Goal: Task Accomplishment & Management: Manage account settings

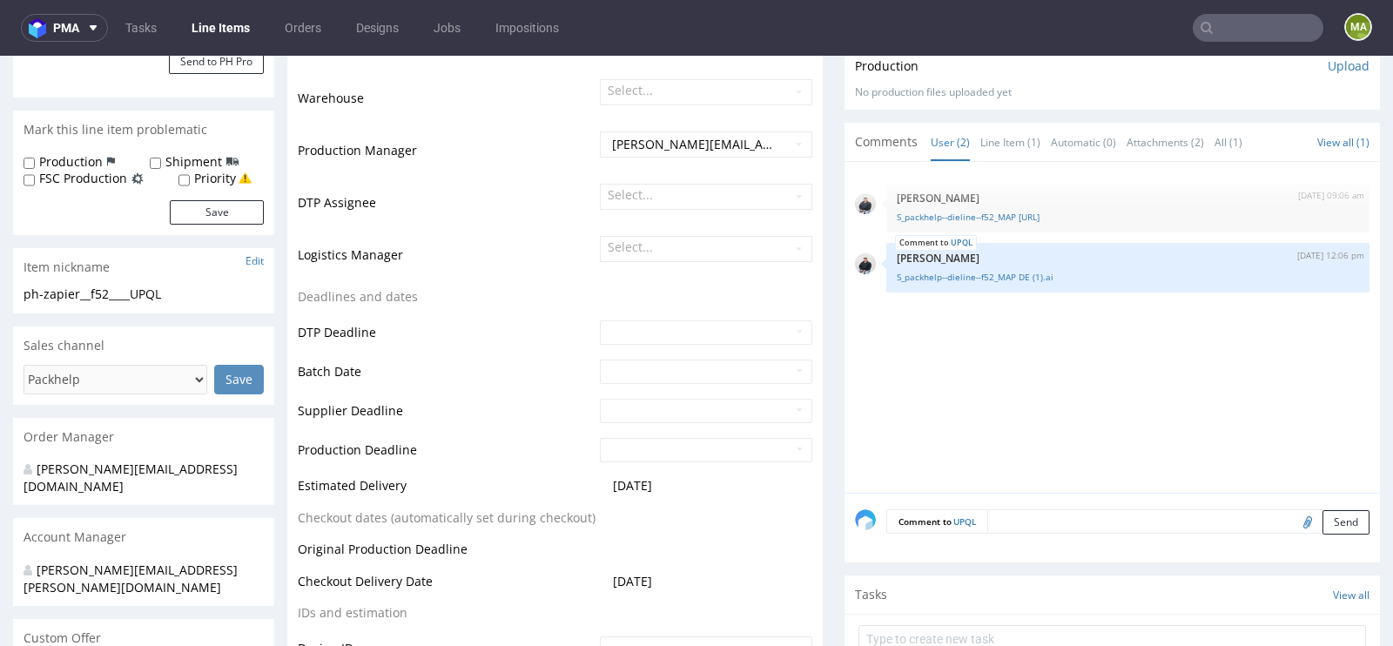
scroll to position [384, 0]
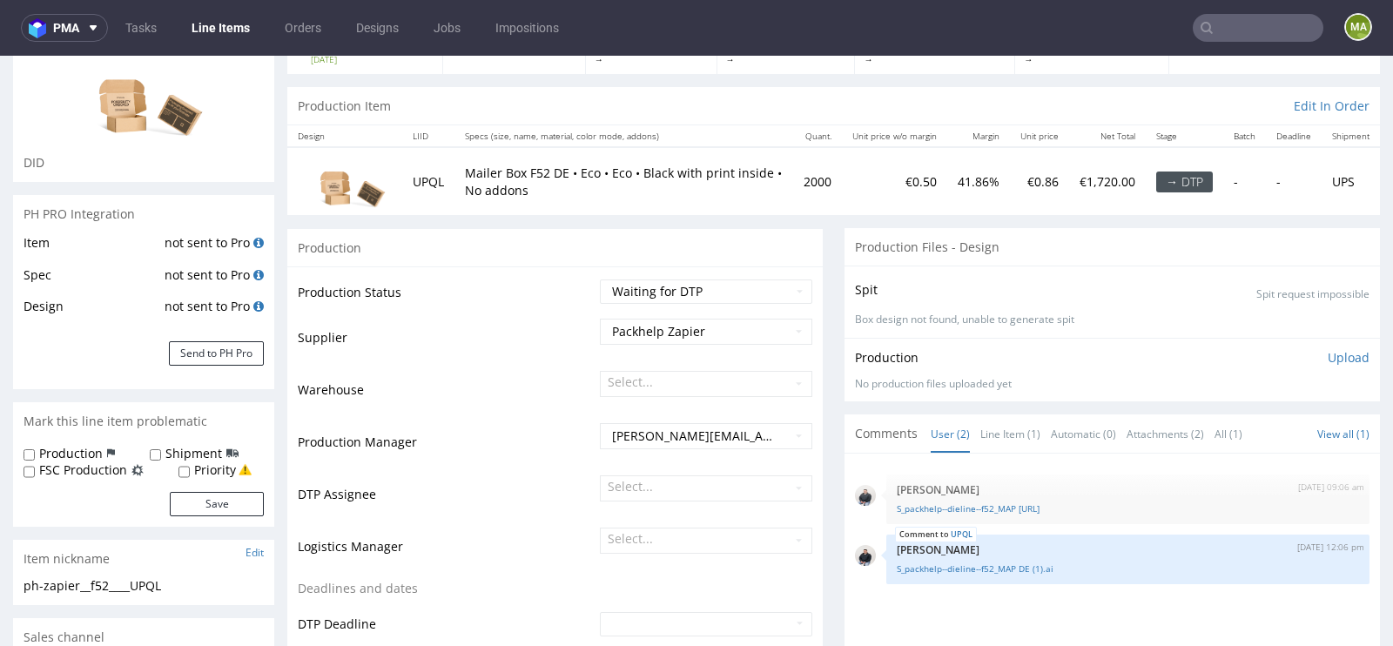
scroll to position [196, 0]
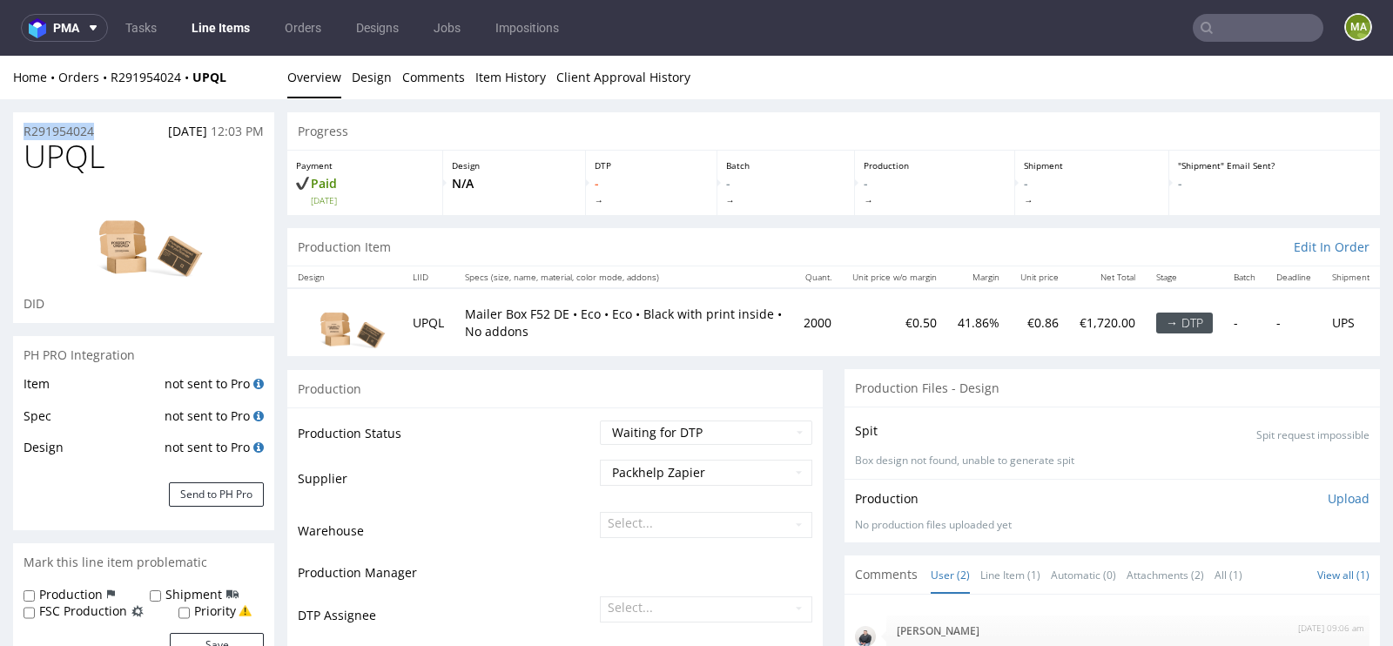
drag, startPoint x: 101, startPoint y: 129, endPoint x: 0, endPoint y: 129, distance: 101.0
copy p "R291954024"
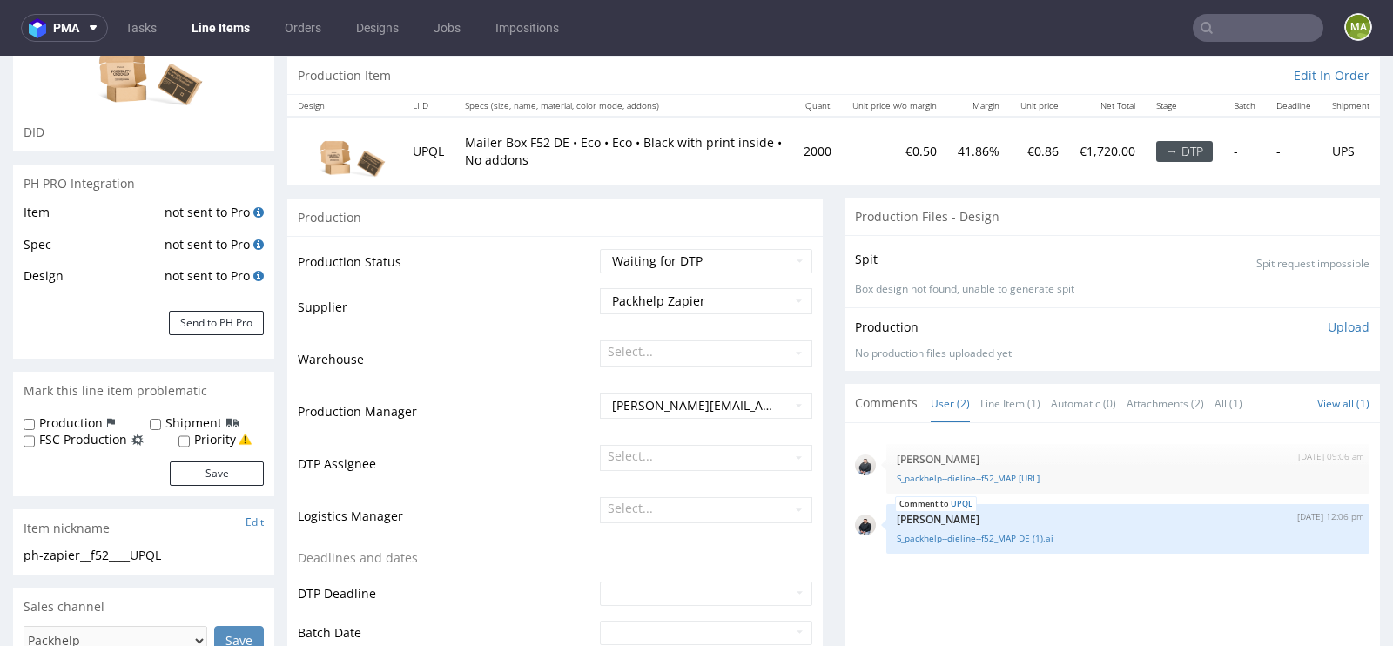
scroll to position [265, 0]
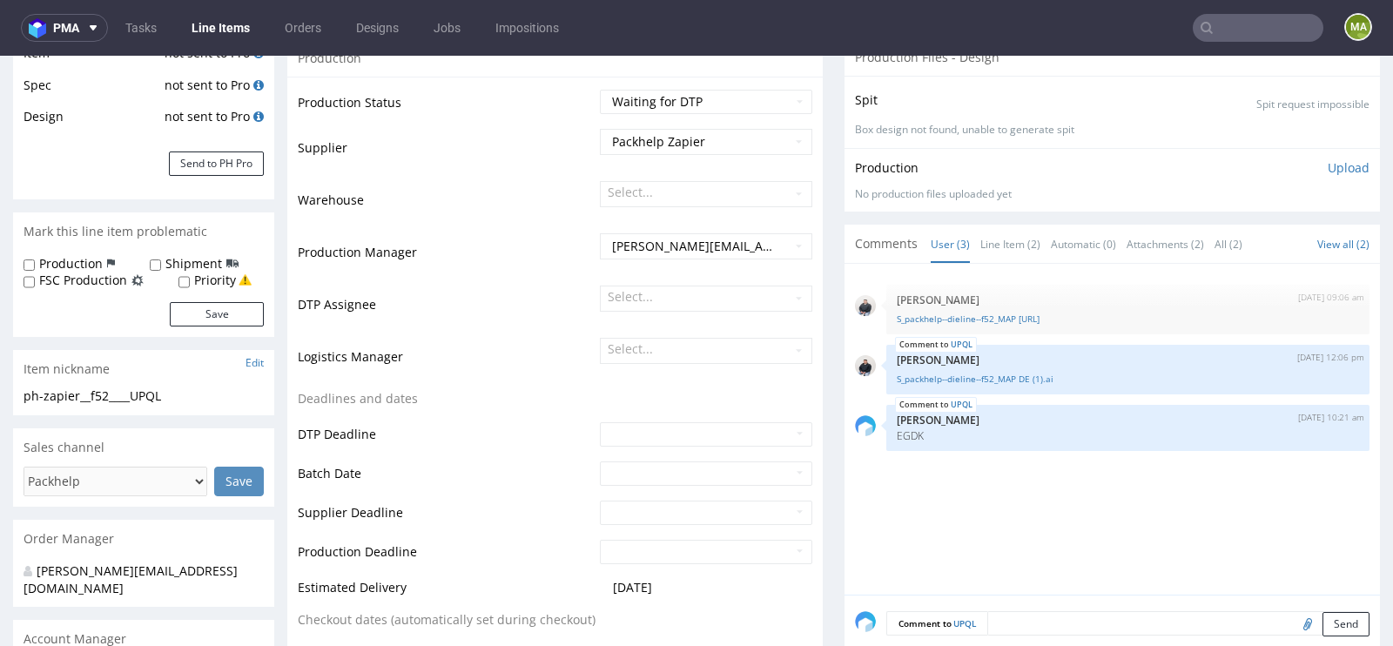
scroll to position [334, 0]
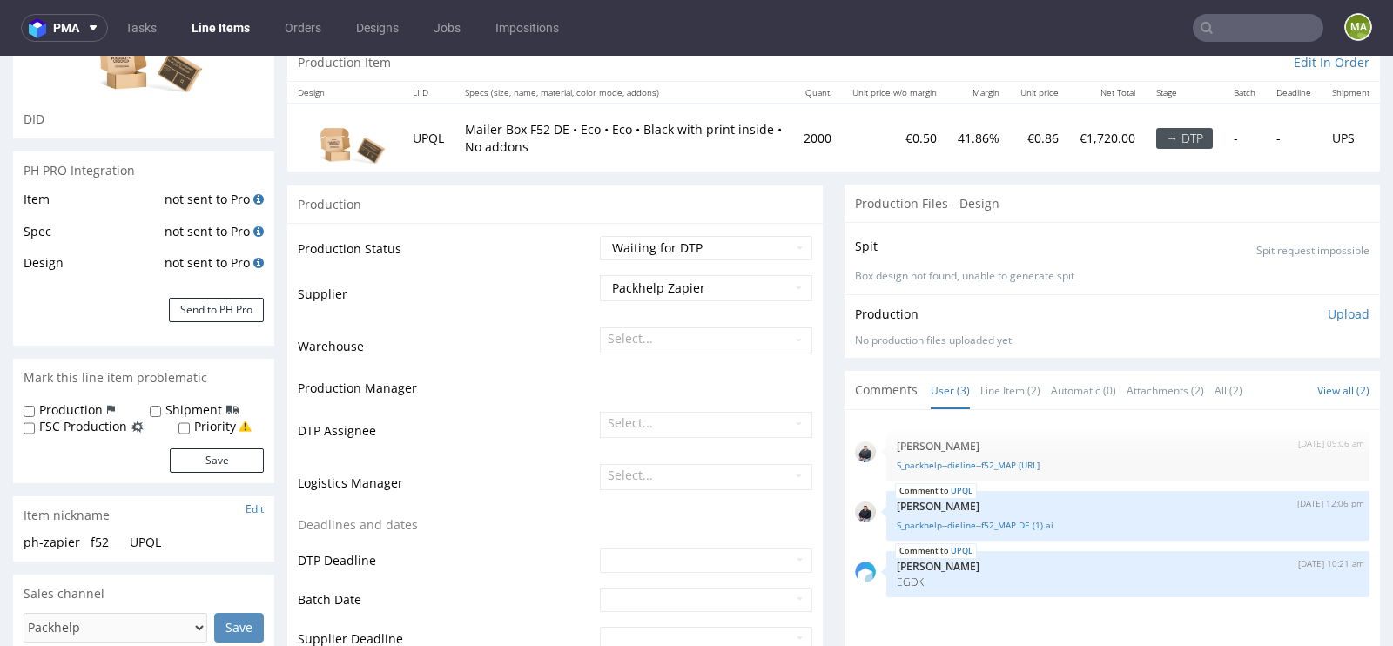
scroll to position [306, 0]
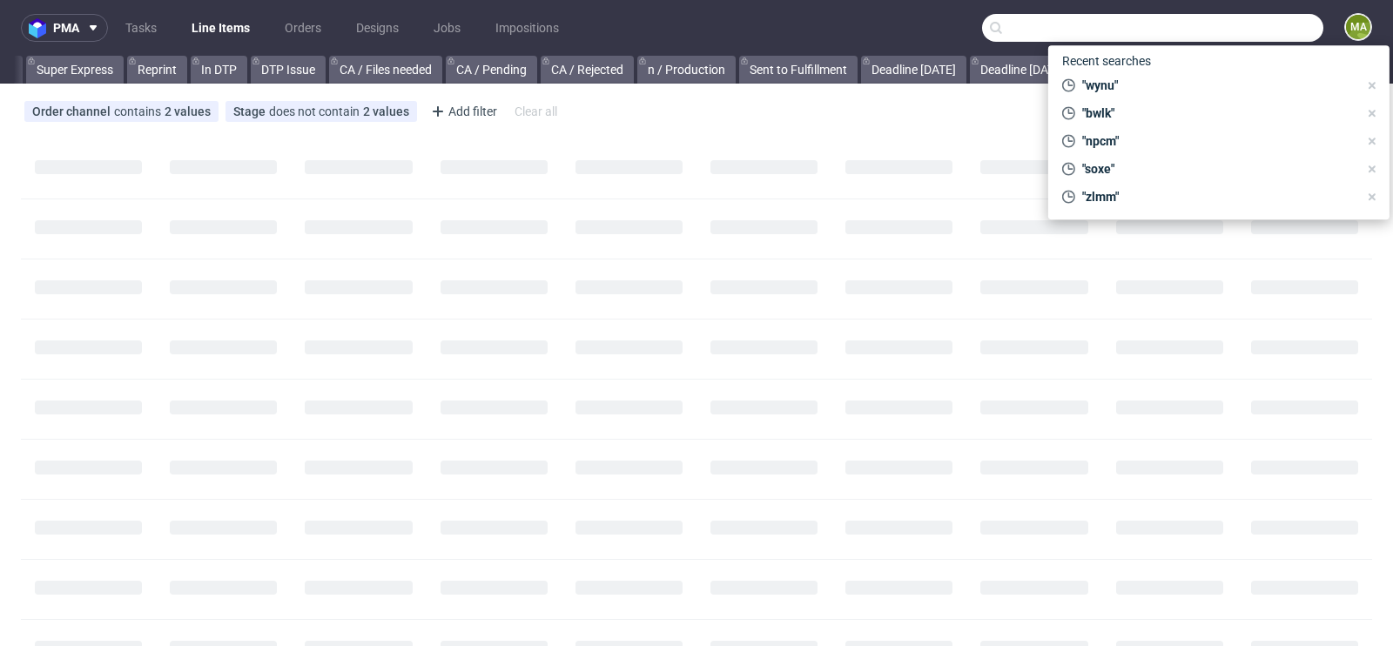
click at [1224, 24] on input "text" at bounding box center [1152, 28] width 341 height 28
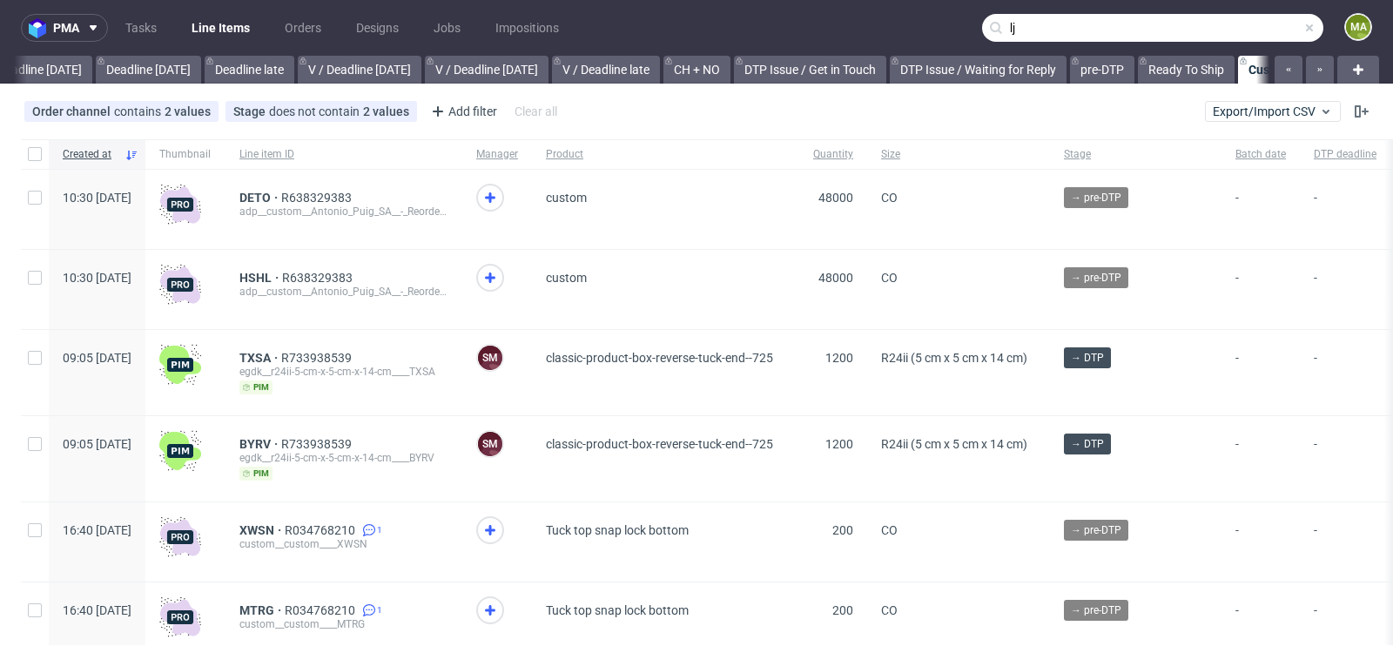
scroll to position [0, 1968]
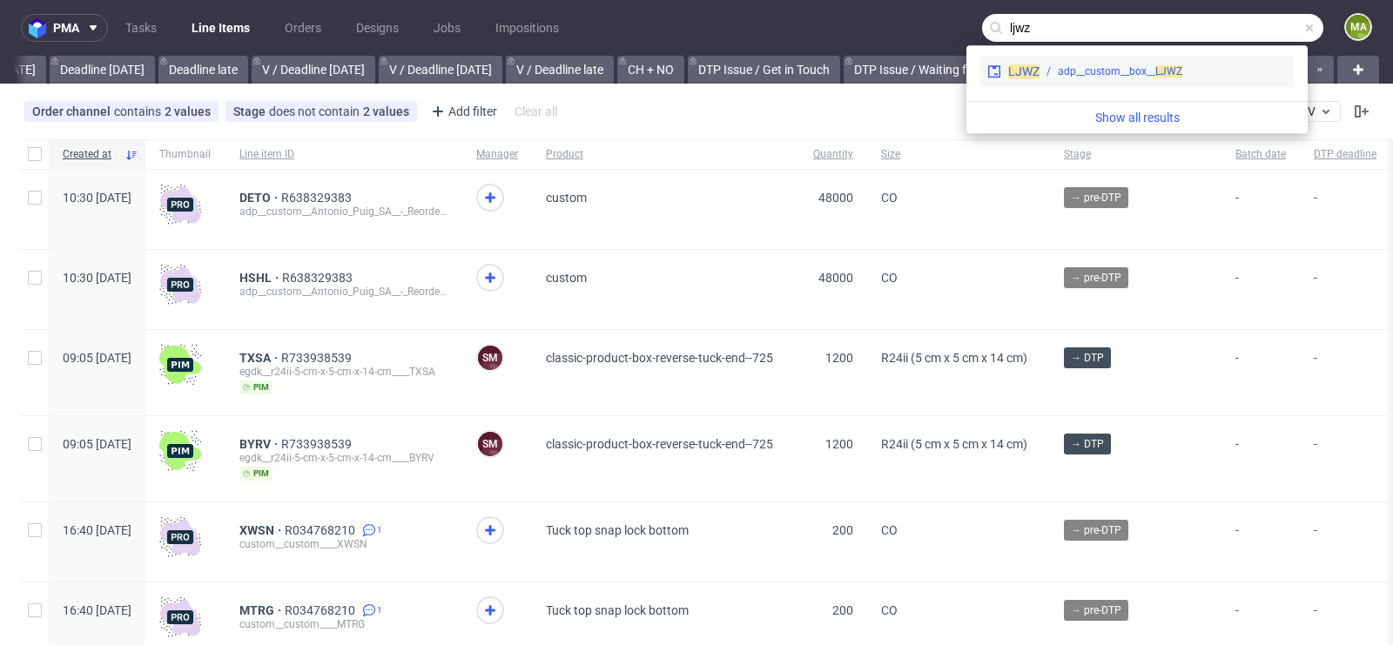
type input "ljwz"
click at [1066, 78] on div "adp__custom__box__ LJWZ" at bounding box center [1120, 72] width 124 height 16
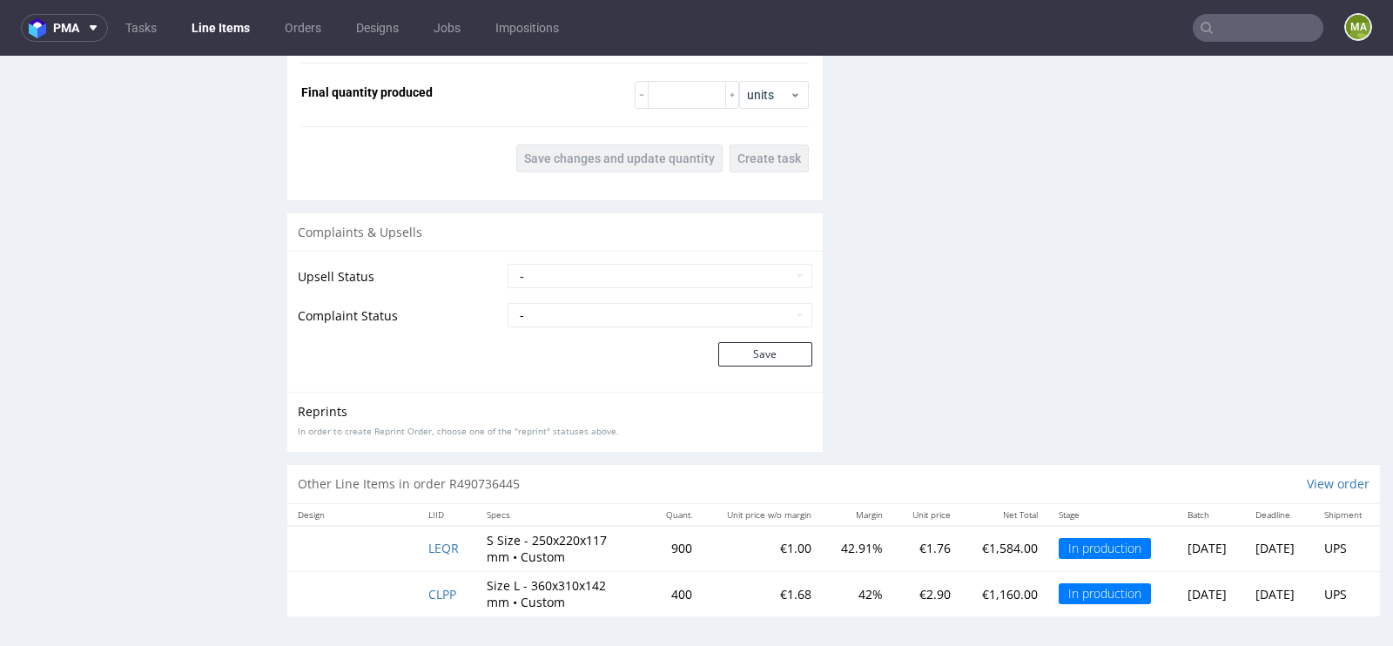
scroll to position [2672, 0]
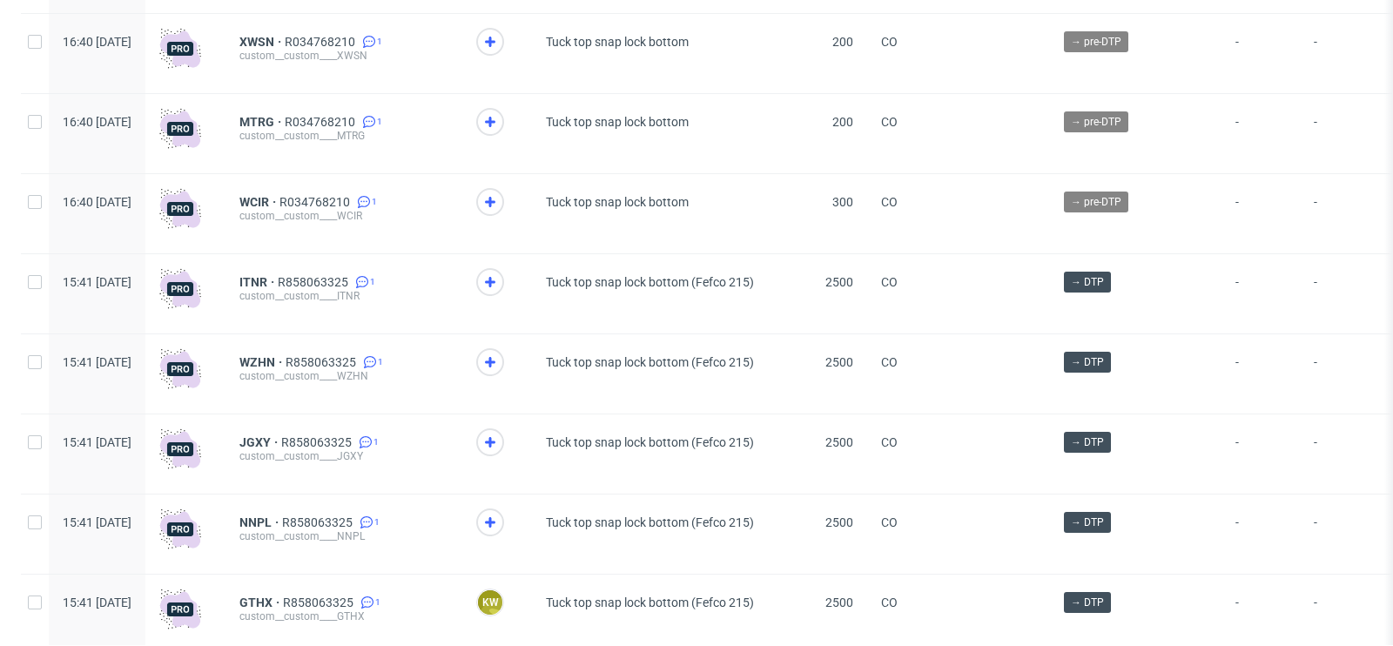
scroll to position [484, 0]
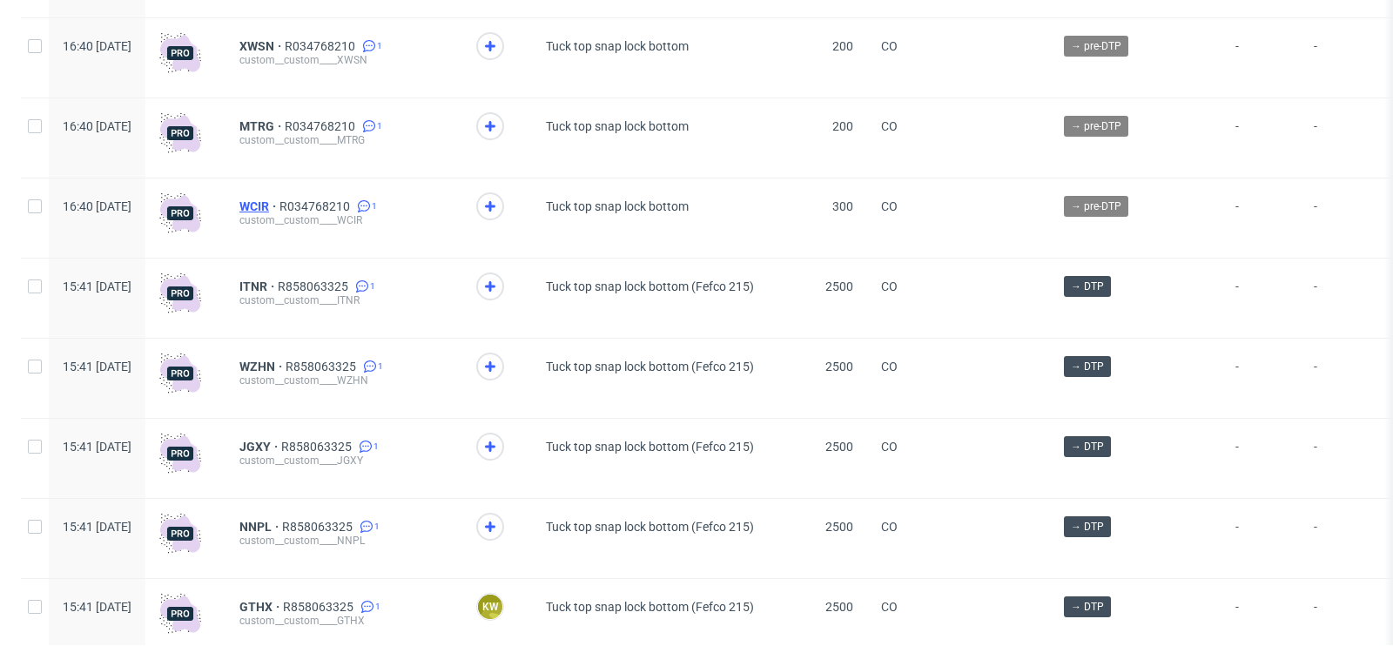
click at [279, 199] on span "WCIR" at bounding box center [259, 206] width 40 height 14
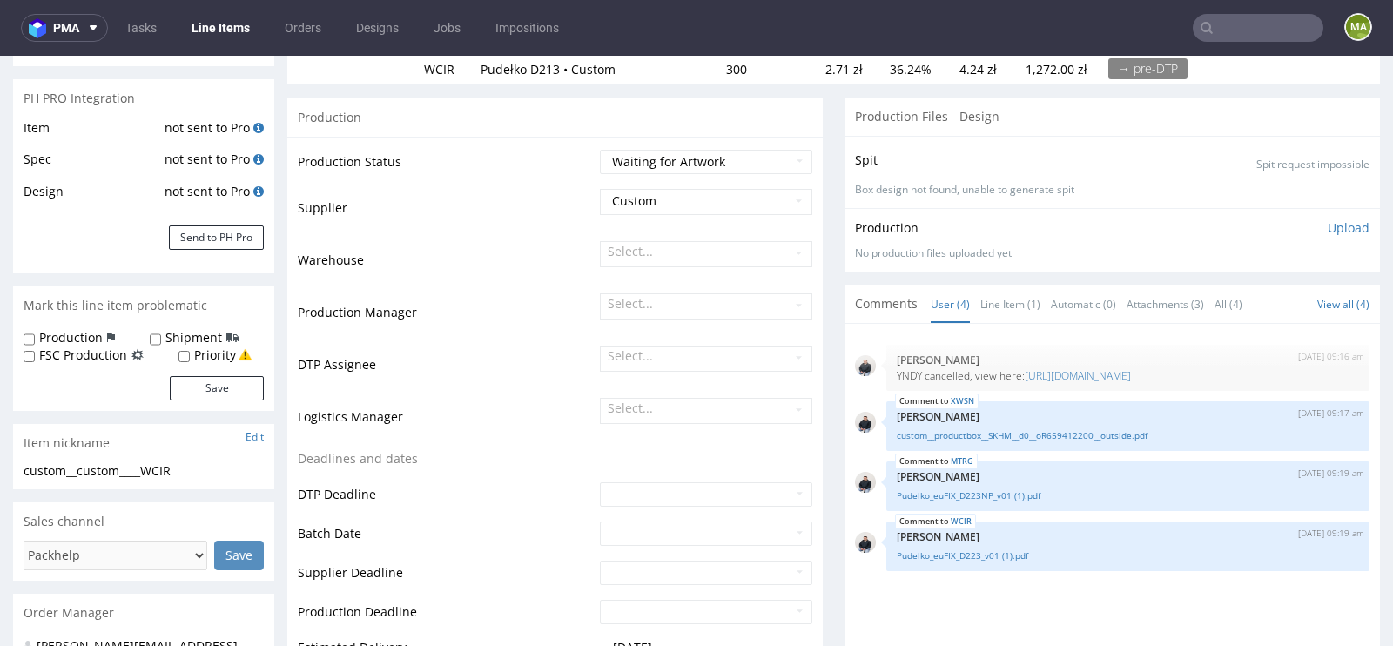
scroll to position [234, 0]
click at [1051, 373] on link "https://platform.packhelp.com/pma/line-items/7273158/orders/R034768210" at bounding box center [1077, 377] width 106 height 15
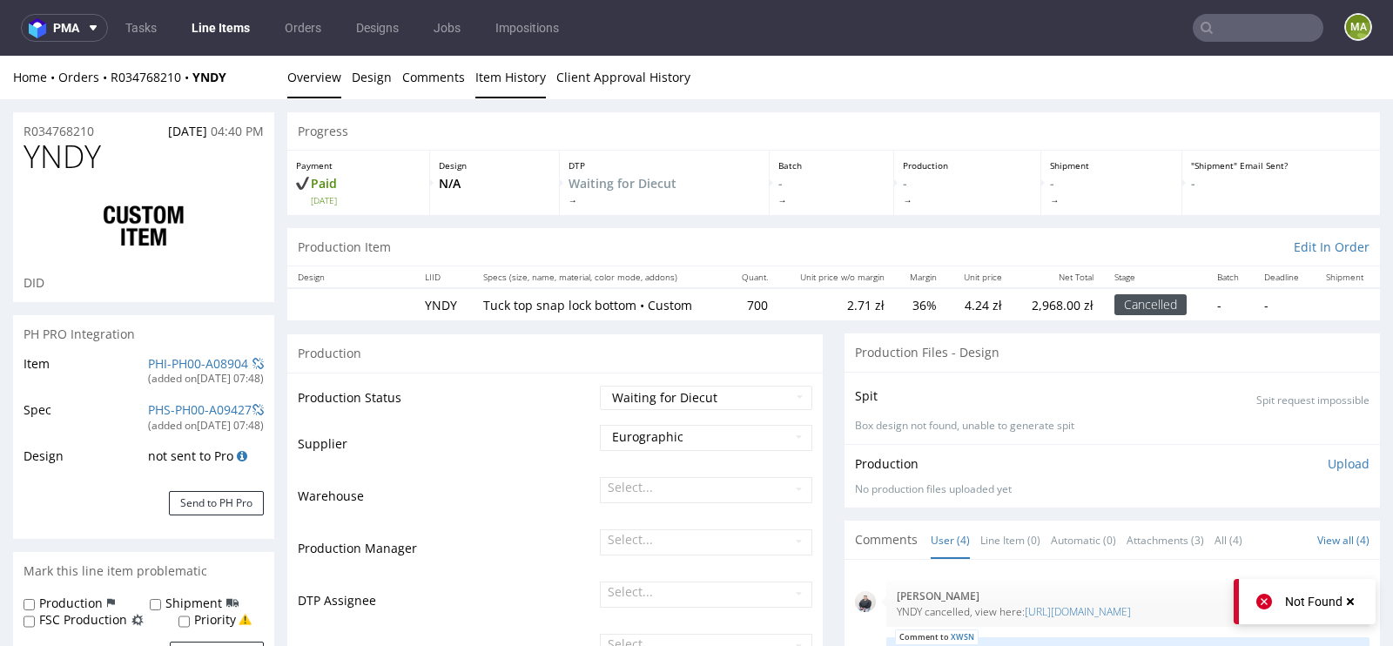
click at [505, 85] on link "Item History" at bounding box center [510, 77] width 71 height 43
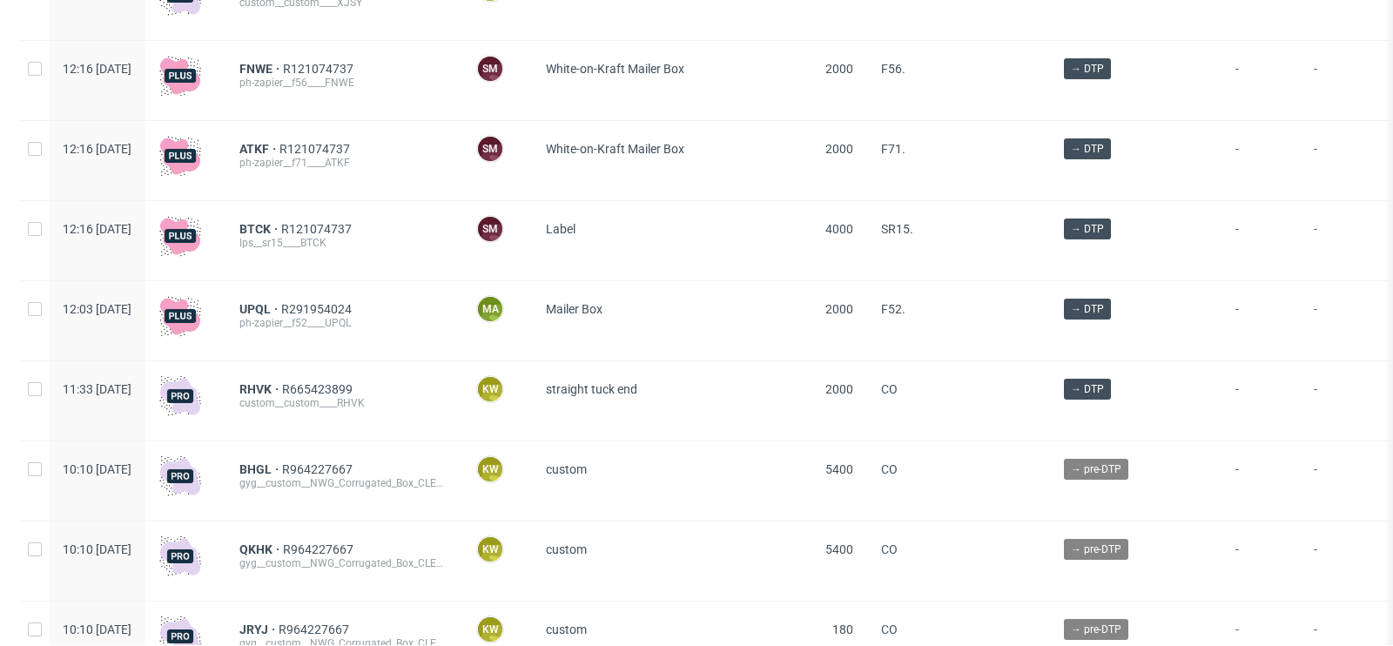
scroll to position [1424, 0]
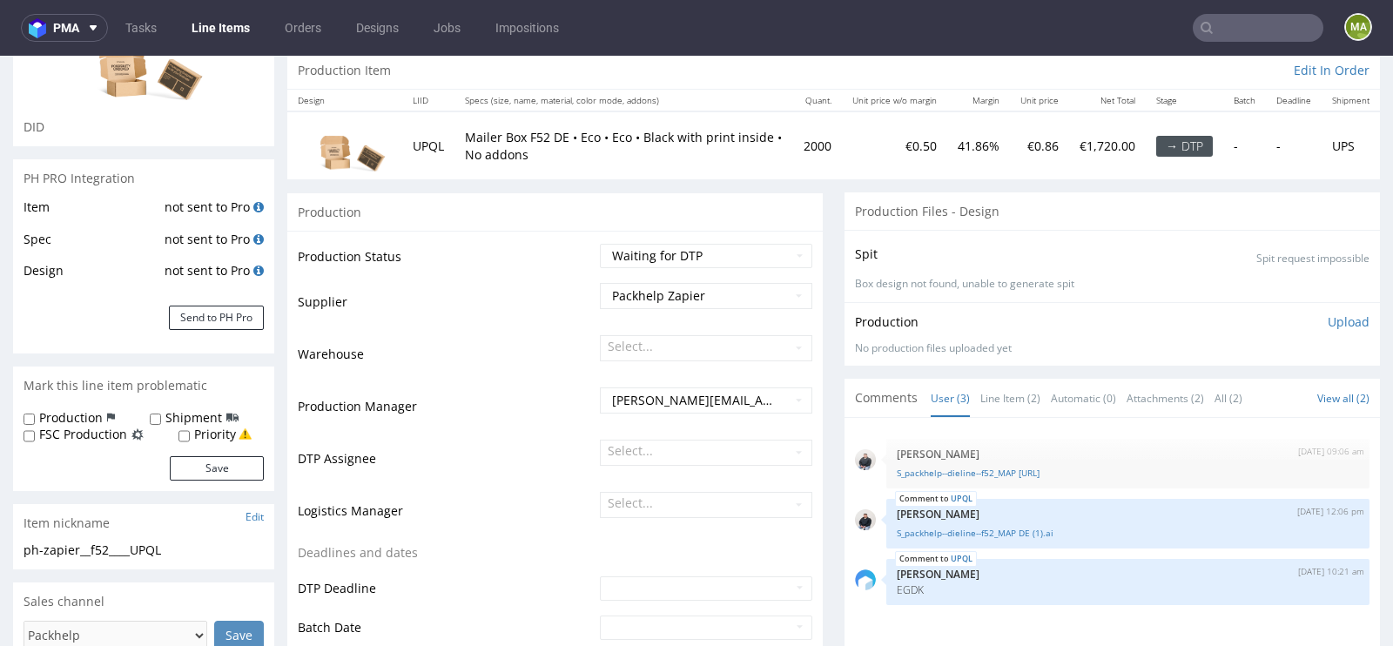
scroll to position [226, 0]
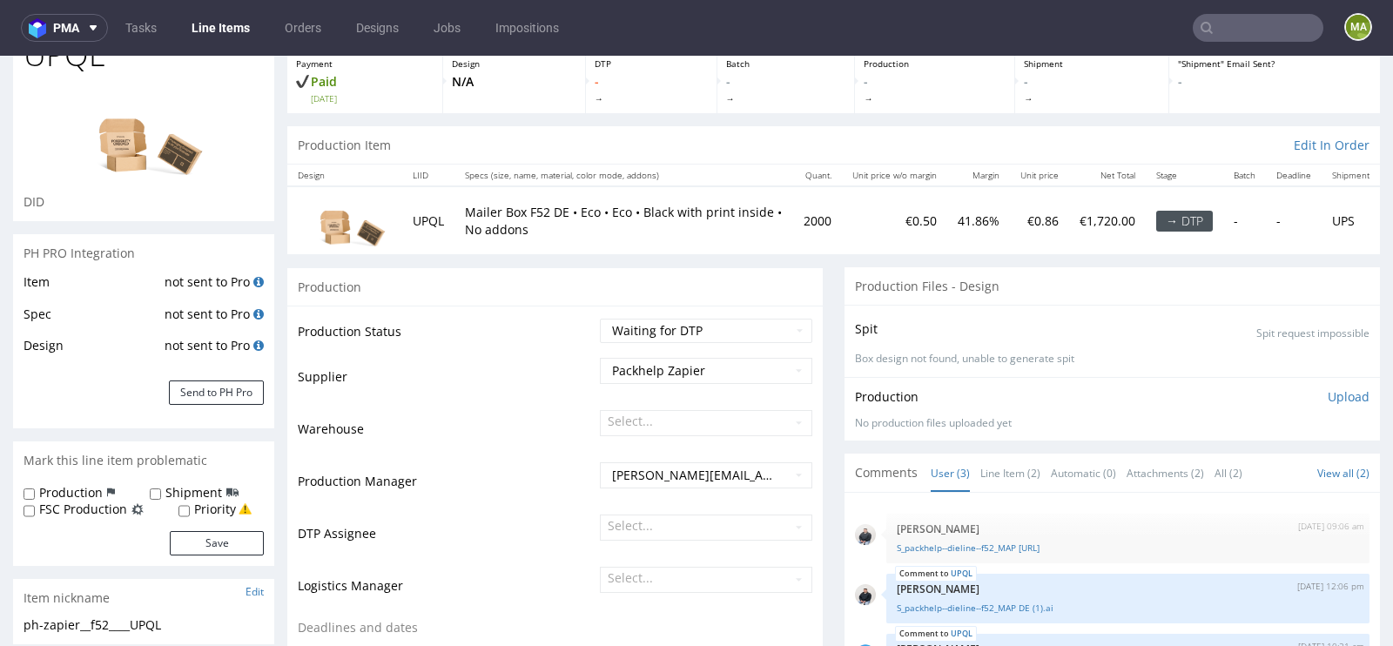
scroll to position [213, 0]
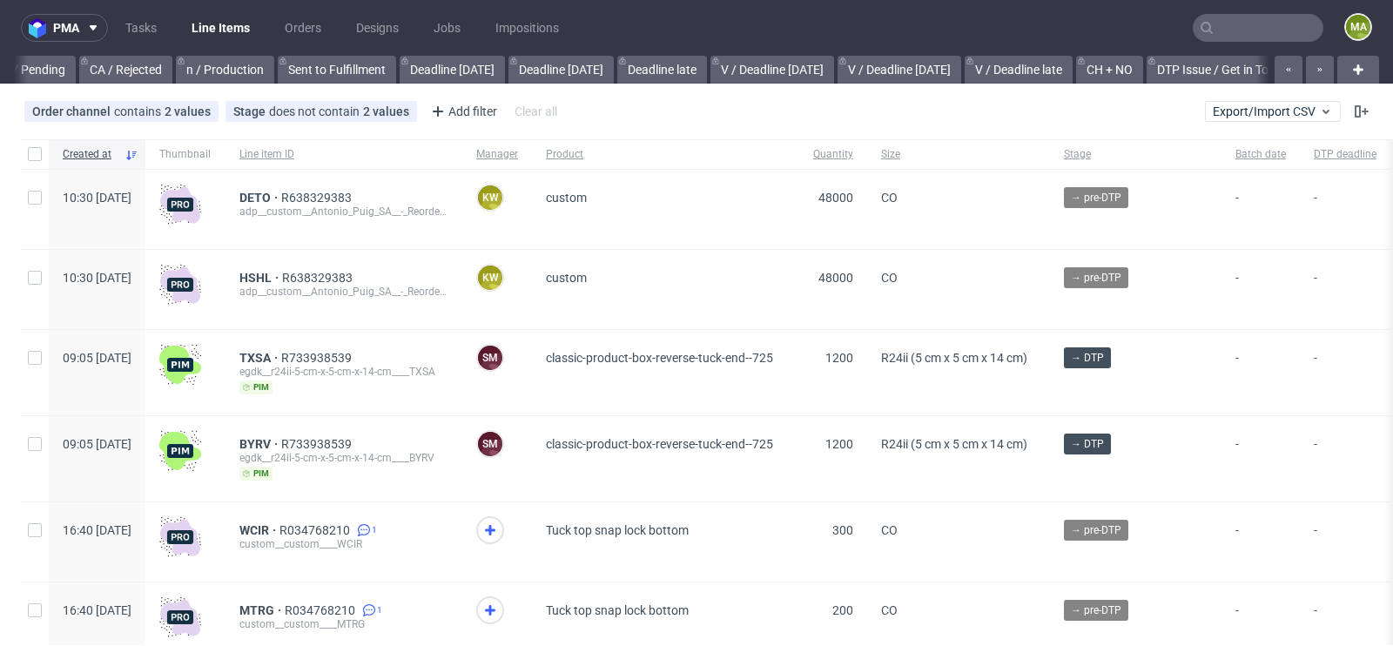
scroll to position [0, 1968]
click at [1248, 16] on input "text" at bounding box center [1257, 28] width 131 height 28
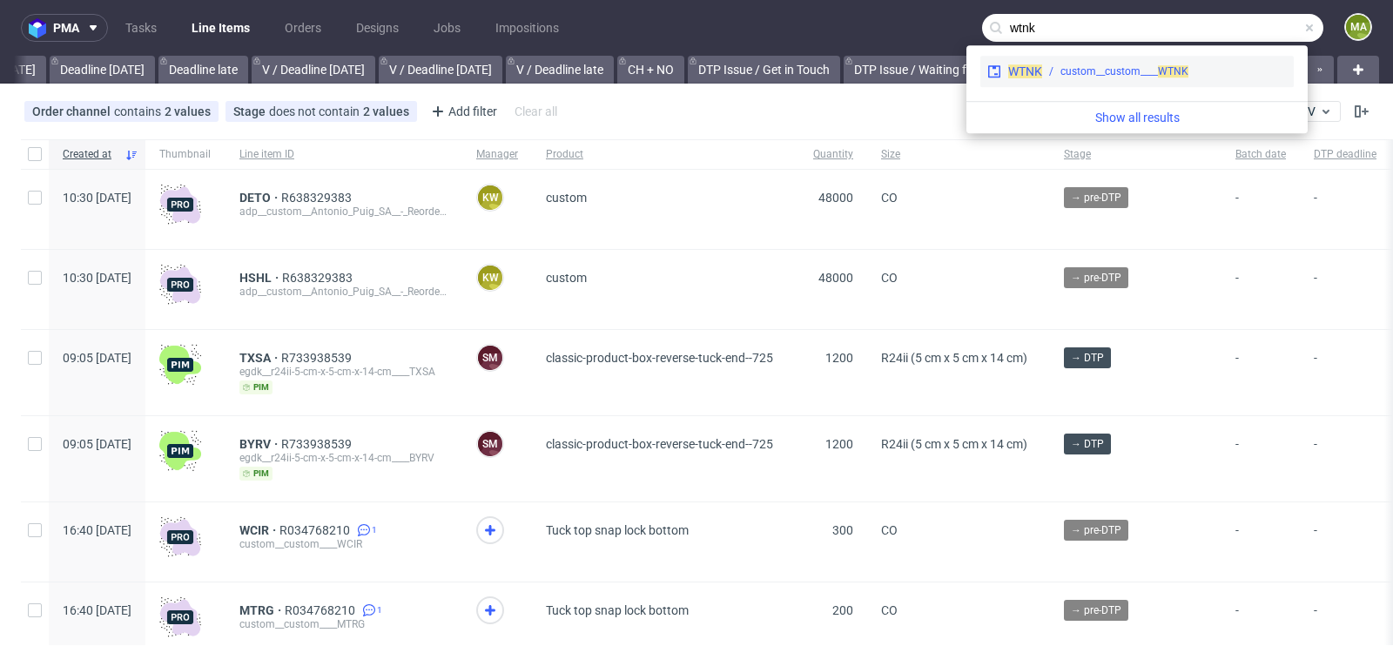
type input "wtnk"
click at [1078, 58] on div "WTNK custom__custom____ WTNK" at bounding box center [1136, 71] width 313 height 31
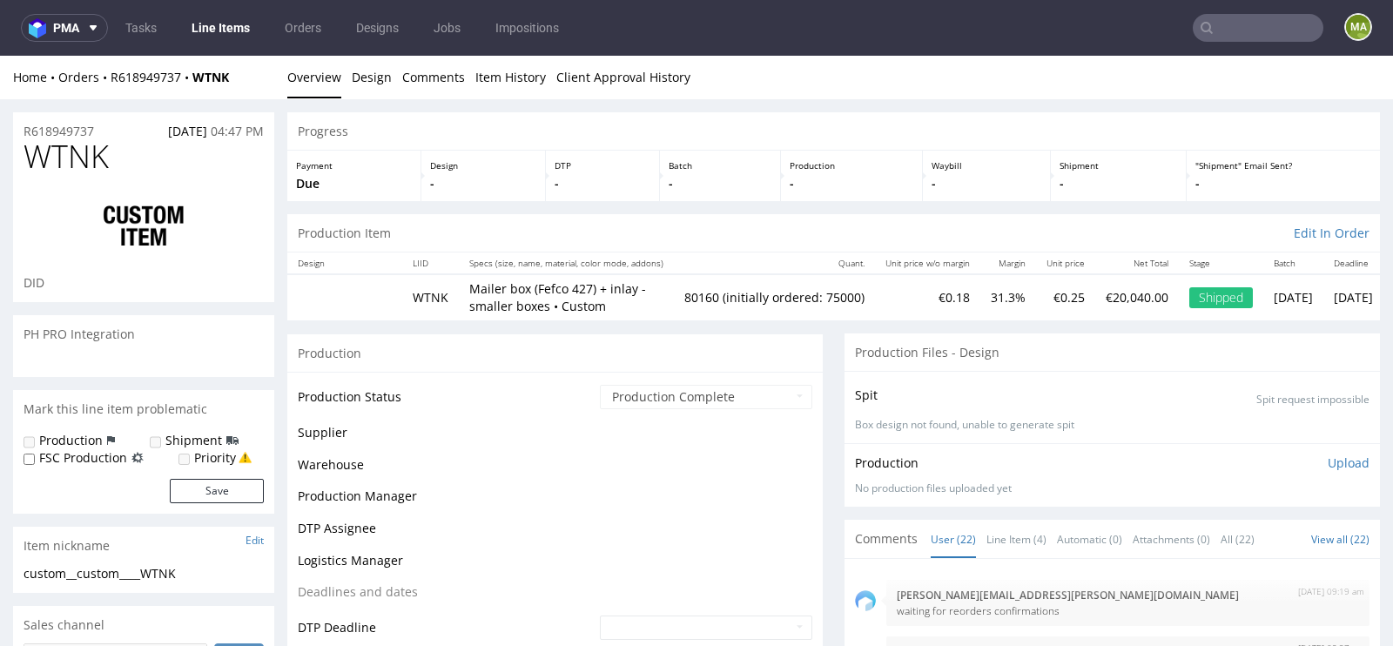
scroll to position [1051, 0]
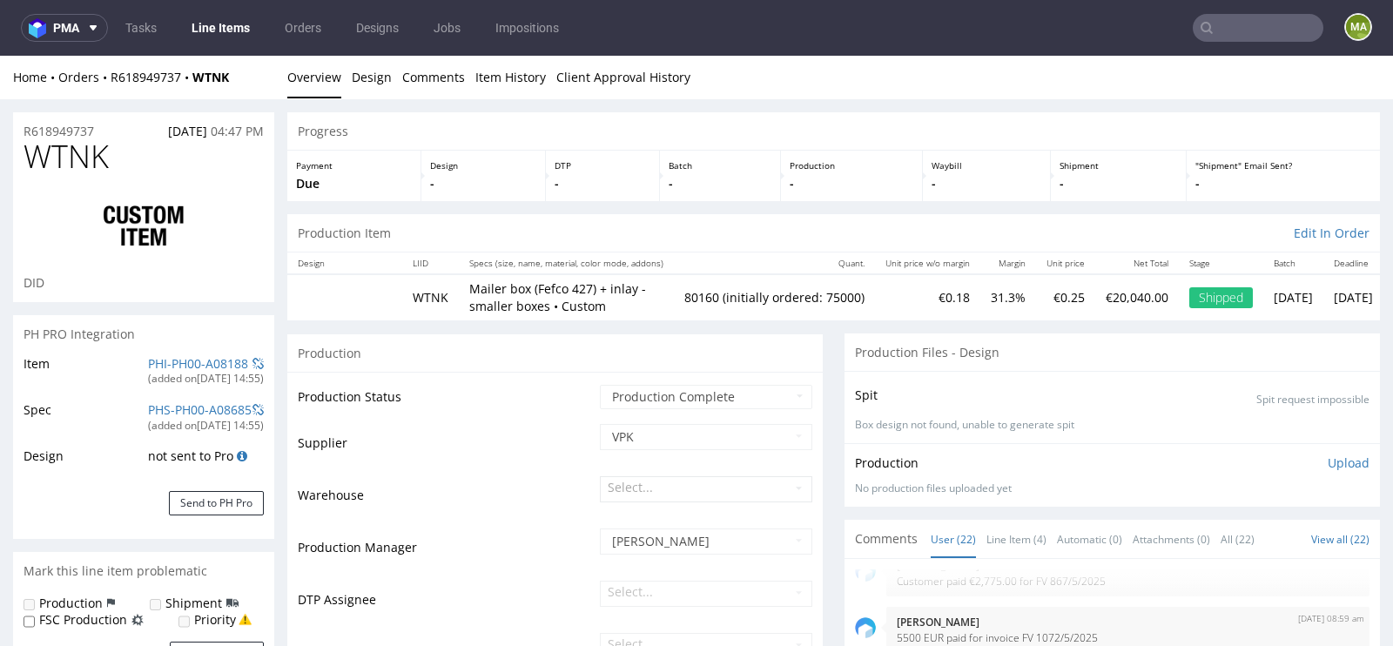
select select "in_progress"
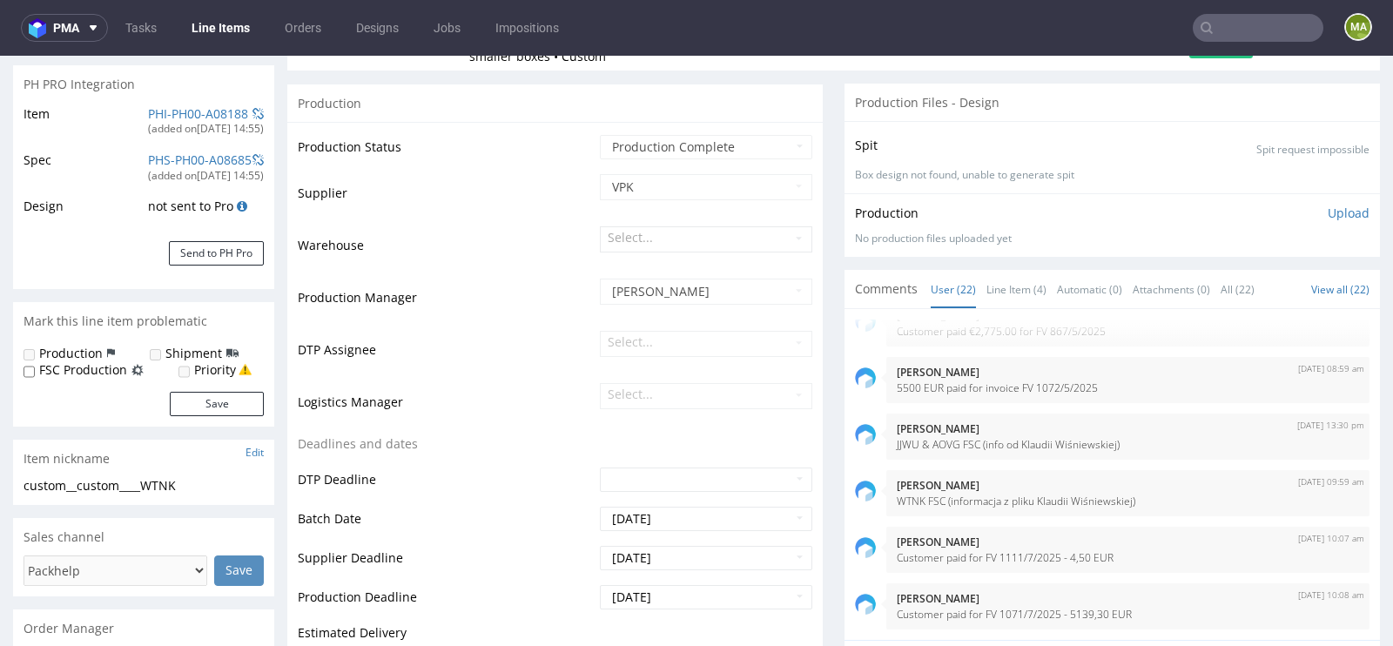
scroll to position [337, 0]
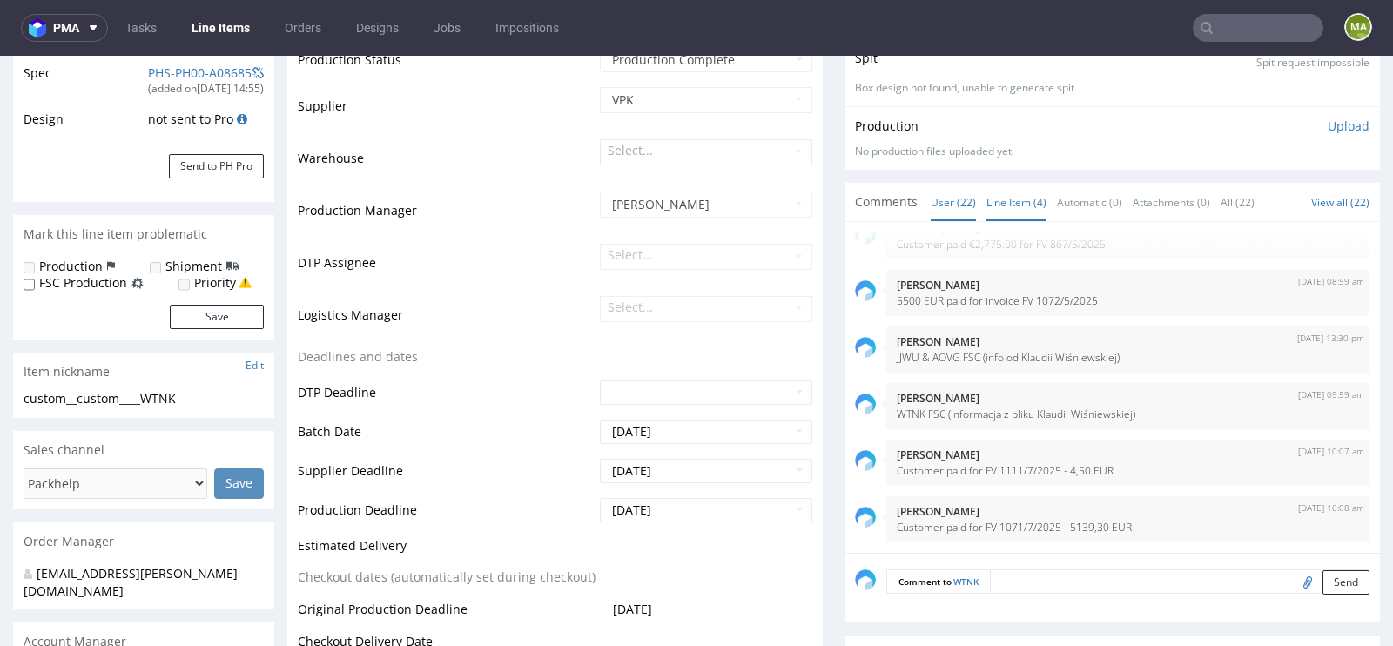
click at [1004, 201] on link "Line Item (4)" at bounding box center [1016, 202] width 60 height 37
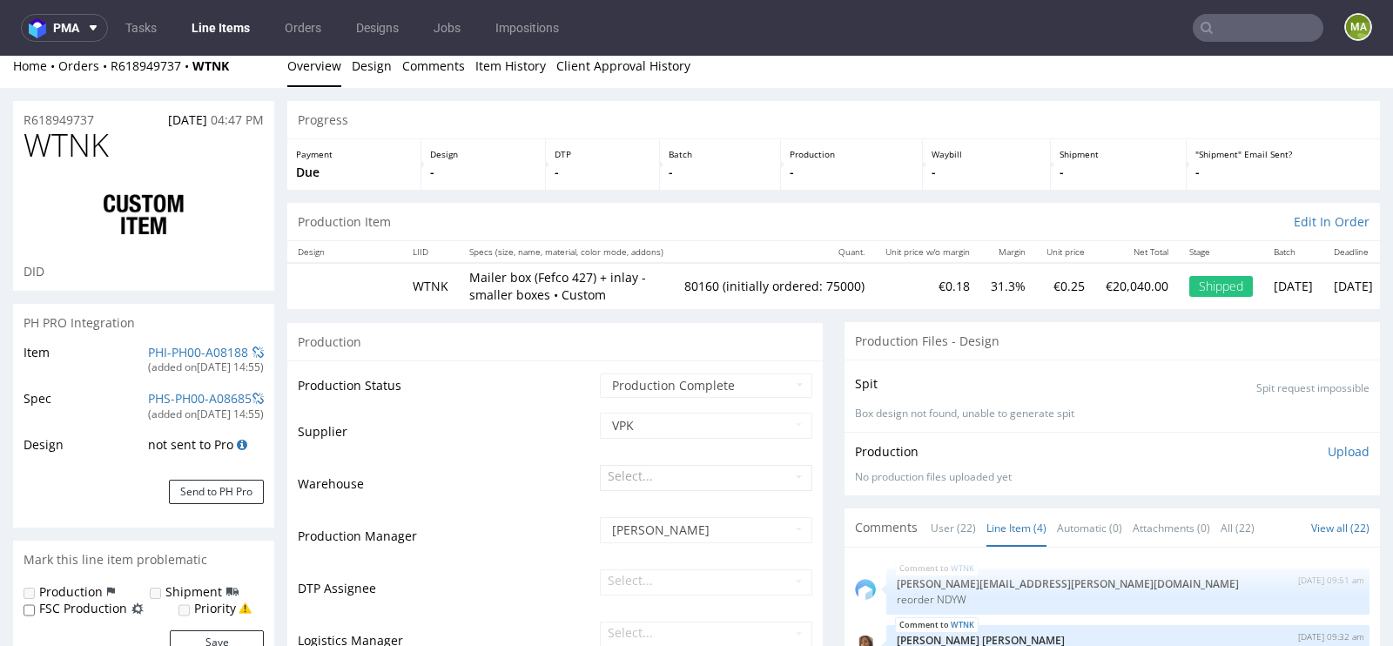
scroll to position [0, 0]
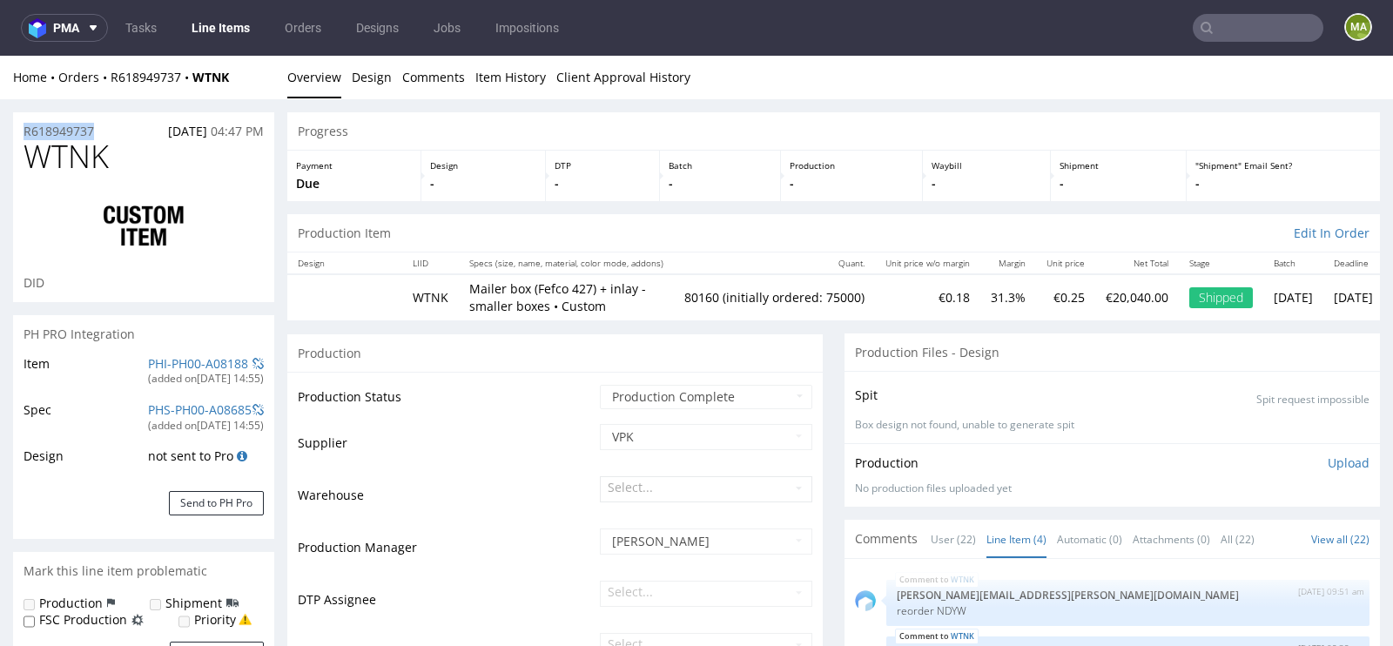
drag, startPoint x: 104, startPoint y: 129, endPoint x: 0, endPoint y: 129, distance: 103.6
copy p "R618949737"
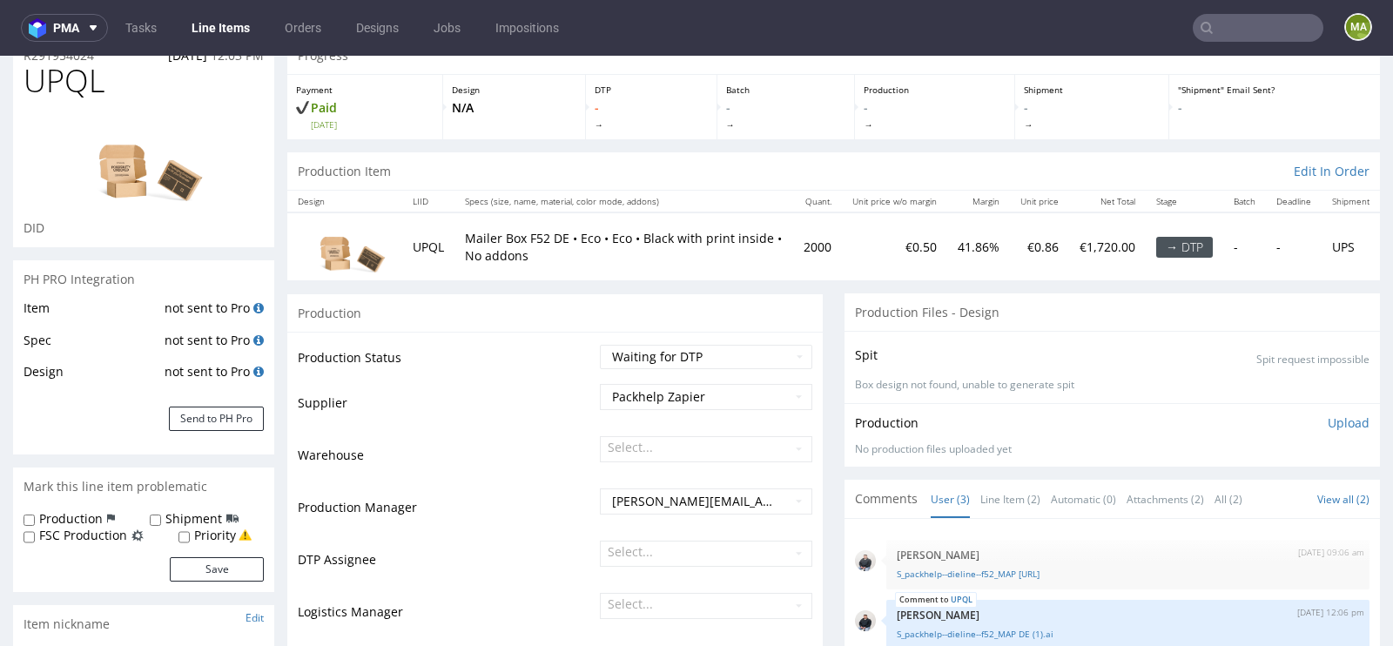
scroll to position [98, 0]
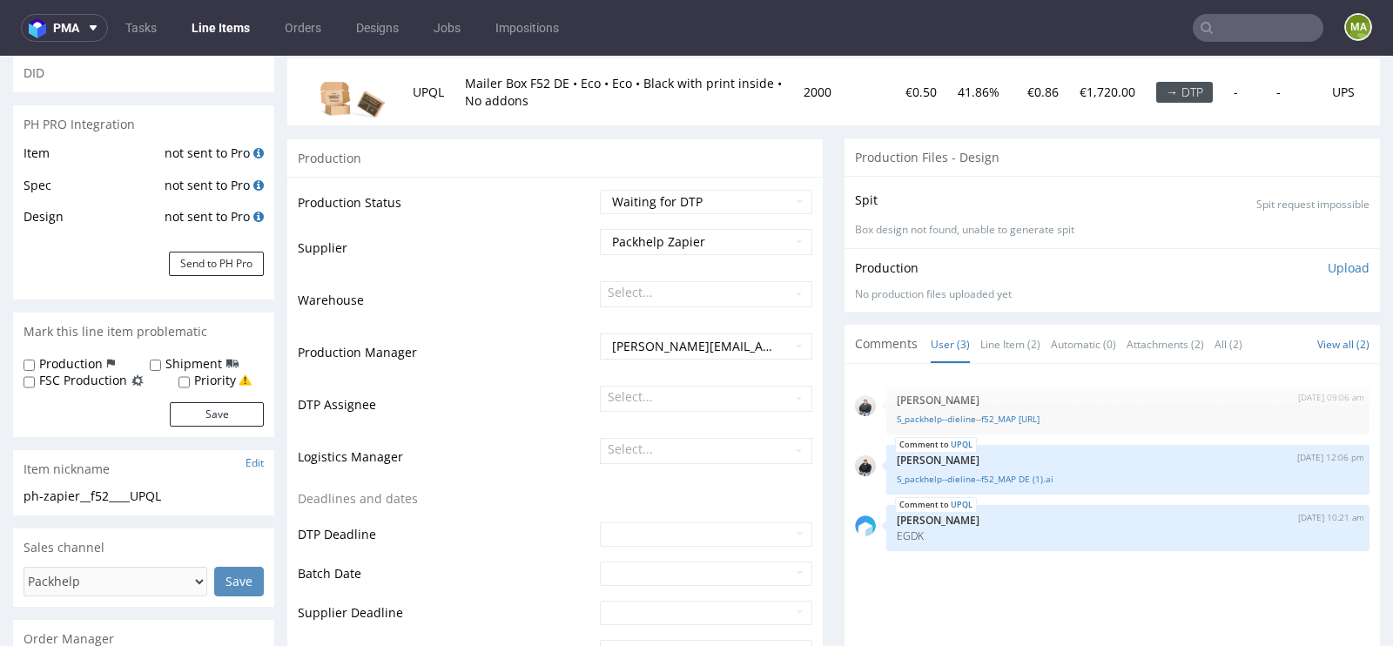
scroll to position [284, 0]
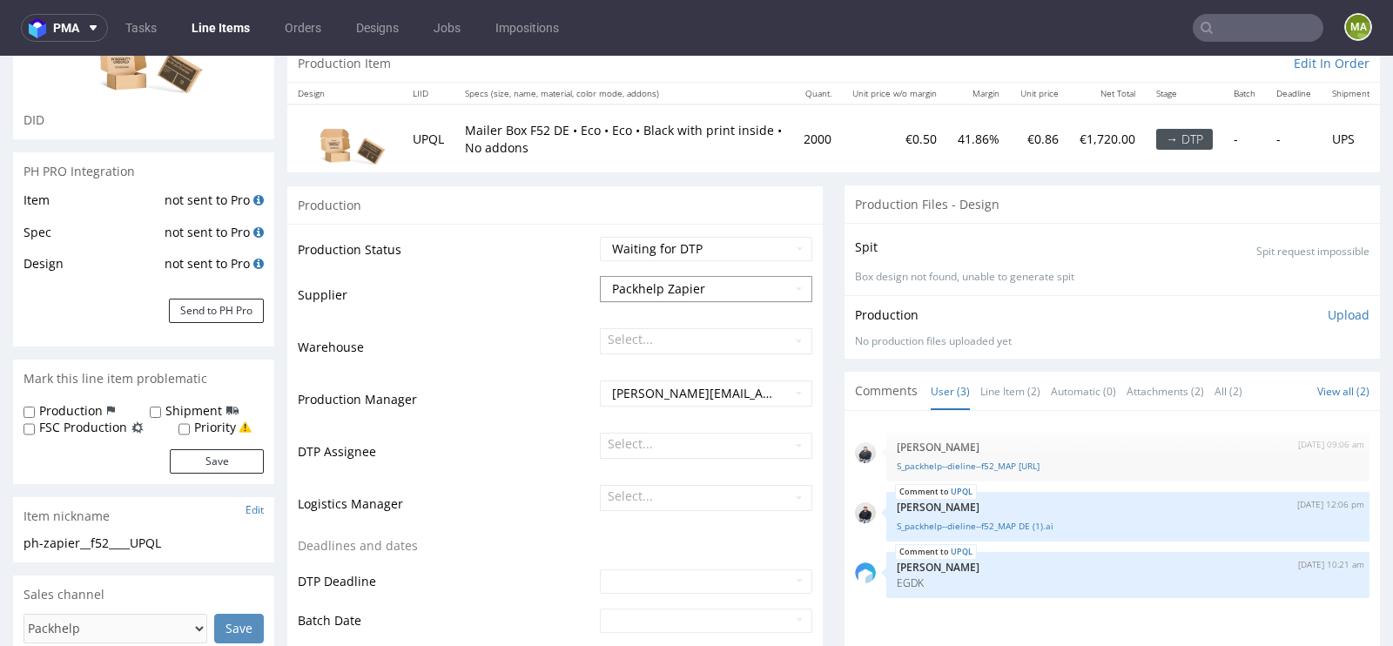
scroll to position [246, 0]
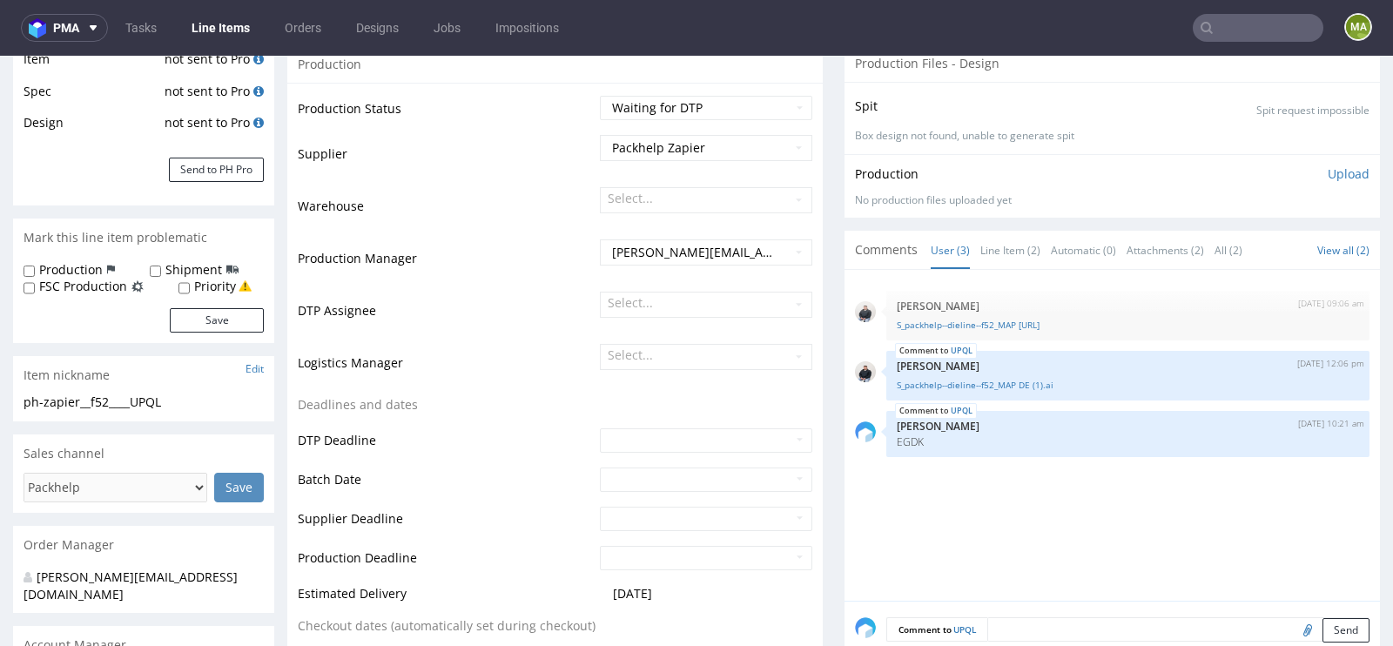
scroll to position [401, 0]
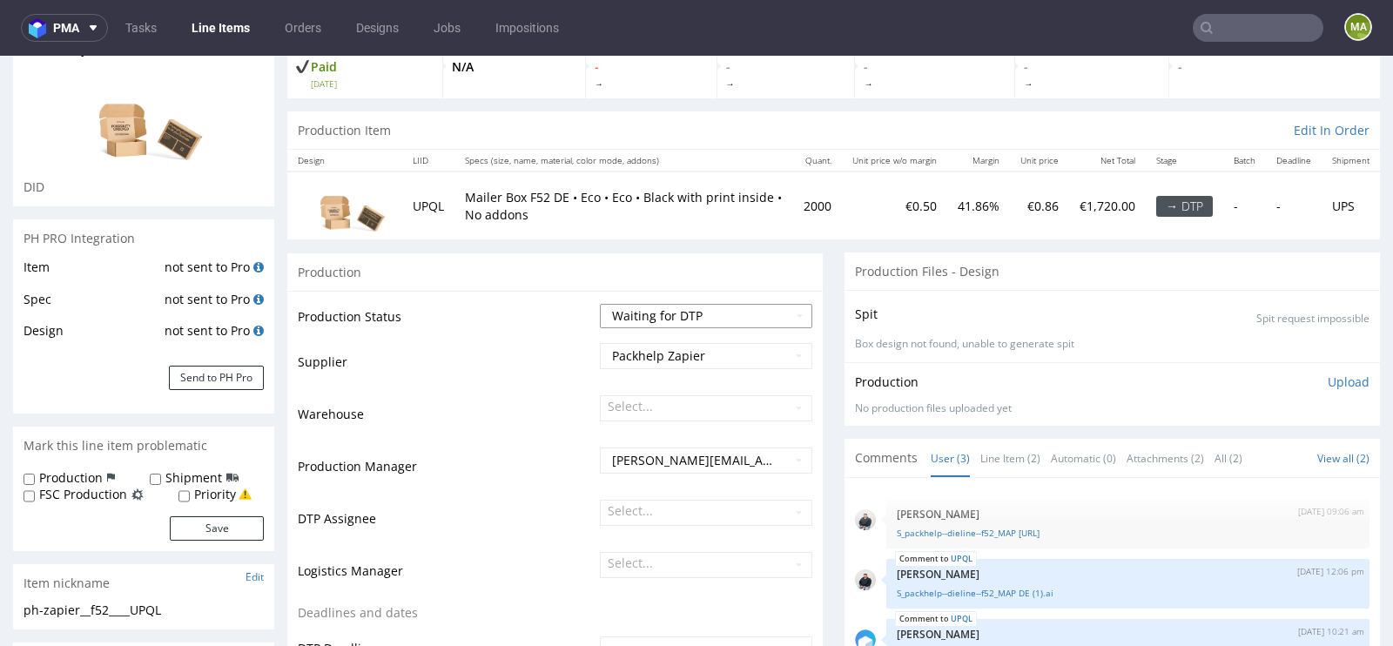
scroll to position [205, 0]
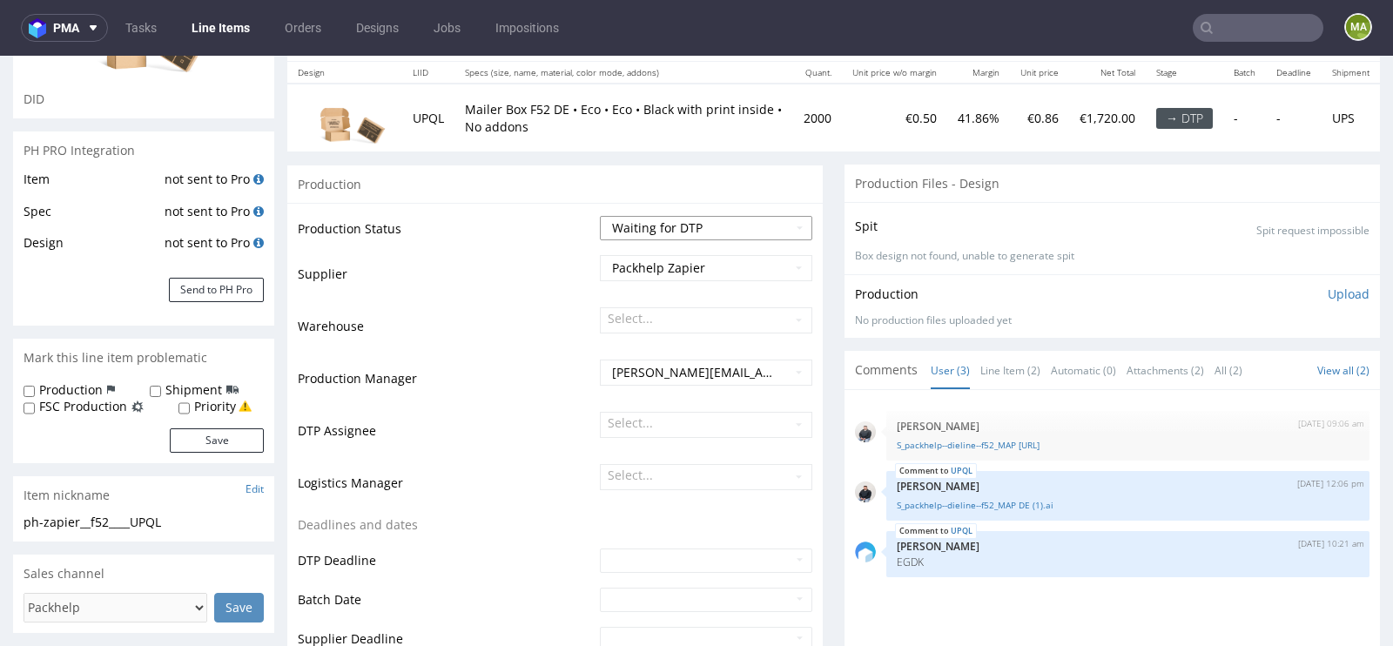
click at [772, 228] on select "Waiting for Artwork Waiting for Diecut Waiting for Mockup Waiting for DTP Waiti…" at bounding box center [706, 228] width 212 height 24
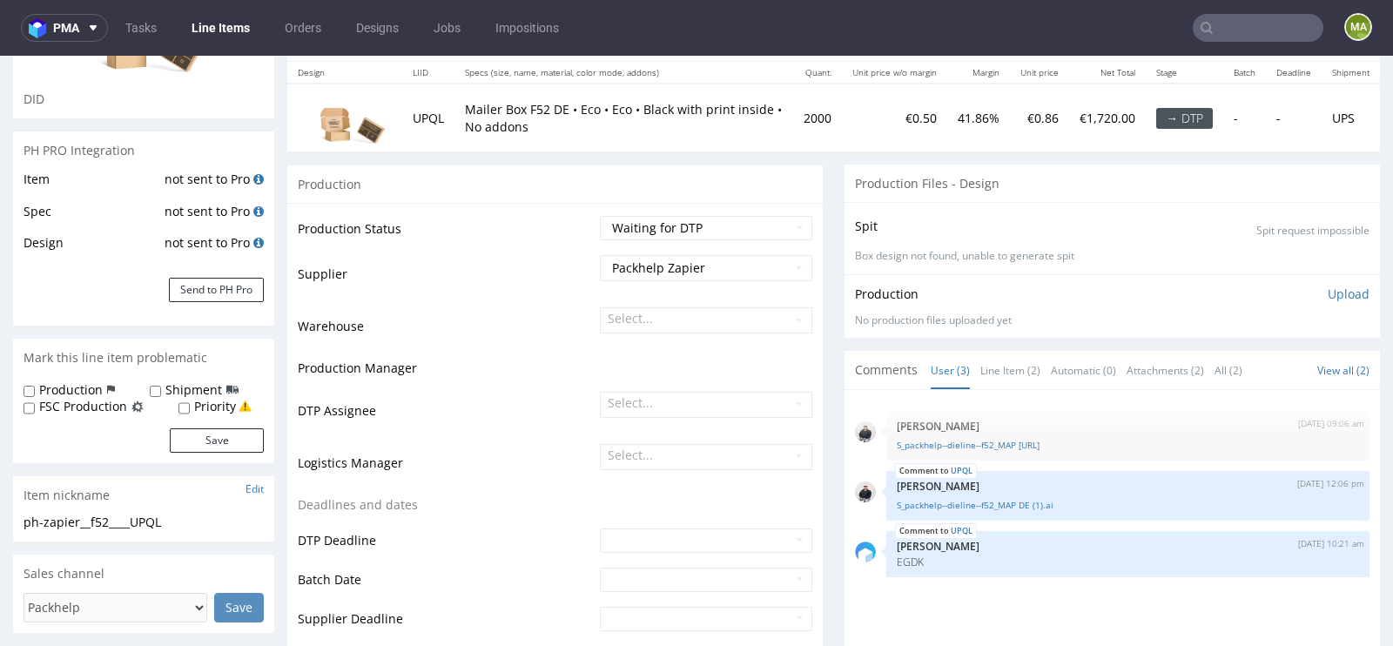
scroll to position [0, 0]
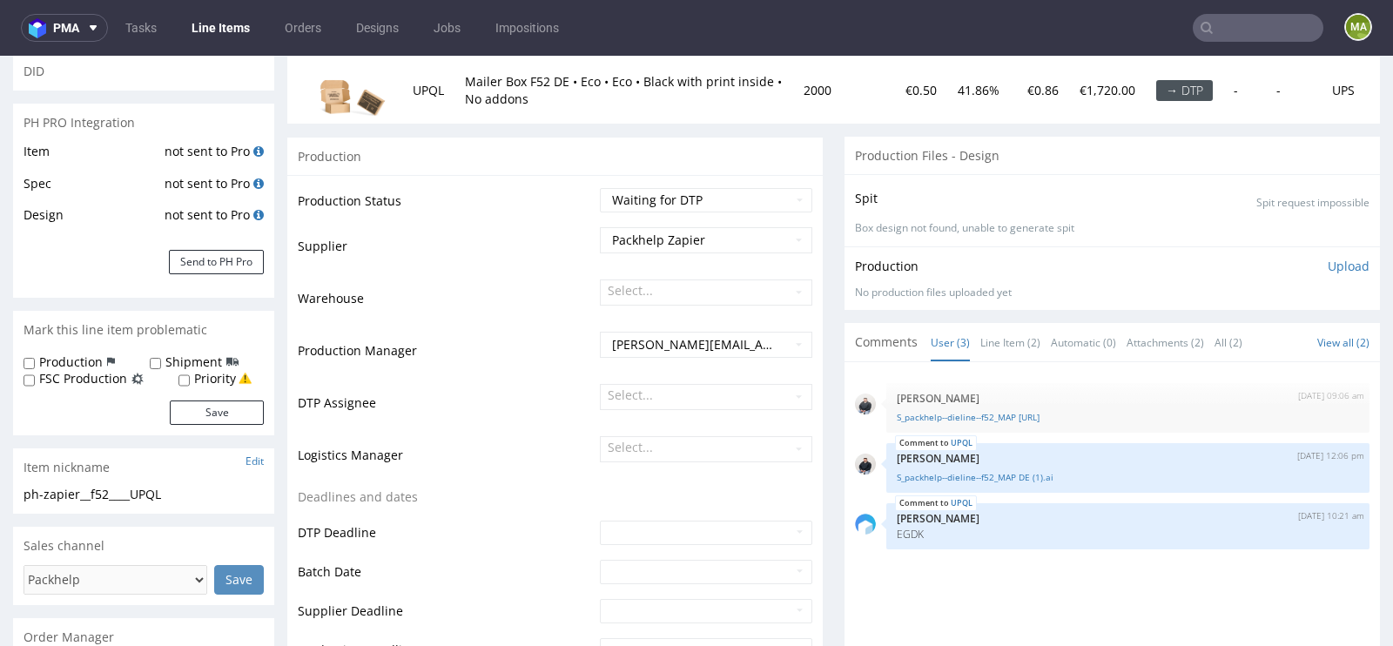
scroll to position [244, 0]
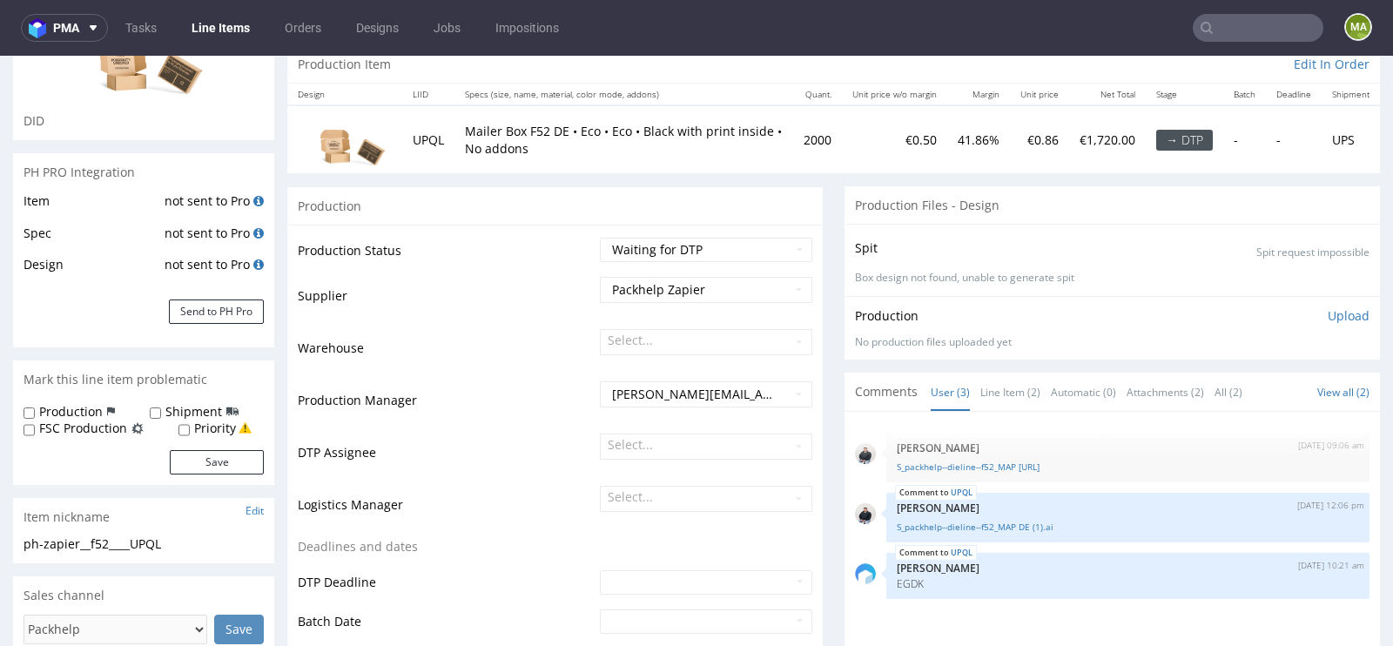
scroll to position [185, 0]
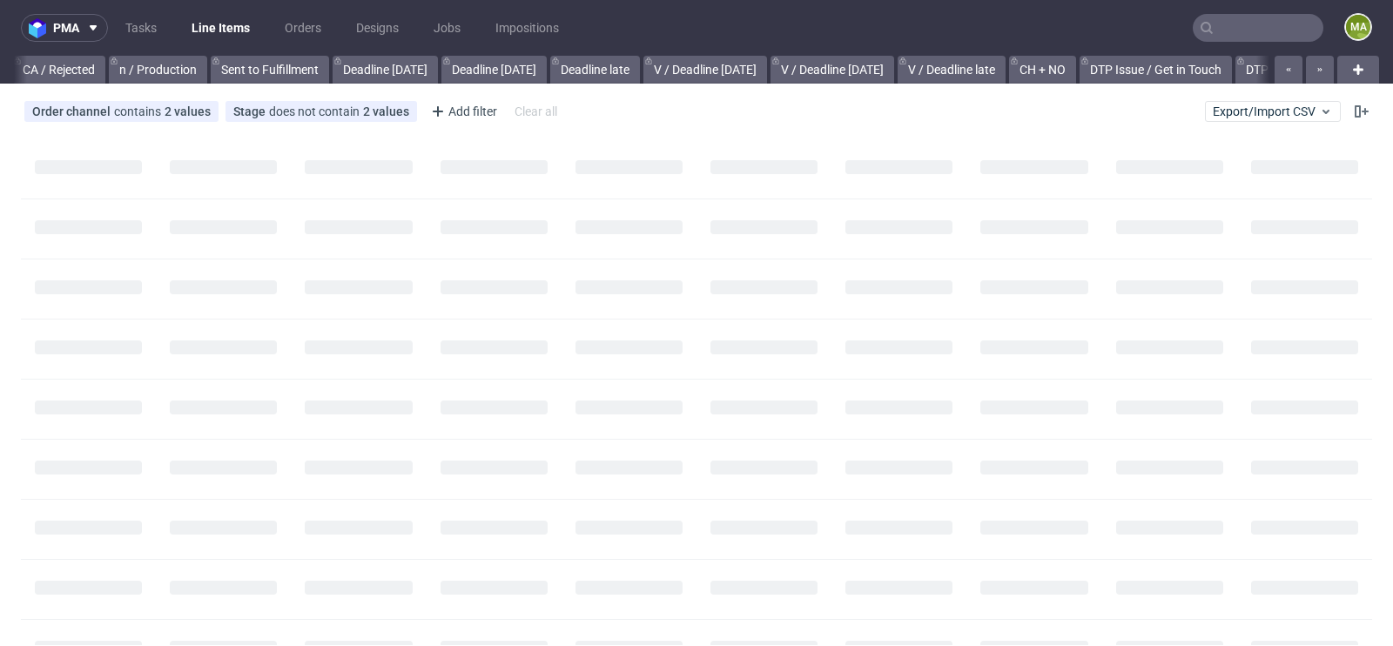
click at [1231, 27] on input "text" at bounding box center [1257, 28] width 131 height 28
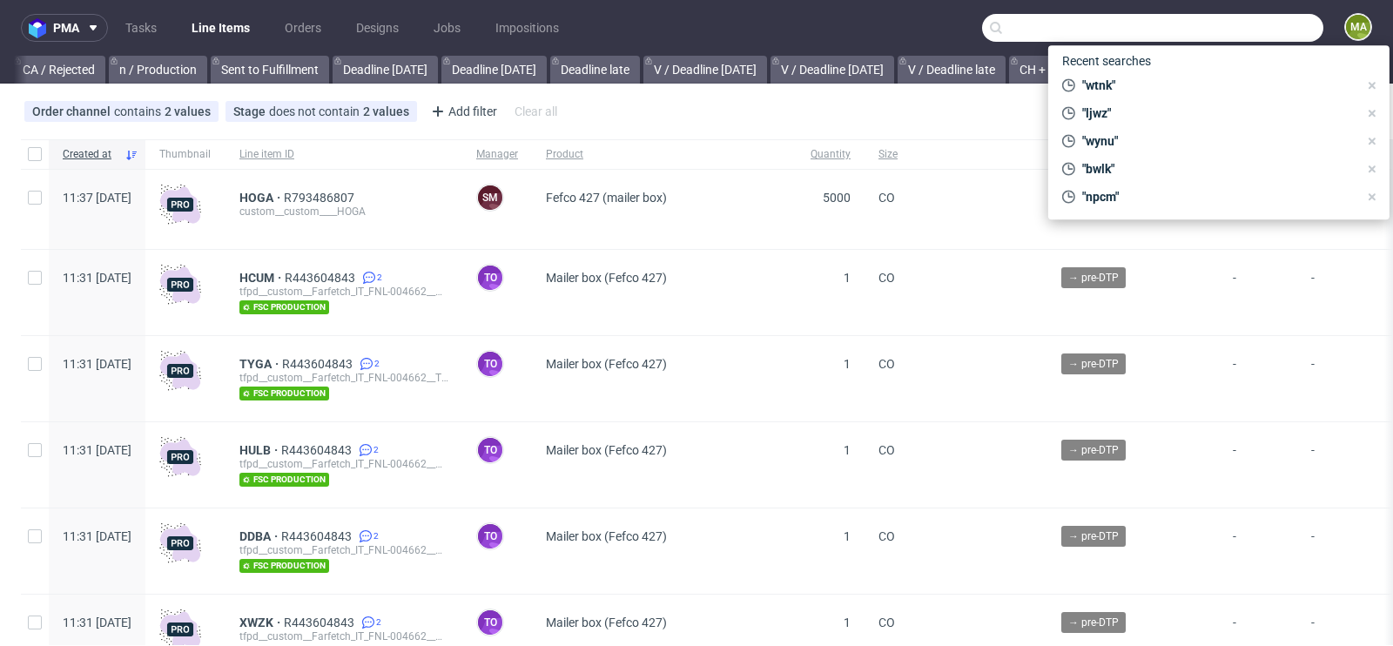
scroll to position [0, 1968]
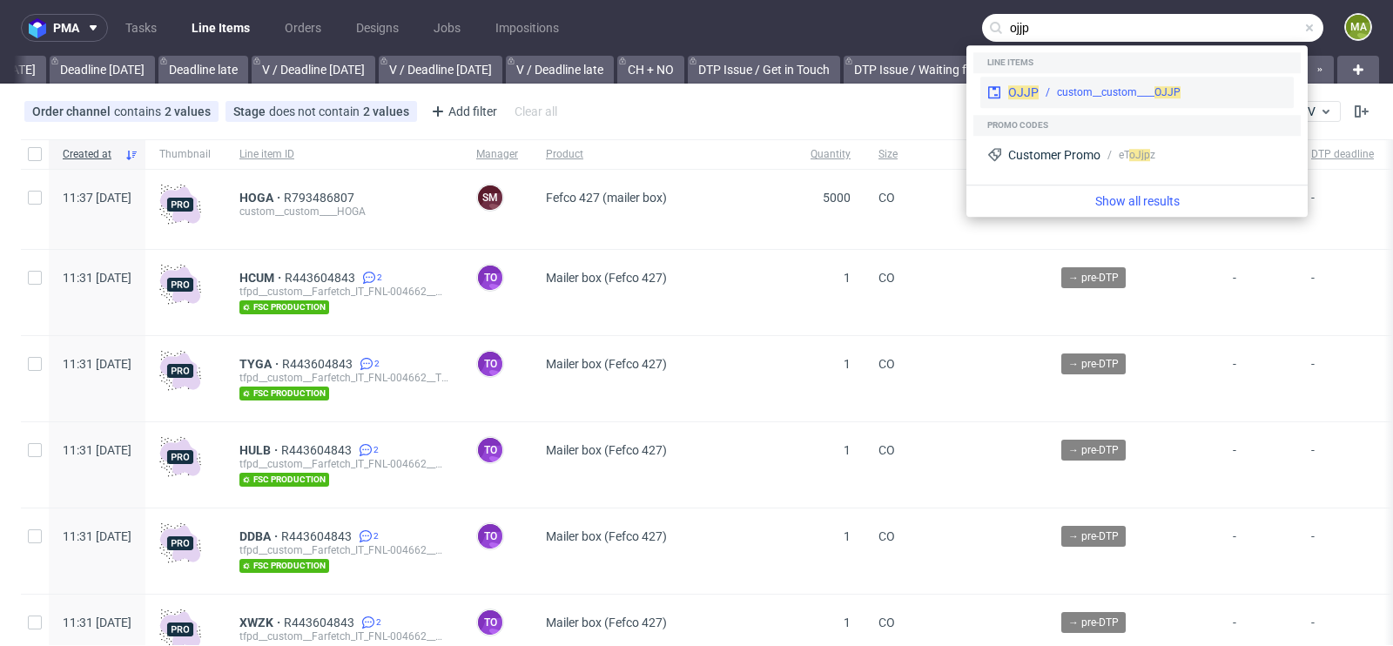
type input "ojjp"
click at [1111, 80] on div "OJJP custom__custom____ OJJP" at bounding box center [1136, 92] width 313 height 31
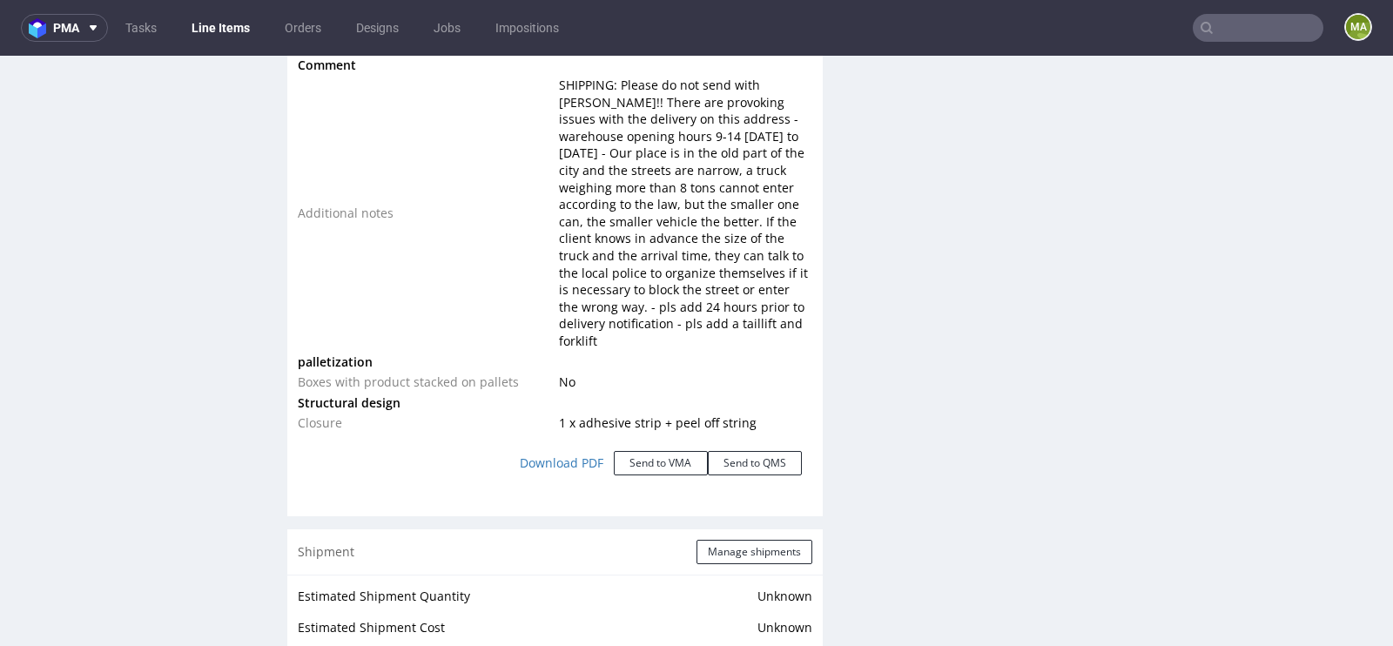
scroll to position [2179, 0]
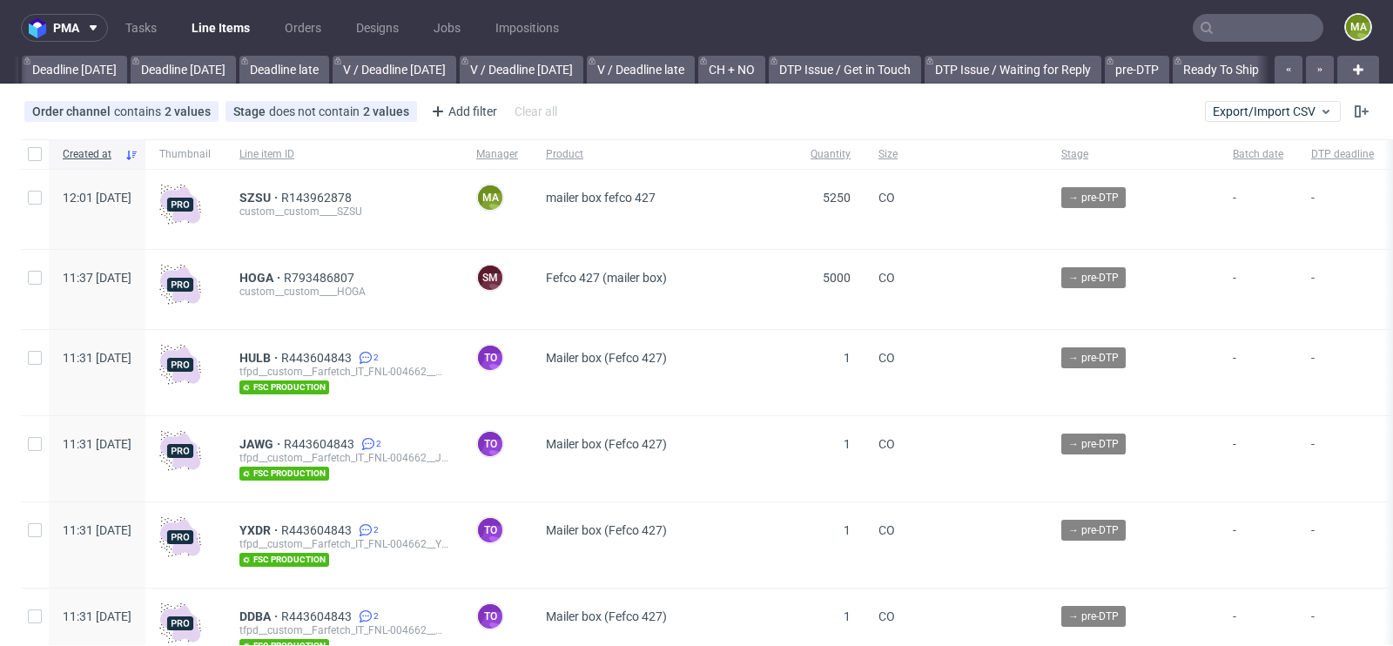
scroll to position [0, 1968]
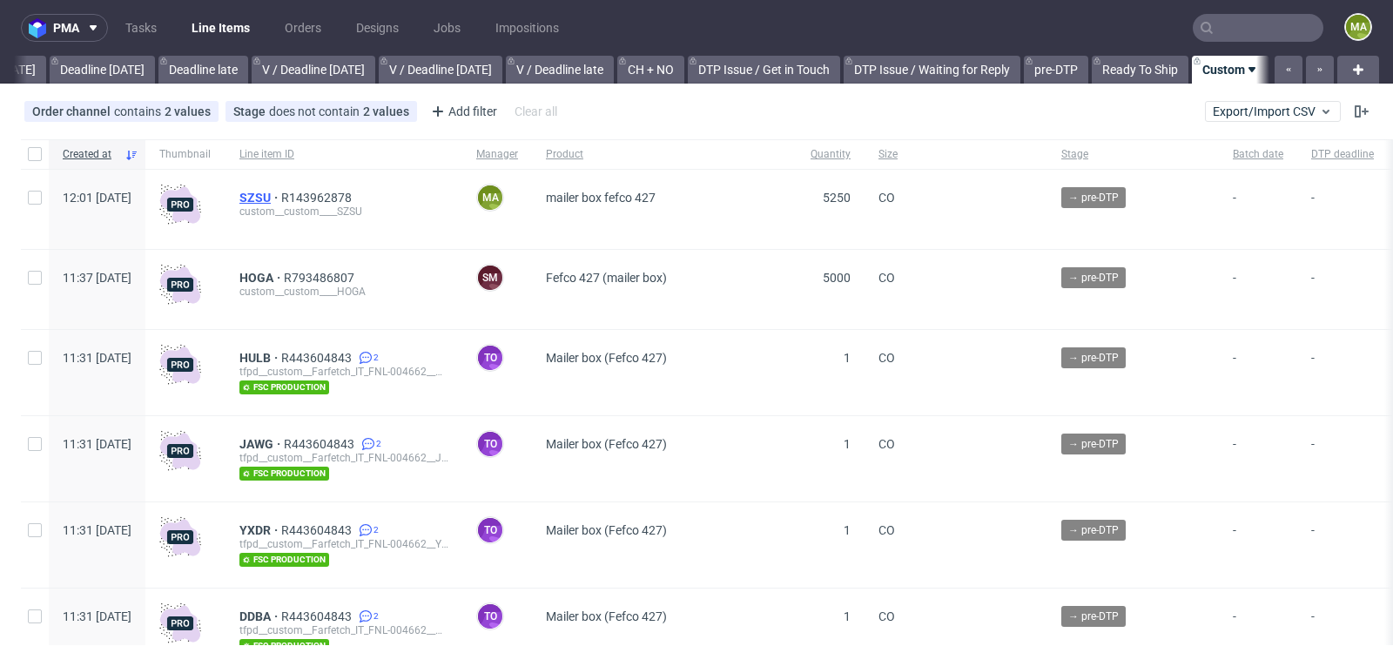
click at [281, 193] on span "SZSU" at bounding box center [260, 198] width 42 height 14
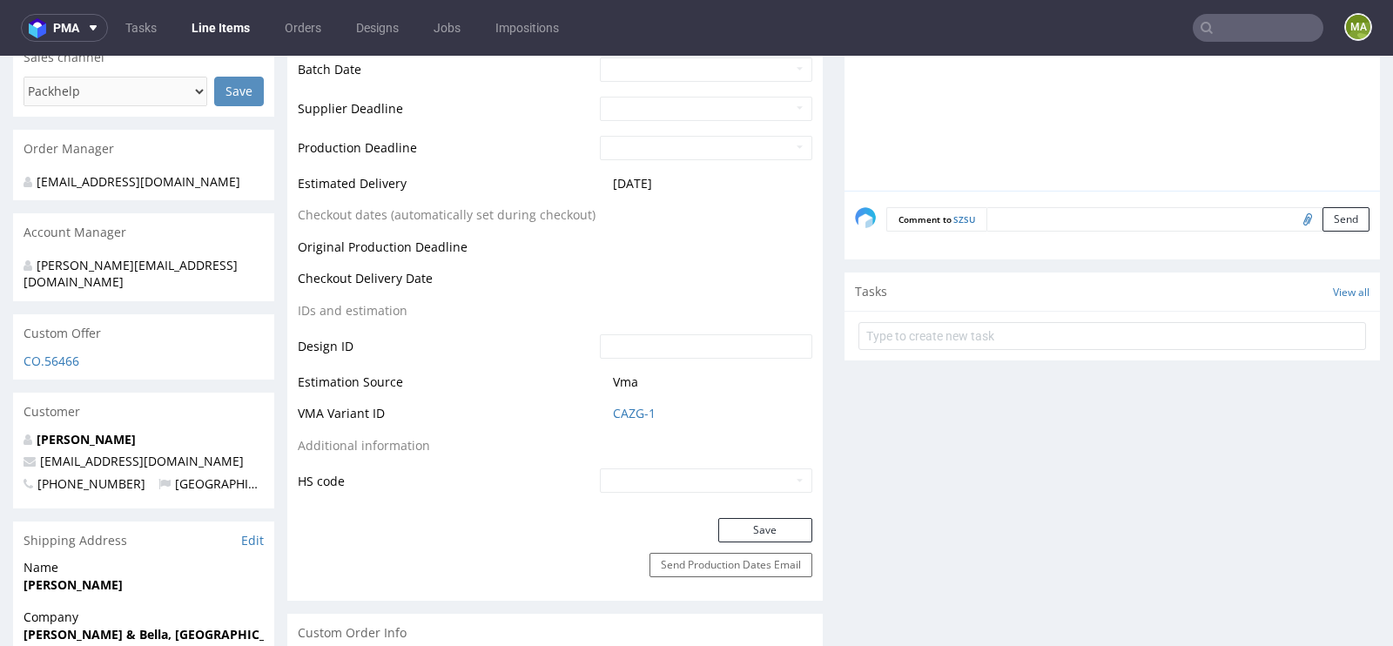
scroll to position [712, 0]
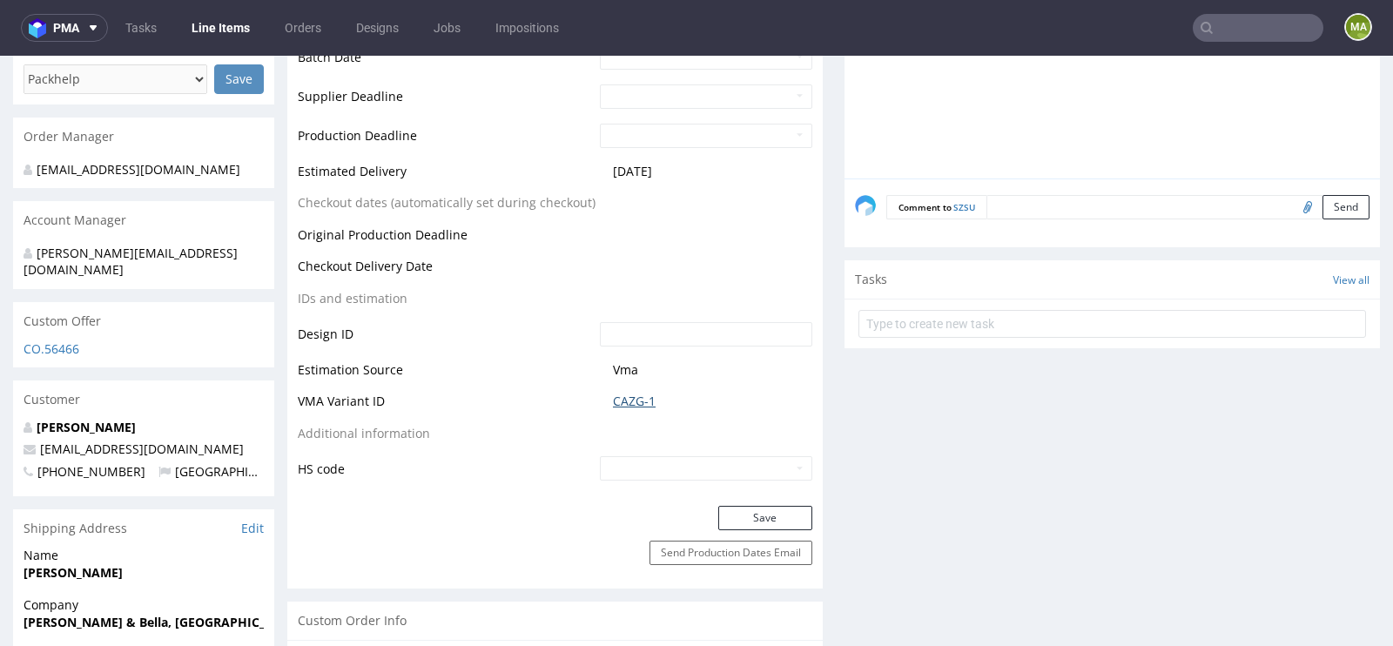
click at [622, 395] on link "CAZG-1" at bounding box center [634, 401] width 43 height 17
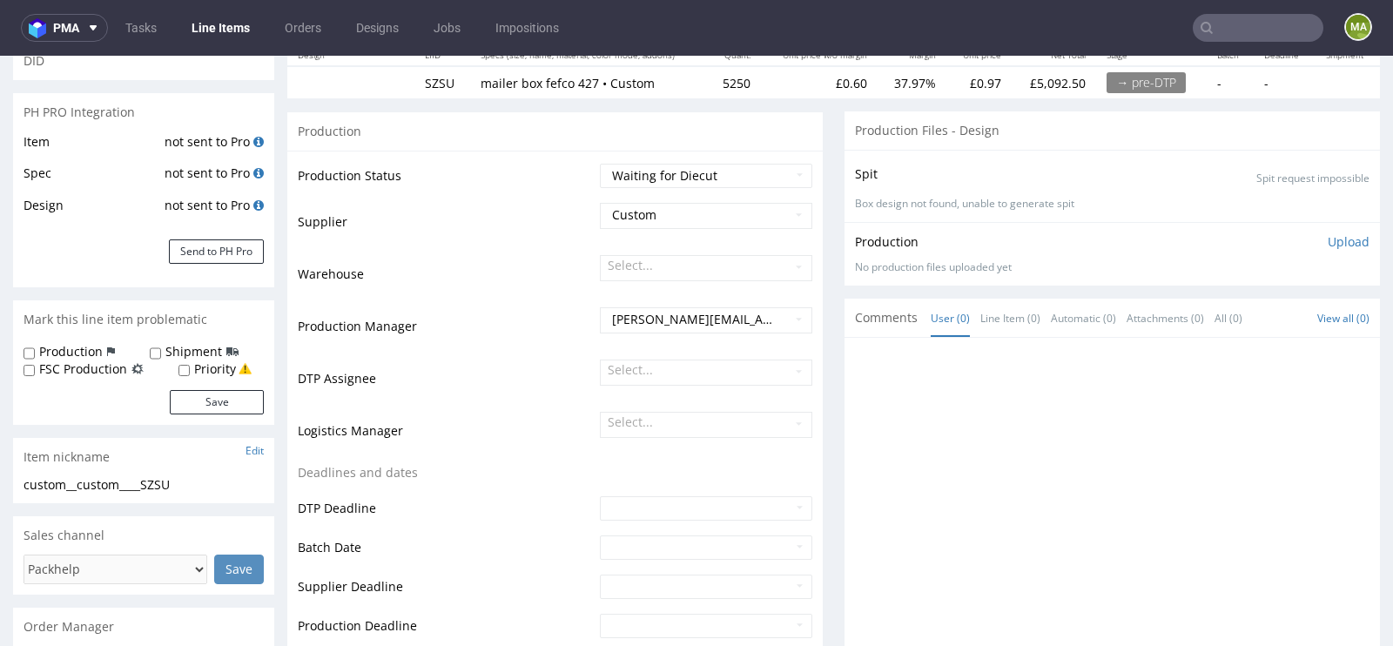
scroll to position [0, 0]
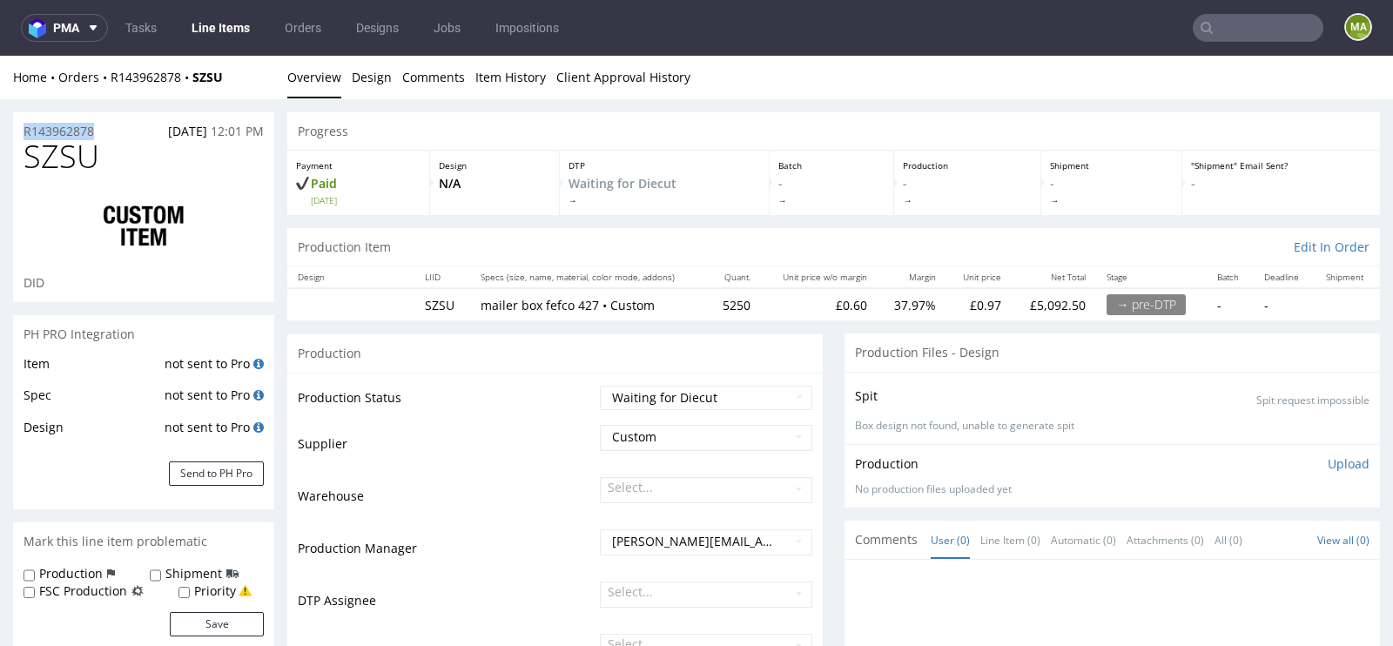
drag, startPoint x: 112, startPoint y: 129, endPoint x: 0, endPoint y: 129, distance: 112.3
copy p "R143962878"
click at [42, 139] on span "SZSU" at bounding box center [62, 156] width 76 height 35
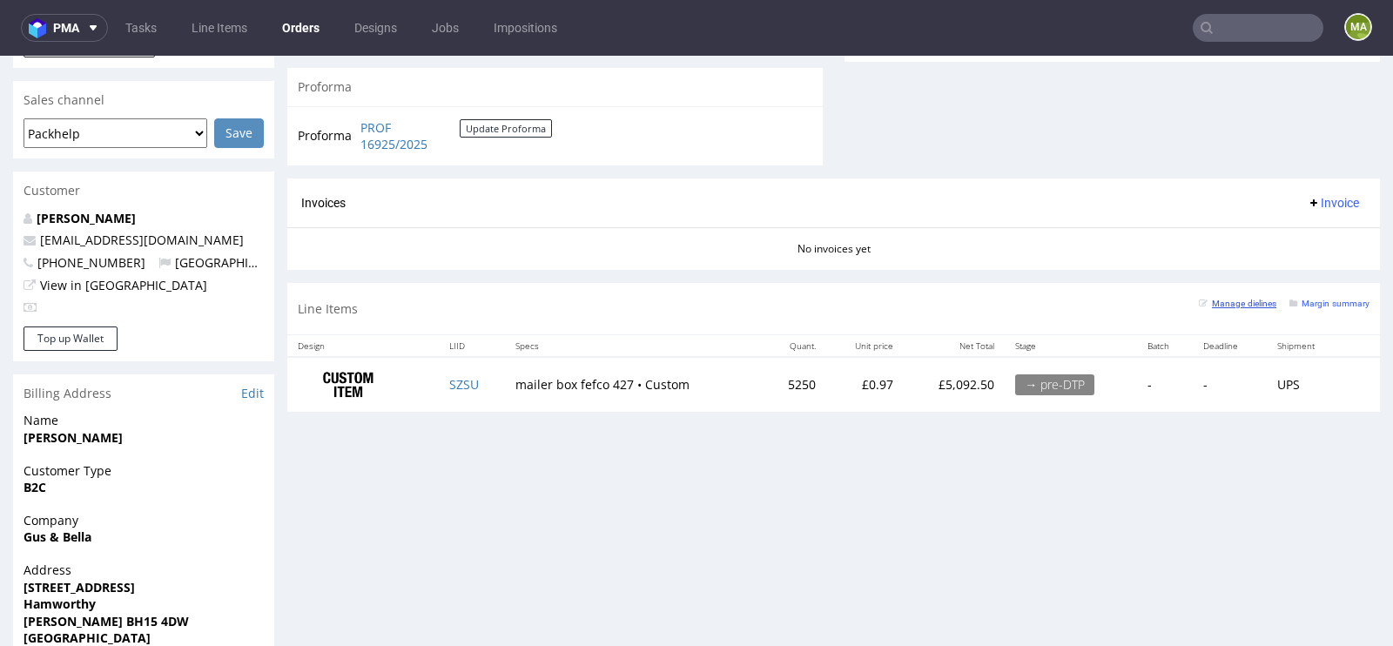
scroll to position [732, 0]
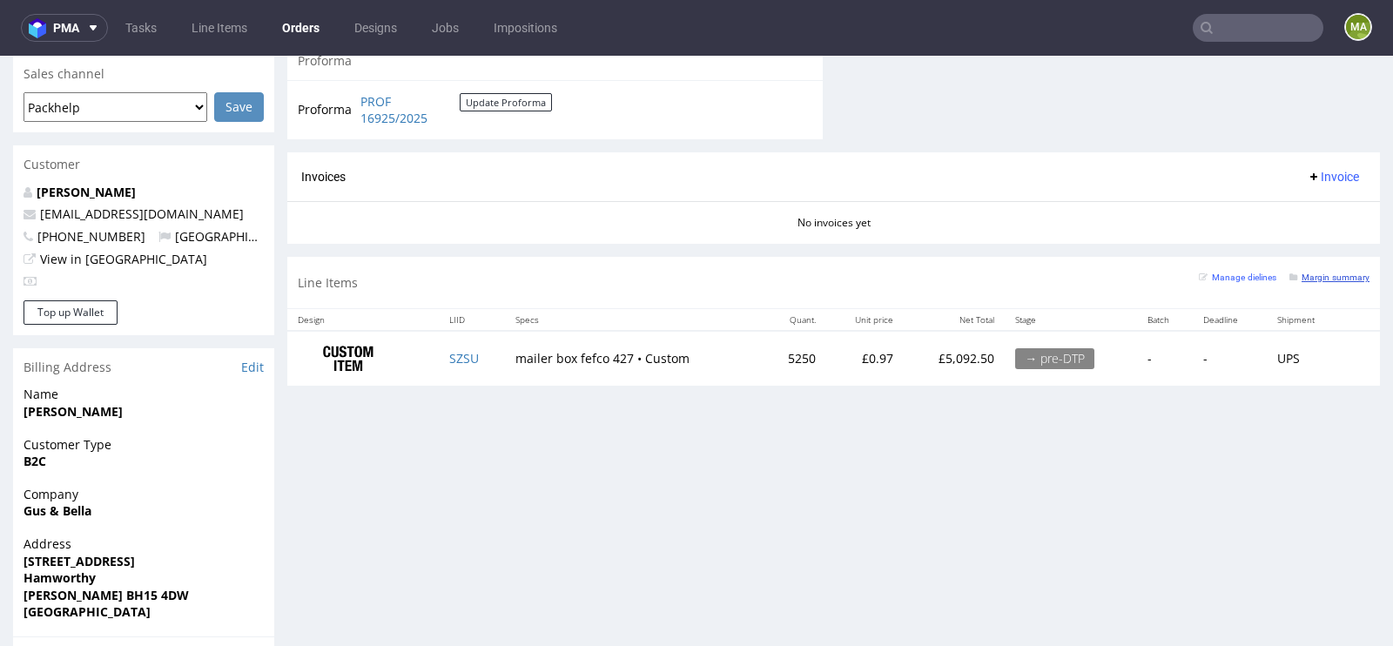
click at [1313, 273] on small "Margin summary" at bounding box center [1329, 277] width 80 height 10
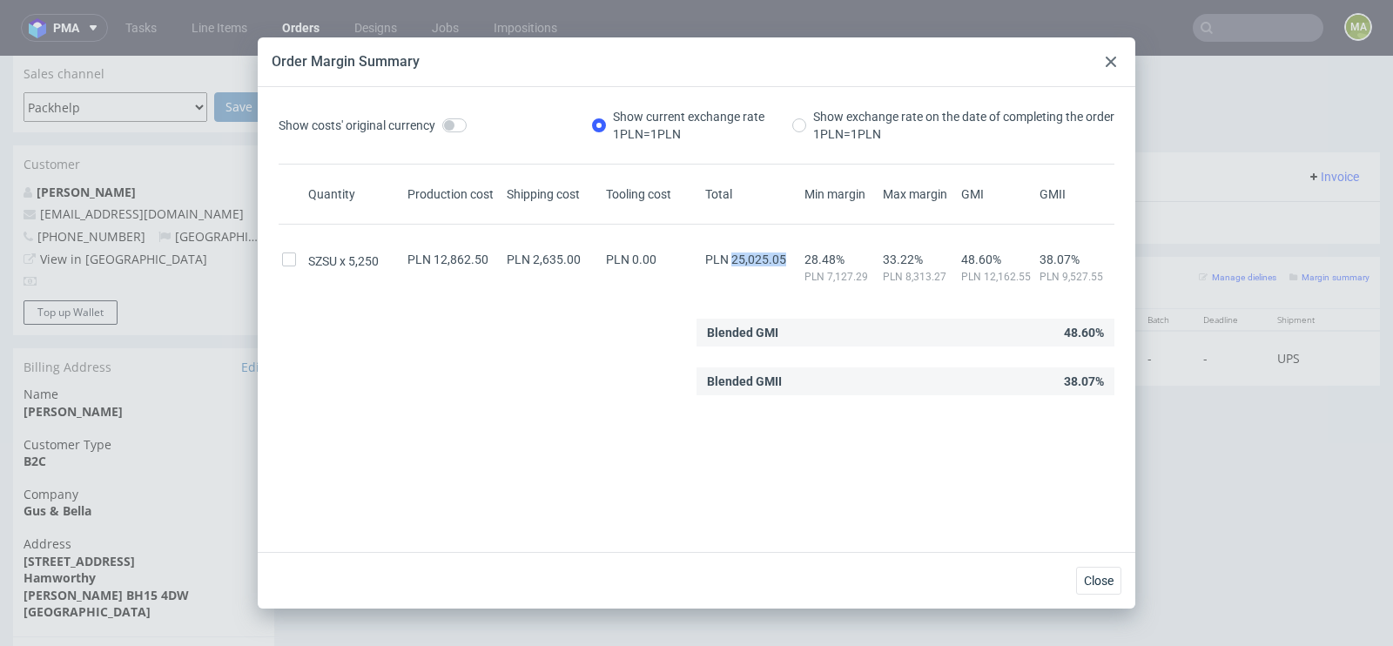
drag, startPoint x: 731, startPoint y: 260, endPoint x: 789, endPoint y: 257, distance: 58.4
click at [789, 257] on div "PLN 25,025.05" at bounding box center [751, 259] width 99 height 14
copy span "25,025.05"
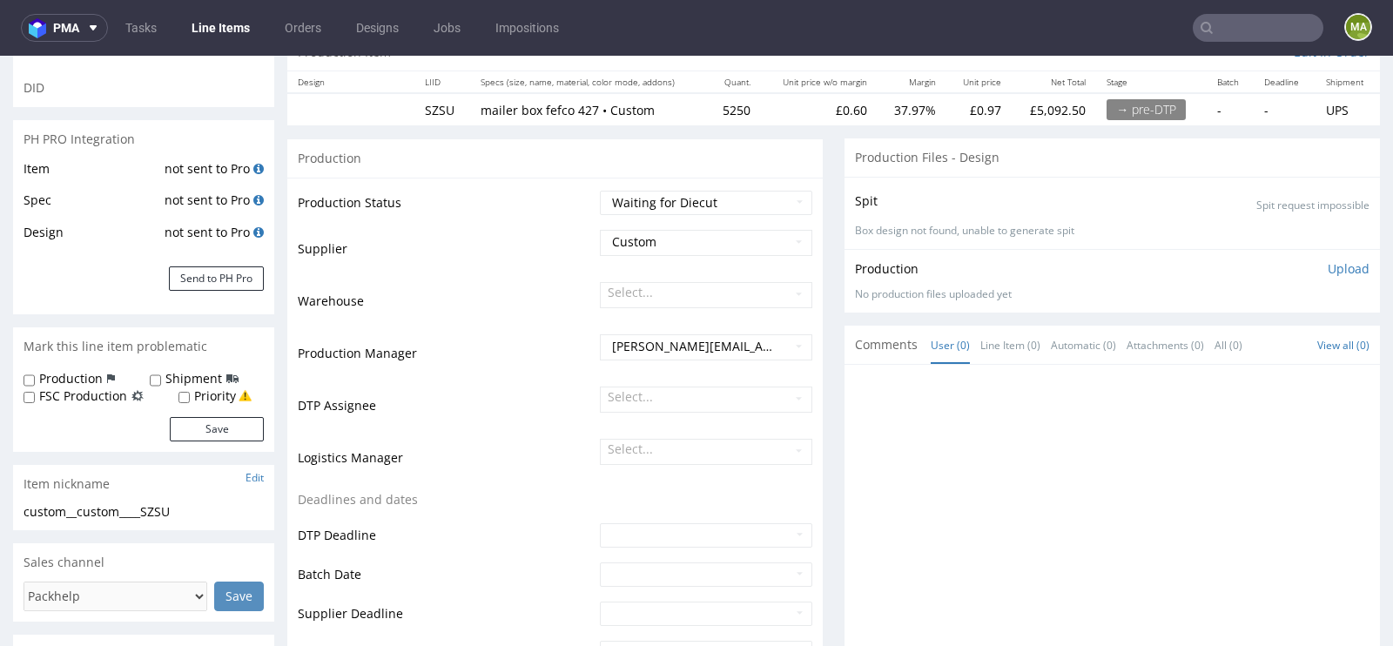
scroll to position [279, 0]
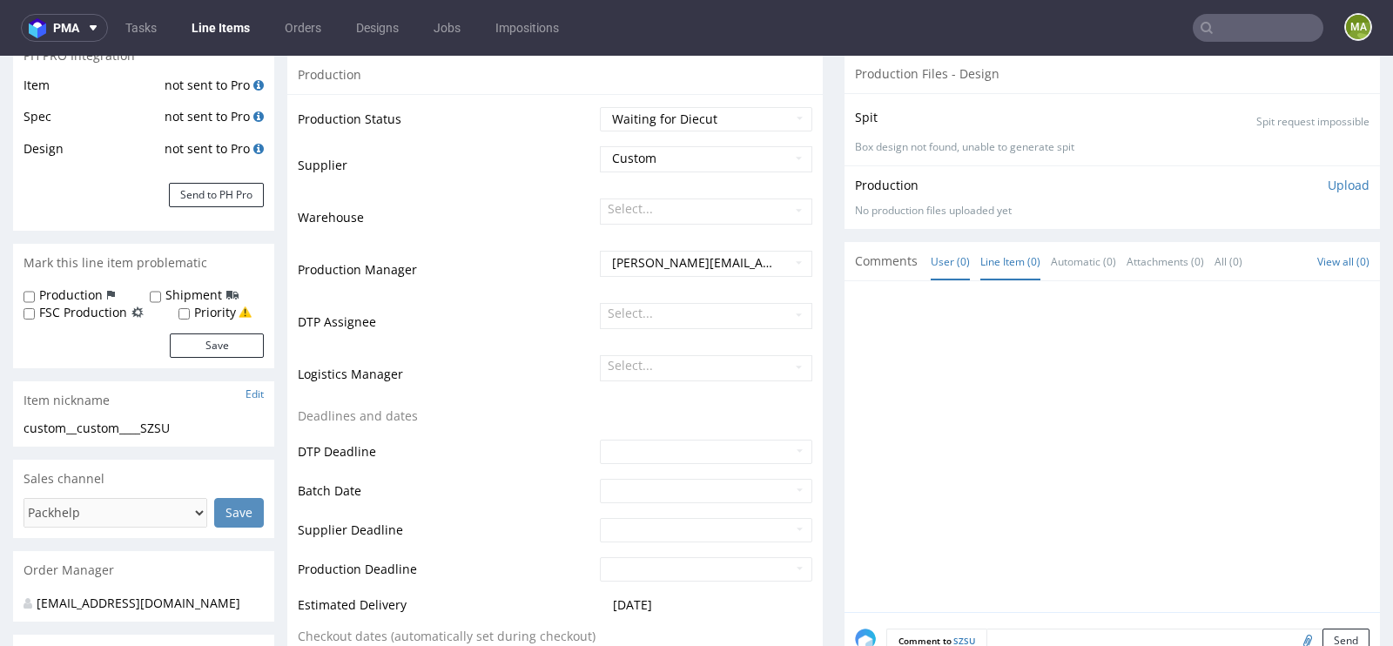
click at [1012, 259] on link "Line Item (0)" at bounding box center [1010, 261] width 60 height 37
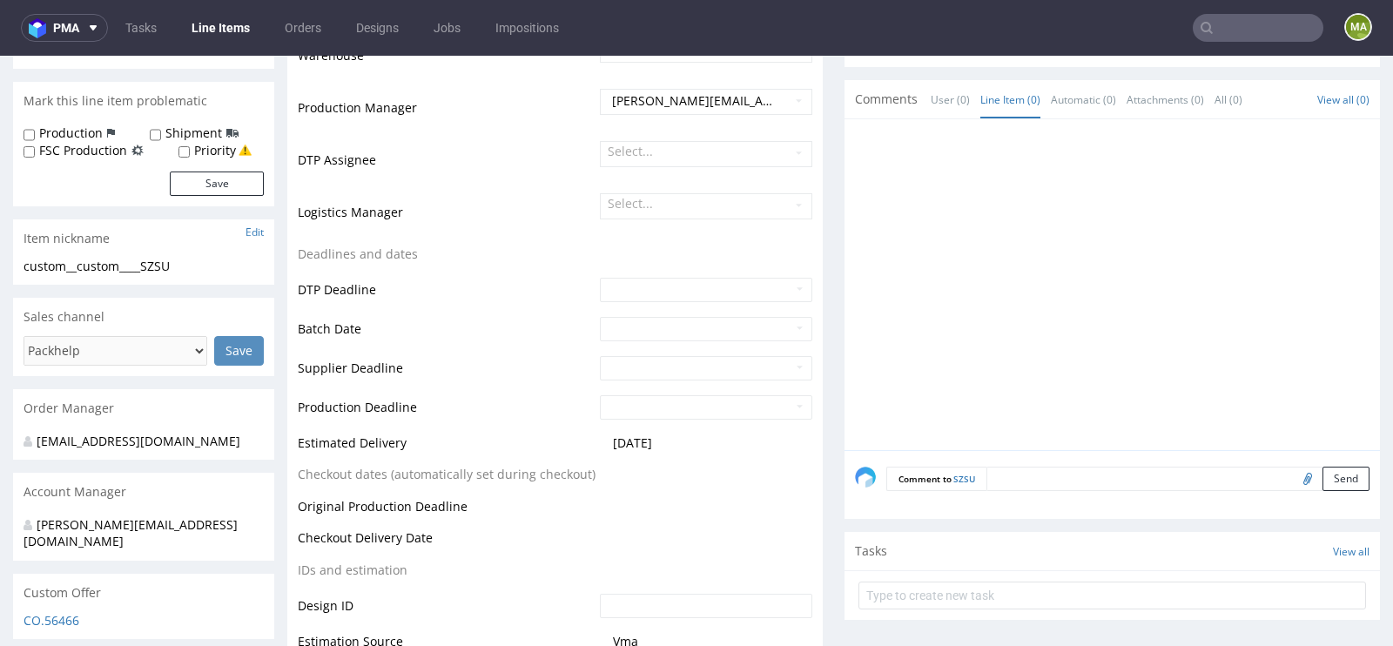
scroll to position [490, 0]
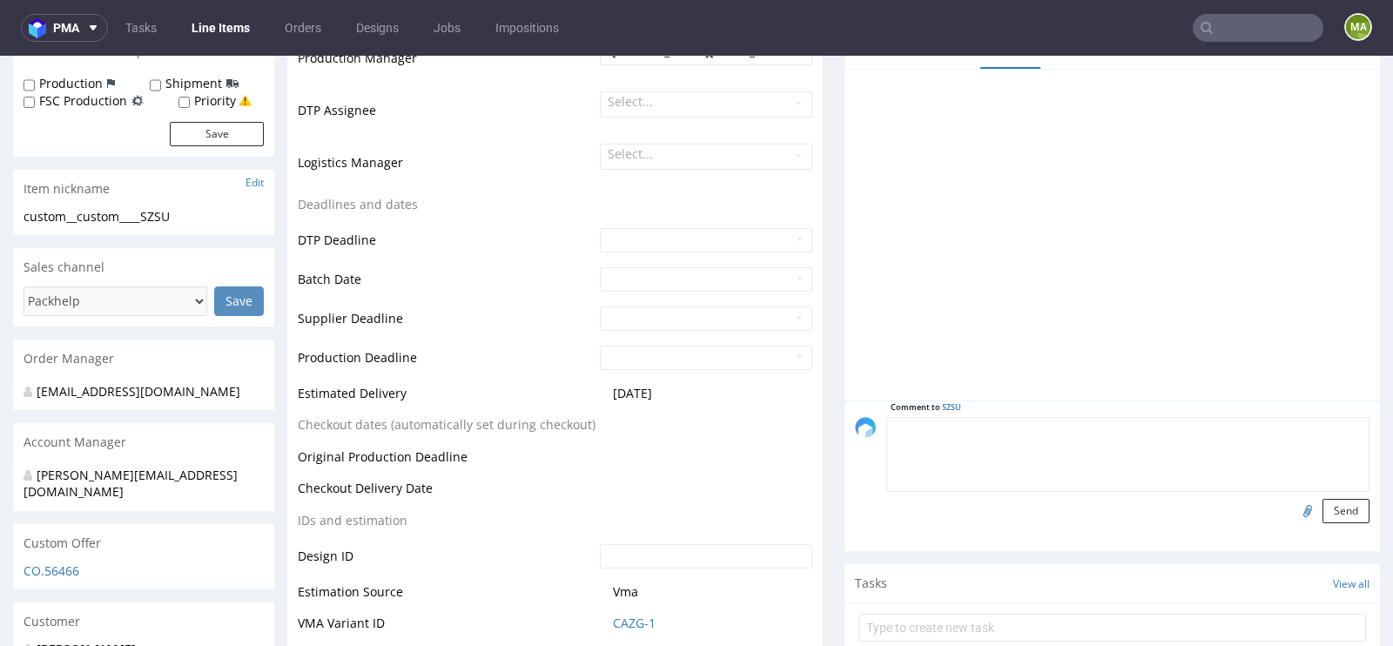
click at [1040, 433] on textarea at bounding box center [1127, 454] width 483 height 75
paste textarea "R785906427_XYQR"
type textarea "reorder 1:1 R785906427_XYQR ? please confirm artwork"
click at [1293, 509] on input "file" at bounding box center [1305, 510] width 24 height 23
type input "C:\fakepath\alt-f56-f56-gusandbella-may21-wlqr-d0-or615926048-v2.pdf"
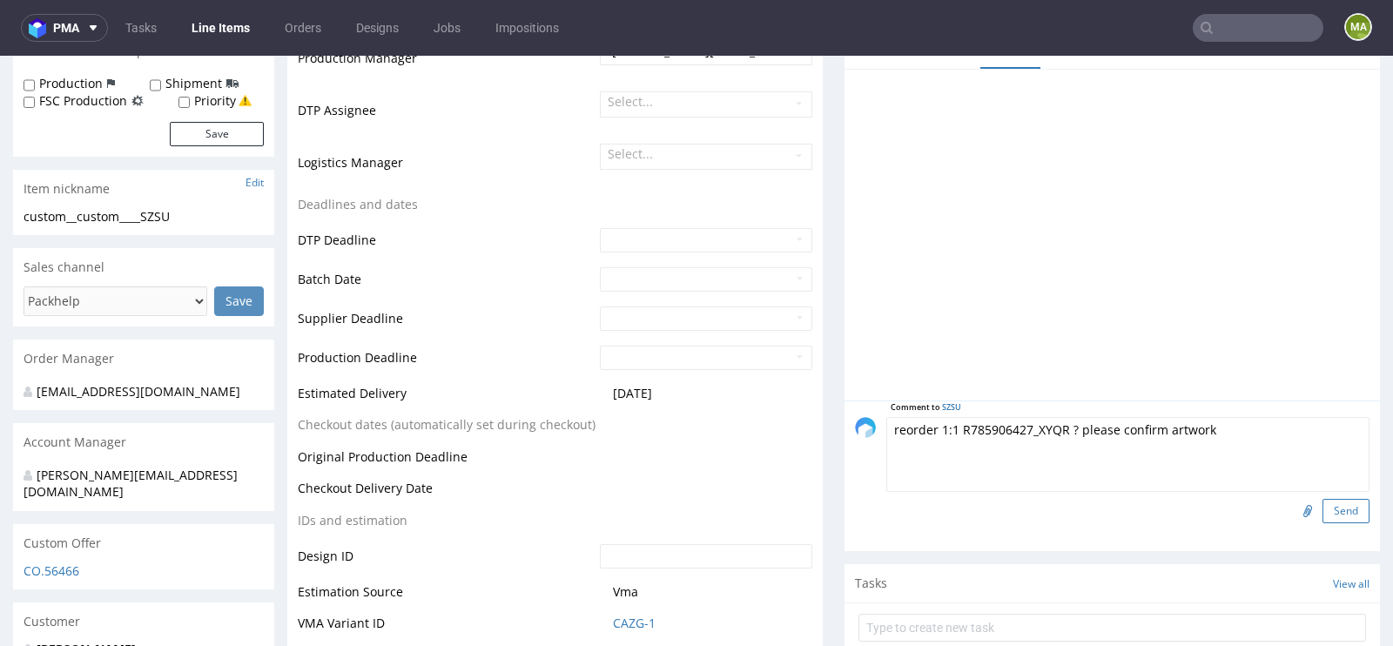
click at [1345, 501] on button "Send" at bounding box center [1345, 511] width 47 height 24
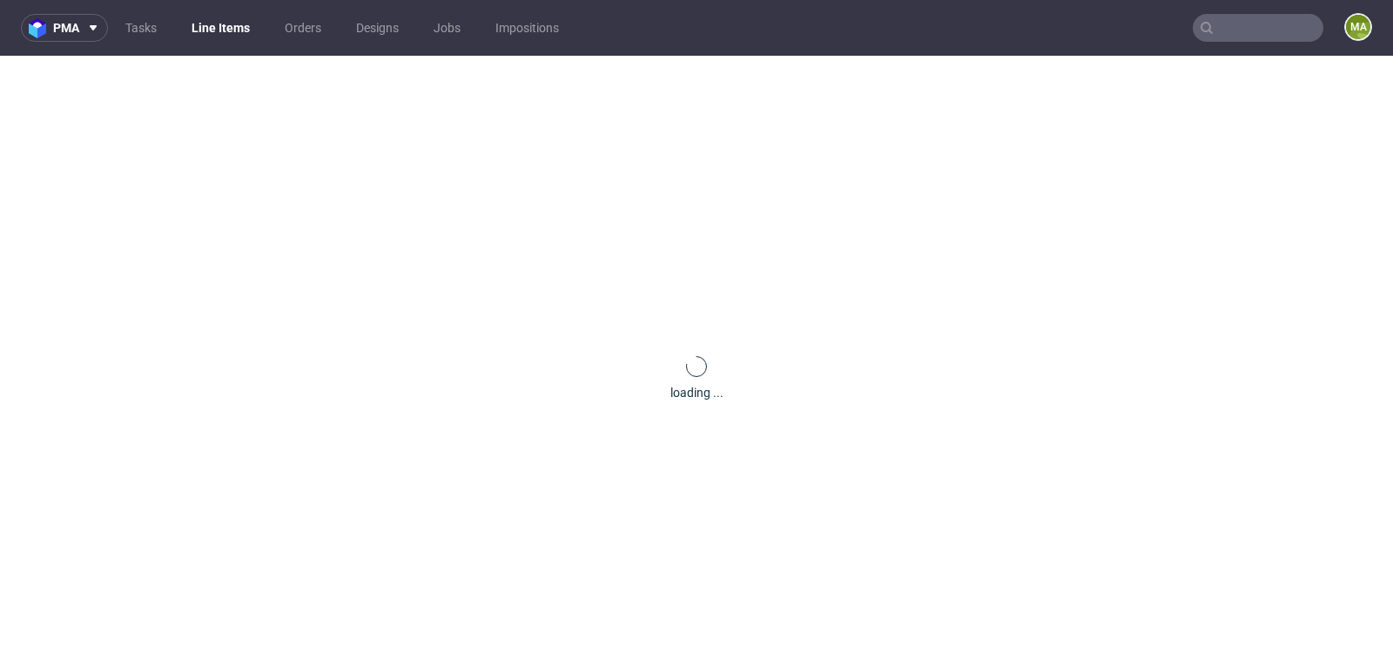
scroll to position [0, 0]
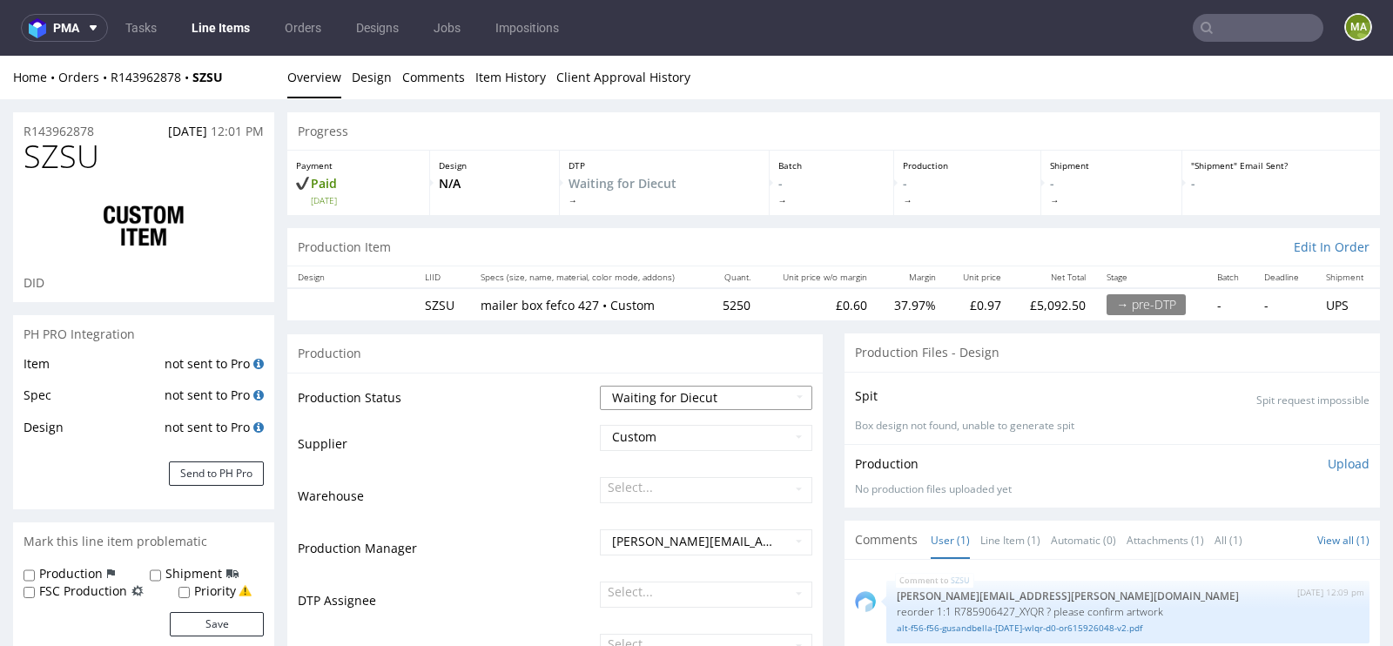
click at [647, 390] on select "Waiting for Artwork Waiting for Diecut Waiting for Mockup Waiting for DTP Waiti…" at bounding box center [706, 398] width 212 height 24
select select "pre_dtp_waiting_for_artwork"
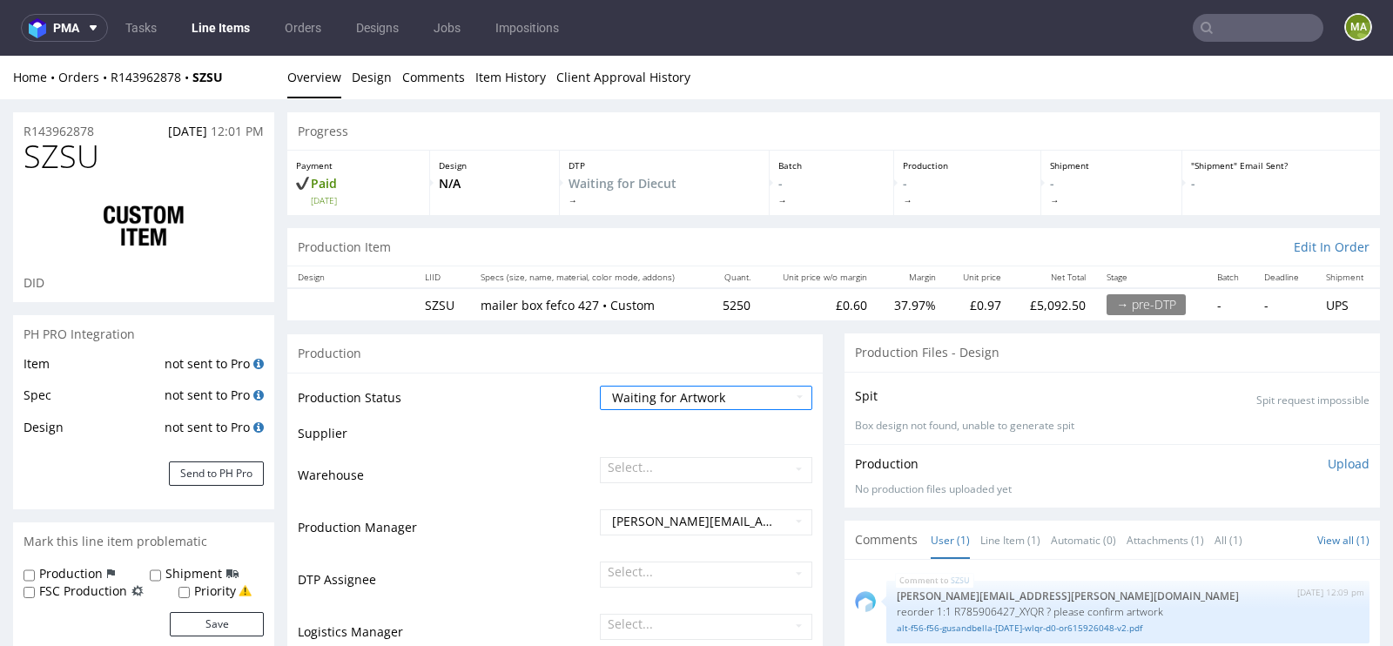
click at [595, 438] on td at bounding box center [703, 439] width 217 height 32
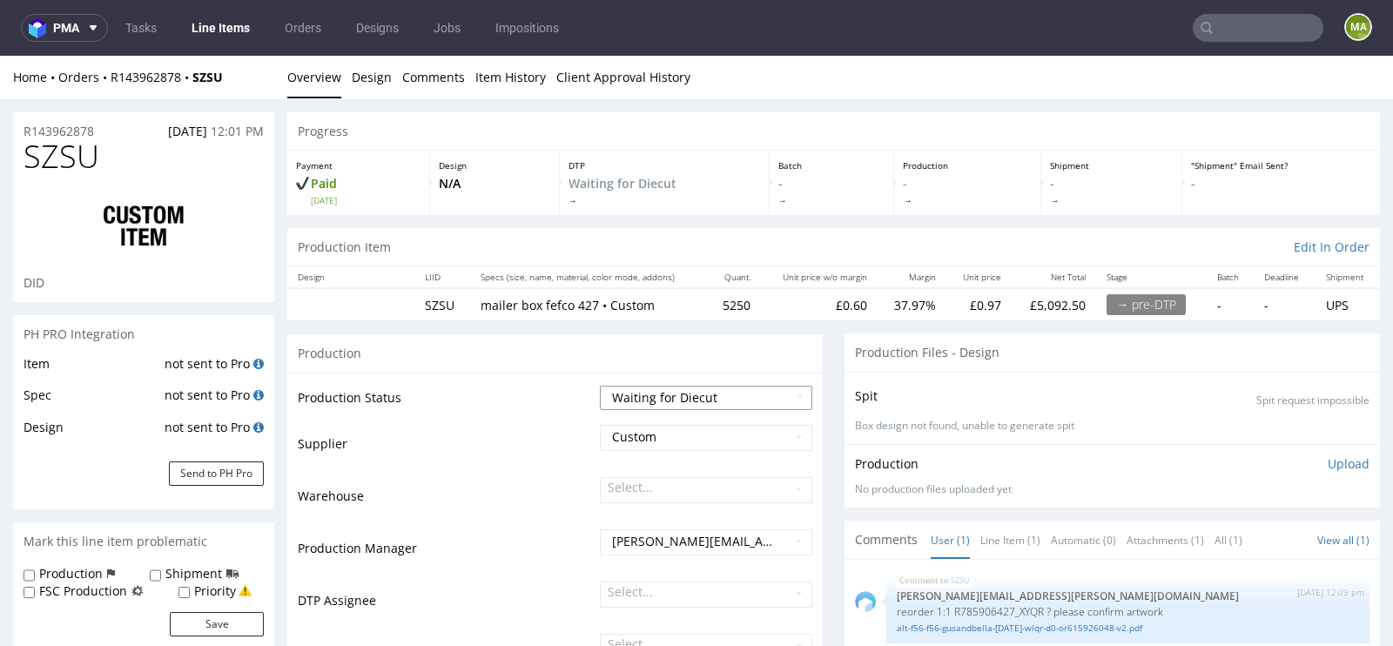
click at [642, 390] on select "Waiting for Artwork Waiting for Diecut Waiting for Mockup Waiting for DTP Waiti…" at bounding box center [706, 398] width 212 height 24
select select "pre_dtp_waiting_for_artwork"
click at [544, 432] on td "Supplier" at bounding box center [447, 449] width 298 height 52
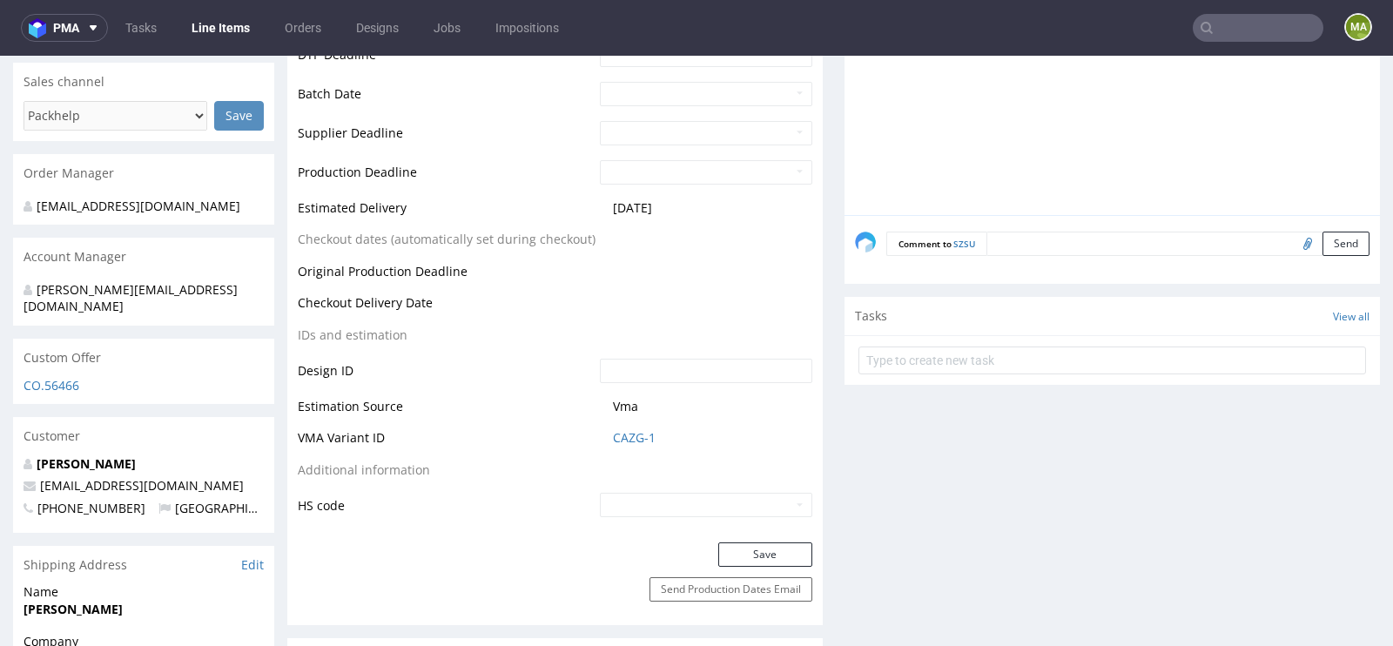
scroll to position [709, 0]
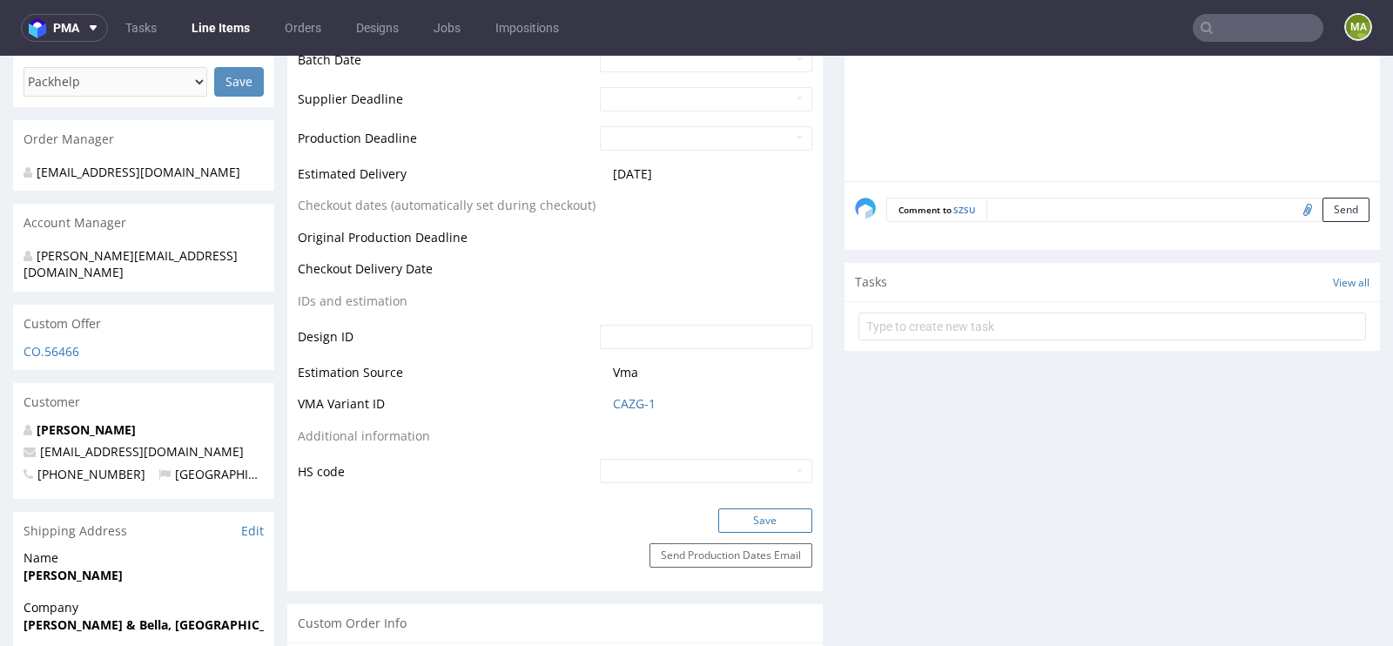
click at [749, 520] on button "Save" at bounding box center [765, 520] width 94 height 24
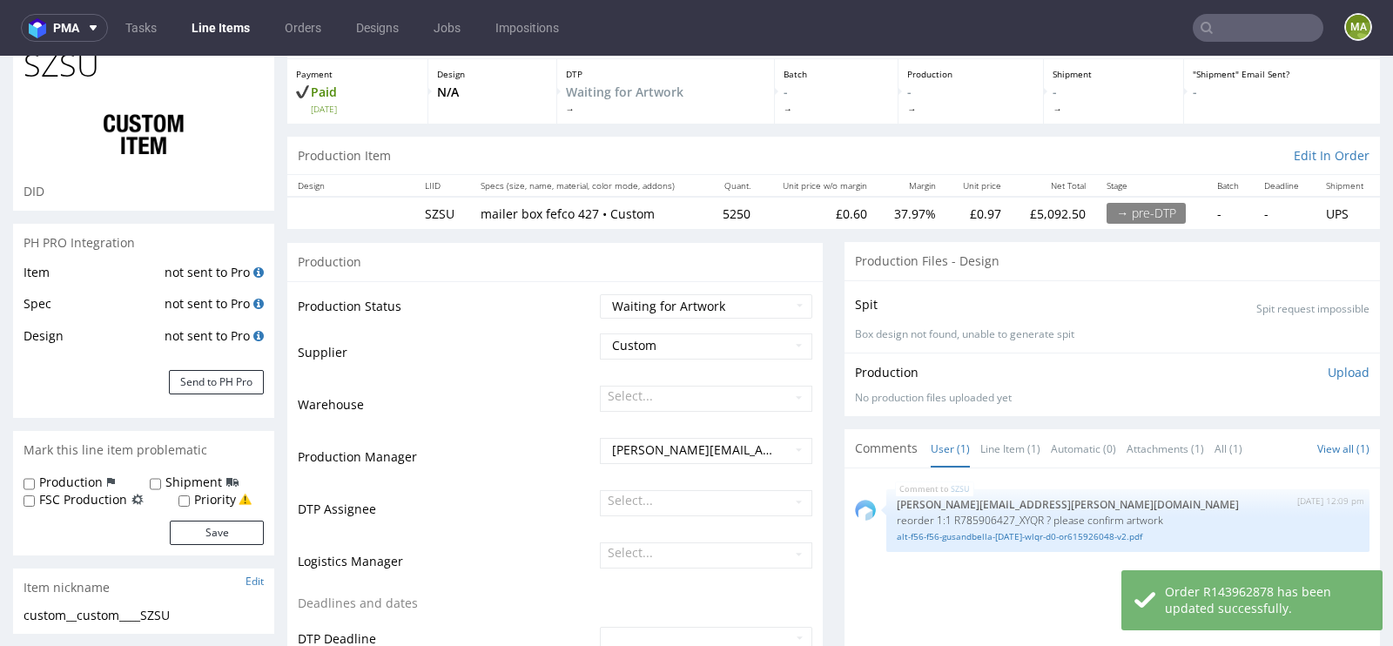
scroll to position [0, 0]
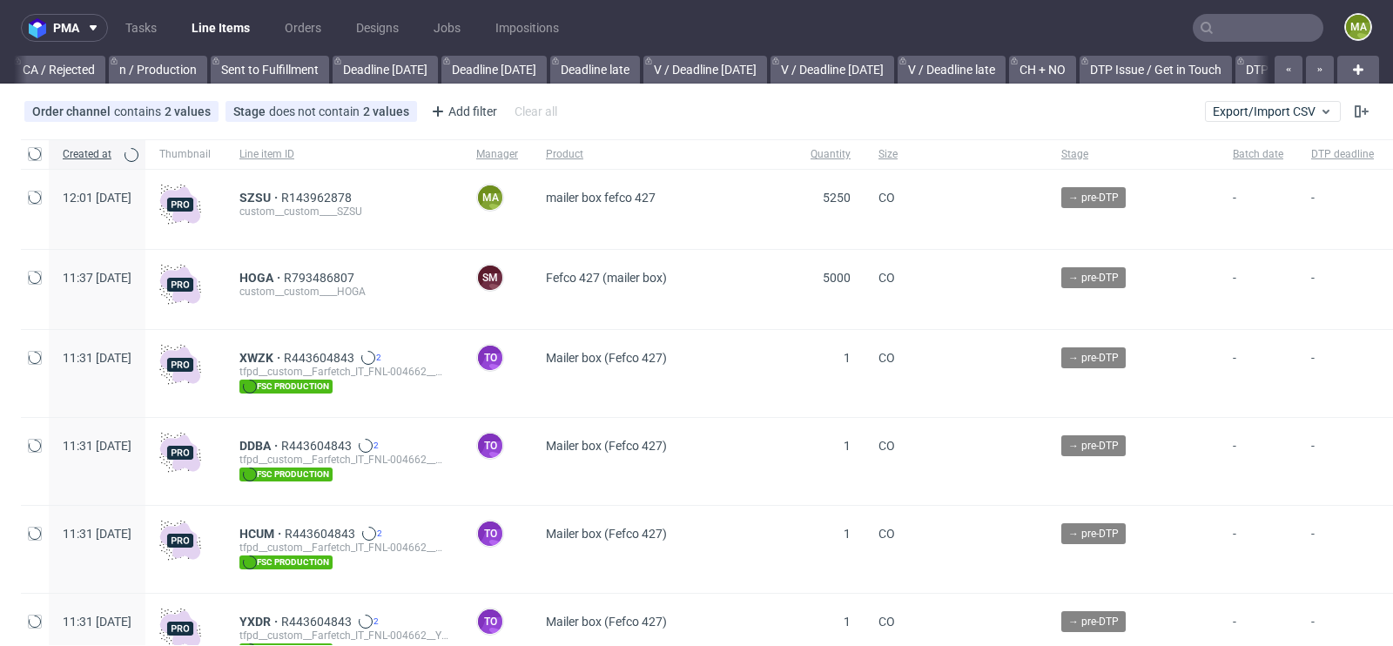
click at [1241, 30] on input "text" at bounding box center [1257, 28] width 131 height 28
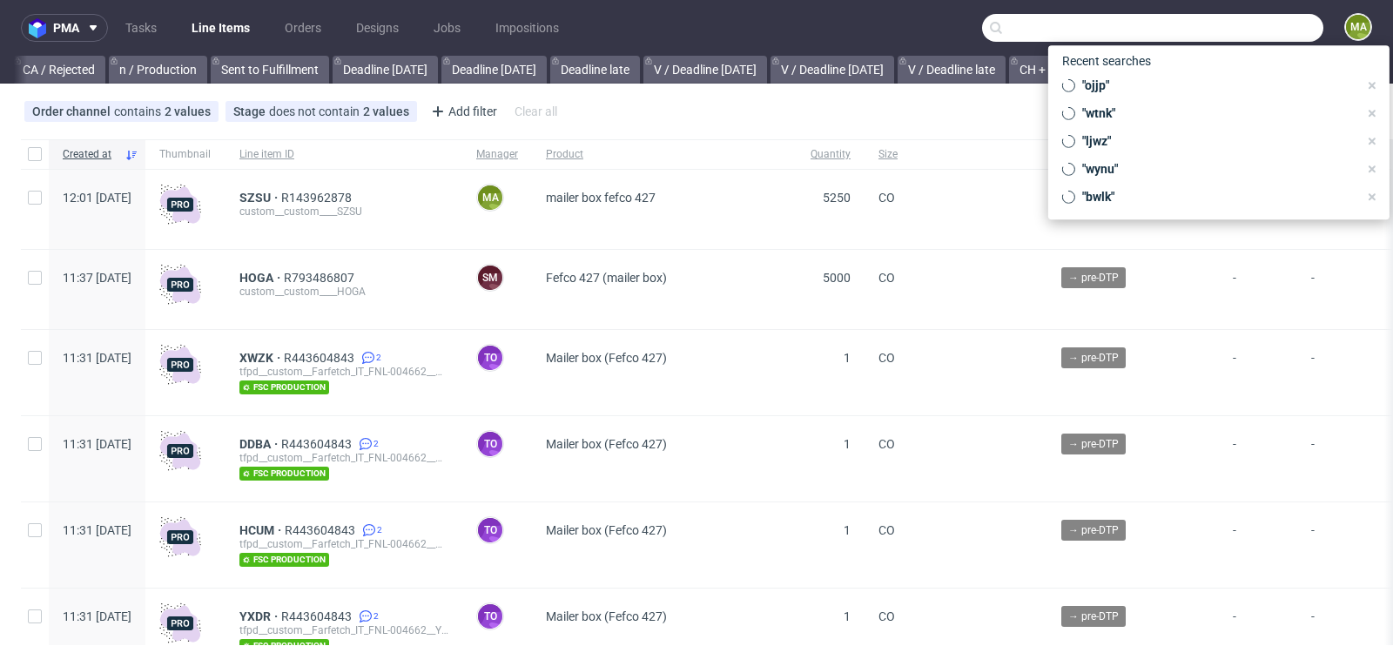
scroll to position [0, 1968]
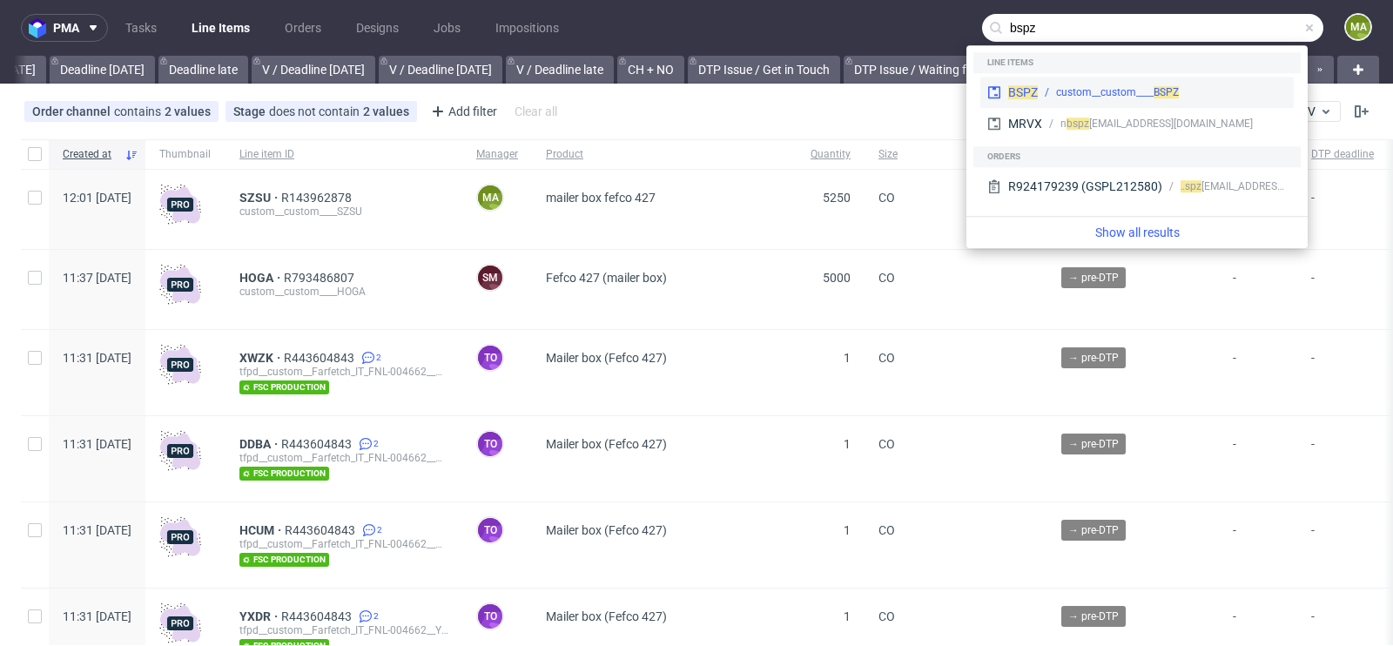
type input "bspz"
click at [1092, 89] on div "custom__custom____ BSPZ" at bounding box center [1117, 92] width 123 height 16
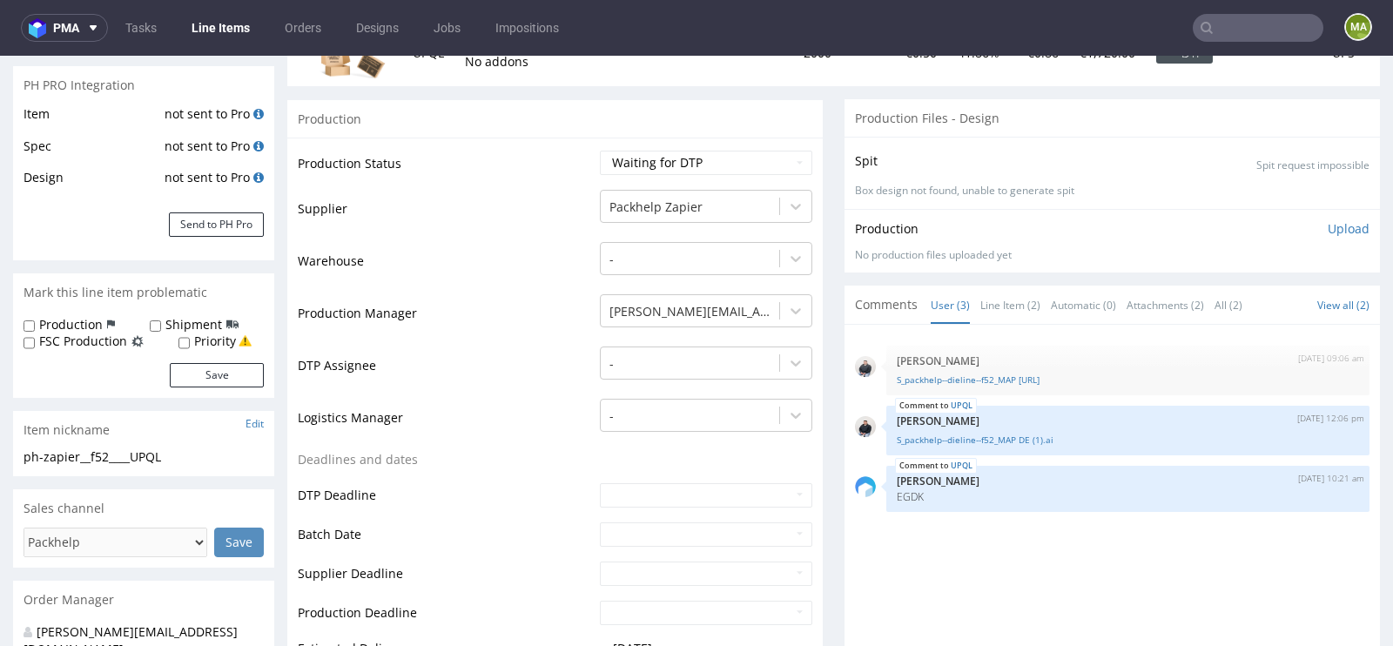
scroll to position [293, 0]
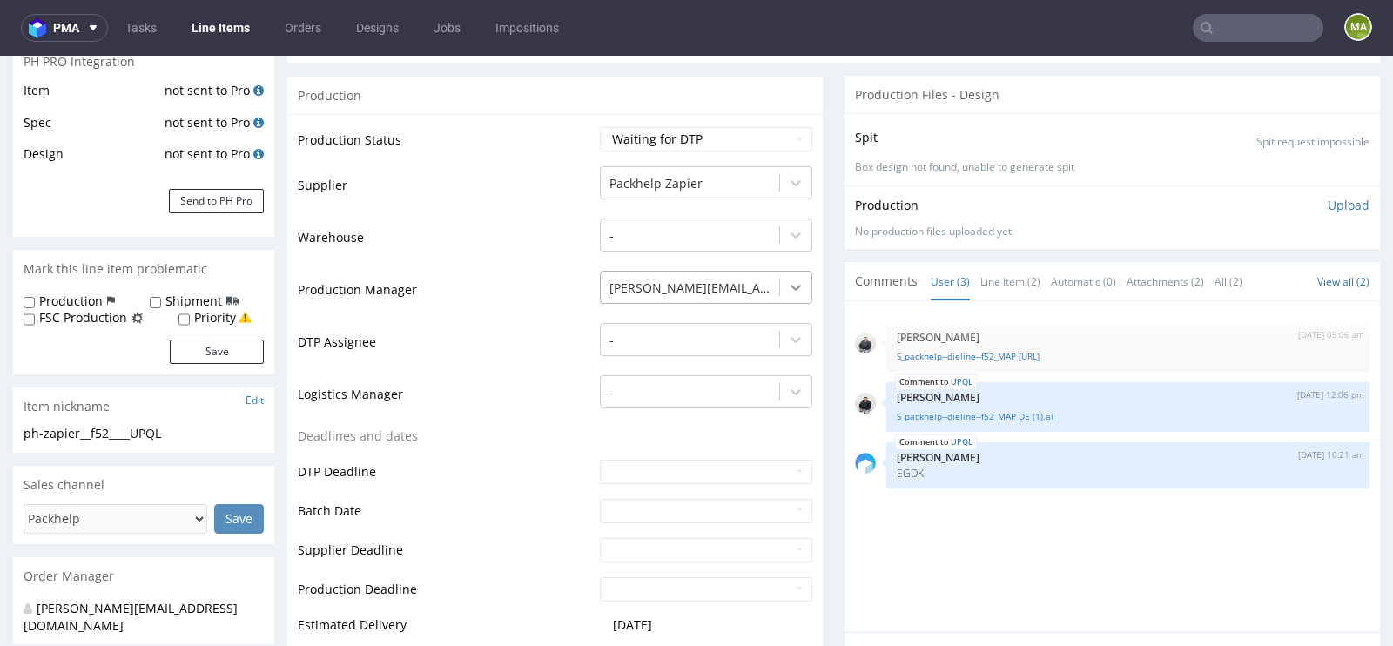
click at [797, 283] on div at bounding box center [795, 287] width 31 height 31
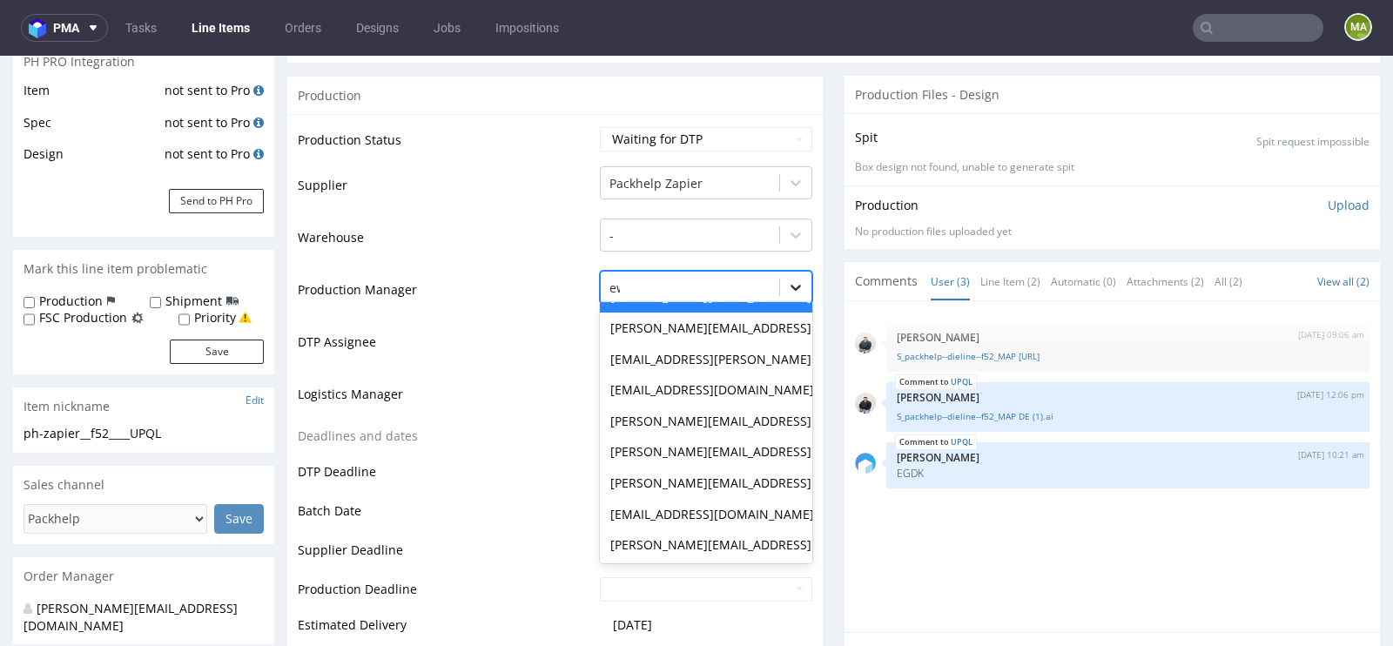
scroll to position [0, 0]
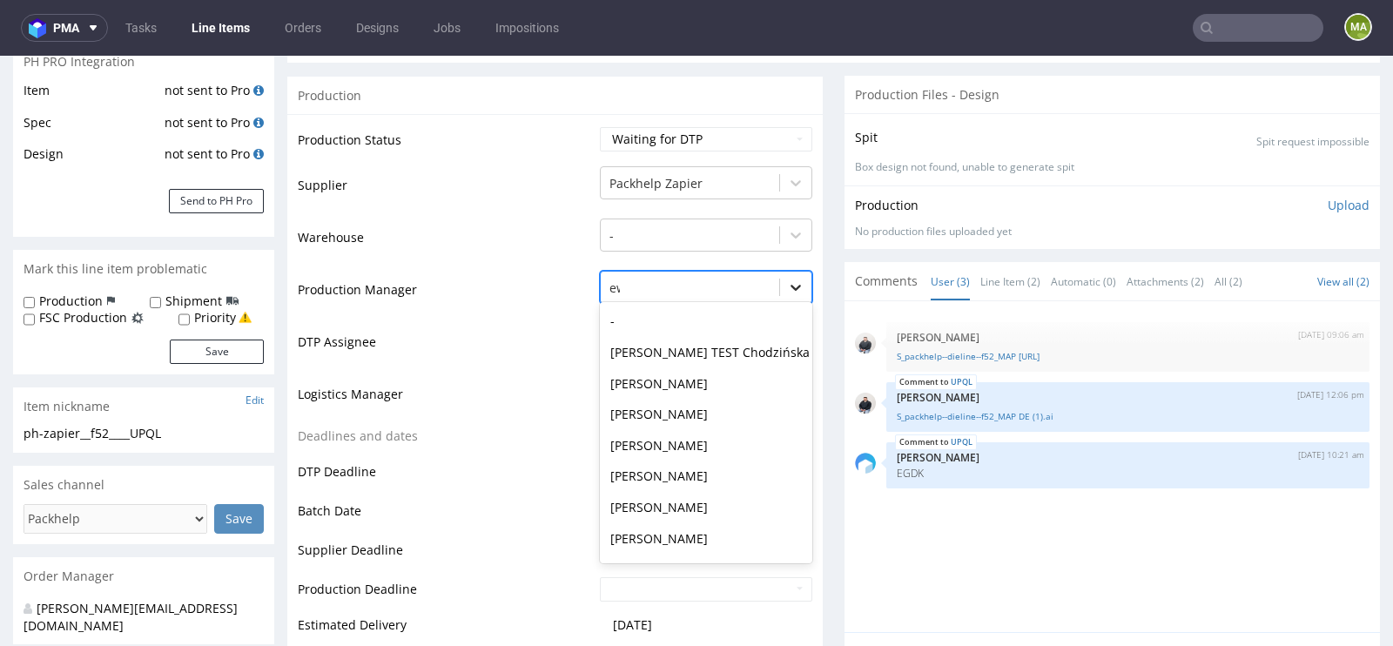
type input "ewa"
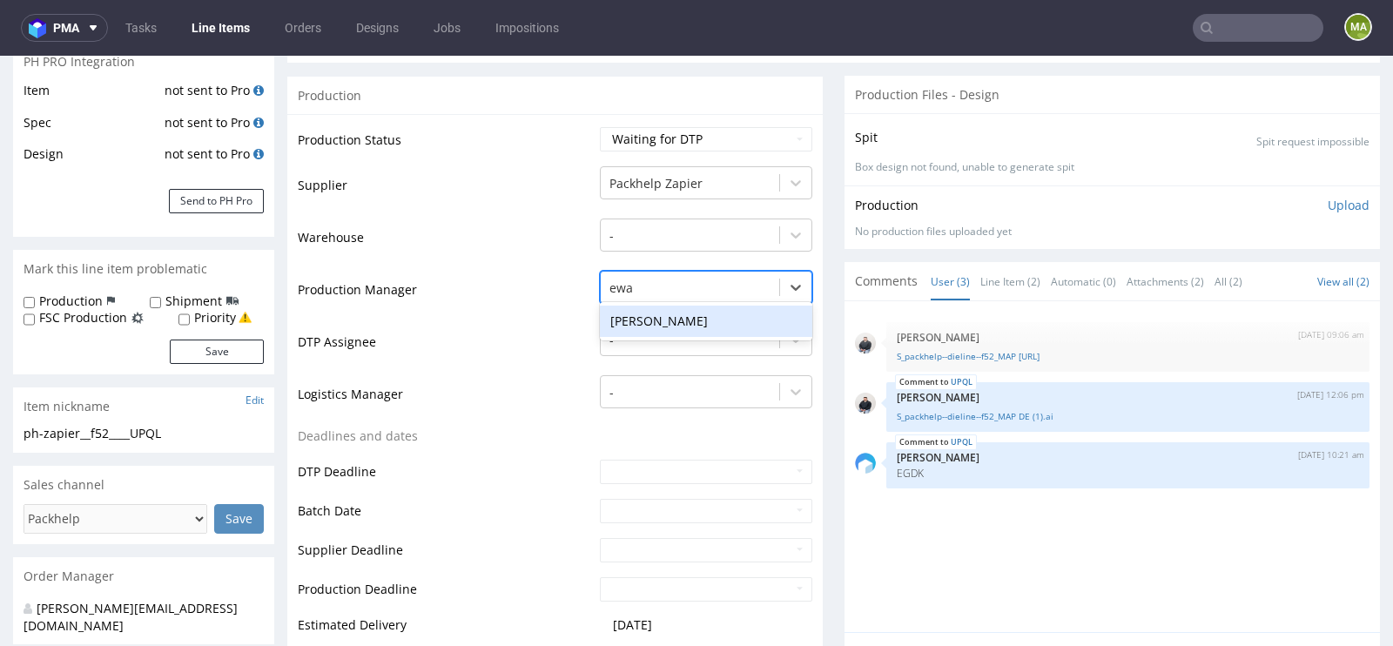
click at [662, 319] on div "[PERSON_NAME]" at bounding box center [706, 321] width 212 height 31
click at [499, 357] on td "DTP Assignee" at bounding box center [447, 347] width 298 height 52
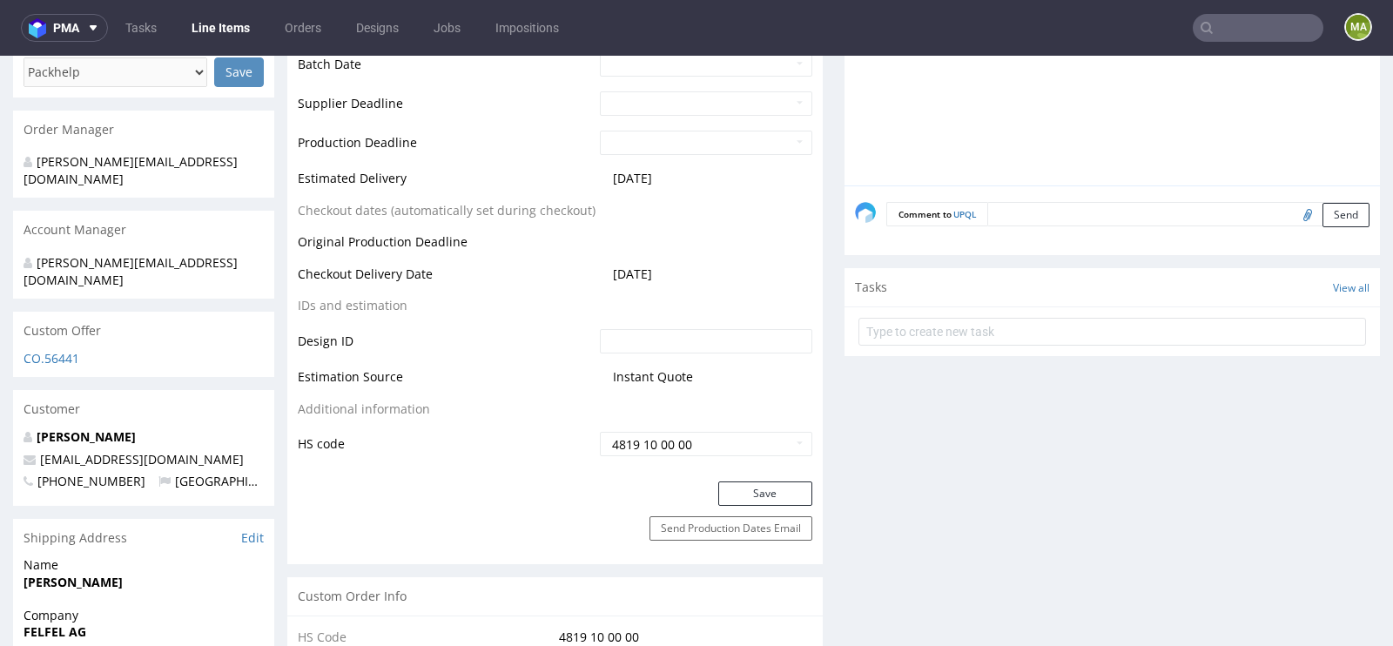
scroll to position [816, 0]
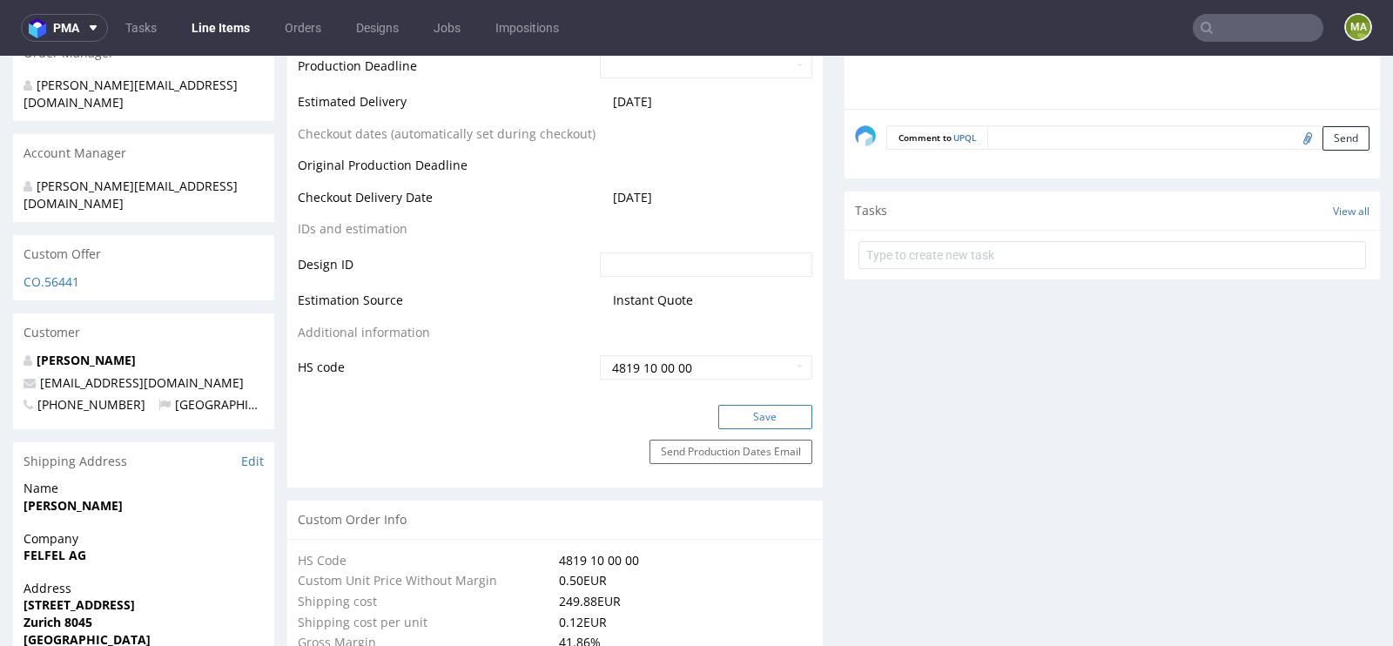
click at [749, 407] on button "Save" at bounding box center [765, 417] width 94 height 24
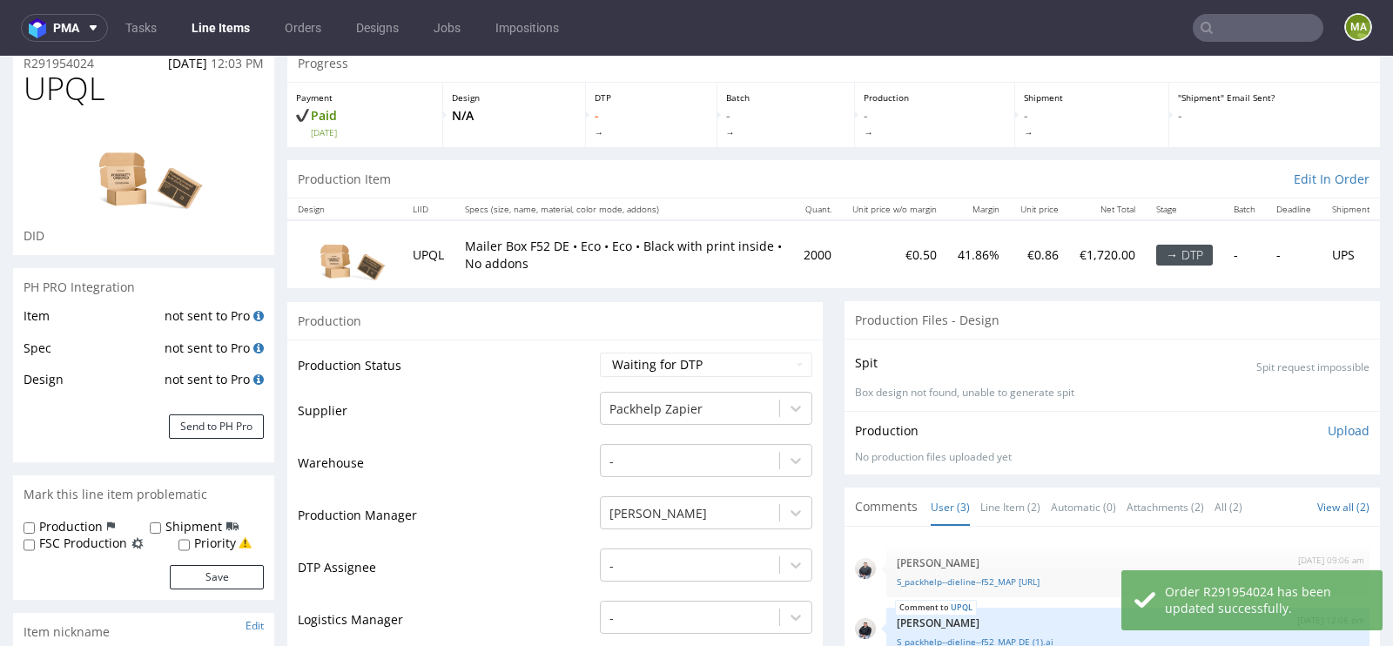
scroll to position [0, 0]
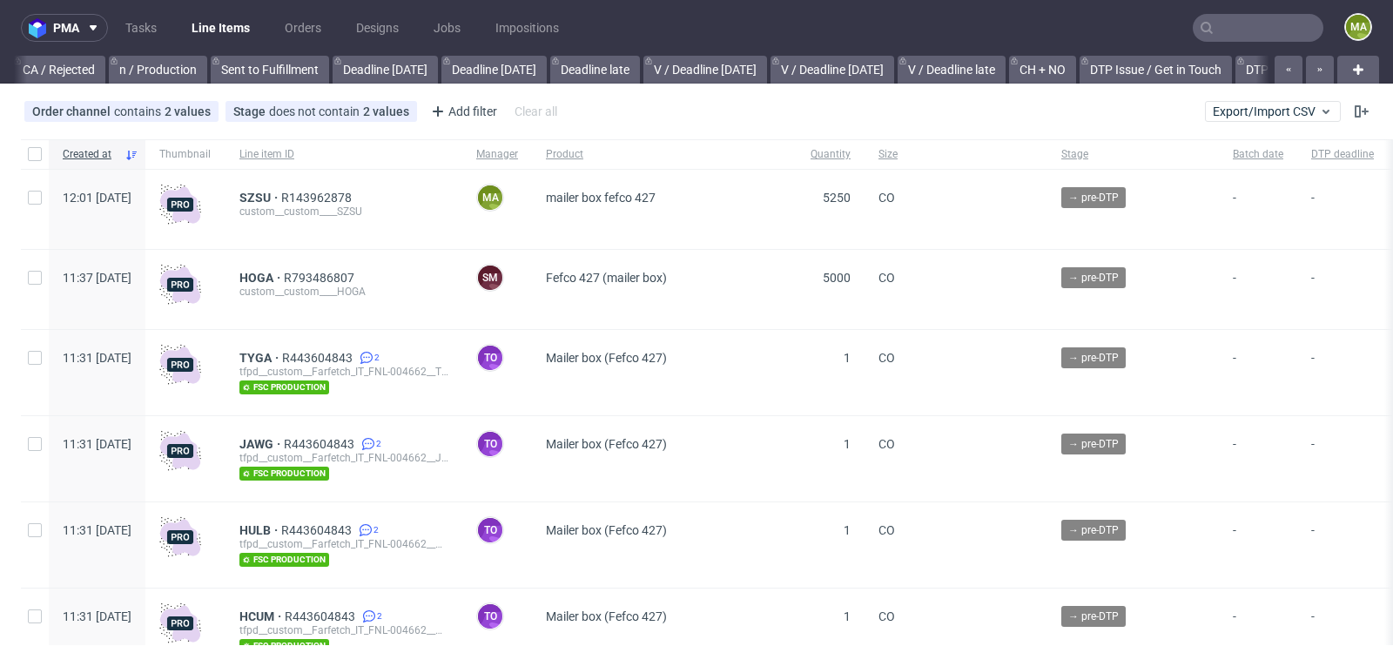
scroll to position [0, 1968]
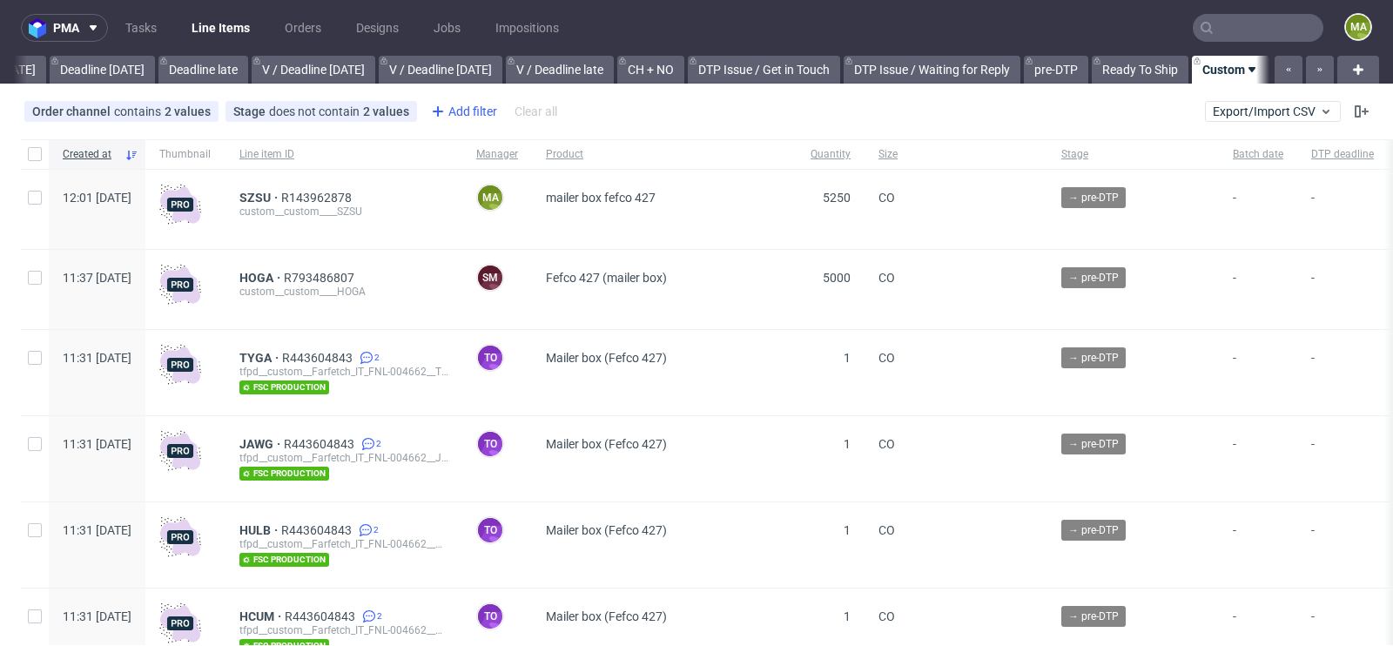
click at [462, 109] on div "Add filter" at bounding box center [462, 111] width 77 height 28
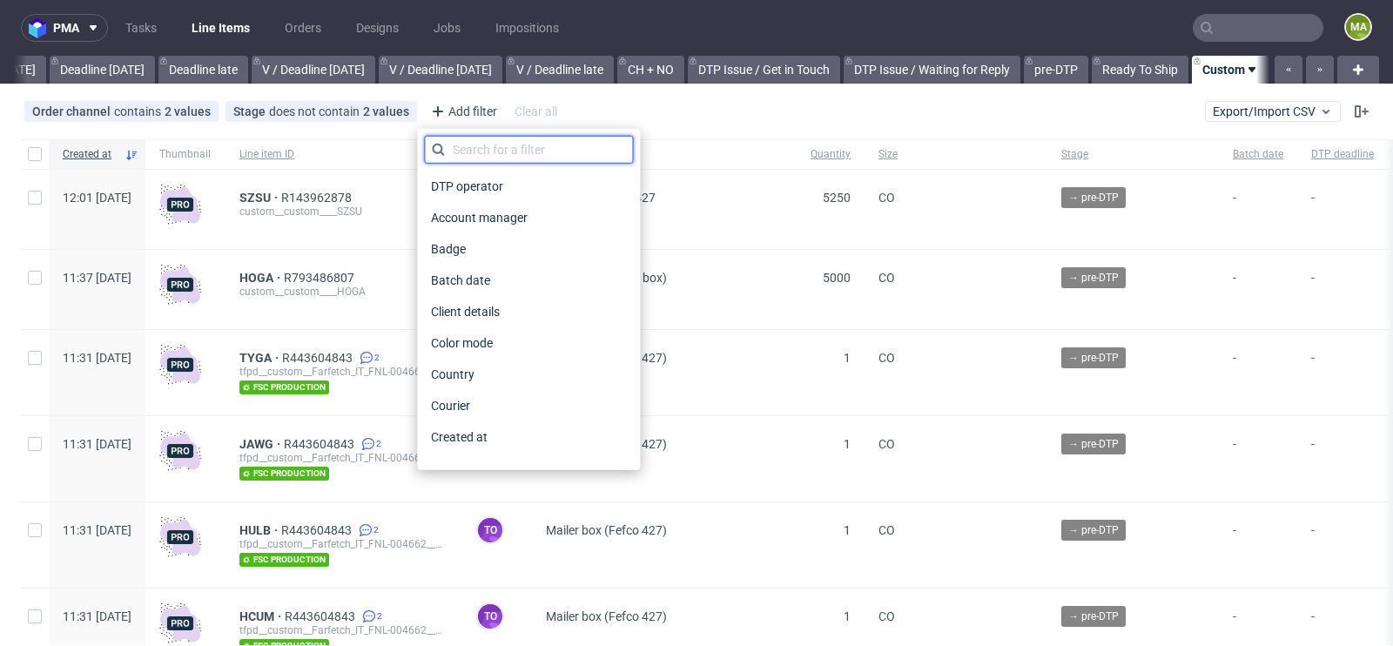
click at [474, 139] on input "text" at bounding box center [528, 150] width 209 height 28
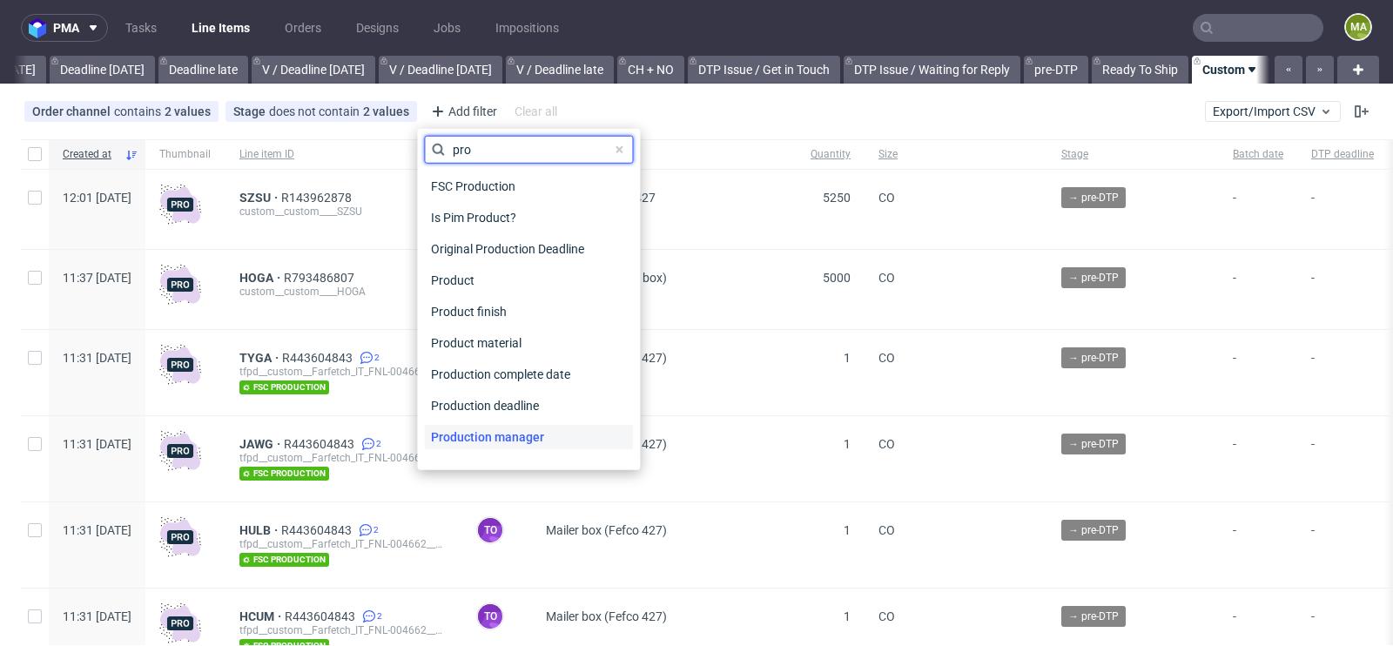
type input "pro"
click at [510, 426] on span "Production manager" at bounding box center [487, 437] width 127 height 24
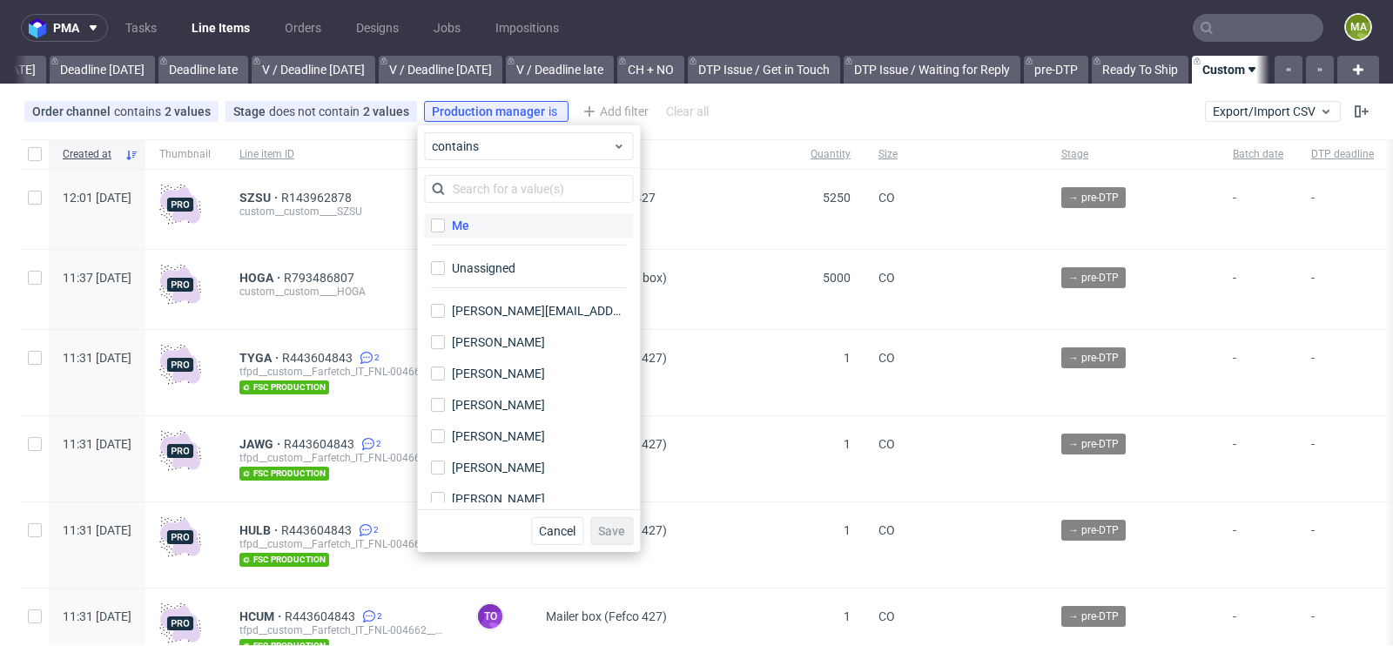
click at [462, 215] on label "Me" at bounding box center [528, 225] width 209 height 24
click at [445, 218] on input "Me" at bounding box center [438, 225] width 14 height 14
checkbox input "true"
click at [613, 528] on span "Save" at bounding box center [611, 531] width 27 height 12
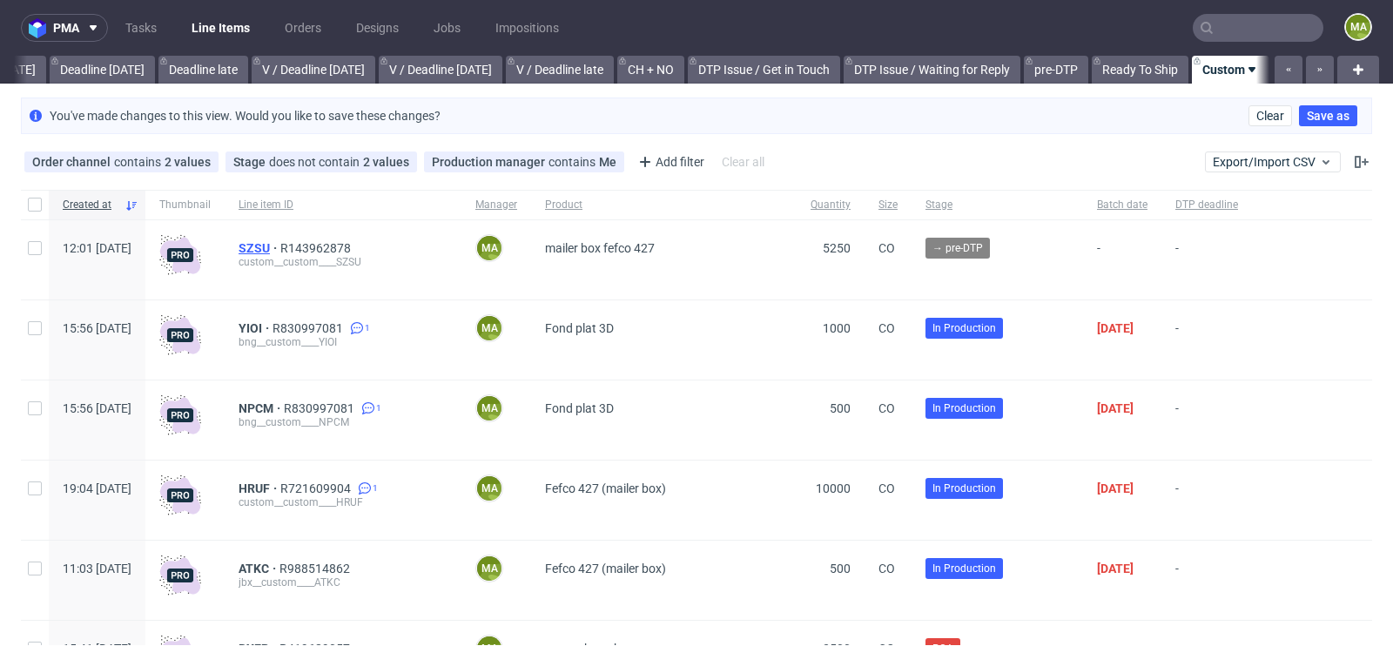
click at [280, 243] on span "SZSU" at bounding box center [259, 248] width 42 height 14
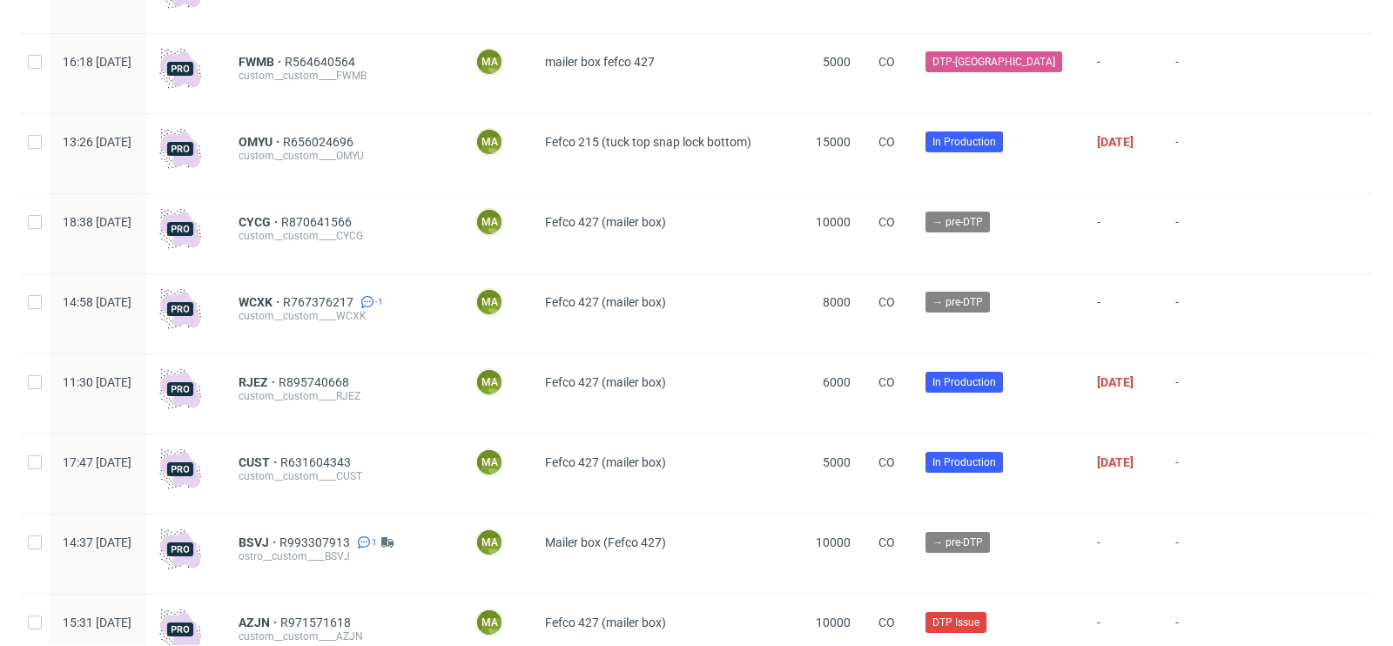
scroll to position [1246, 0]
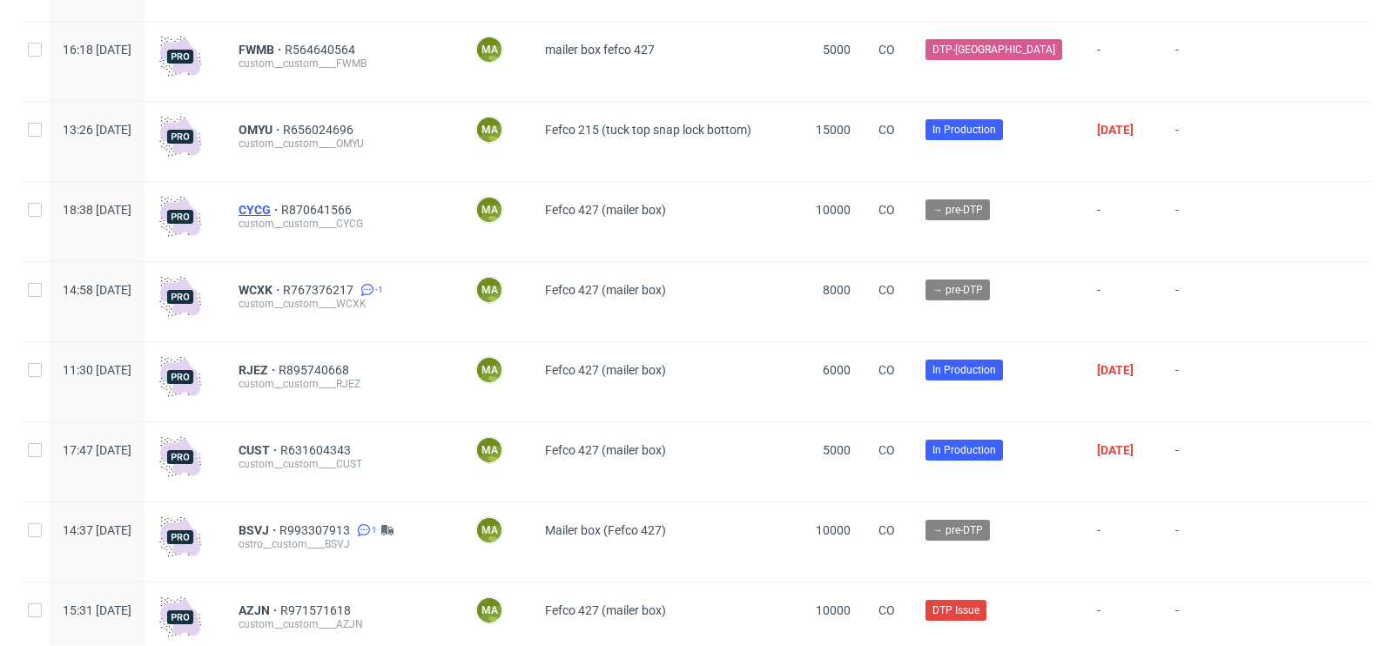
click at [281, 217] on span "CYCG" at bounding box center [259, 210] width 43 height 14
click at [283, 286] on span "WCXK" at bounding box center [260, 290] width 44 height 14
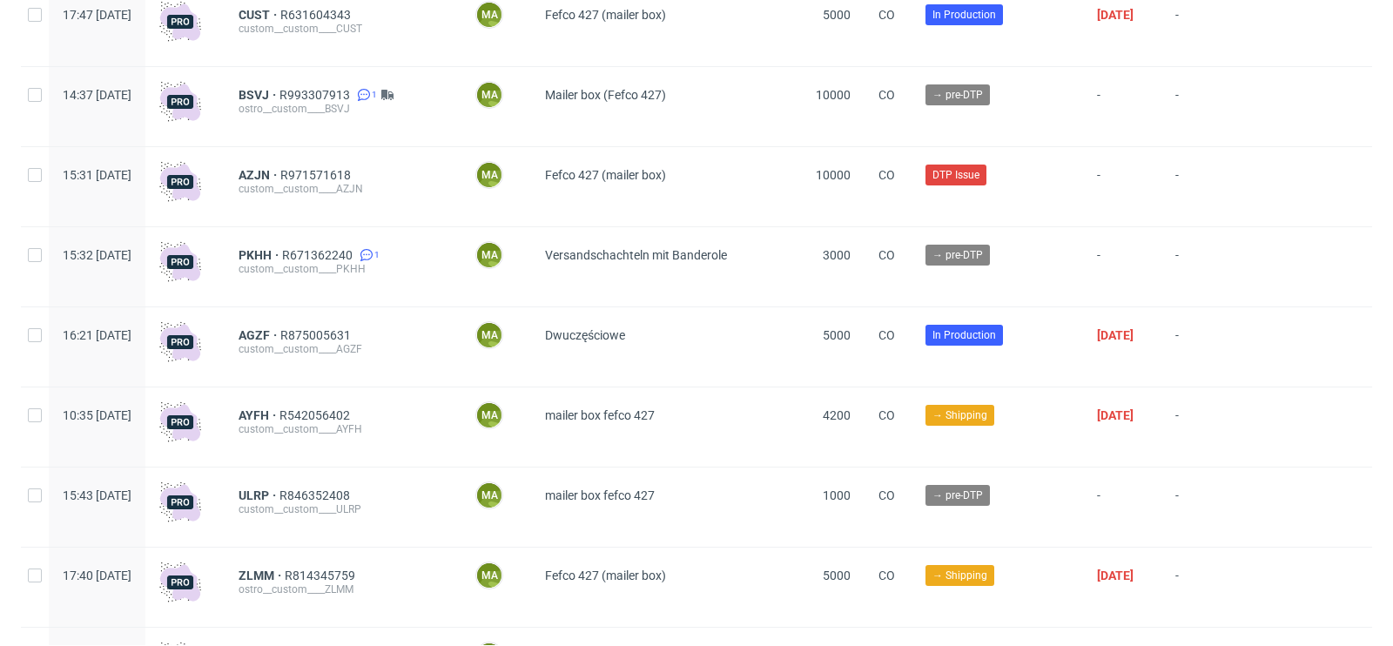
scroll to position [1696, 0]
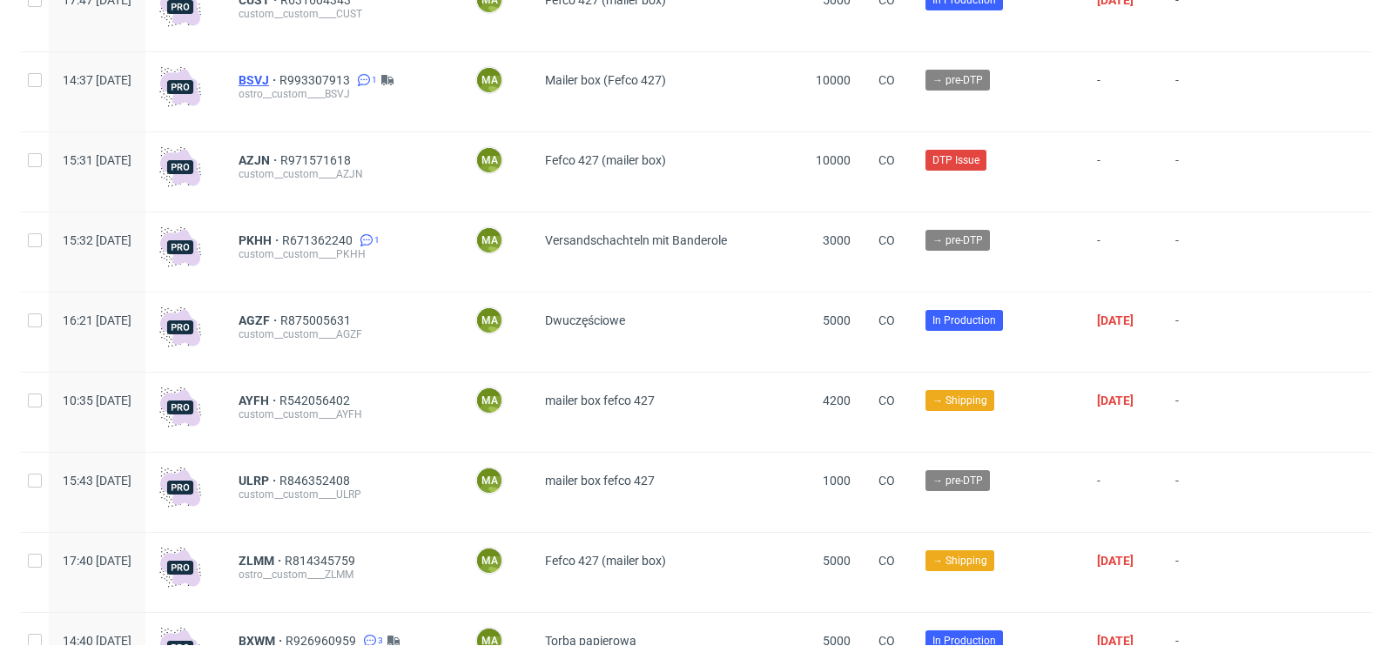
click at [279, 85] on span "BSVJ" at bounding box center [258, 80] width 41 height 14
click at [282, 240] on span "PKHH" at bounding box center [260, 240] width 44 height 14
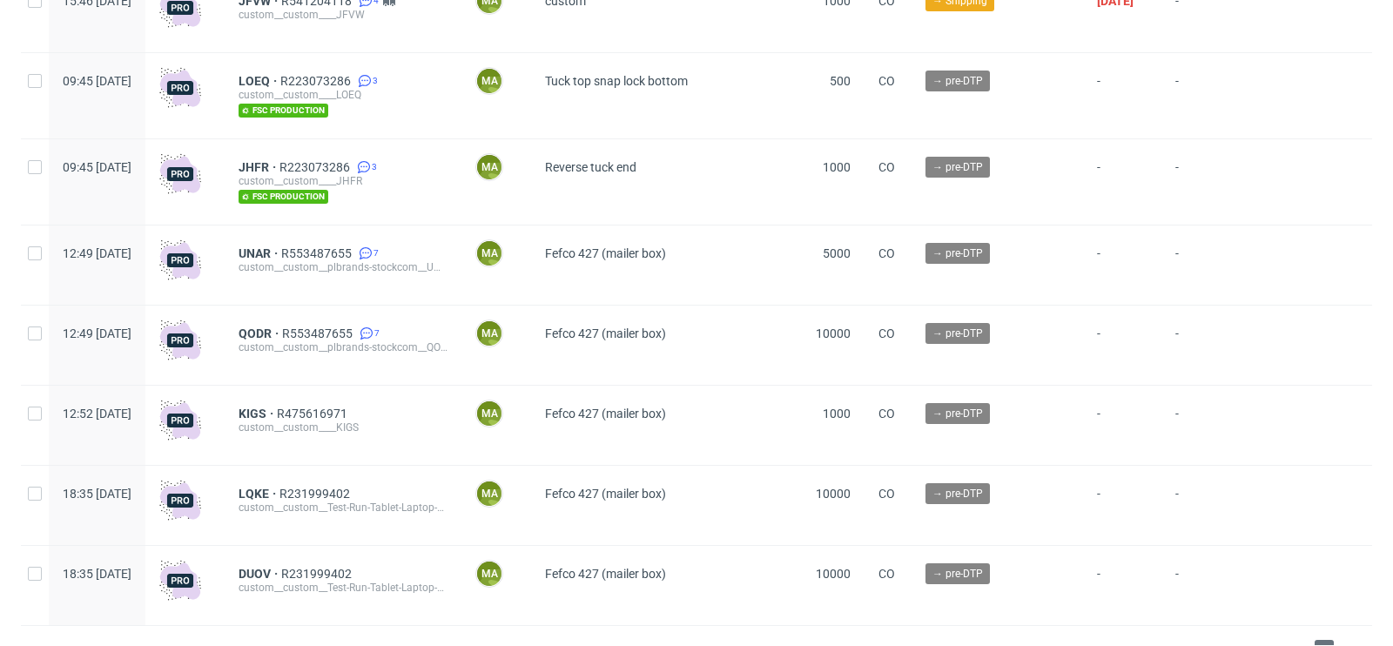
scroll to position [4800, 0]
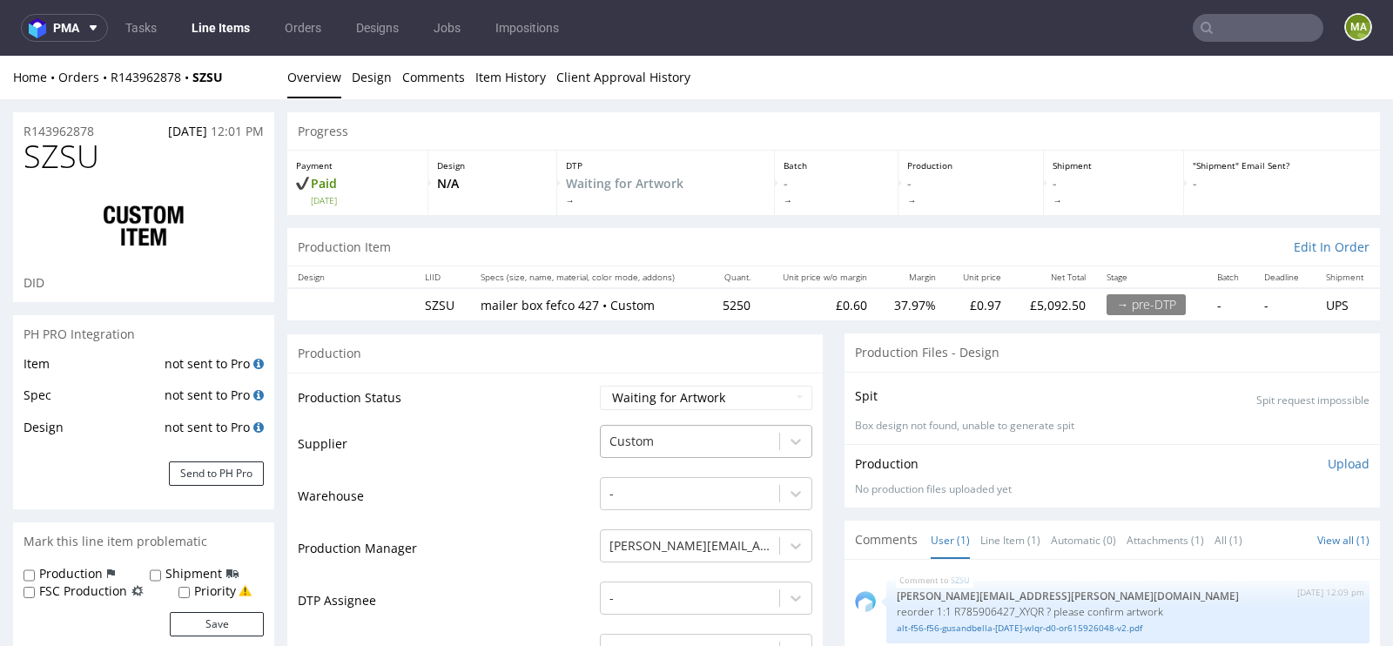
click at [639, 436] on div "Custom" at bounding box center [706, 437] width 212 height 24
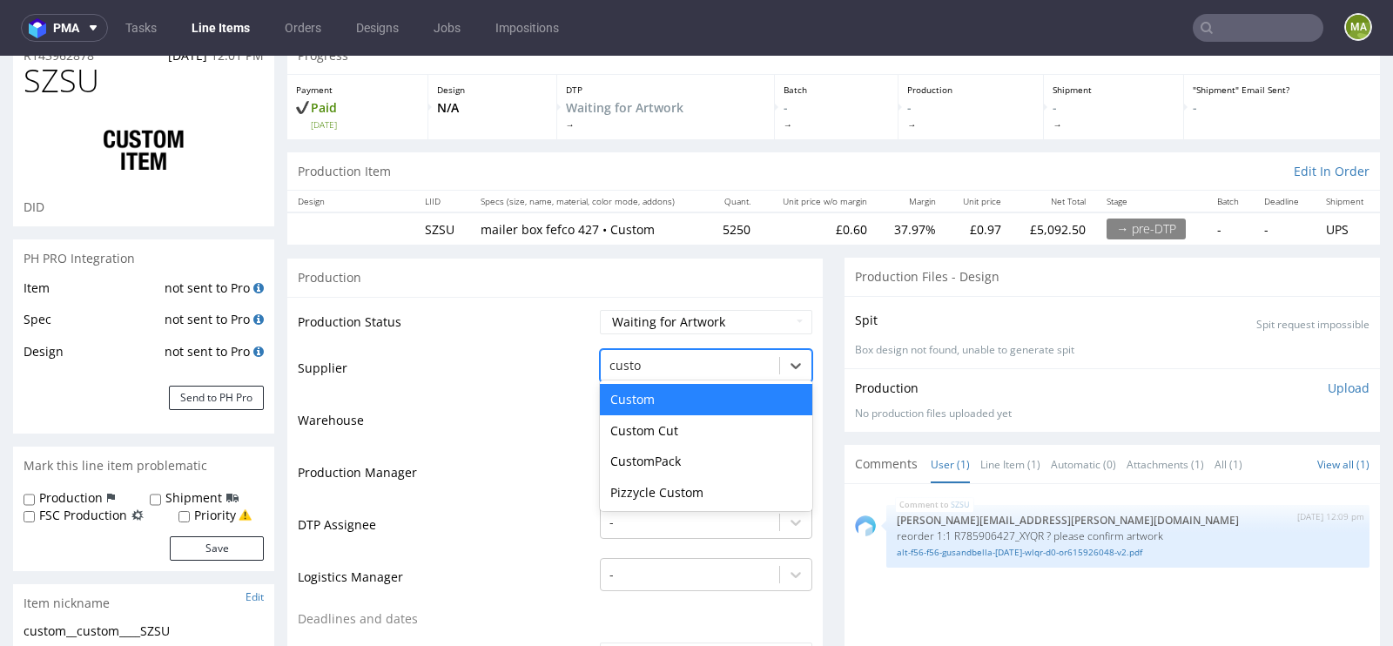
type input "custom"
click at [675, 457] on div "CustomPack" at bounding box center [706, 461] width 212 height 31
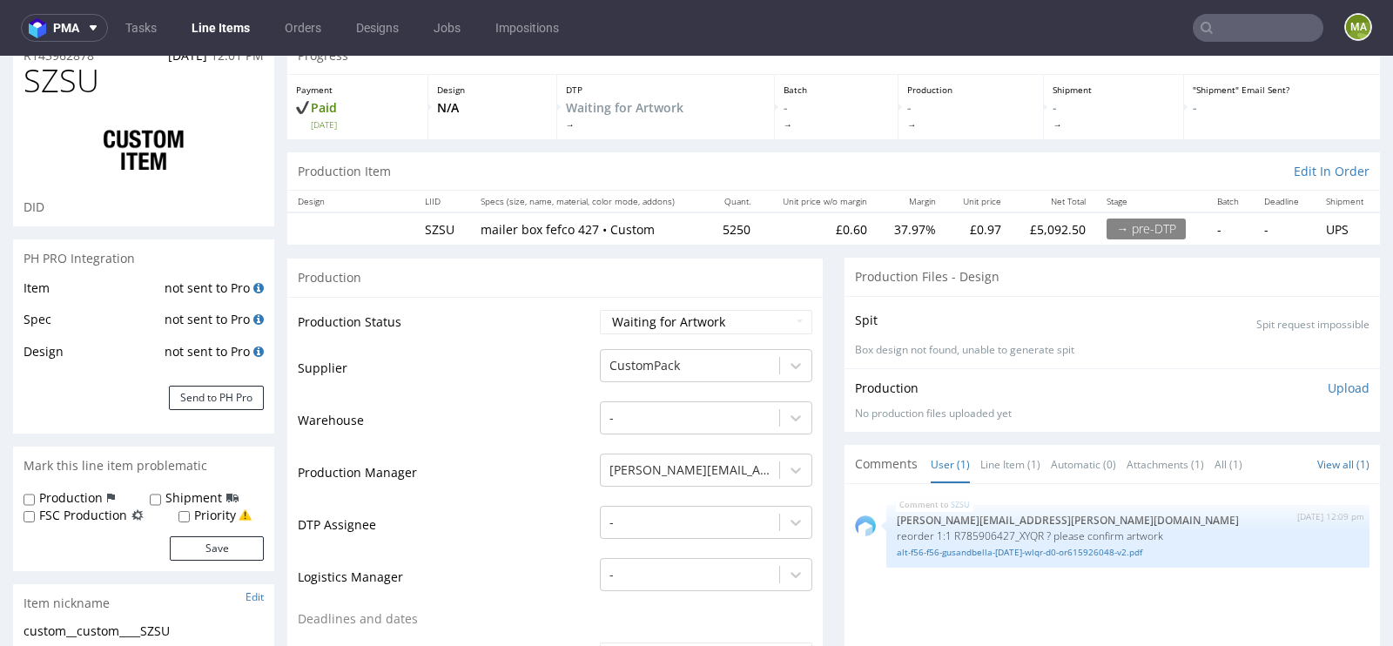
click at [517, 473] on td "Production Manager" at bounding box center [447, 478] width 298 height 52
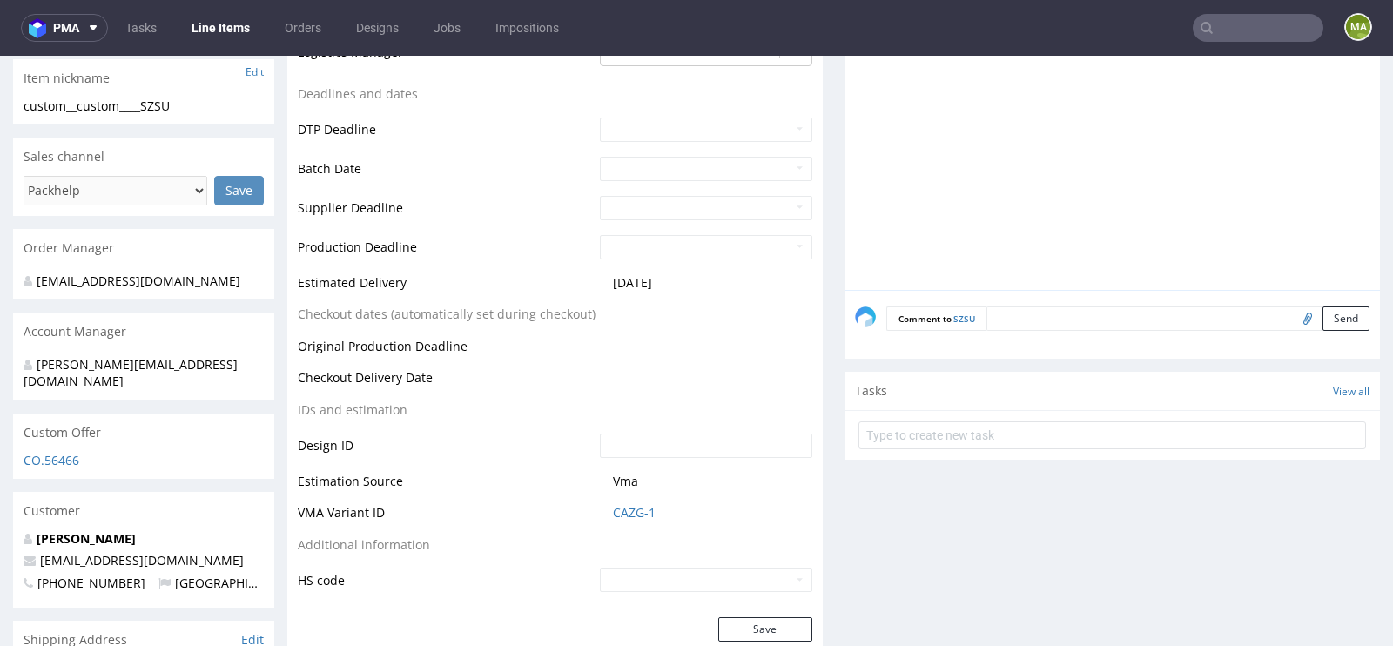
scroll to position [634, 0]
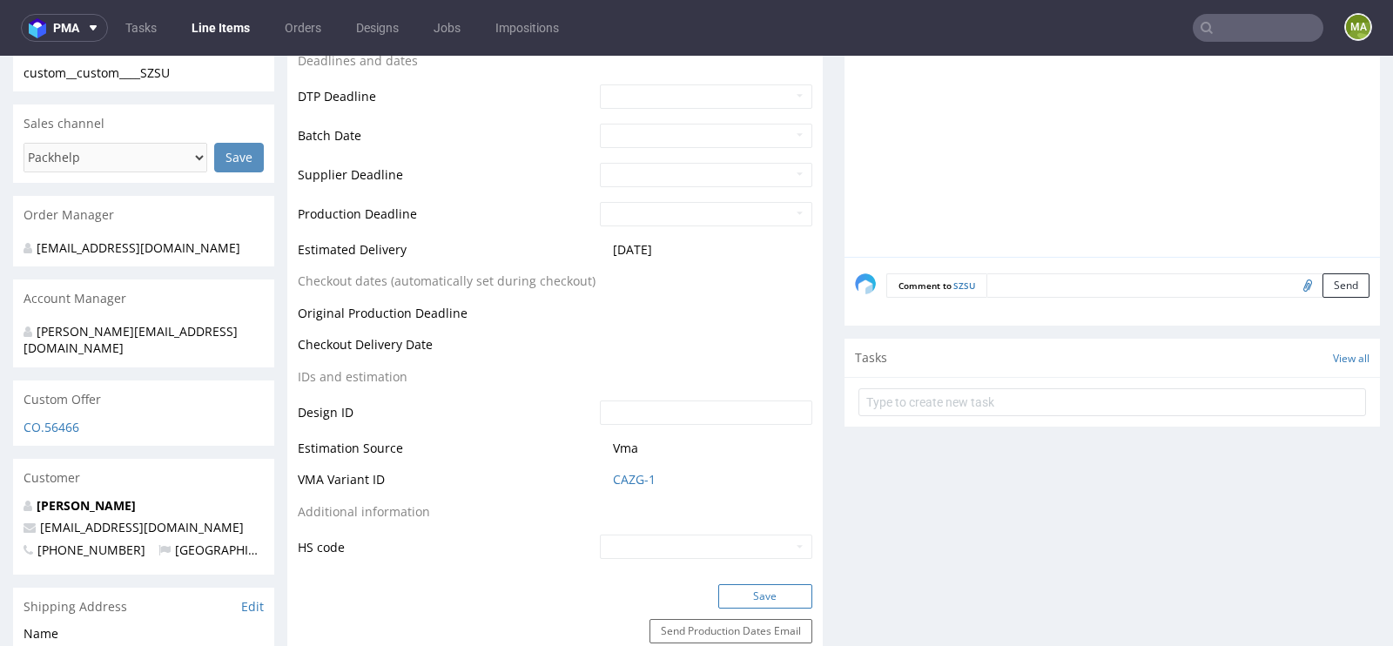
click at [764, 589] on button "Save" at bounding box center [765, 596] width 94 height 24
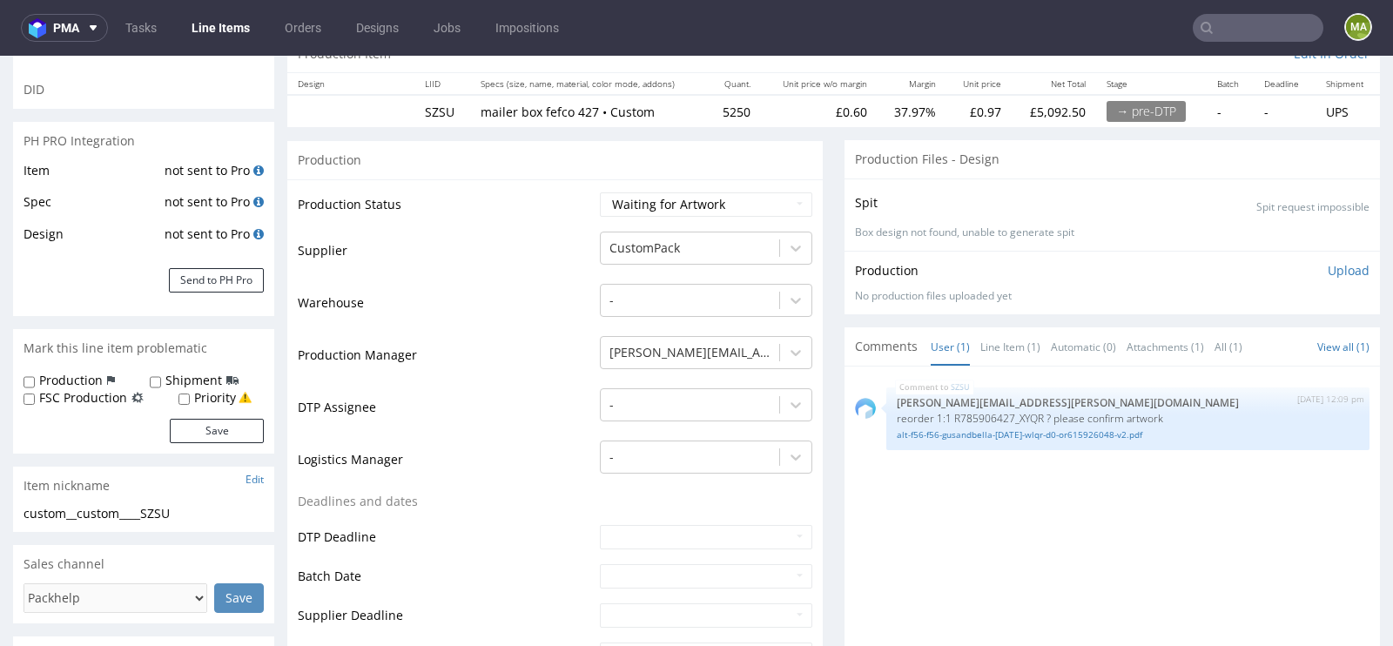
scroll to position [179, 0]
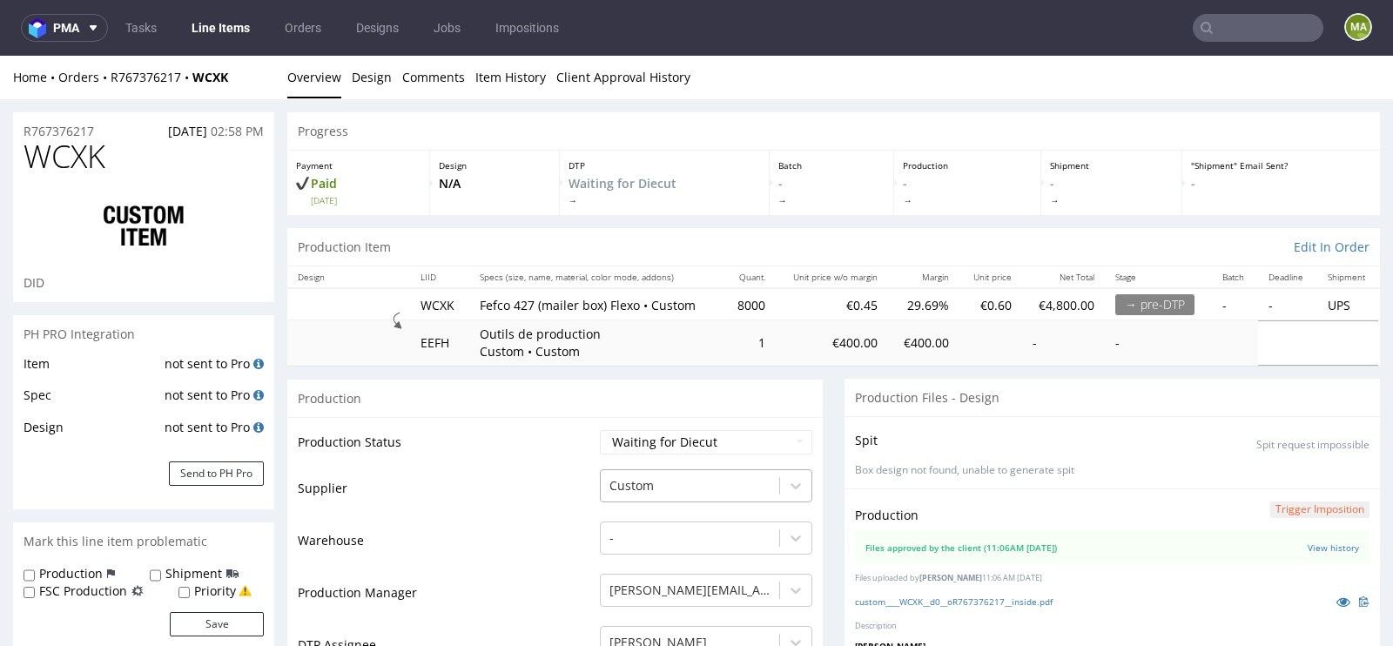
click at [696, 480] on div "Custom" at bounding box center [706, 481] width 212 height 24
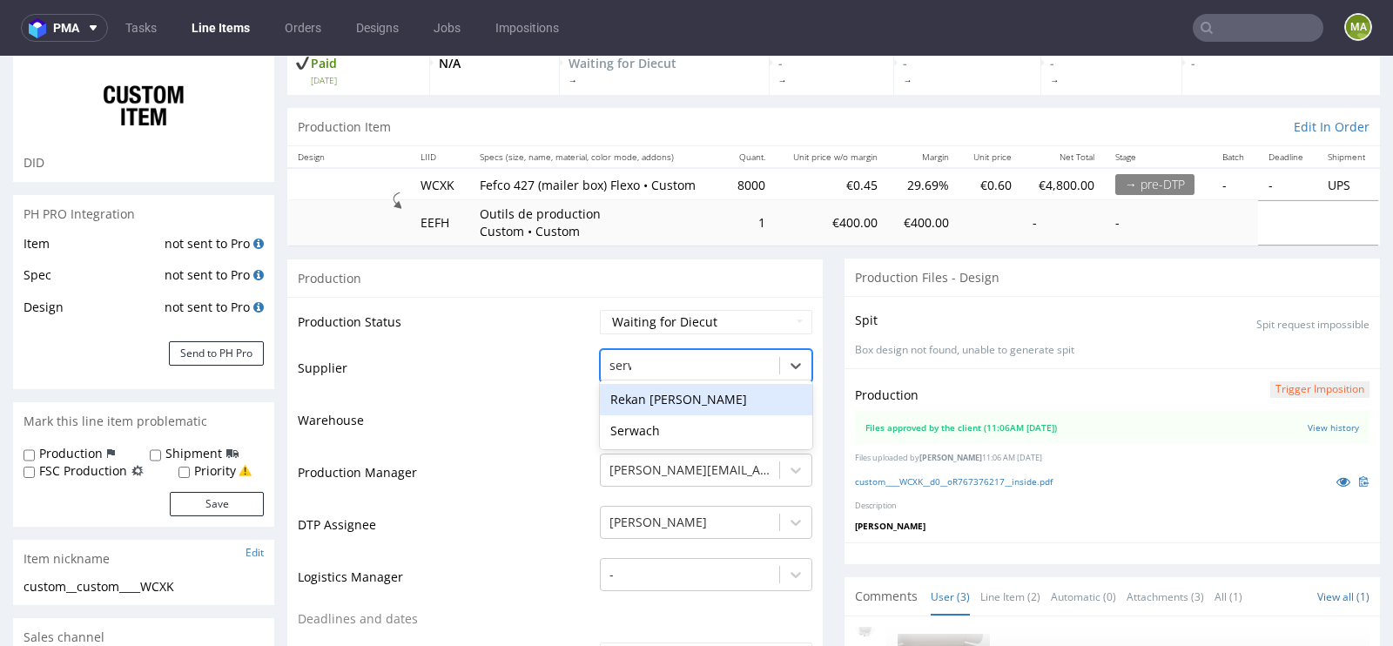
type input "serwa"
click at [657, 396] on div "Serwach" at bounding box center [706, 399] width 212 height 31
click at [527, 447] on td "Warehouse" at bounding box center [447, 426] width 298 height 52
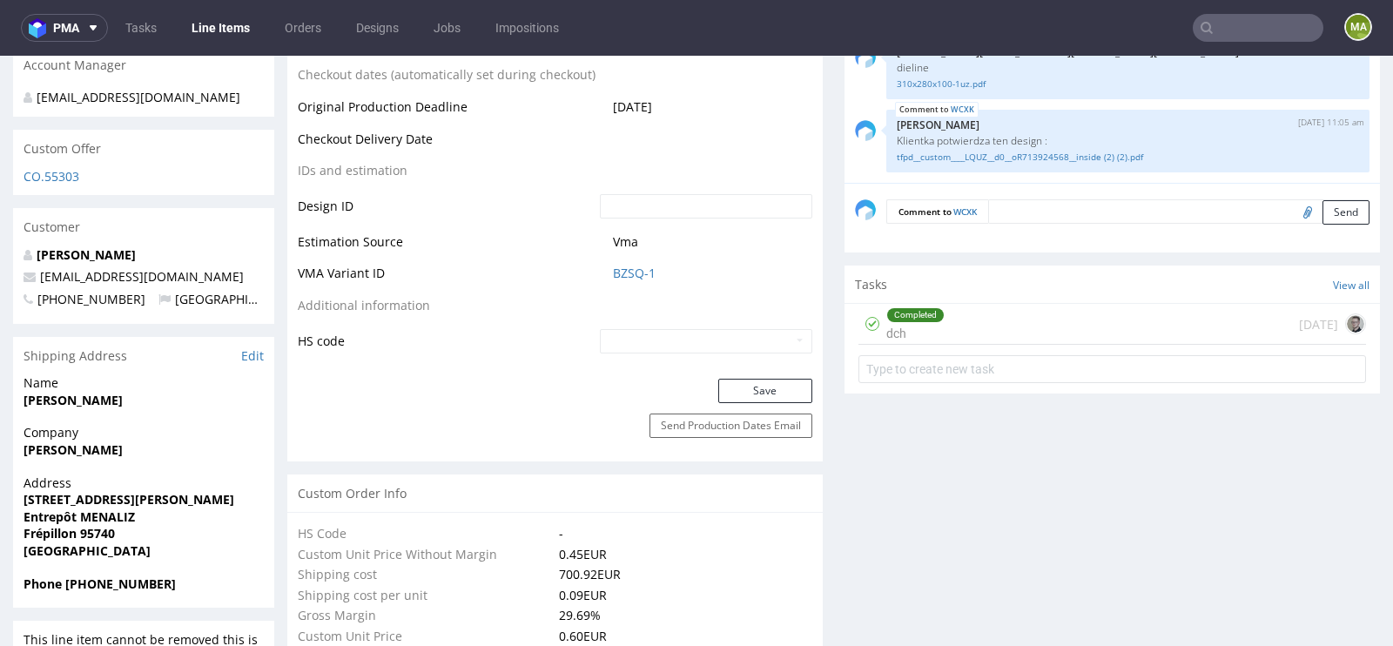
scroll to position [892, 0]
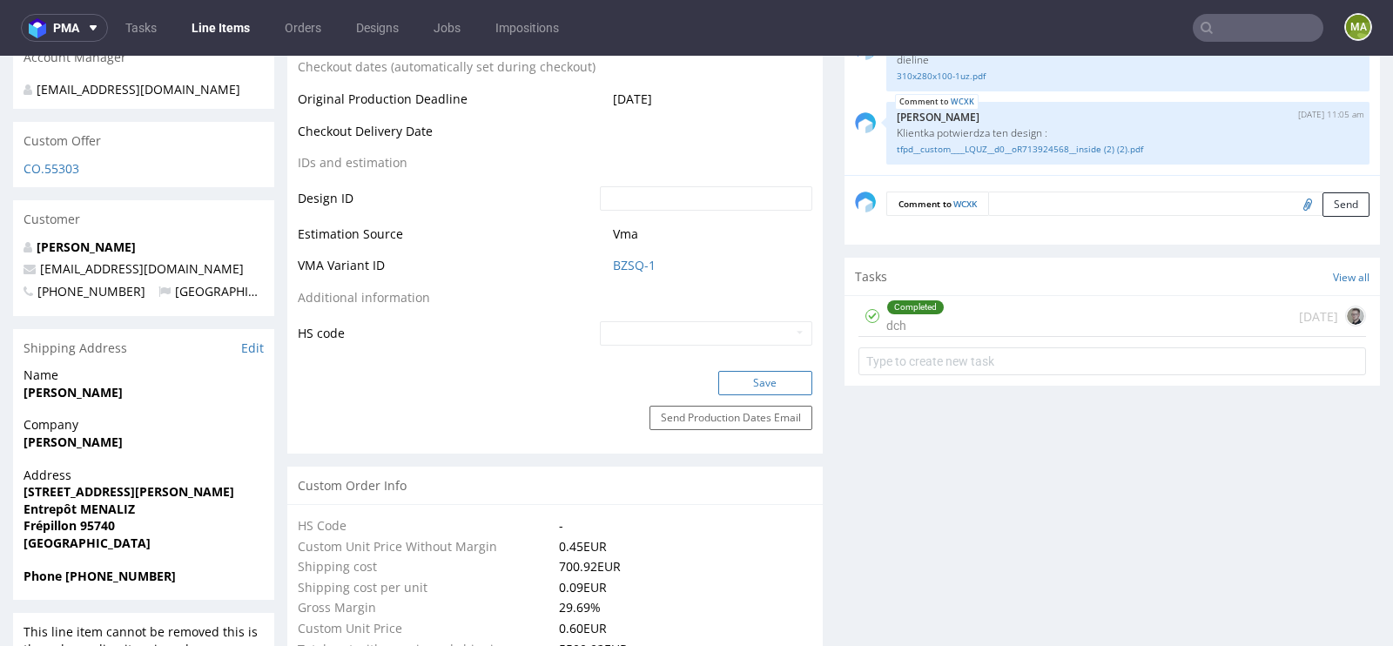
click at [757, 379] on button "Save" at bounding box center [765, 383] width 94 height 24
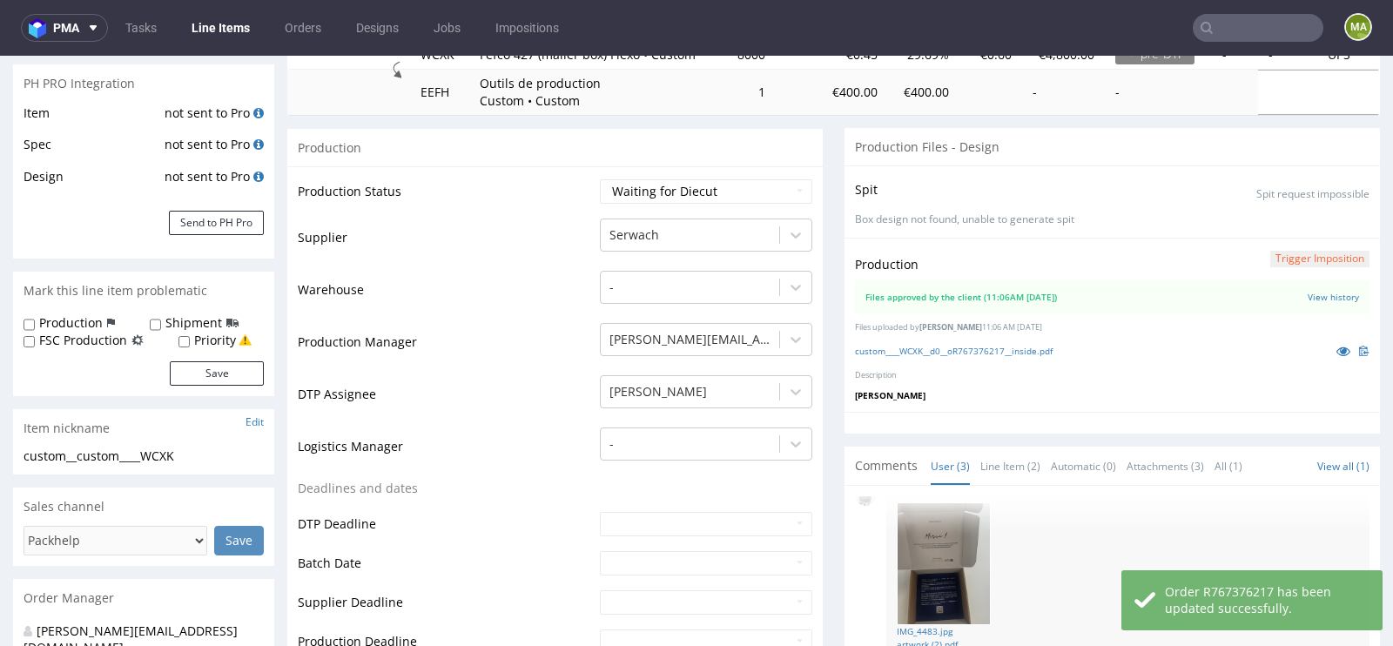
scroll to position [0, 0]
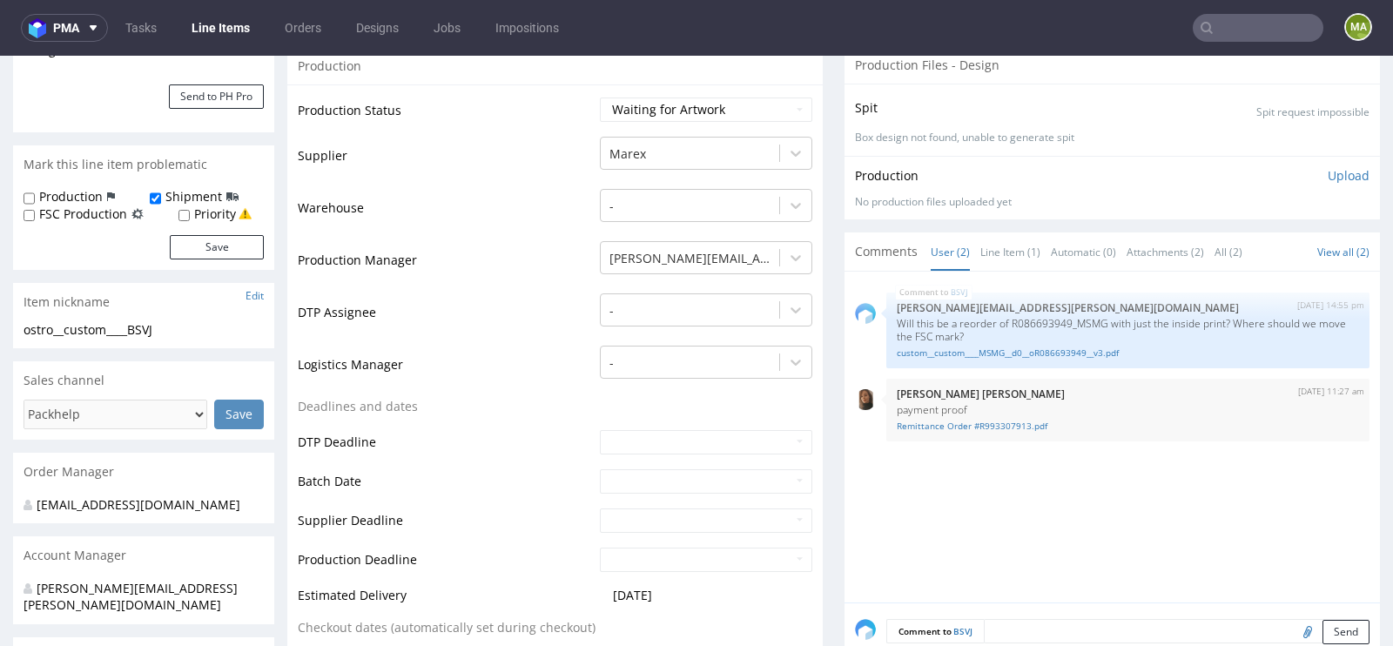
scroll to position [378, 0]
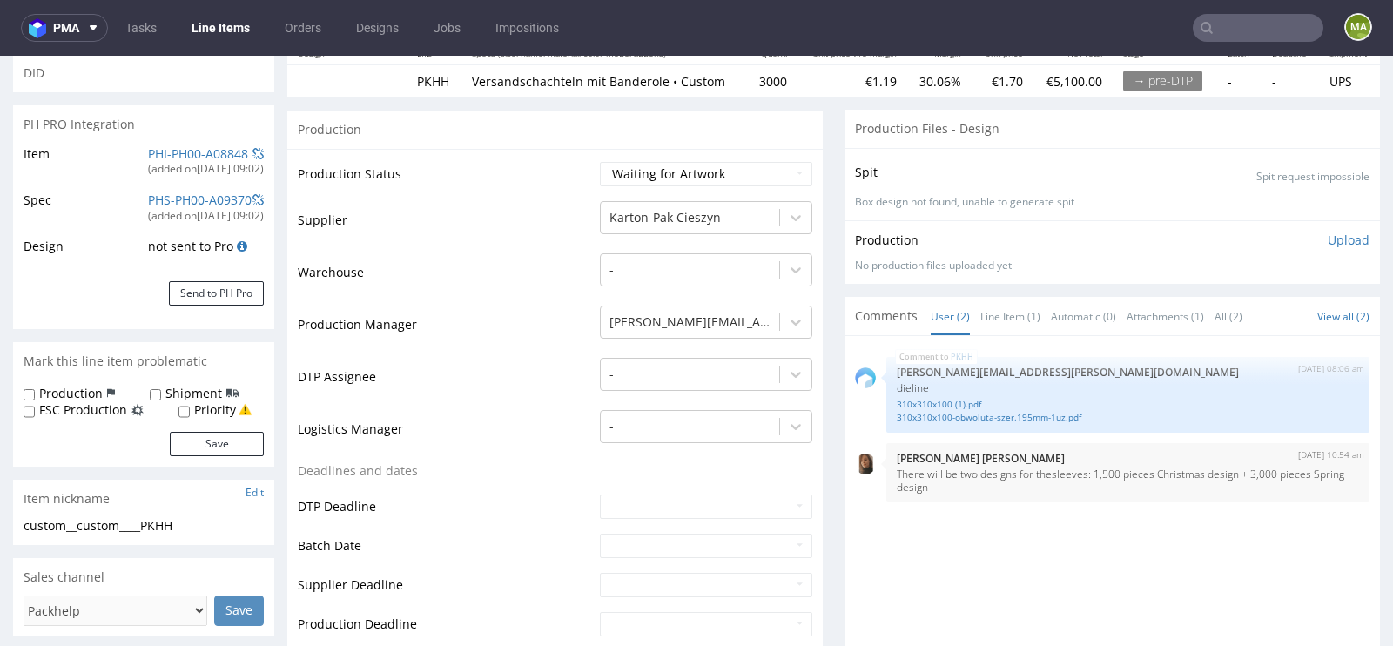
scroll to position [312, 0]
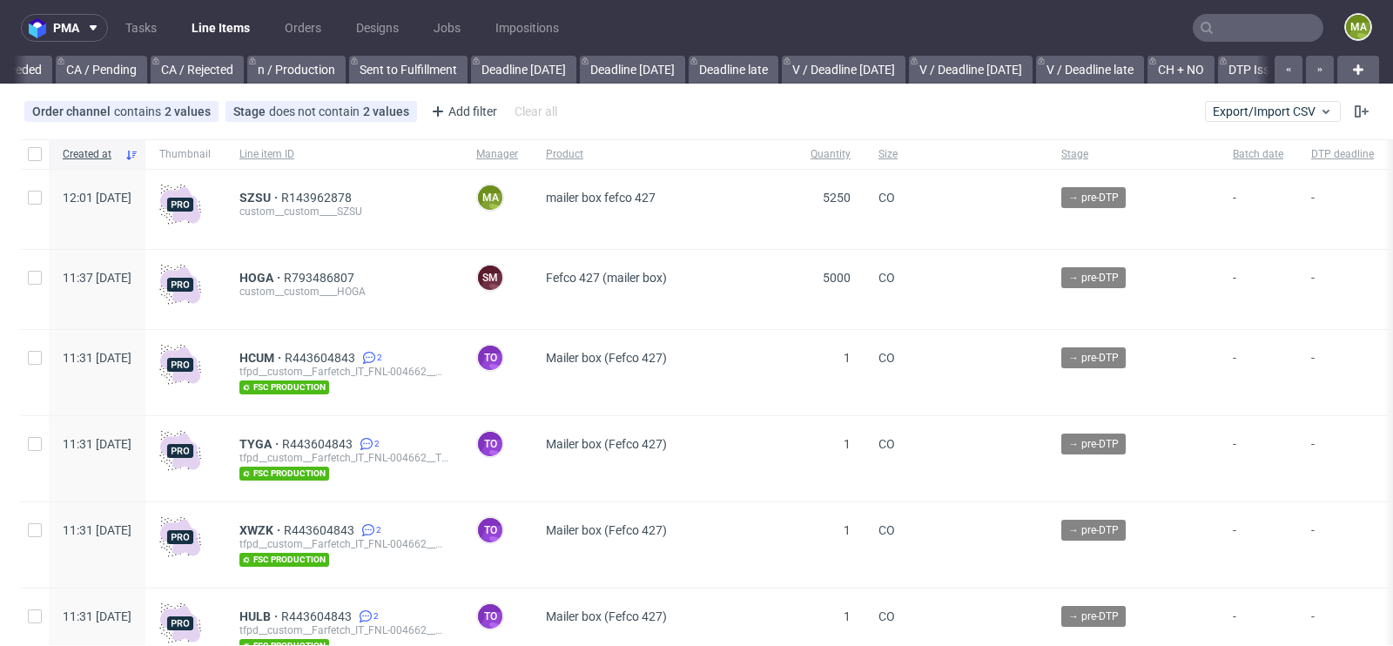
scroll to position [0, 1968]
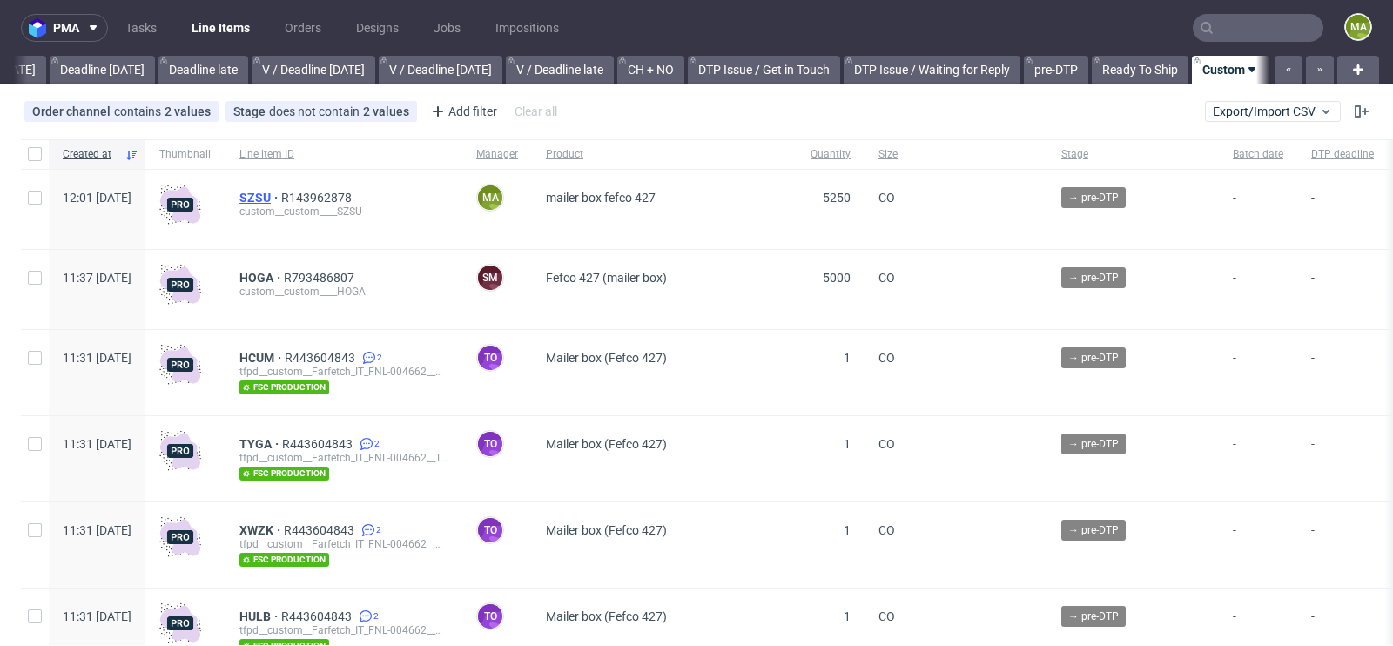
click at [281, 195] on span "SZSU" at bounding box center [260, 198] width 42 height 14
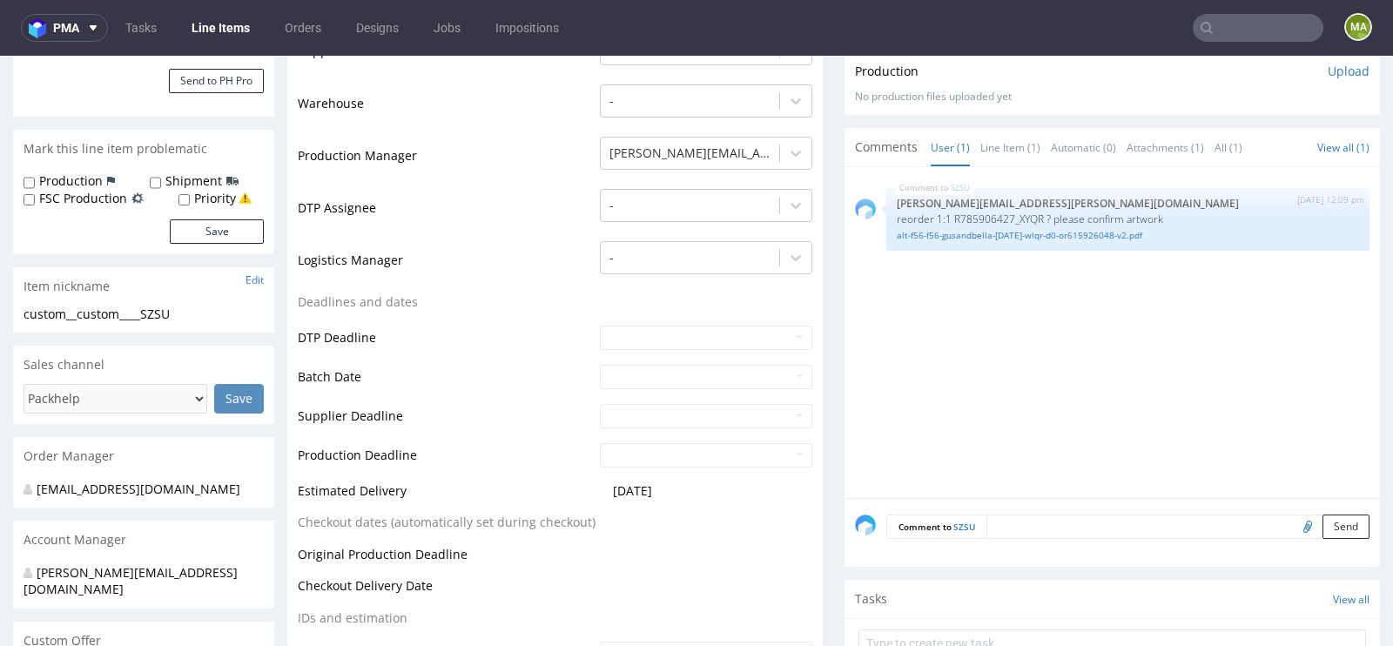
scroll to position [399, 0]
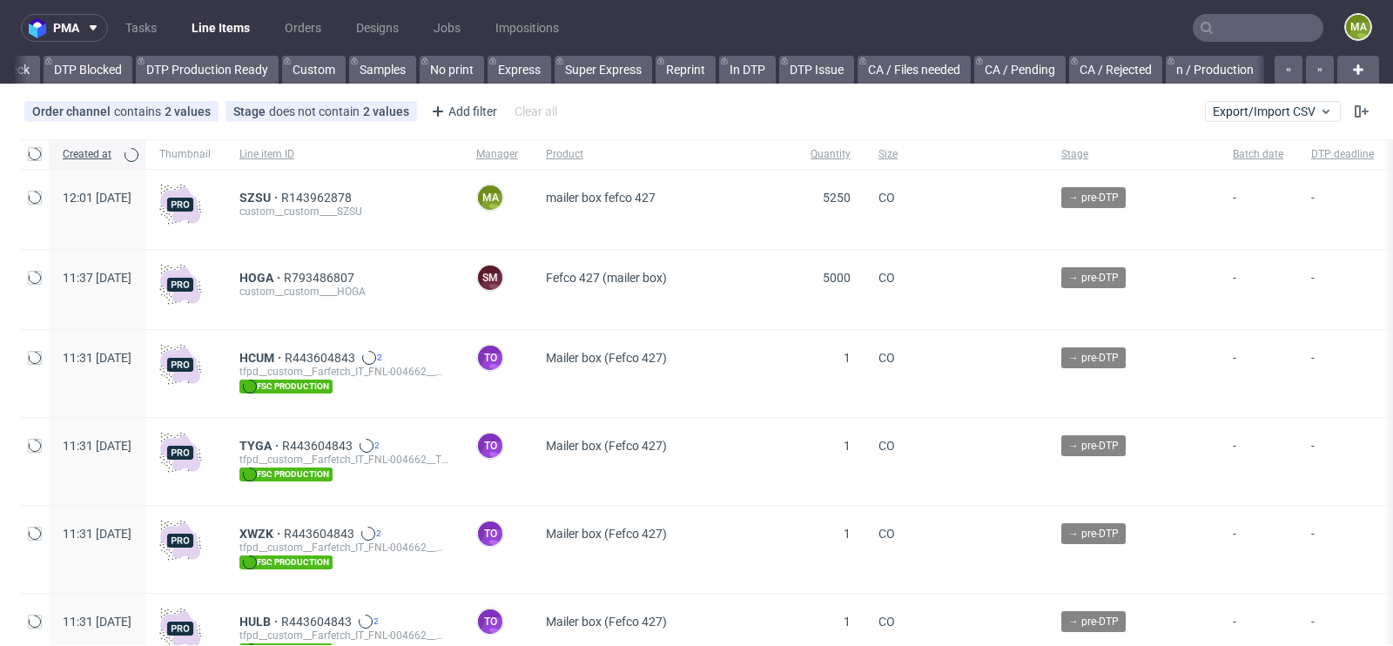
scroll to position [0, 1968]
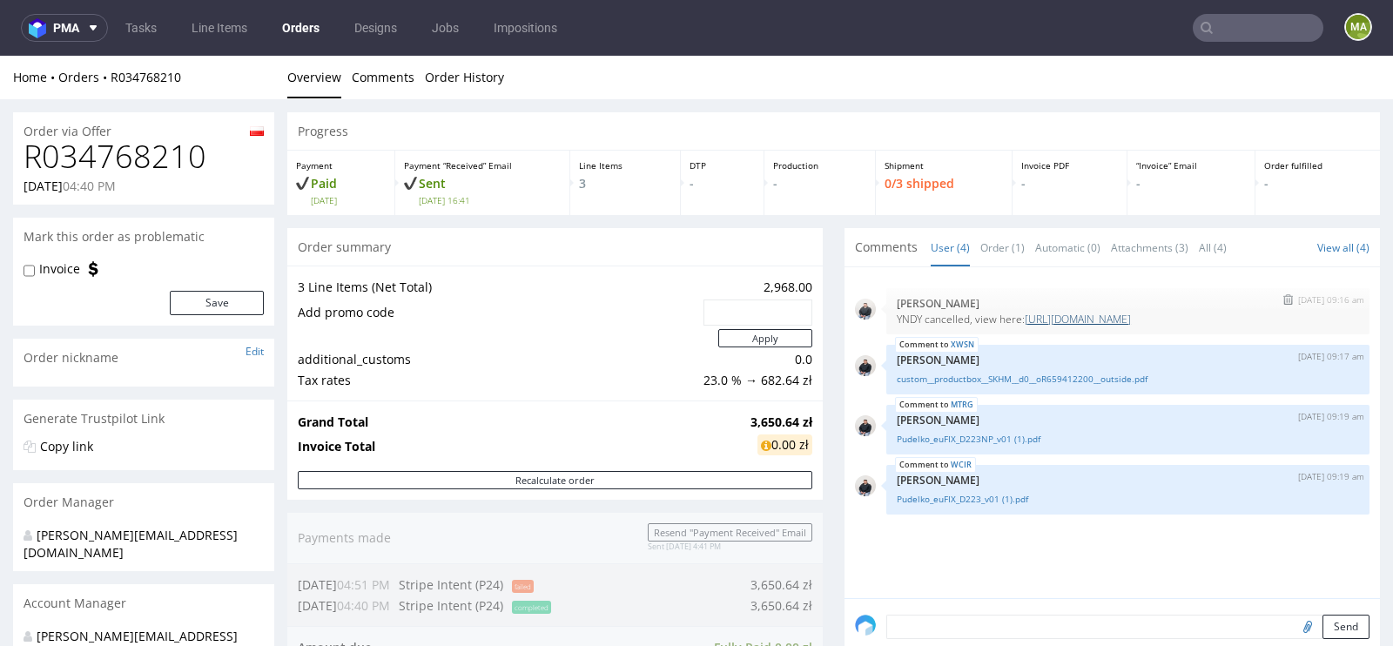
click at [1064, 312] on link "[URL][DOMAIN_NAME]" at bounding box center [1077, 319] width 106 height 15
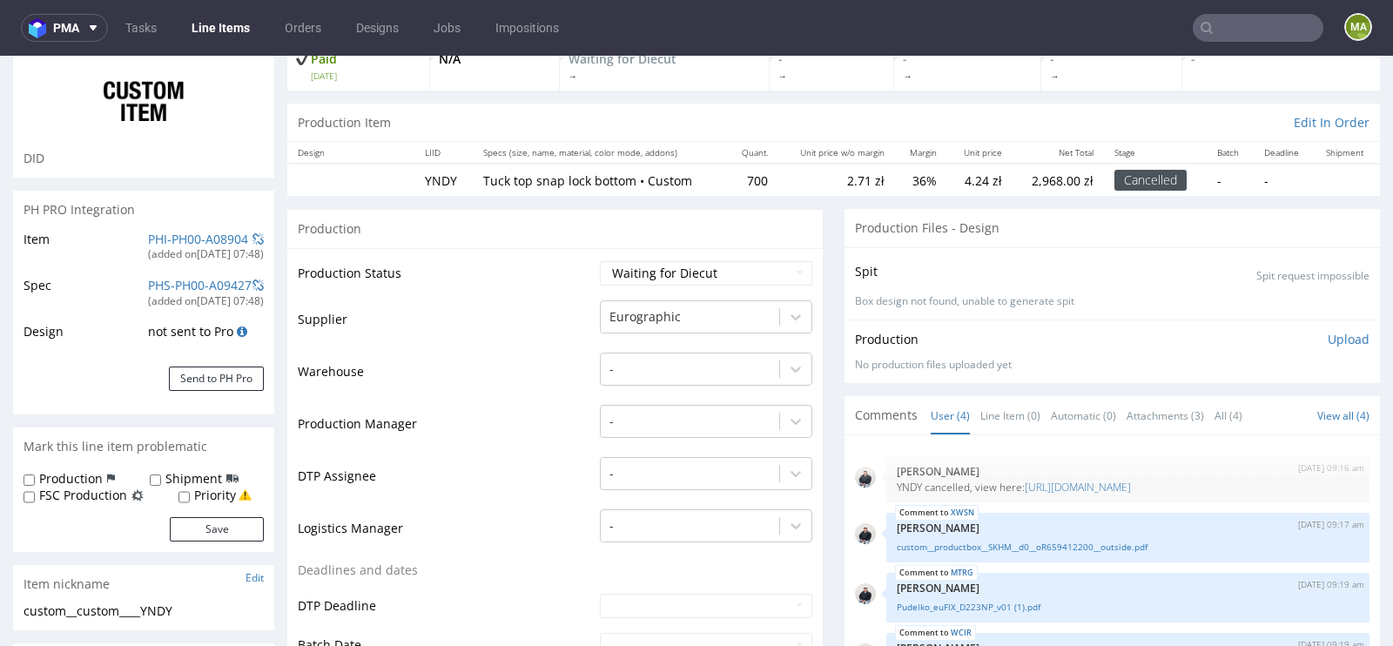
scroll to position [114, 0]
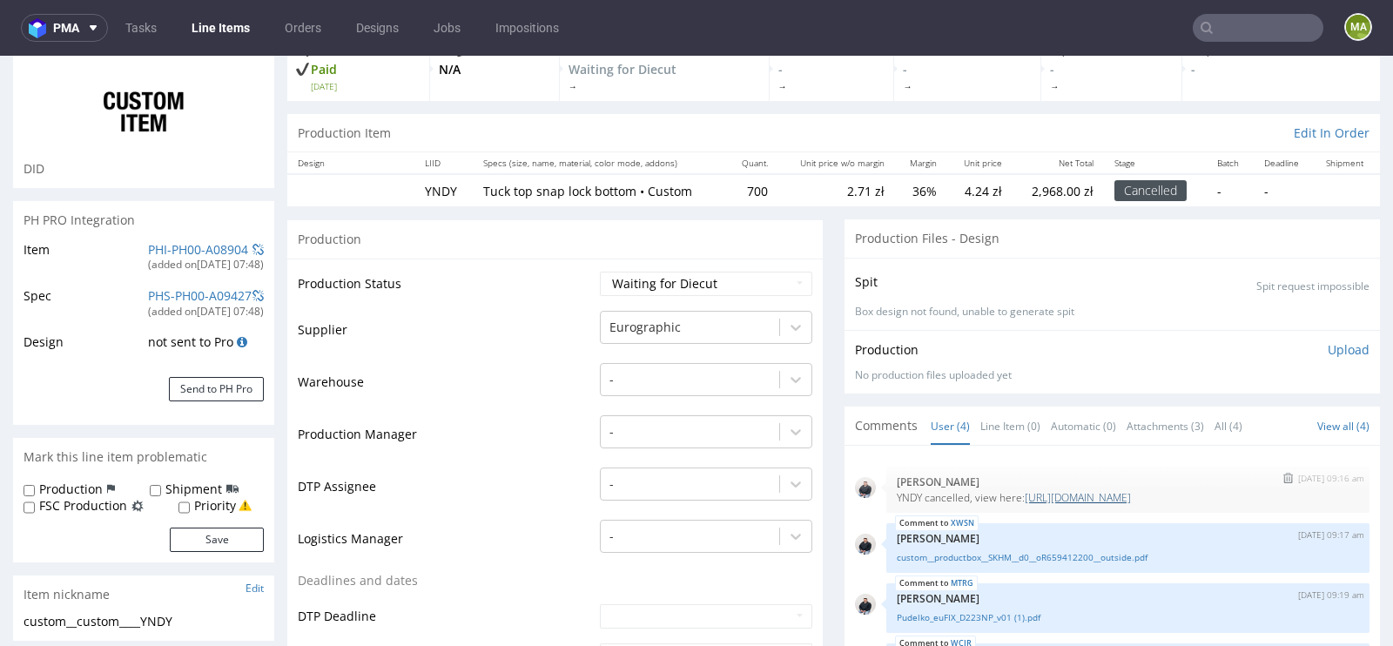
click at [1084, 499] on link "[URL][DOMAIN_NAME]" at bounding box center [1077, 497] width 106 height 15
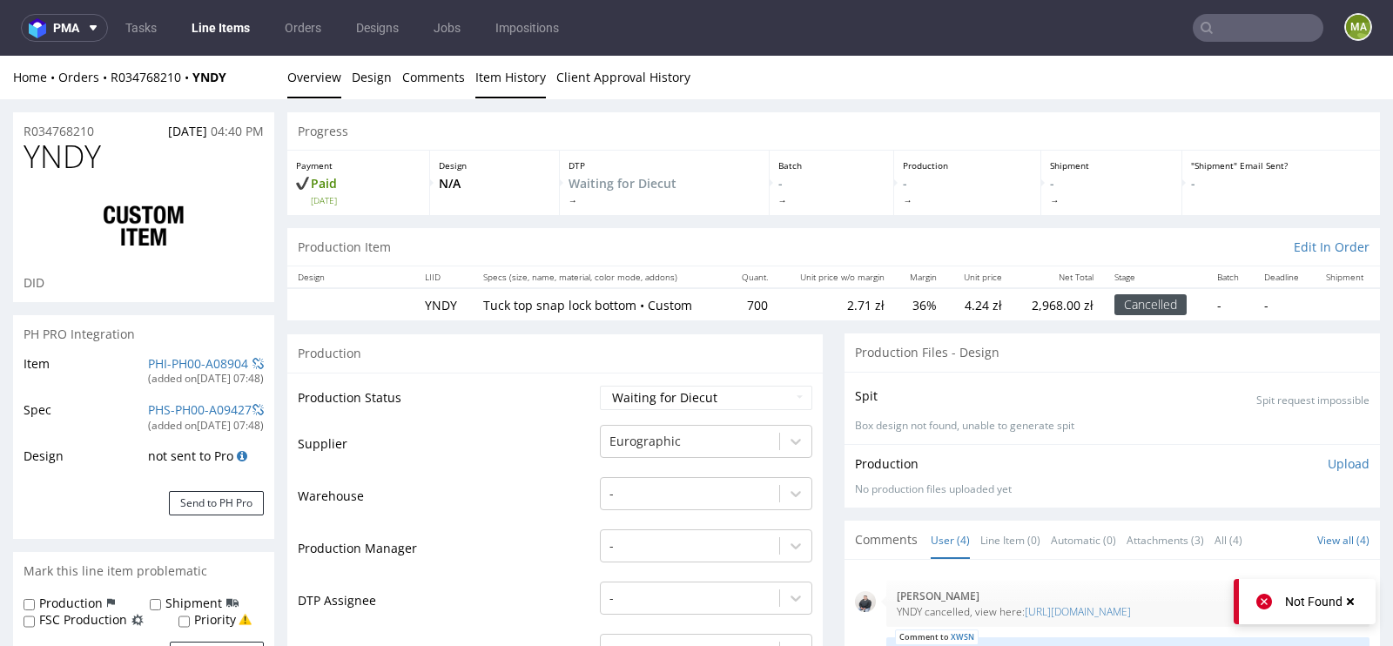
click at [517, 91] on link "Item History" at bounding box center [510, 77] width 71 height 43
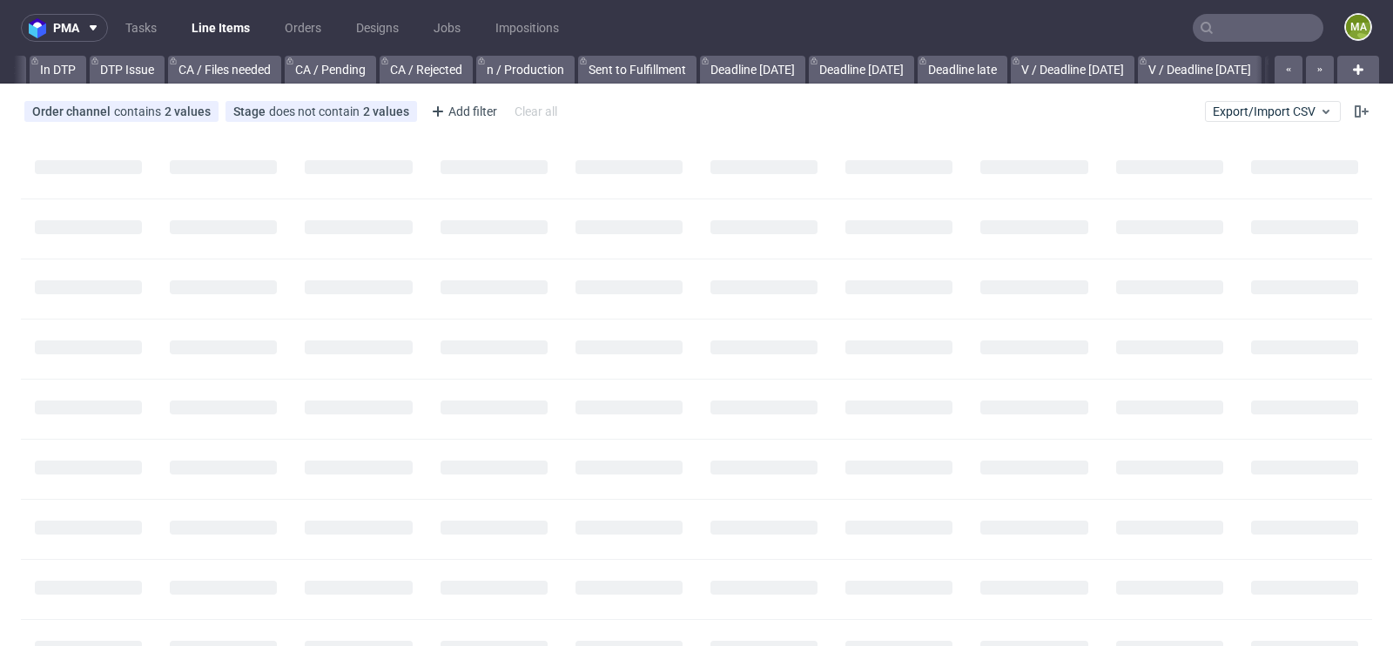
click at [1240, 44] on nav "pma Tasks Line Items Orders Designs Jobs Impositions ma" at bounding box center [696, 28] width 1393 height 56
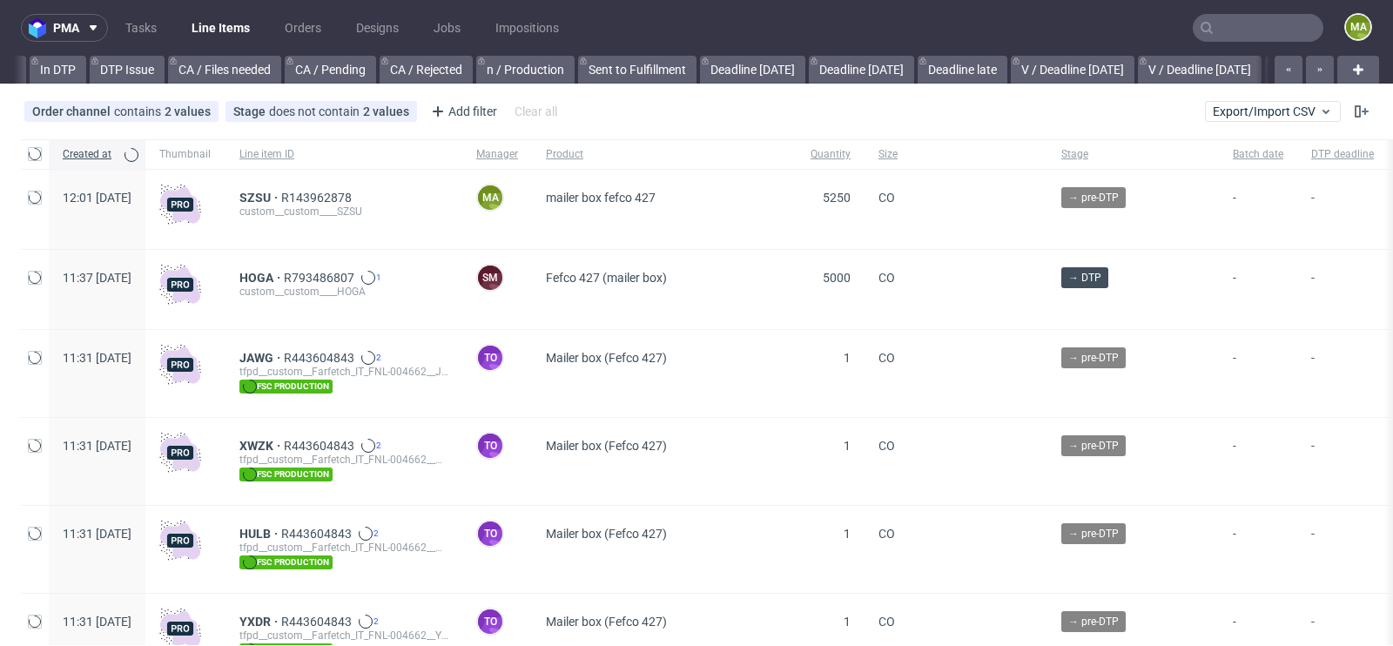
click at [1243, 35] on input "text" at bounding box center [1257, 28] width 131 height 28
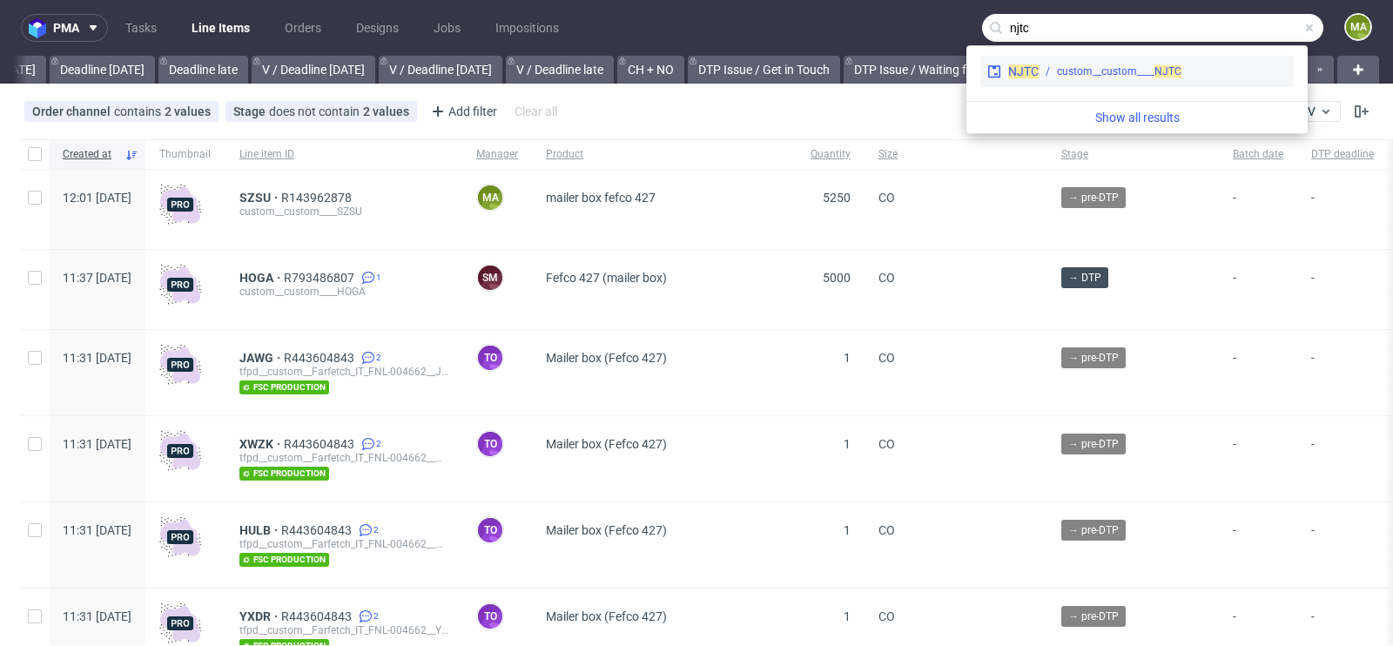
type input "njtc"
click at [1062, 72] on div "custom__custom____ NJTC" at bounding box center [1119, 72] width 124 height 16
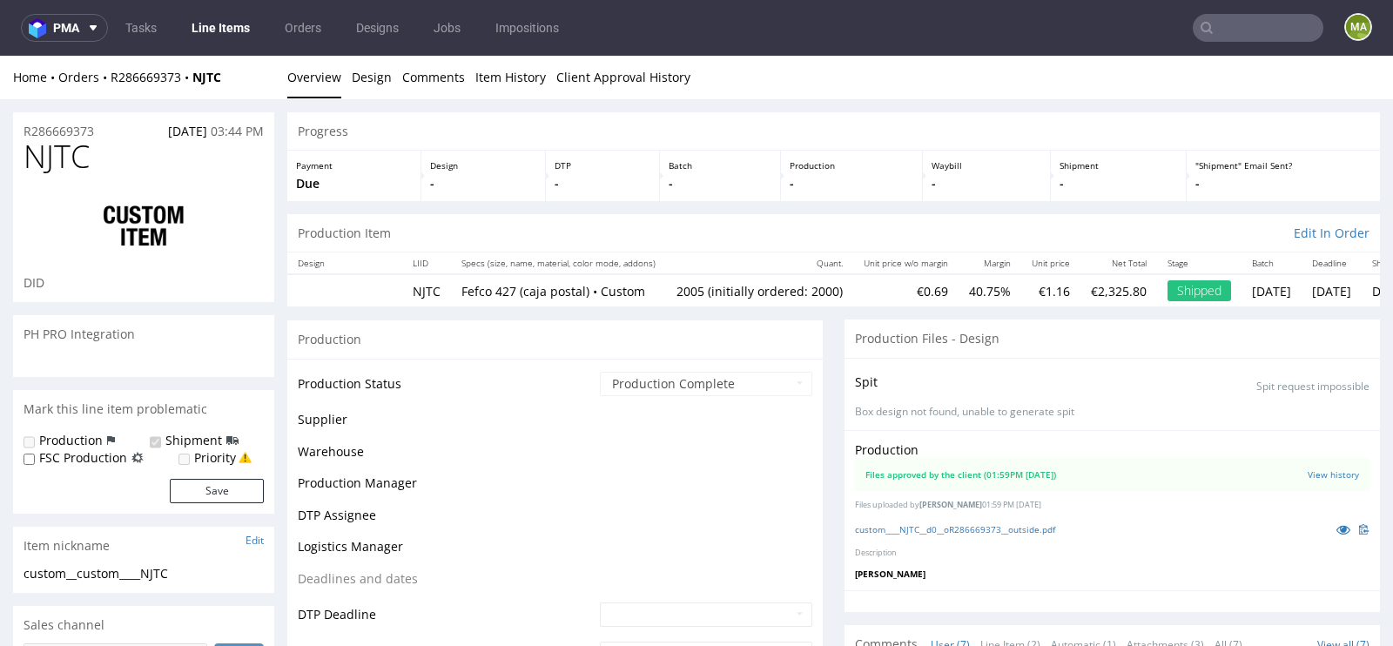
scroll to position [149, 0]
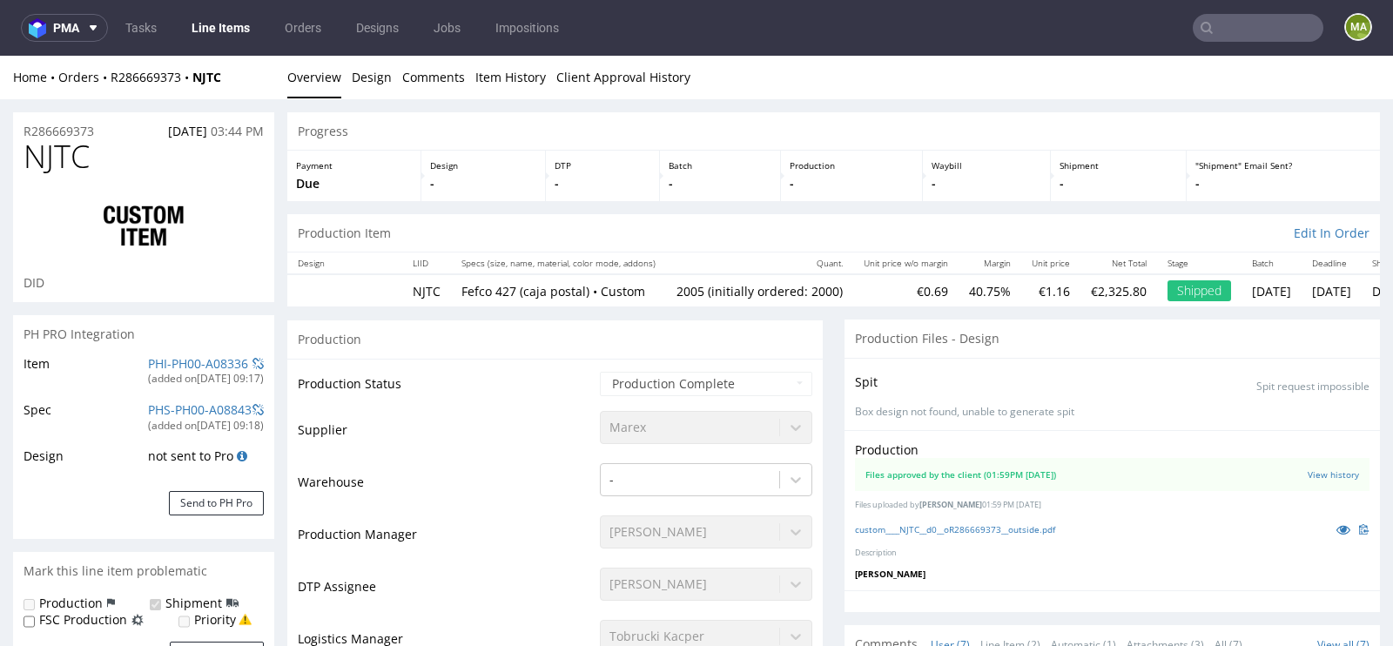
select select "in_progress"
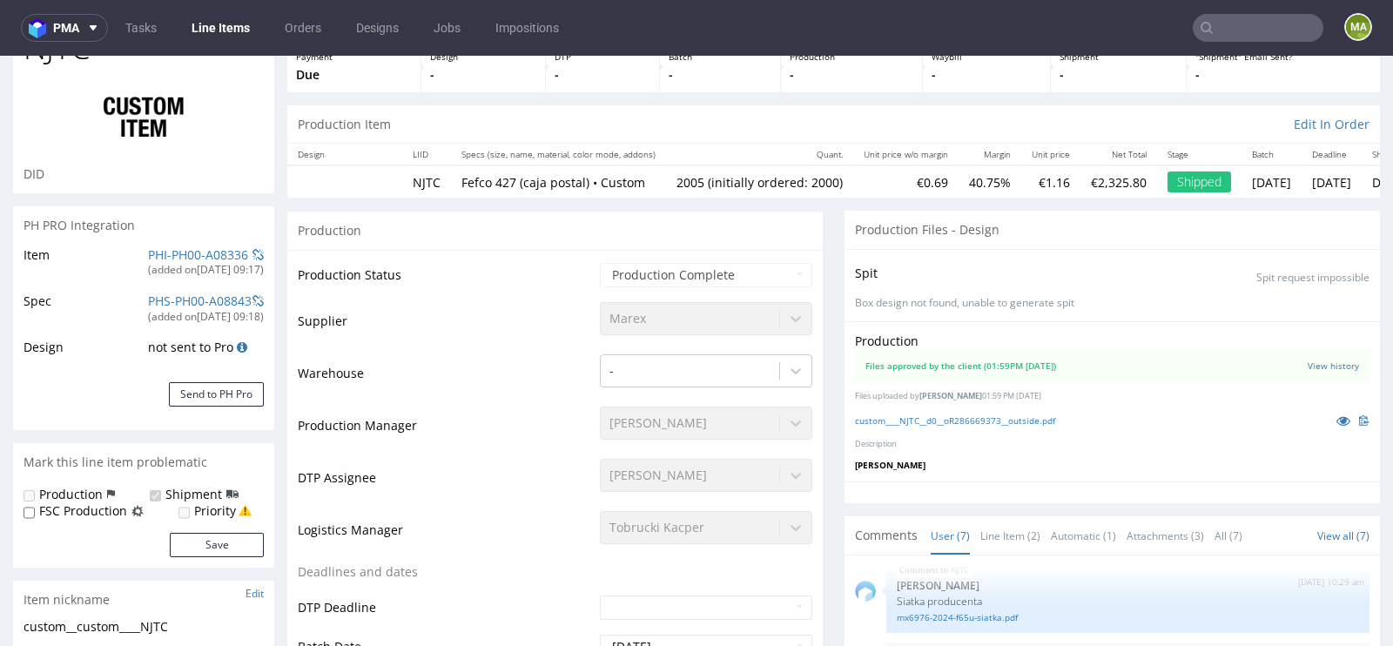
scroll to position [0, 0]
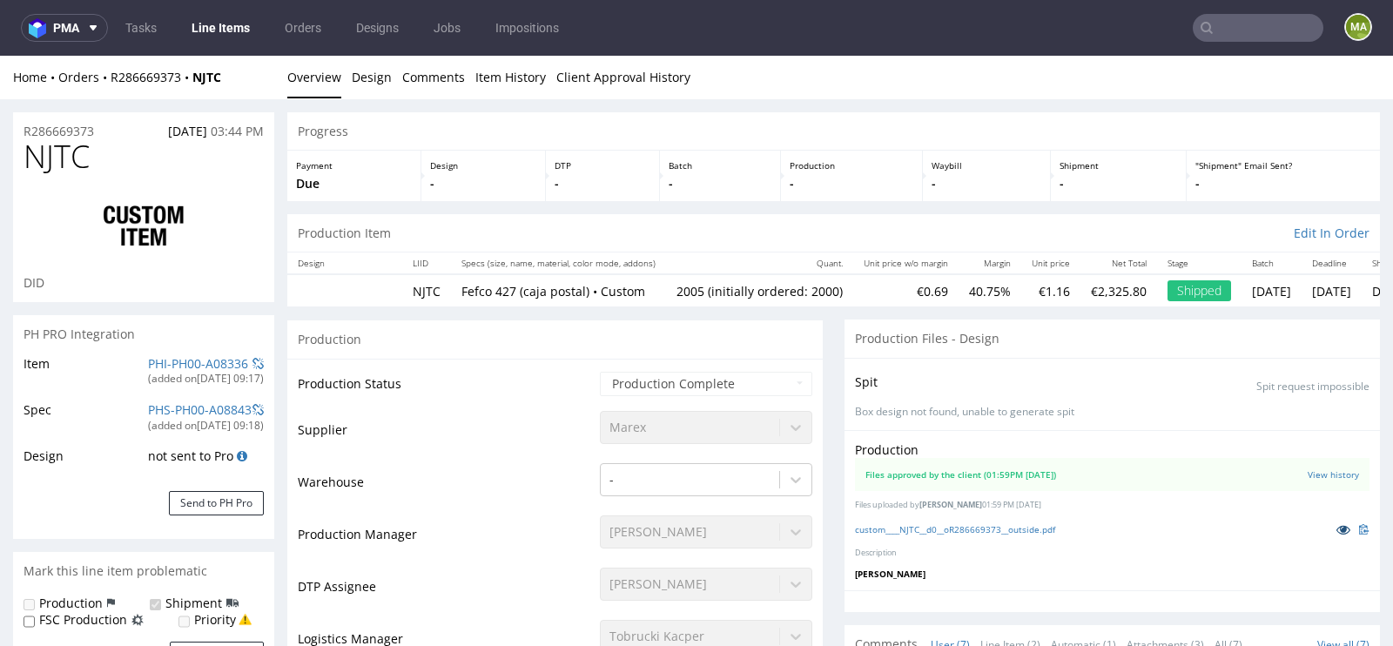
click at [1336, 524] on icon at bounding box center [1343, 529] width 14 height 12
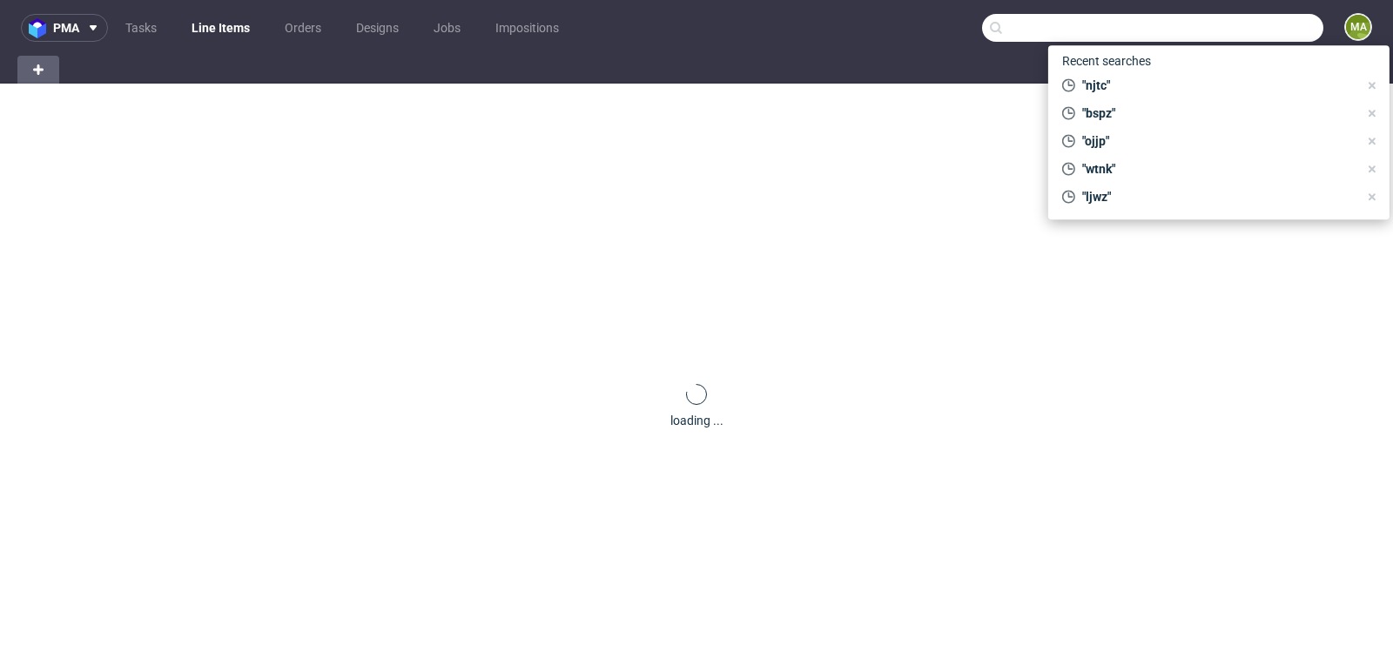
click at [1229, 29] on input "text" at bounding box center [1152, 28] width 341 height 28
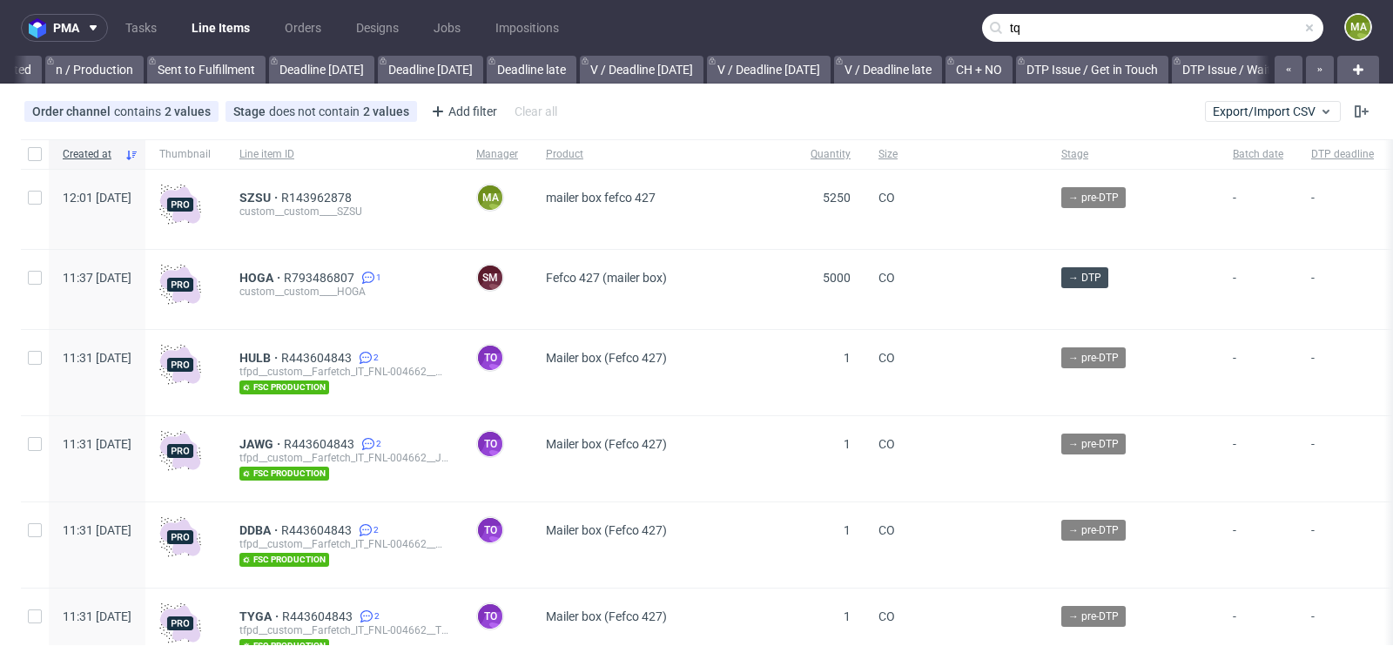
scroll to position [0, 1968]
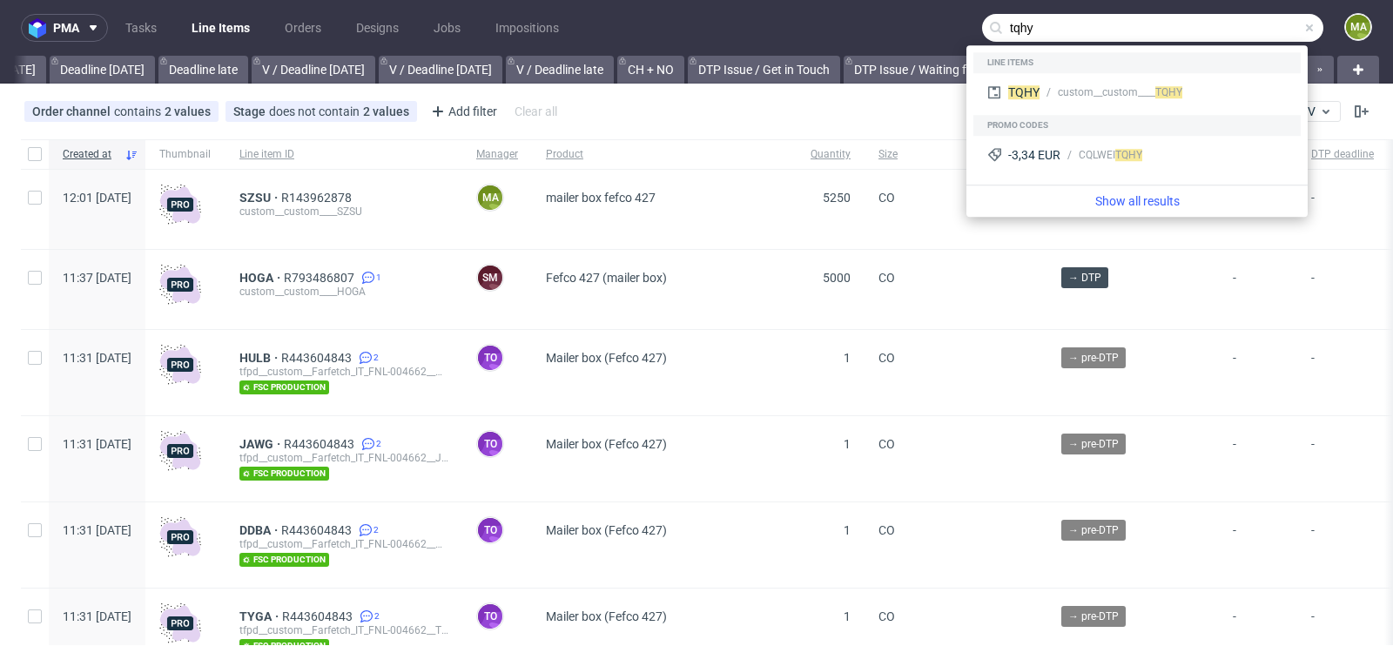
type input "tqhy"
click at [1137, 88] on div "custom__custom____ TQHY" at bounding box center [1120, 92] width 124 height 16
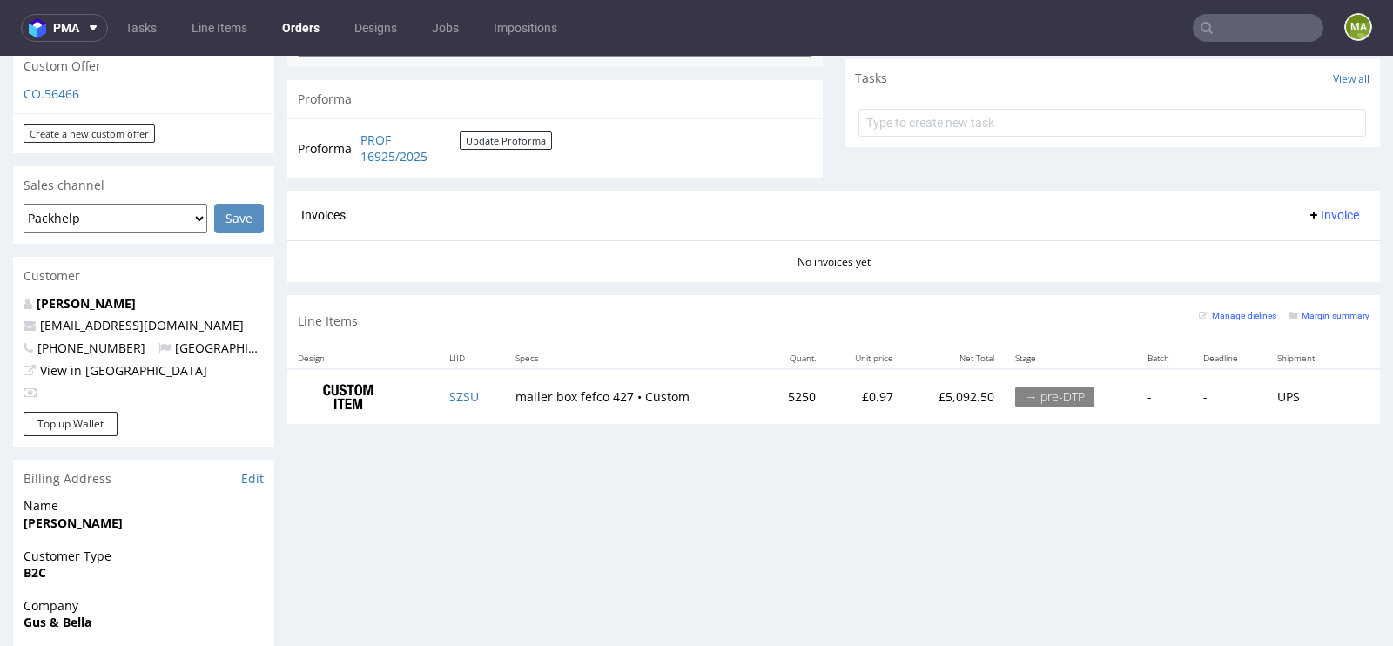
scroll to position [679, 0]
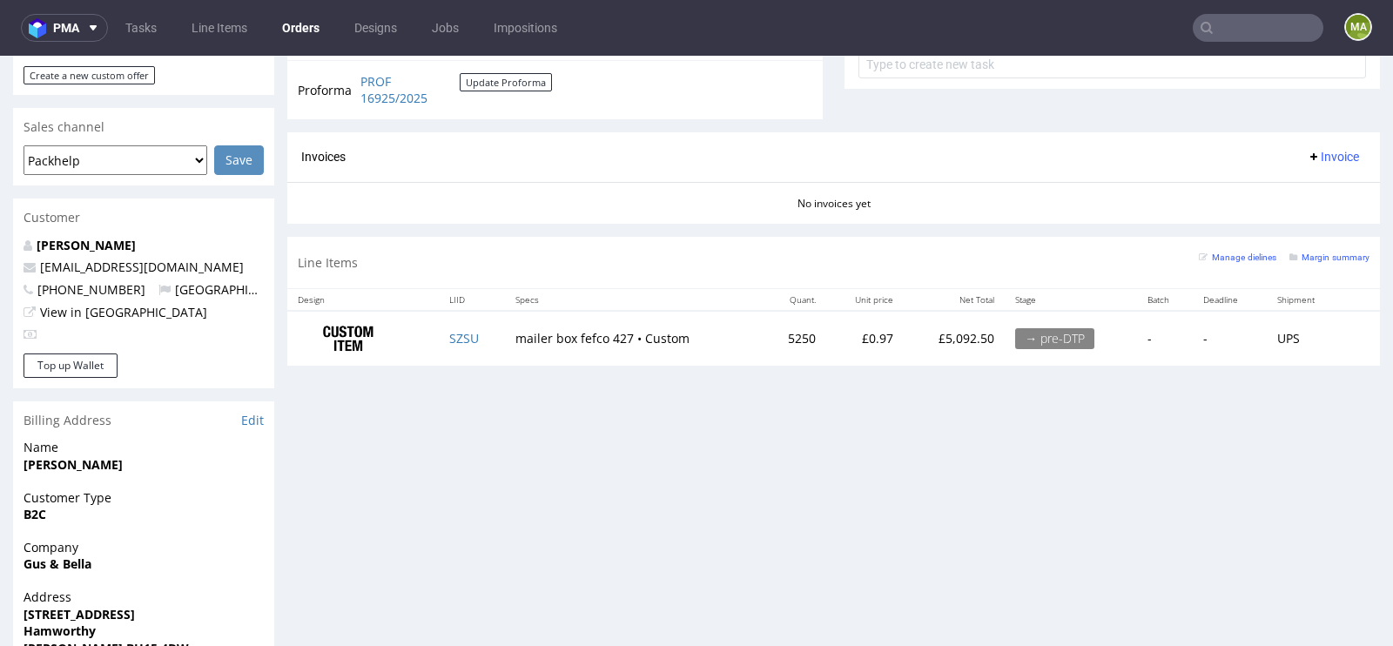
click at [455, 322] on td "SZSU" at bounding box center [472, 338] width 66 height 55
click at [455, 324] on td "SZSU" at bounding box center [472, 338] width 66 height 55
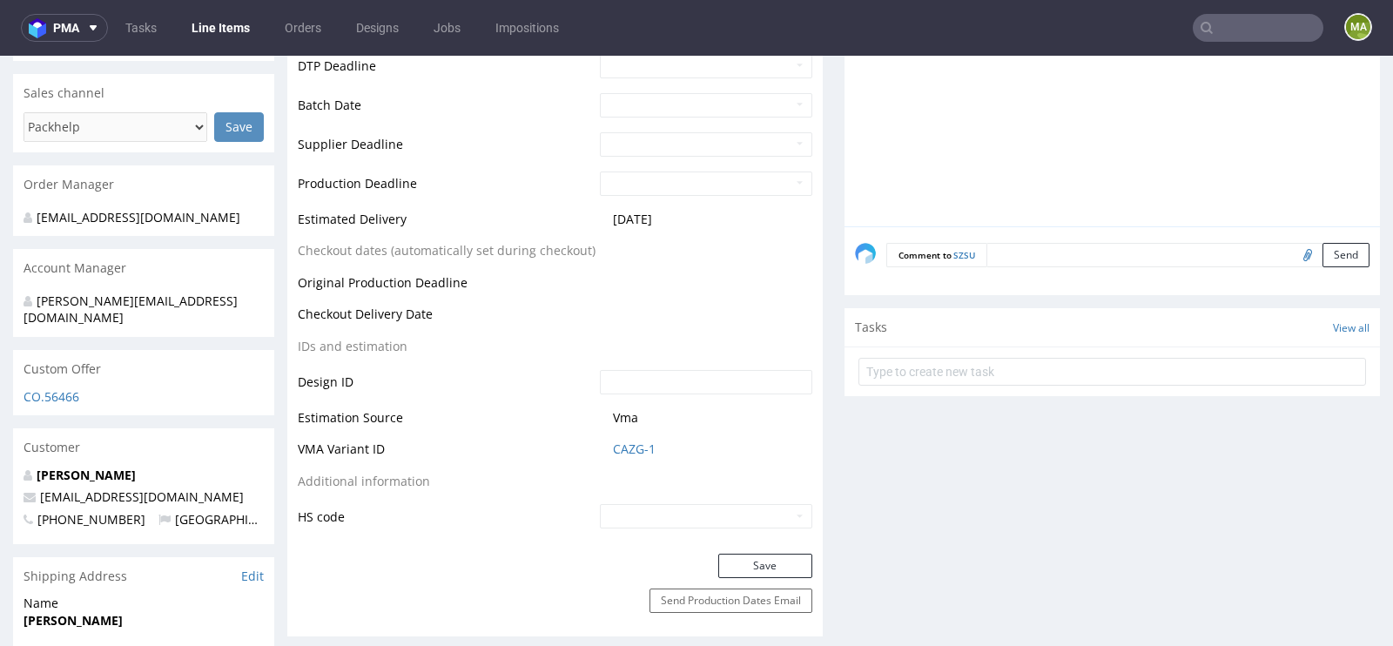
scroll to position [731, 0]
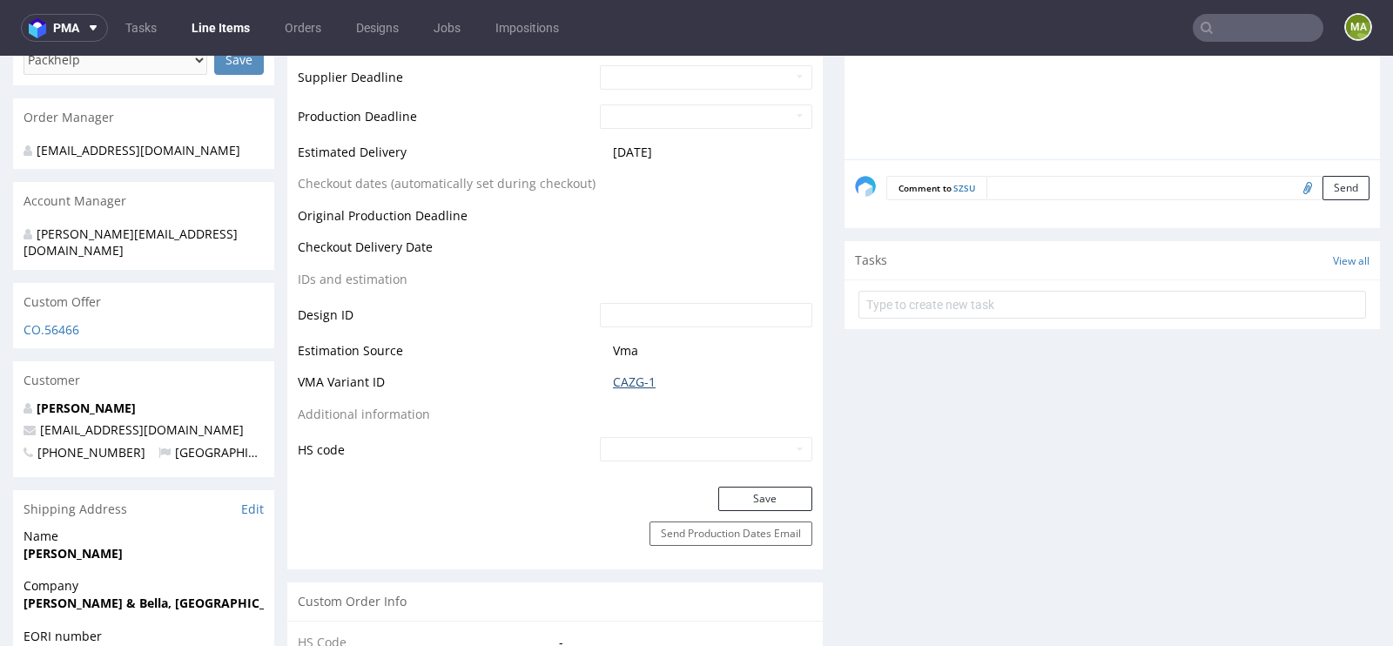
click at [622, 379] on link "CAZG-1" at bounding box center [634, 381] width 43 height 17
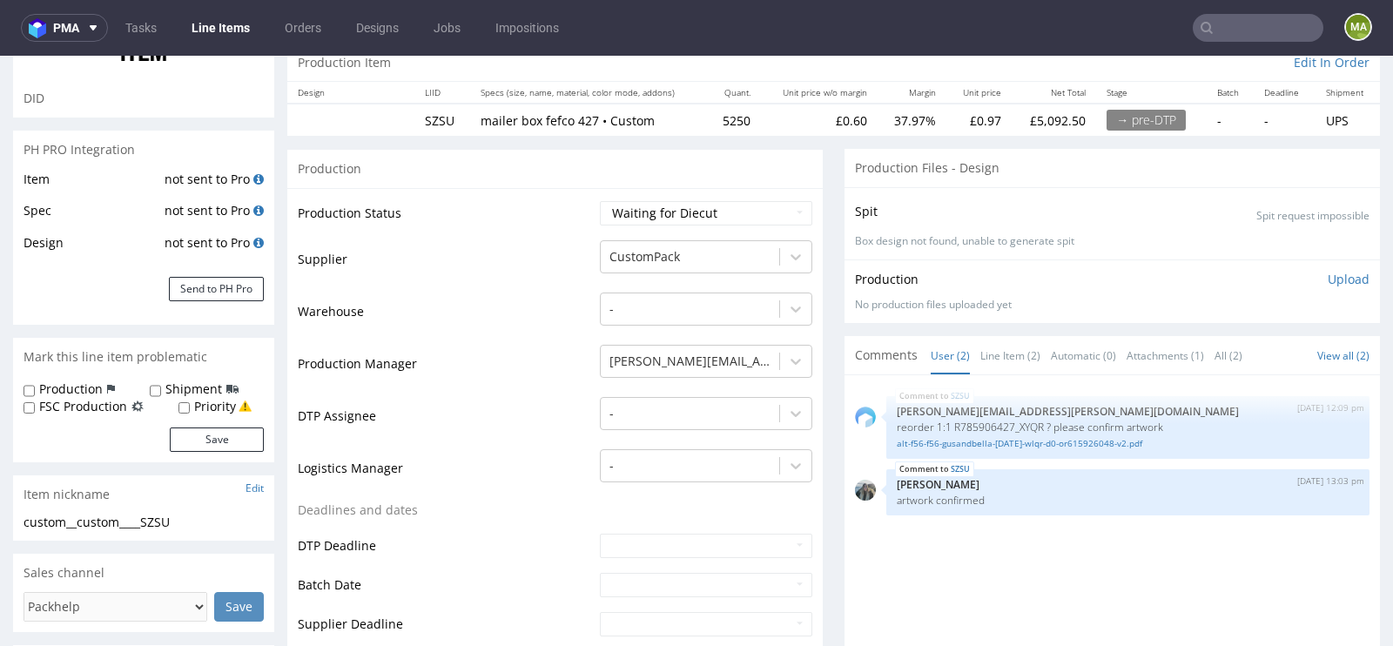
scroll to position [0, 0]
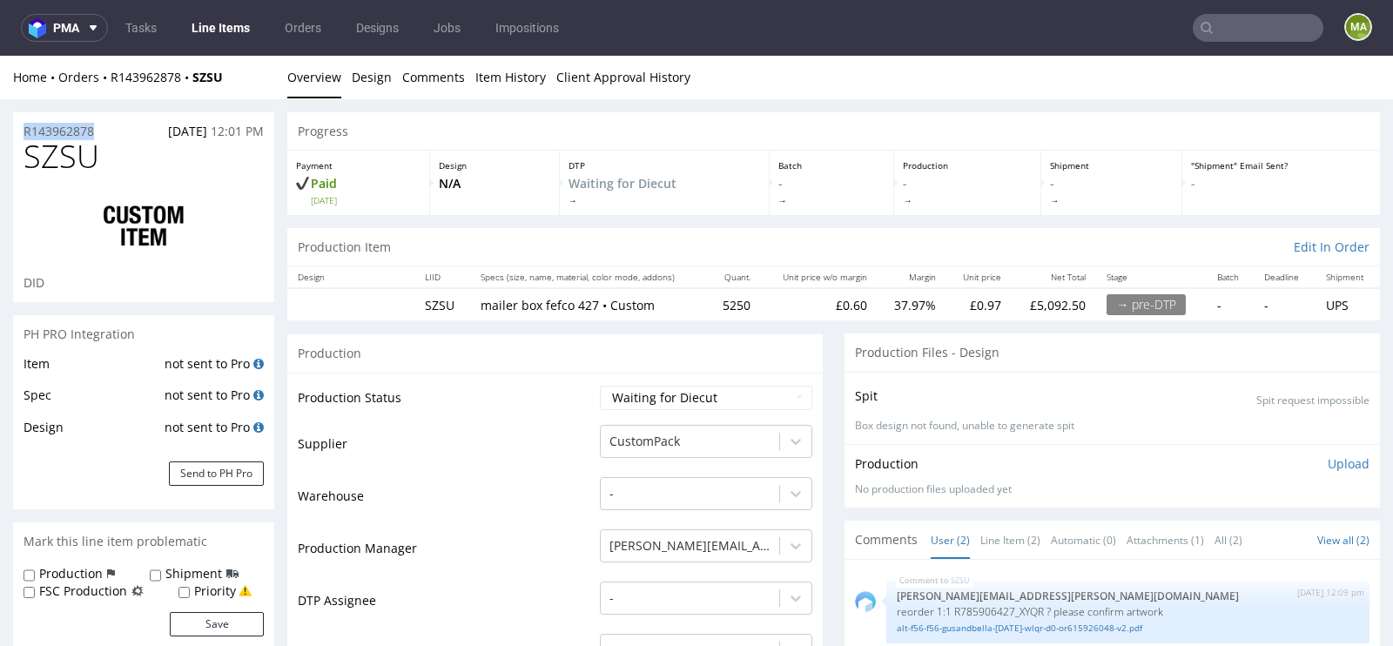
drag, startPoint x: 111, startPoint y: 138, endPoint x: 0, endPoint y: 118, distance: 113.2
copy p "R143962878"
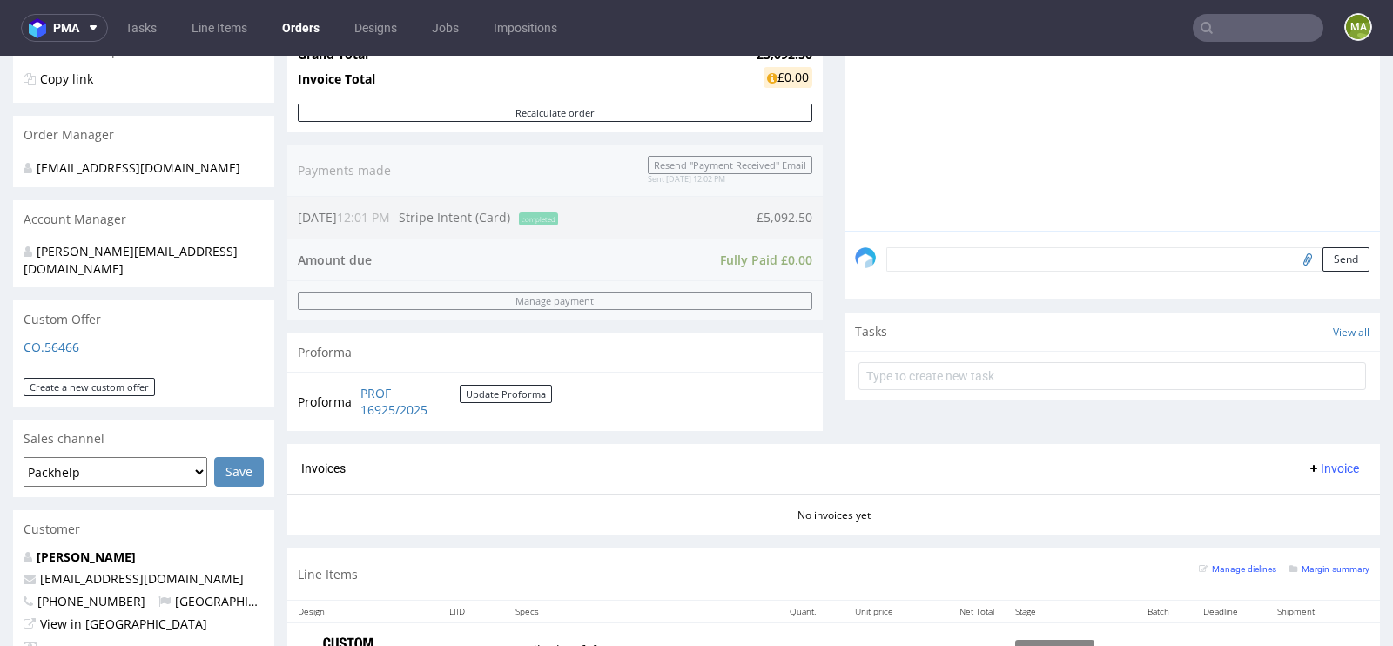
scroll to position [770, 0]
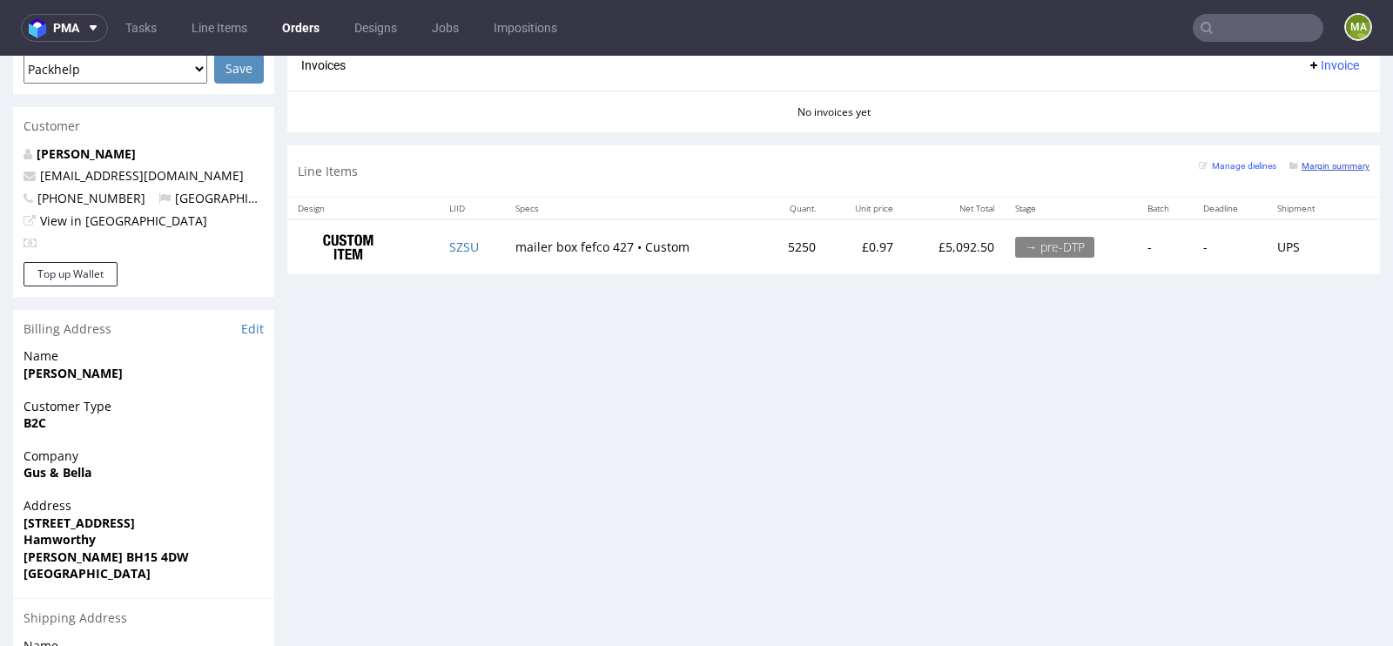
click at [1335, 161] on small "Margin summary" at bounding box center [1329, 166] width 80 height 10
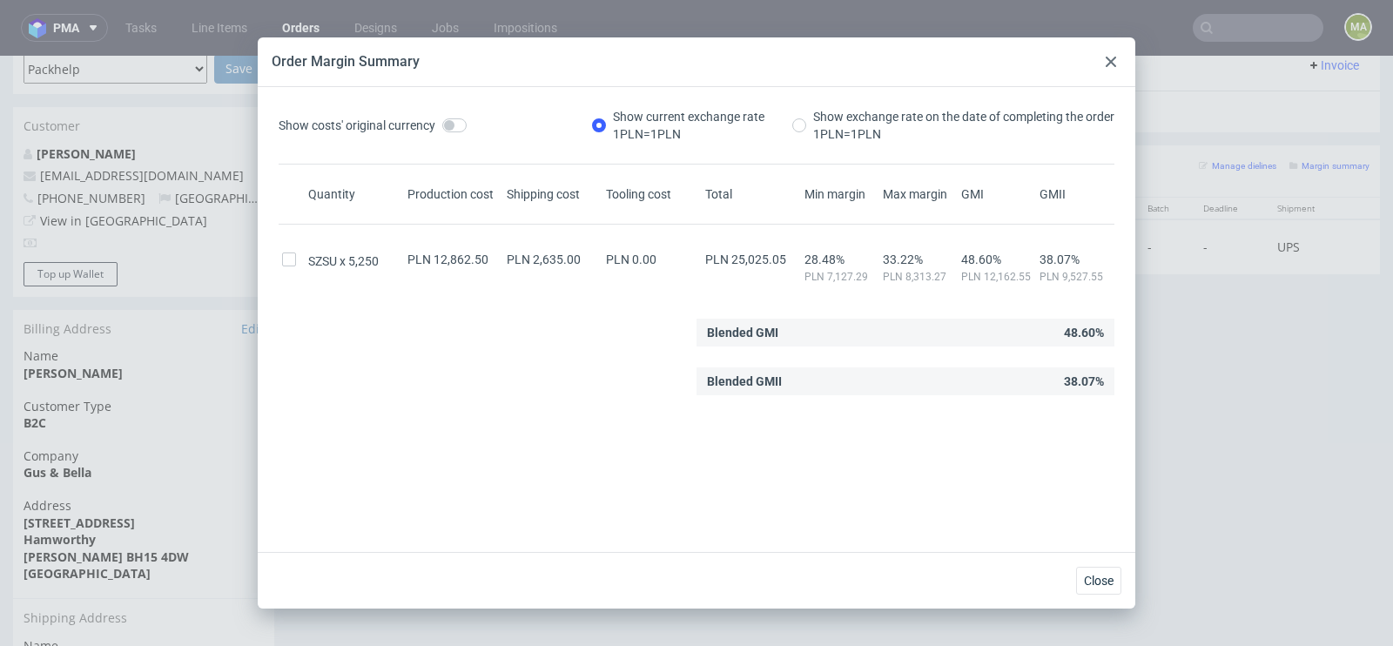
click at [1103, 72] on div "Order Margin Summary" at bounding box center [696, 62] width 877 height 50
click at [1102, 64] on div at bounding box center [1110, 61] width 21 height 21
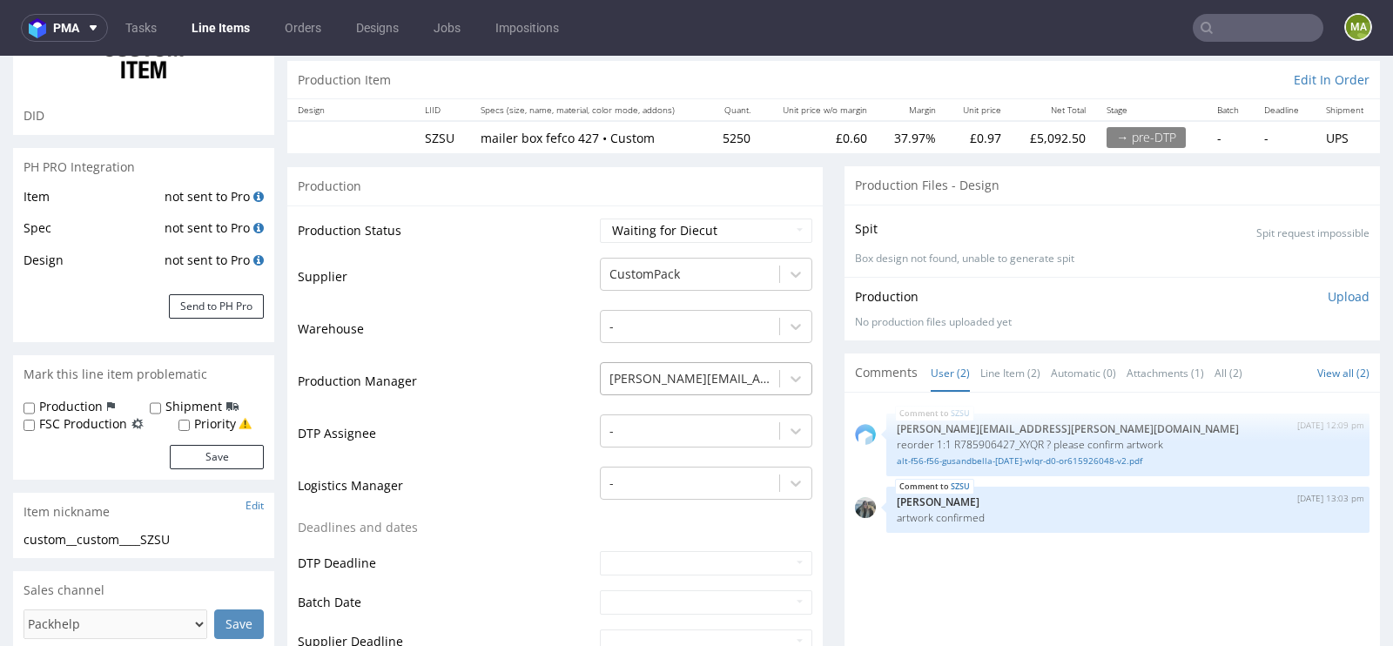
scroll to position [198, 0]
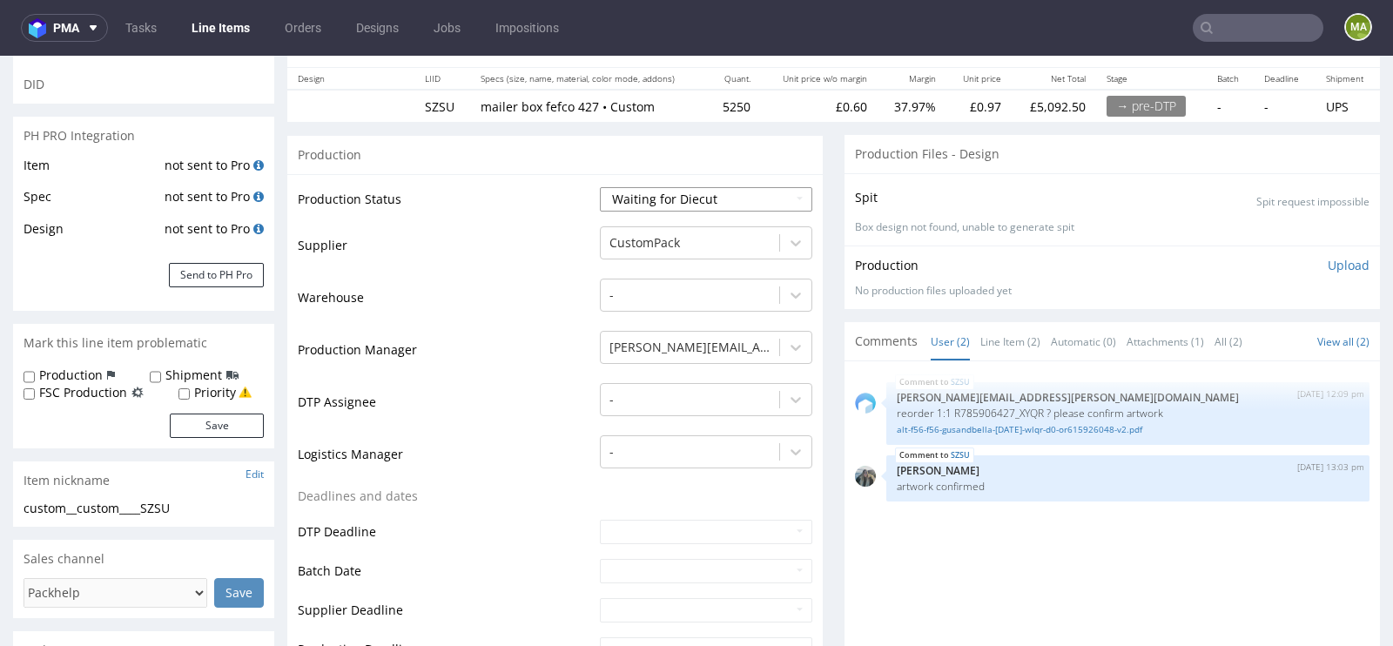
click at [689, 195] on select "Waiting for Artwork Waiting for Diecut Waiting for Mockup Waiting for DTP Waiti…" at bounding box center [706, 199] width 212 height 24
select select "production_in_process"
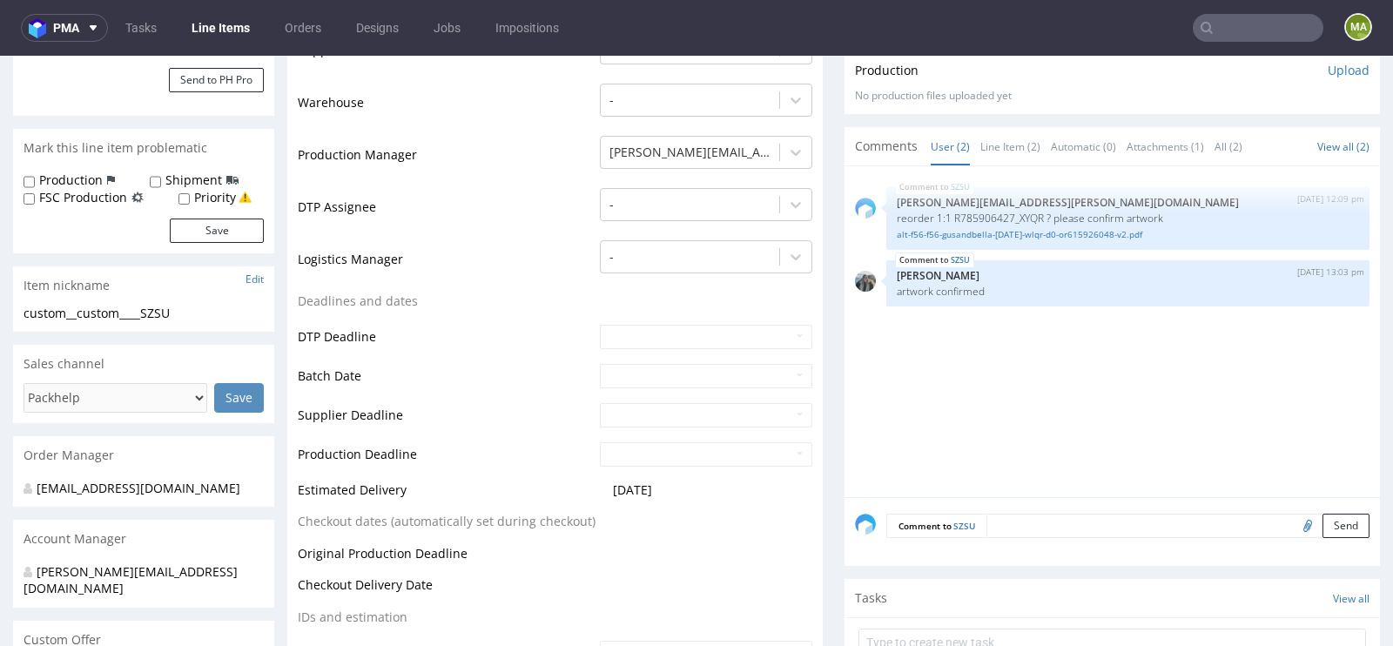
scroll to position [394, 0]
click at [653, 368] on input "text" at bounding box center [706, 375] width 212 height 24
click at [640, 272] on td "11" at bounding box center [637, 269] width 27 height 26
type input "[DATE]"
click at [494, 336] on td "DTP Deadline" at bounding box center [447, 341] width 298 height 39
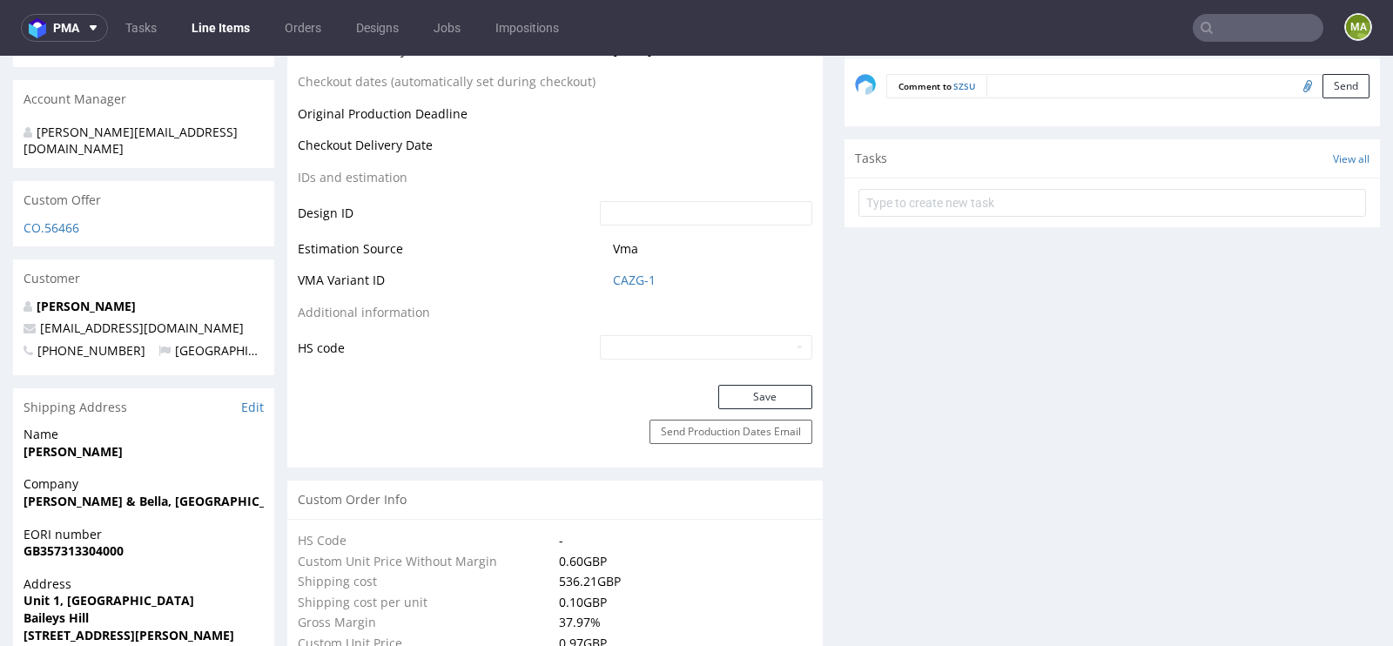
scroll to position [849, 0]
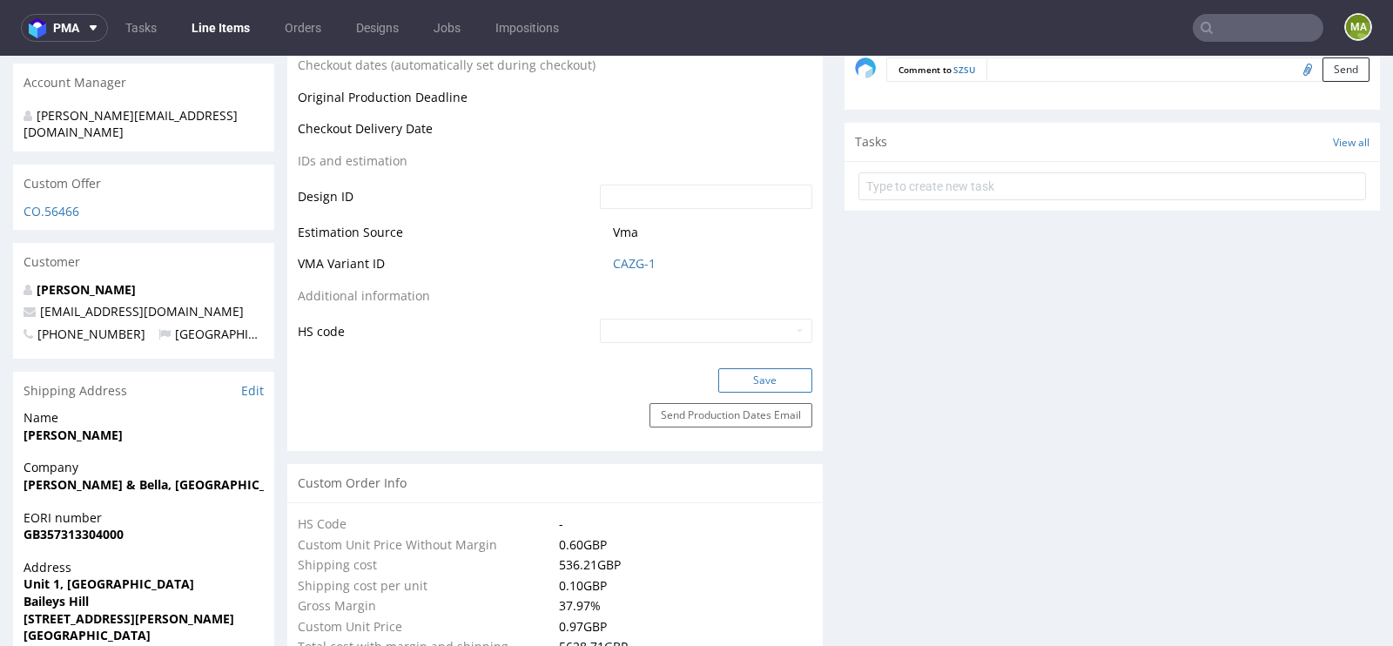
click at [747, 377] on button "Save" at bounding box center [765, 380] width 94 height 24
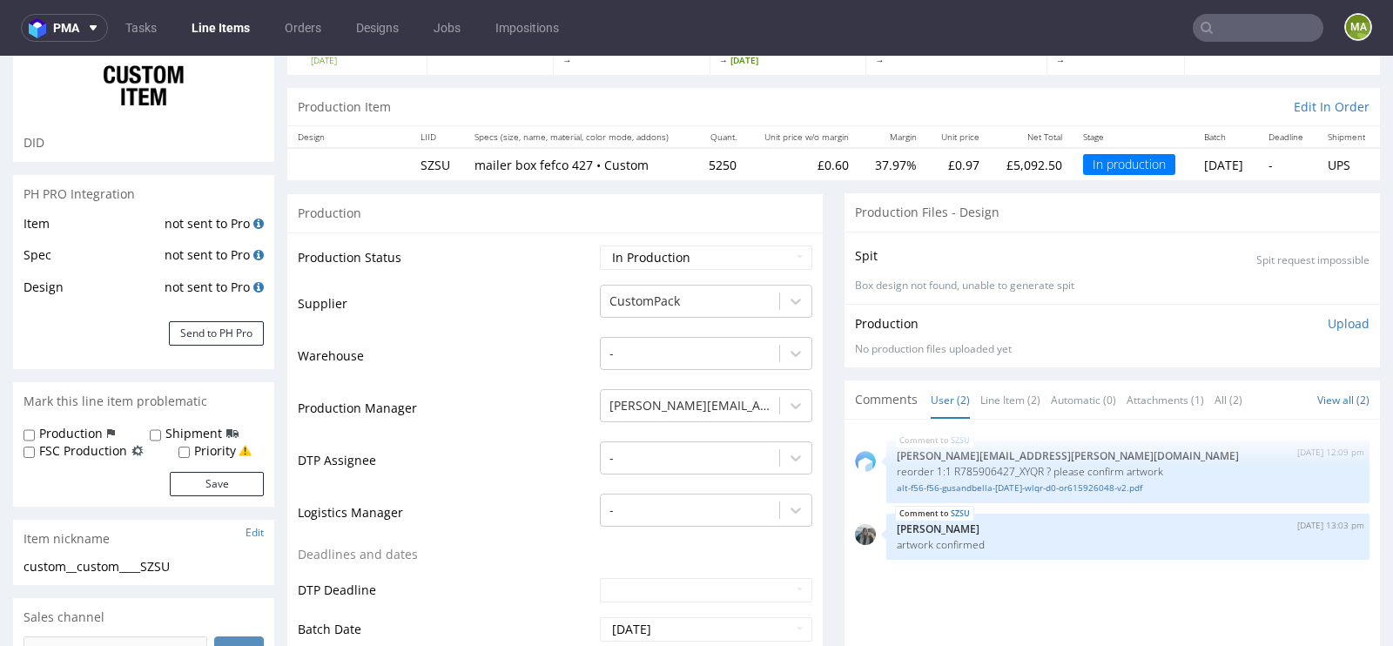
scroll to position [0, 0]
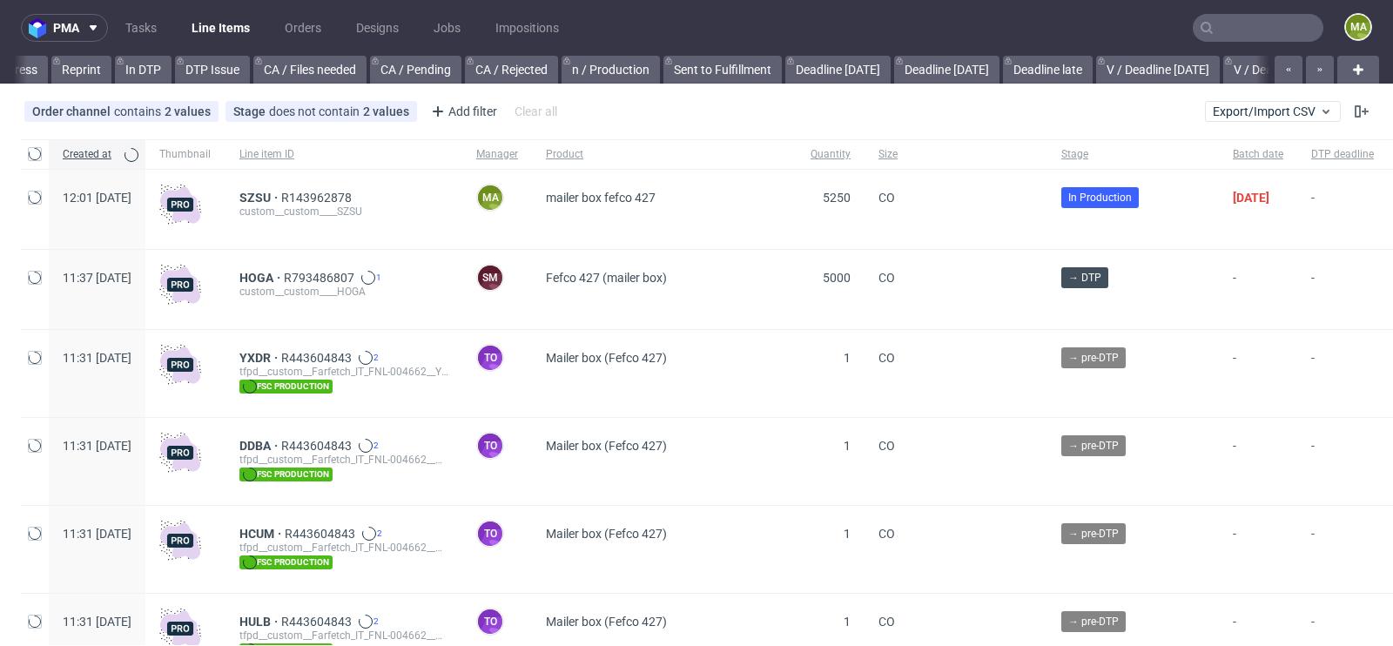
scroll to position [0, 1968]
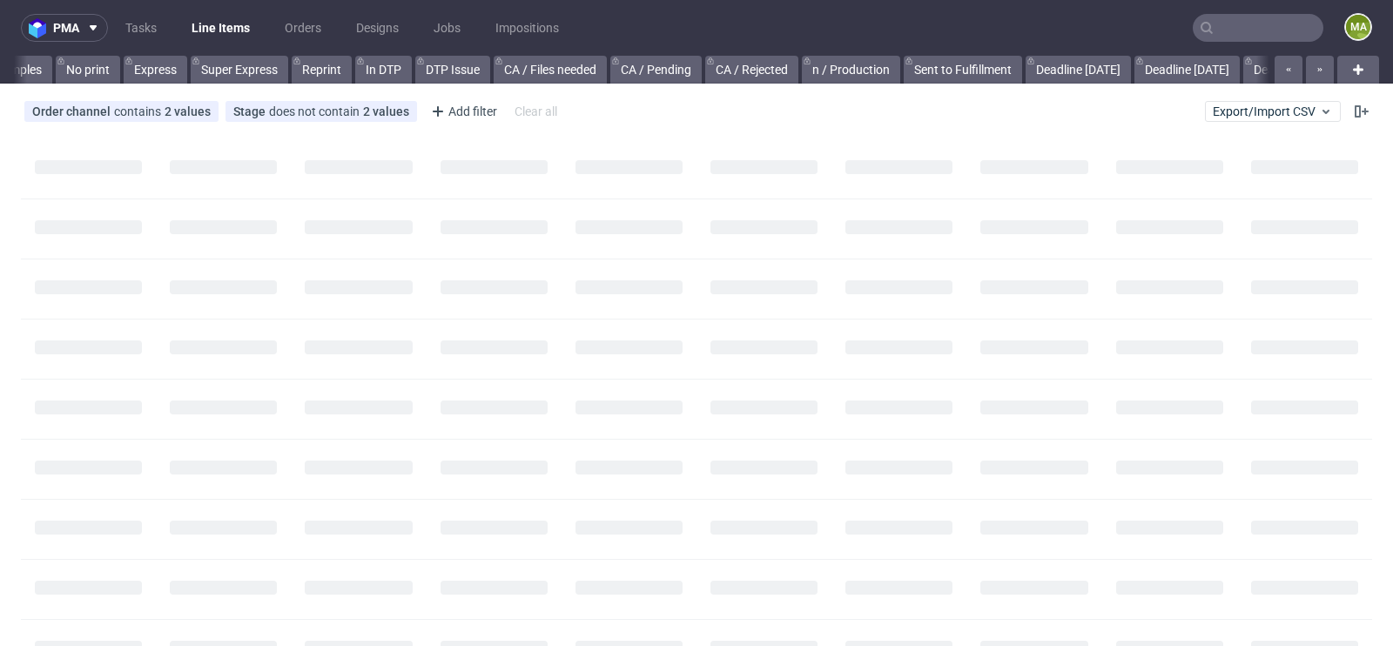
click at [1218, 33] on input "text" at bounding box center [1257, 28] width 131 height 28
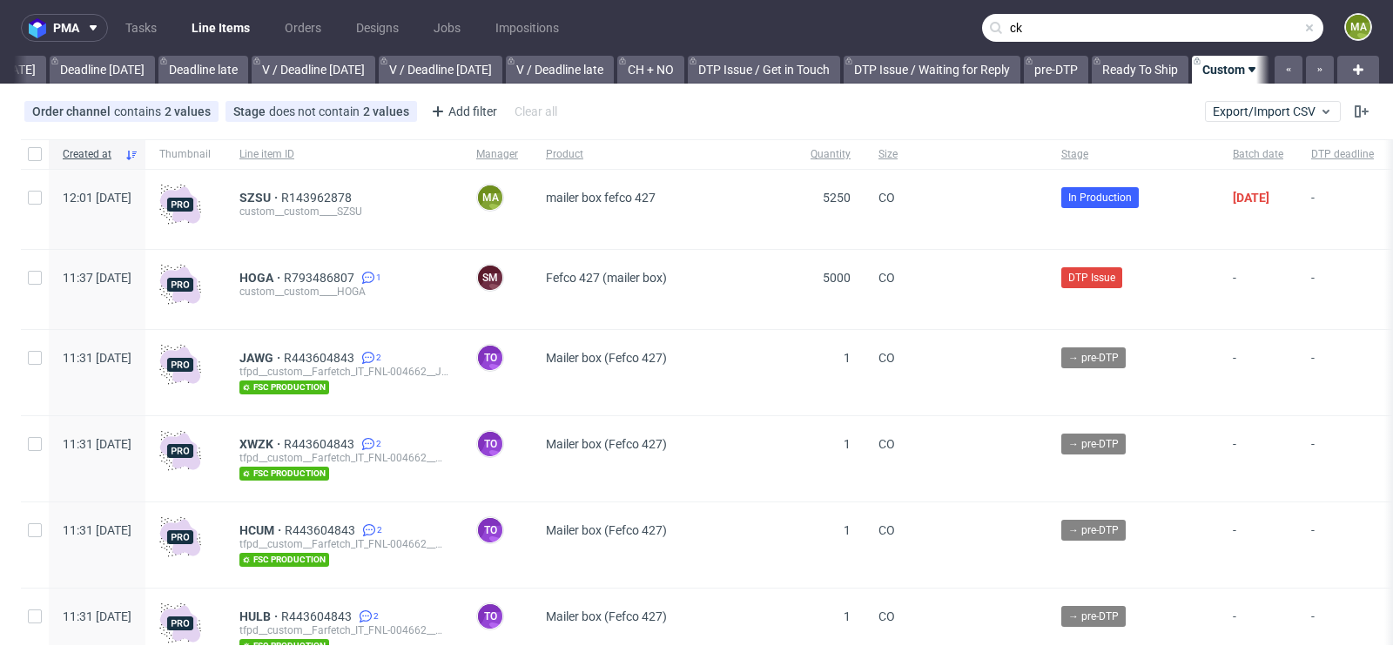
scroll to position [0, 1968]
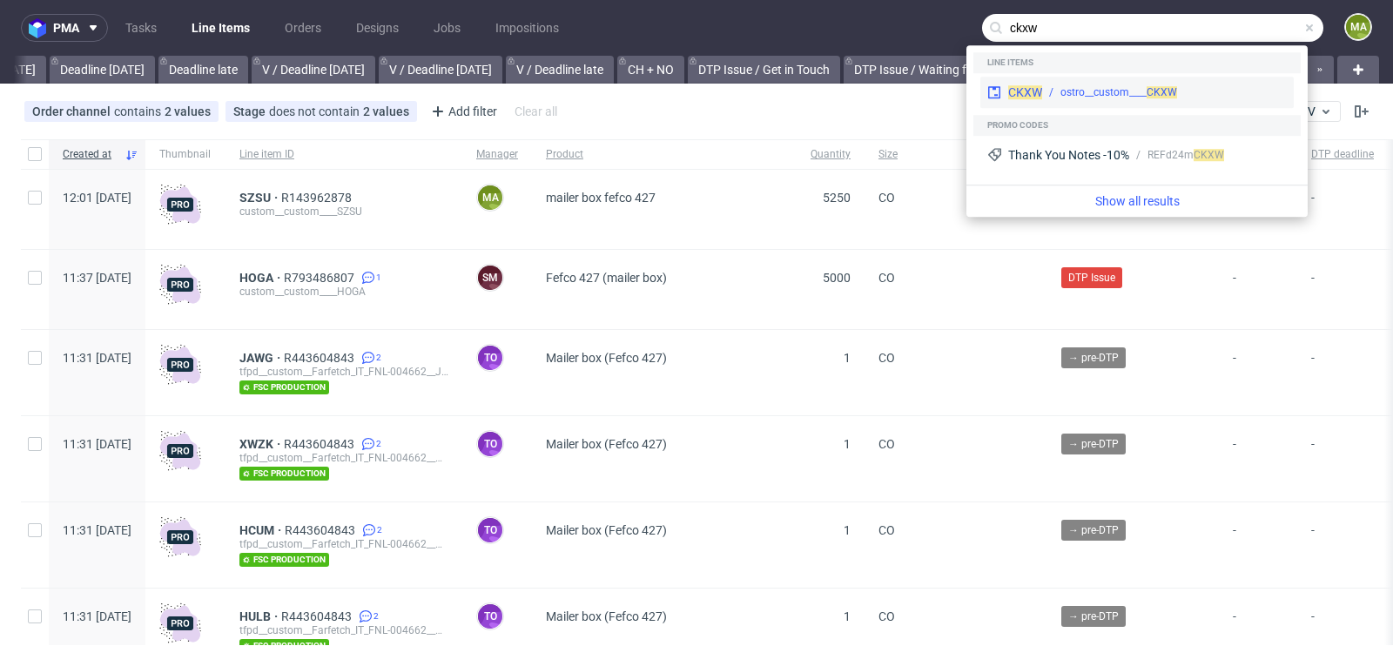
type input "ckxw"
click at [1064, 85] on div "ostro__custom____ CKXW" at bounding box center [1118, 92] width 117 height 16
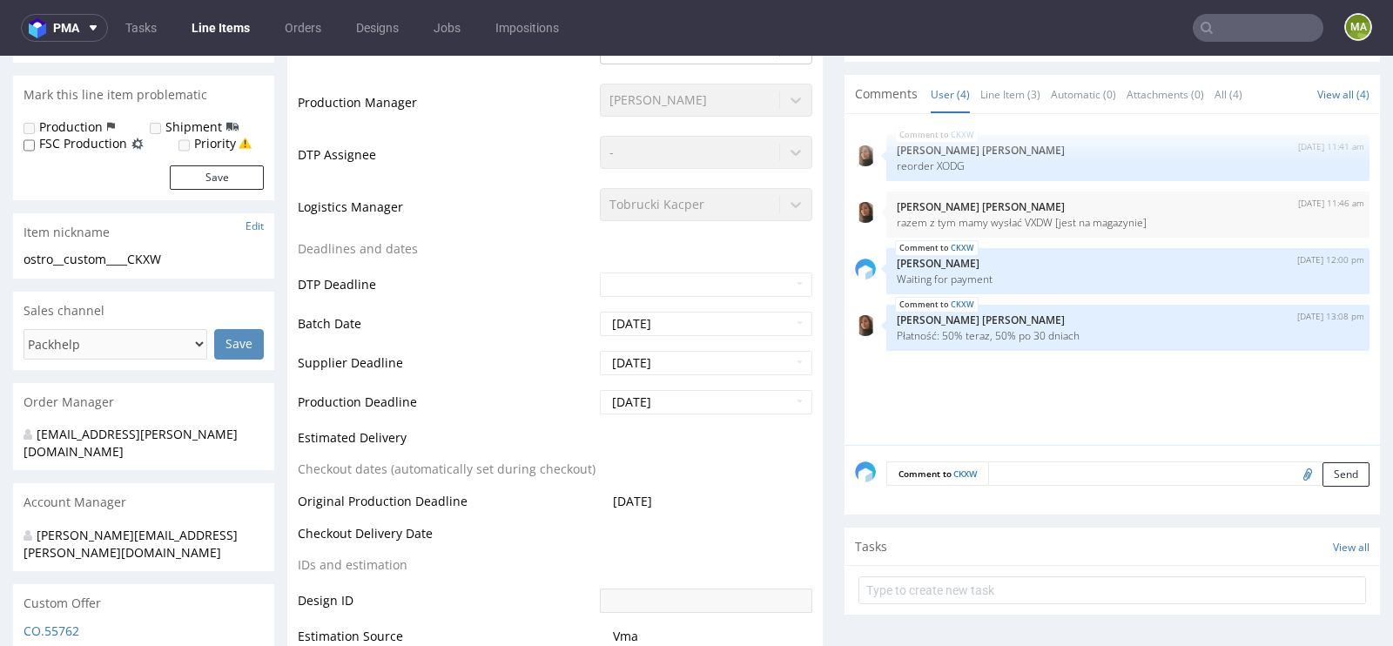
scroll to position [473, 0]
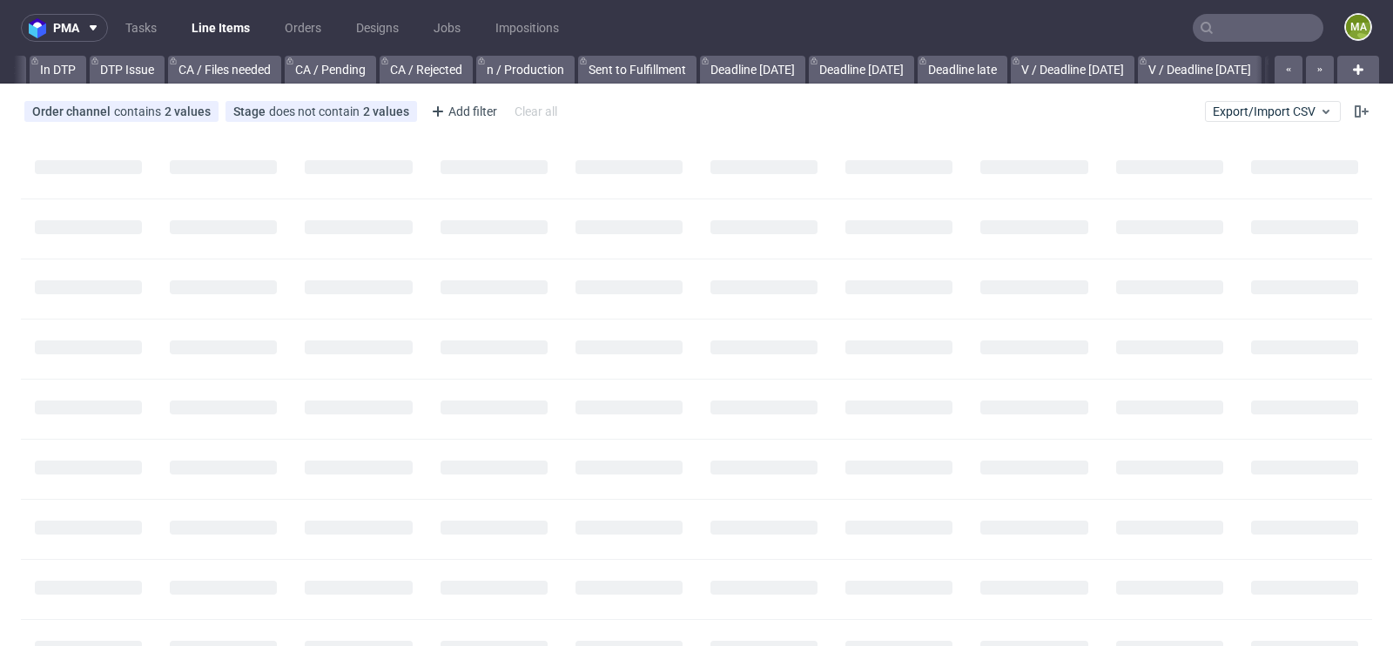
click at [1247, 40] on input "text" at bounding box center [1257, 28] width 131 height 28
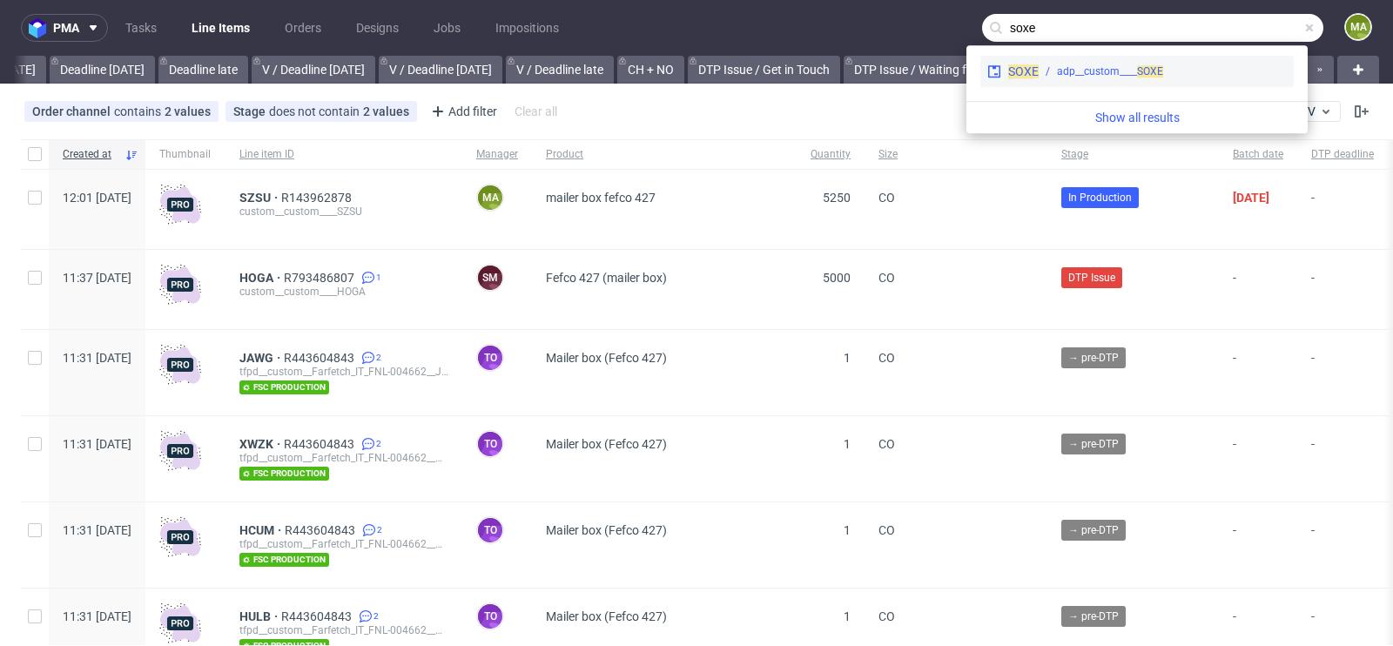
type input "soxe"
click at [1085, 80] on div "SOXE adp__custom____ SOXE" at bounding box center [1136, 71] width 313 height 31
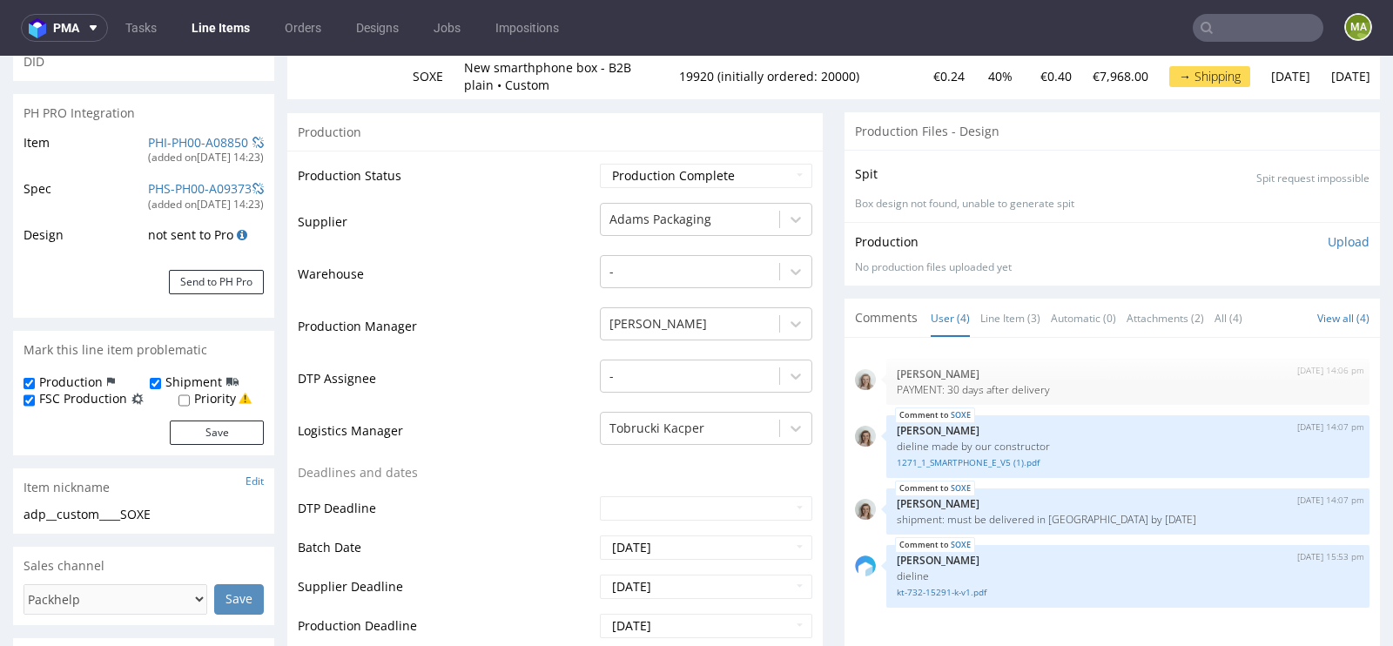
scroll to position [298, 0]
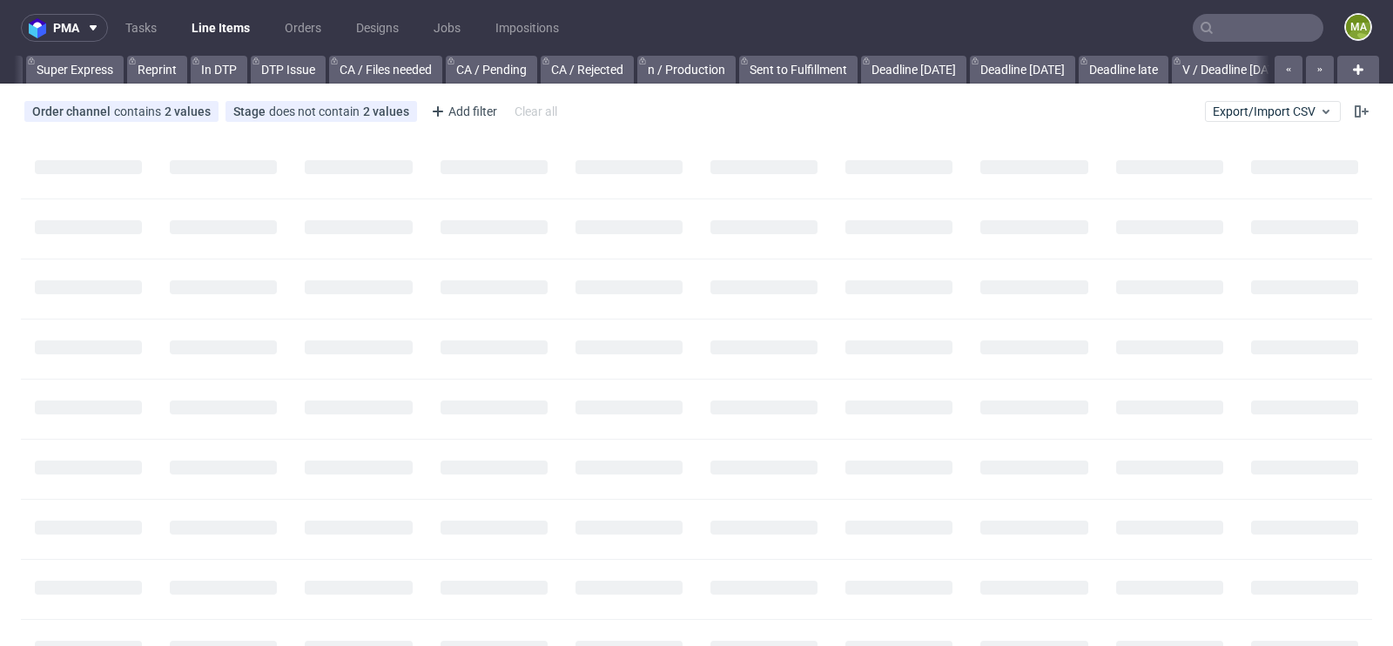
click at [1216, 27] on input "text" at bounding box center [1257, 28] width 131 height 28
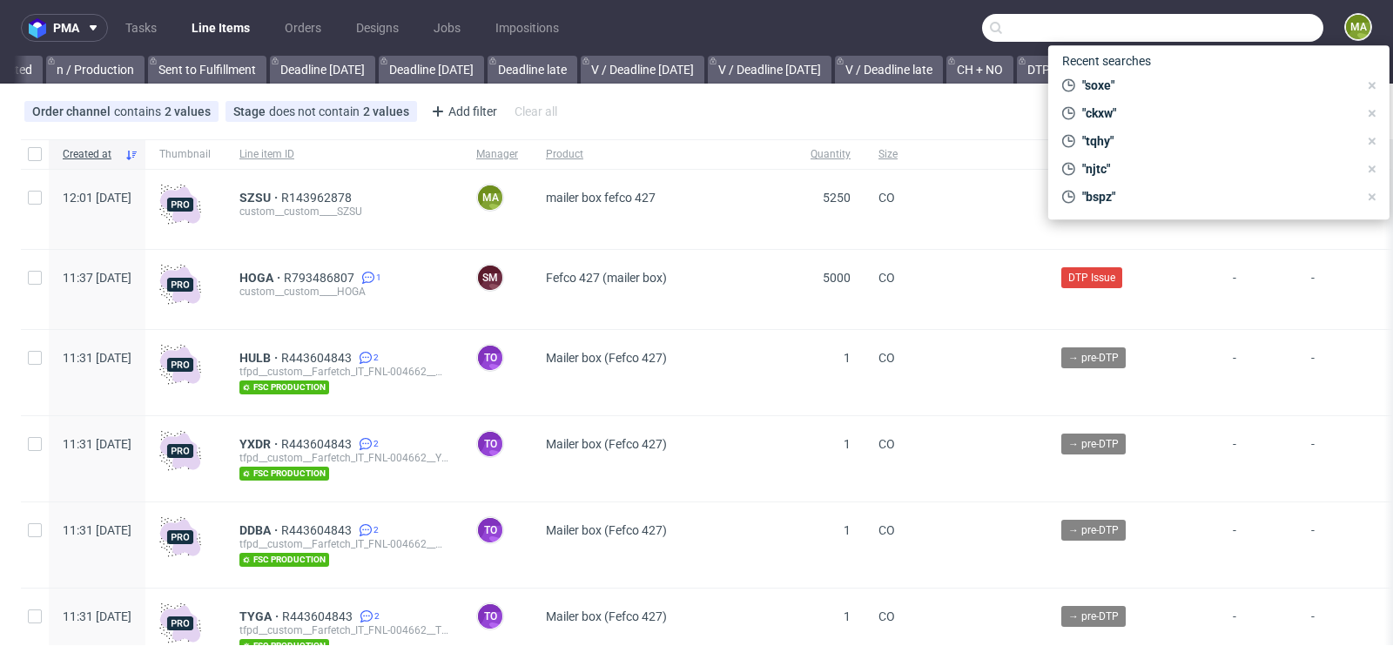
scroll to position [0, 1968]
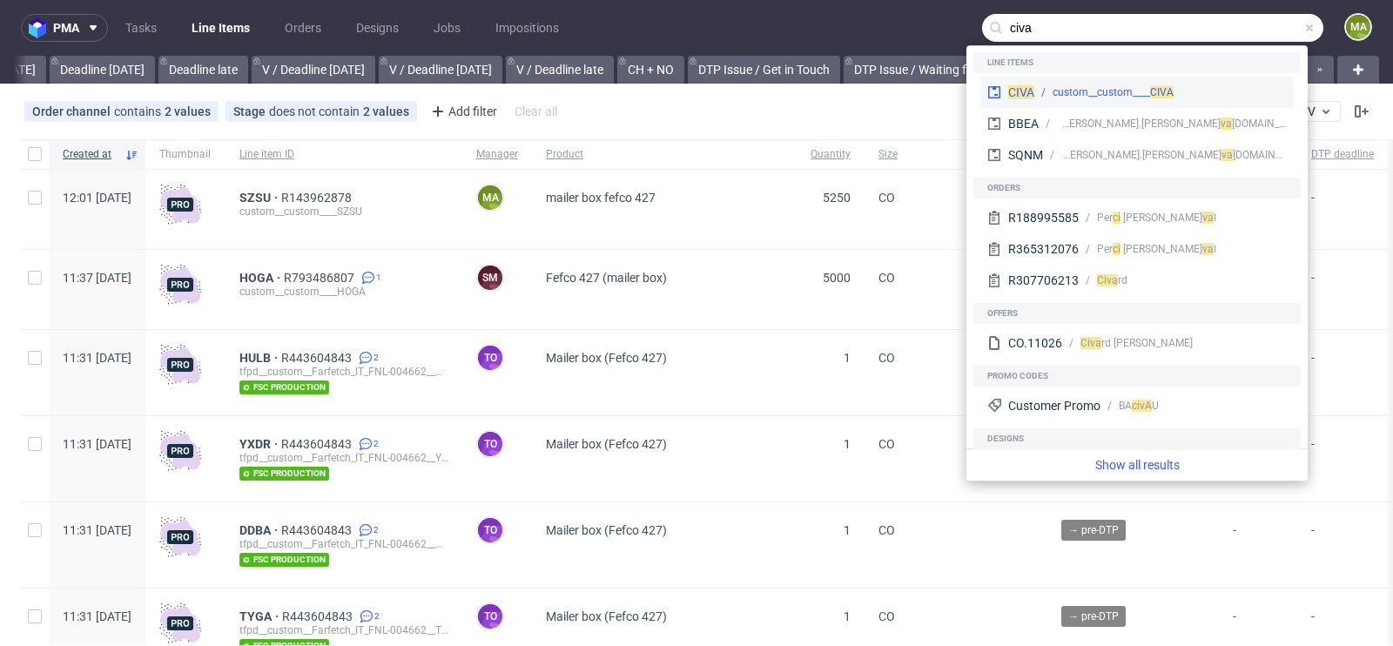
type input "civa"
click at [1078, 93] on div "custom__custom____ CIVA" at bounding box center [1112, 92] width 121 height 16
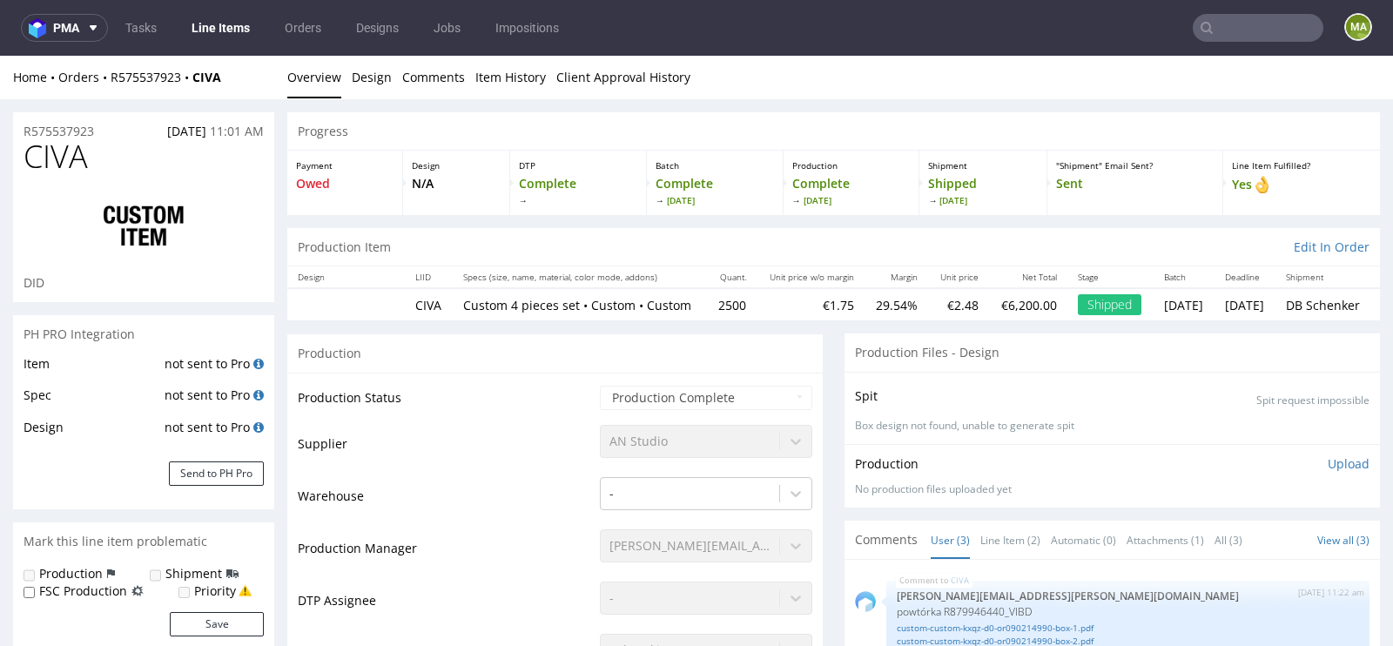
select select "in_progress"
drag, startPoint x: 114, startPoint y: 131, endPoint x: 0, endPoint y: 132, distance: 114.0
copy p "R575537923"
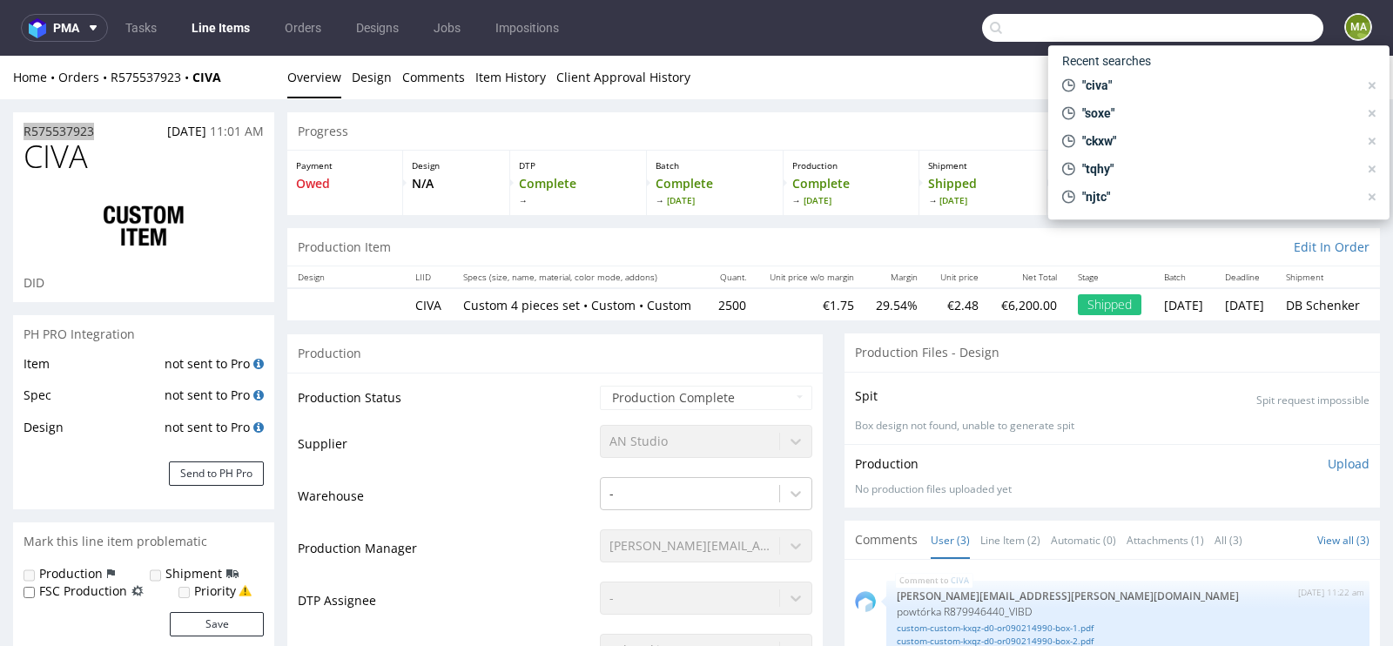
click at [1253, 22] on input "text" at bounding box center [1152, 28] width 341 height 28
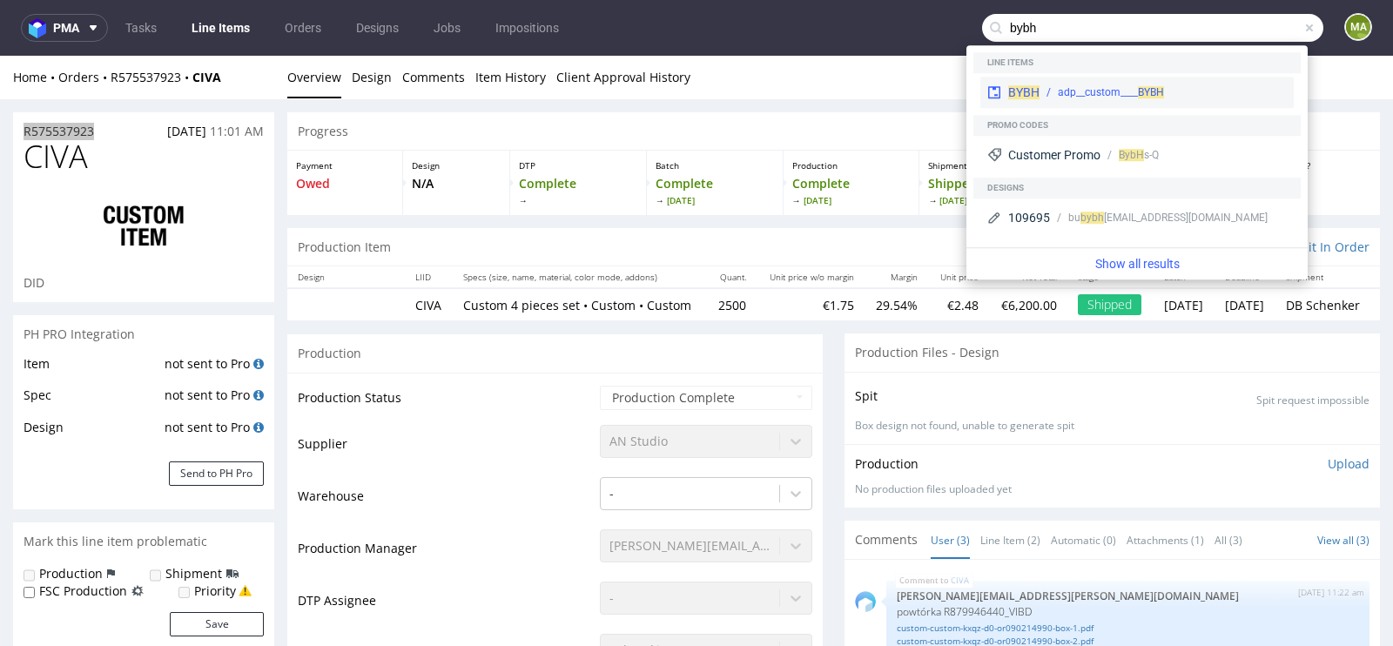
type input "bybh"
click at [1041, 87] on div "adp__custom____ BYBH" at bounding box center [1162, 92] width 247 height 16
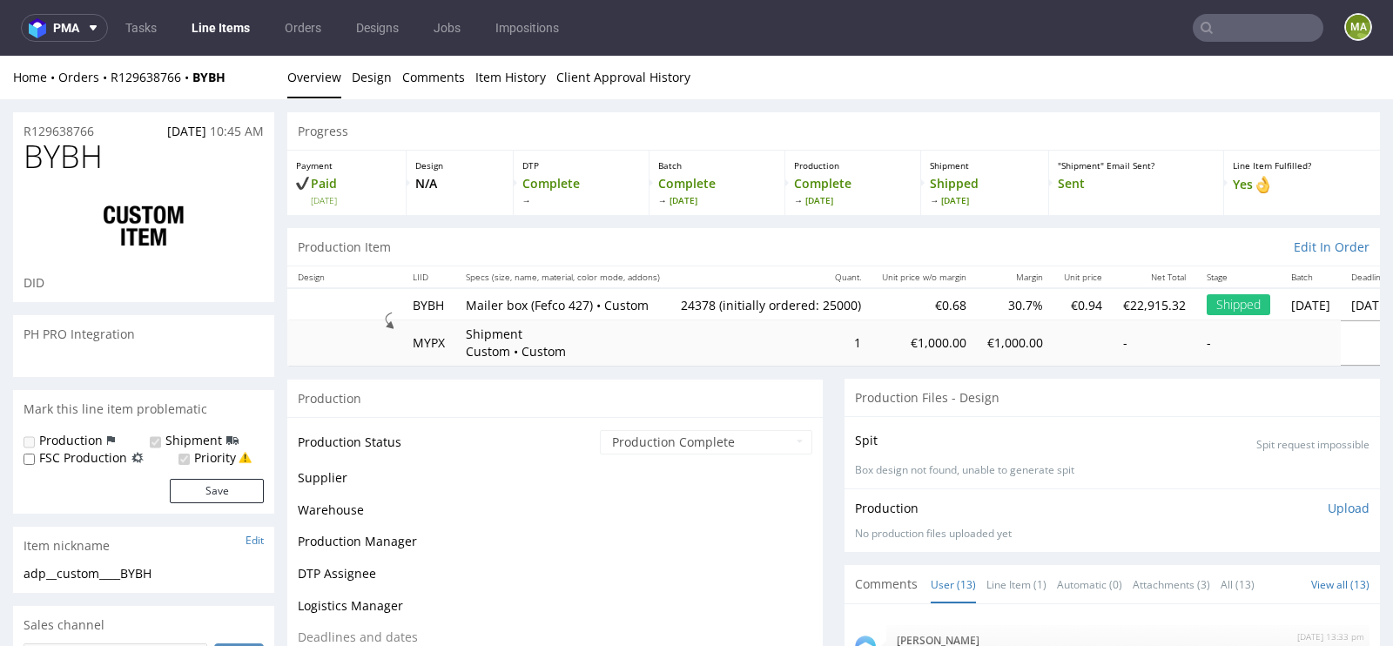
scroll to position [594, 0]
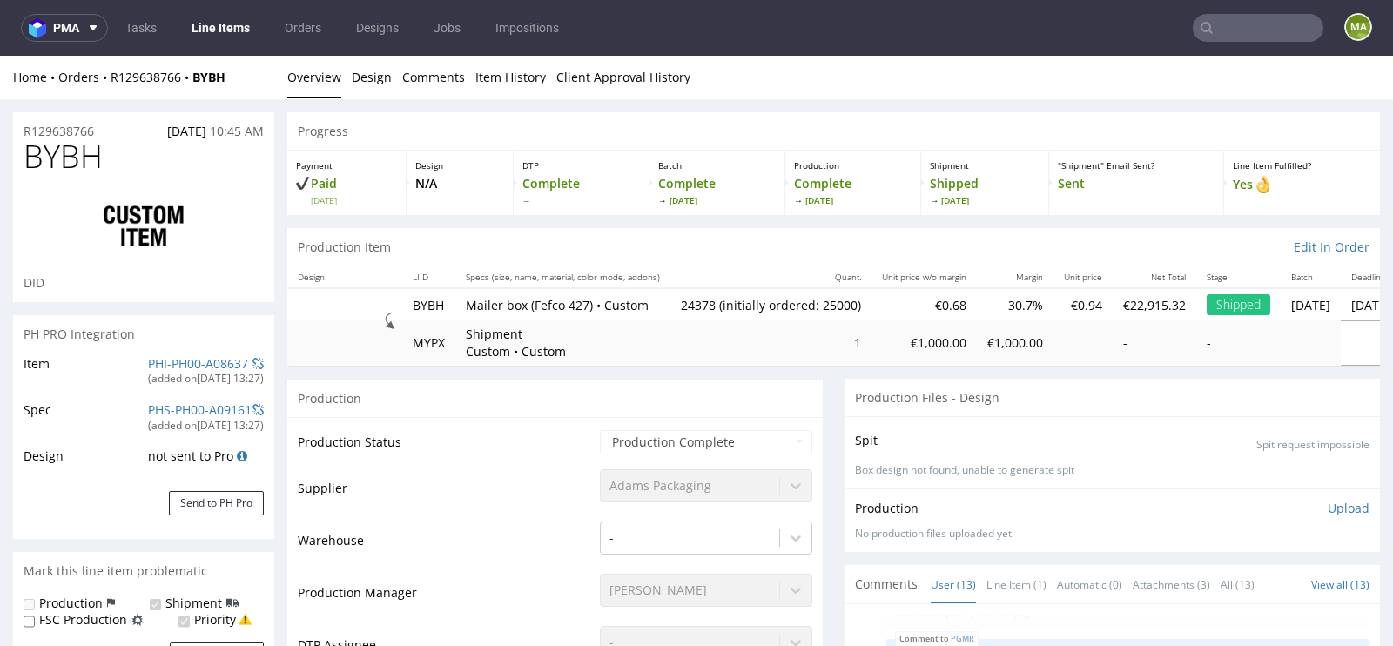
select select "in_progress"
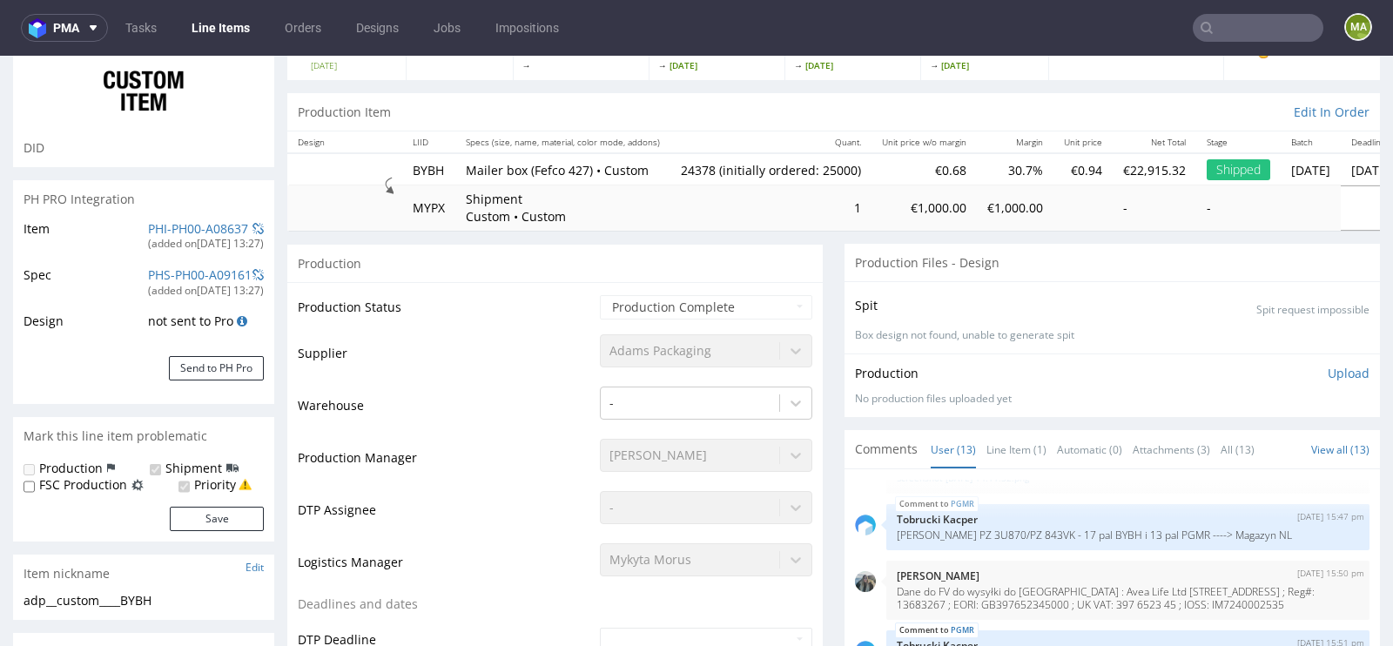
scroll to position [140, 0]
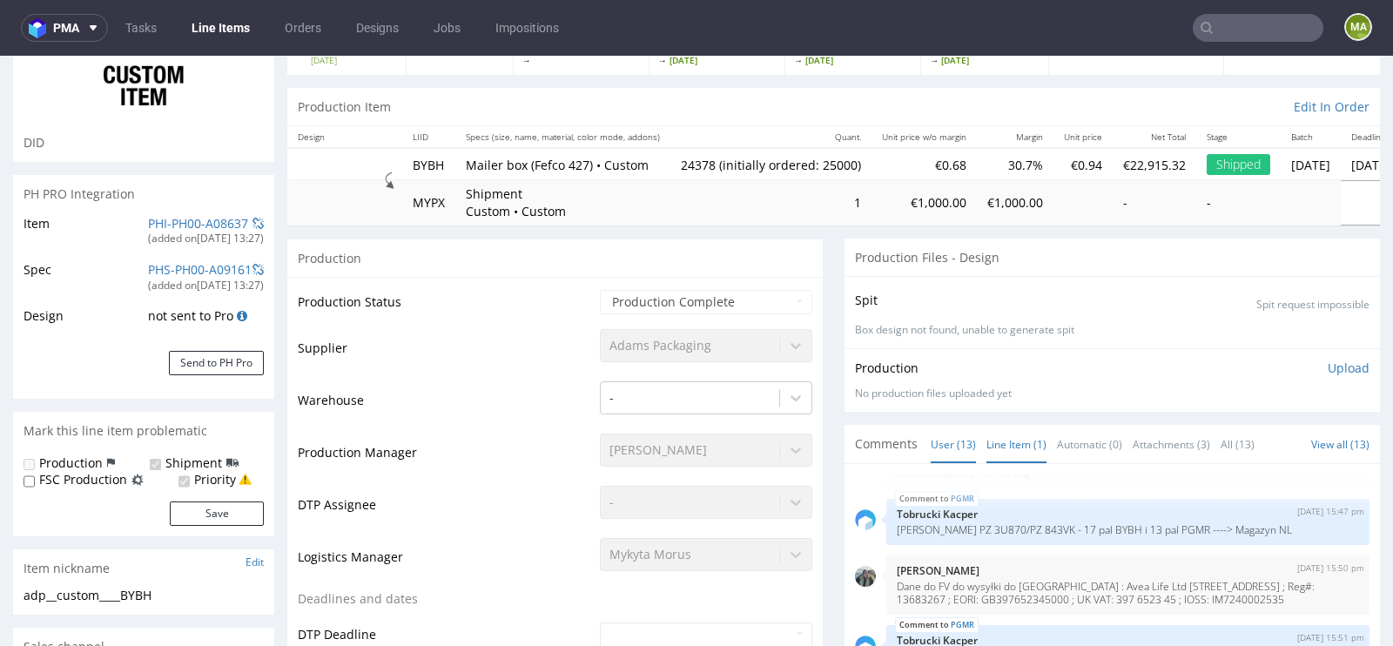
click at [995, 446] on link "Line Item (1)" at bounding box center [1016, 444] width 60 height 37
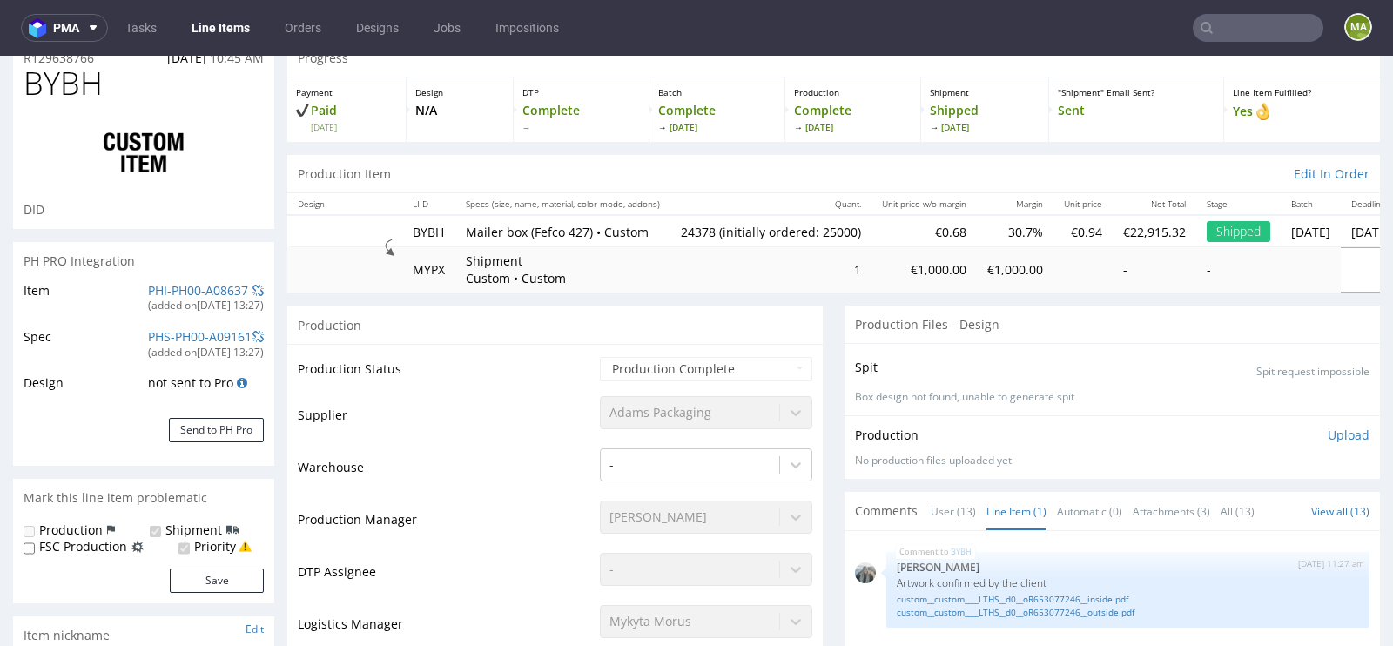
scroll to position [0, 0]
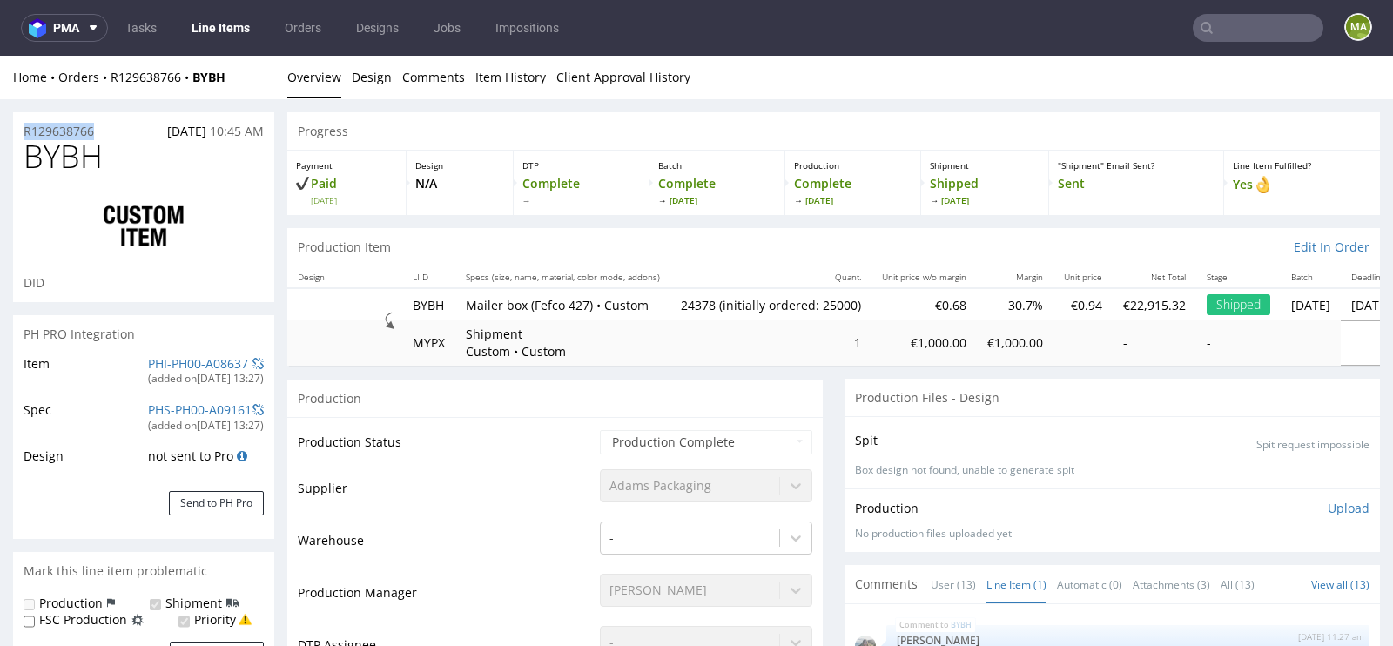
drag, startPoint x: 104, startPoint y: 131, endPoint x: 0, endPoint y: 131, distance: 104.4
copy p "R129638766"
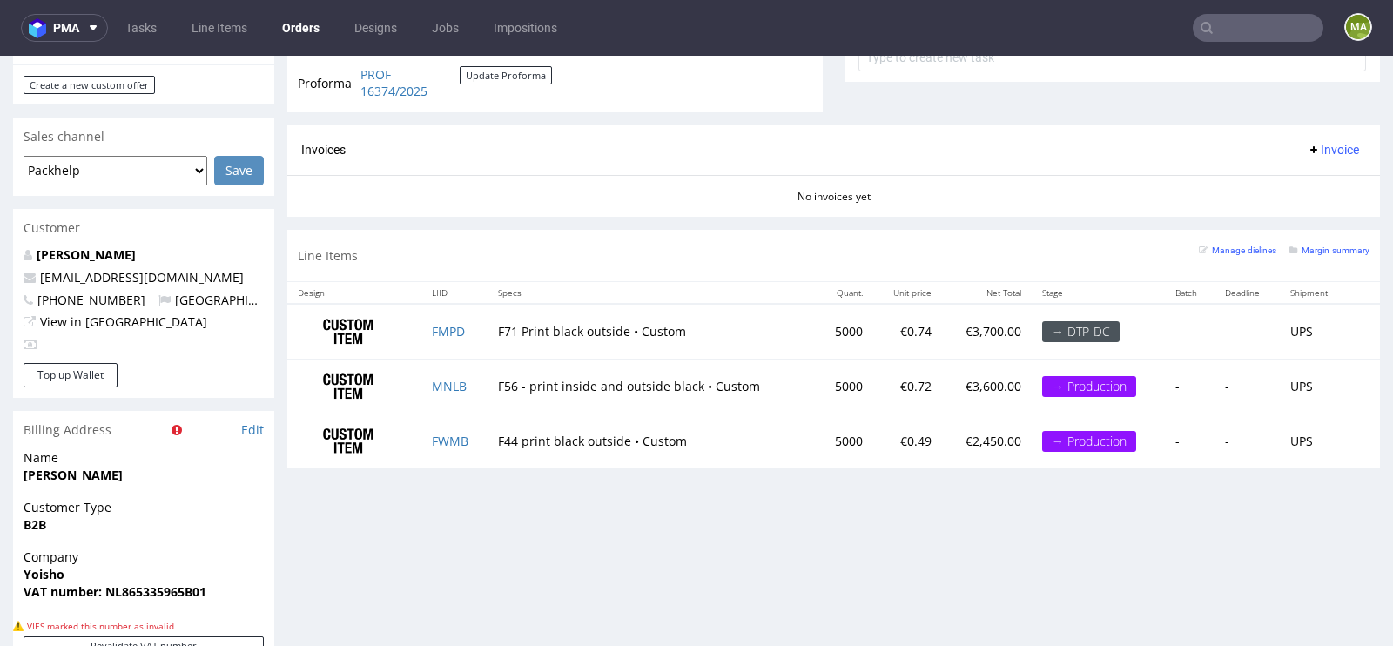
scroll to position [737, 0]
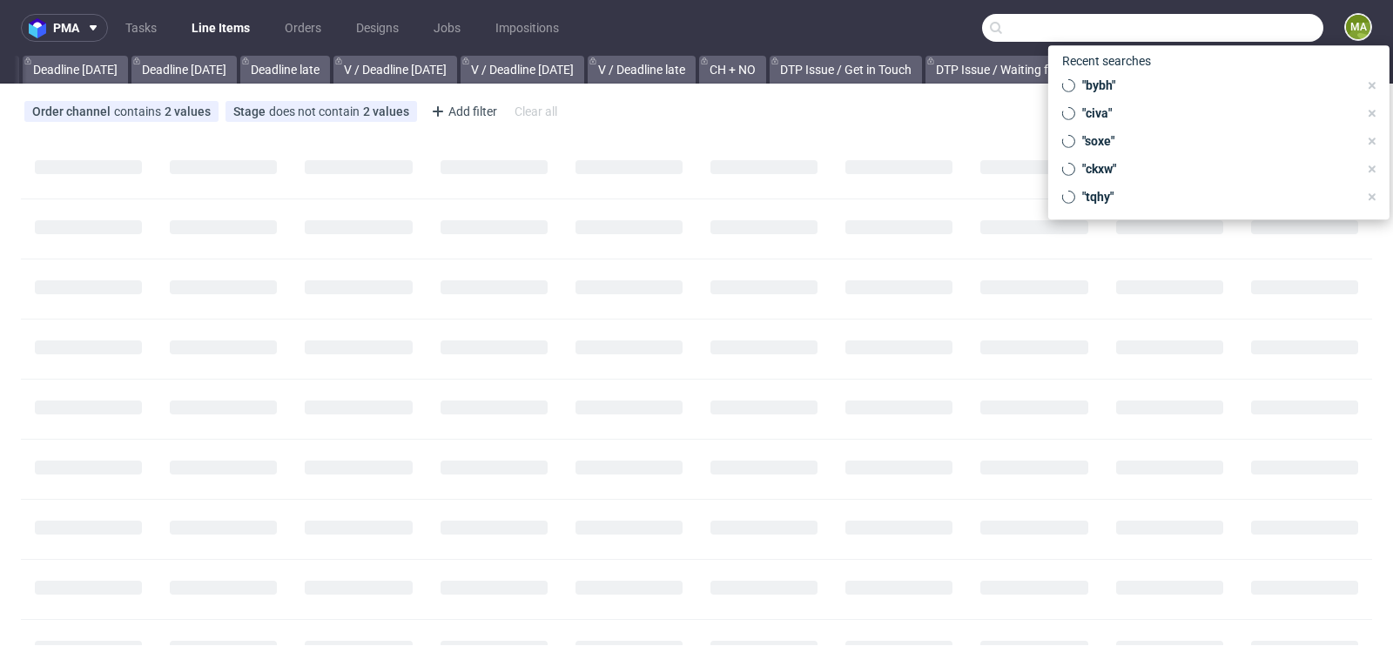
click at [1219, 26] on input "text" at bounding box center [1152, 28] width 341 height 28
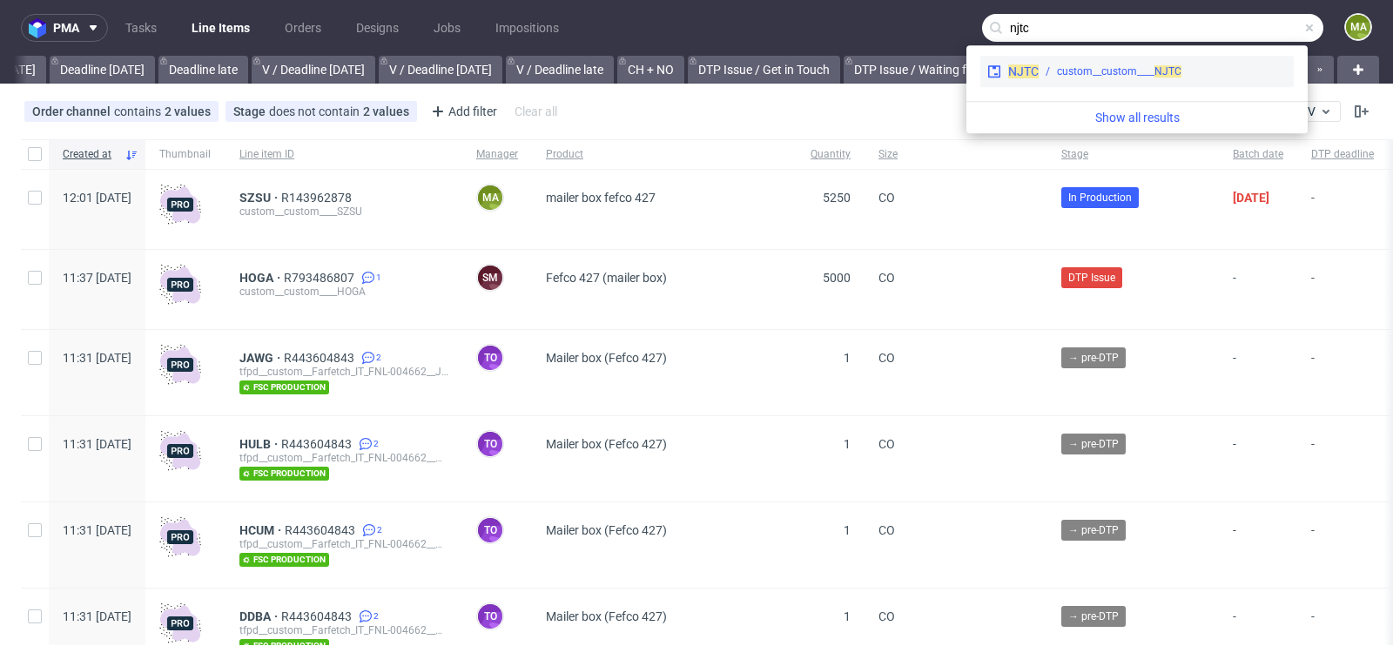
type input "njtc"
click at [1128, 60] on div "NJTC custom__custom____ NJTC" at bounding box center [1136, 71] width 313 height 31
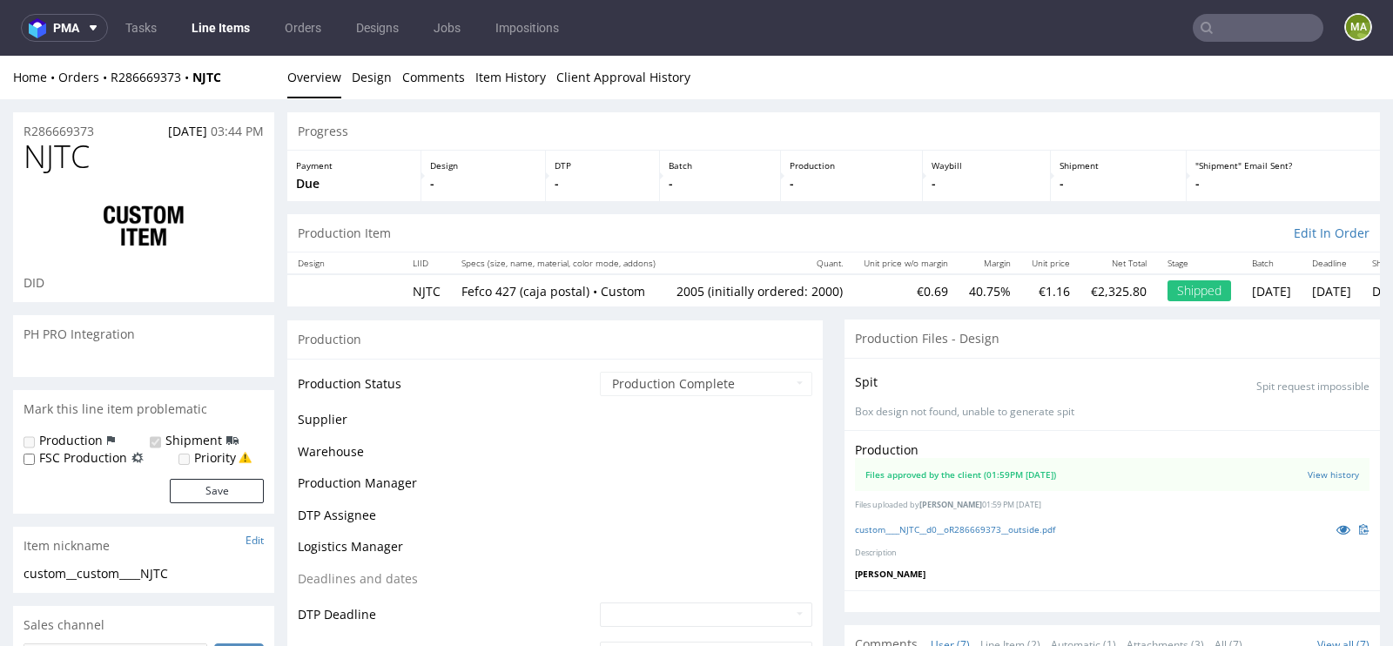
scroll to position [149, 0]
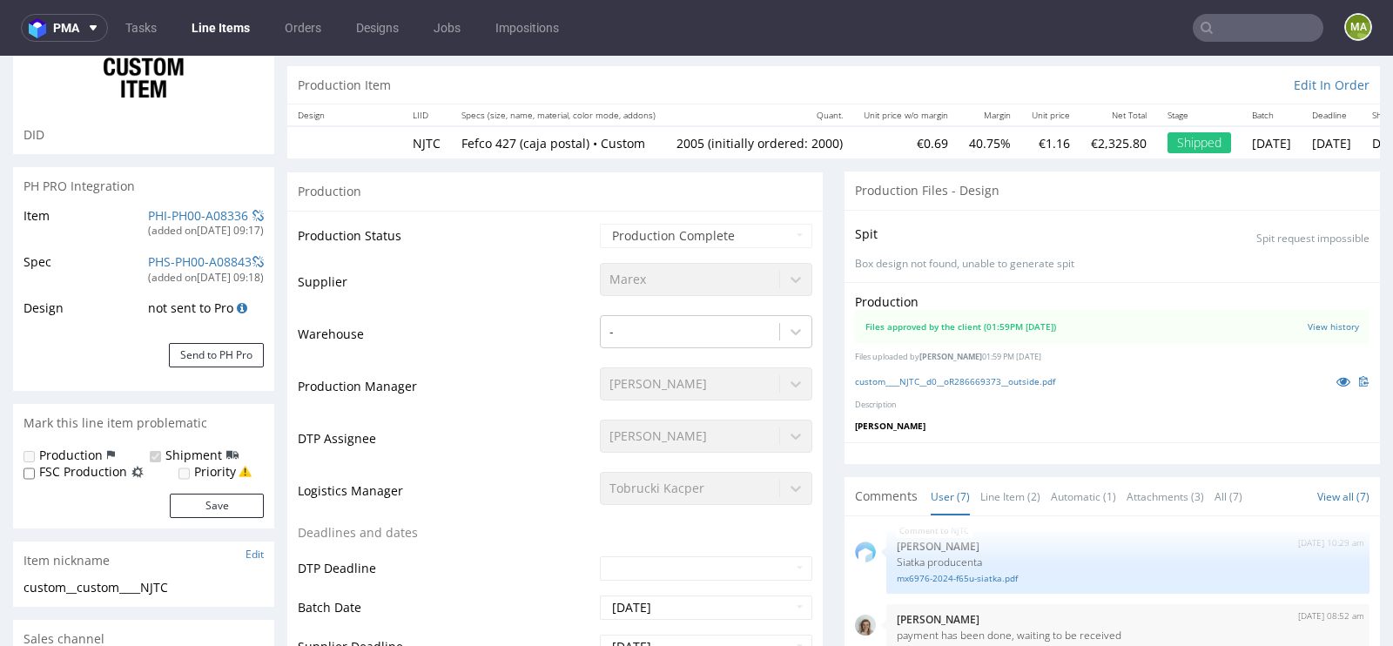
select select "in_progress"
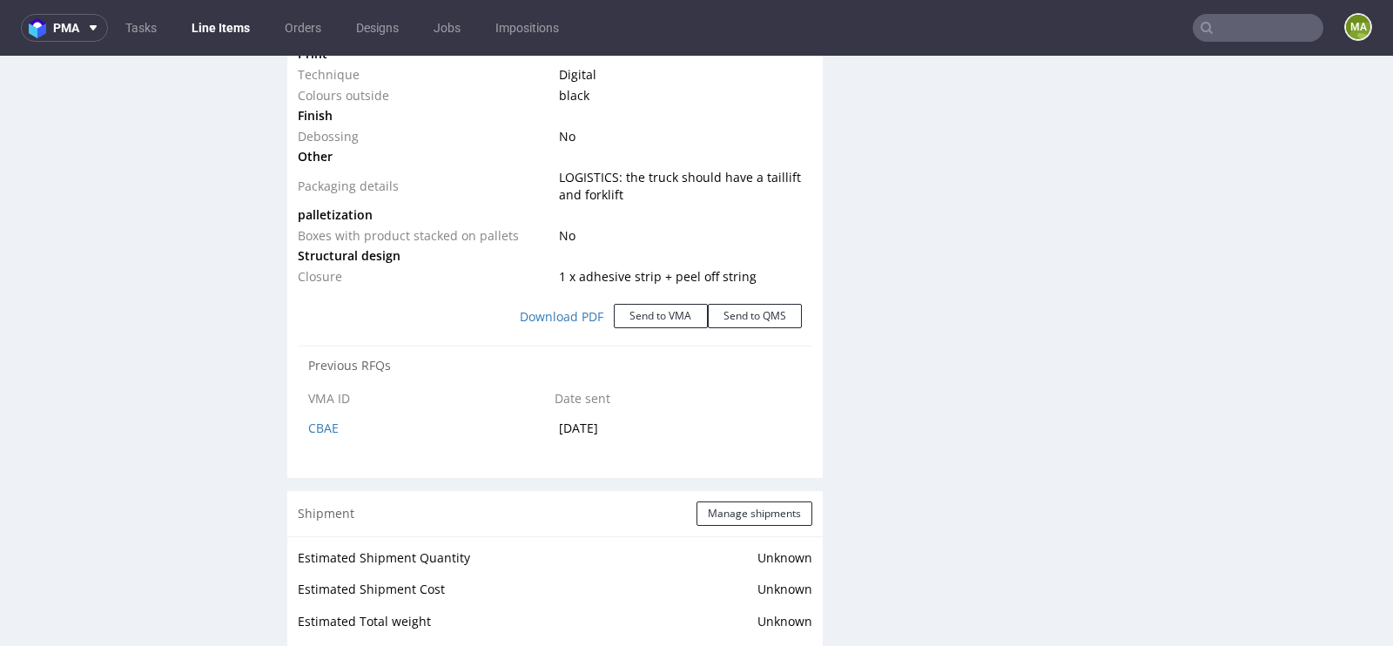
scroll to position [1936, 0]
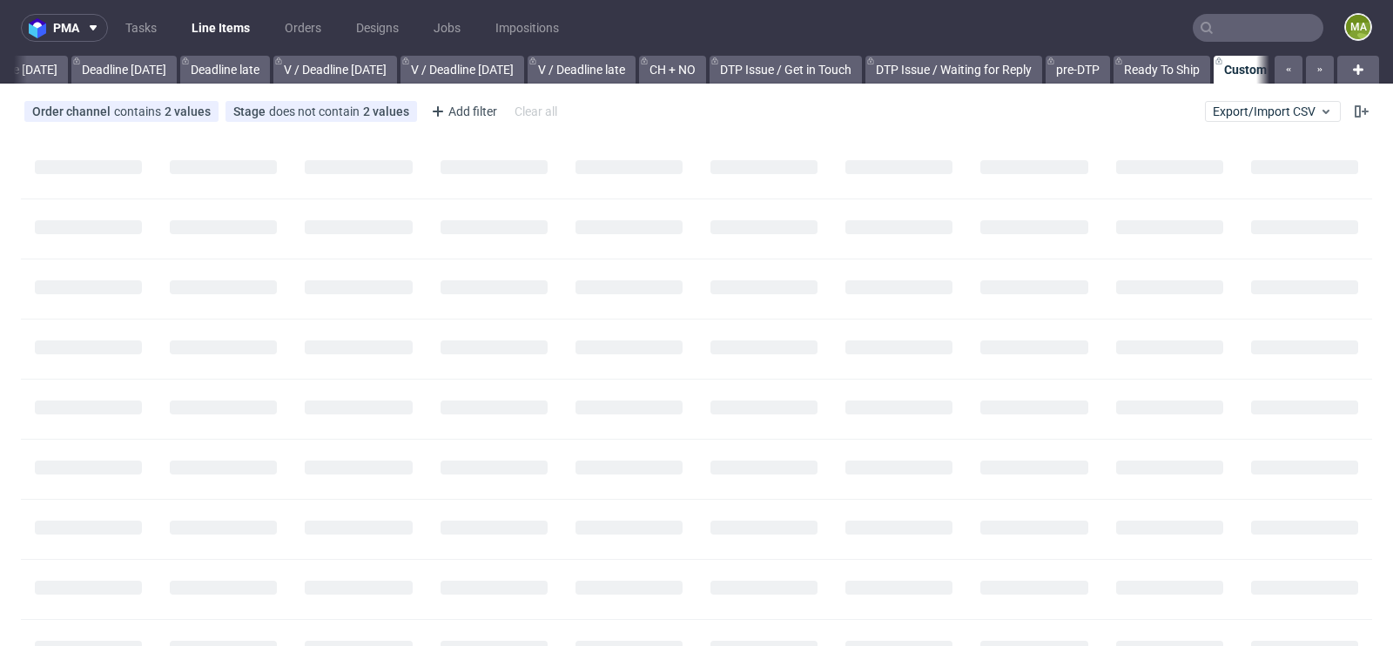
click at [1219, 42] on nav "pma Tasks Line Items Orders Designs Jobs Impositions ma" at bounding box center [696, 28] width 1393 height 56
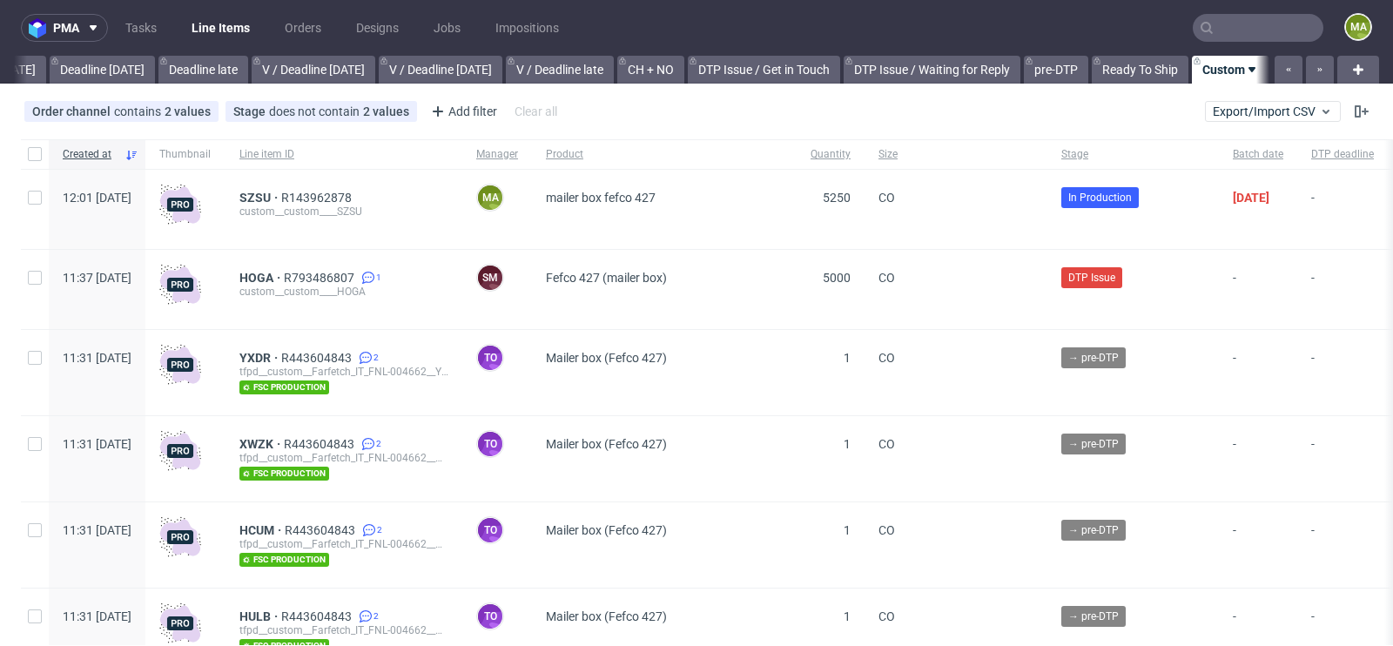
click at [1226, 30] on input "text" at bounding box center [1257, 28] width 131 height 28
type input "civa"
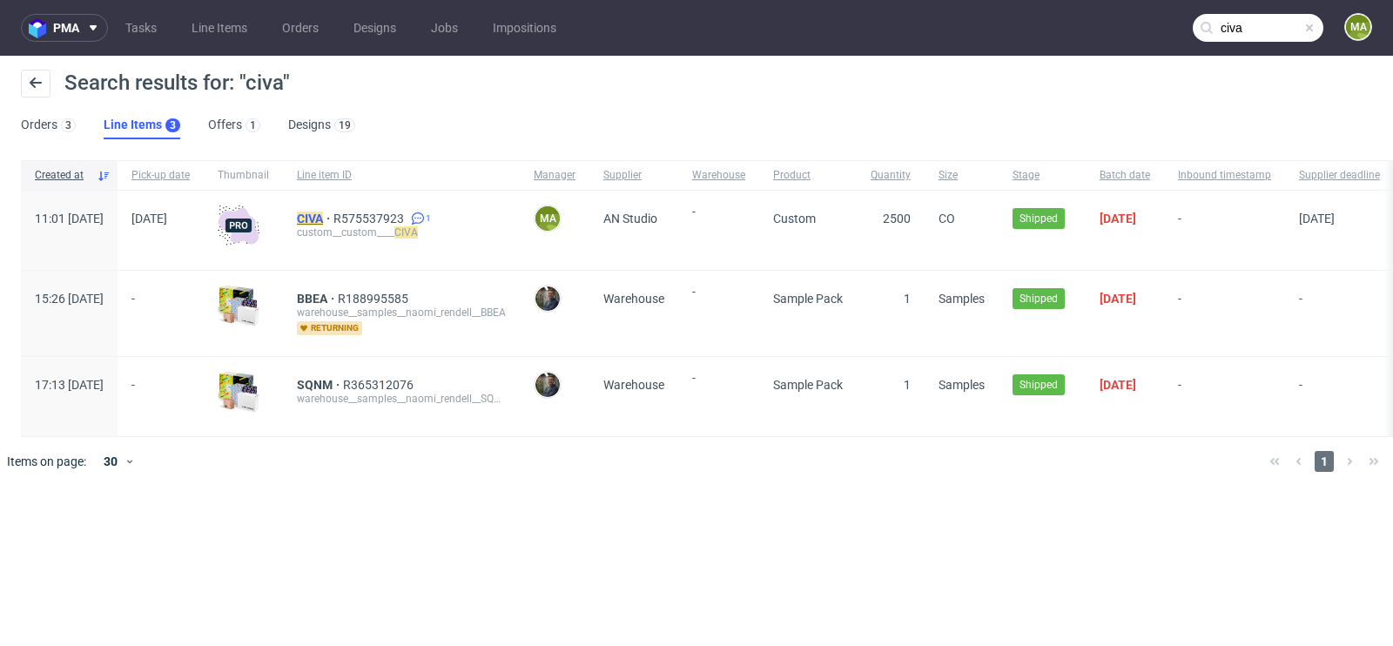
click at [323, 215] on mark "CIVA" at bounding box center [310, 219] width 26 height 14
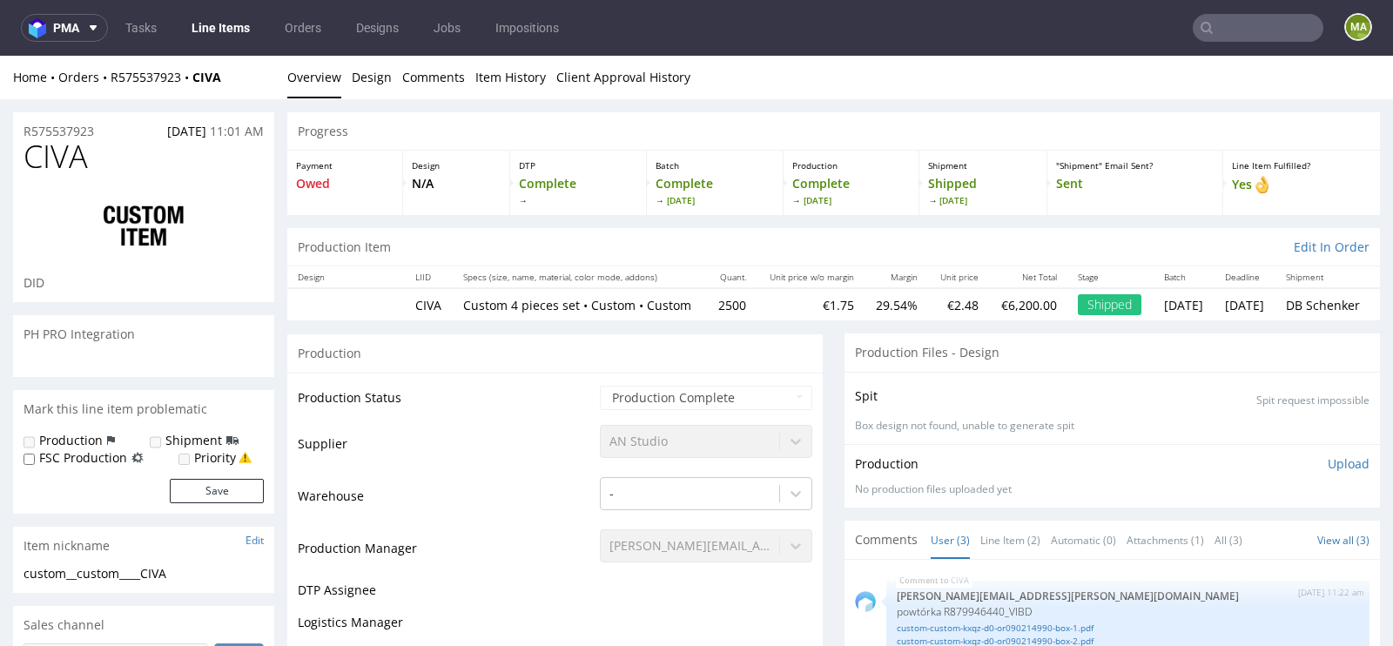
select select "in_progress"
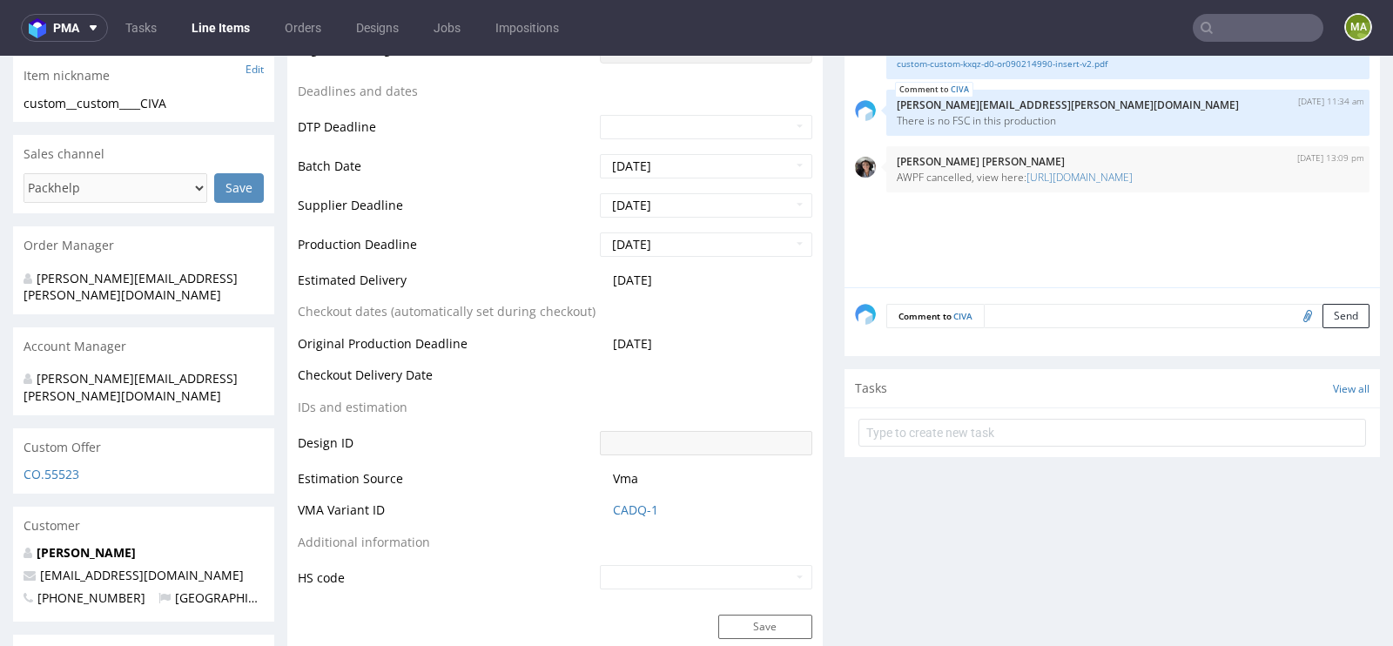
scroll to position [612, 0]
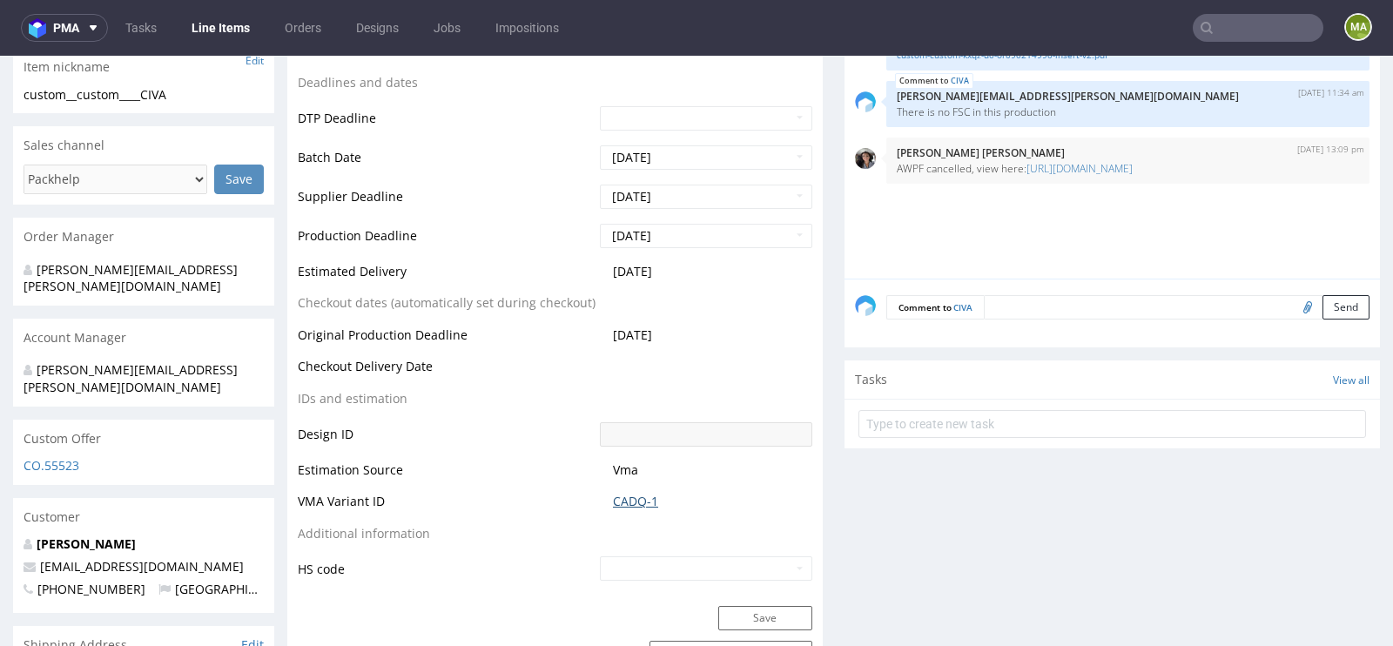
click at [613, 509] on link "CADQ-1" at bounding box center [635, 501] width 45 height 17
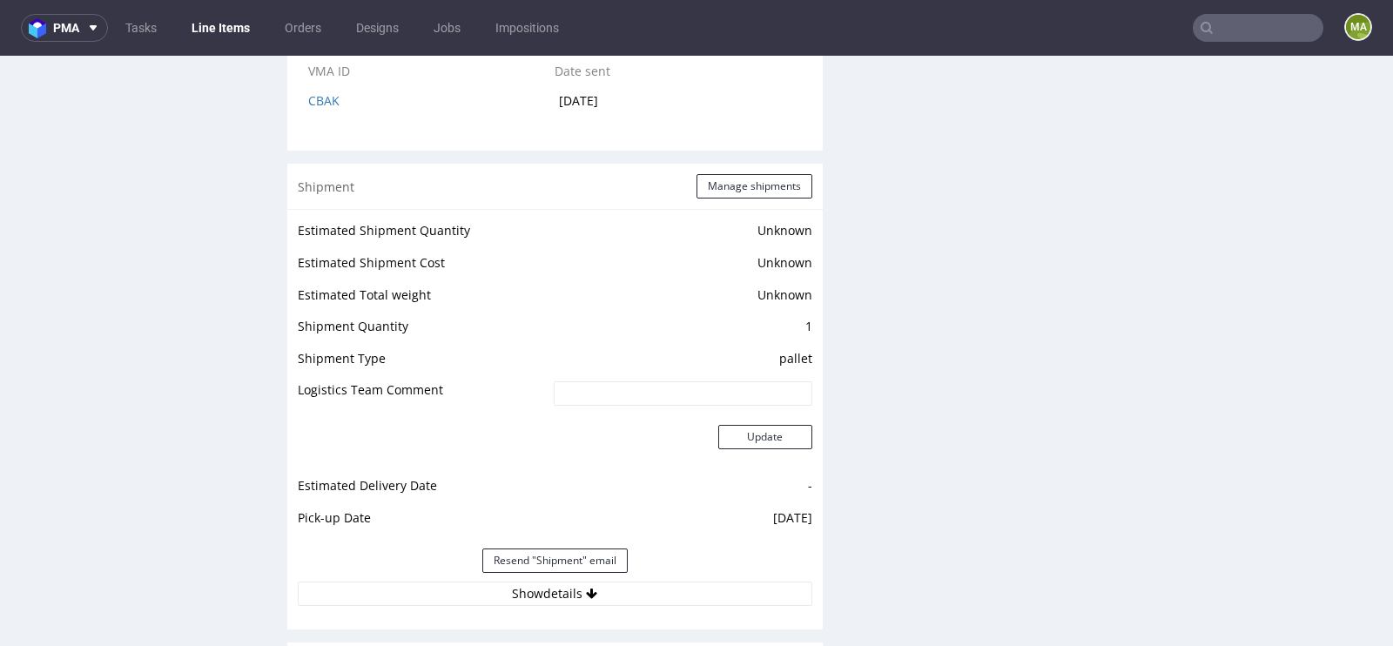
scroll to position [2528, 0]
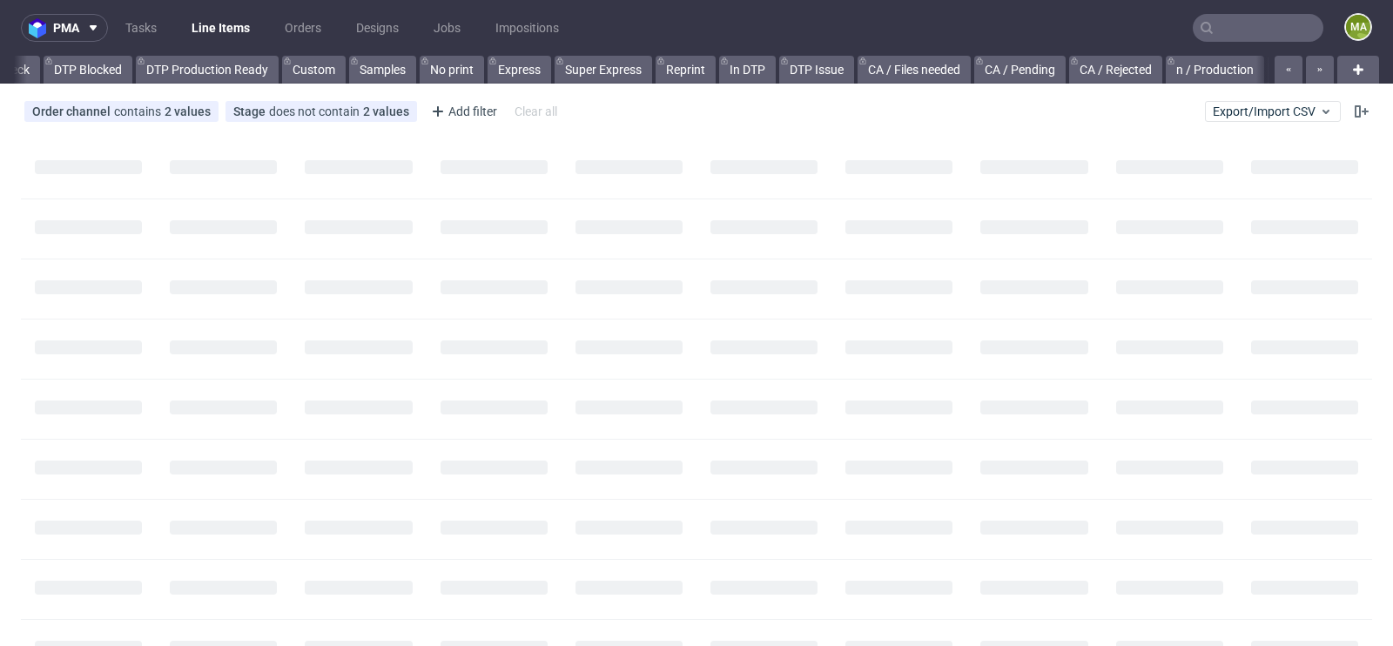
click at [1205, 25] on input "text" at bounding box center [1257, 28] width 131 height 28
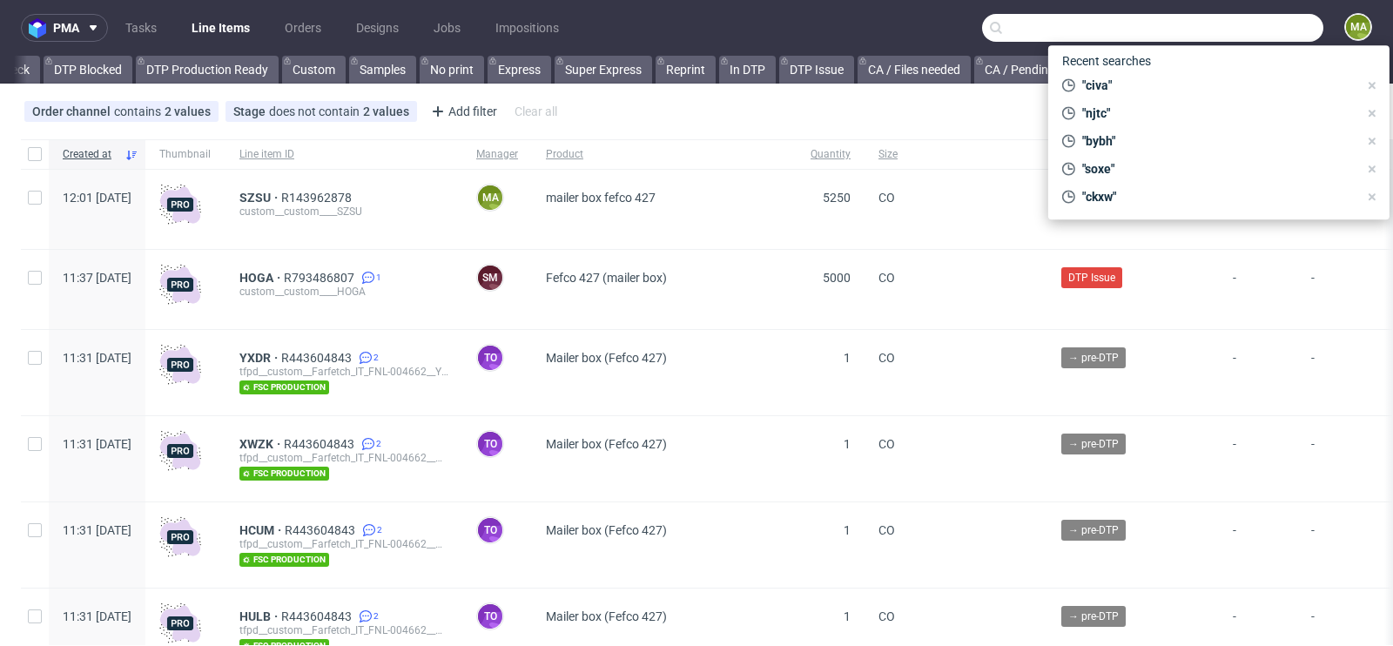
scroll to position [0, 1968]
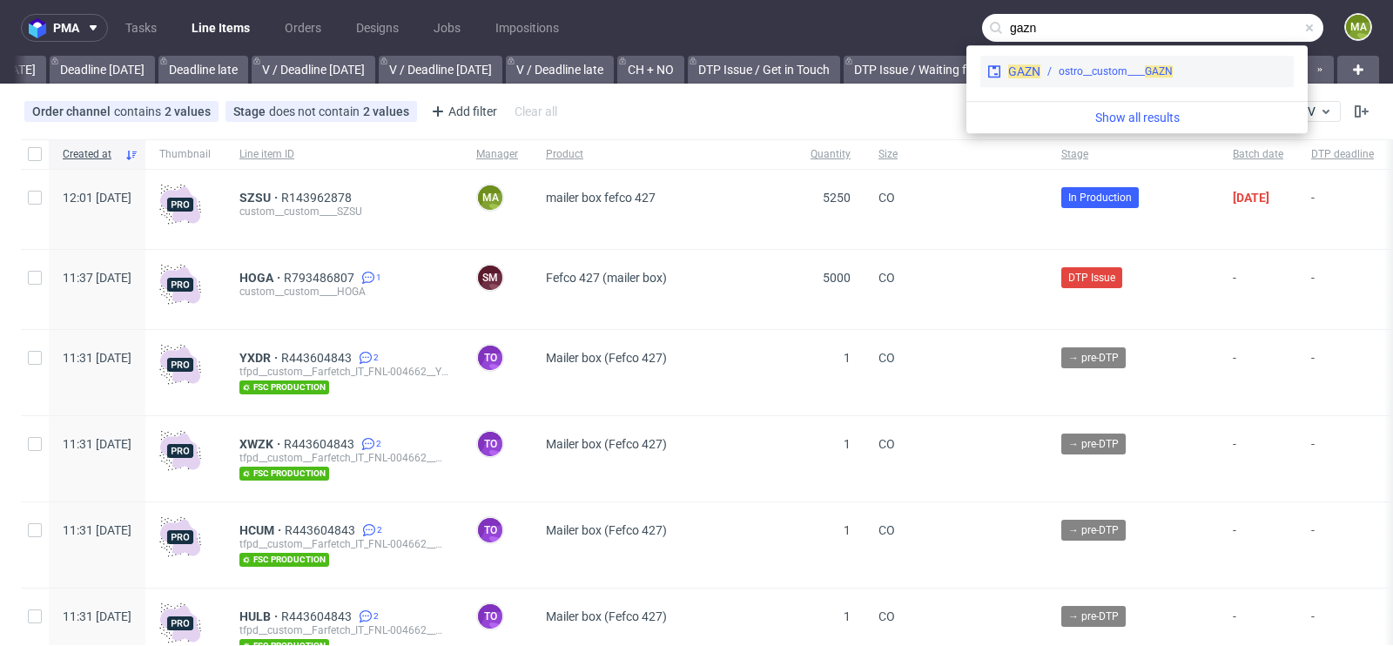
type input "gazn"
click at [1130, 64] on div "ostro__custom____ GAZN" at bounding box center [1115, 72] width 114 height 16
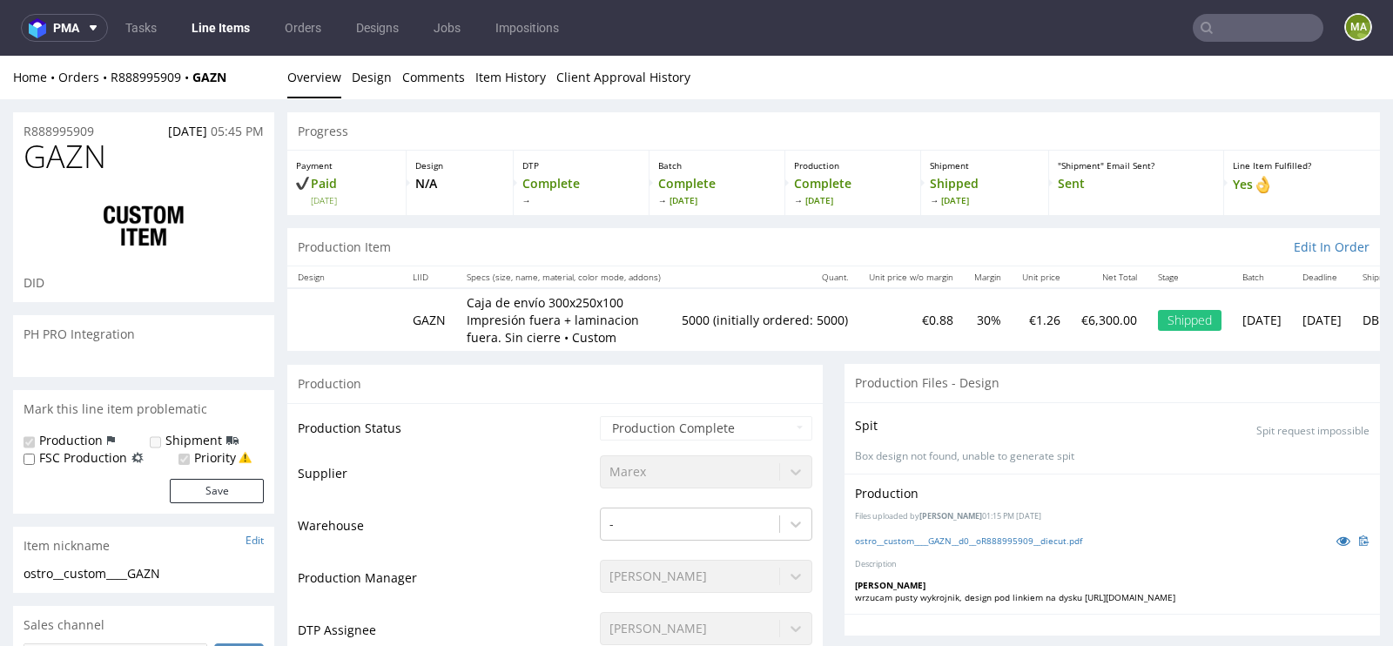
scroll to position [278, 0]
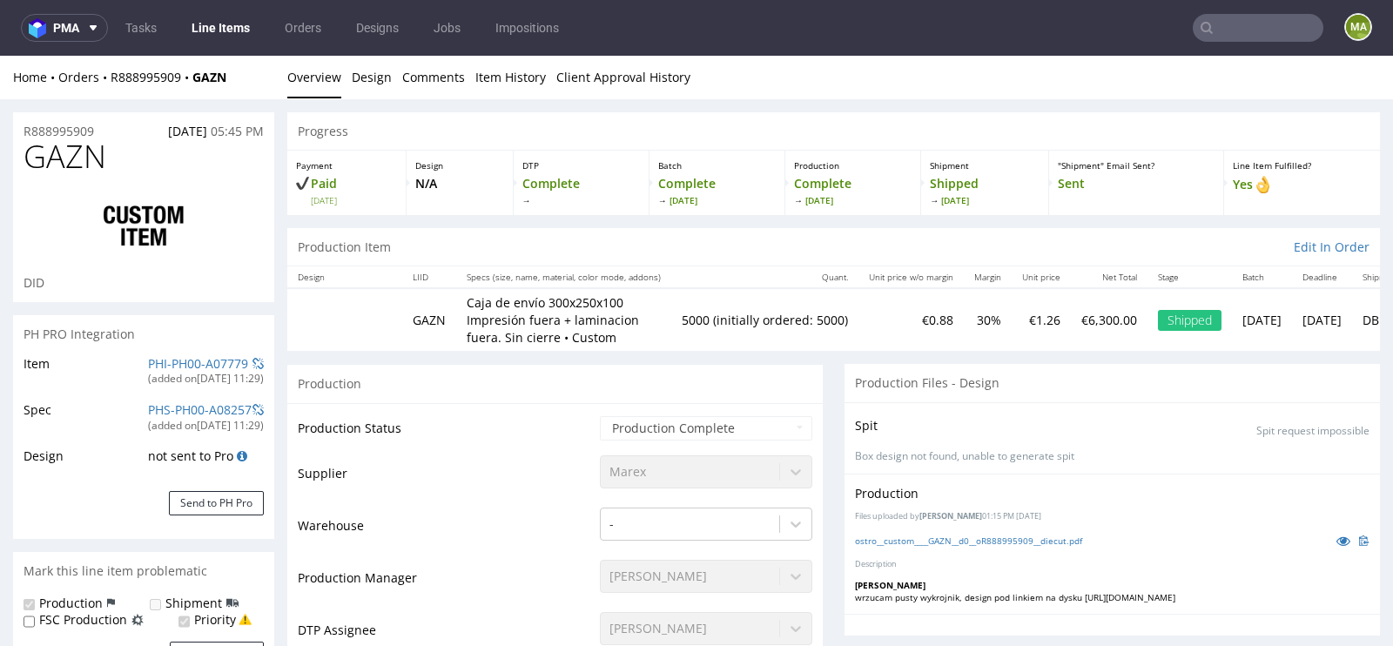
type input "5000"
select select "in_progress"
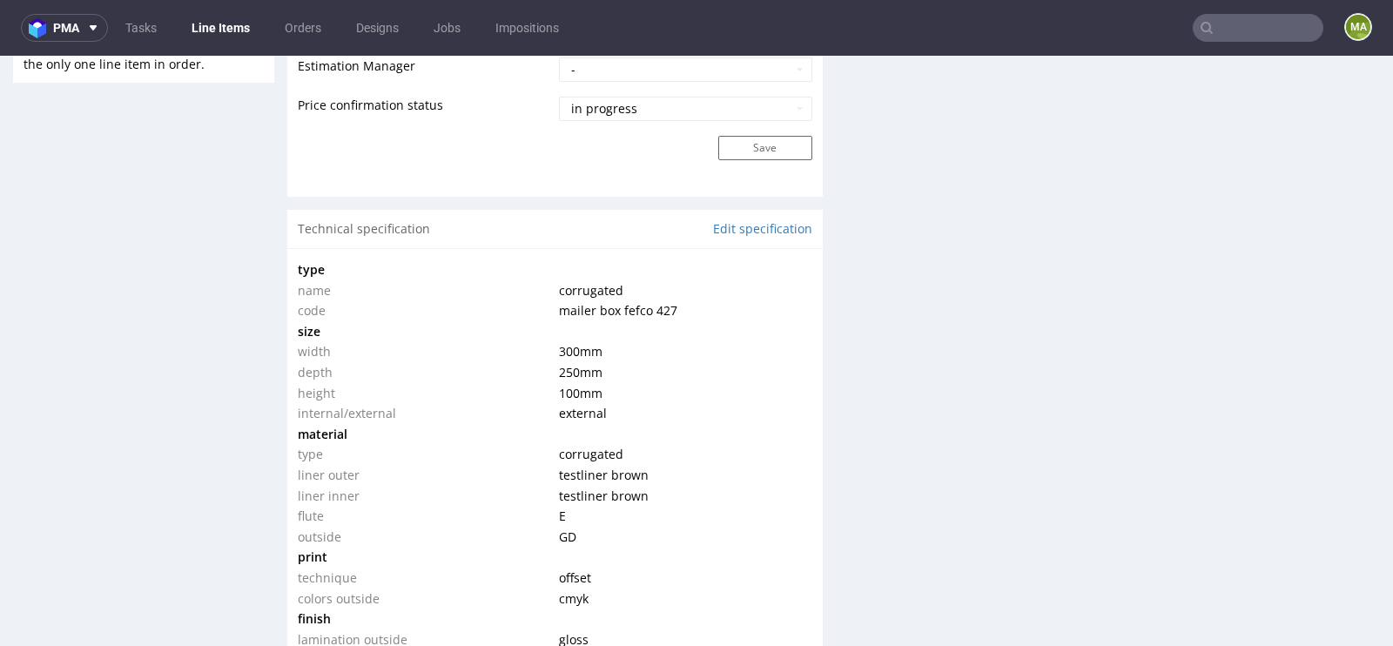
scroll to position [1551, 0]
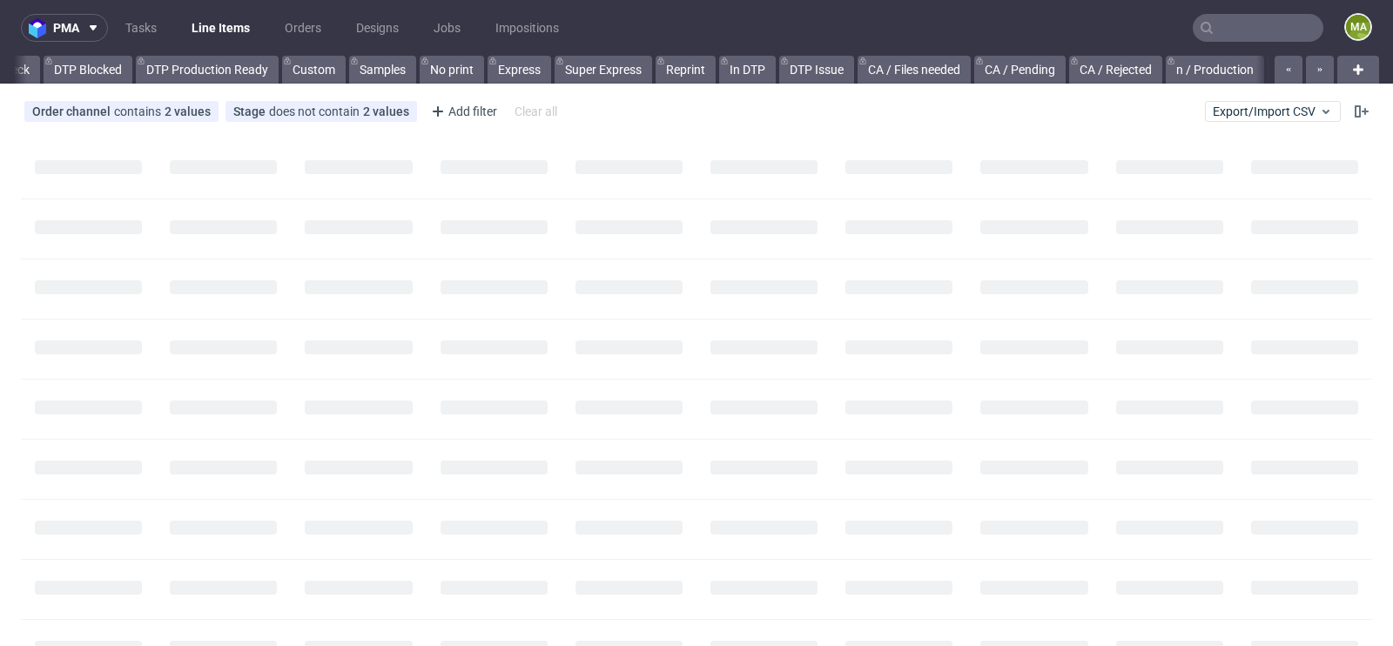
click at [1199, 27] on icon at bounding box center [1206, 28] width 14 height 14
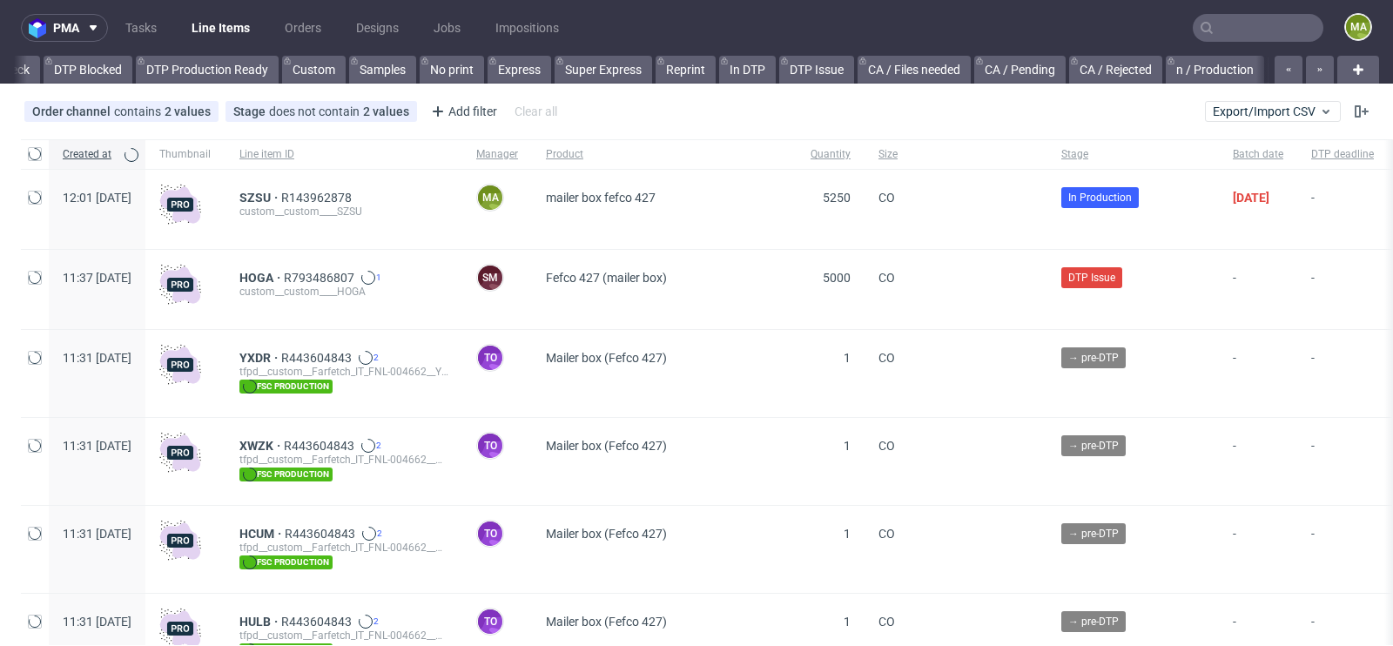
scroll to position [0, 1968]
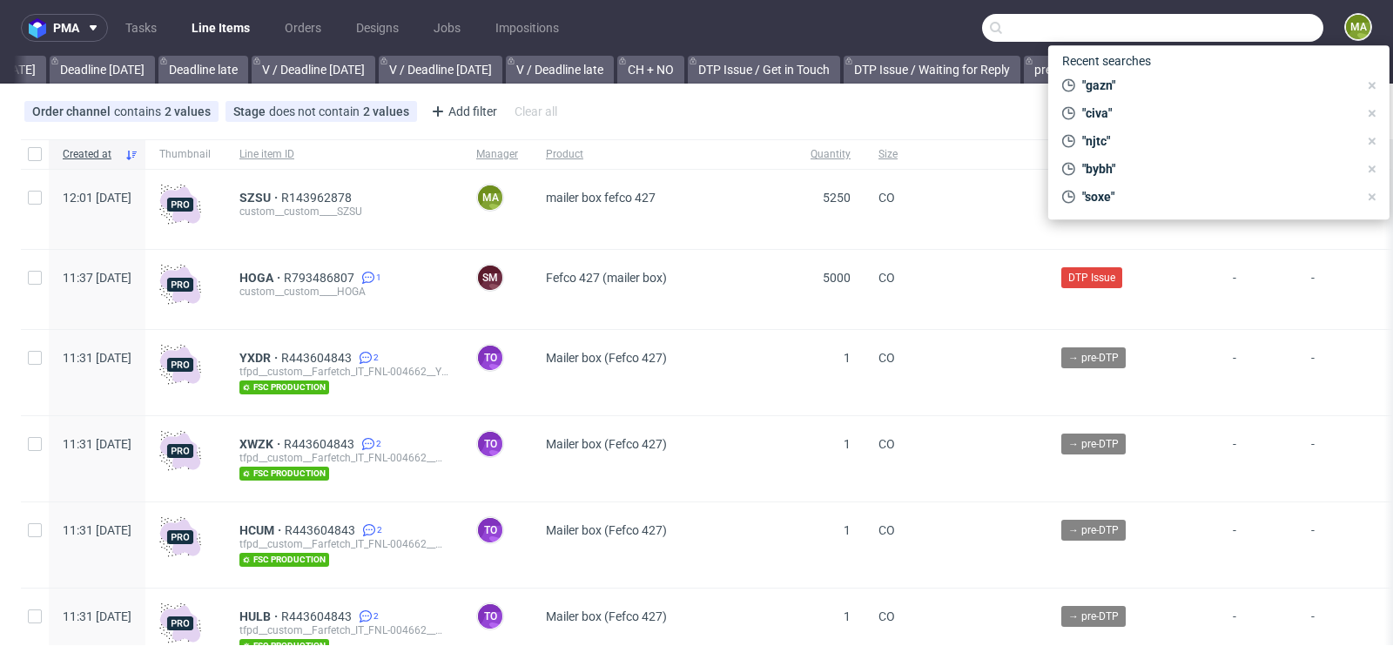
click at [1204, 27] on input "text" at bounding box center [1152, 28] width 341 height 28
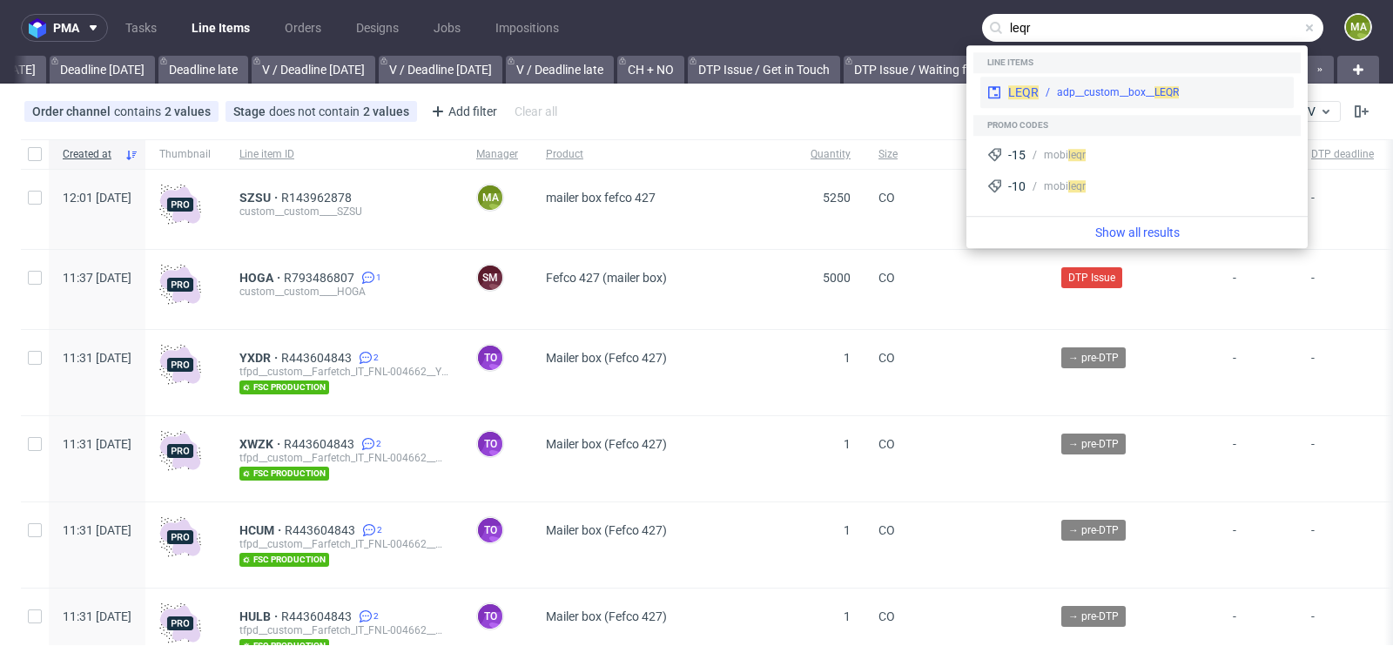
type input "leqr"
click at [1073, 81] on div "LEQR adp__custom__box__ LEQR" at bounding box center [1136, 92] width 313 height 31
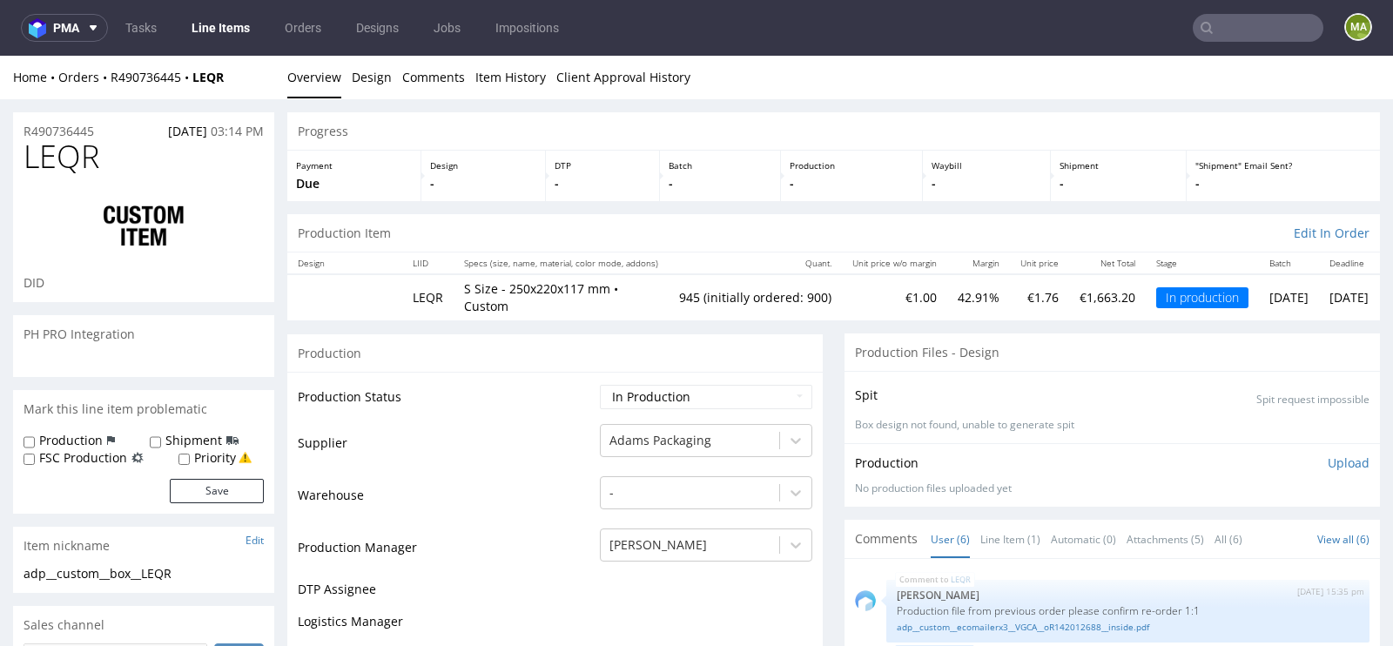
scroll to position [214, 0]
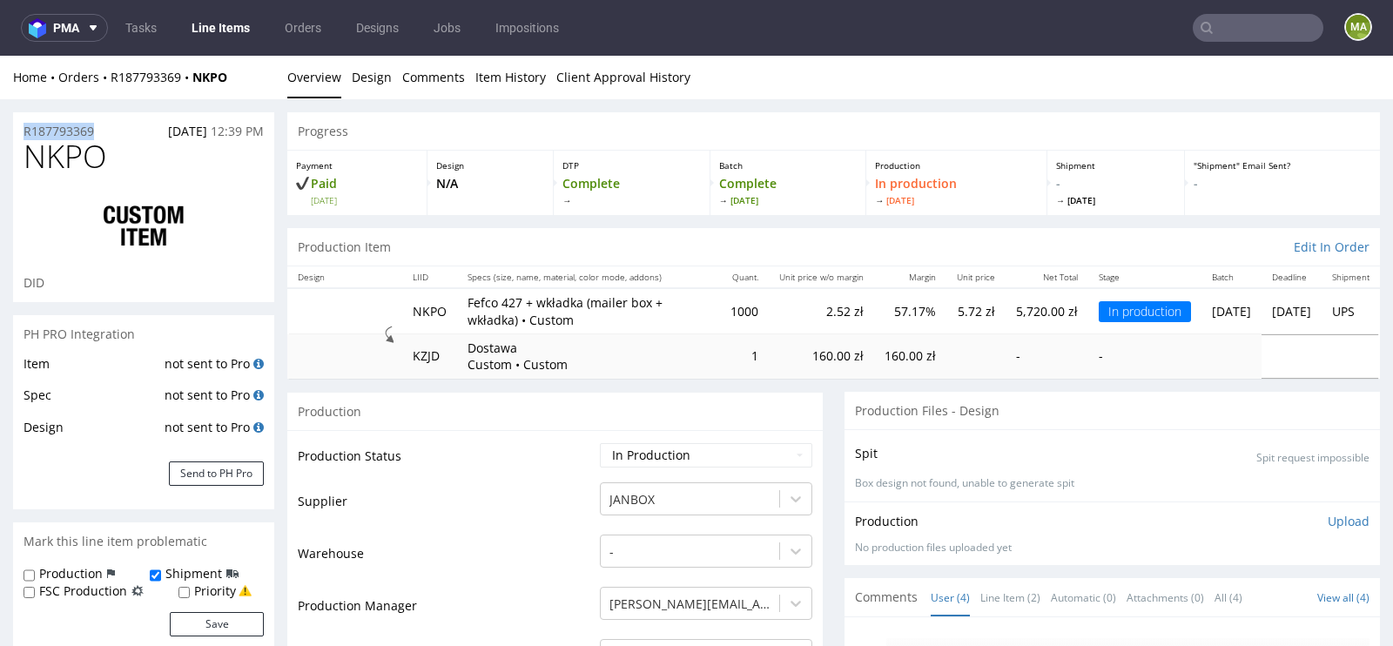
drag, startPoint x: 108, startPoint y: 131, endPoint x: 0, endPoint y: 131, distance: 107.9
copy p "R187793369"
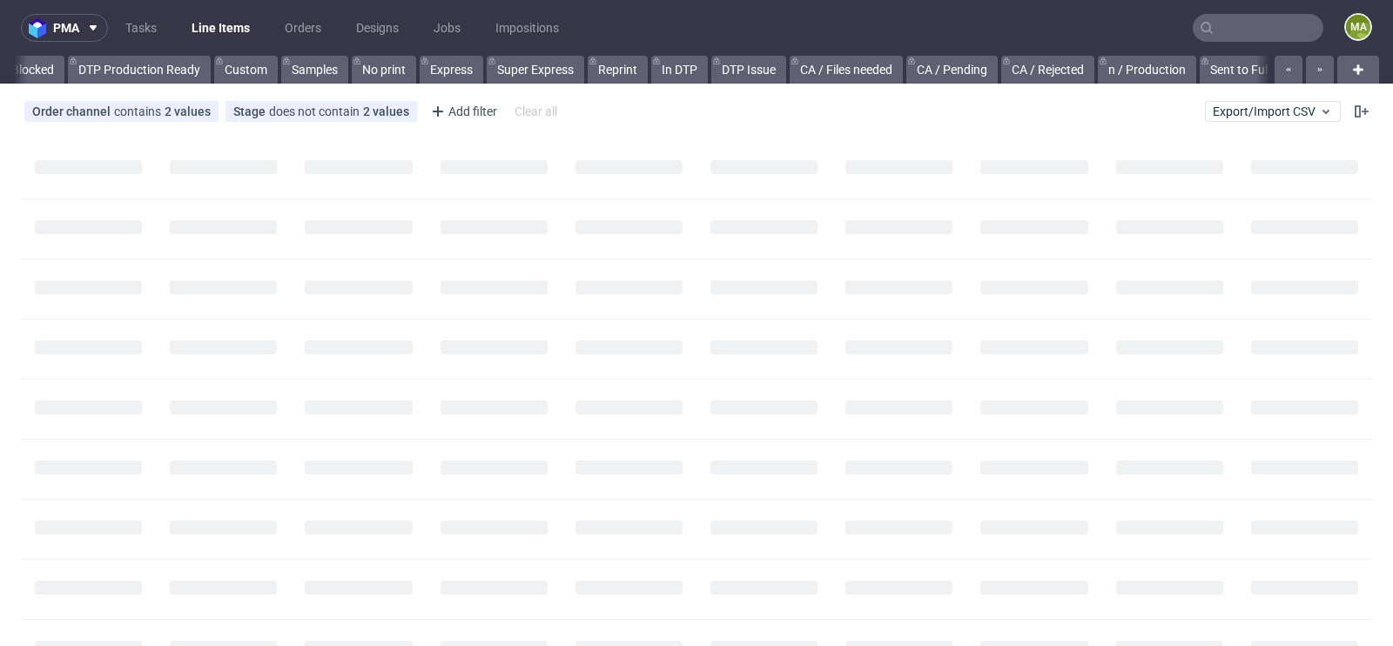
click at [1219, 37] on input "text" at bounding box center [1257, 28] width 131 height 28
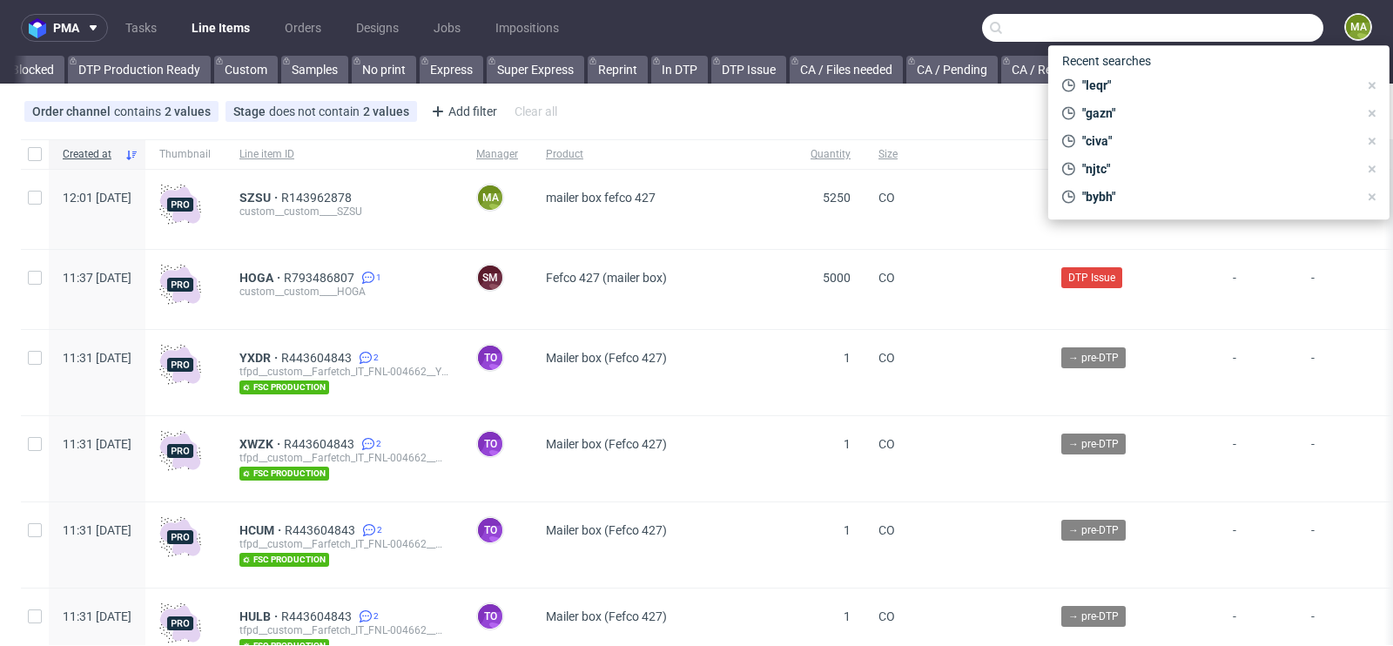
scroll to position [0, 1968]
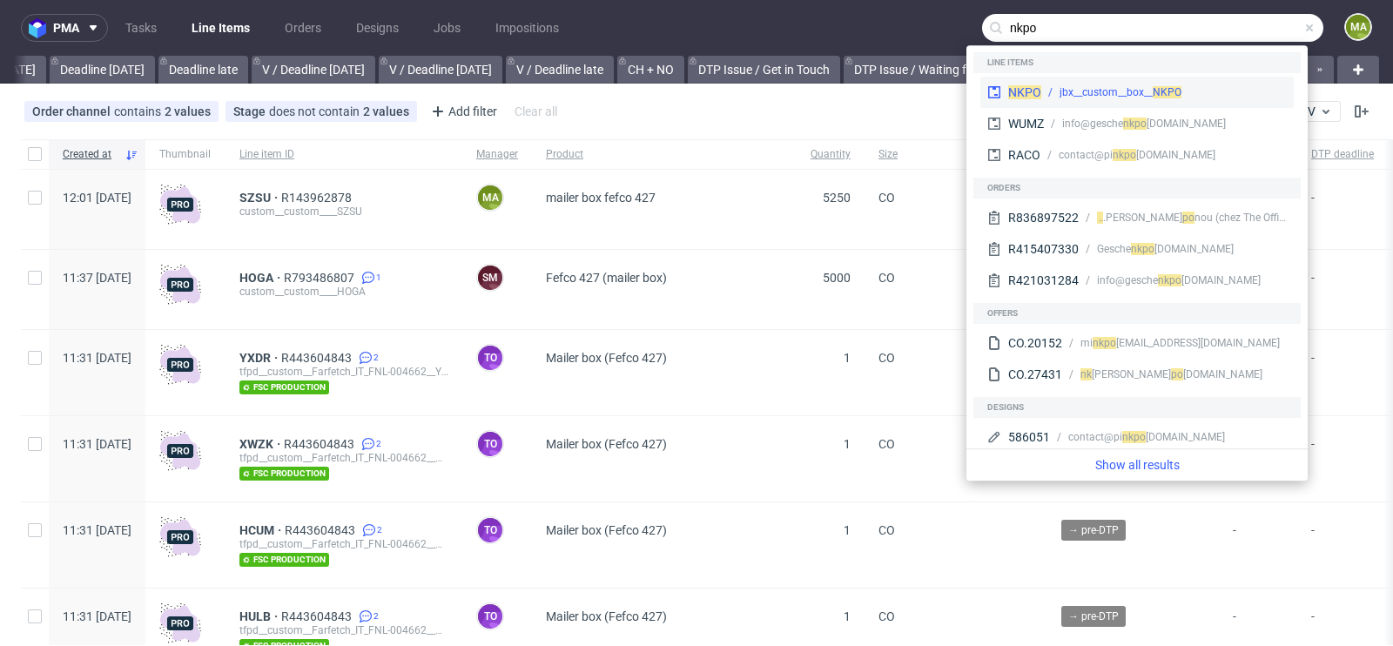
type input "nkpo"
click at [1089, 88] on div "jbx__custom__box__ NKPO" at bounding box center [1120, 92] width 122 height 16
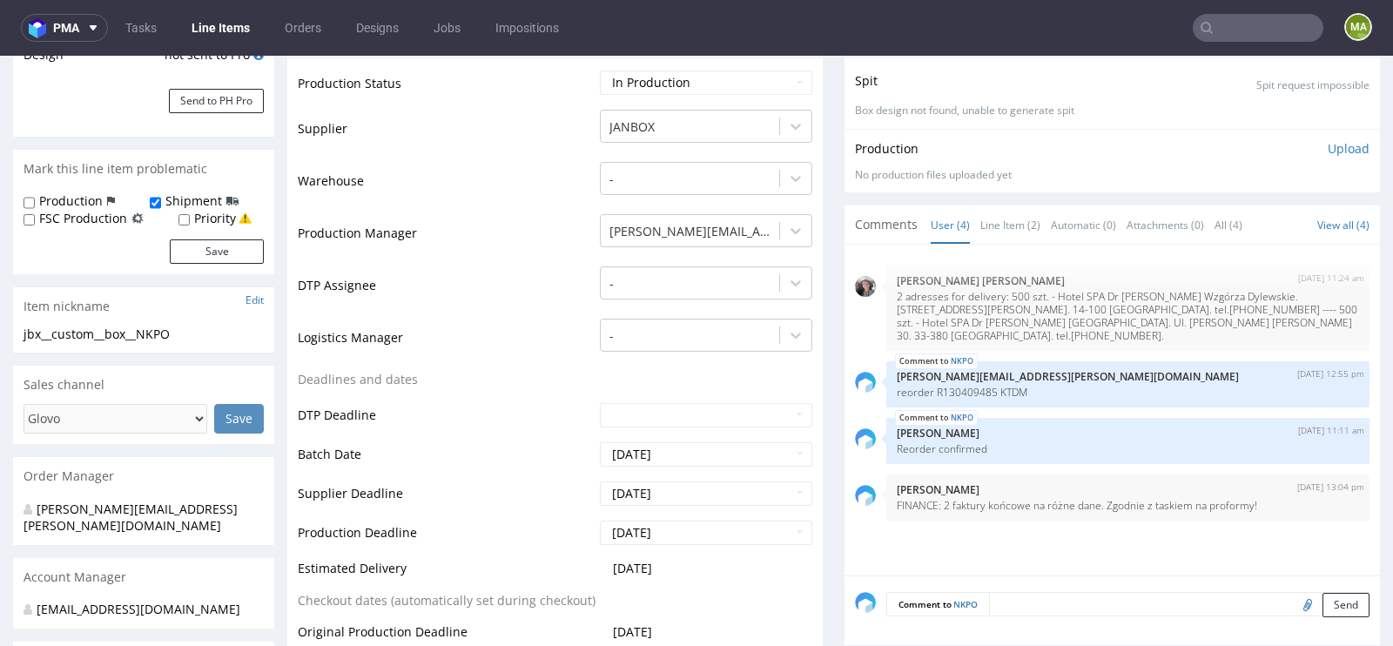
scroll to position [384, 0]
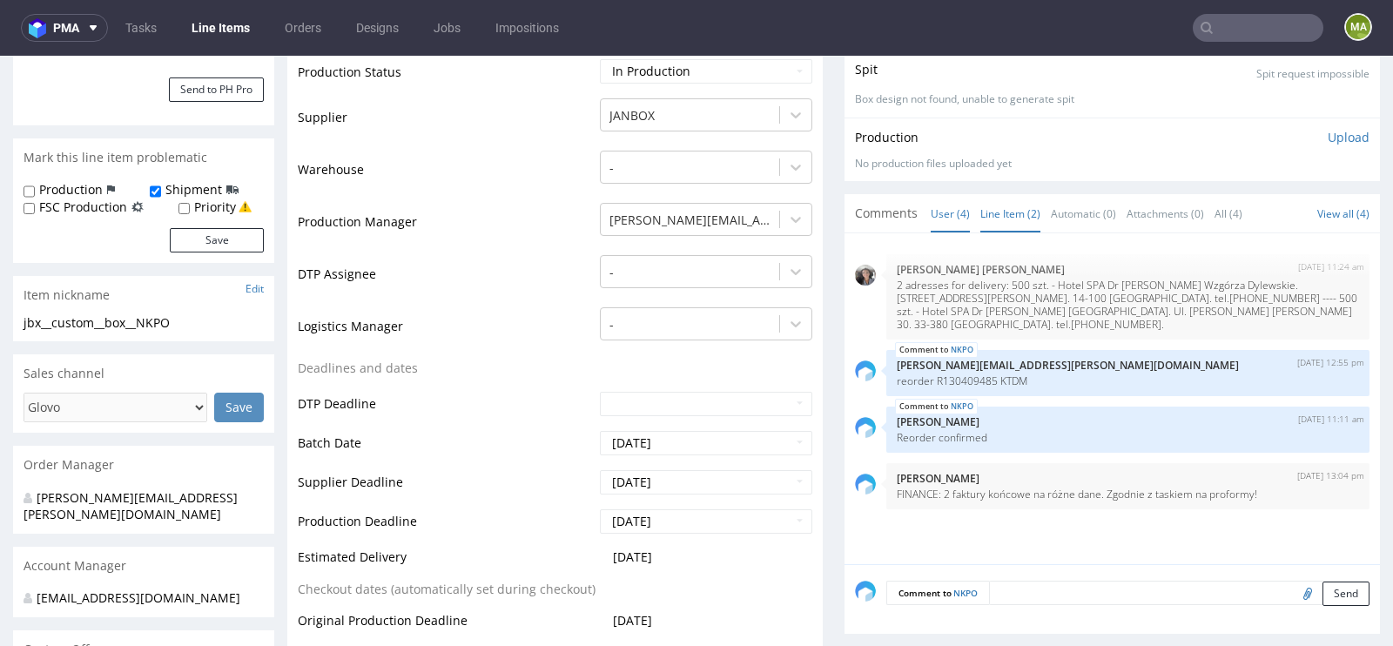
click at [1020, 218] on link "Line Item (2)" at bounding box center [1010, 213] width 60 height 37
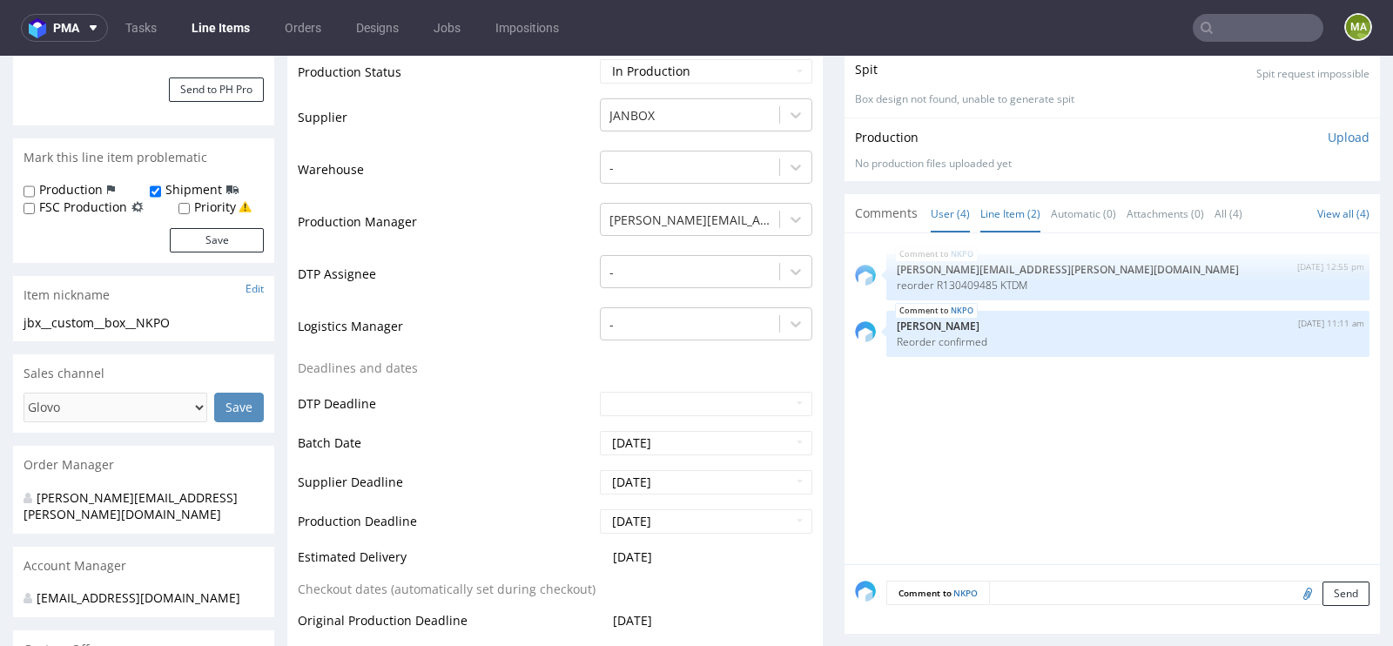
click at [940, 218] on link "User (4)" at bounding box center [949, 213] width 39 height 37
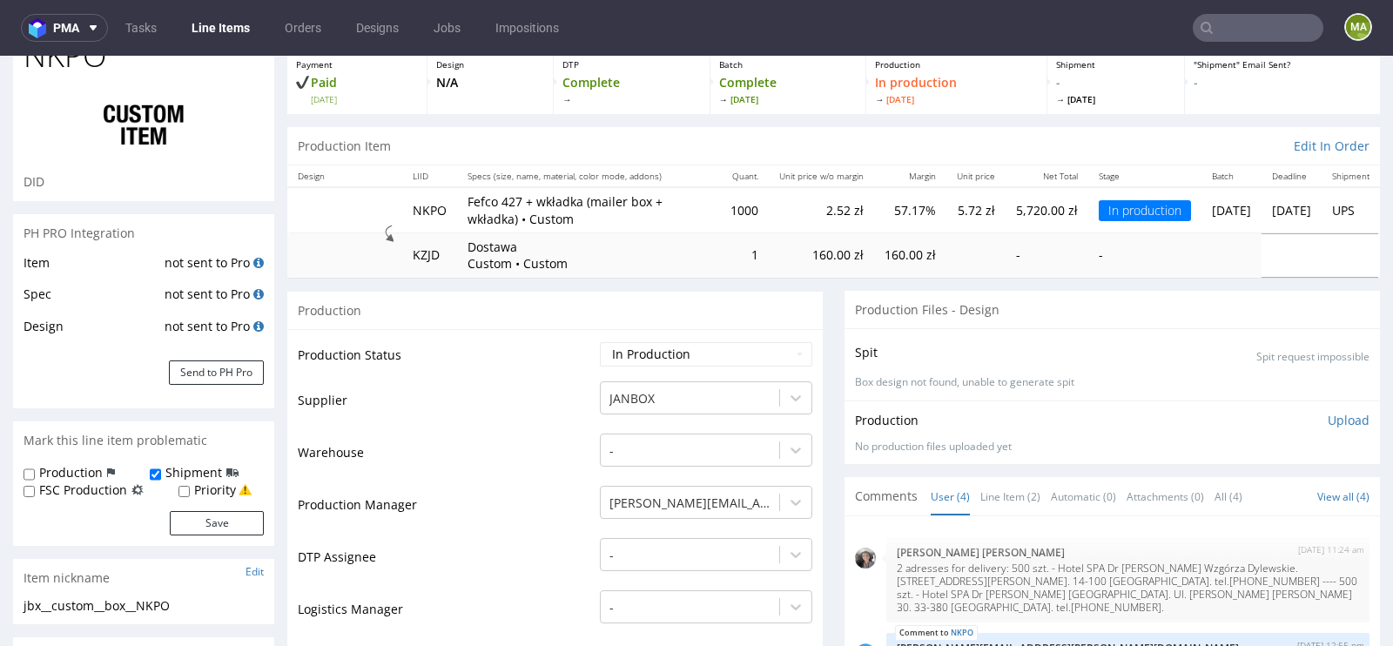
scroll to position [0, 0]
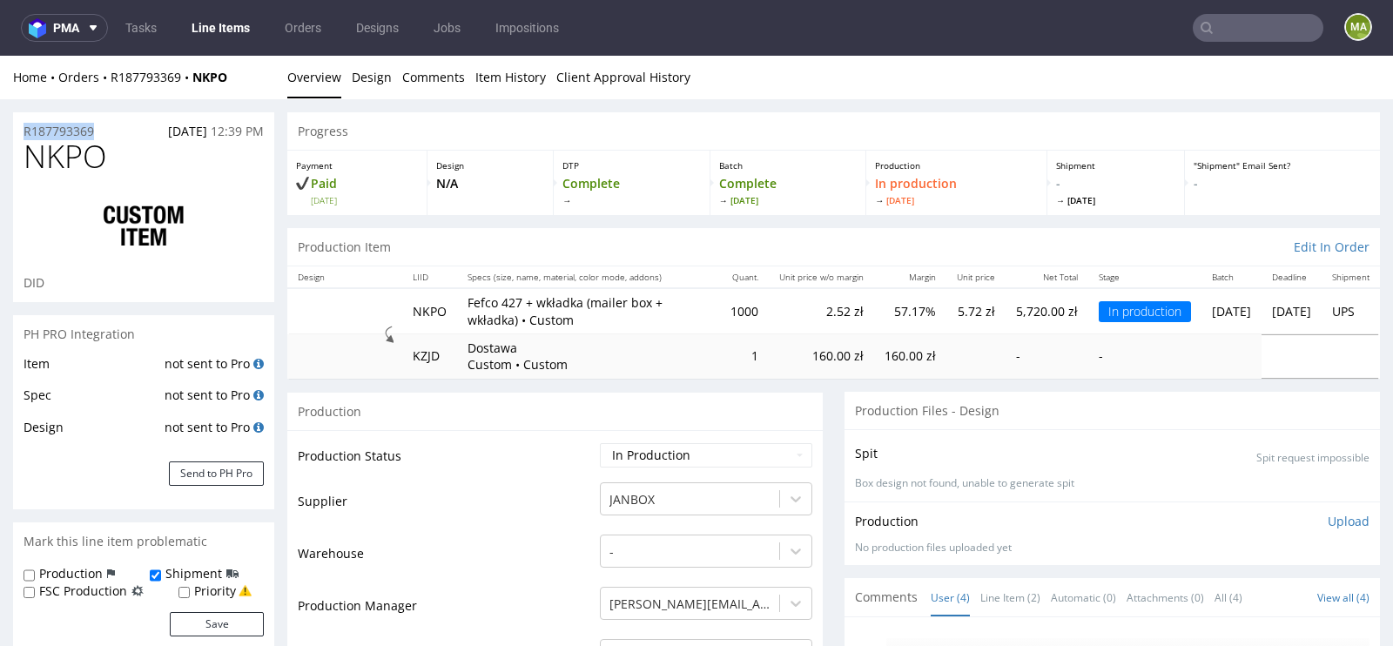
drag, startPoint x: 115, startPoint y: 134, endPoint x: 0, endPoint y: 134, distance: 114.9
copy p "R187793369"
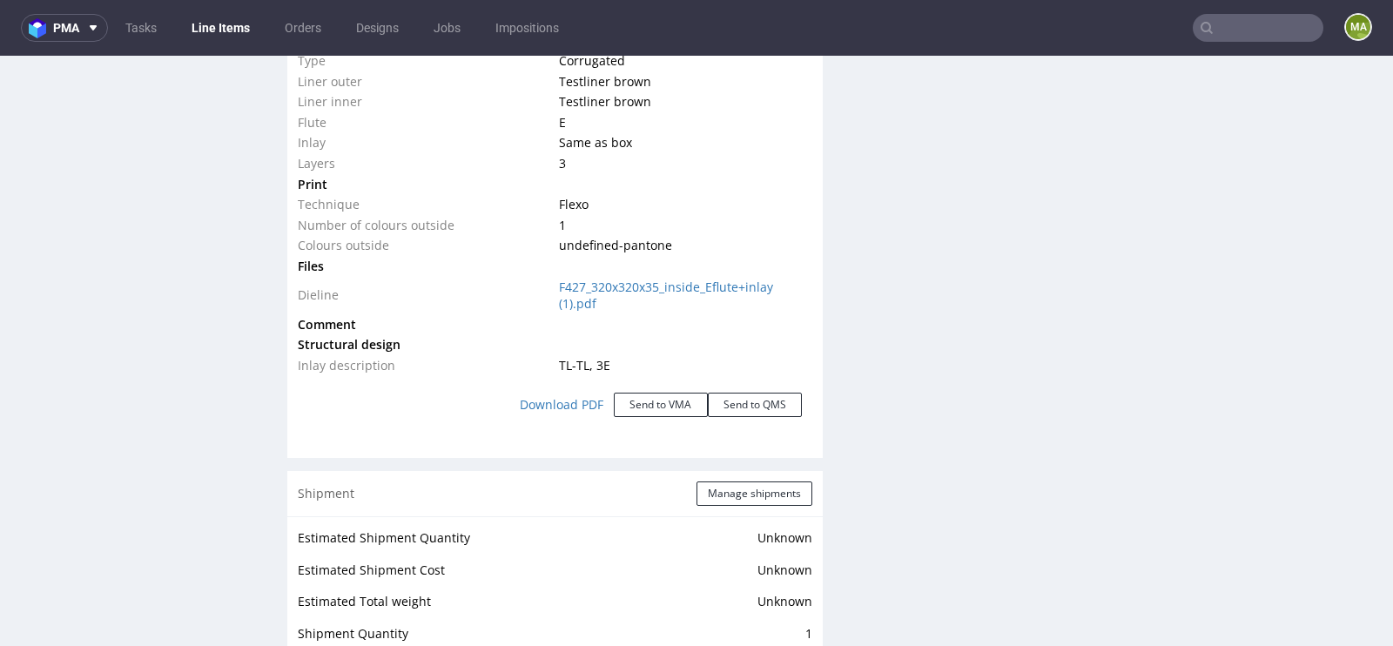
scroll to position [1954, 0]
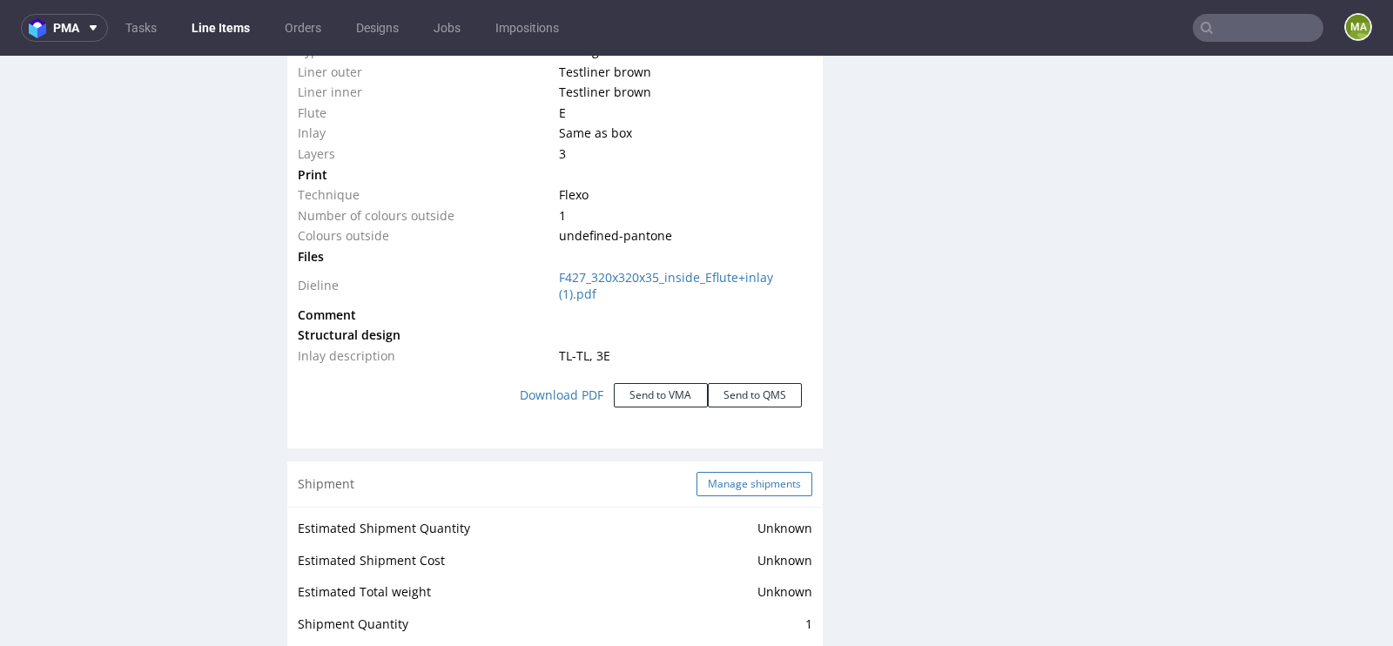
click at [749, 473] on button "Manage shipments" at bounding box center [754, 484] width 116 height 24
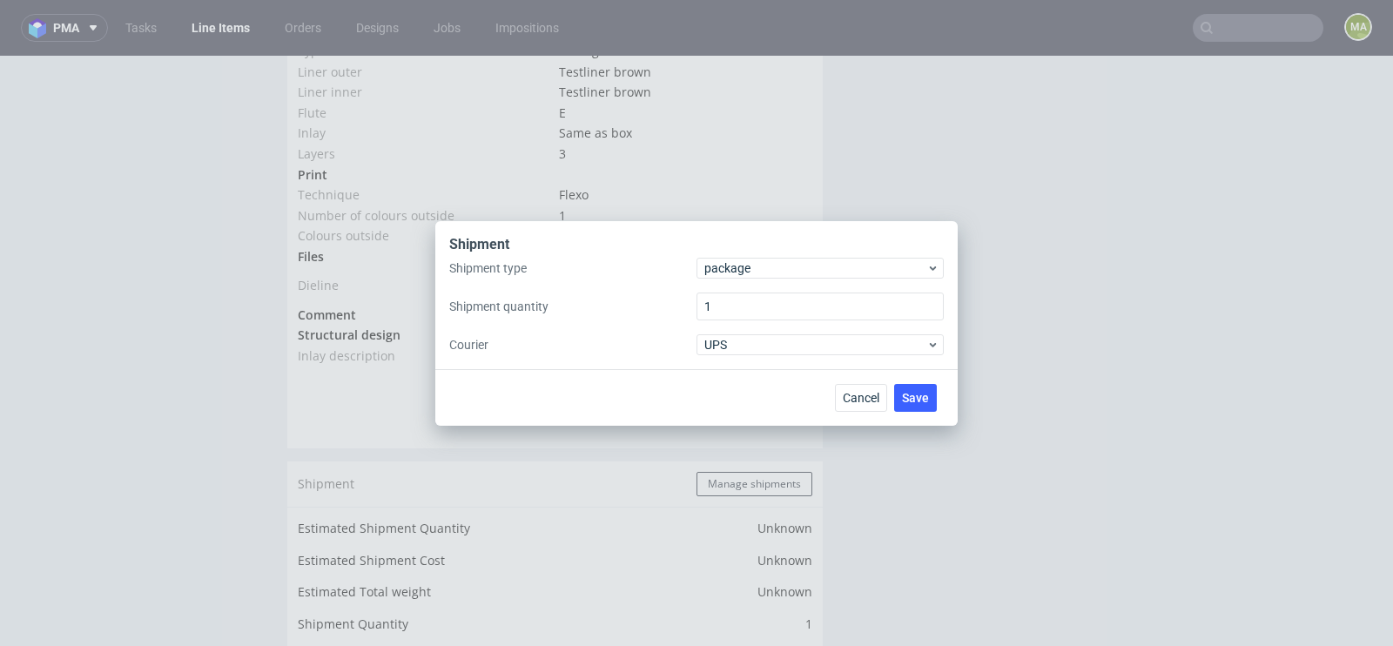
click at [785, 283] on div "Shipment type package Shipment quantity 1 Courier UPS" at bounding box center [696, 306] width 494 height 97
click at [785, 275] on span "package" at bounding box center [815, 267] width 222 height 17
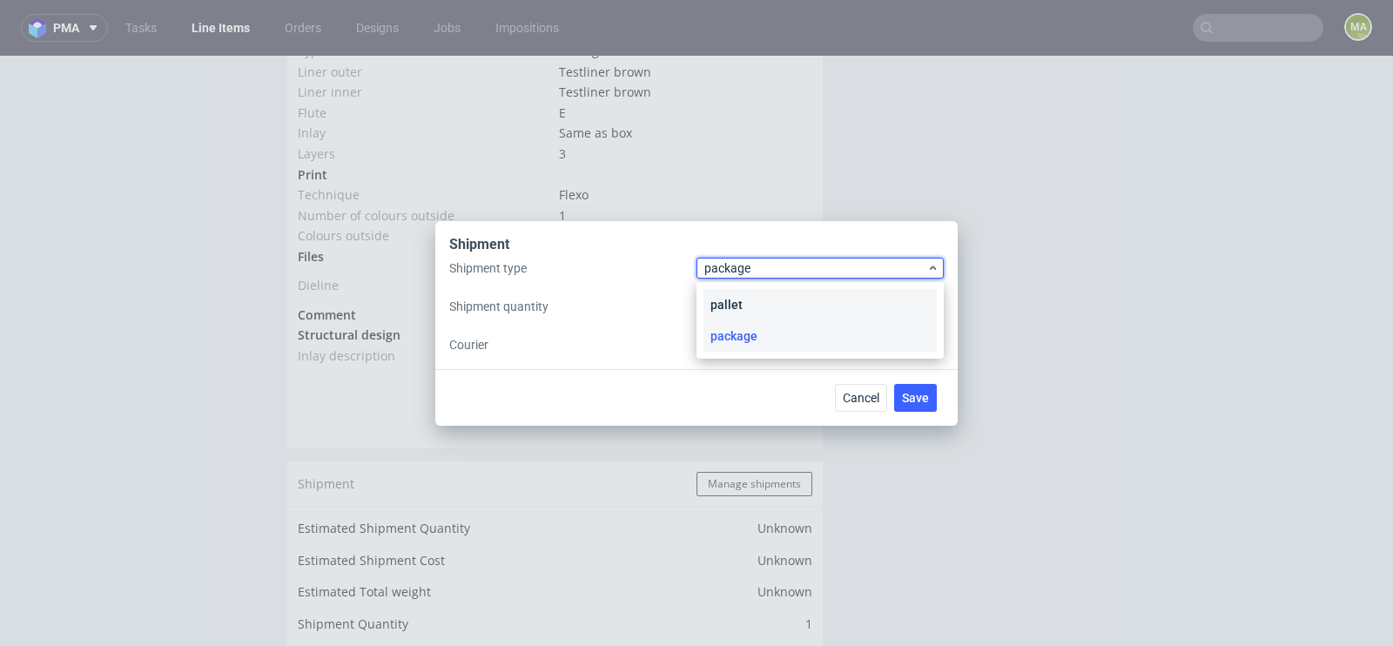
click at [762, 297] on div "pallet" at bounding box center [819, 304] width 233 height 31
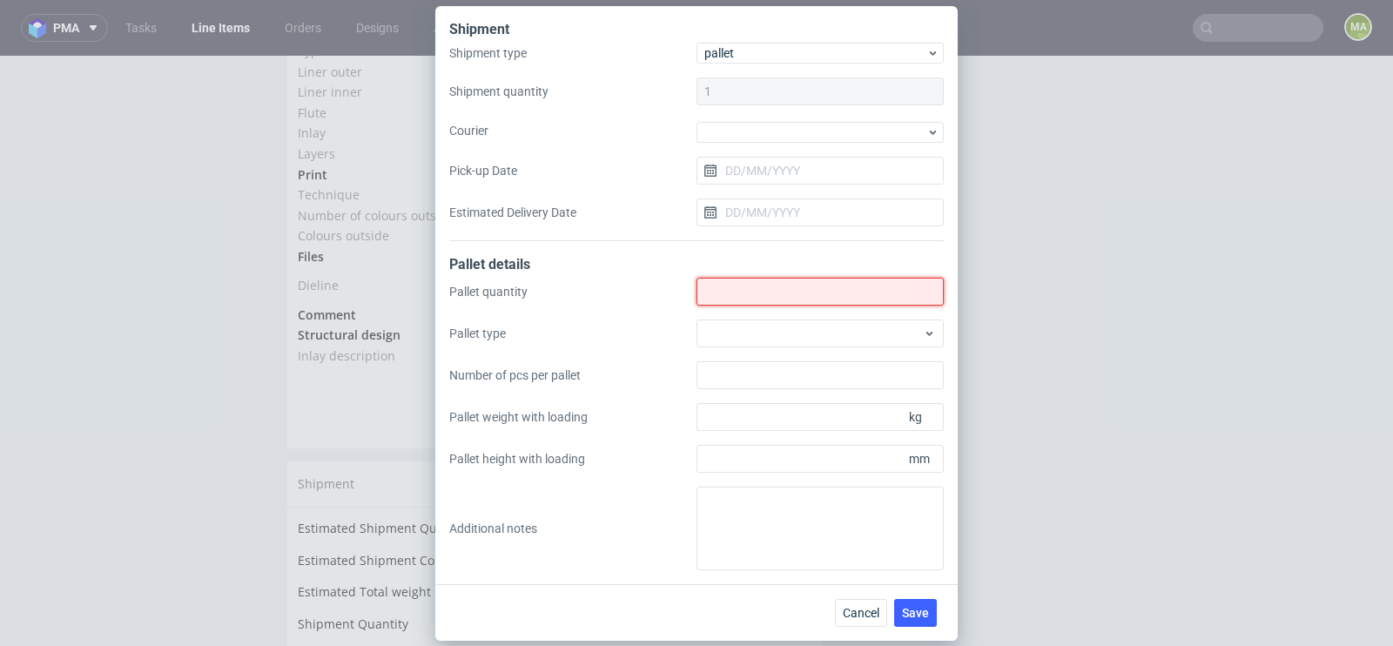
click at [762, 297] on input "Shipment type" at bounding box center [819, 292] width 247 height 28
type input "2"
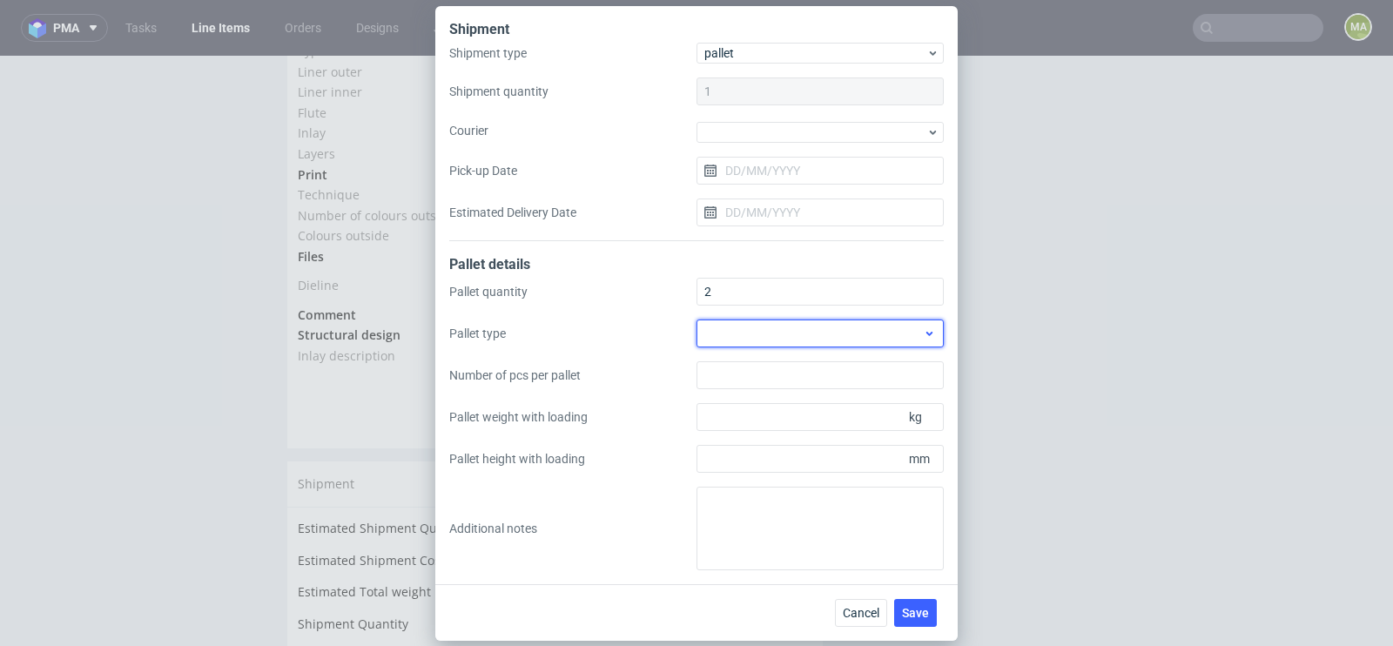
click at [739, 334] on div at bounding box center [819, 333] width 247 height 28
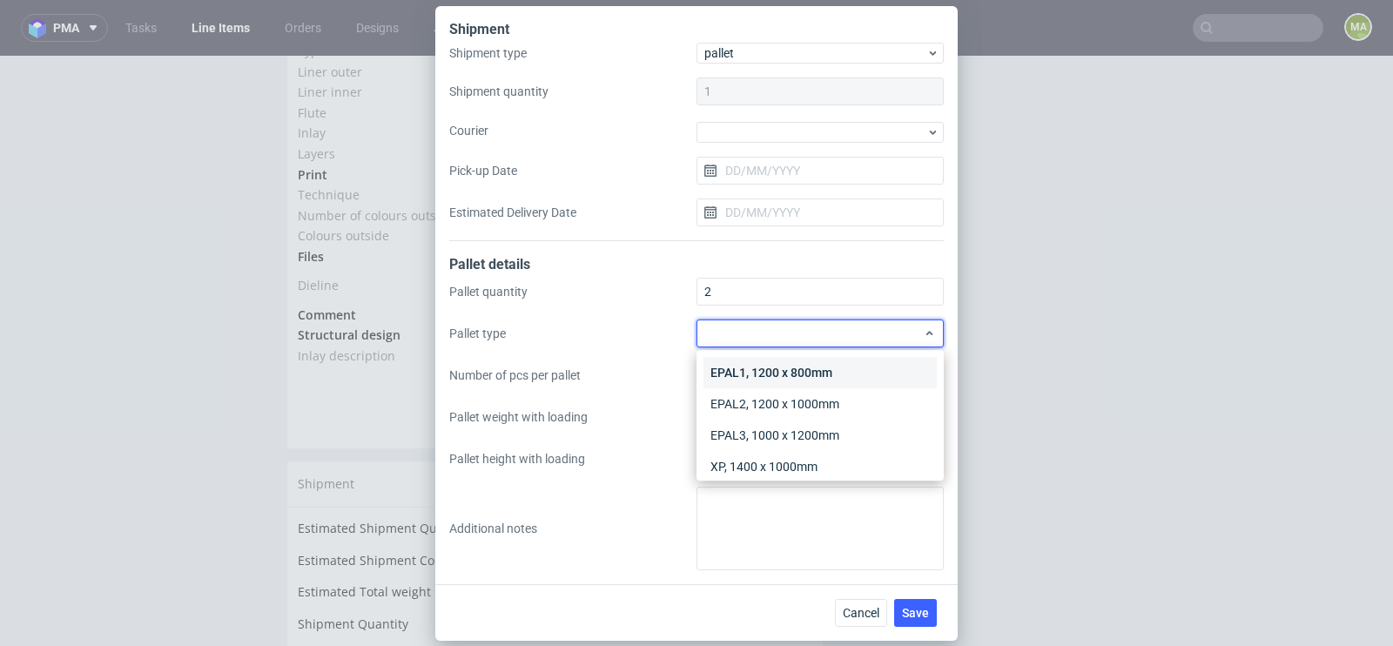
click at [736, 359] on div "EPAL1, 1200 x 800mm" at bounding box center [819, 372] width 233 height 31
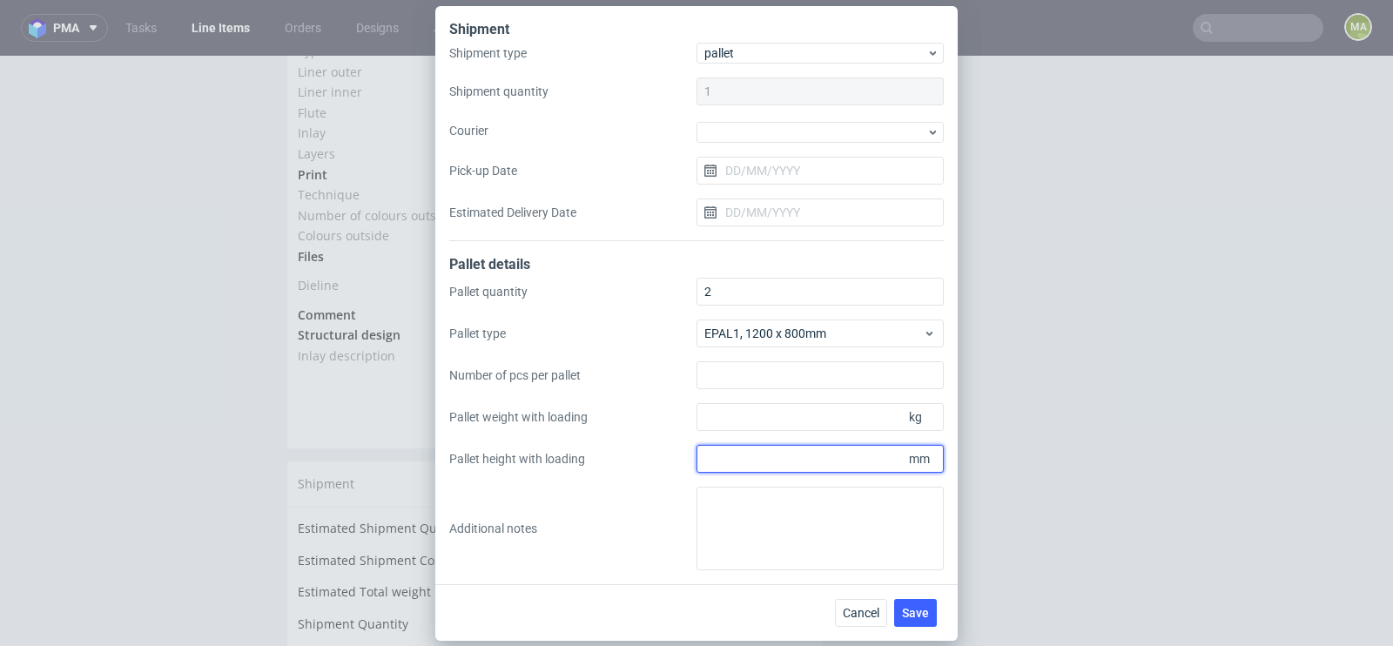
click at [759, 456] on input "Pallet height with loading" at bounding box center [819, 459] width 247 height 28
type input "1000"
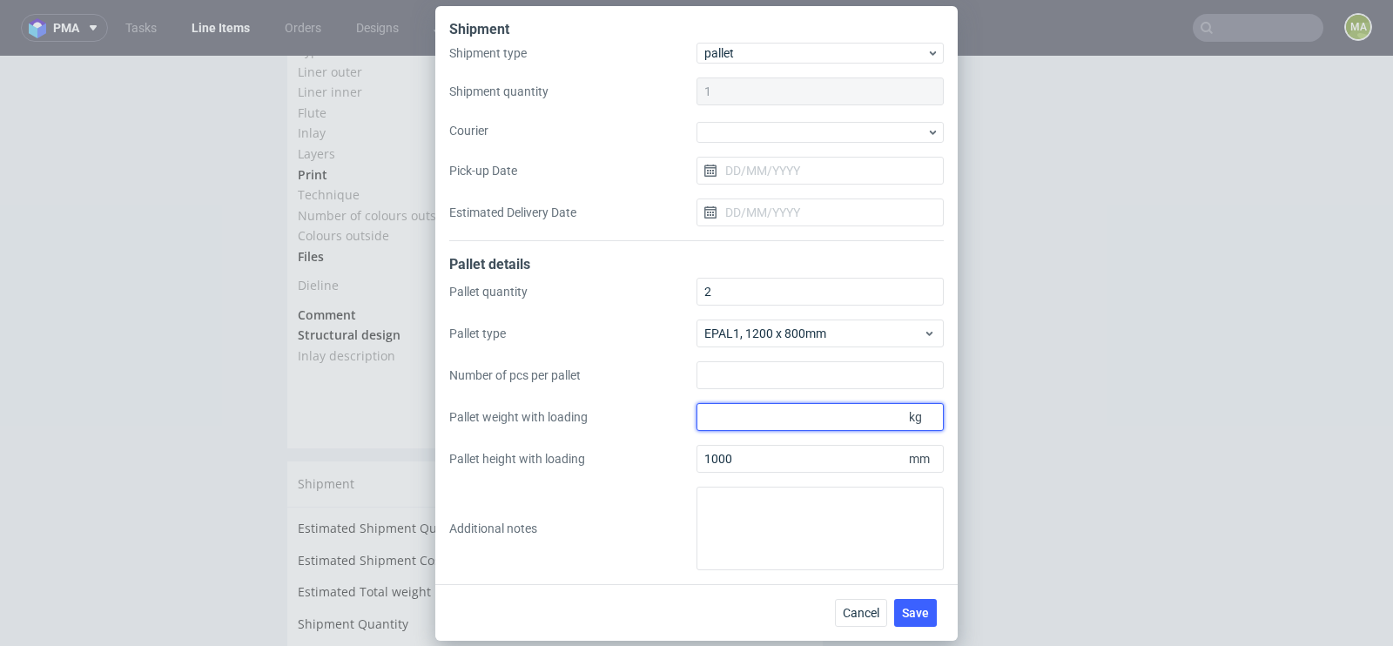
click at [789, 423] on input "Pallet weight with loading" at bounding box center [819, 417] width 247 height 28
type input "100"
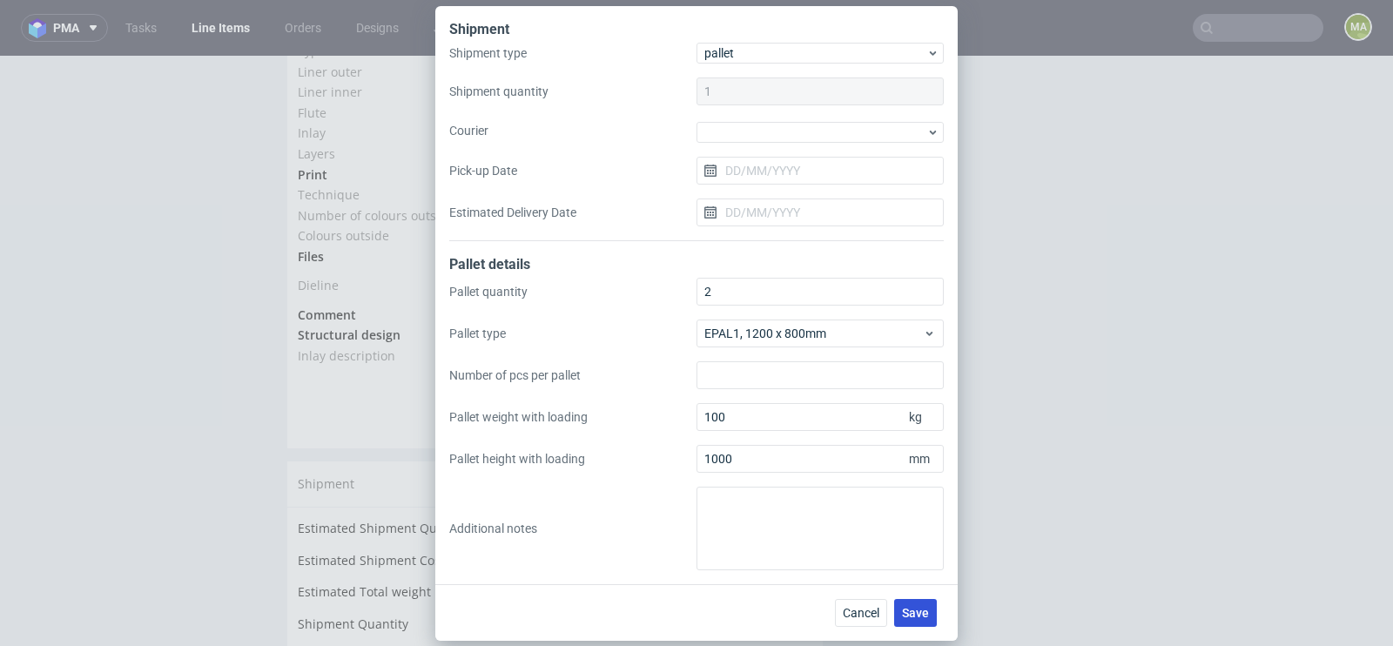
click at [910, 602] on button "Save" at bounding box center [915, 613] width 43 height 28
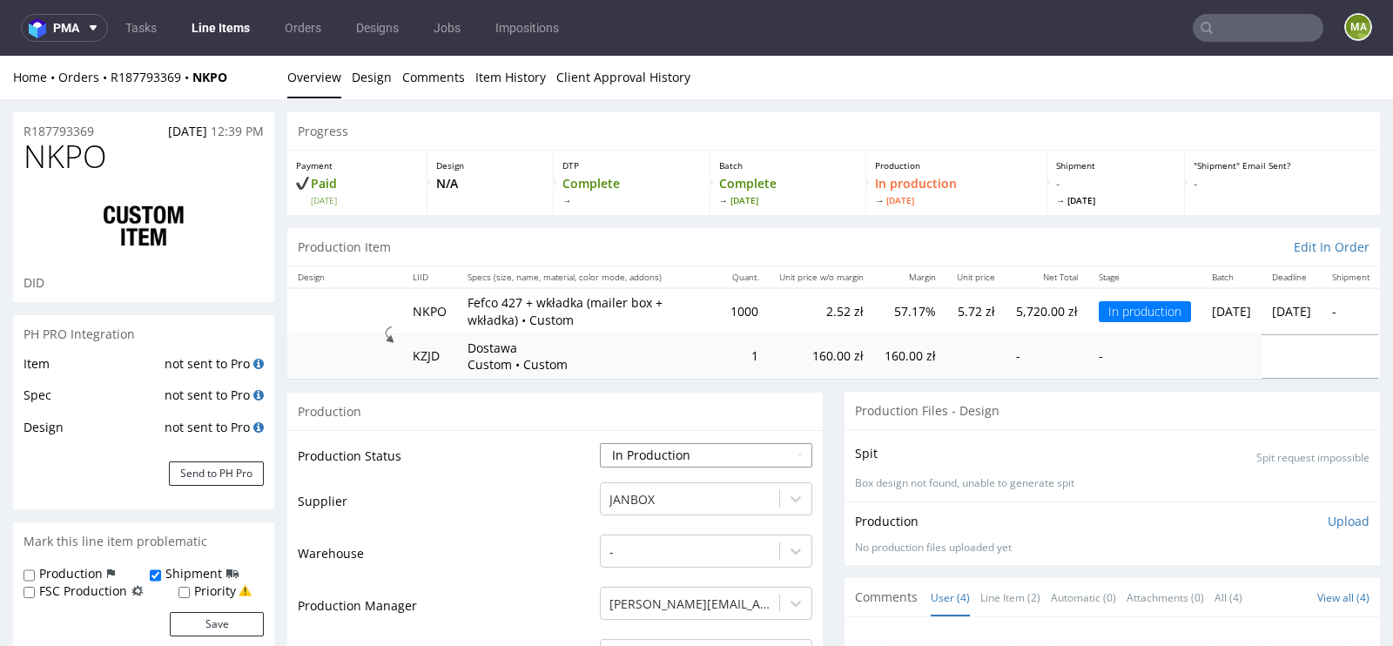
click at [781, 457] on select "Waiting for Artwork Waiting for Diecut Waiting for Mockup Waiting for DTP Waiti…" at bounding box center [706, 455] width 212 height 24
select select "production_complete"
click at [488, 546] on td "Warehouse" at bounding box center [447, 559] width 298 height 52
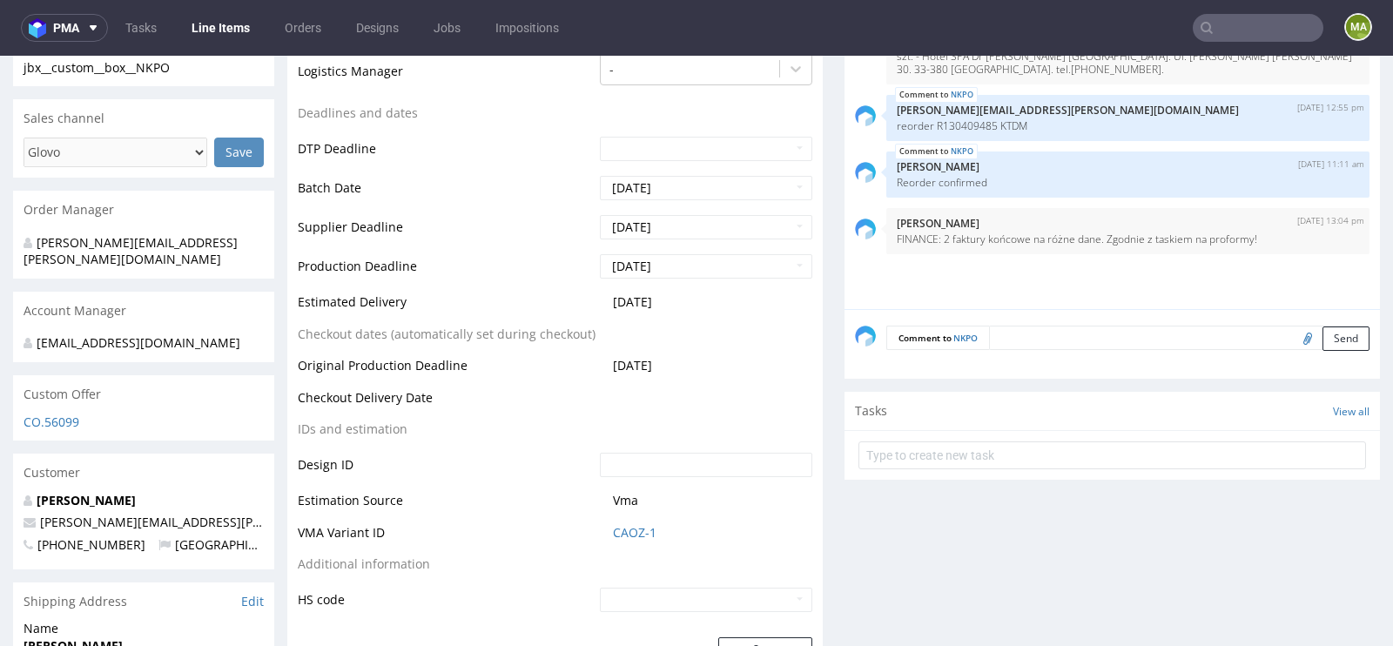
scroll to position [676, 0]
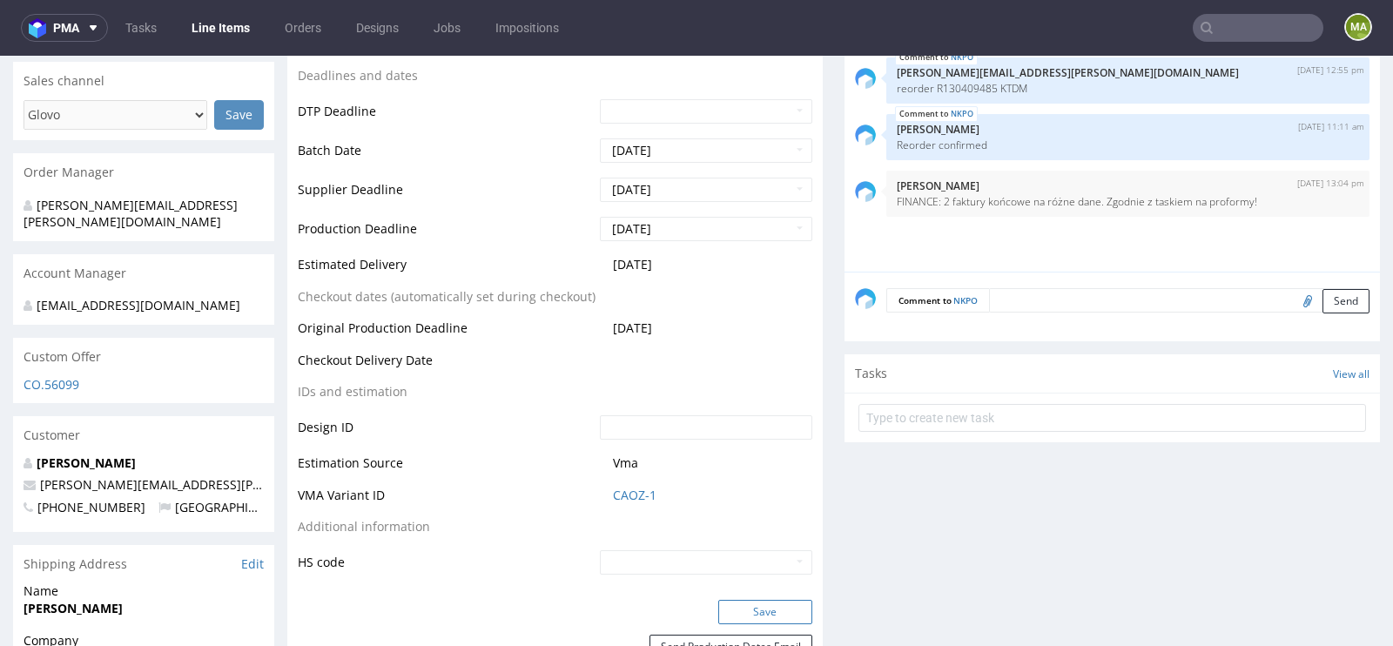
click at [755, 600] on button "Save" at bounding box center [765, 612] width 94 height 24
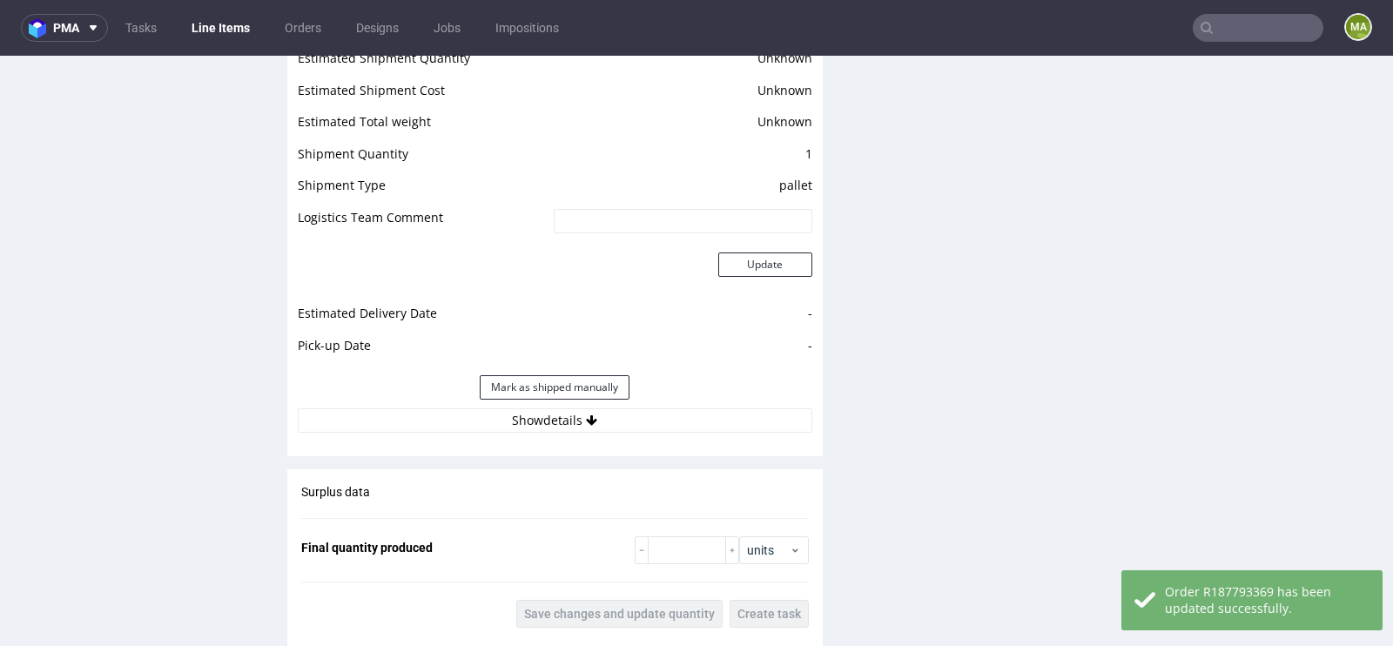
scroll to position [2465, 0]
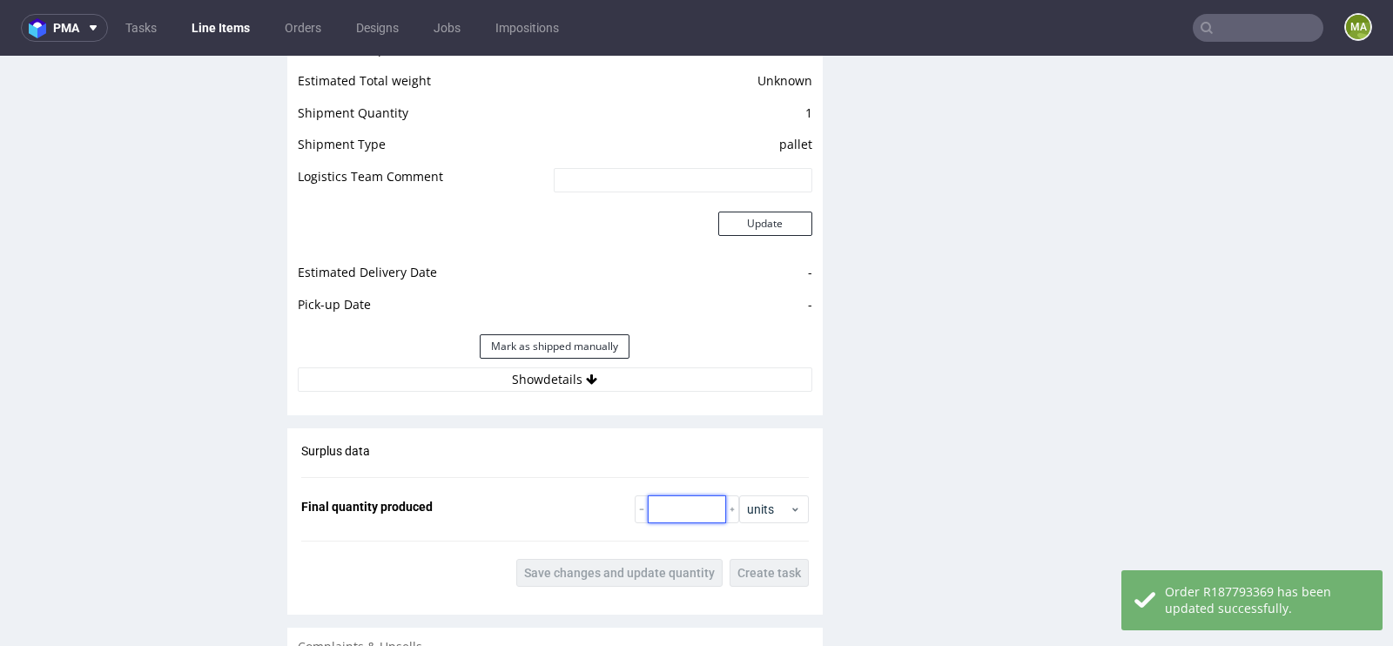
click at [691, 509] on input "number" at bounding box center [687, 509] width 78 height 28
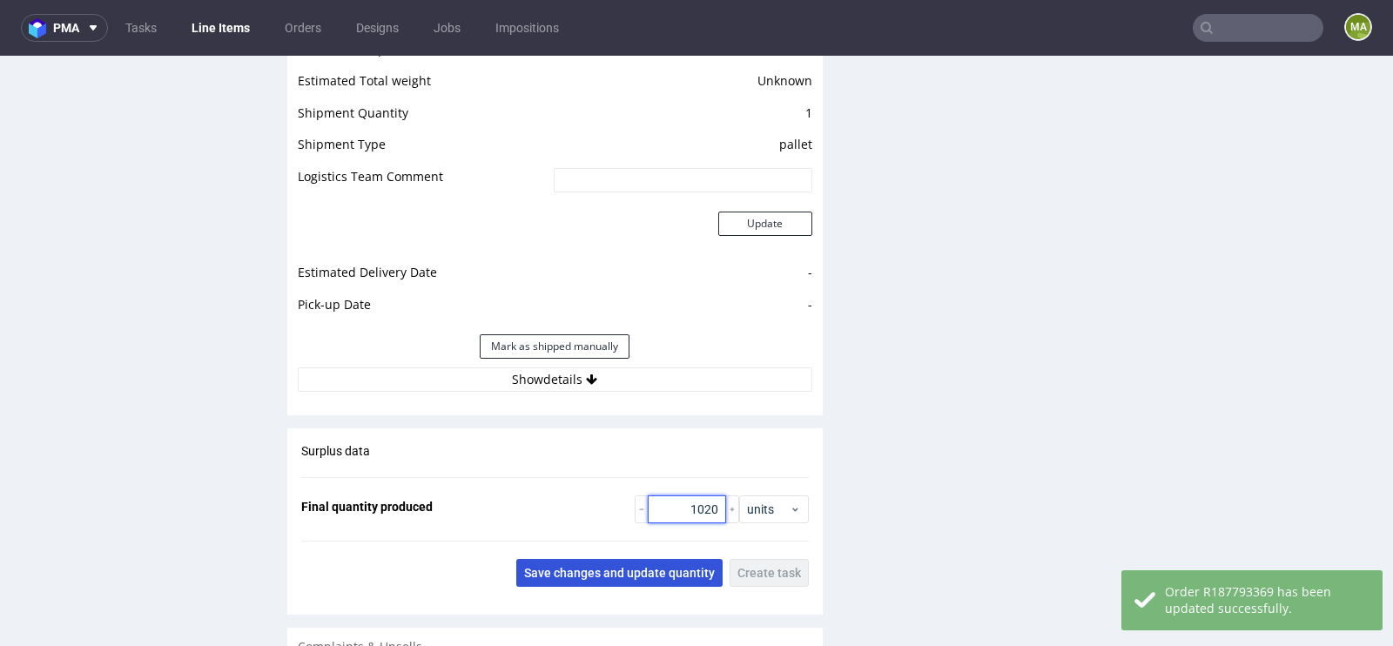
type input "1020"
click at [619, 567] on span "Save changes and update quantity" at bounding box center [619, 573] width 191 height 12
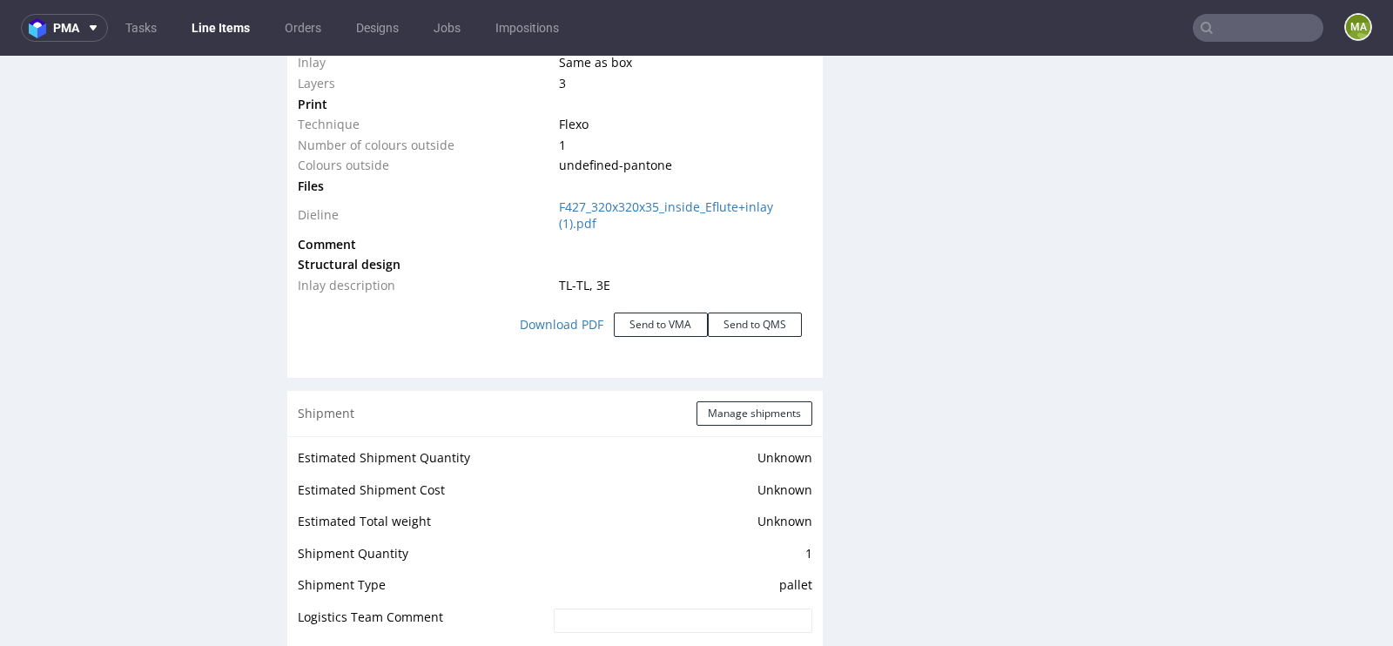
scroll to position [2015, 0]
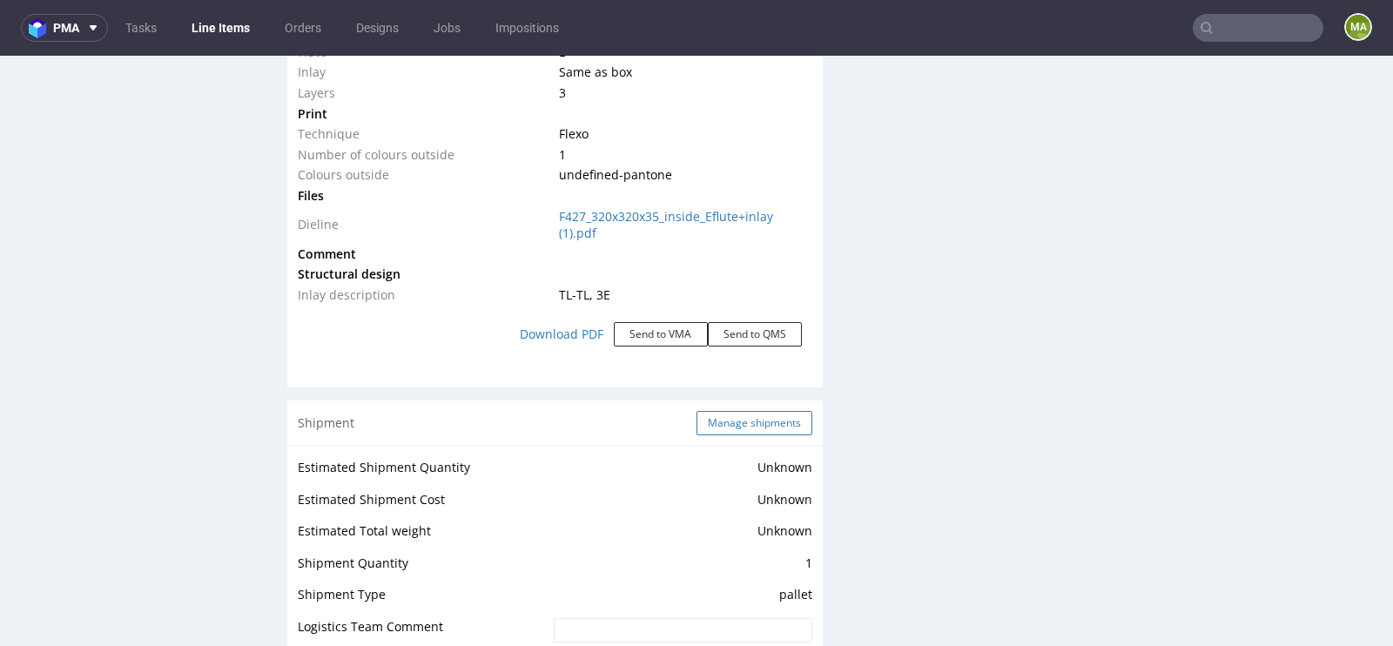
click at [774, 424] on button "Manage shipments" at bounding box center [754, 423] width 116 height 24
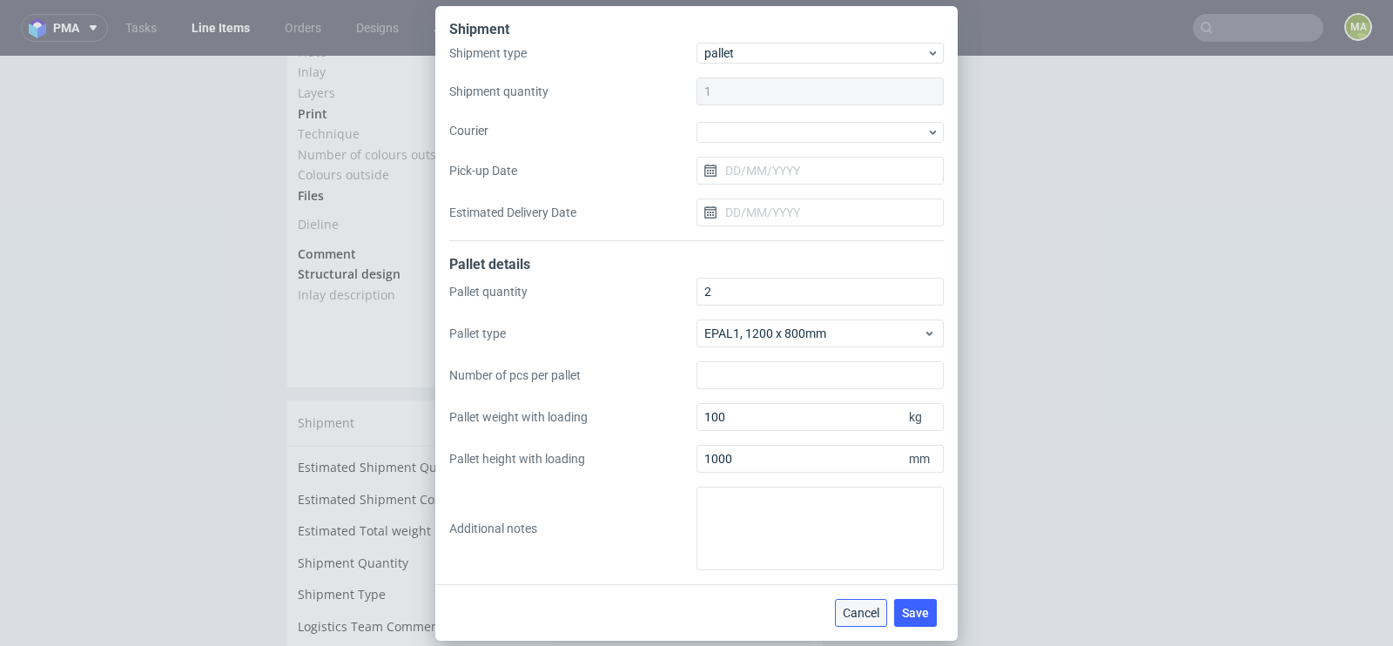
click at [853, 607] on span "Cancel" at bounding box center [861, 613] width 37 height 12
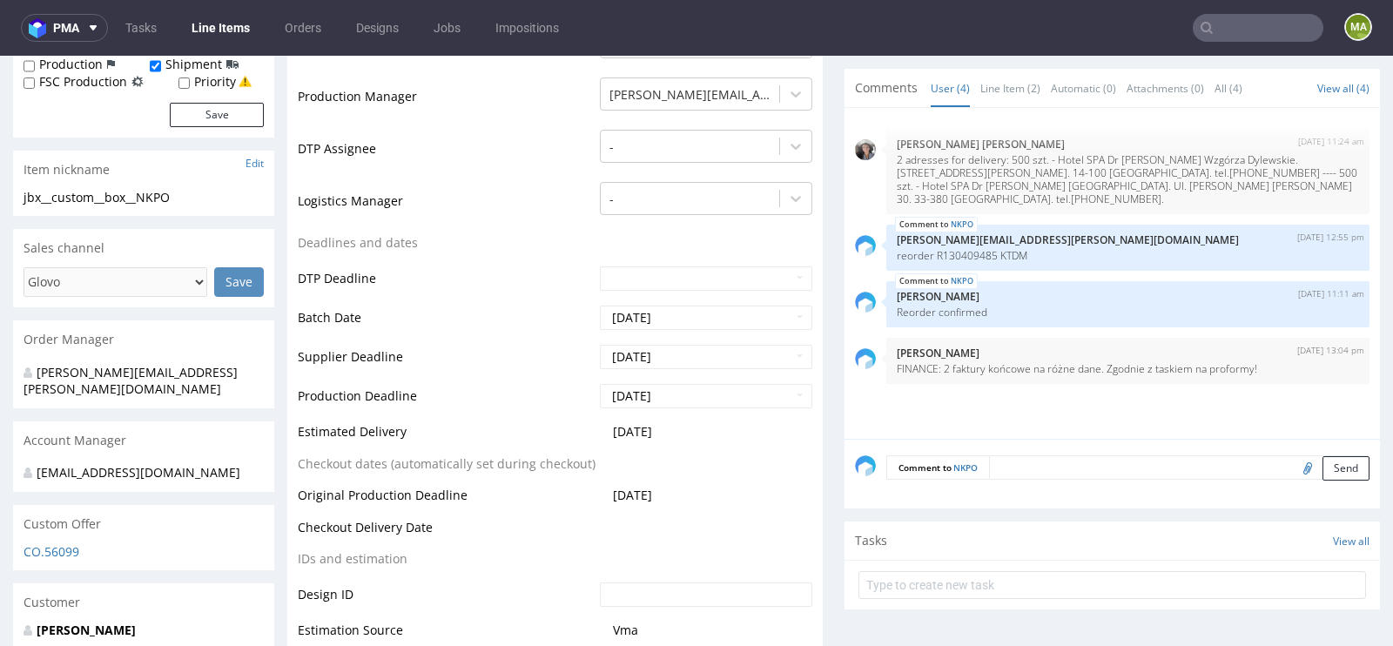
scroll to position [0, 0]
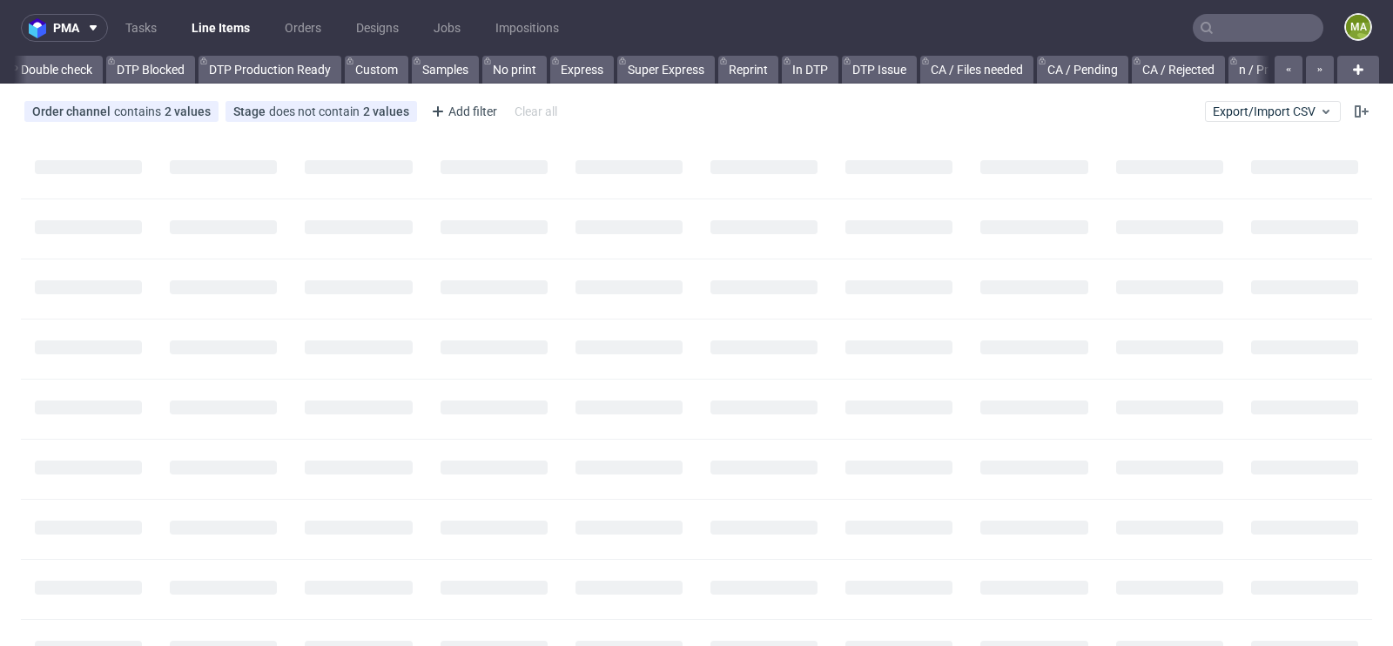
click at [1265, 39] on input "text" at bounding box center [1257, 28] width 131 height 28
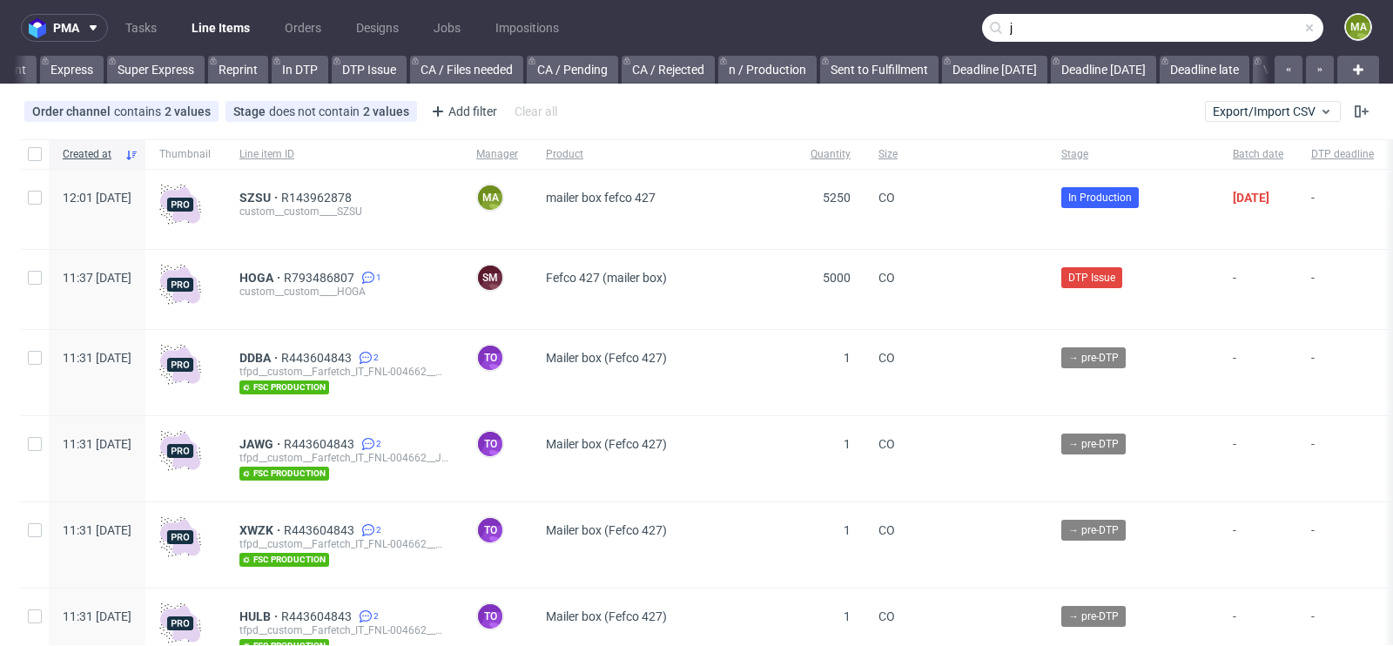
scroll to position [0, 1968]
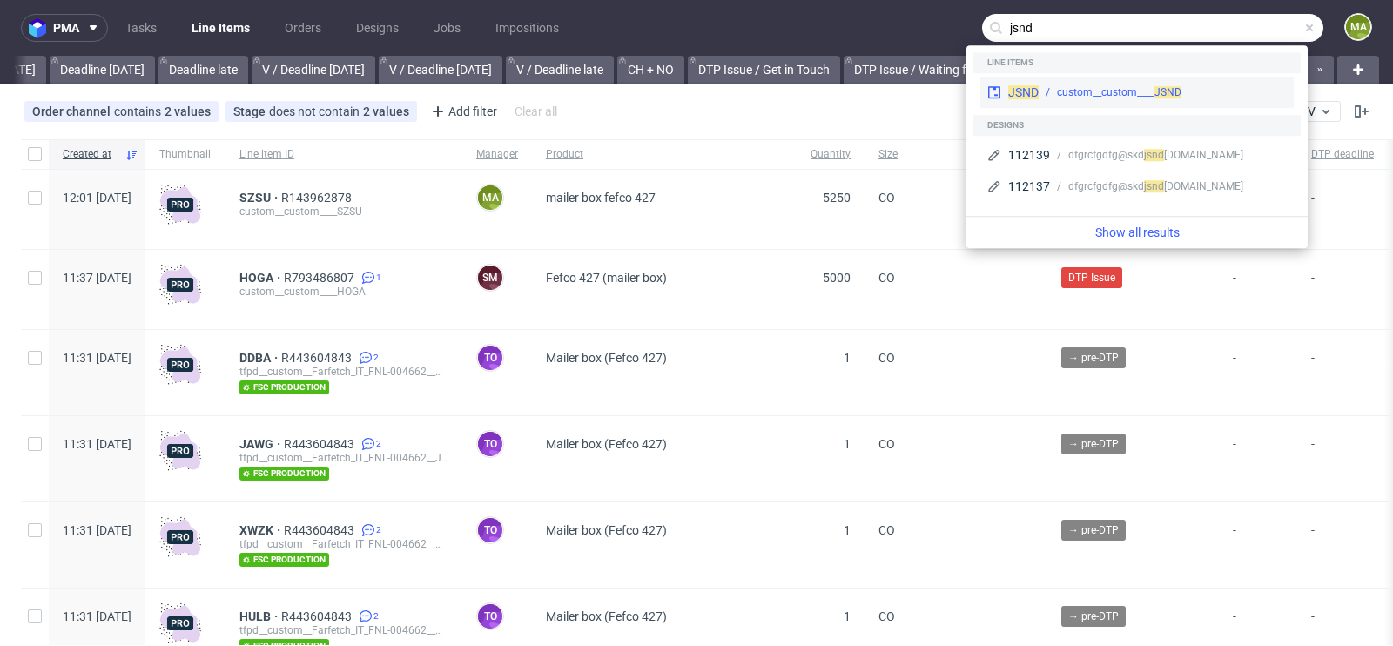
type input "jsnd"
click at [1100, 83] on div "JSND custom__custom____ JSND" at bounding box center [1136, 92] width 313 height 31
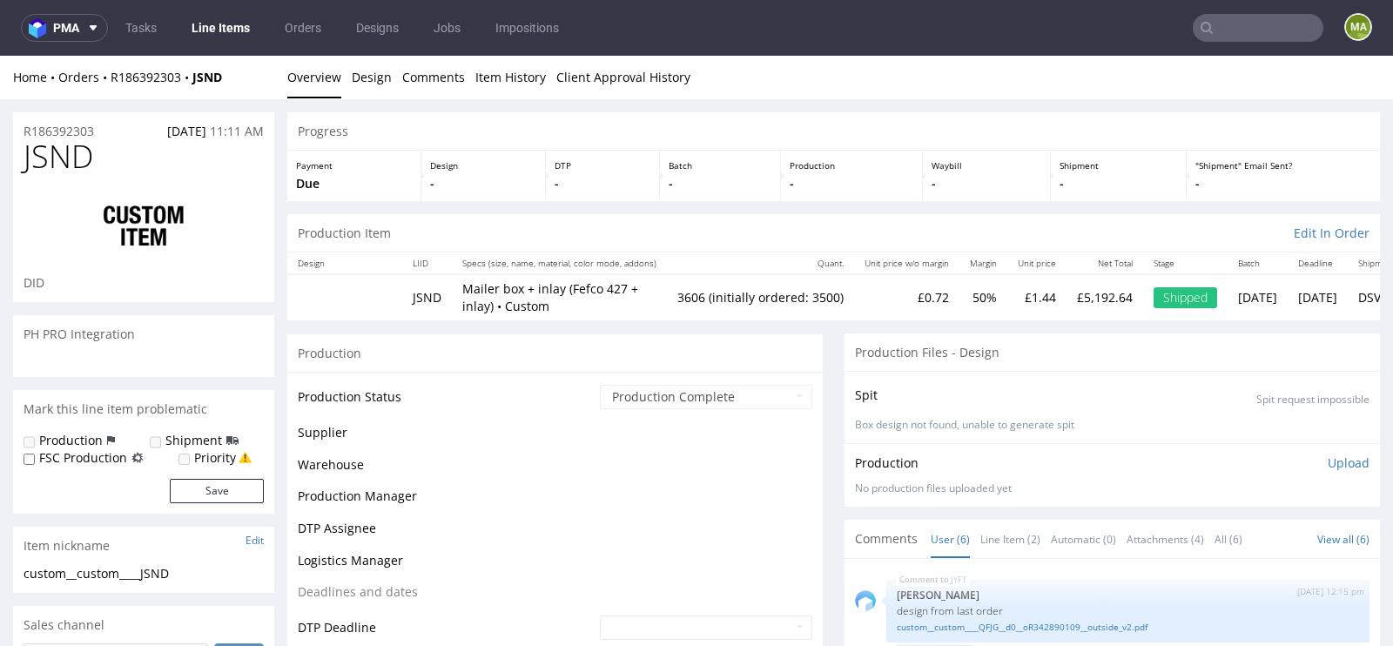
scroll to position [109, 0]
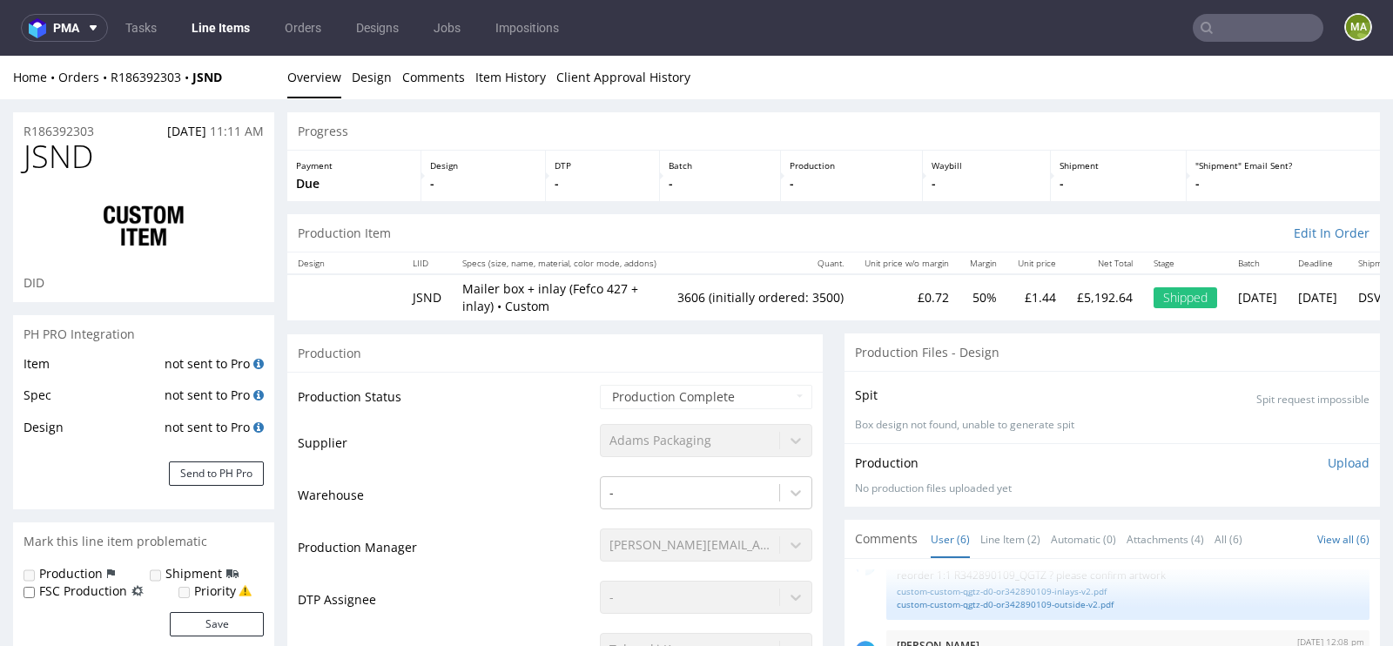
type input "3606"
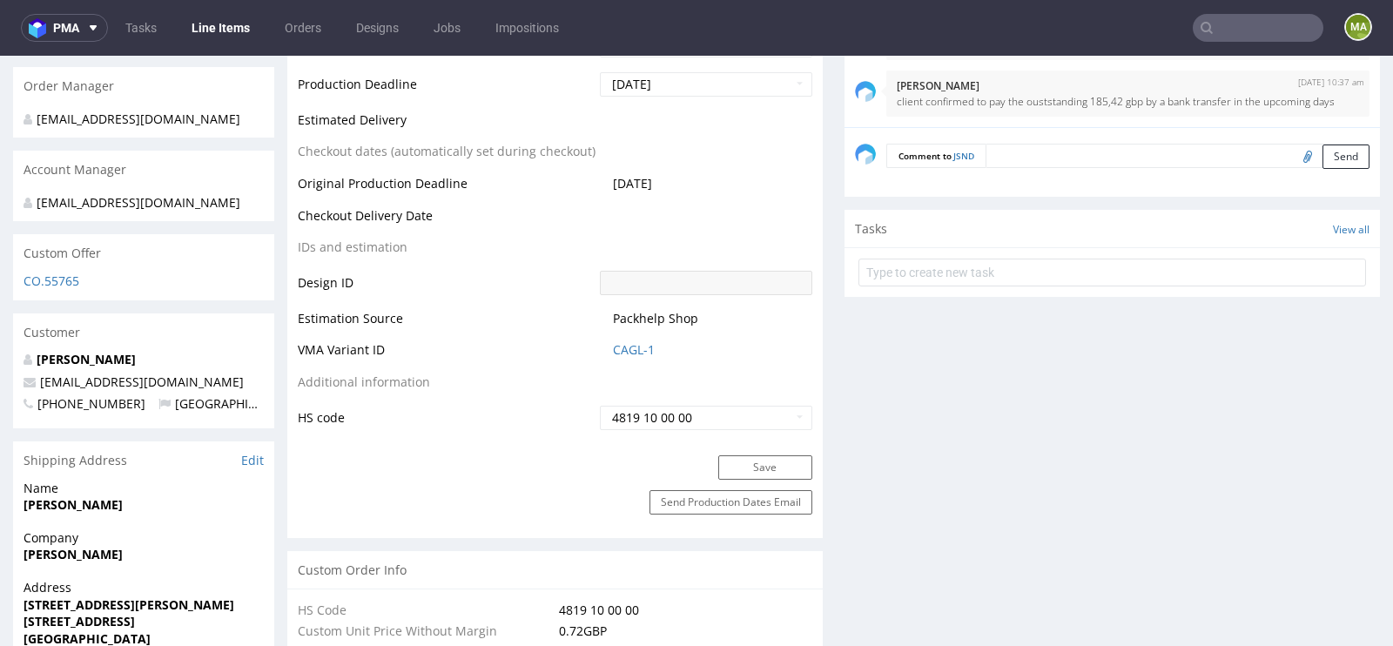
scroll to position [890, 0]
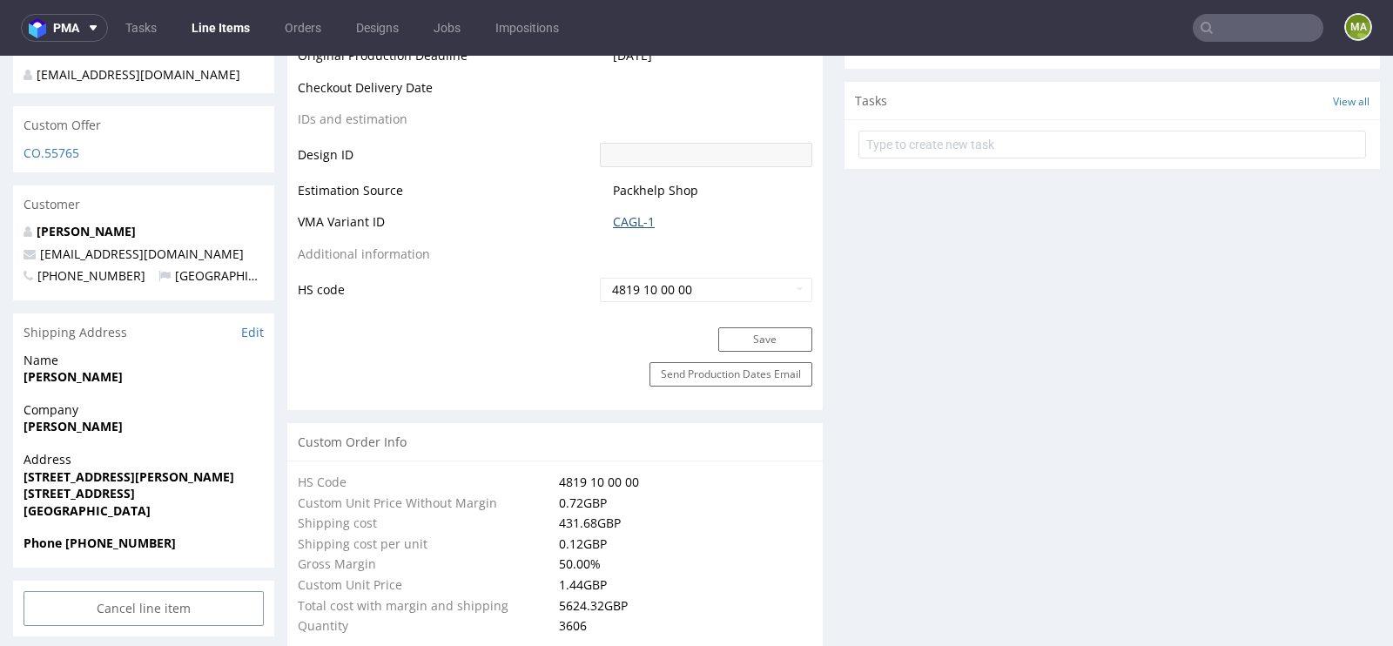
click at [624, 225] on link "CAGL-1" at bounding box center [634, 221] width 42 height 17
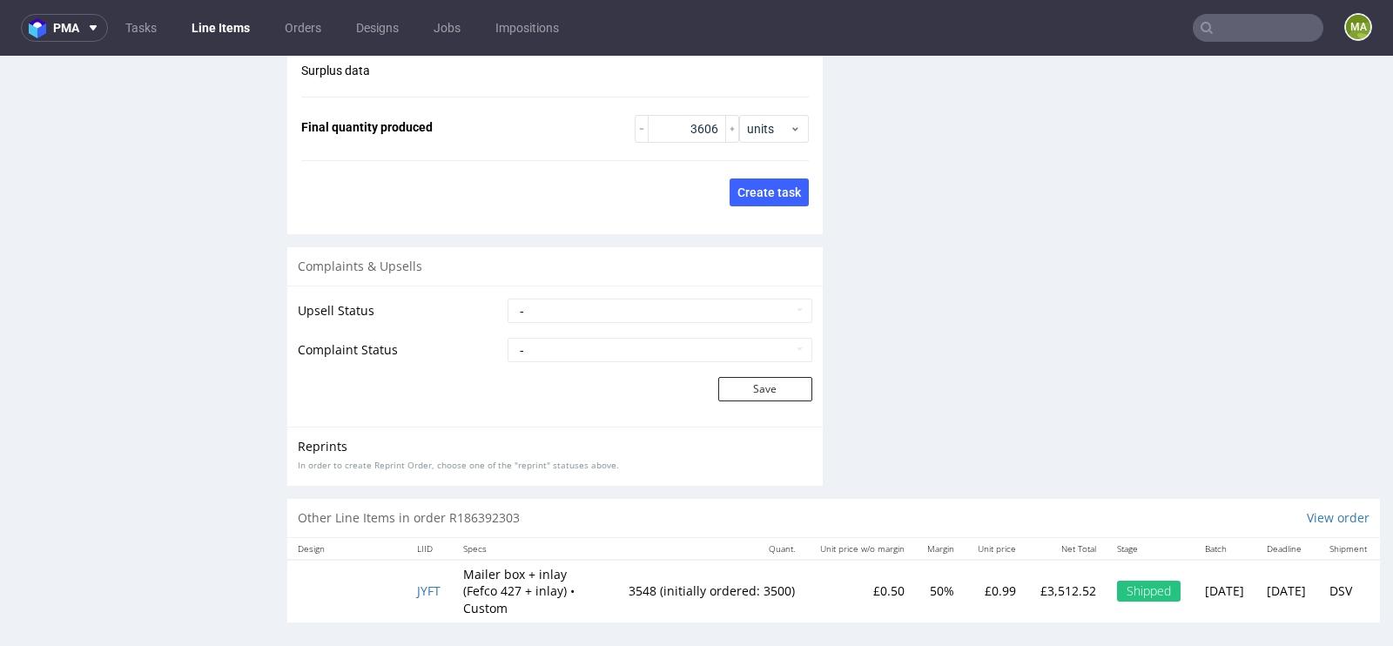
scroll to position [2866, 0]
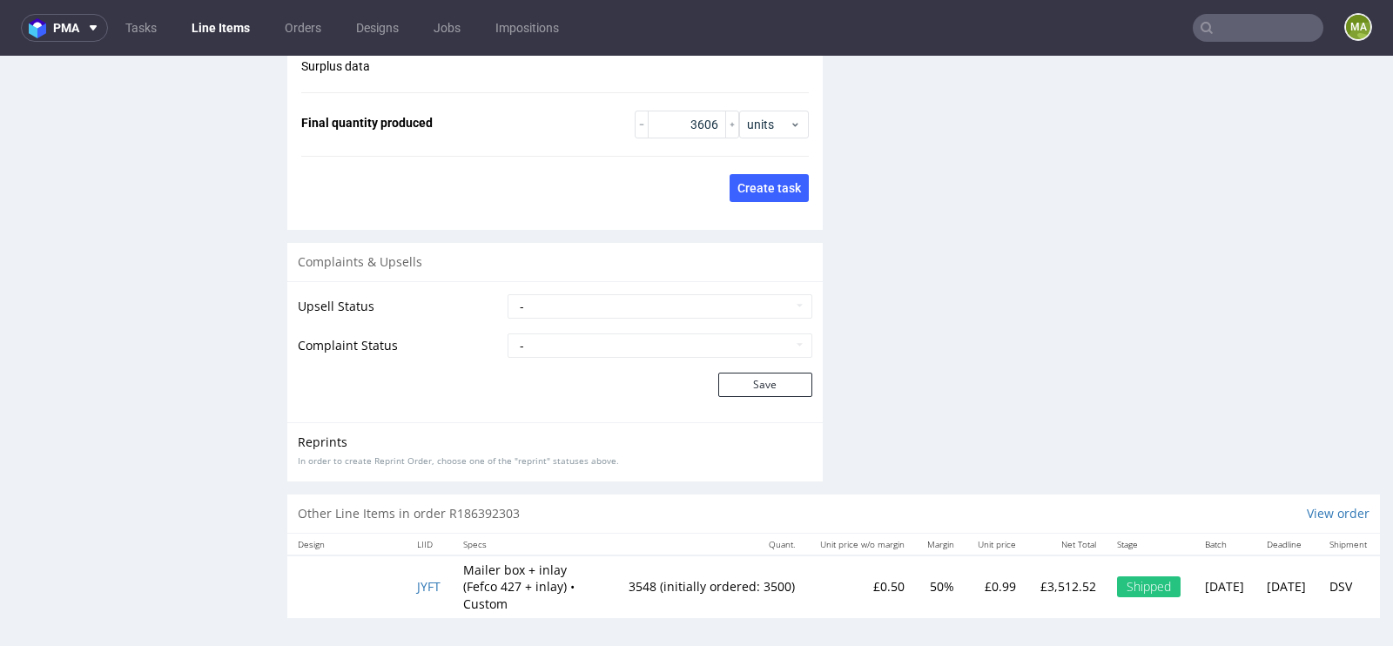
click at [418, 588] on td "JYFT" at bounding box center [429, 586] width 46 height 63
click at [424, 581] on span "JYFT" at bounding box center [429, 586] width 24 height 17
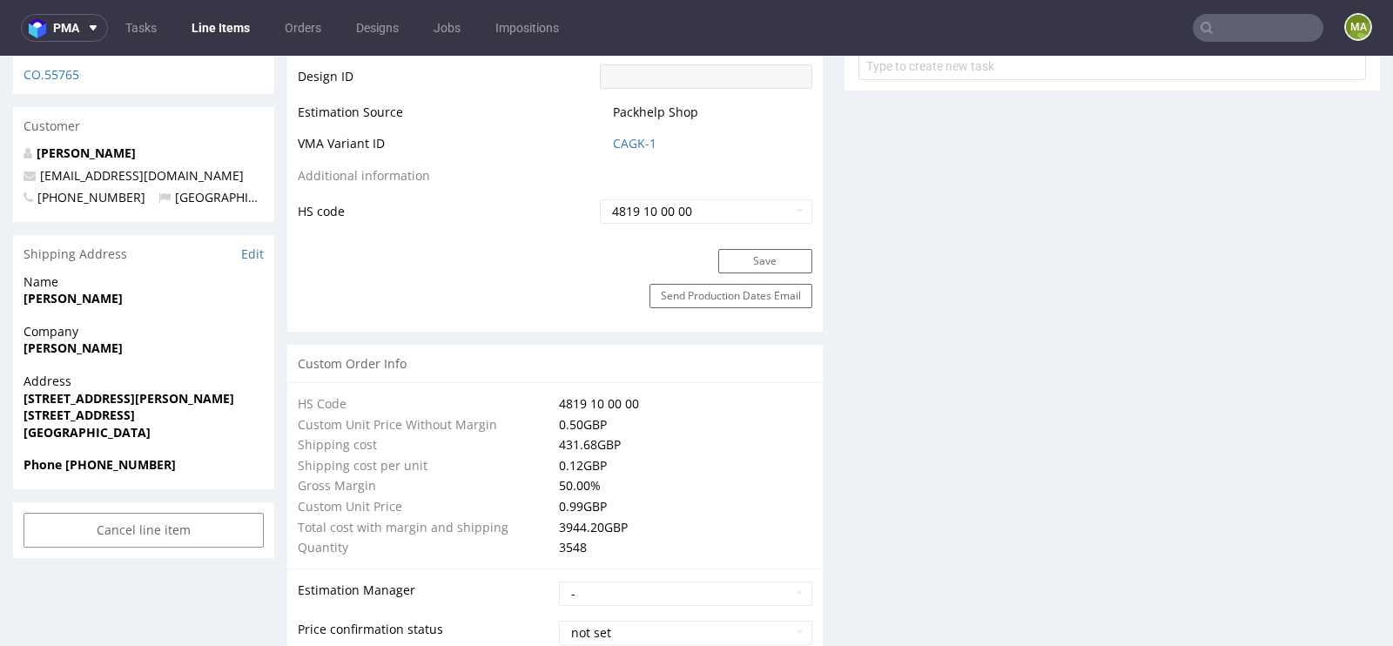
scroll to position [1044, 0]
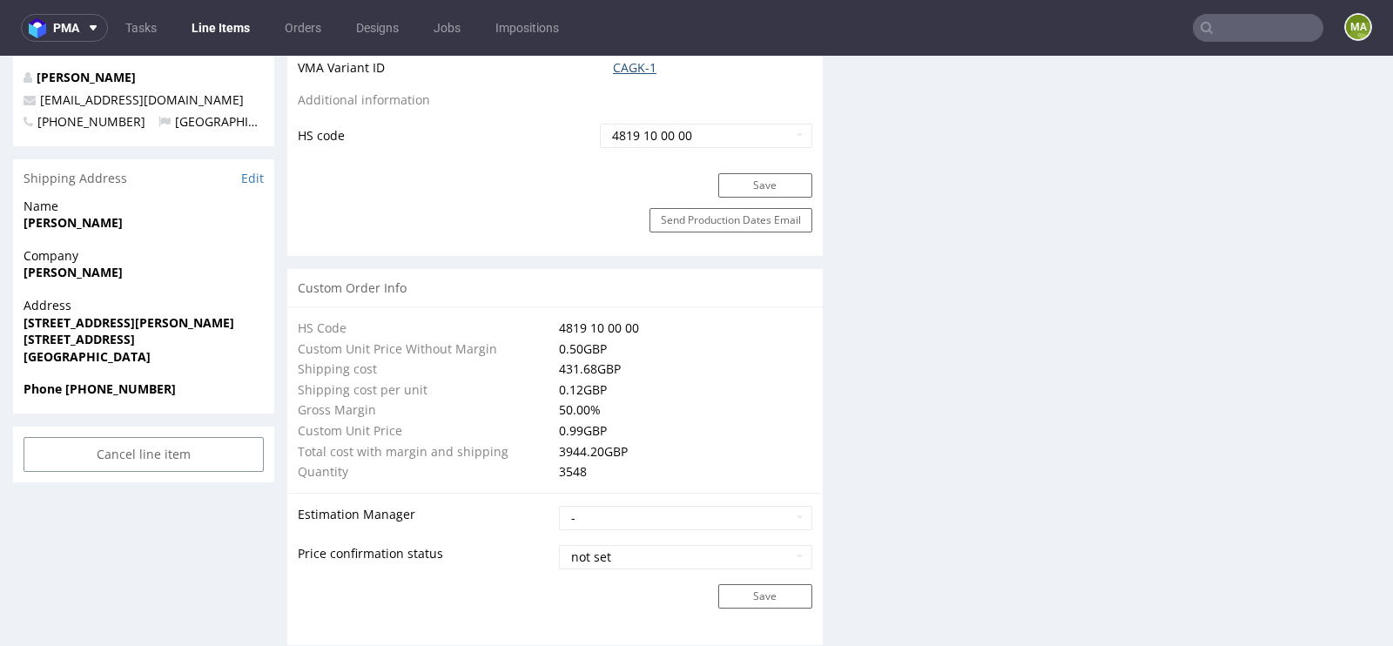
click at [636, 64] on link "CAGK-1" at bounding box center [635, 67] width 44 height 17
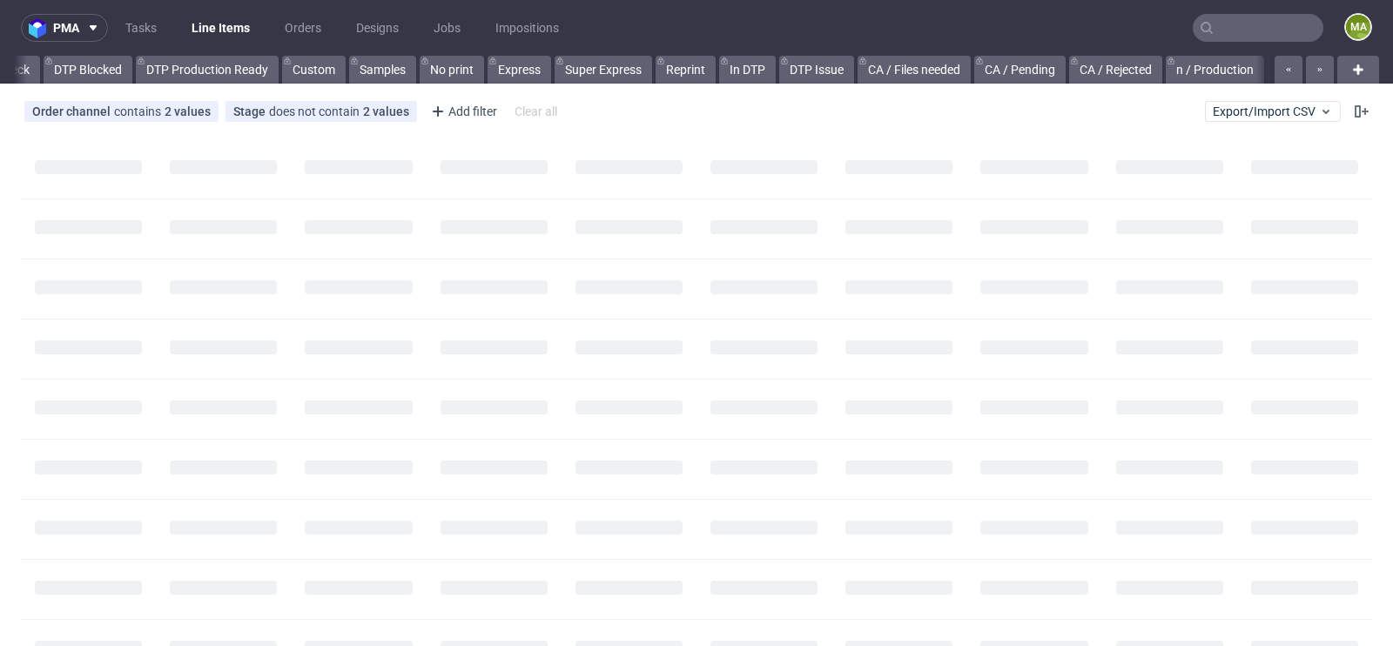
click at [1240, 17] on input "text" at bounding box center [1257, 28] width 131 height 28
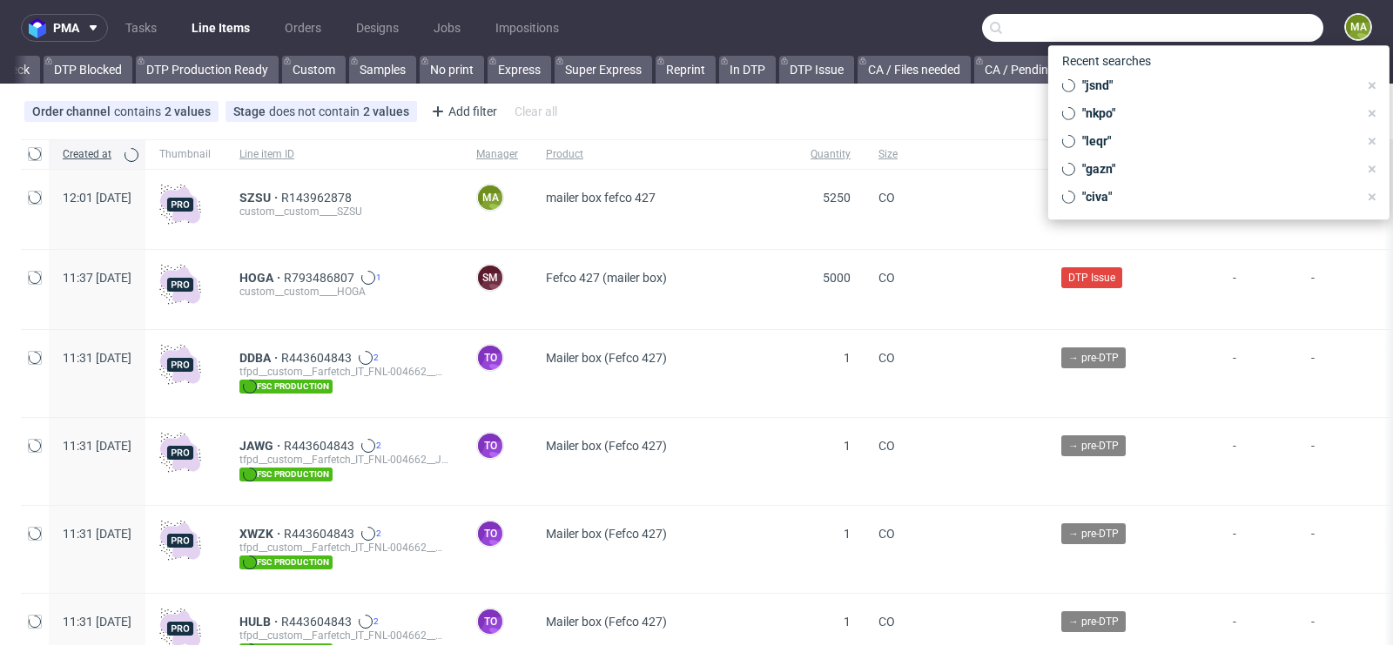
scroll to position [0, 1968]
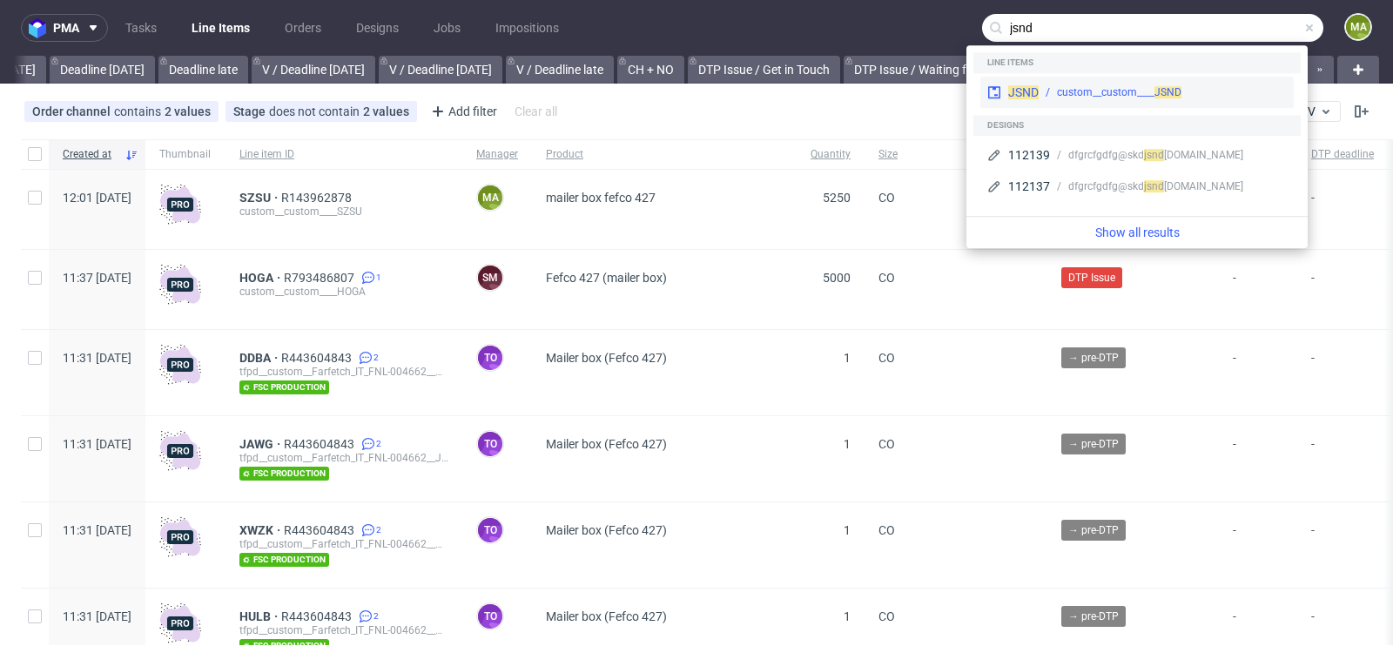
type input "jsnd"
click at [1057, 94] on div "custom__custom____ JSND" at bounding box center [1119, 92] width 124 height 16
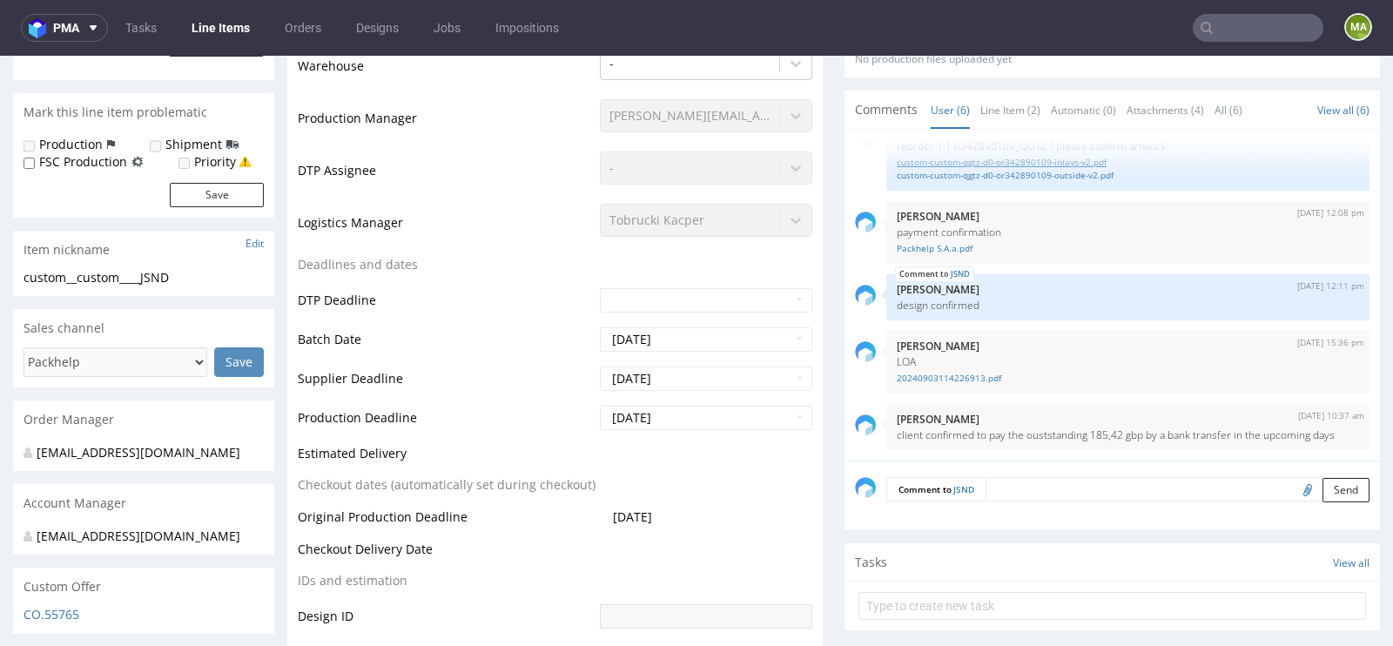
scroll to position [432, 0]
click at [1021, 116] on link "Line Item (2)" at bounding box center [1010, 107] width 60 height 37
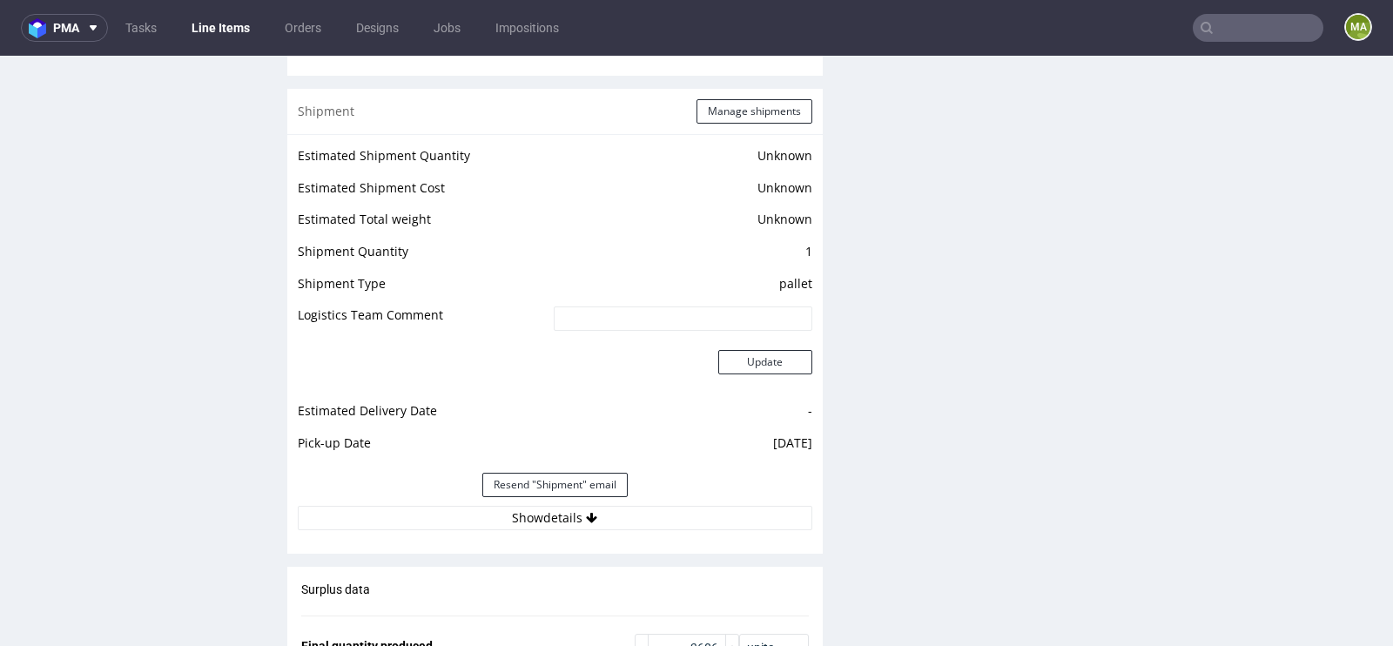
scroll to position [2866, 0]
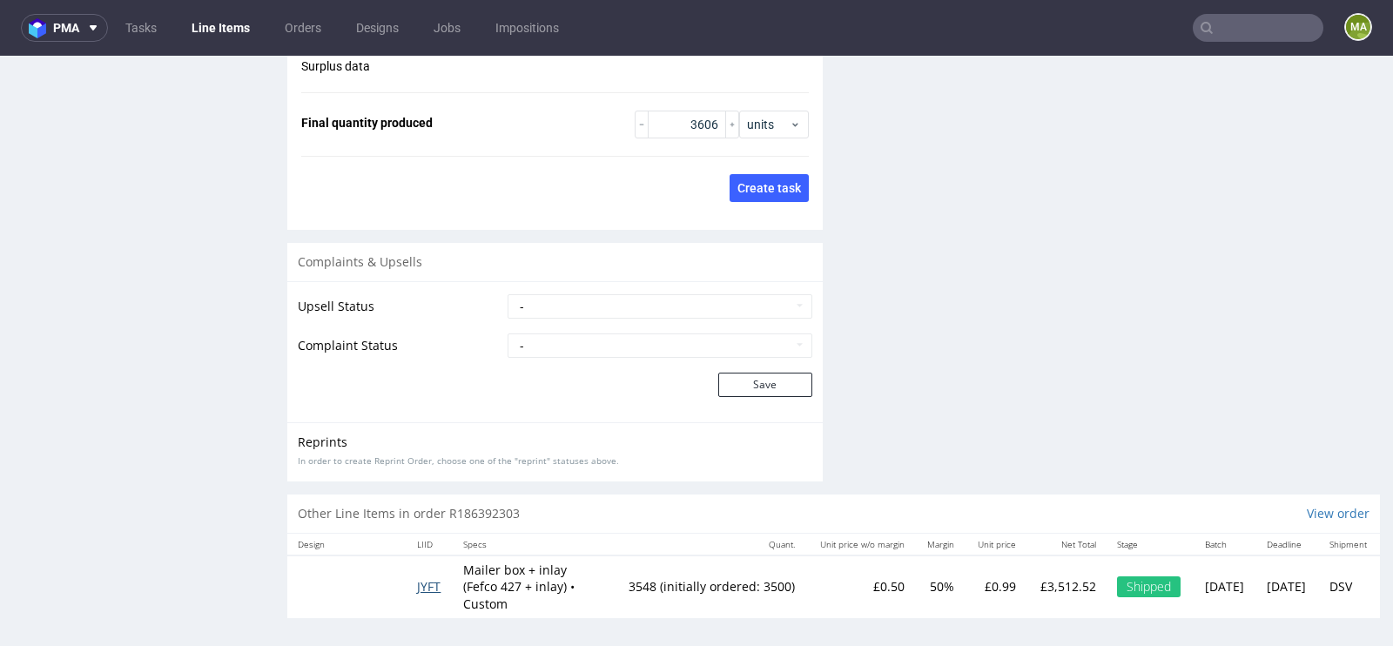
click at [423, 579] on span "JYFT" at bounding box center [429, 586] width 24 height 17
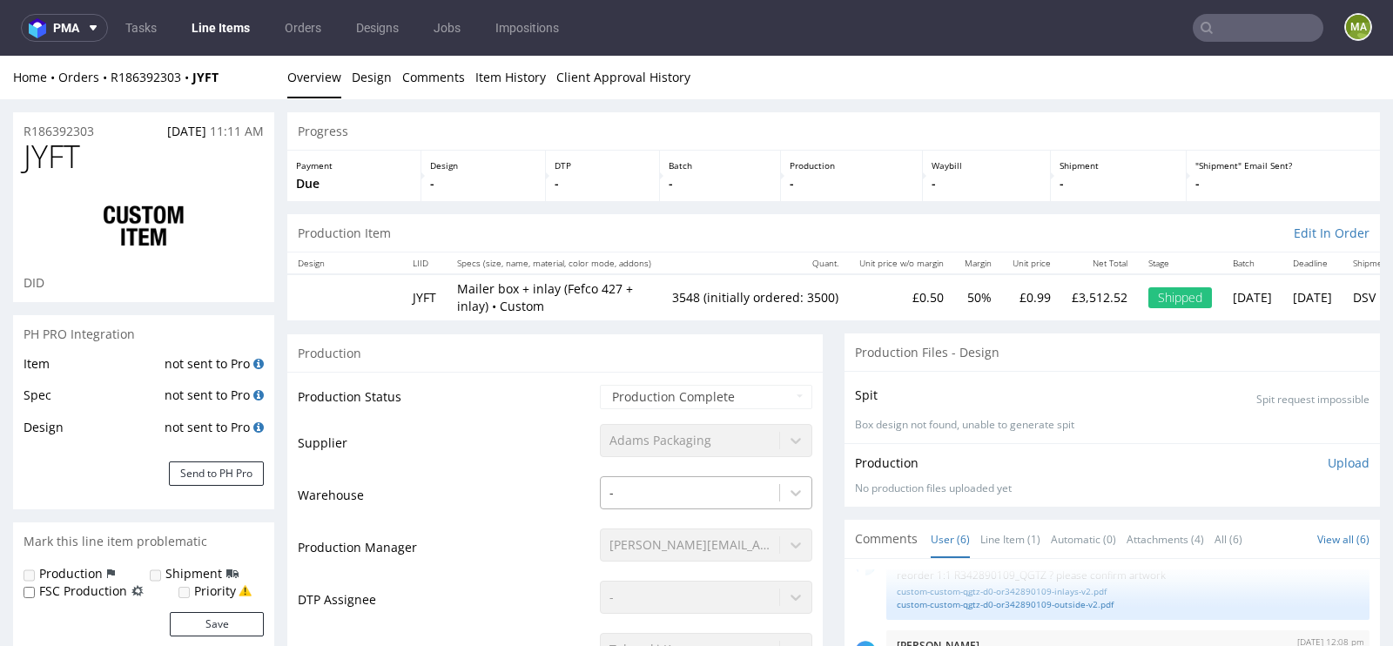
scroll to position [420, 0]
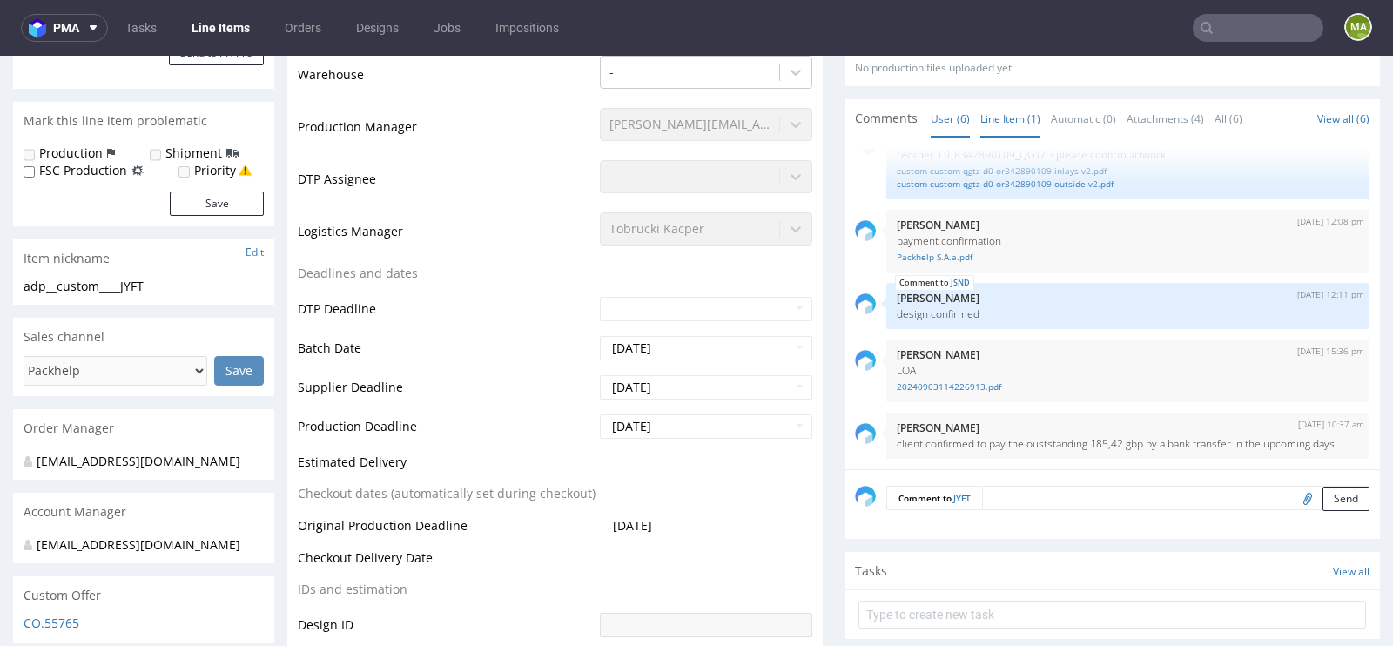
click at [1017, 114] on link "Line Item (1)" at bounding box center [1010, 118] width 60 height 37
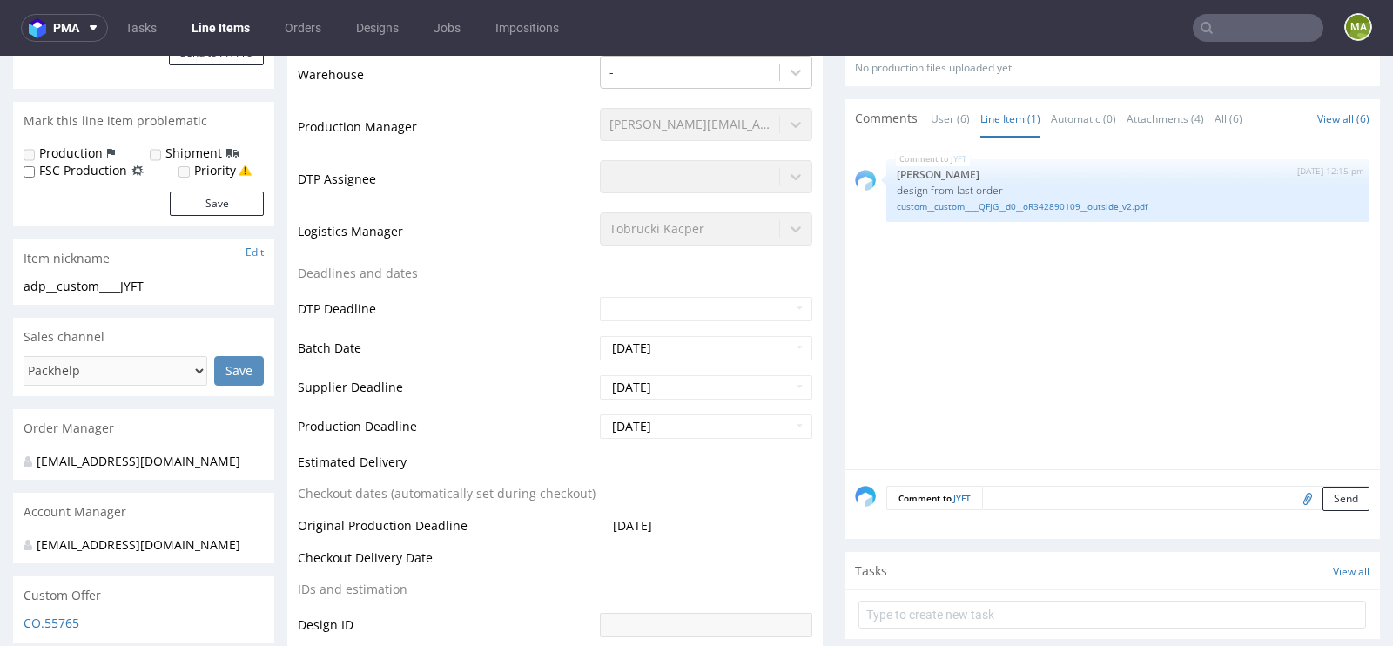
scroll to position [0, 0]
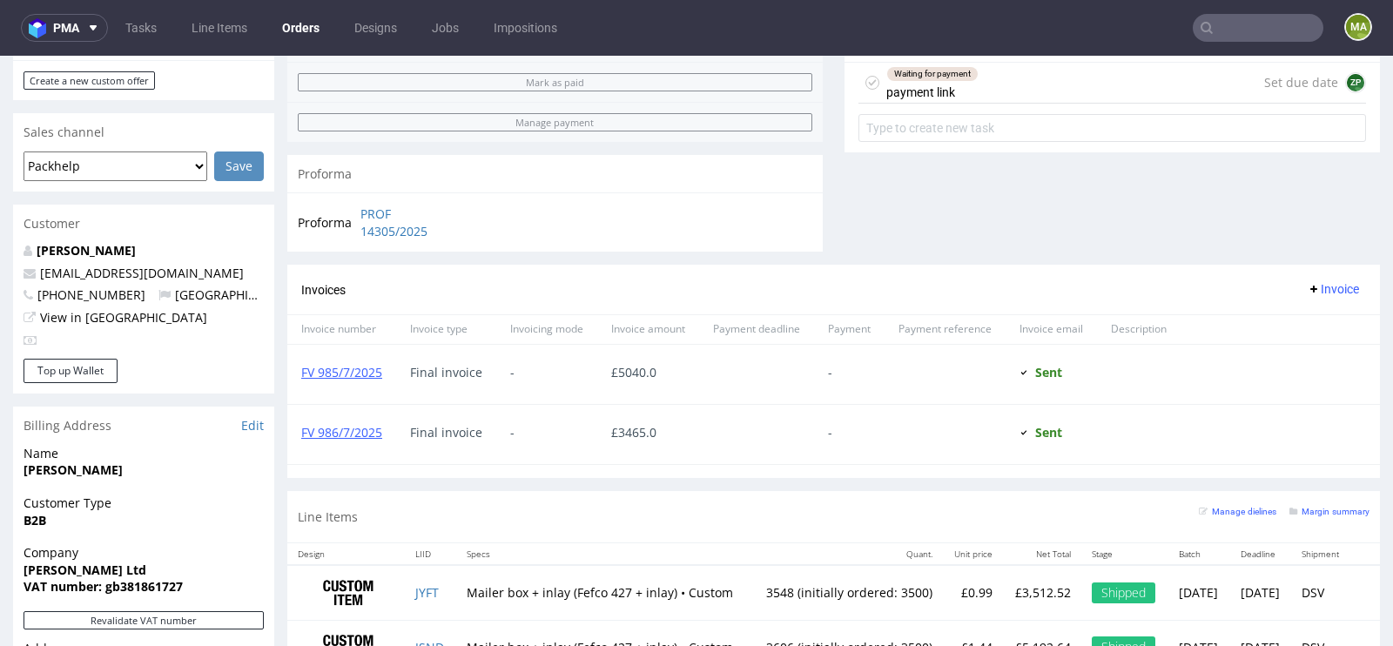
scroll to position [668, 0]
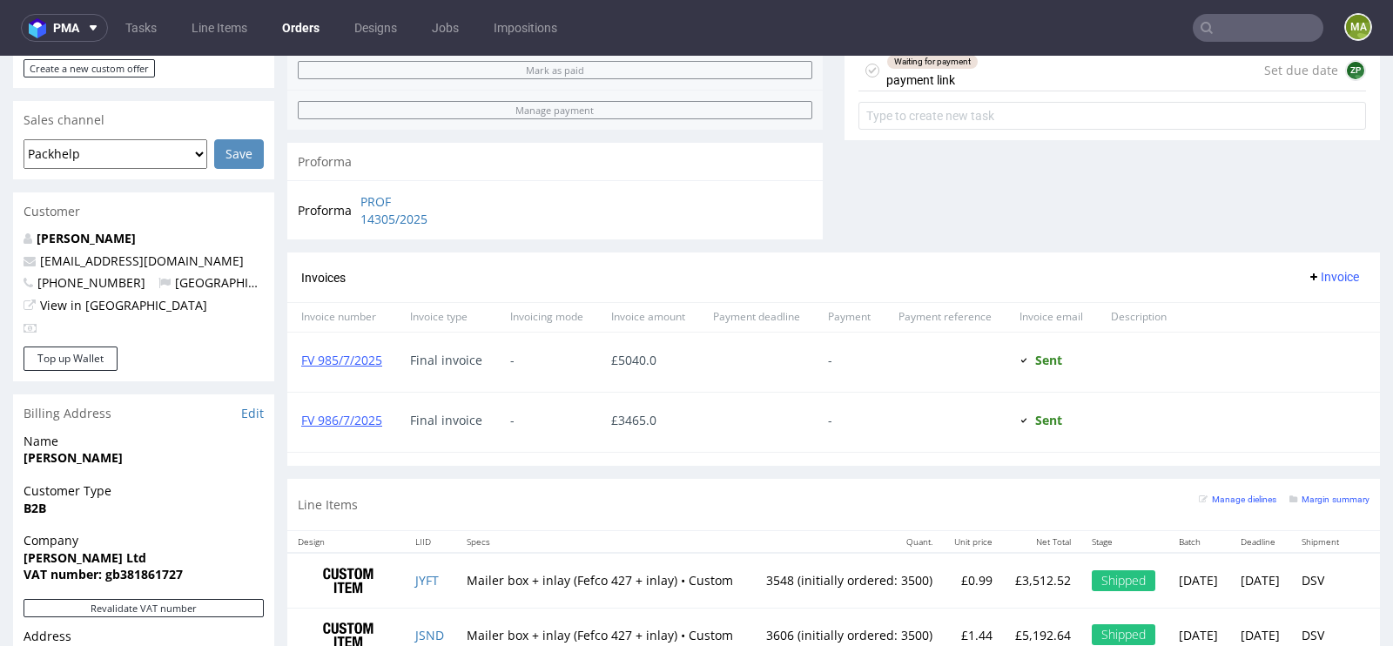
click at [1333, 489] on div "Margin summary" at bounding box center [1329, 497] width 80 height 17
click at [1323, 494] on small "Margin summary" at bounding box center [1329, 499] width 80 height 10
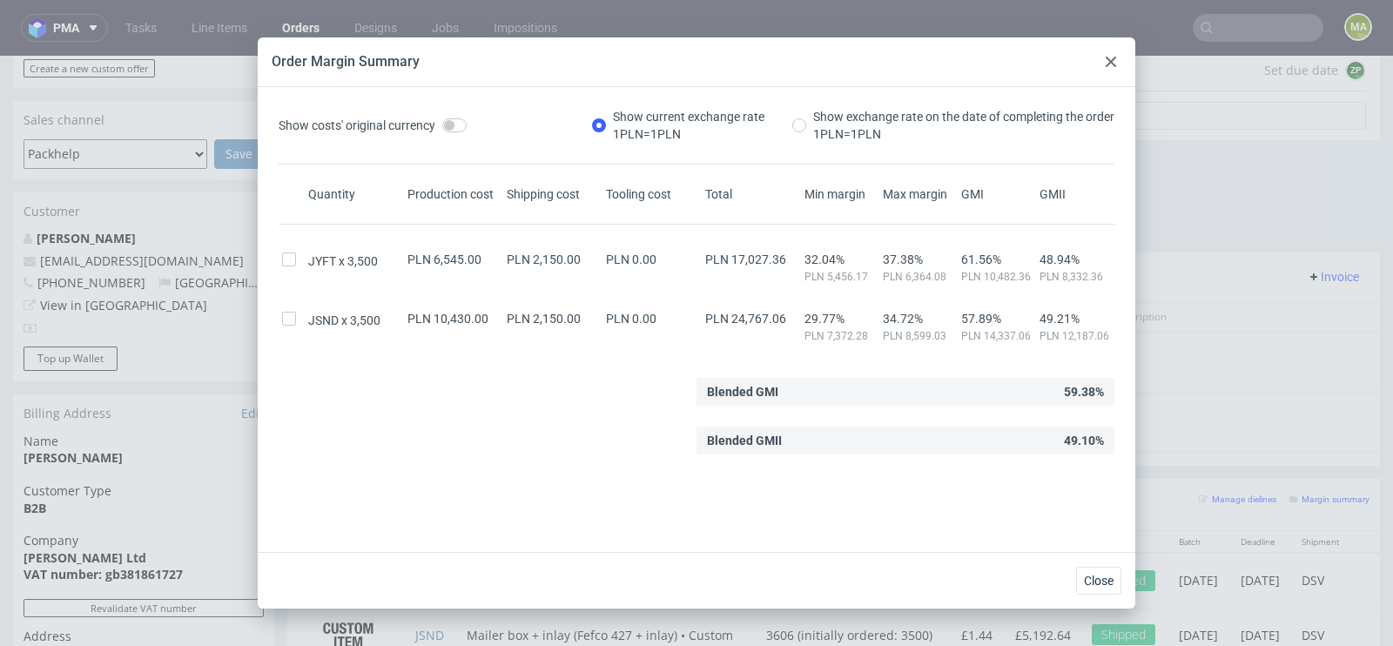
click at [1110, 64] on icon at bounding box center [1110, 62] width 10 height 10
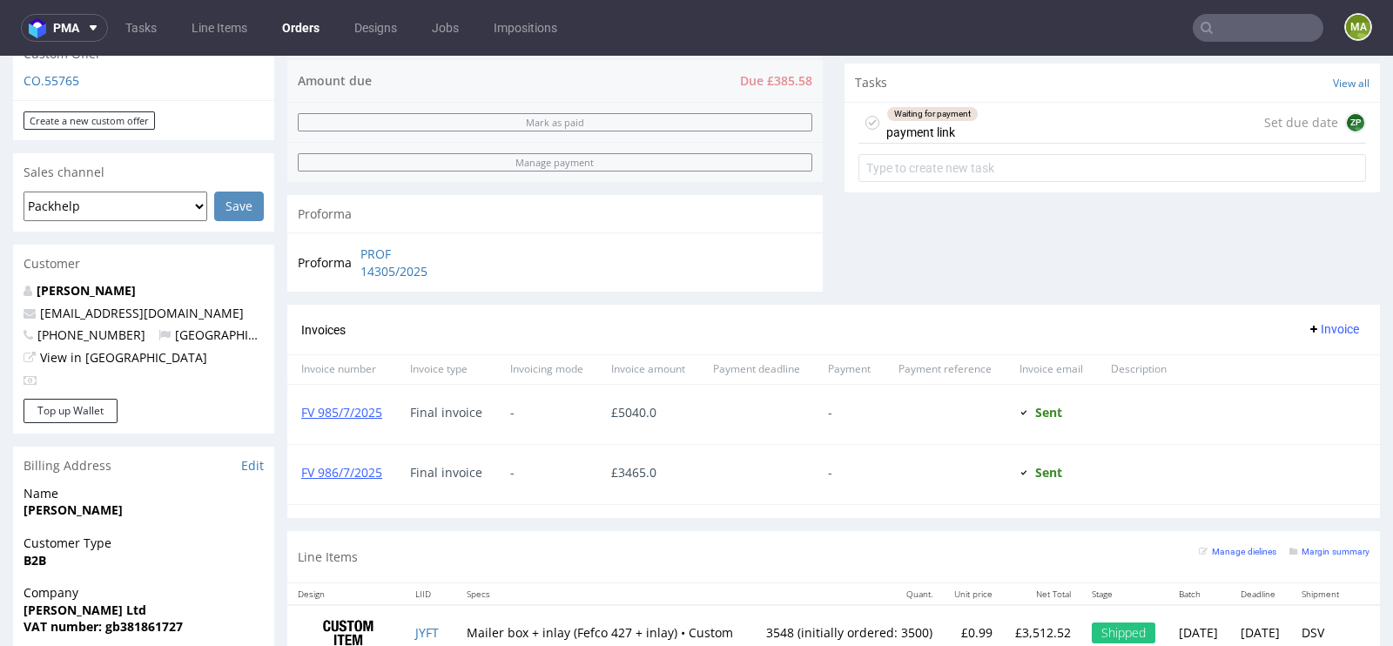
scroll to position [1044, 0]
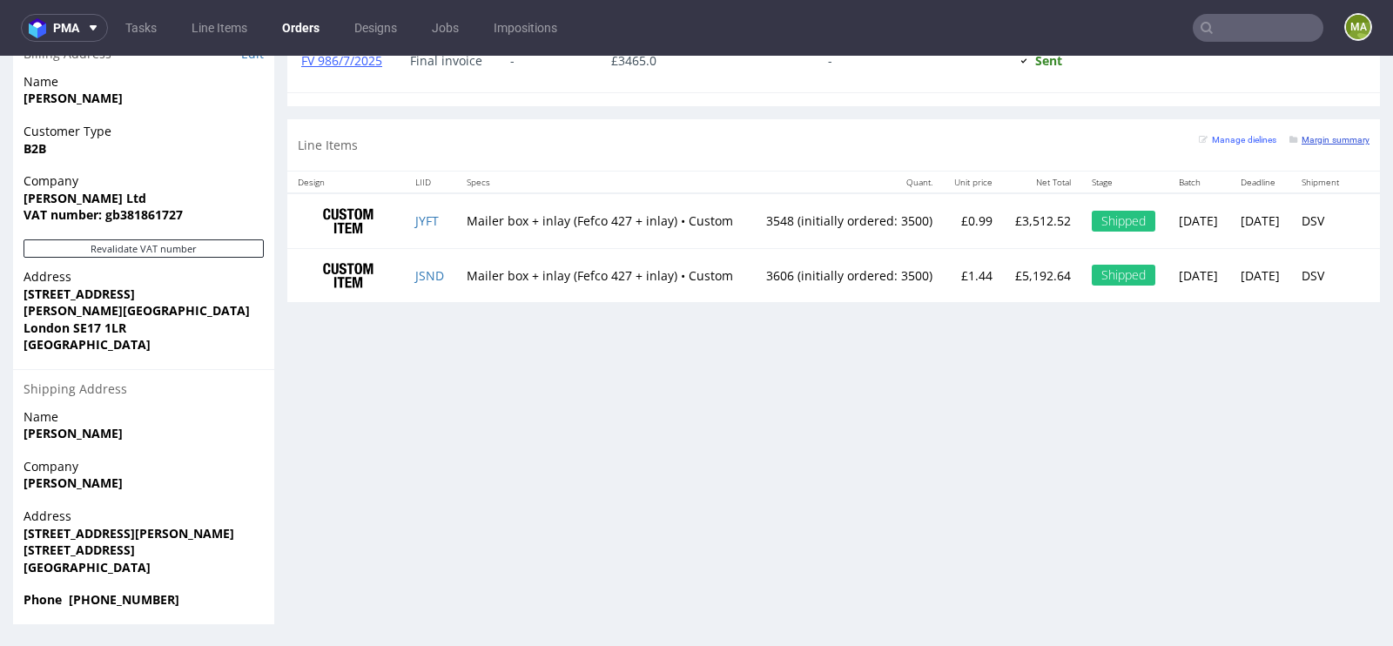
click at [1321, 135] on small "Margin summary" at bounding box center [1329, 140] width 80 height 10
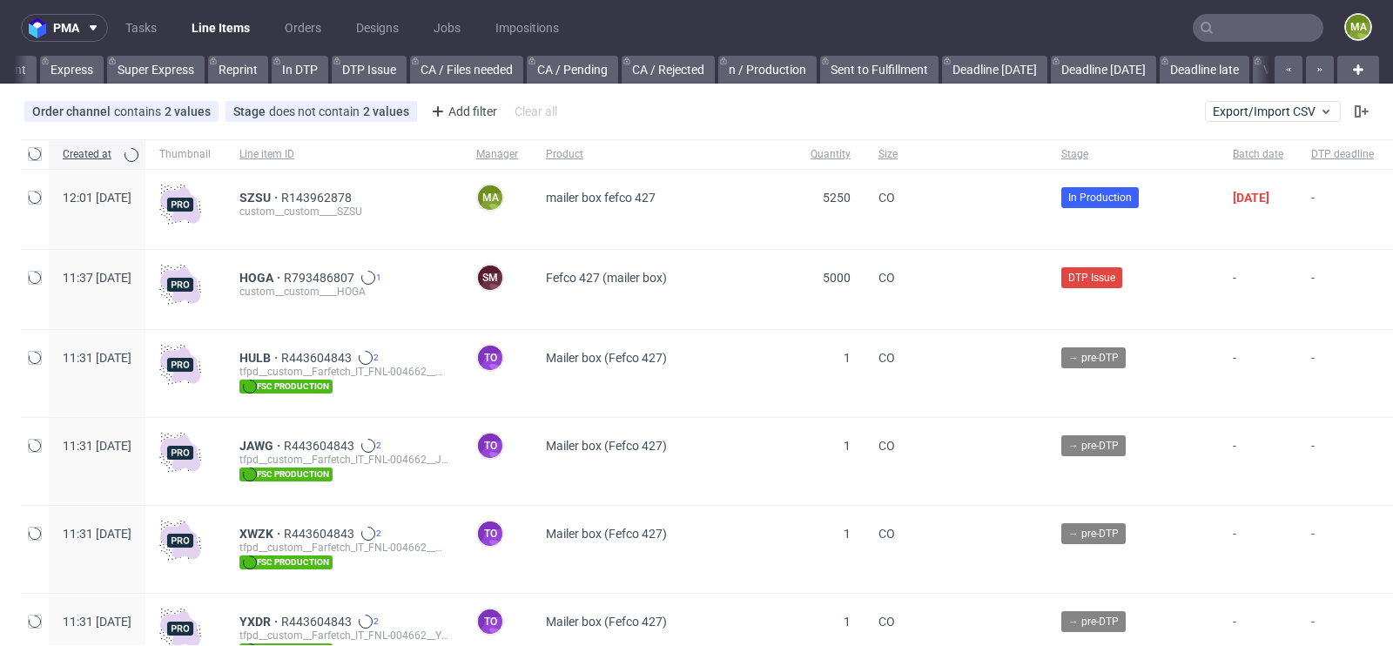
click at [1218, 29] on input "text" at bounding box center [1257, 28] width 131 height 28
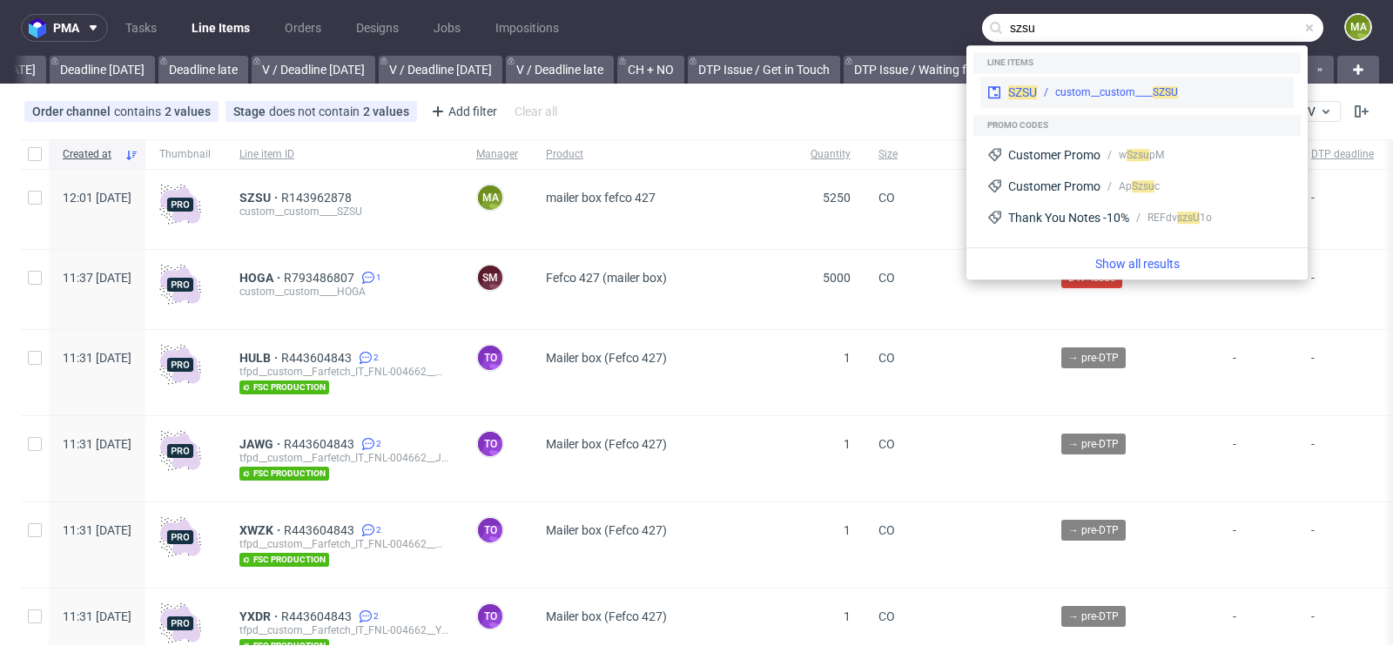
type input "szsu"
click at [1123, 82] on div "SZSU custom__custom____ SZSU" at bounding box center [1136, 92] width 313 height 31
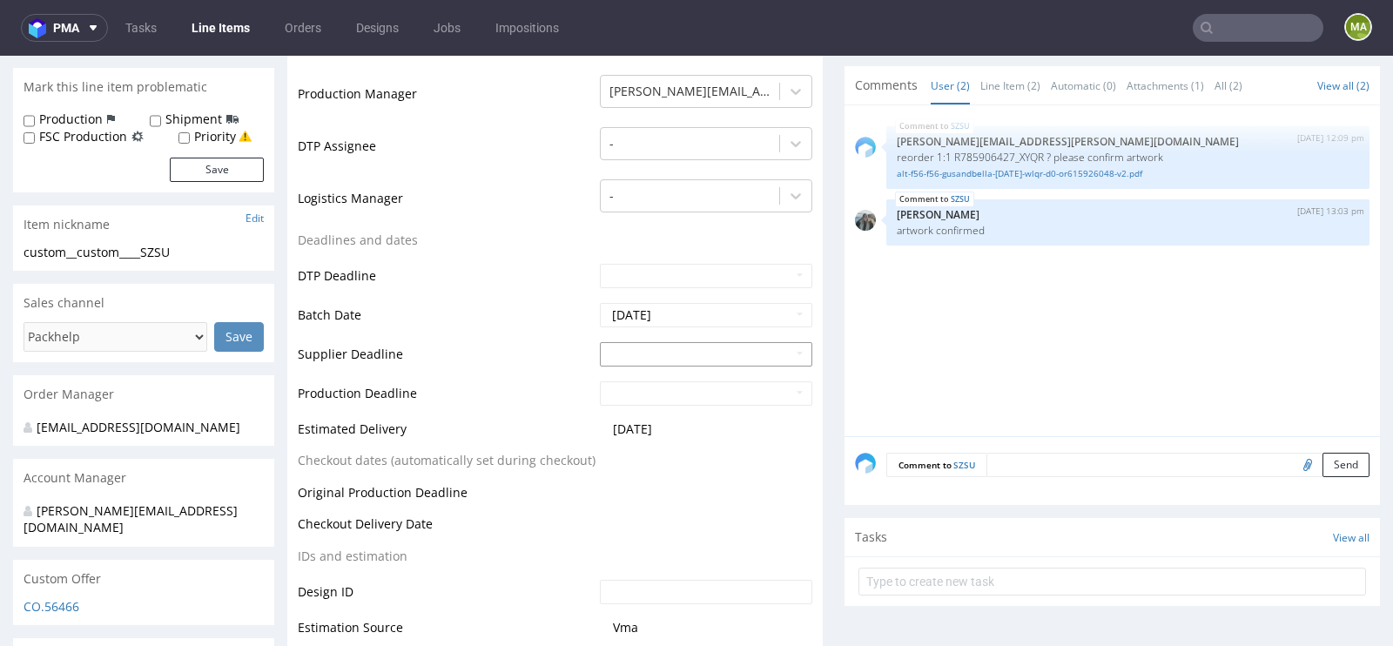
scroll to position [470, 0]
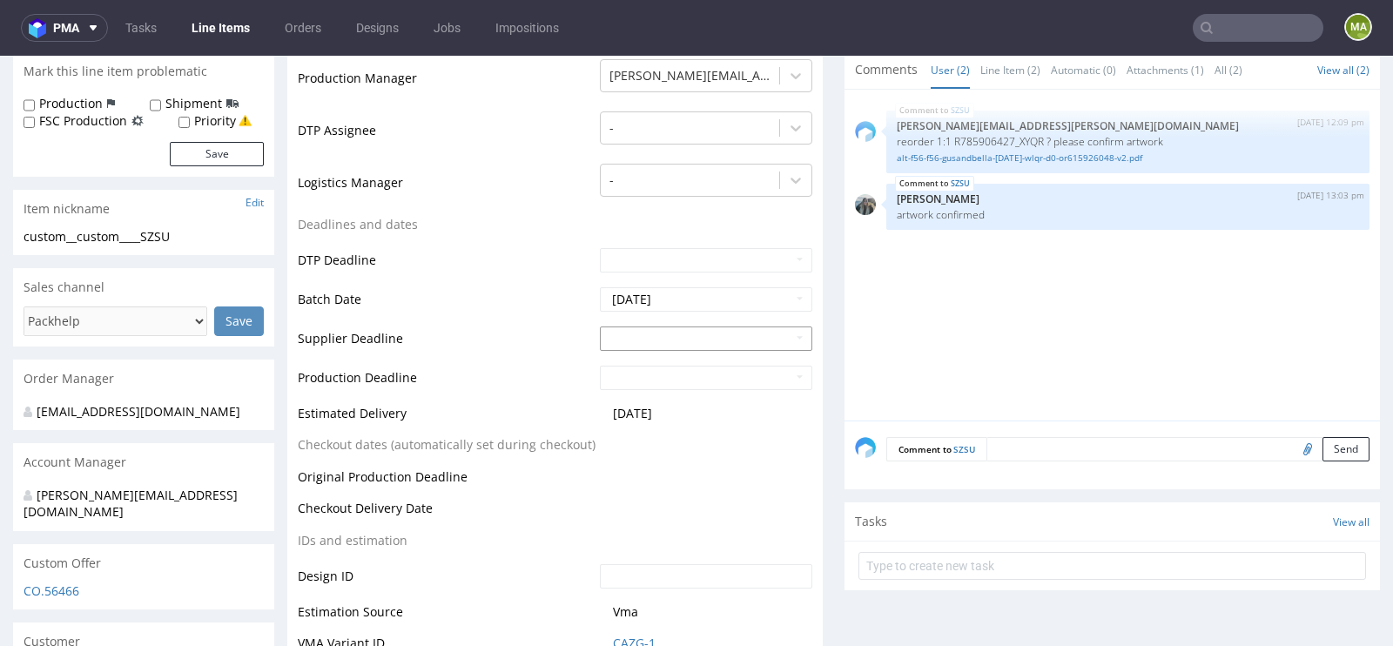
click at [742, 336] on input "text" at bounding box center [706, 338] width 212 height 24
click at [660, 312] on td "2" at bounding box center [664, 311] width 26 height 26
type input "2025-09-02"
click at [654, 374] on input "text" at bounding box center [706, 378] width 212 height 24
click at [713, 353] on td "4" at bounding box center [717, 350] width 26 height 26
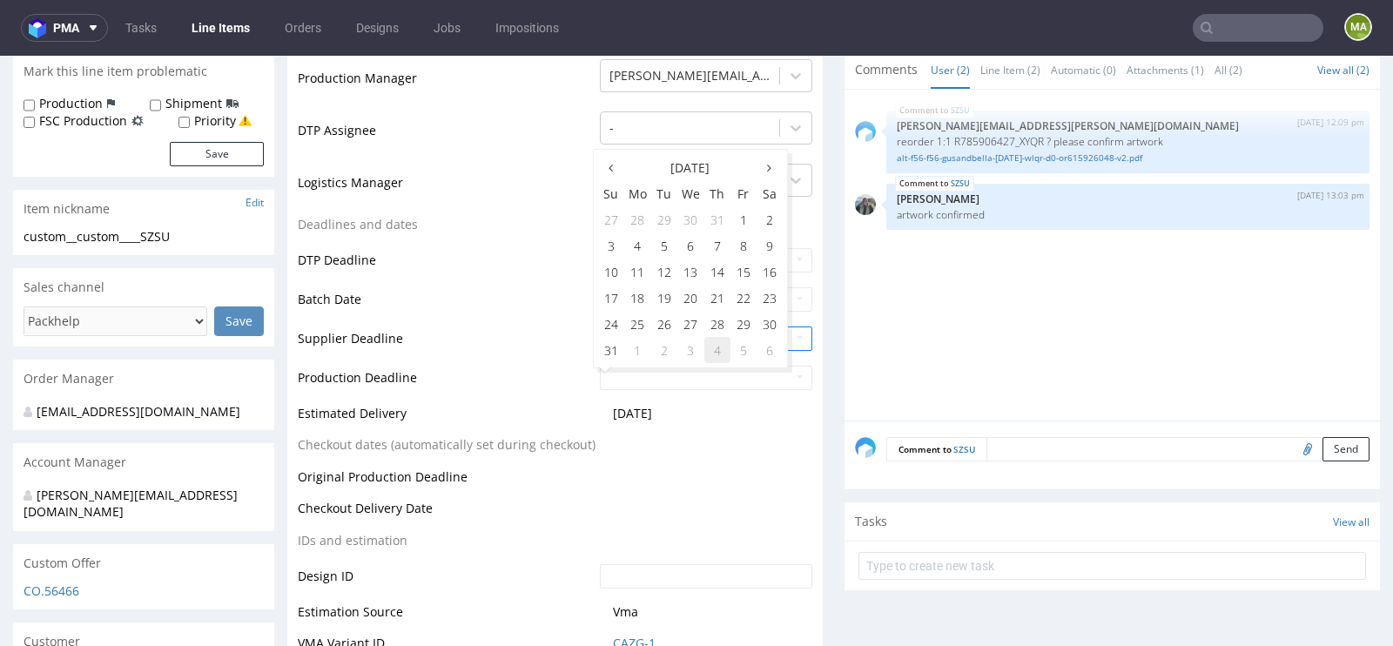
type input "2025-09-04"
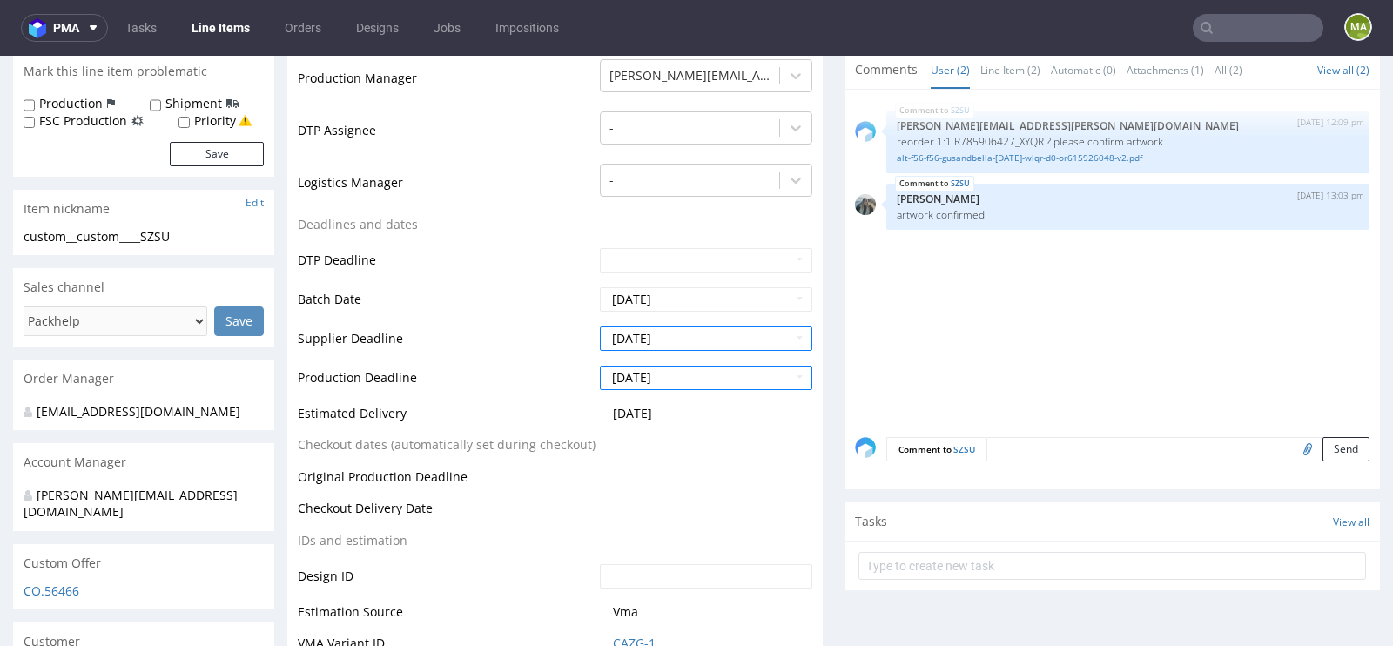
click at [517, 373] on td "Production Deadline" at bounding box center [447, 383] width 298 height 39
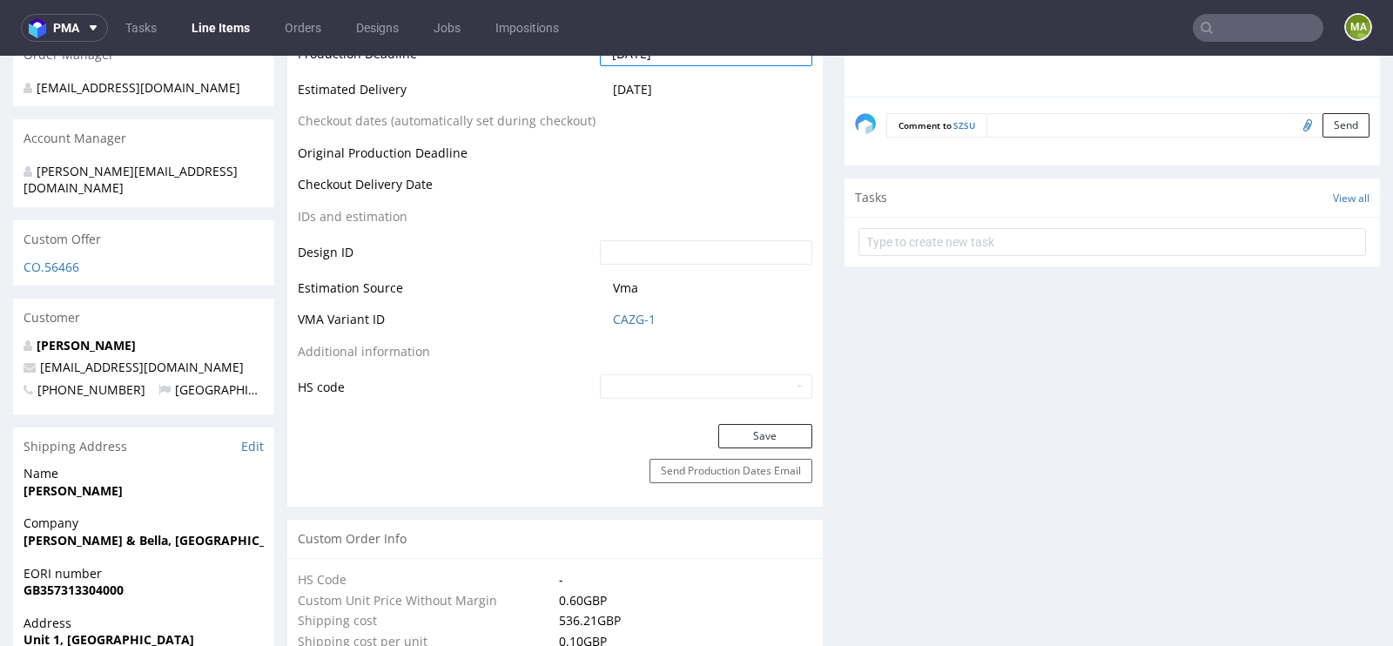
scroll to position [810, 0]
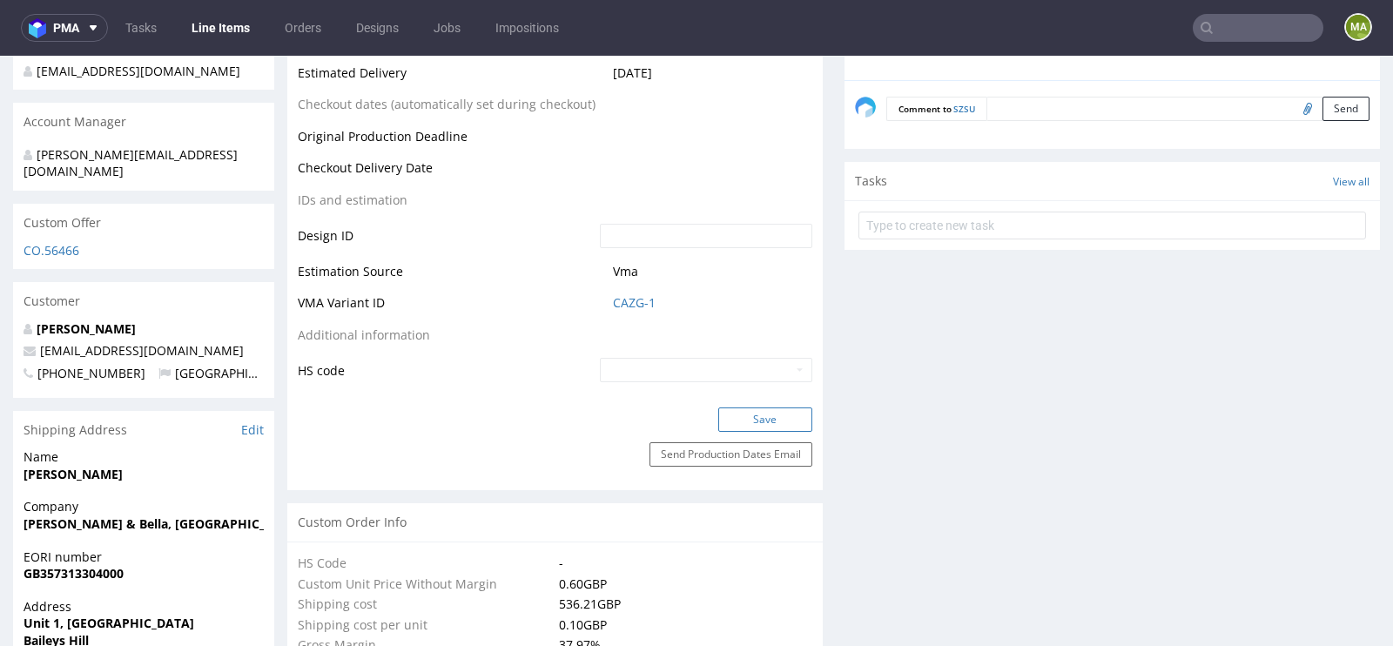
click at [736, 416] on button "Save" at bounding box center [765, 419] width 94 height 24
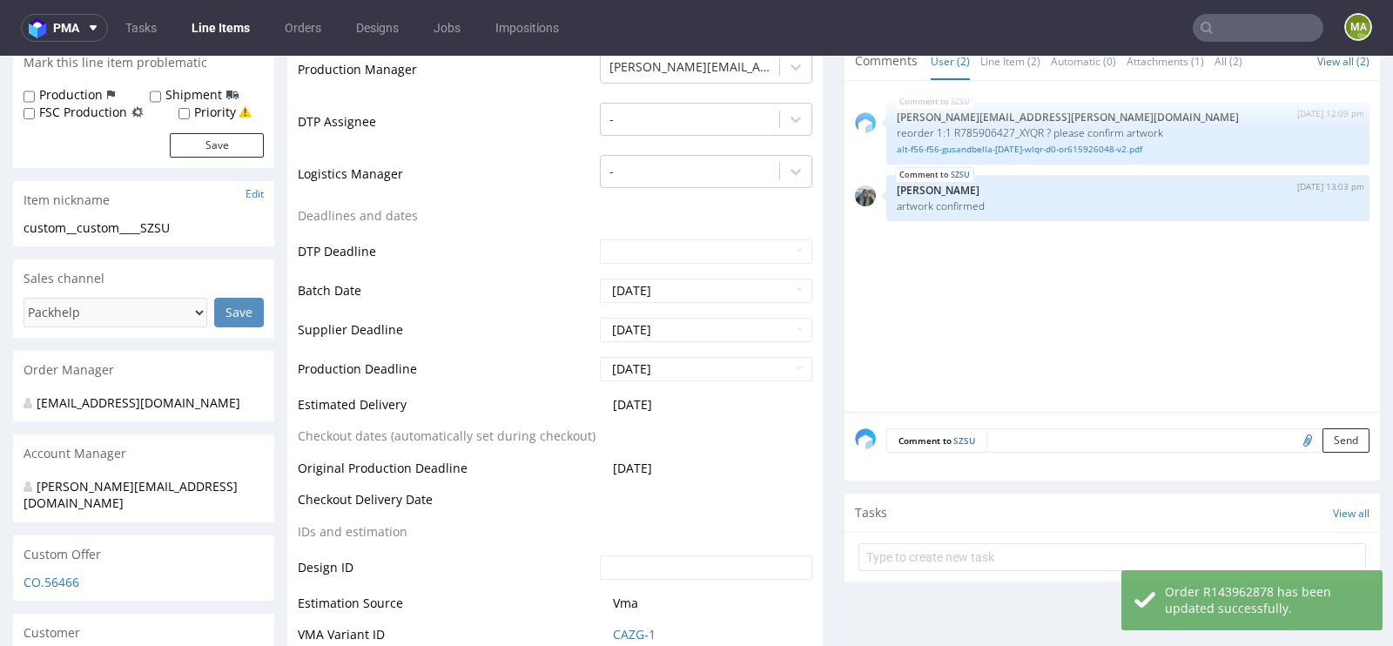
scroll to position [473, 0]
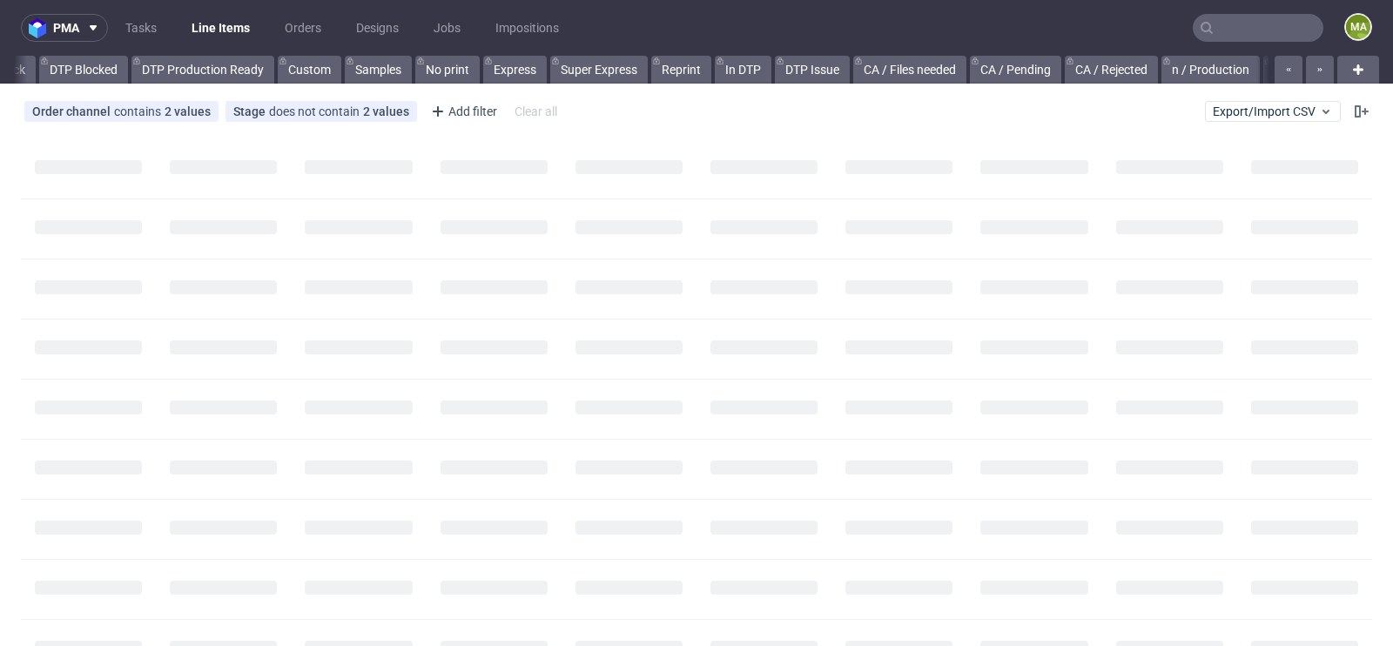
click at [1219, 39] on input "text" at bounding box center [1257, 28] width 131 height 28
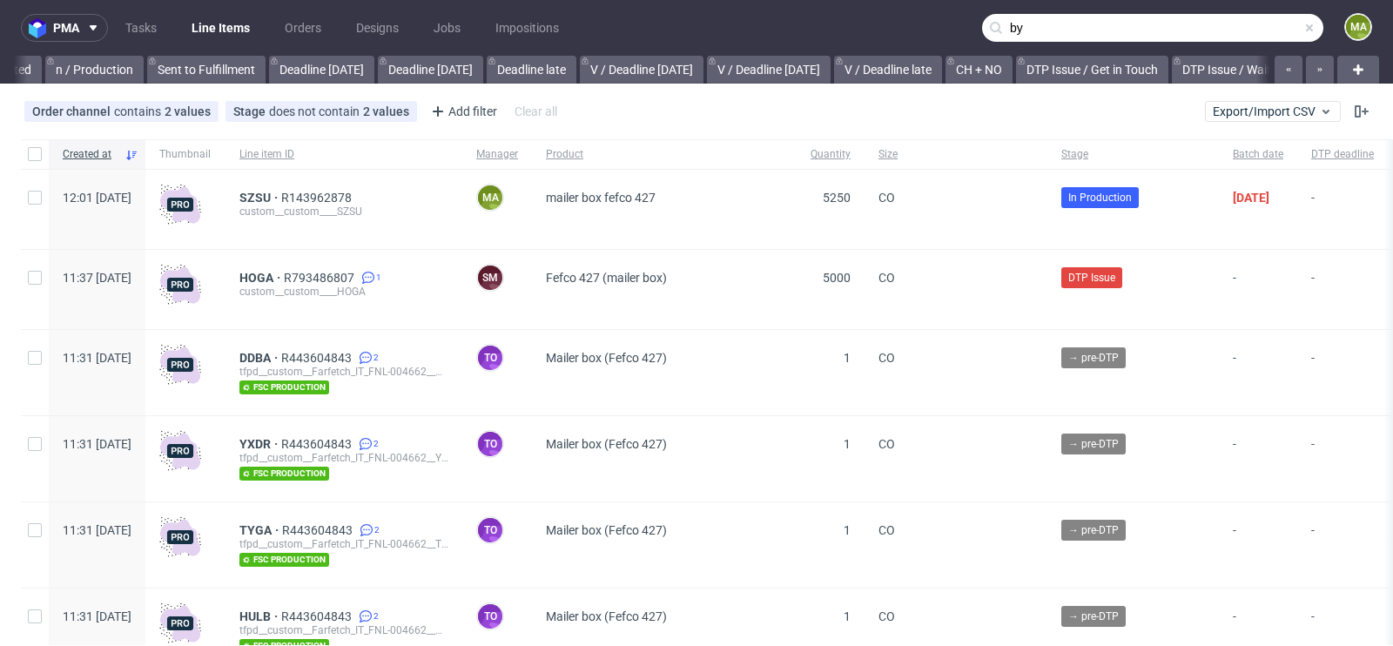
scroll to position [0, 1968]
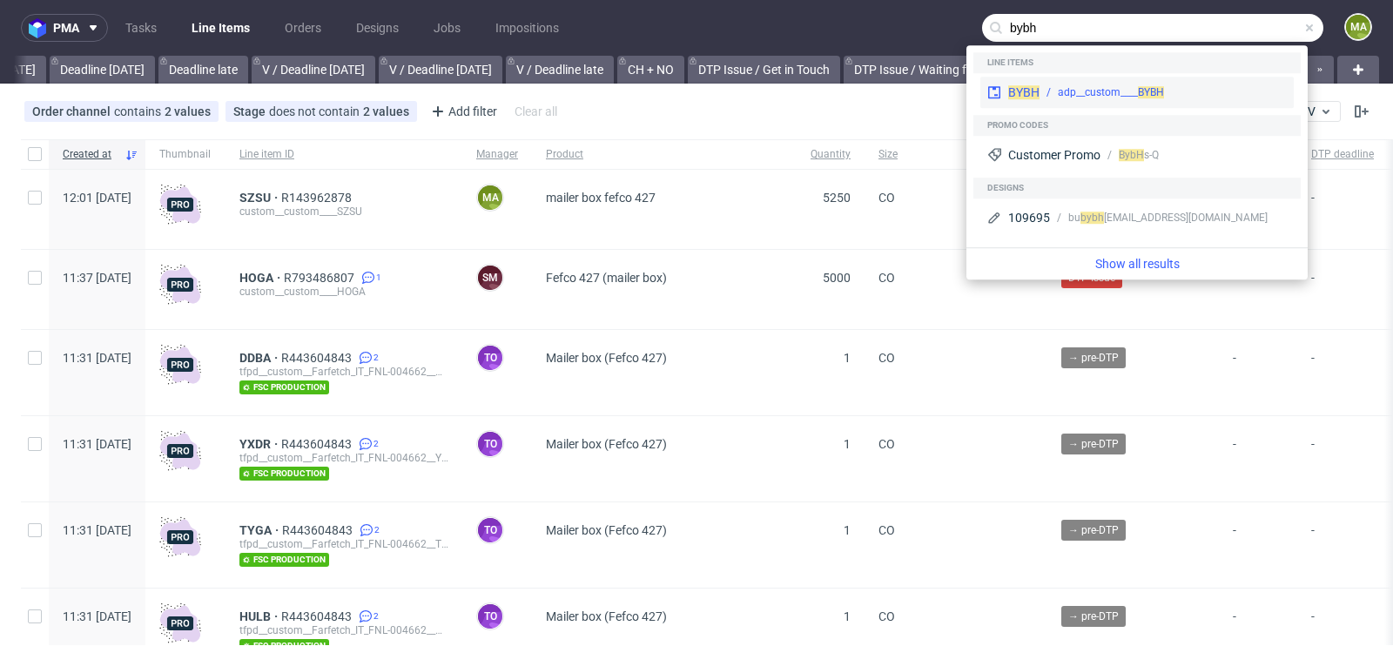
type input "bybh"
click at [1077, 90] on div "adp__custom____ BYBH" at bounding box center [1111, 92] width 106 height 16
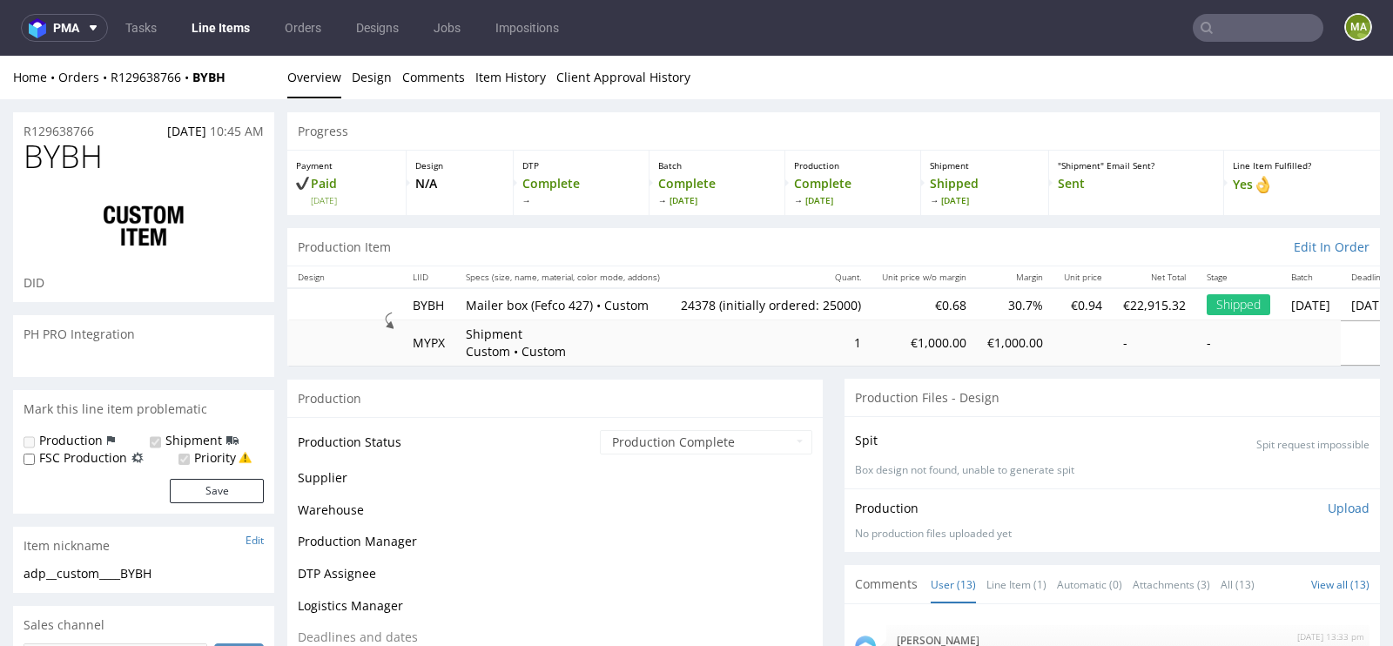
scroll to position [614, 0]
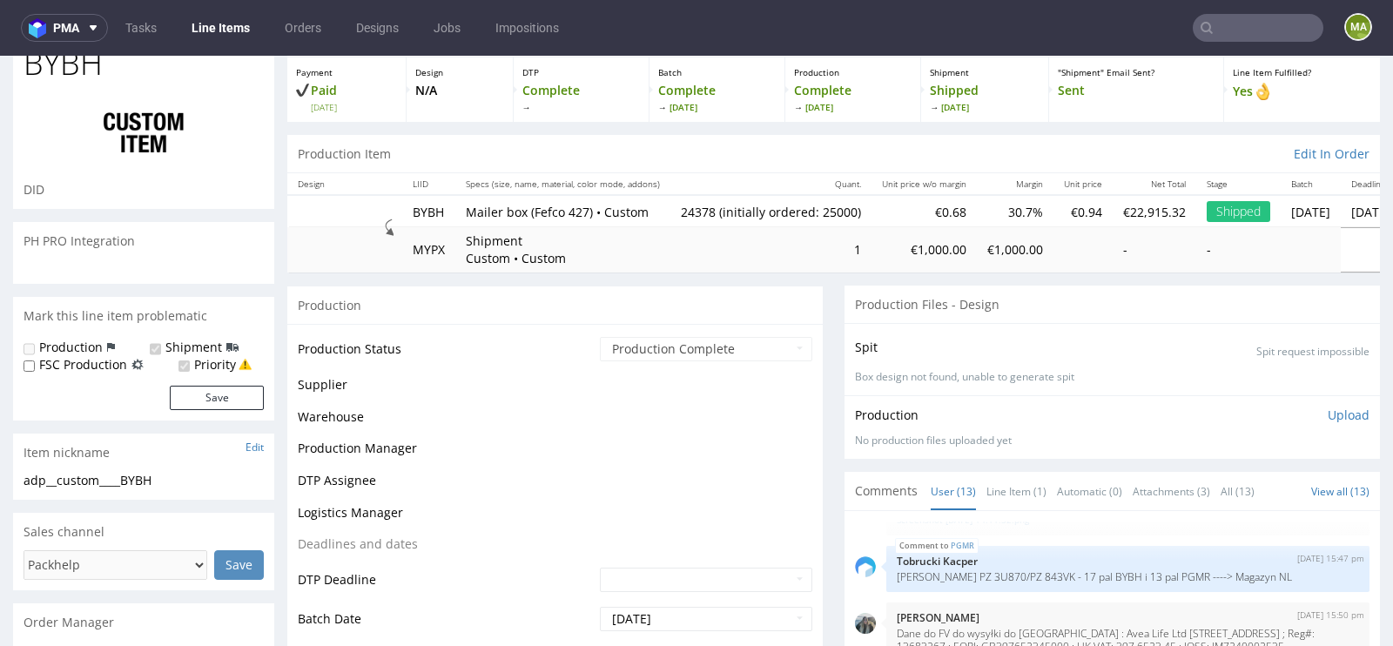
select select "in_progress"
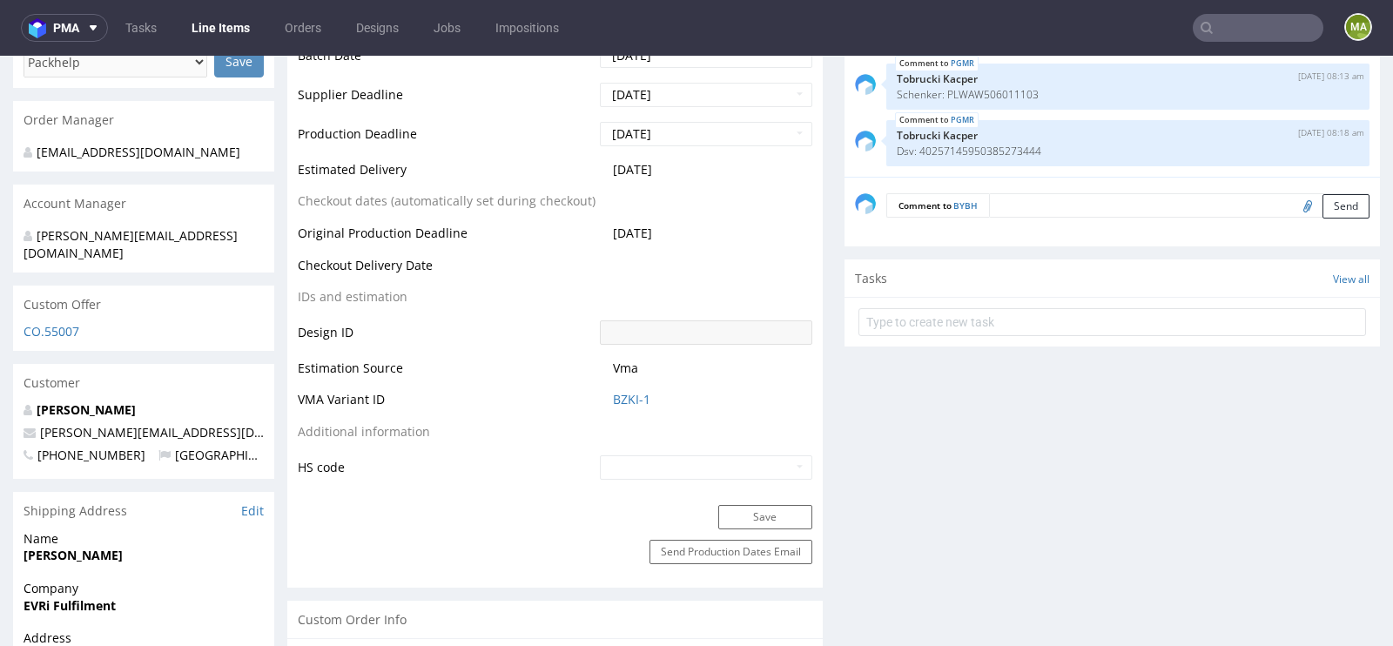
scroll to position [782, 0]
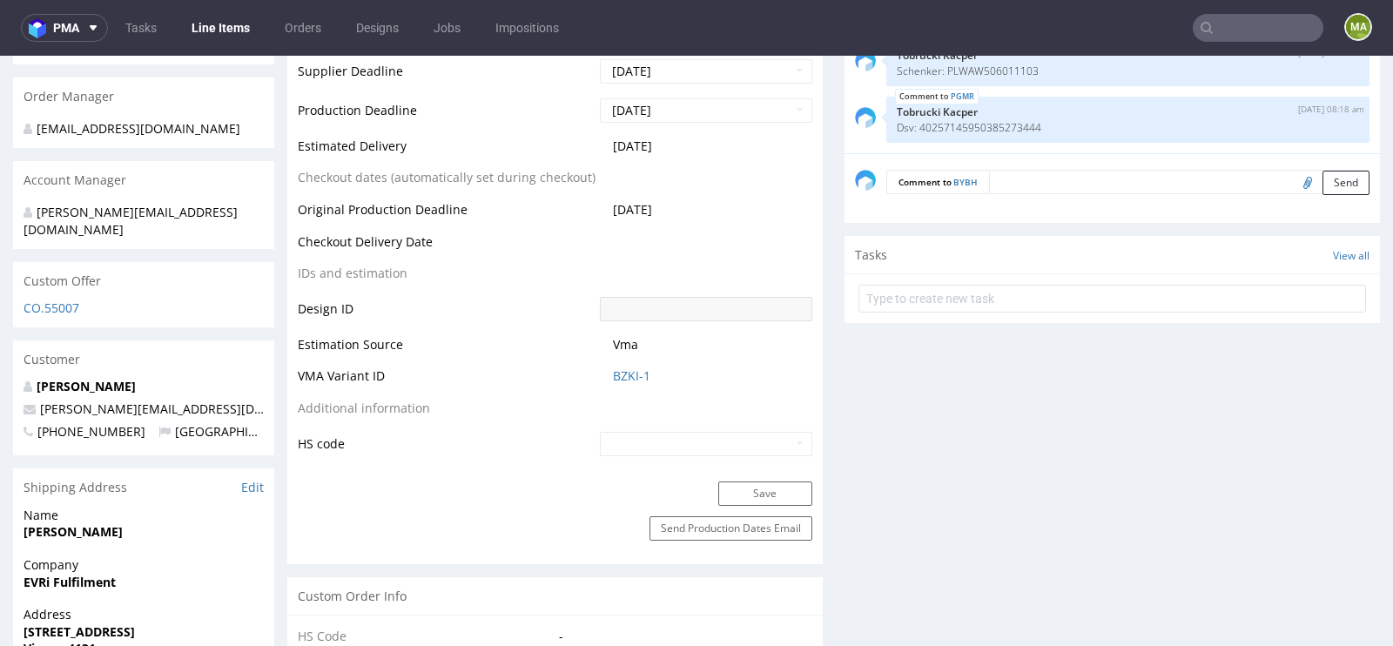
click at [620, 386] on td "BZKI-1" at bounding box center [703, 382] width 217 height 32
click at [622, 378] on link "BZKI-1" at bounding box center [631, 375] width 37 height 17
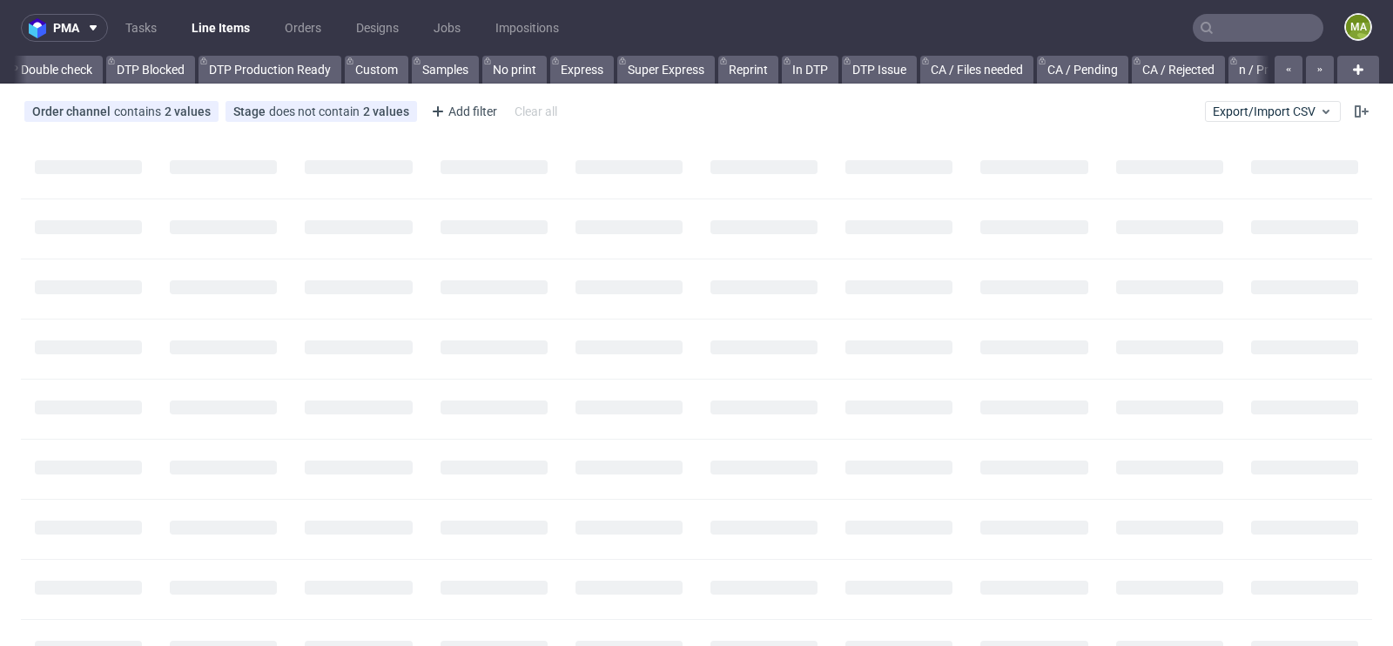
click at [1243, 30] on input "text" at bounding box center [1257, 28] width 131 height 28
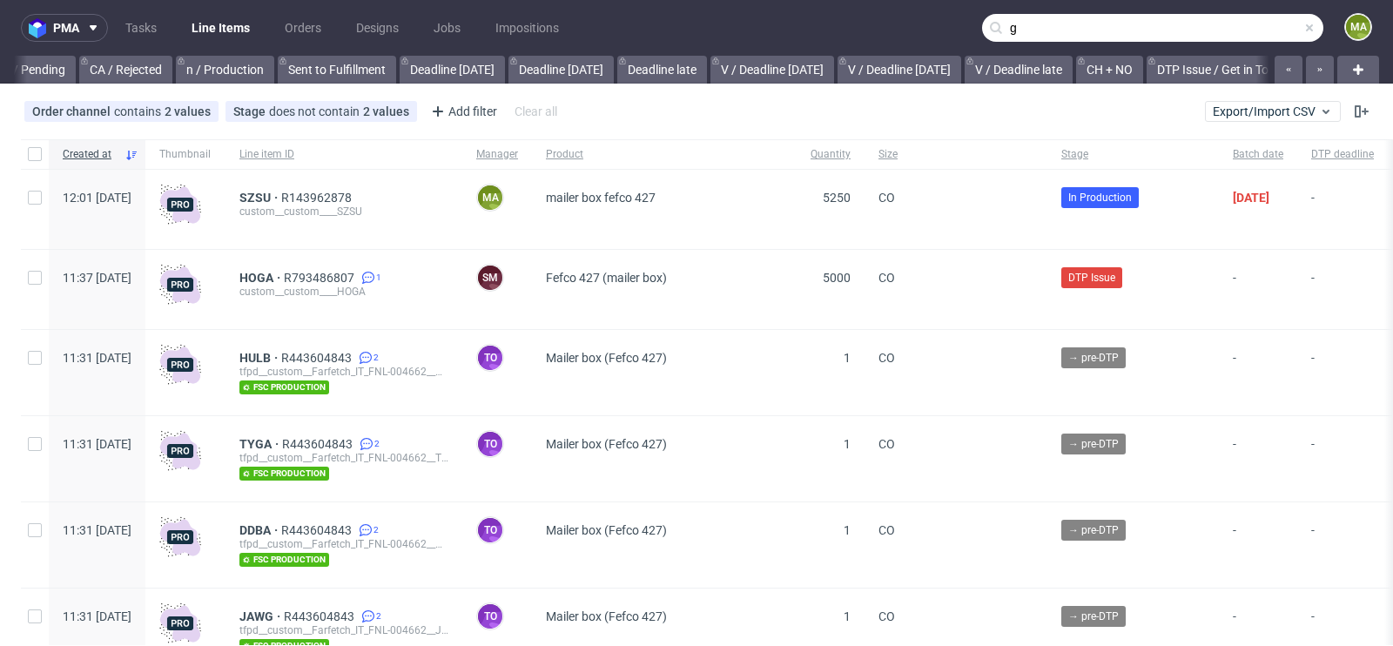
scroll to position [0, 1968]
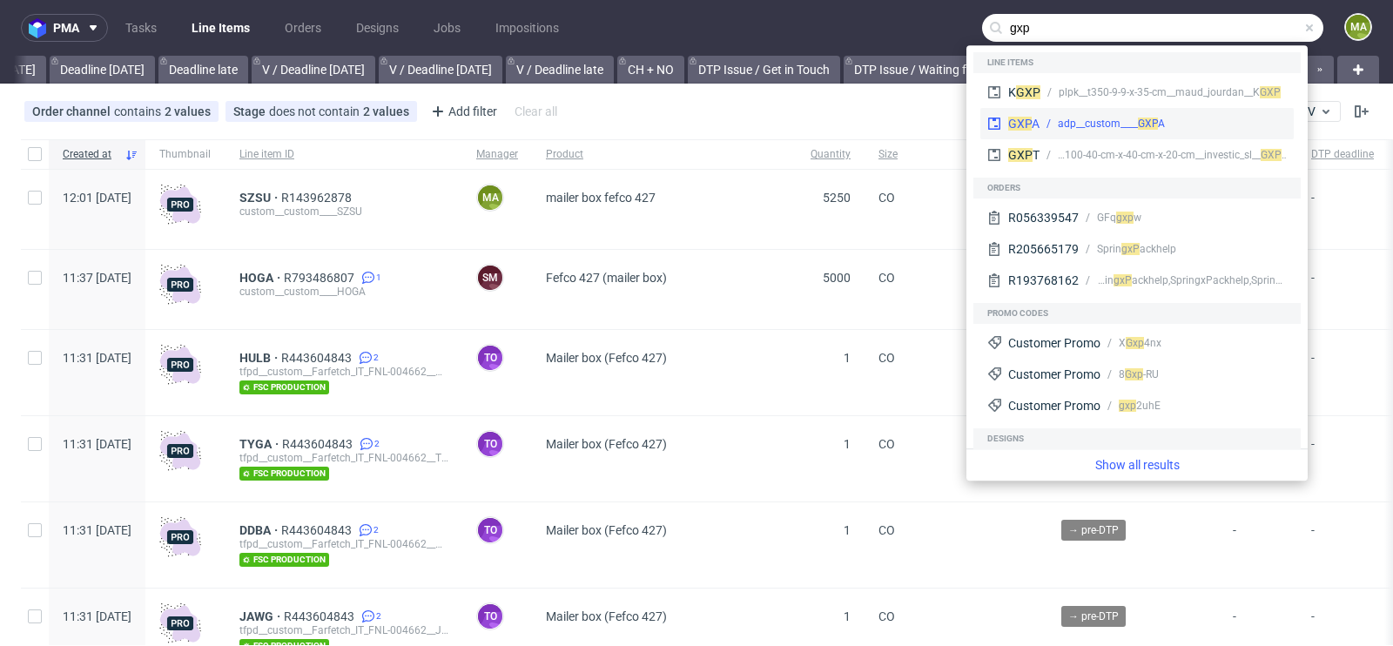
type input "gxp"
click at [1091, 121] on div "adp__custom____ GX" at bounding box center [1105, 124] width 94 height 16
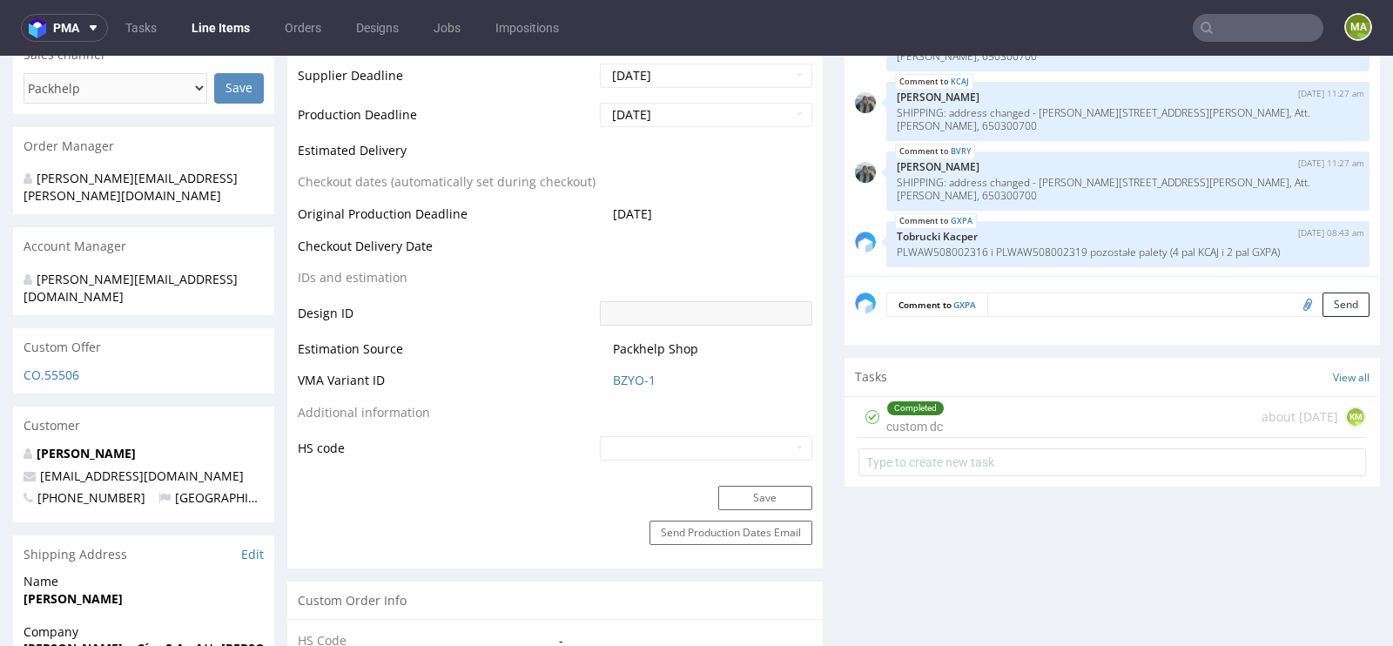
scroll to position [796, 0]
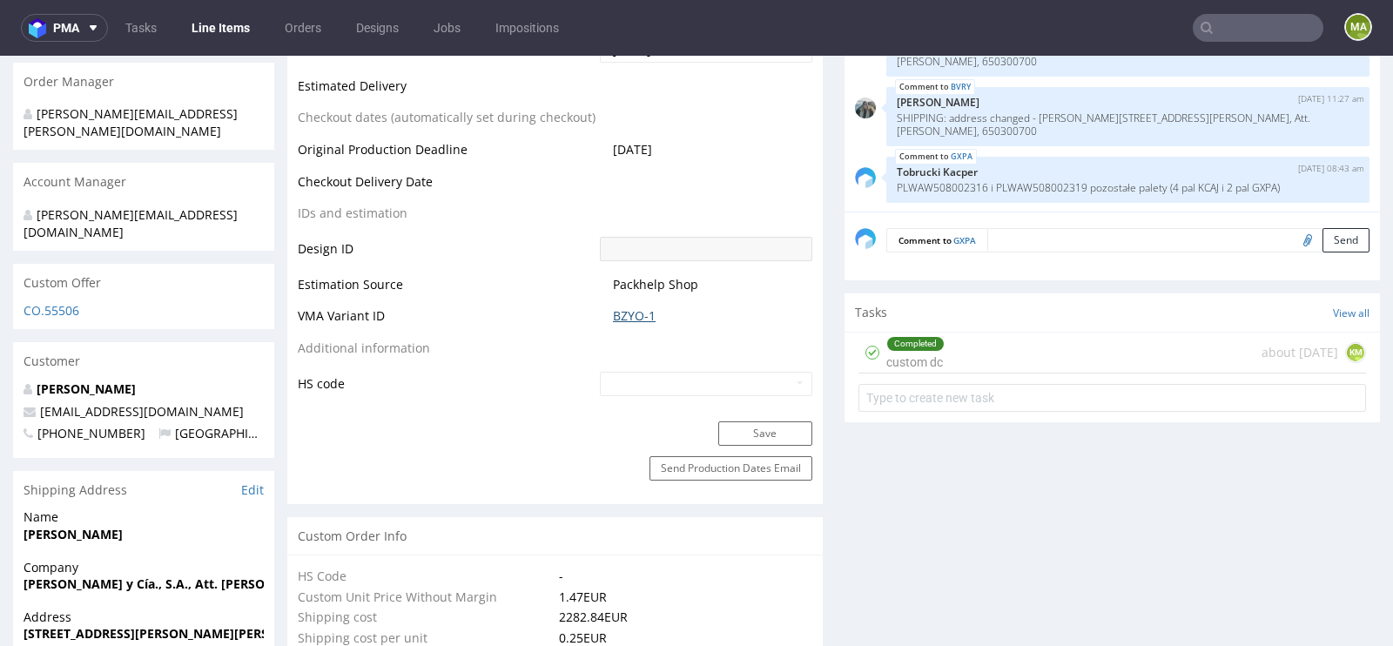
click at [639, 307] on link "BZYO-1" at bounding box center [634, 315] width 43 height 17
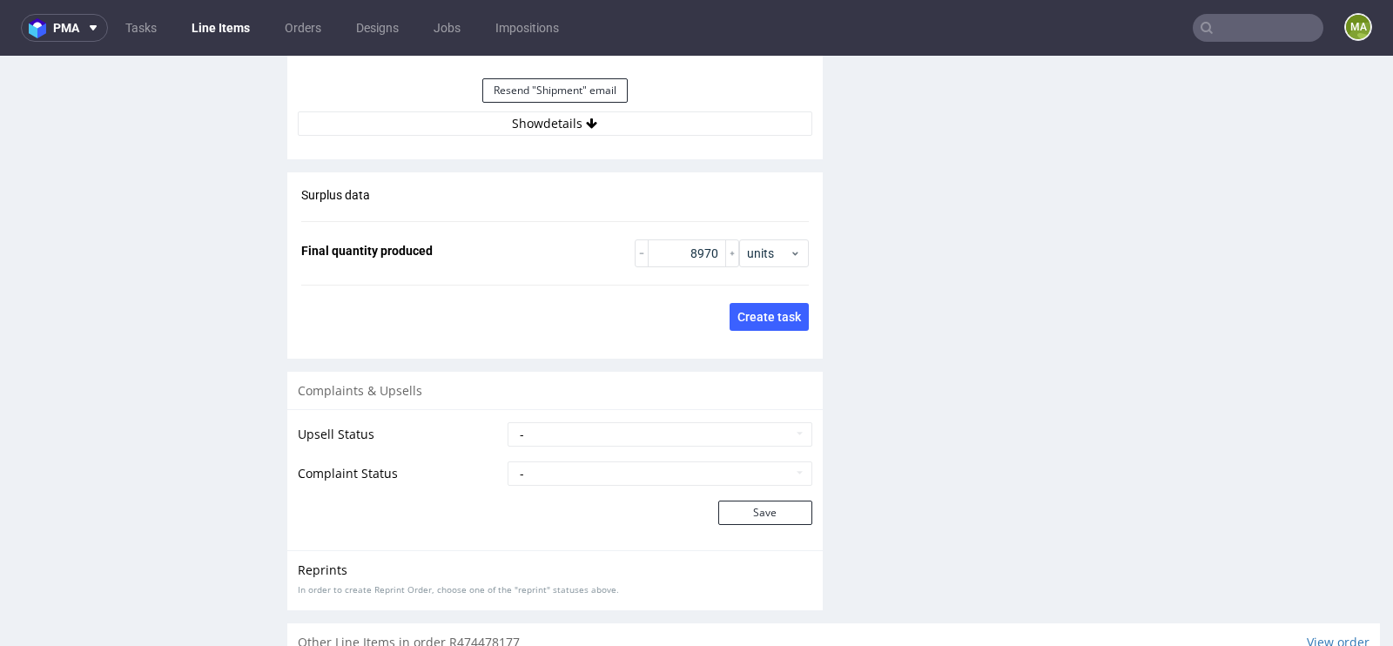
scroll to position [2707, 0]
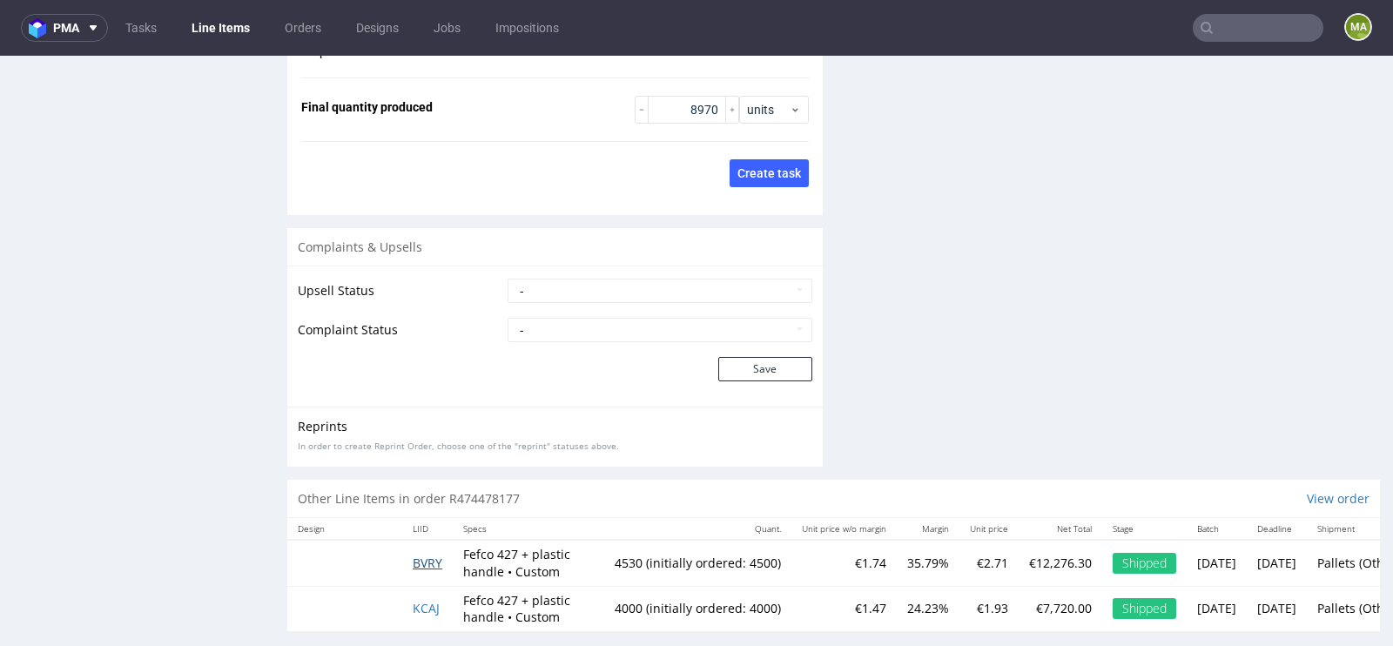
click at [425, 554] on span "BVRY" at bounding box center [428, 562] width 30 height 17
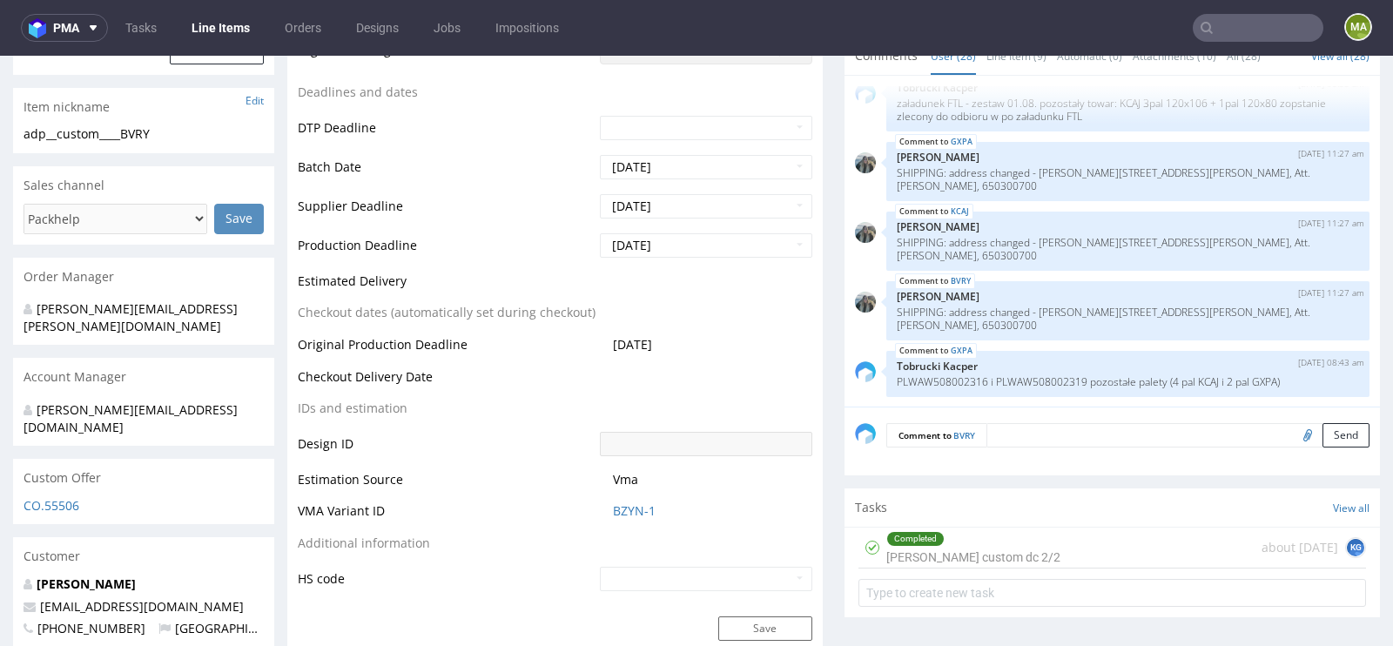
scroll to position [840, 0]
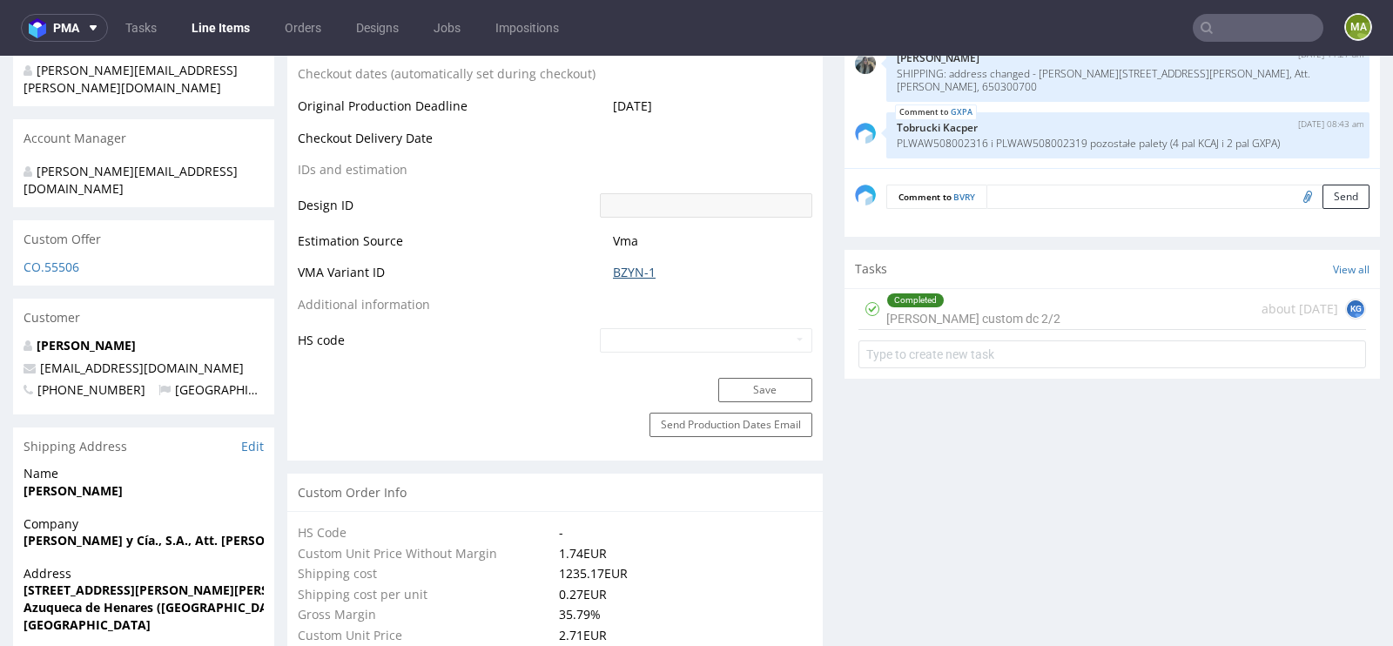
click at [615, 264] on link "BZYN-1" at bounding box center [634, 272] width 43 height 17
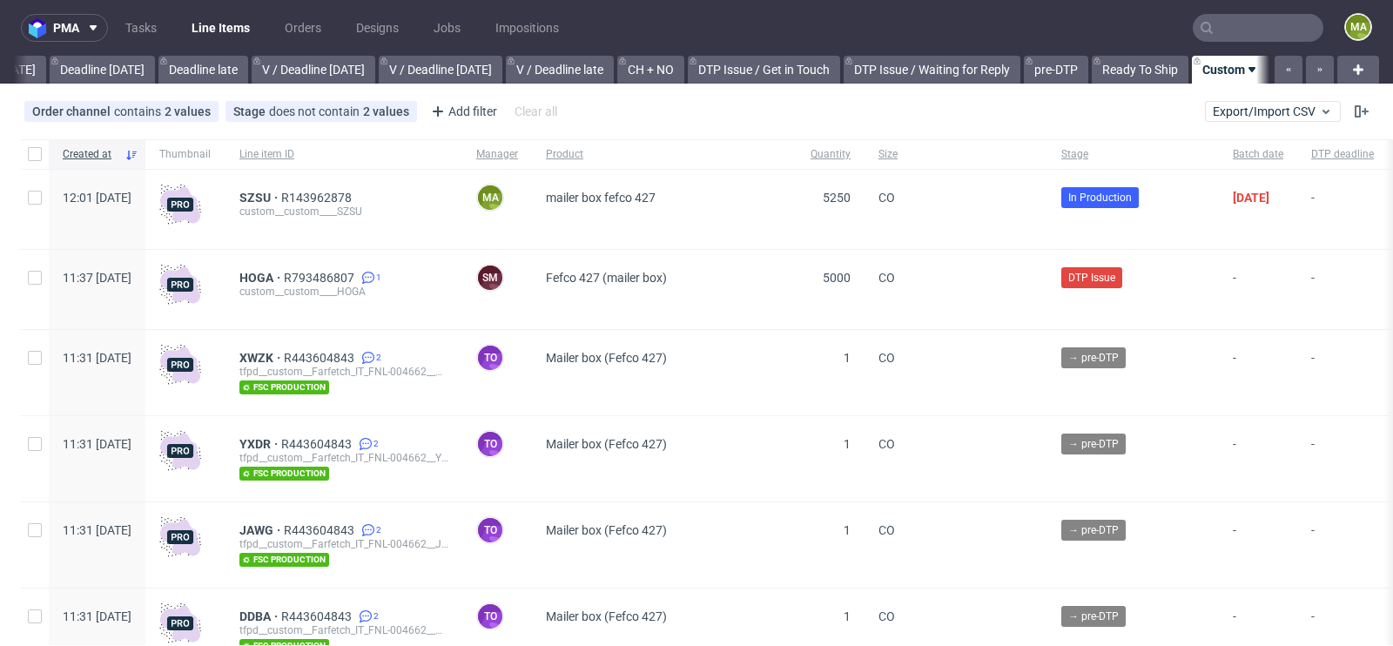
scroll to position [31, 0]
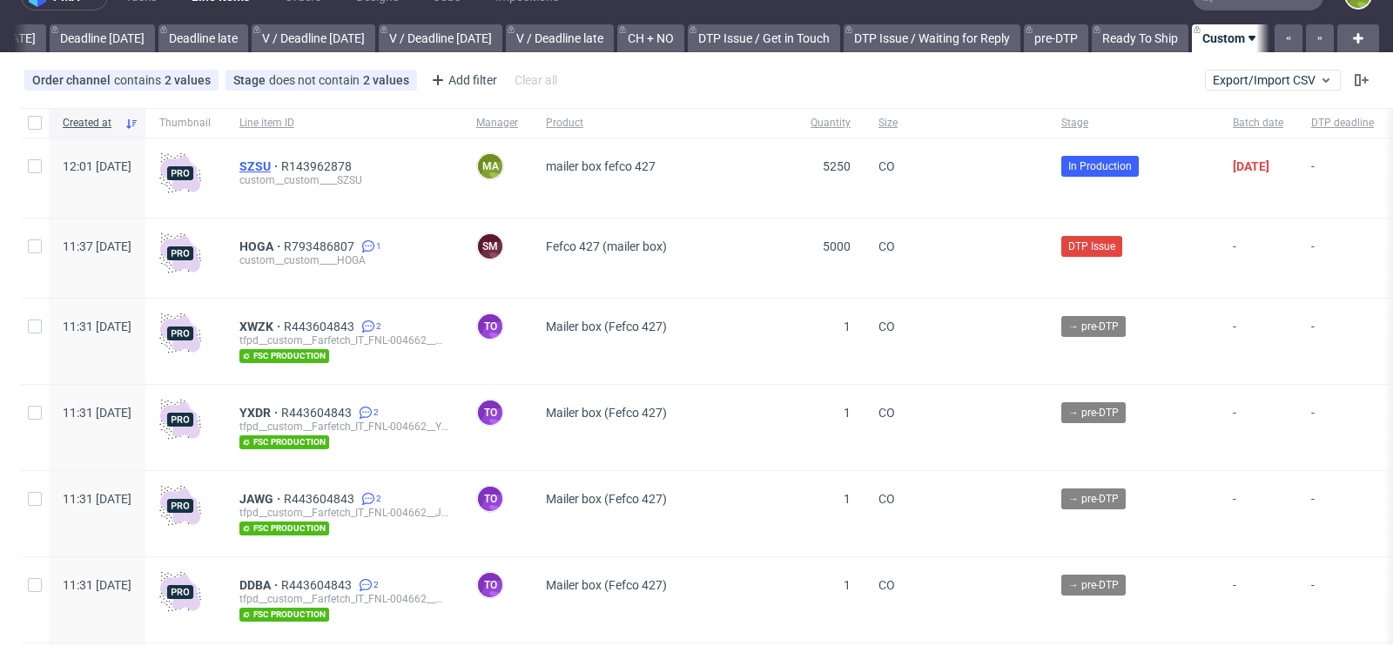
click at [281, 163] on span "SZSU" at bounding box center [260, 166] width 42 height 14
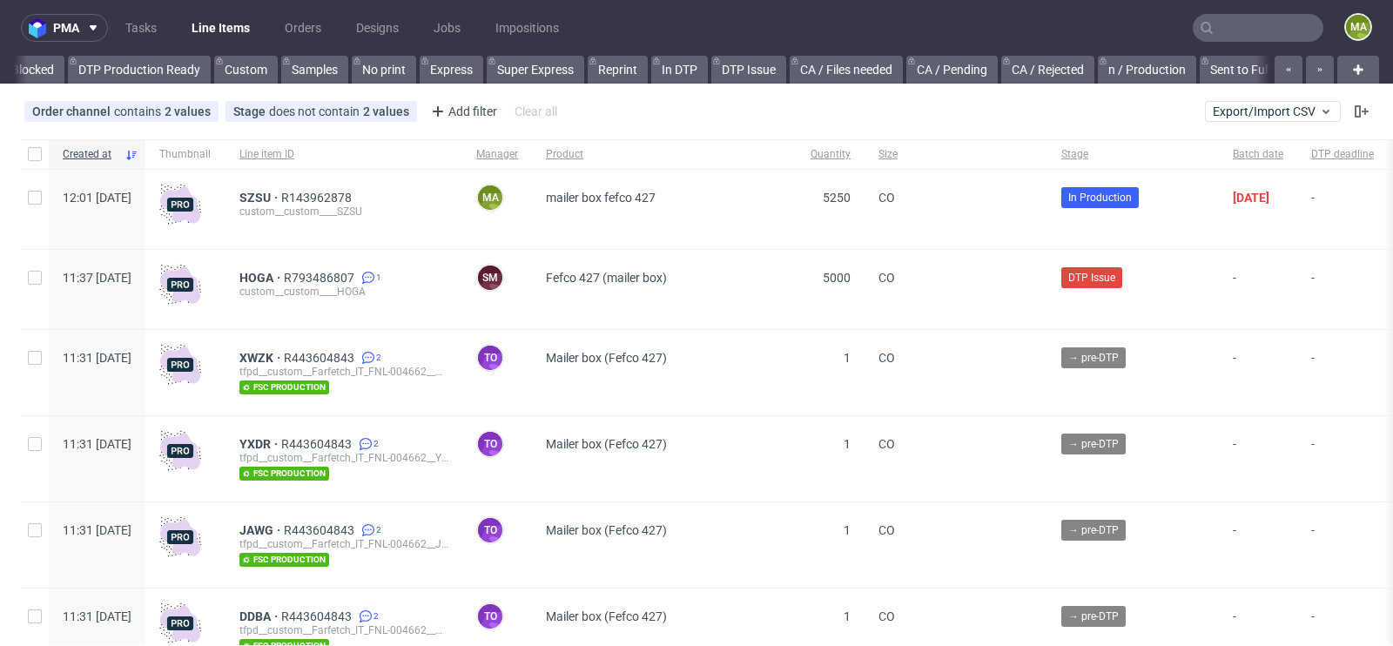
scroll to position [0, 1968]
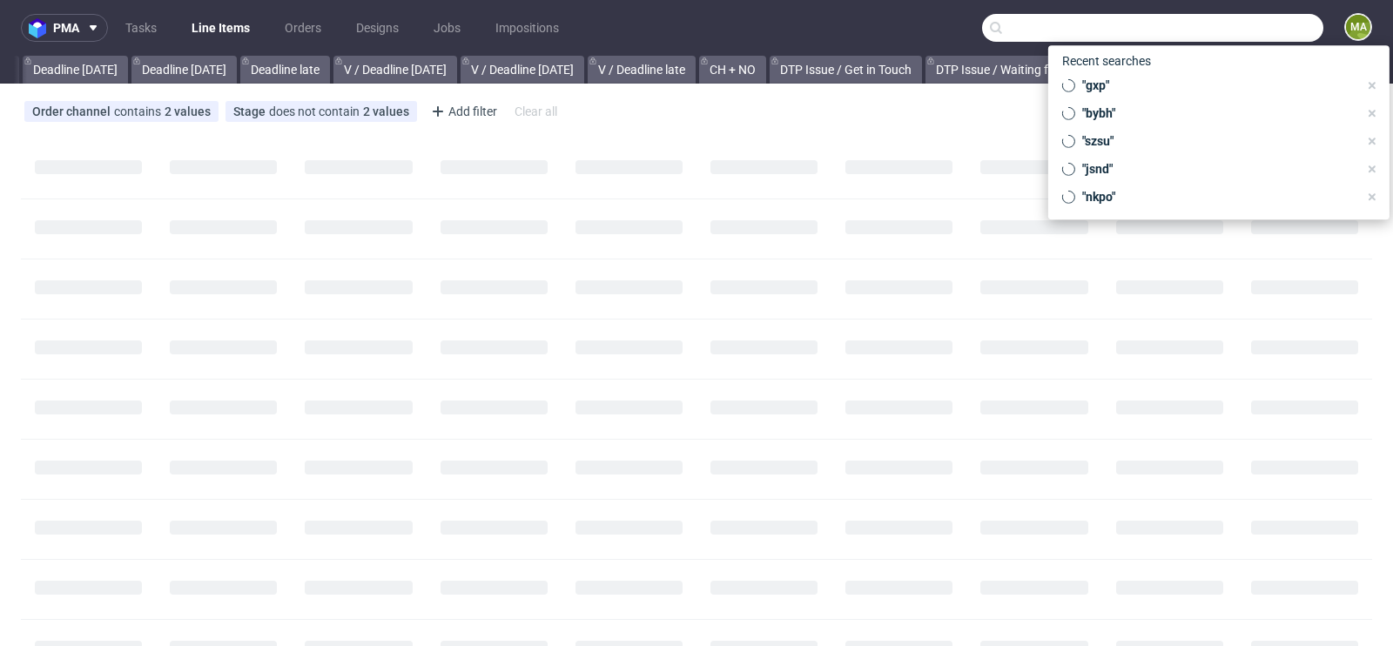
click at [1266, 26] on input "text" at bounding box center [1152, 28] width 341 height 28
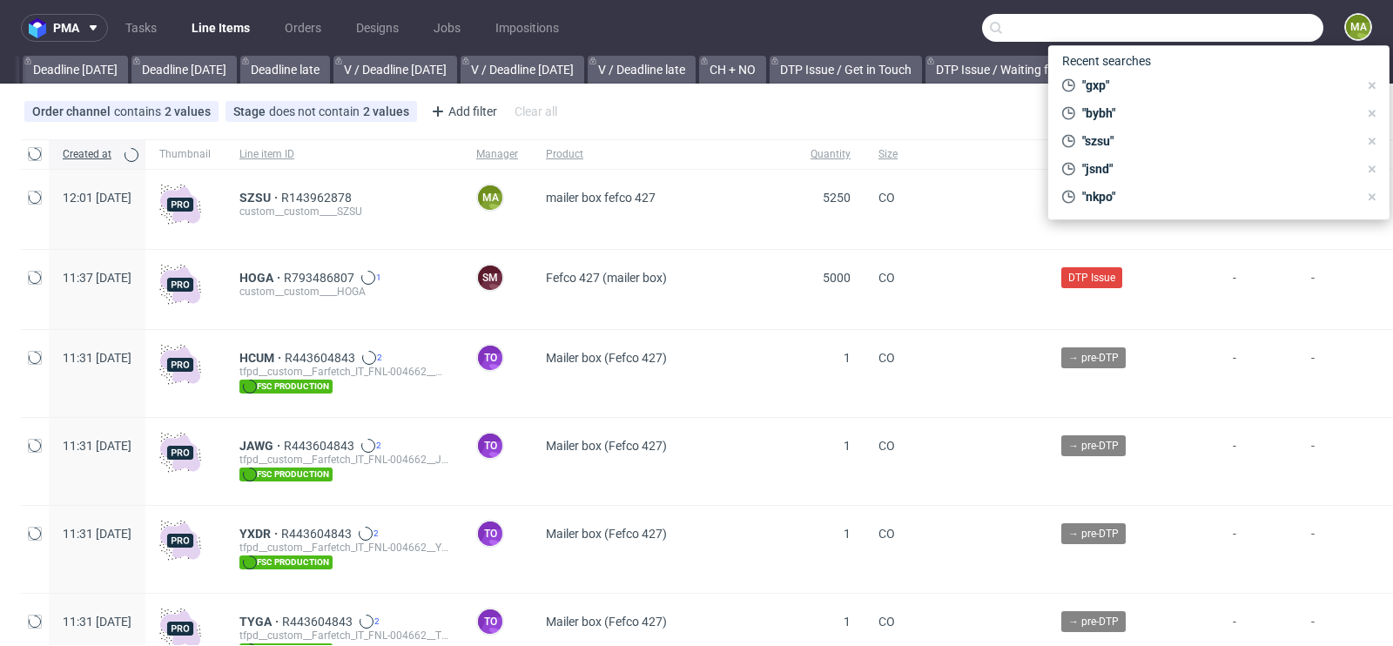
paste input "R186392303"
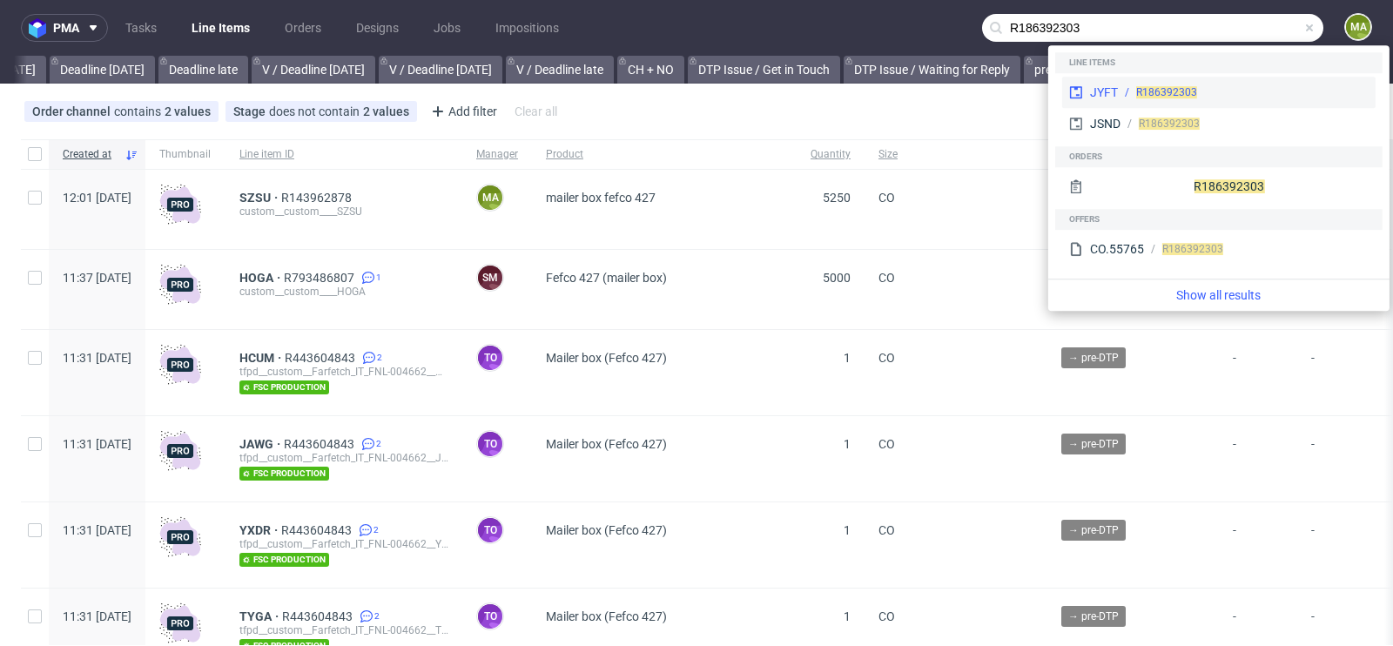
type input "R186392303"
click at [1145, 91] on span "R186392303" at bounding box center [1166, 92] width 61 height 12
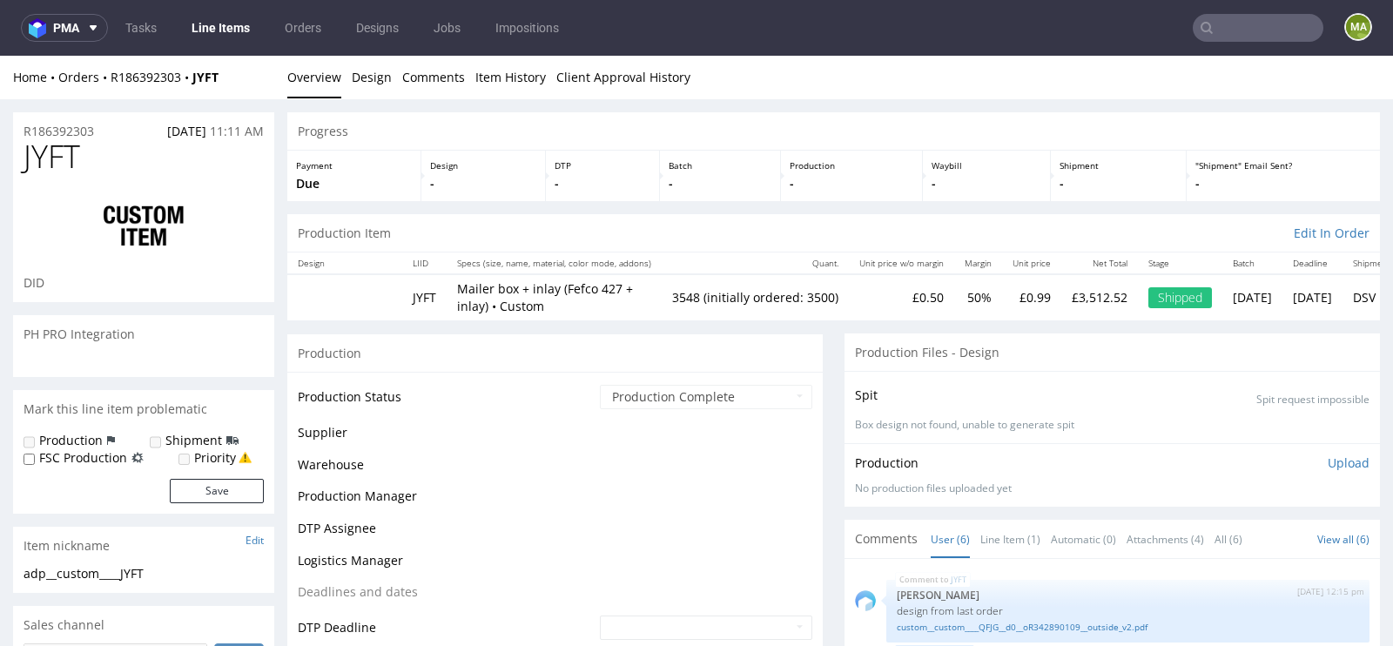
scroll to position [109, 0]
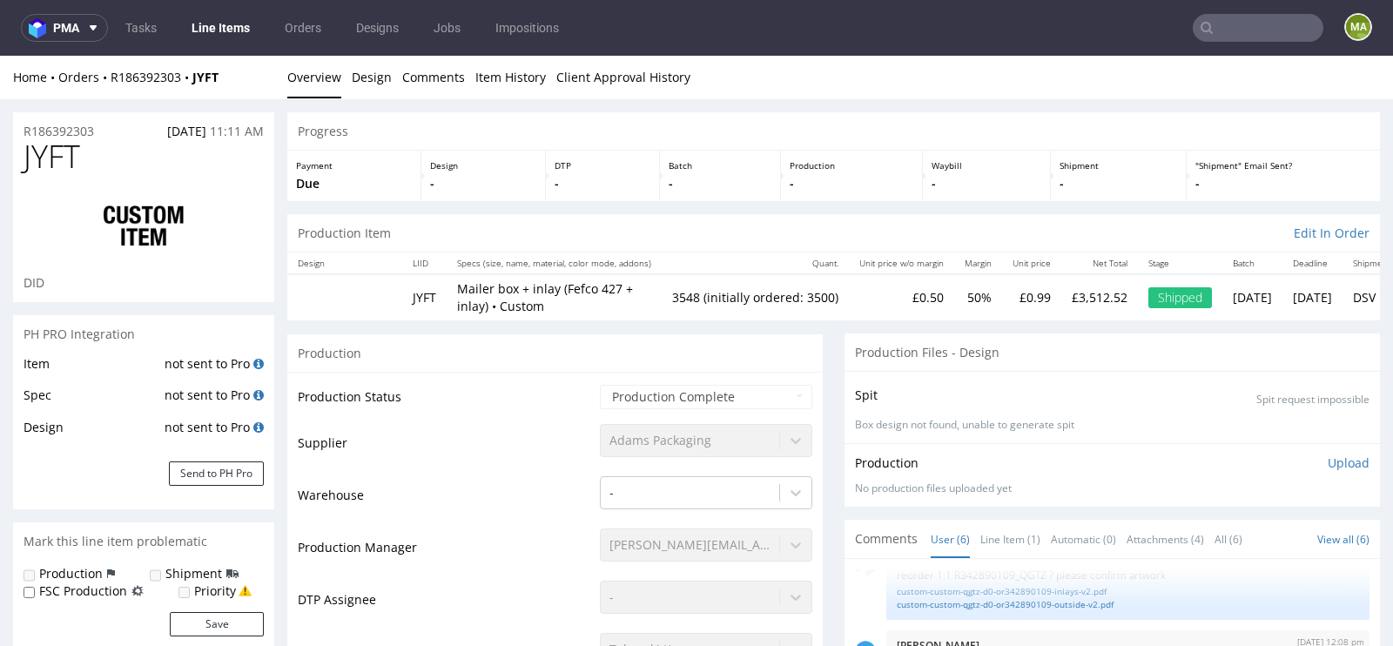
type input "3548"
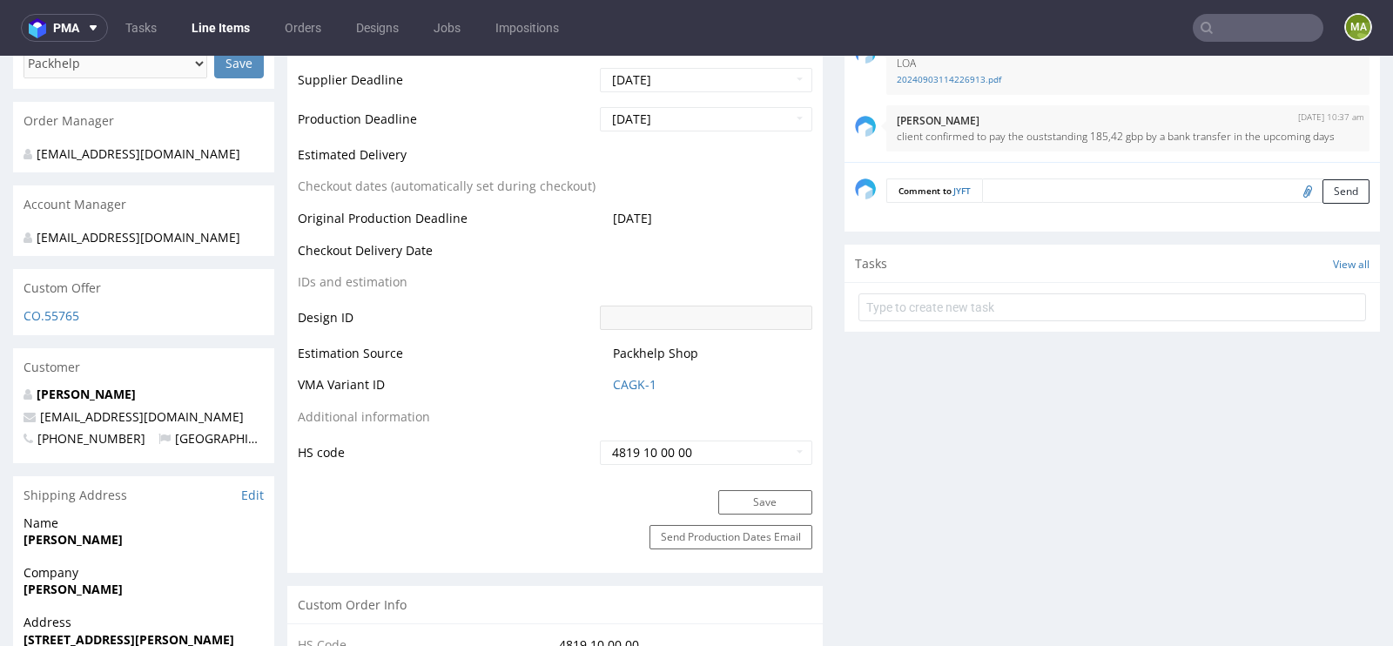
scroll to position [841, 0]
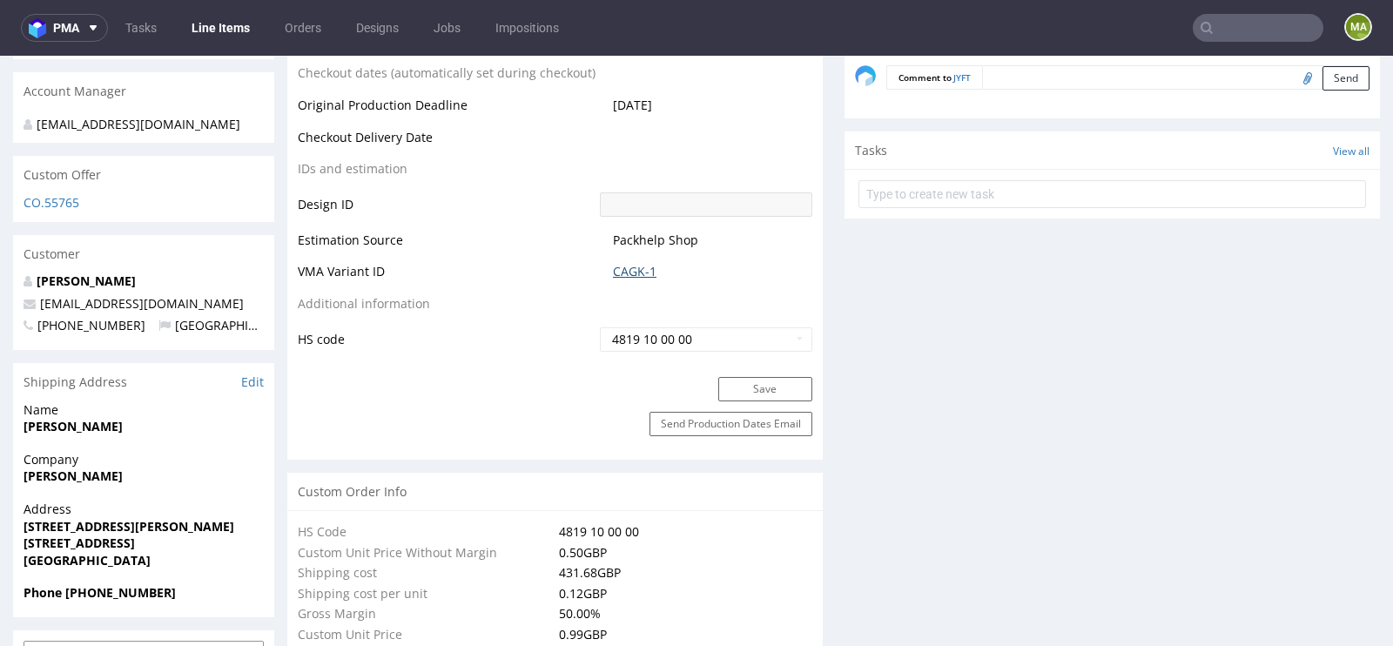
click at [636, 277] on td "CAGK-1" at bounding box center [703, 277] width 217 height 32
click at [636, 275] on link "CAGK-1" at bounding box center [635, 271] width 44 height 17
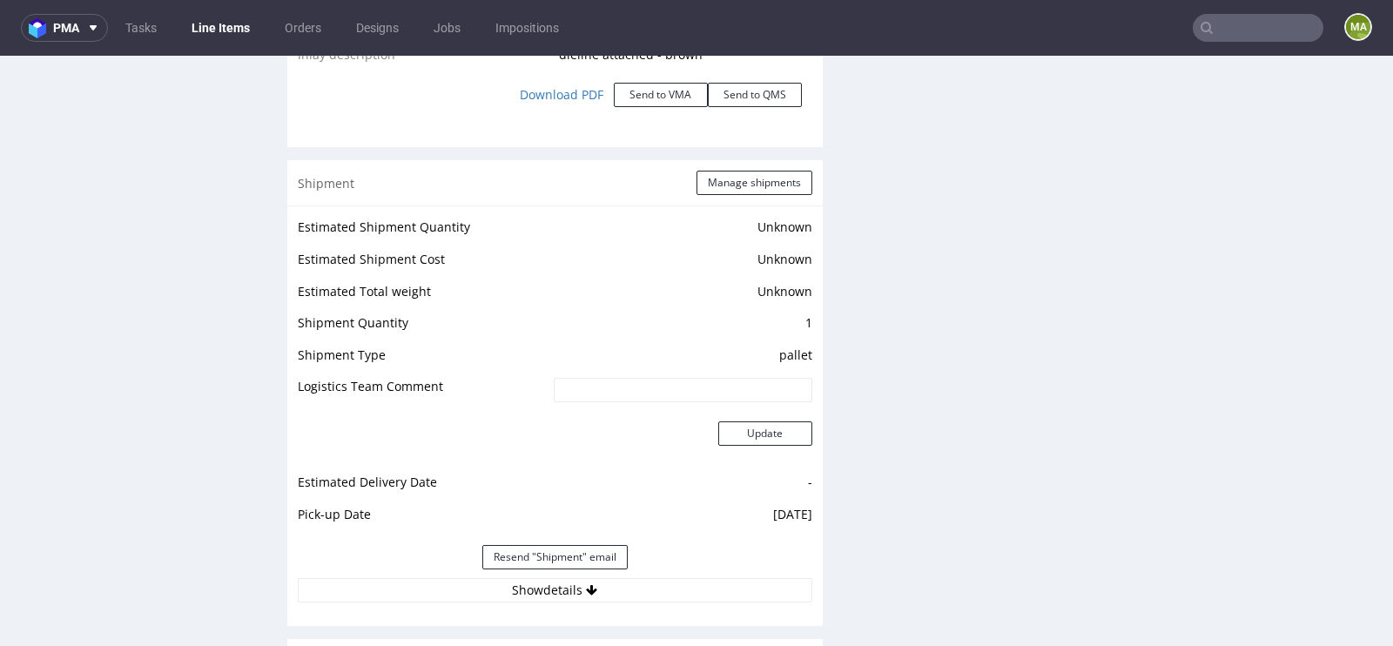
scroll to position [2907, 0]
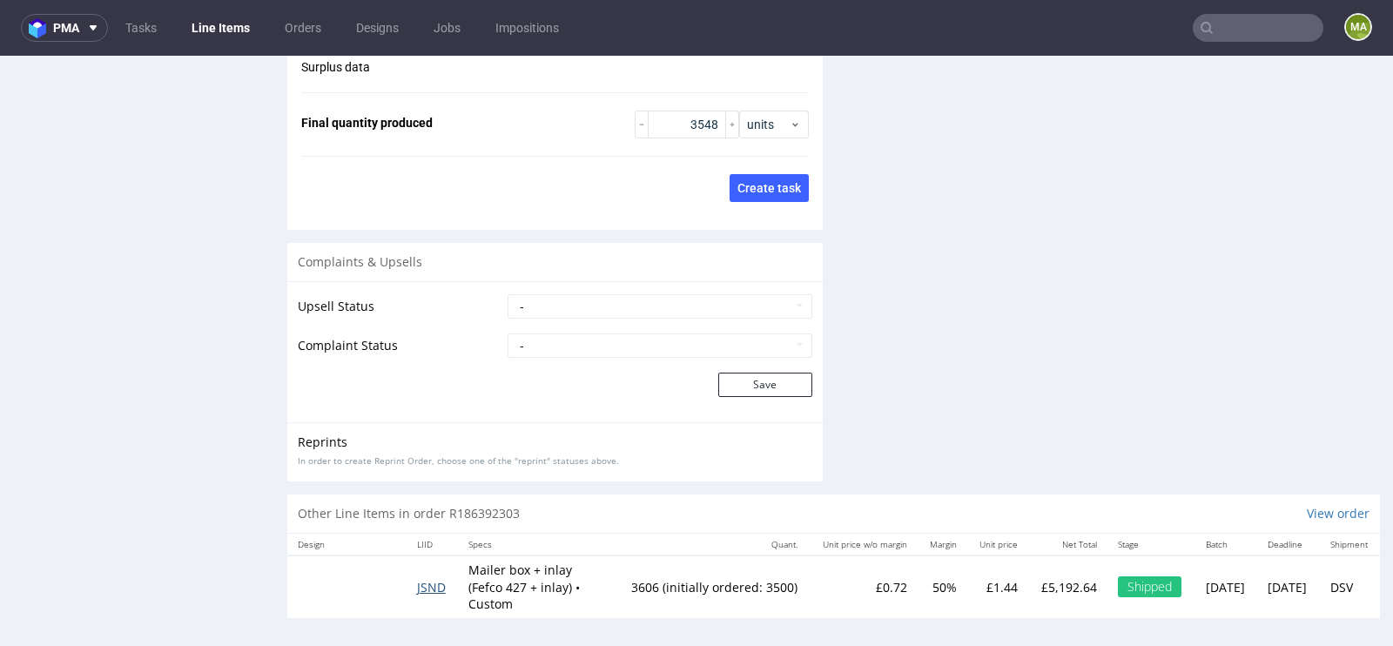
click at [427, 573] on td "JSND" at bounding box center [431, 586] width 51 height 63
click at [420, 581] on span "JSND" at bounding box center [431, 587] width 29 height 17
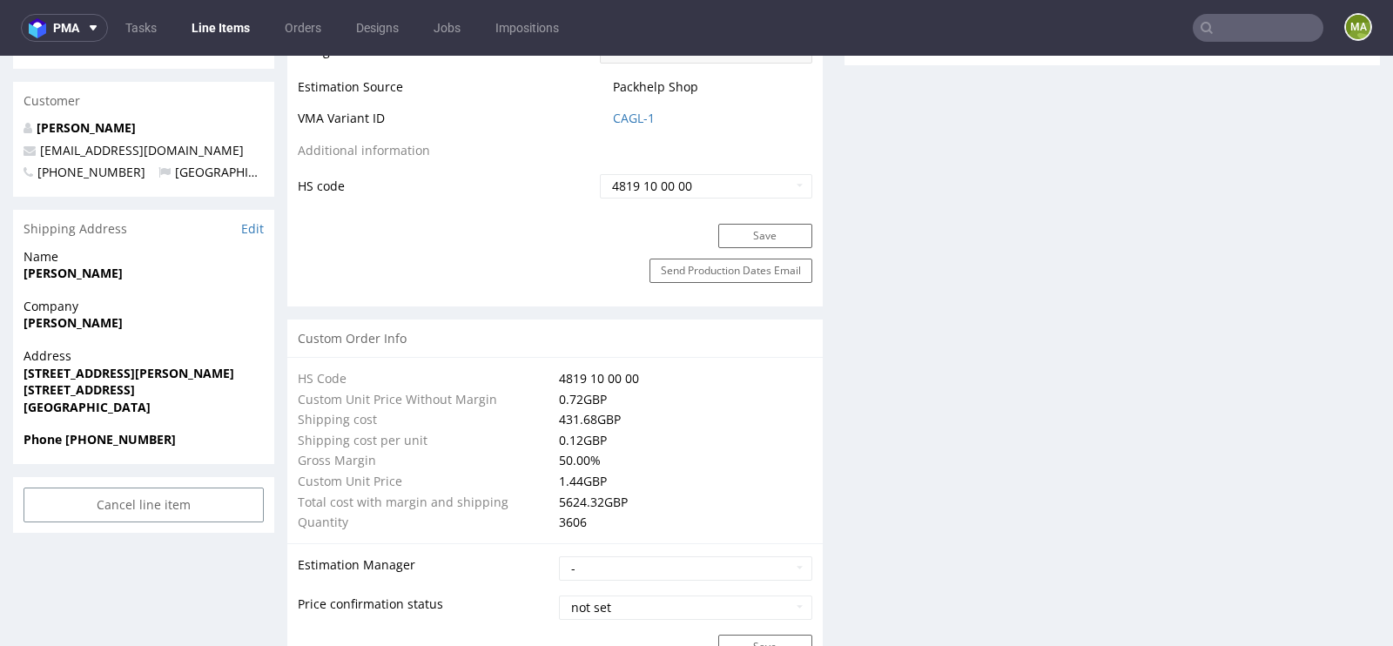
scroll to position [940, 0]
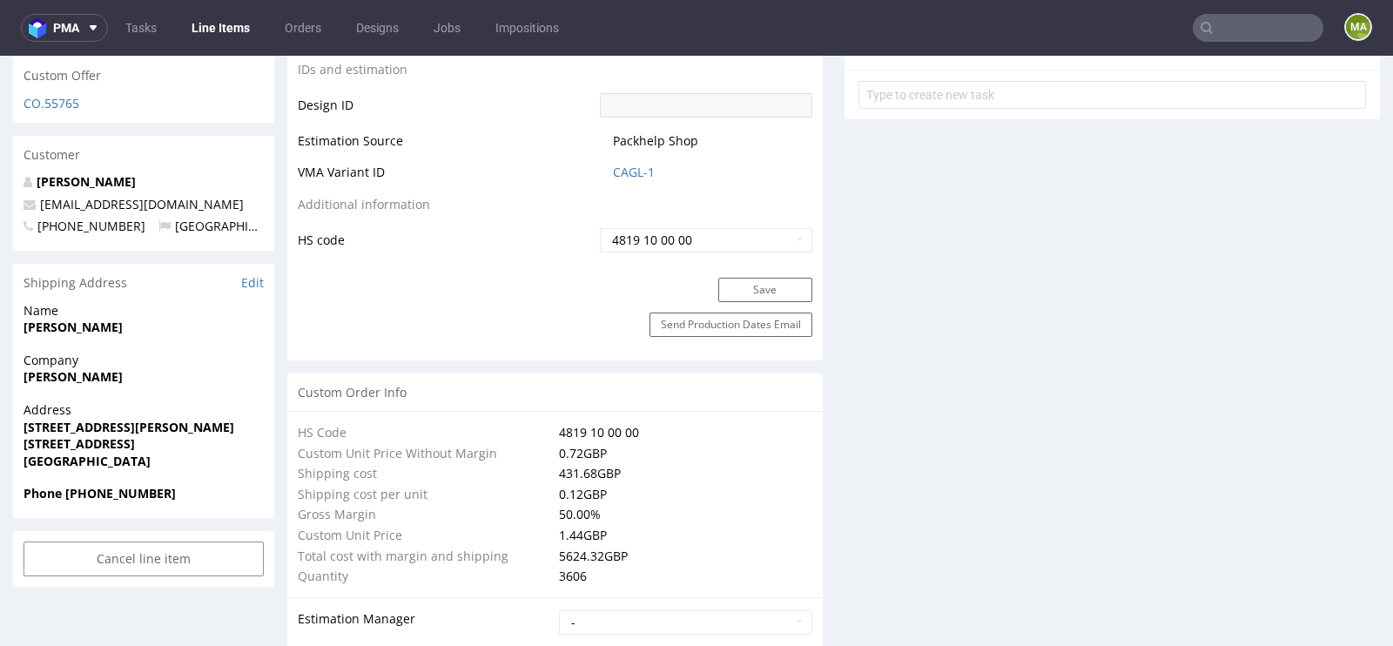
click at [618, 180] on td "CAGL-1" at bounding box center [703, 178] width 217 height 32
click at [626, 166] on link "CAGL-1" at bounding box center [634, 172] width 42 height 17
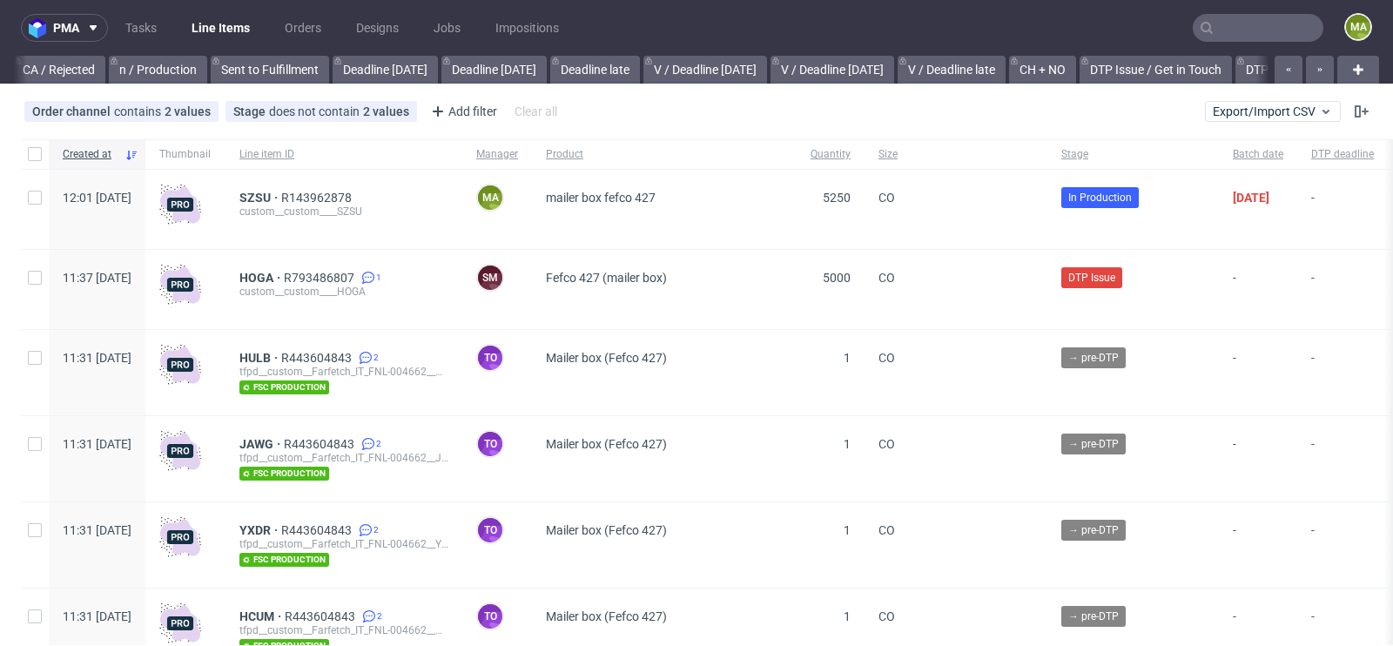
scroll to position [0, 1968]
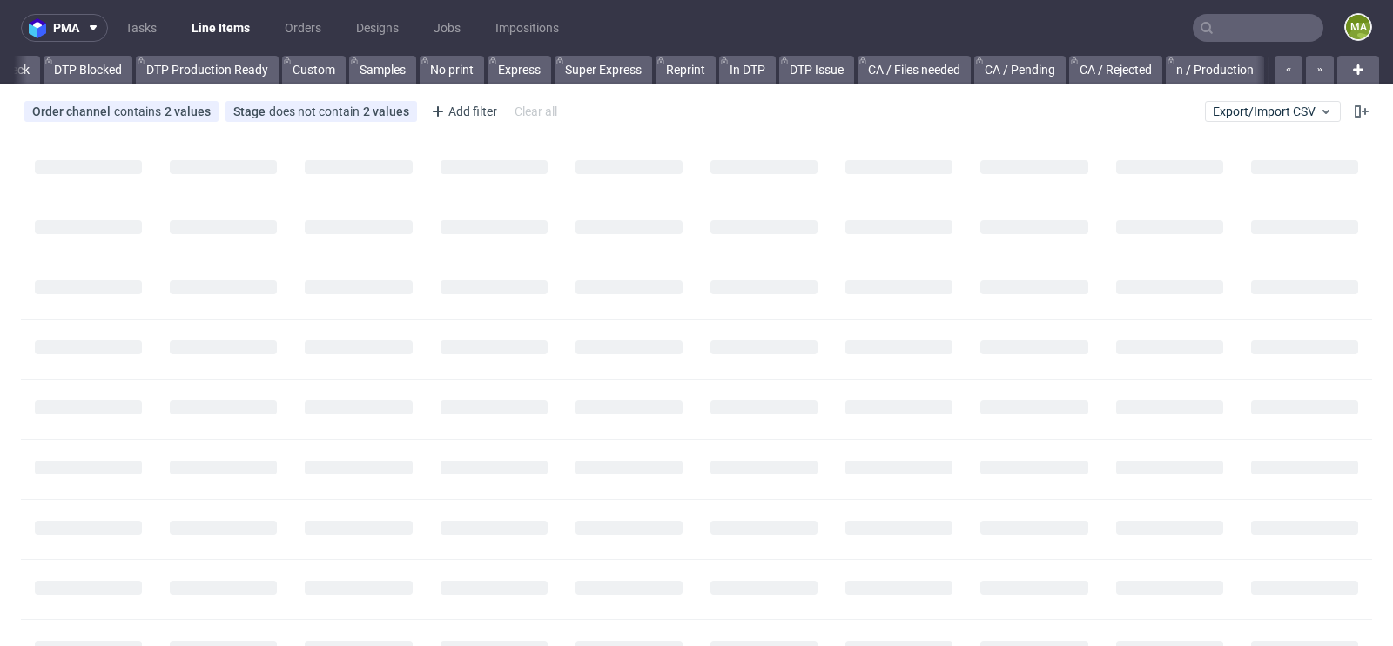
click at [1286, 35] on input "text" at bounding box center [1257, 28] width 131 height 28
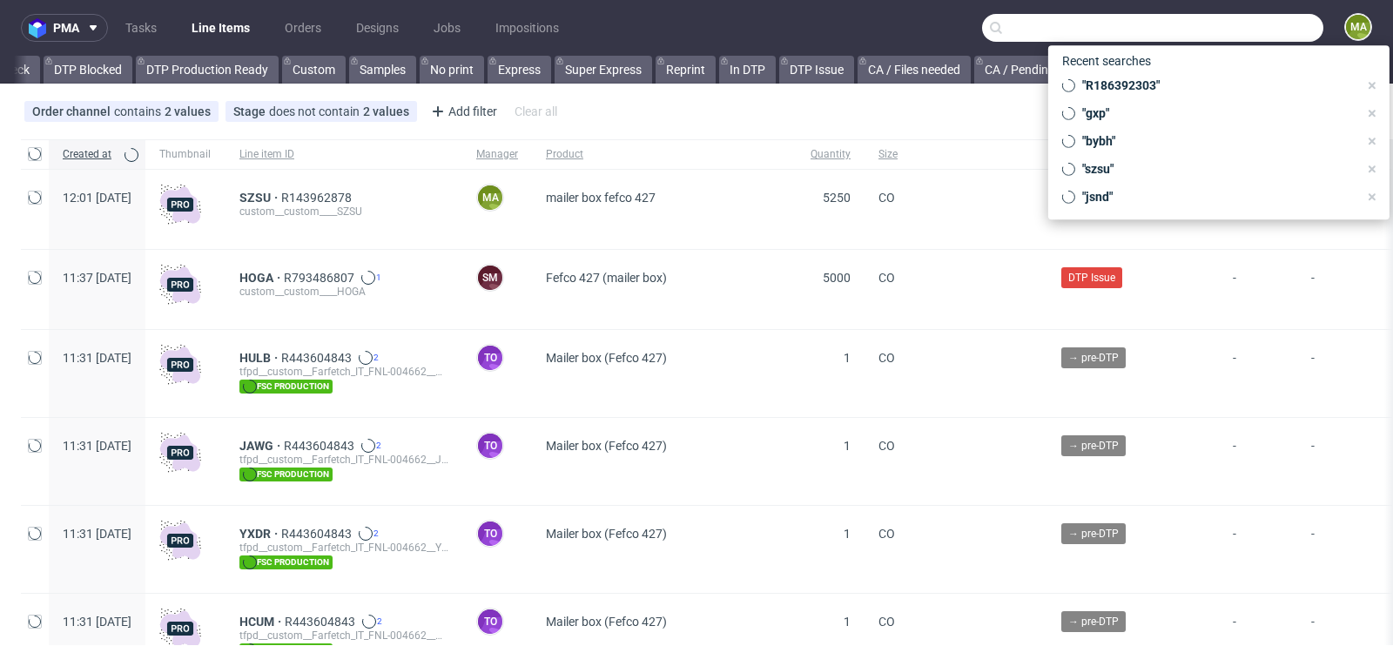
scroll to position [0, 1968]
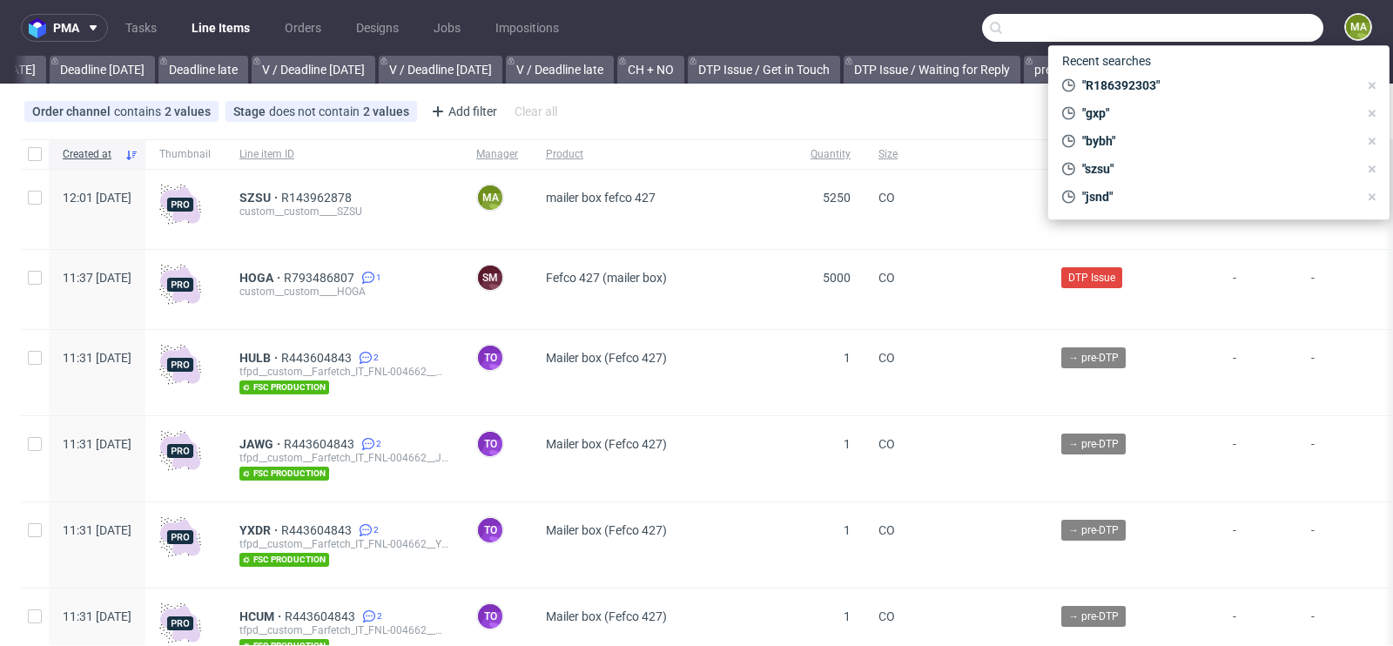
paste input "R166587402"
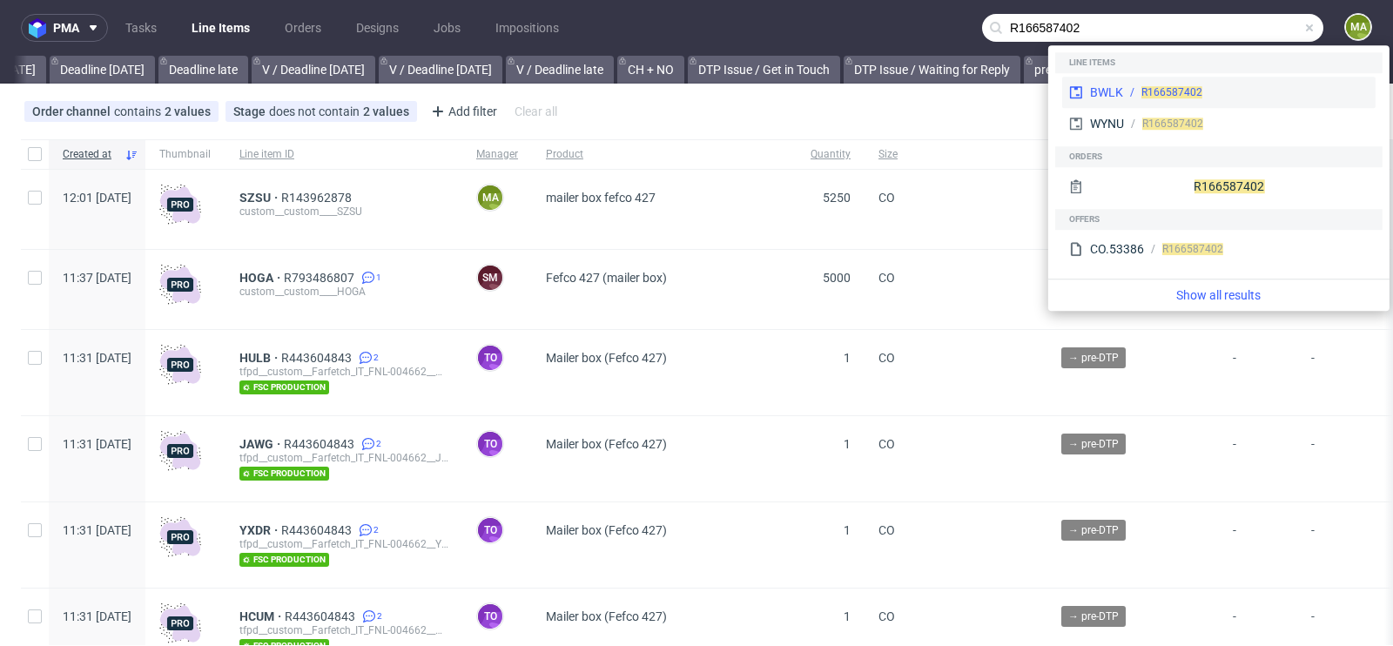
type input "R166587402"
click at [1132, 96] on div "R166587402" at bounding box center [1245, 92] width 245 height 16
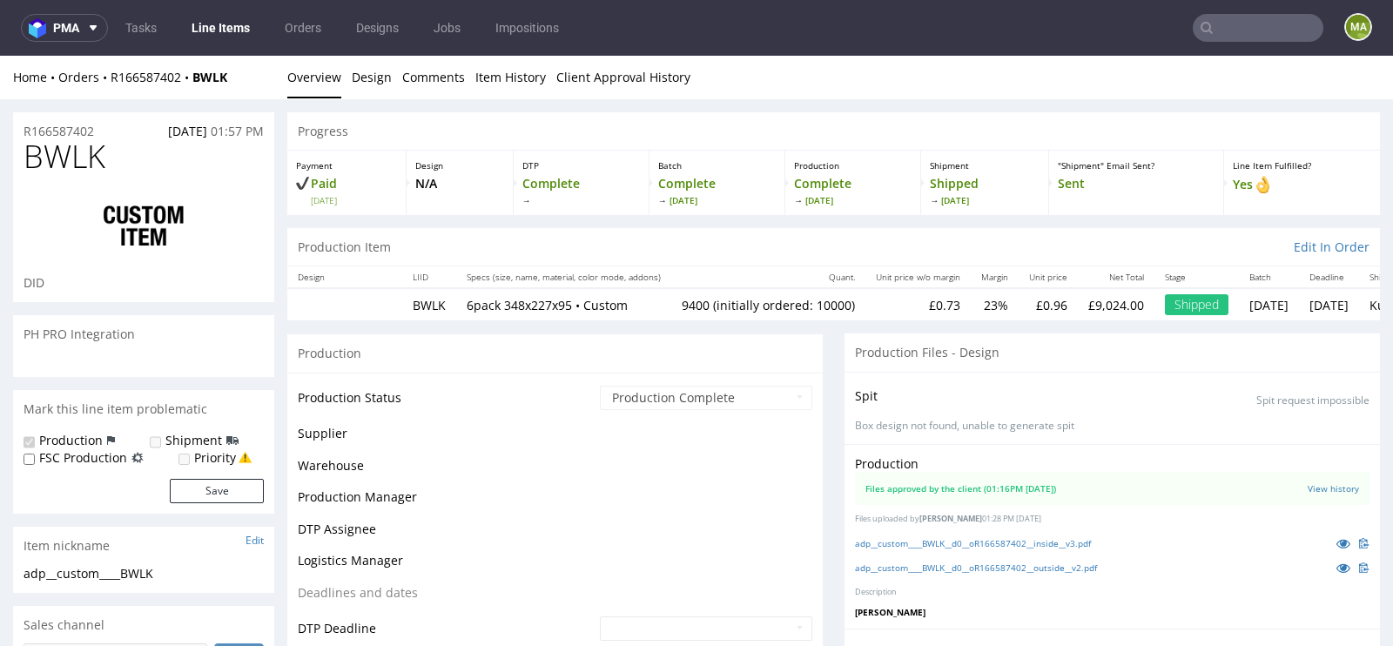
scroll to position [1069, 0]
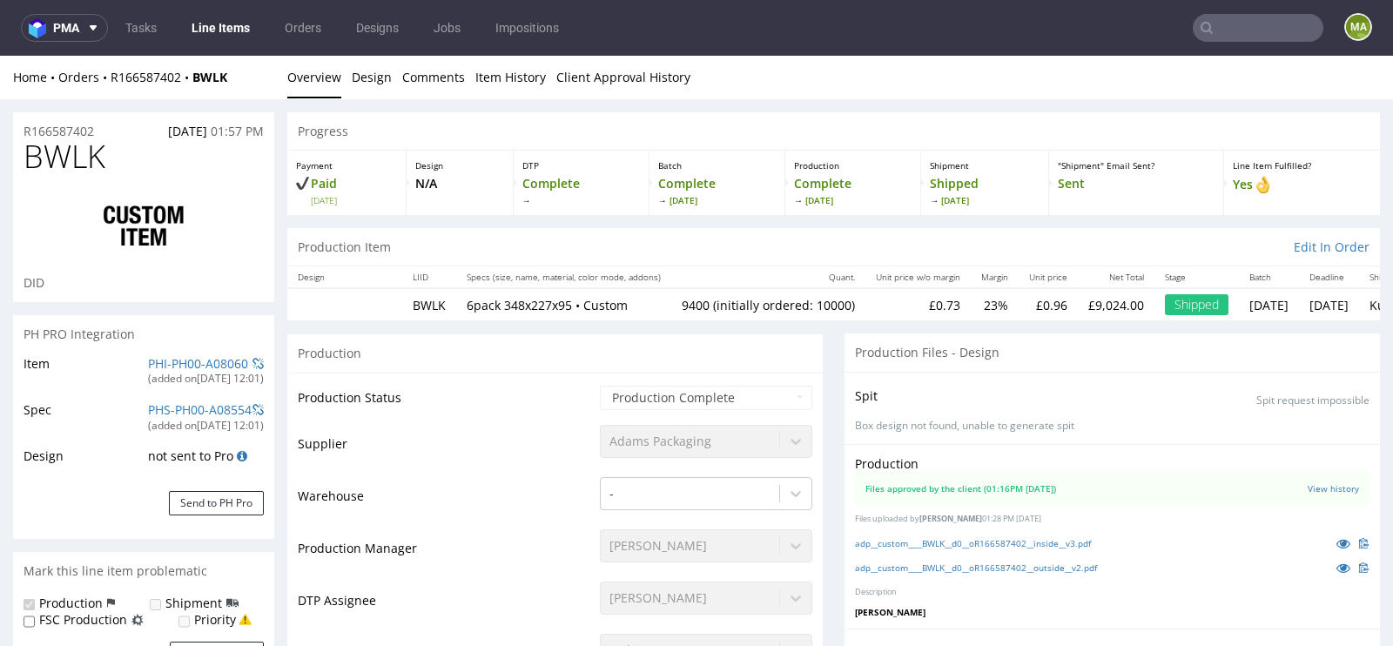
select select "in_progress"
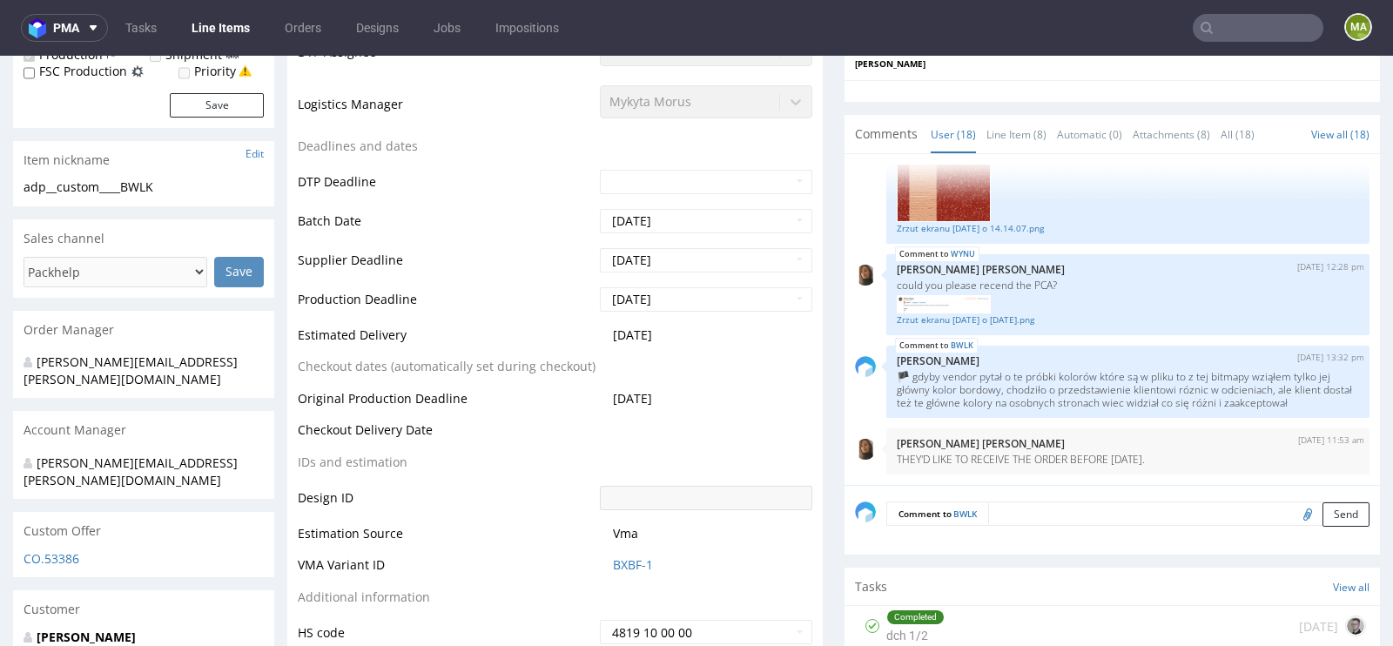
scroll to position [0, 0]
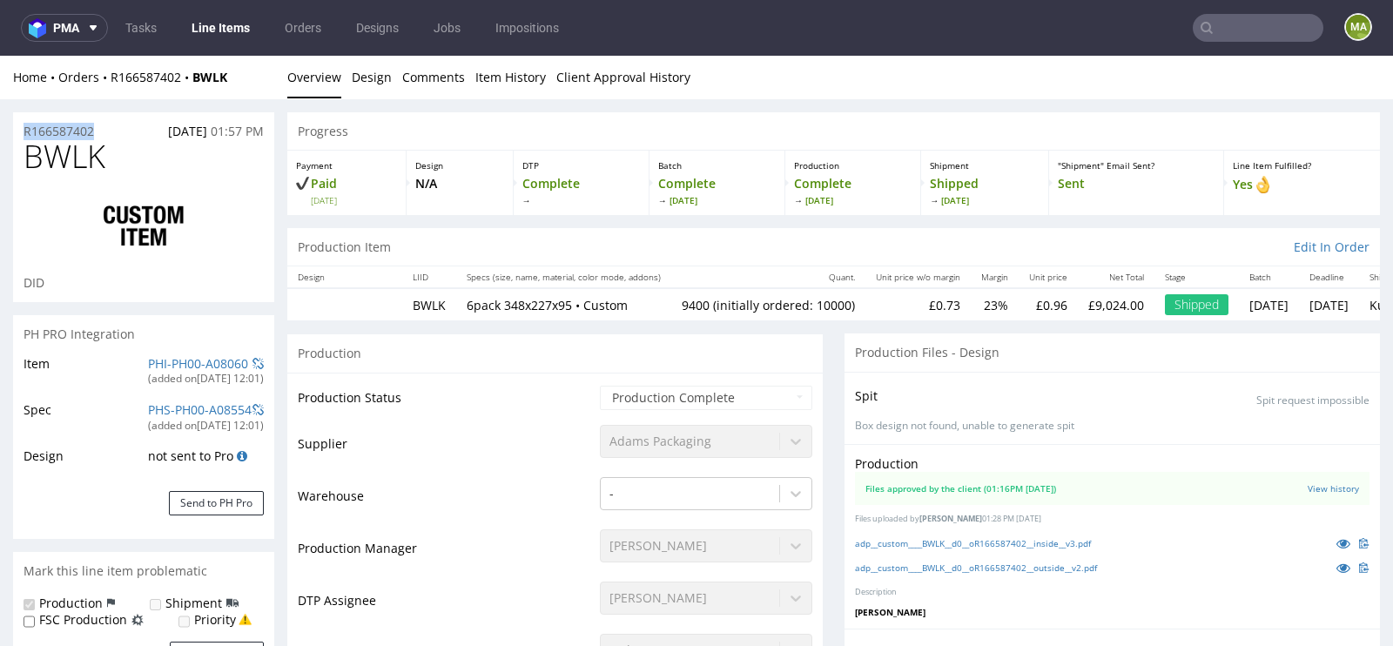
drag, startPoint x: 113, startPoint y: 133, endPoint x: 0, endPoint y: 121, distance: 113.8
copy p "R166587402"
click at [124, 132] on div "R166587402 18.11.2024 01:57 PM" at bounding box center [143, 126] width 261 height 28
drag, startPoint x: 124, startPoint y: 132, endPoint x: 0, endPoint y: 133, distance: 123.6
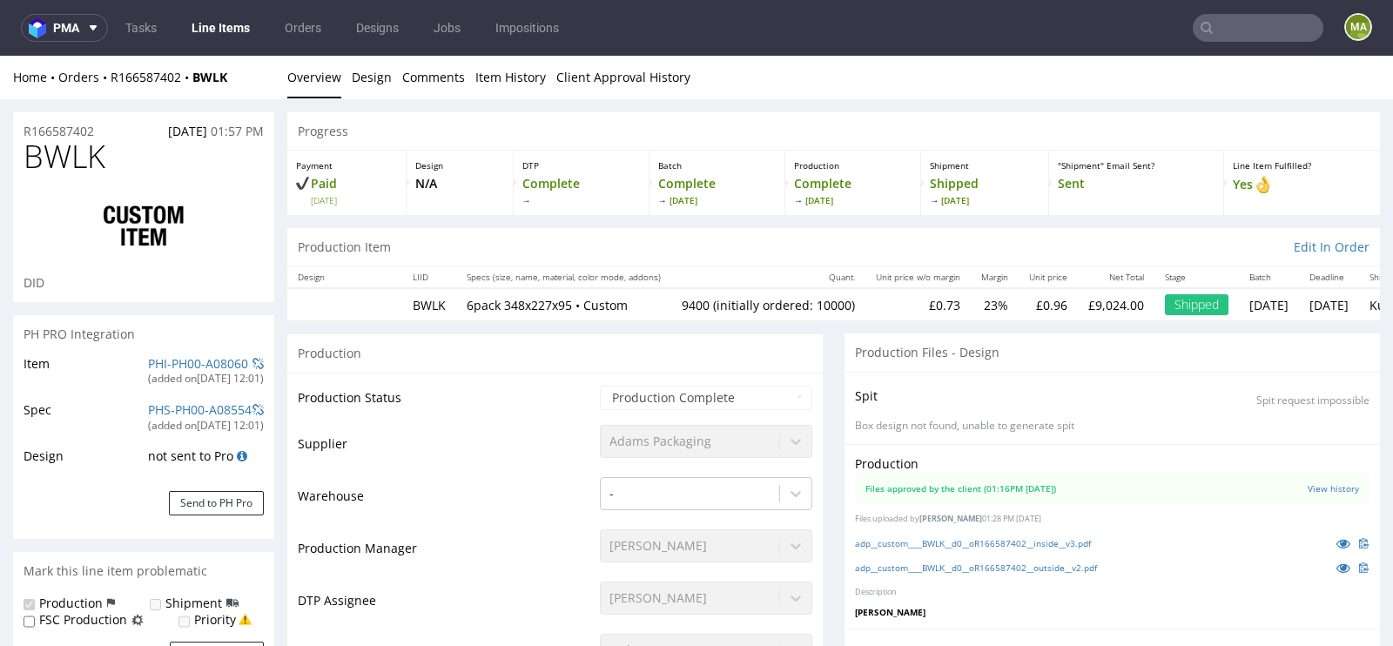
click at [120, 139] on h1 "BWLK" at bounding box center [144, 156] width 240 height 35
drag, startPoint x: 117, startPoint y: 129, endPoint x: 0, endPoint y: 129, distance: 116.6
copy p "R166587402"
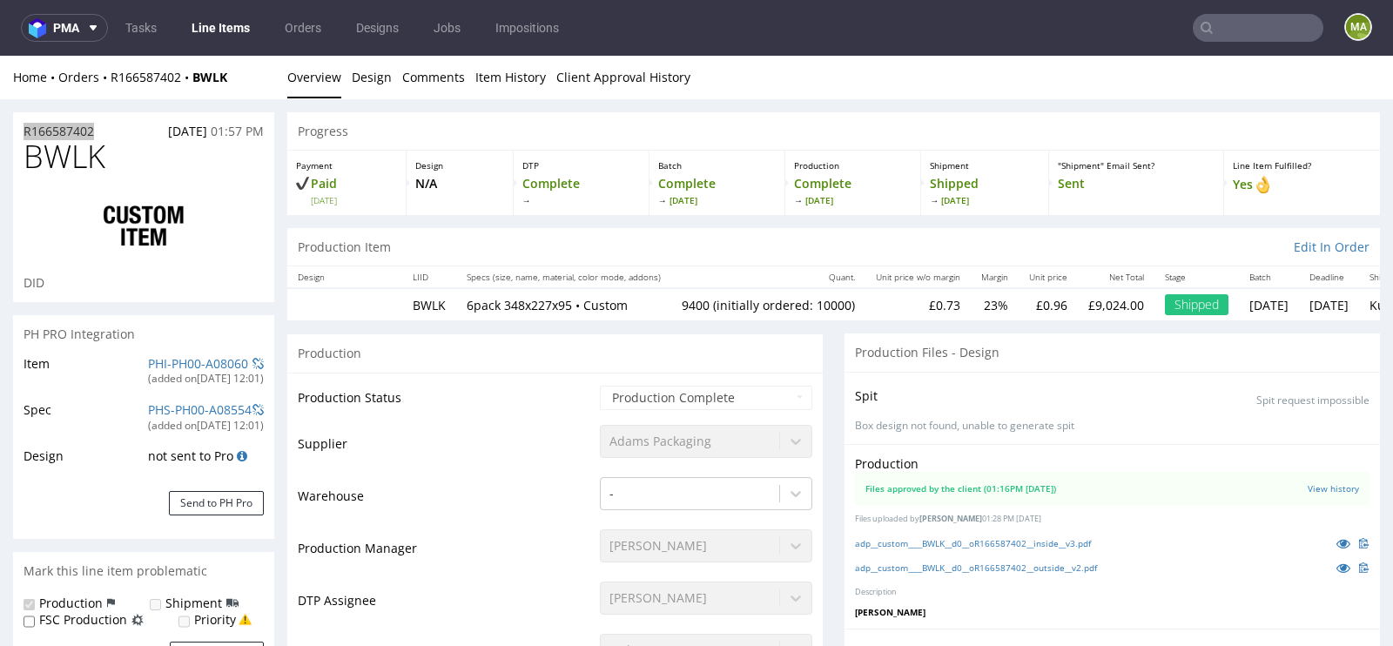
click at [1252, 36] on input "text" at bounding box center [1257, 28] width 131 height 28
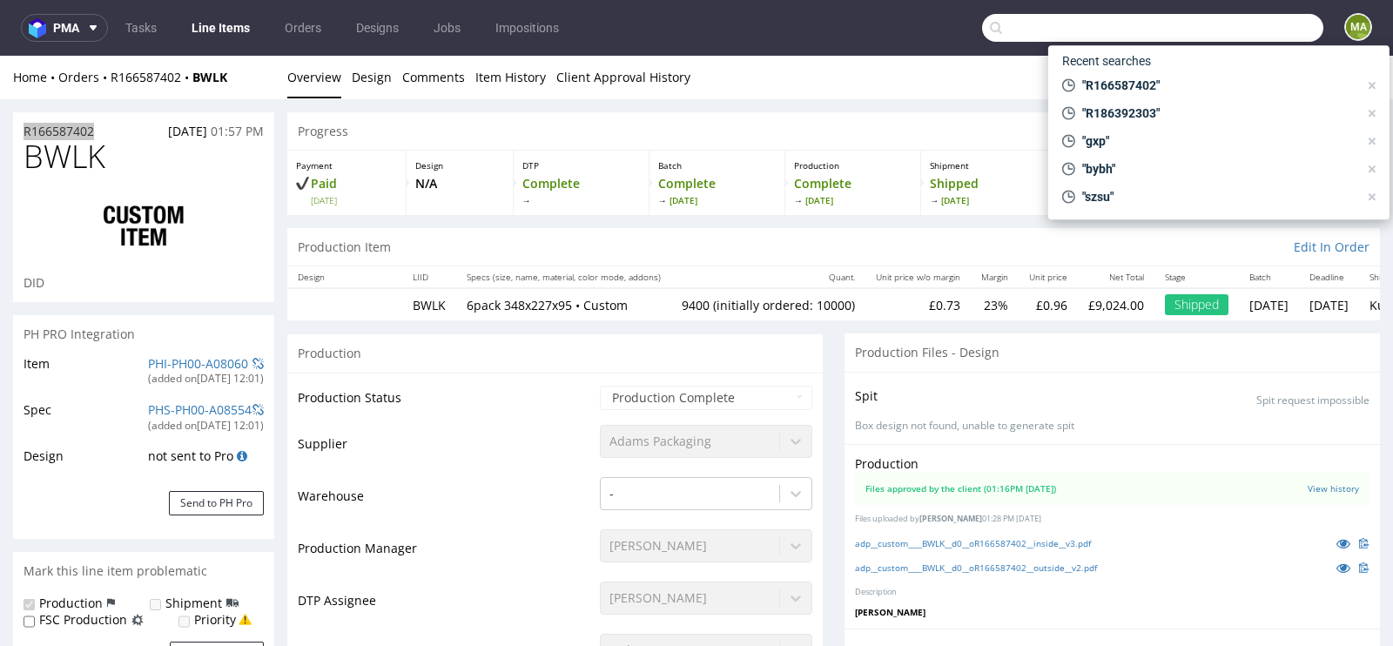
paste input "tom@doughnuttime.co.uk"
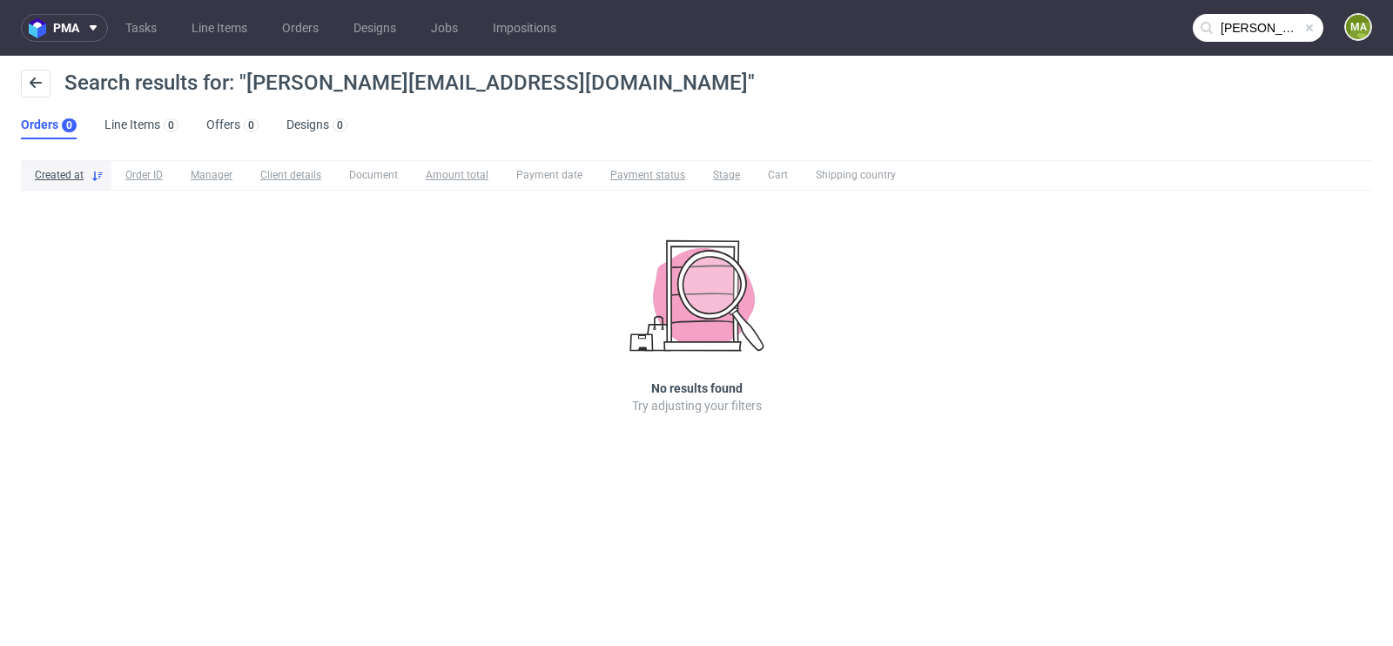
click at [1238, 29] on input "tom@doughnuttime.co.uk" at bounding box center [1257, 28] width 131 height 28
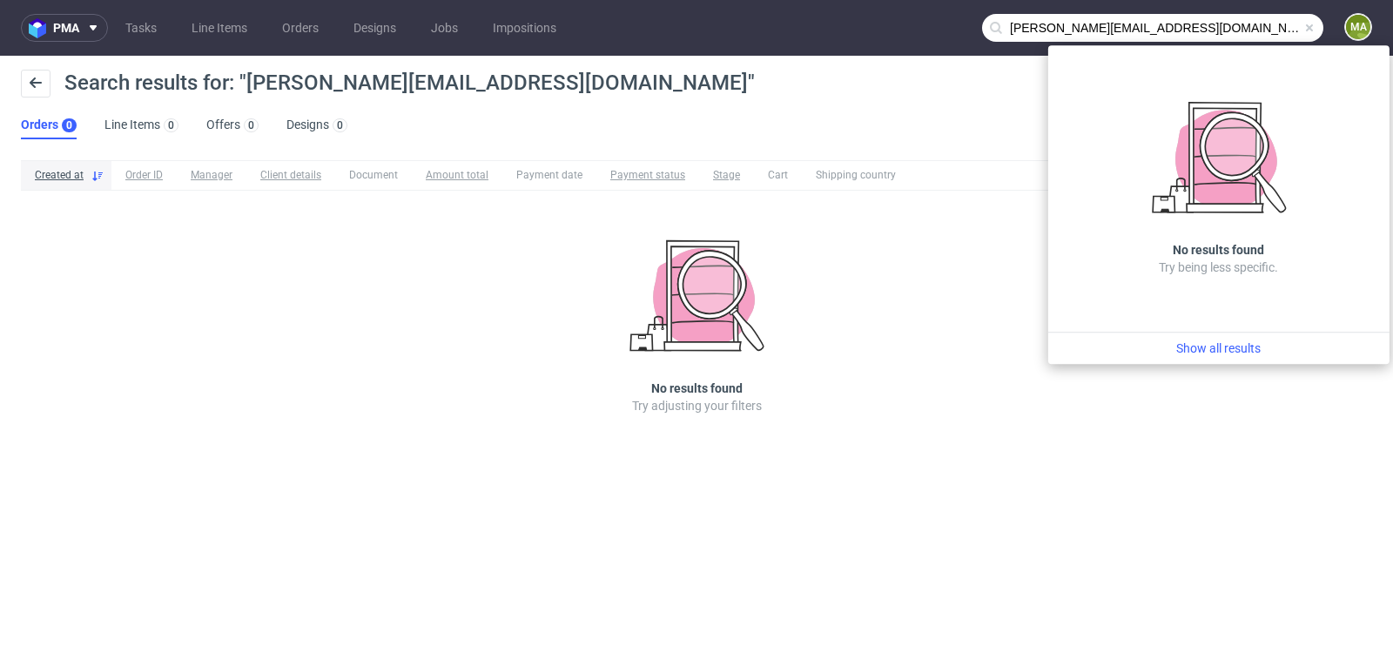
click at [1158, 28] on input "tom@doughnuttime.co.uk" at bounding box center [1152, 28] width 341 height 28
click at [1168, 32] on input "tom@doughnuttime.co.uk" at bounding box center [1152, 28] width 341 height 28
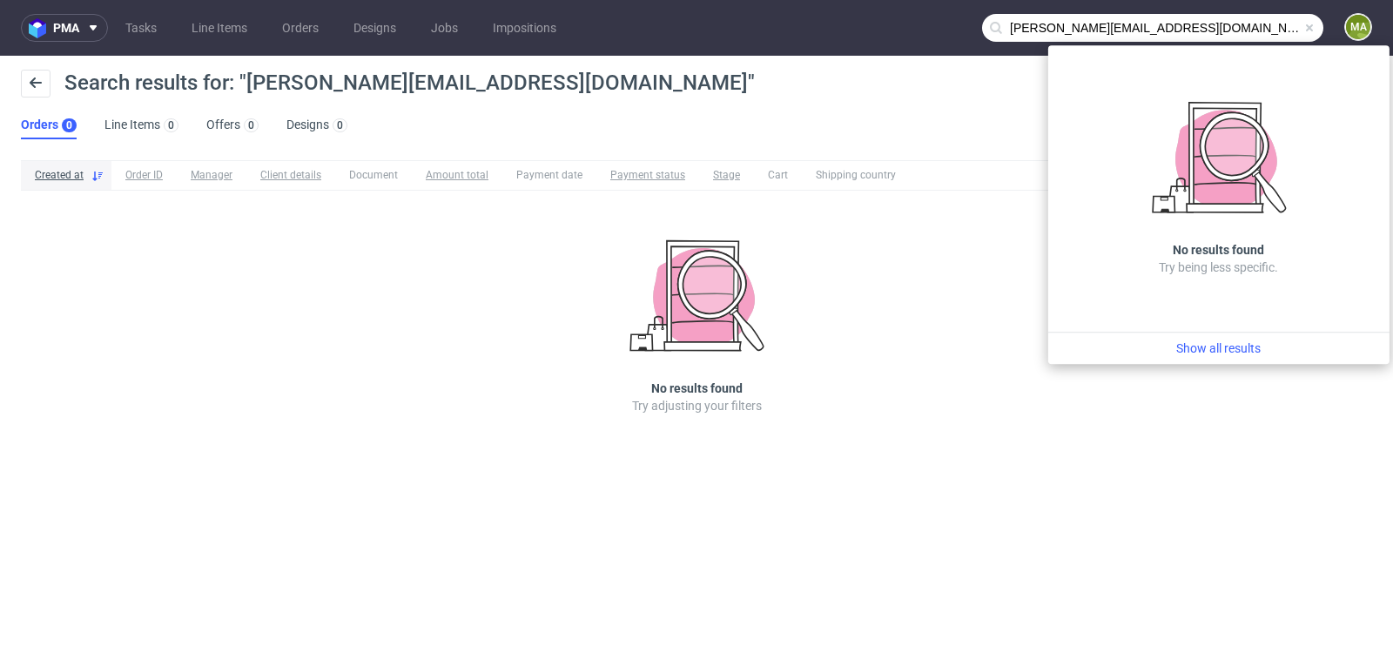
paste input "R166587402"
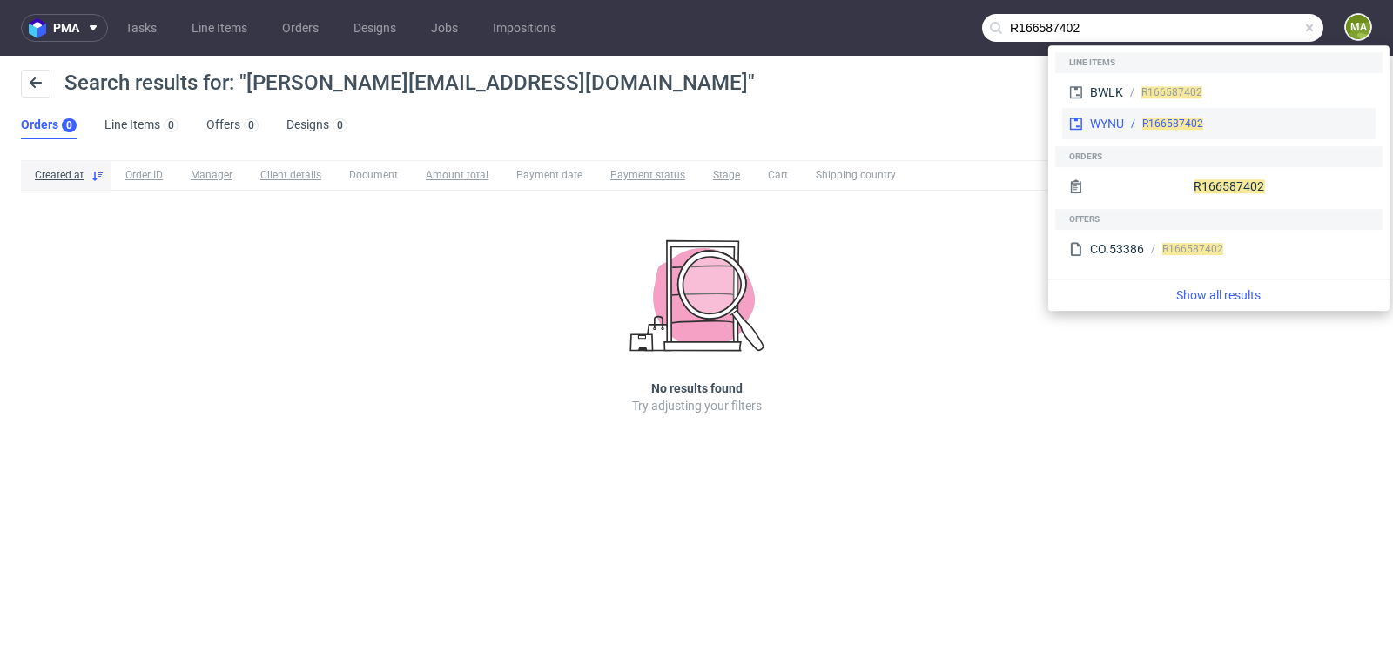
type input "R166587402"
click at [1111, 121] on div "WYNU" at bounding box center [1107, 123] width 34 height 17
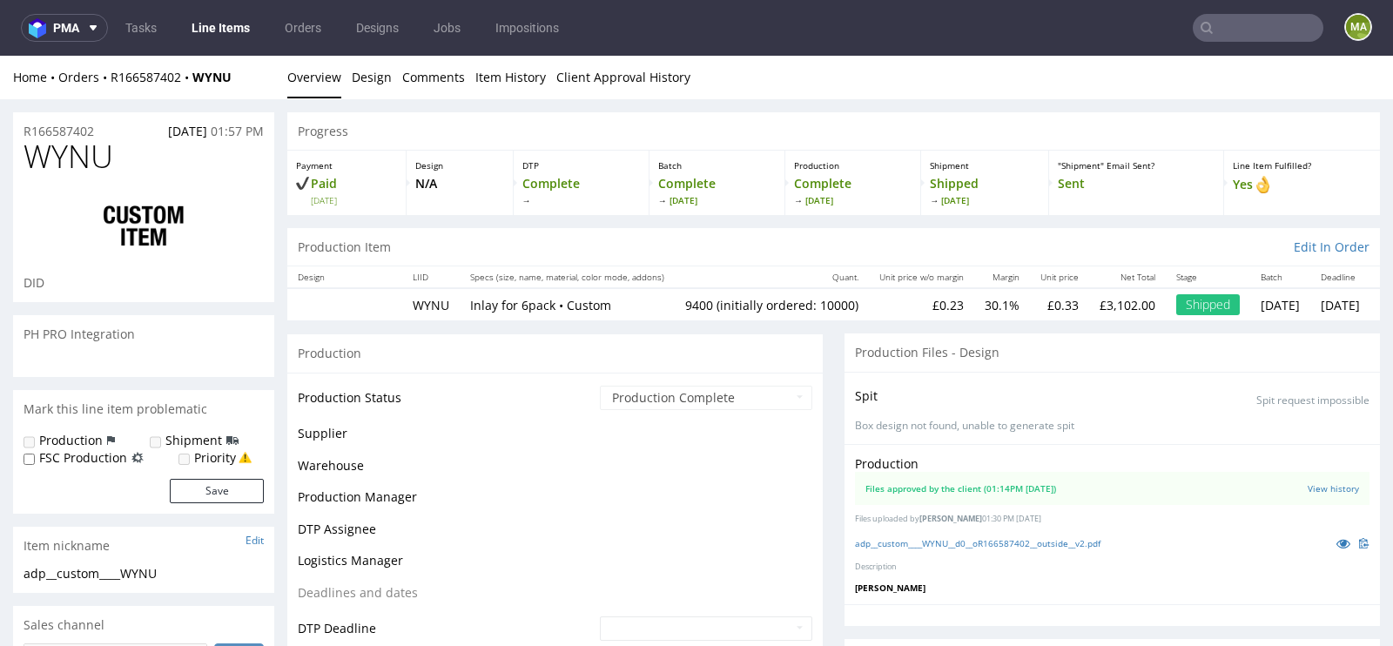
scroll to position [1069, 0]
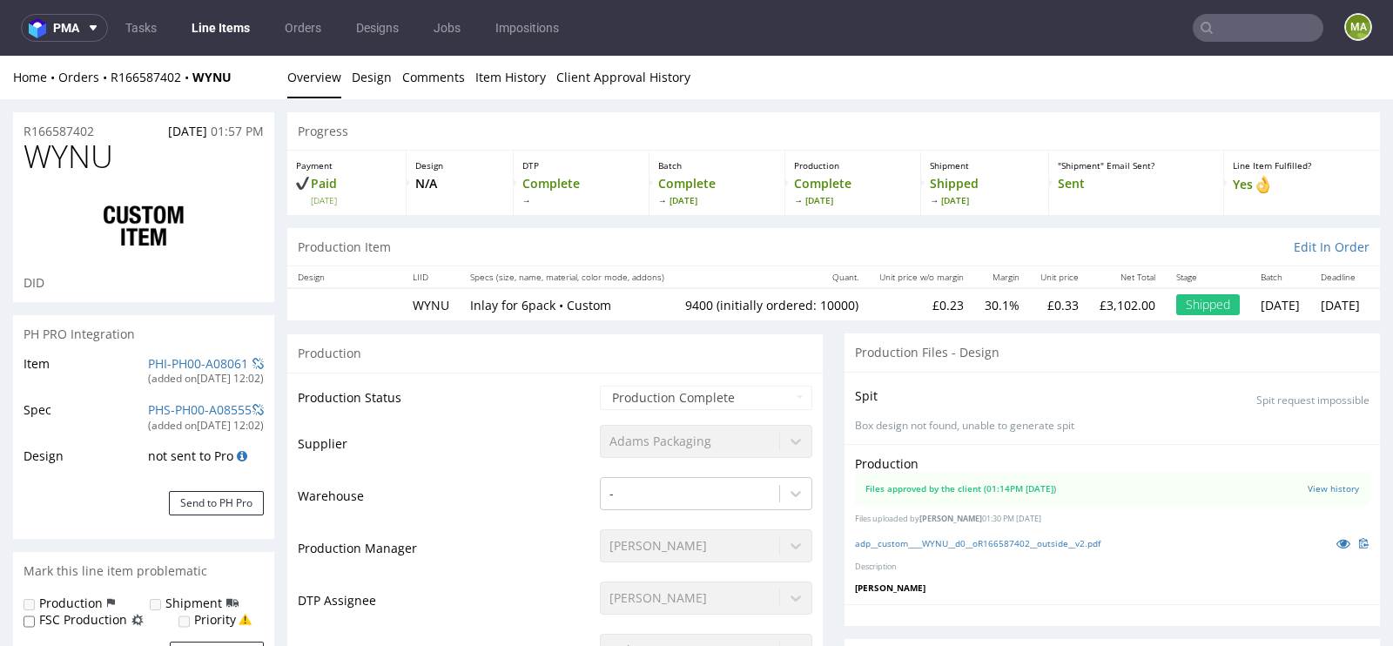
select select "in_progress"
type input "9400"
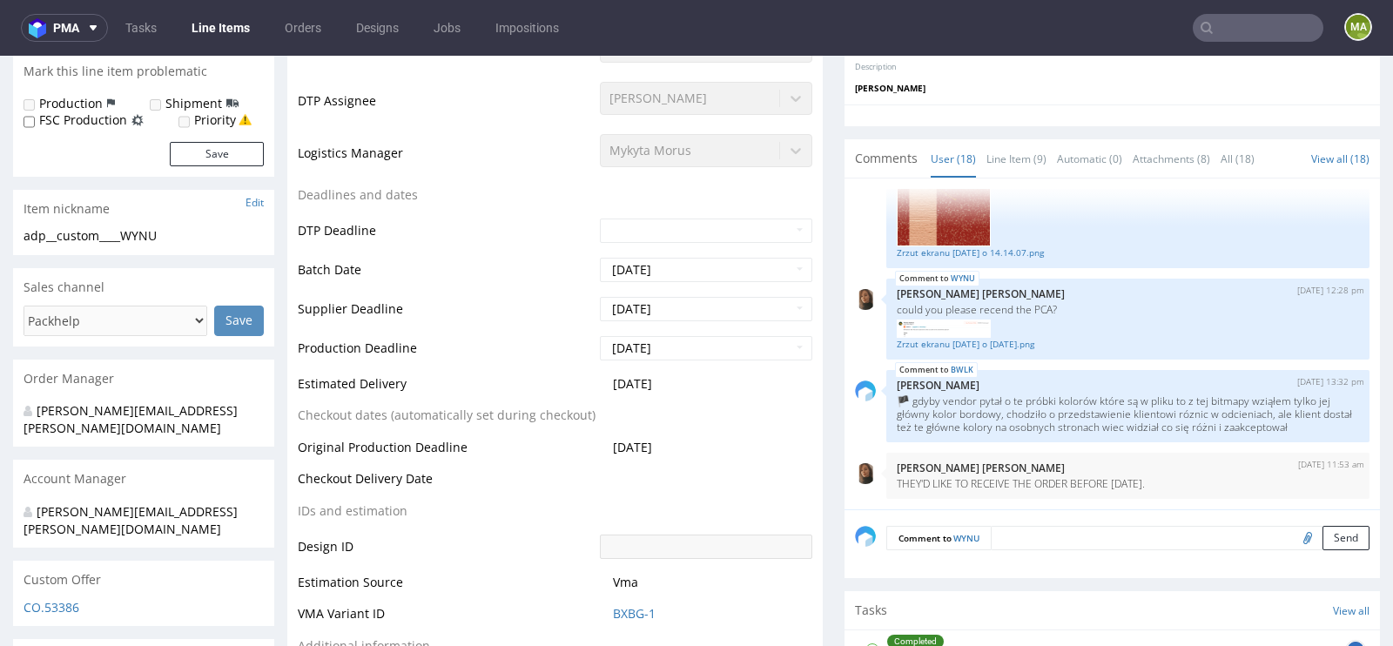
scroll to position [502, 0]
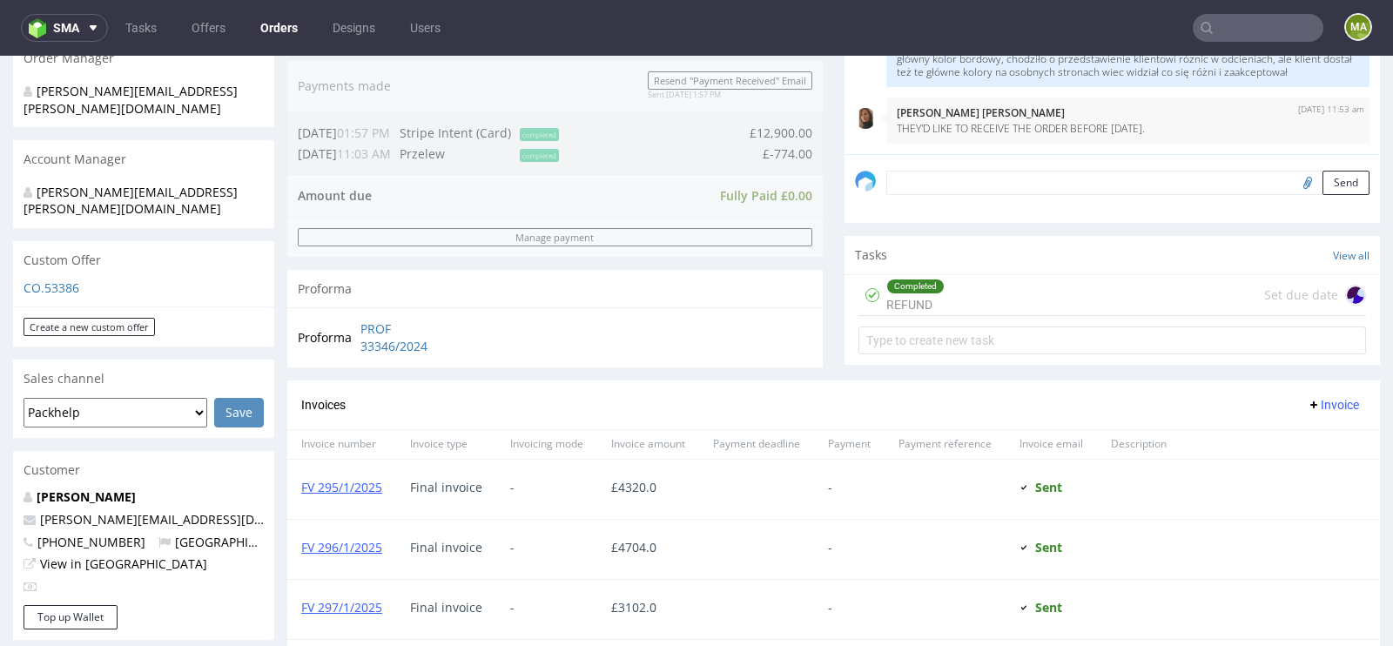
scroll to position [440, 0]
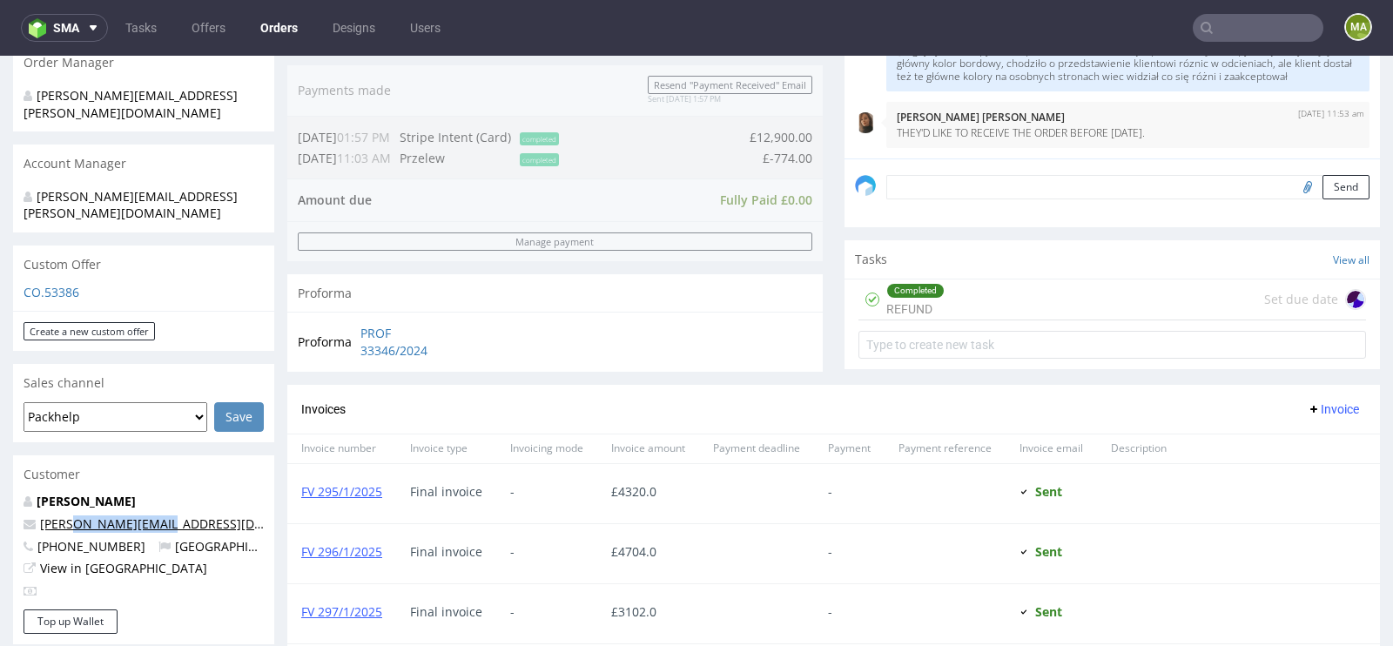
drag, startPoint x: 189, startPoint y: 488, endPoint x: 77, endPoint y: 488, distance: 112.3
click at [77, 515] on p "[PERSON_NAME][EMAIL_ADDRESS][DOMAIN_NAME]" at bounding box center [144, 523] width 240 height 17
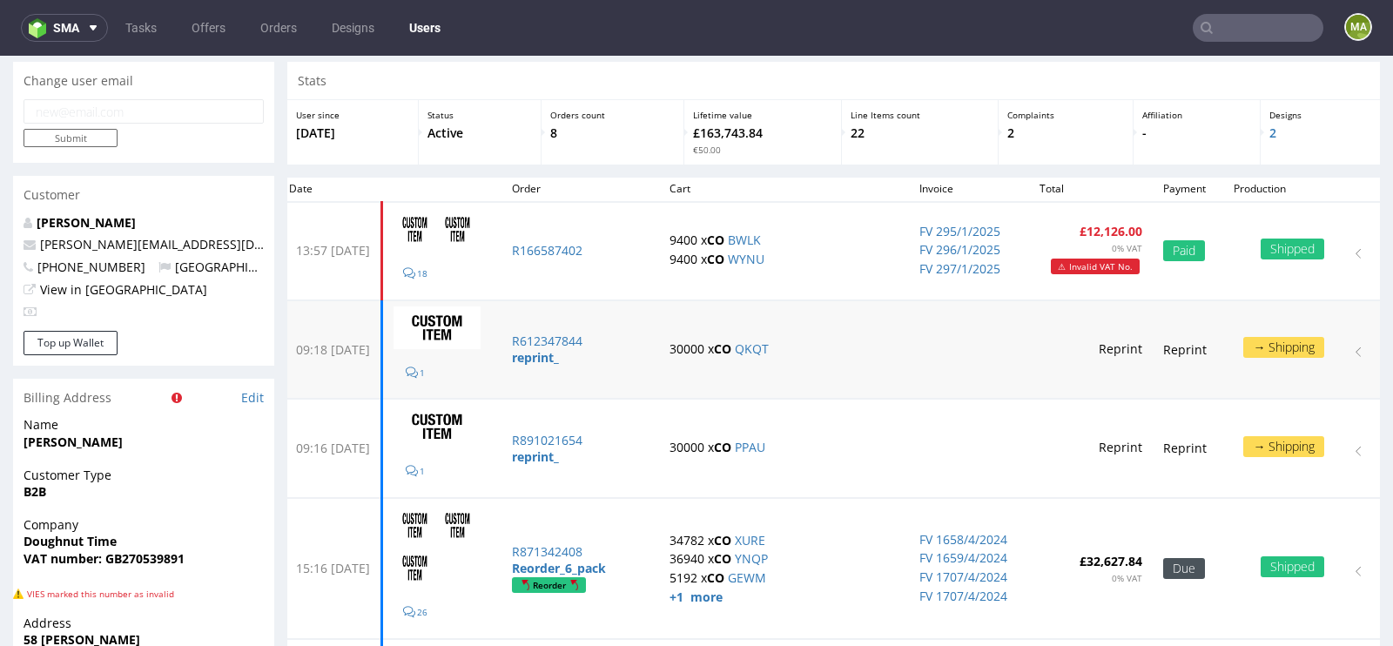
scroll to position [52, 0]
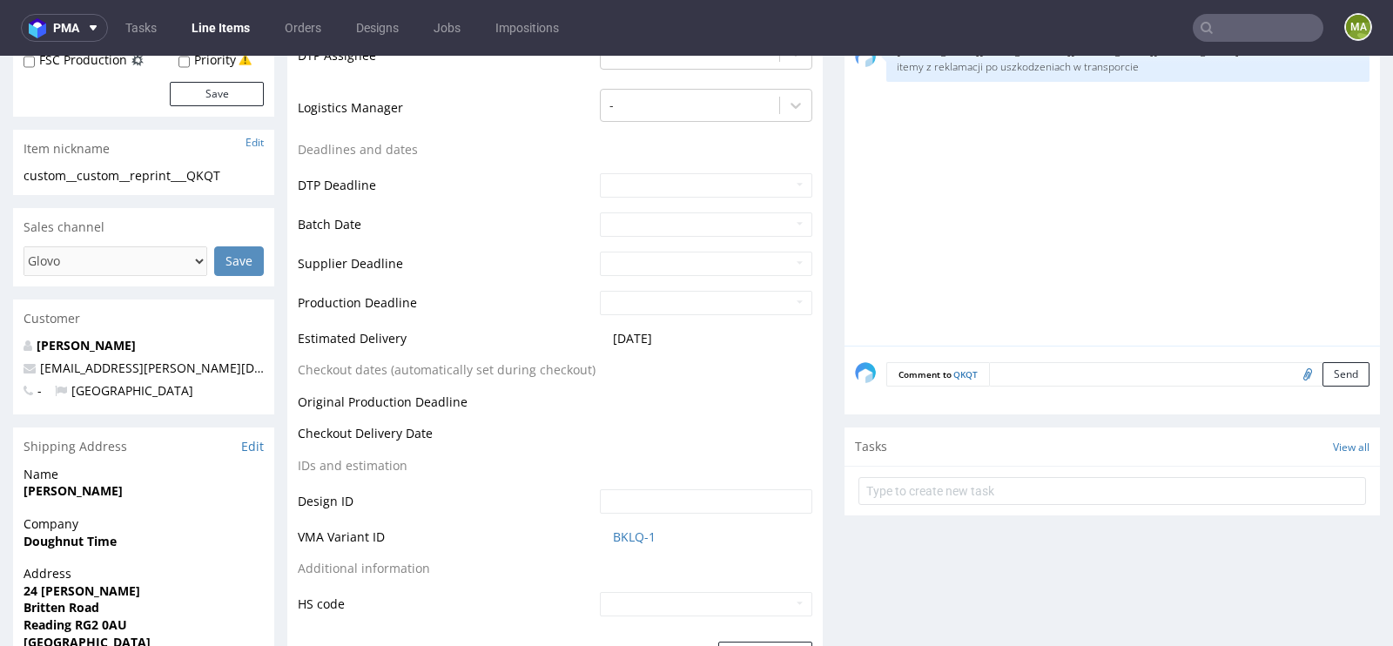
scroll to position [649, 0]
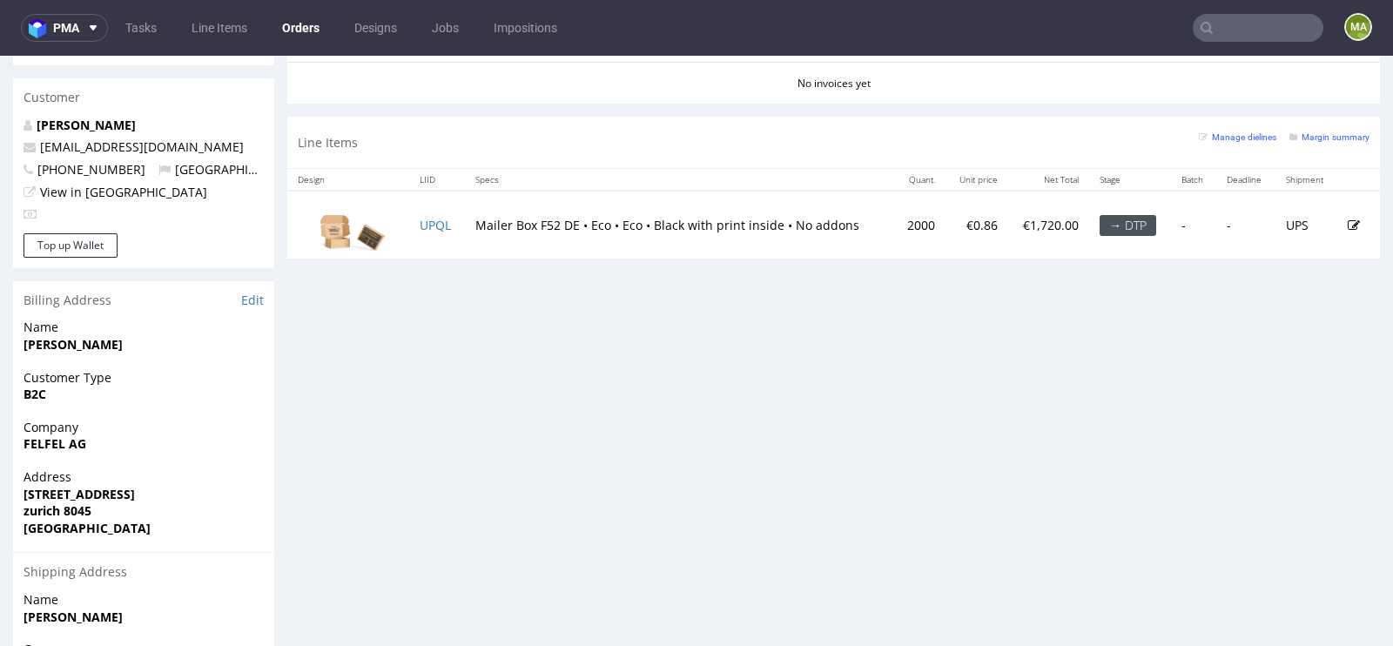
scroll to position [814, 0]
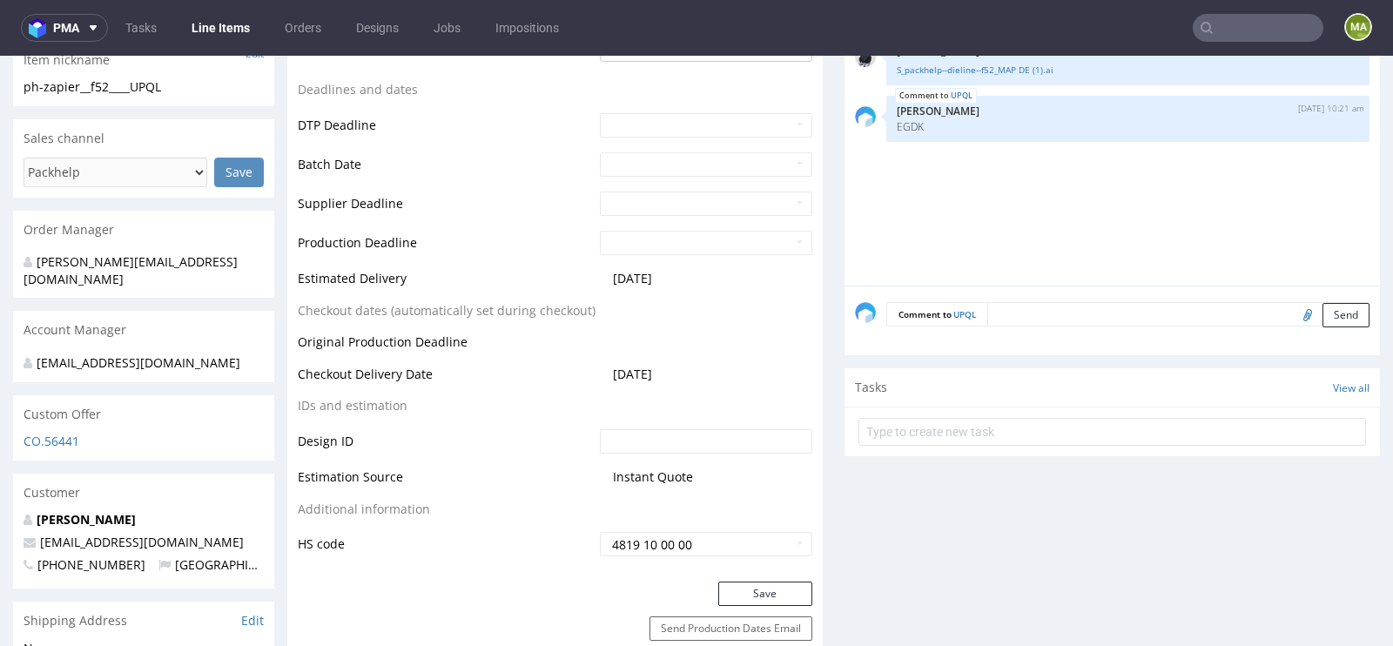
scroll to position [646, 0]
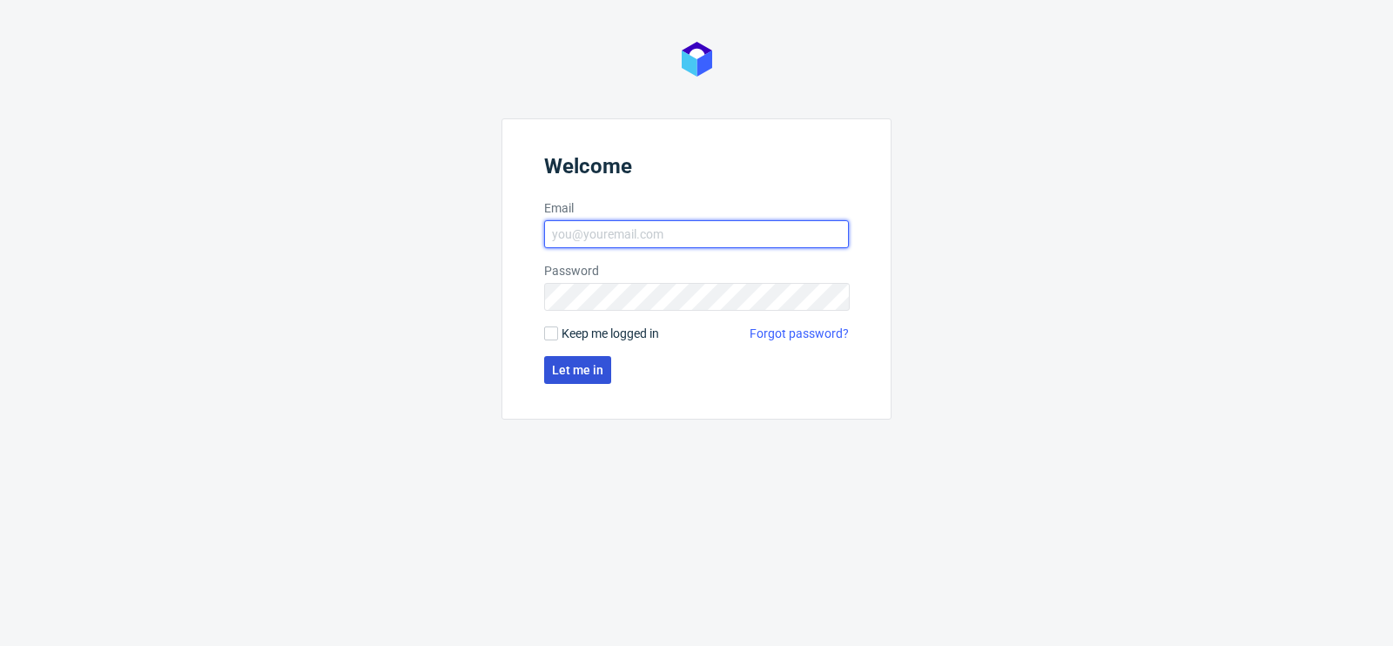
type input "[PERSON_NAME][EMAIL_ADDRESS][PERSON_NAME][DOMAIN_NAME]"
click at [581, 374] on span "Let me in" at bounding box center [577, 370] width 51 height 12
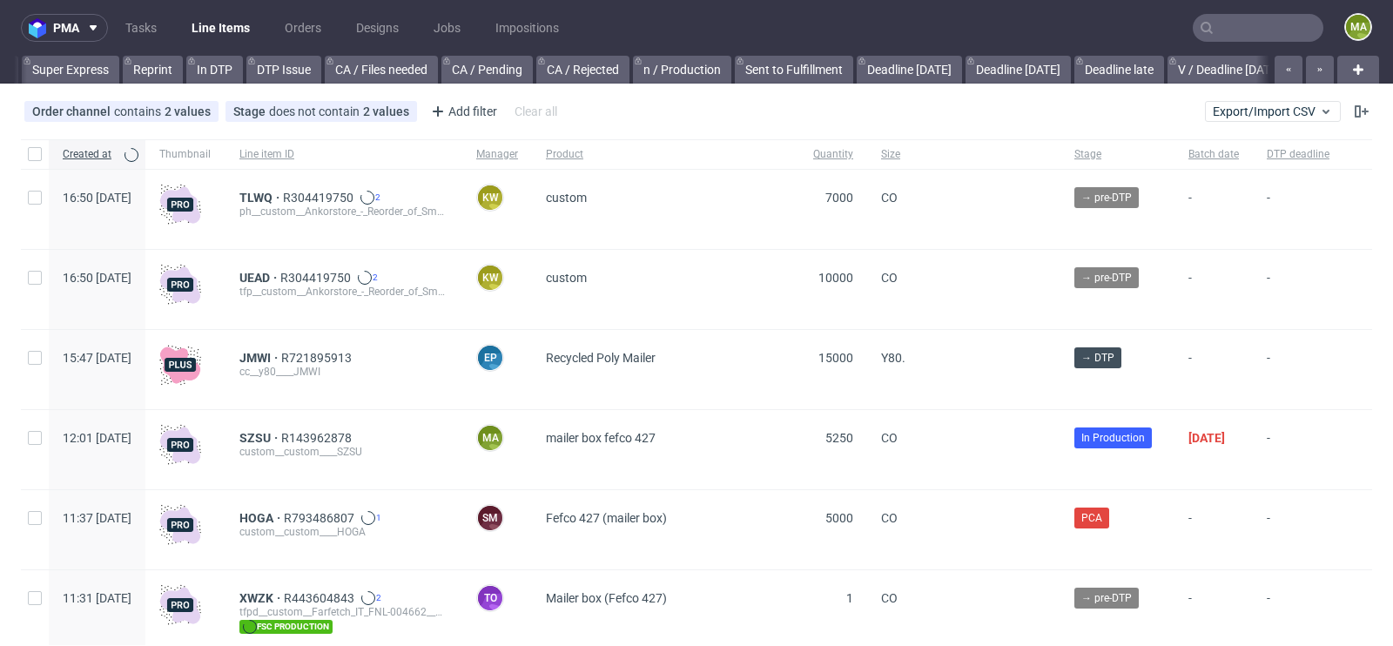
click at [1228, 26] on input "text" at bounding box center [1257, 28] width 131 height 28
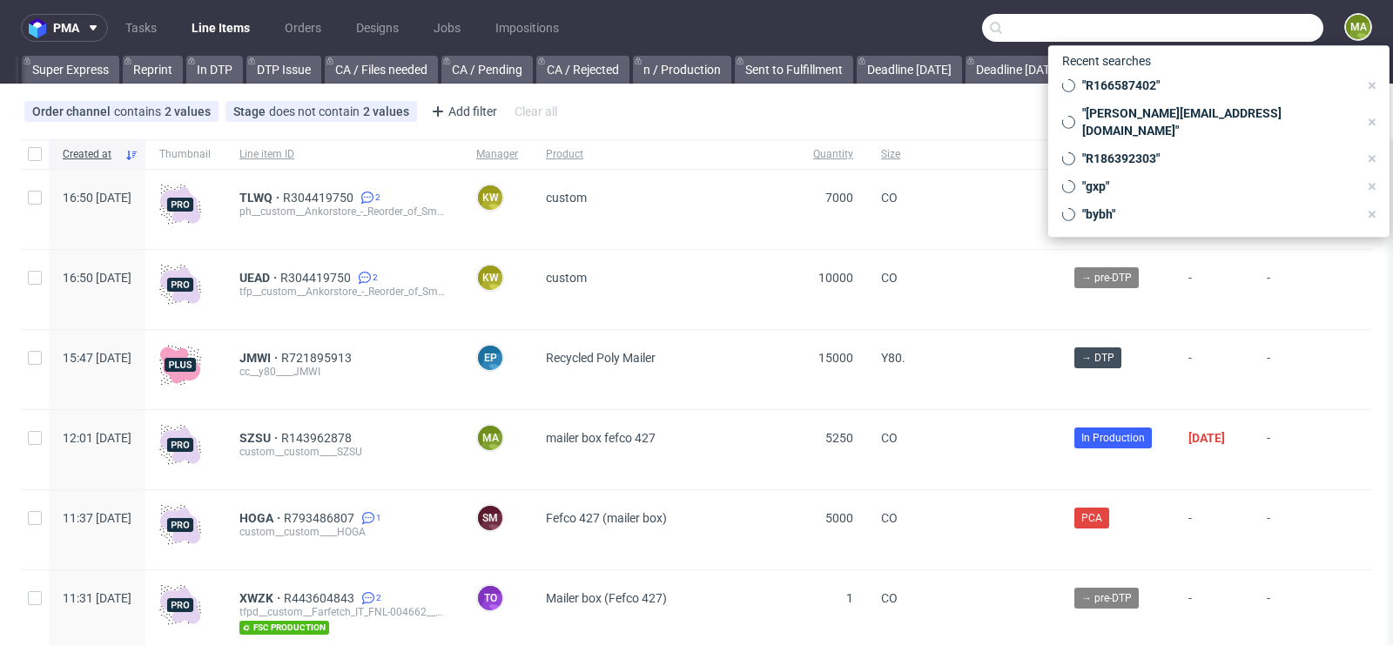
scroll to position [0, 1967]
paste input "valeriakind@0039italy.com"
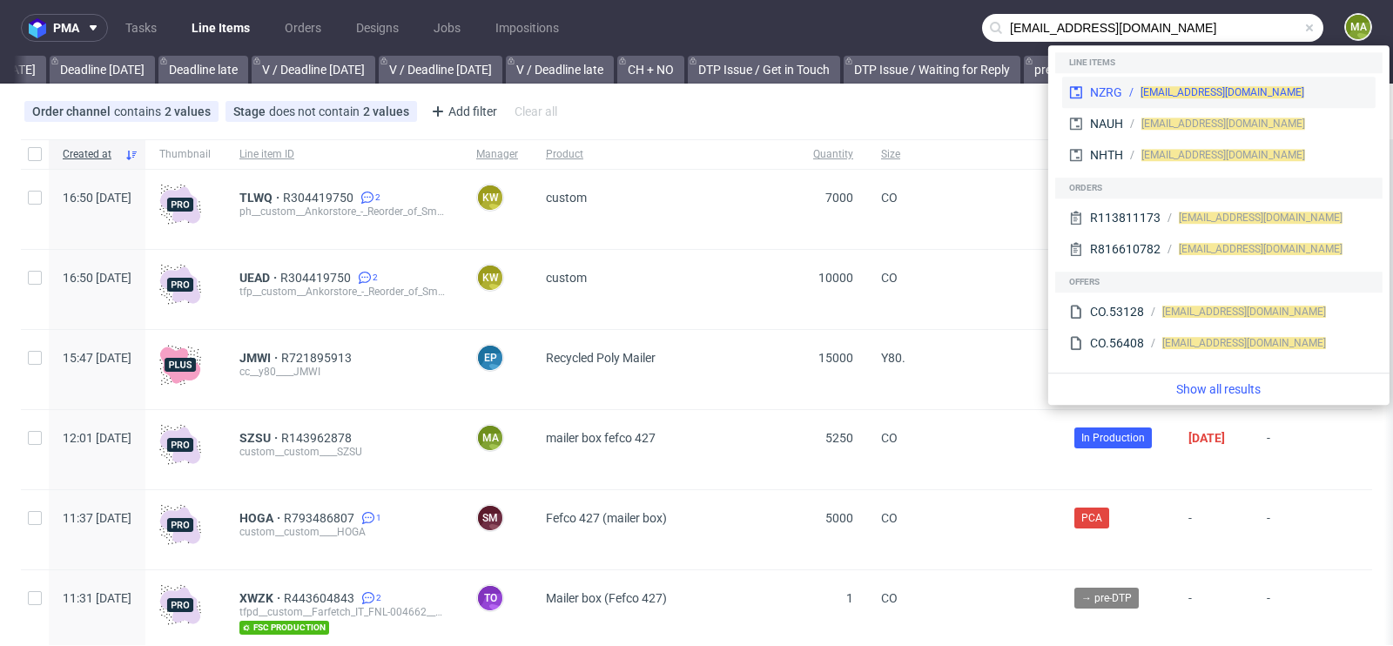
type input "valeriakind@0039italy.com"
click at [1126, 80] on div "NZRG valeriakind@0039italy.com" at bounding box center [1218, 92] width 313 height 31
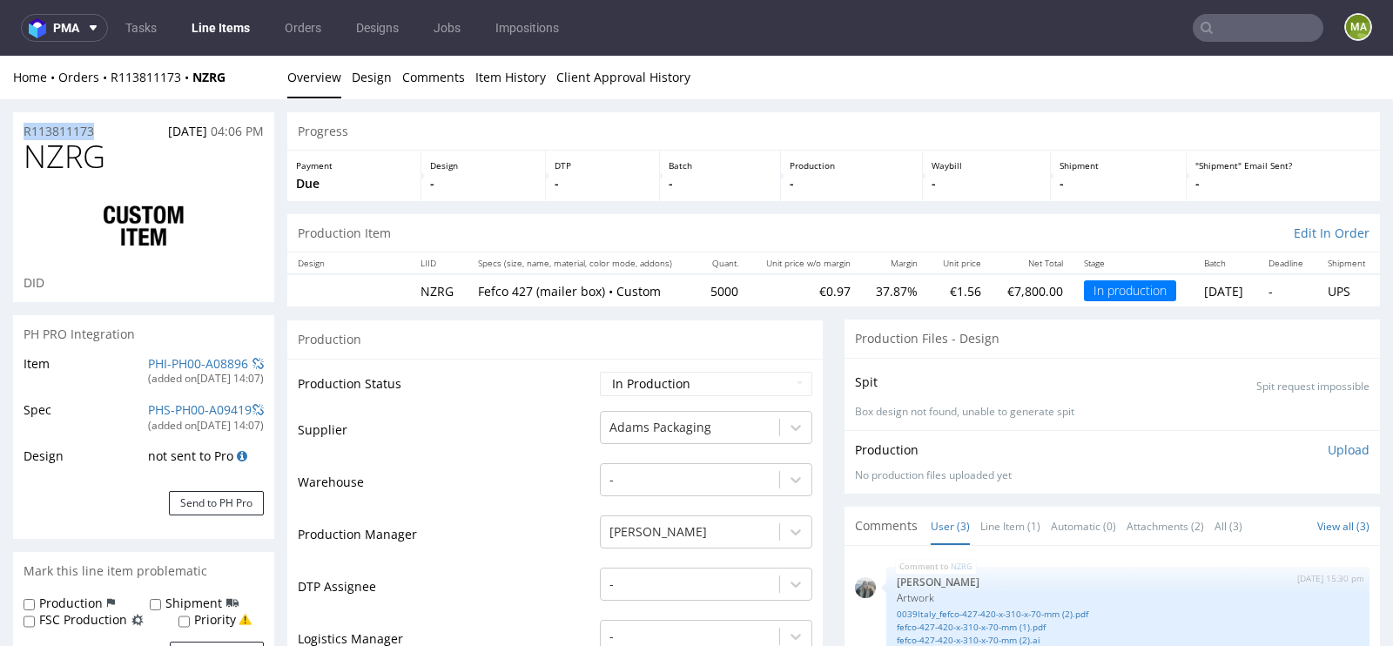
drag, startPoint x: 95, startPoint y: 134, endPoint x: 0, endPoint y: 124, distance: 95.4
copy p "R113811173"
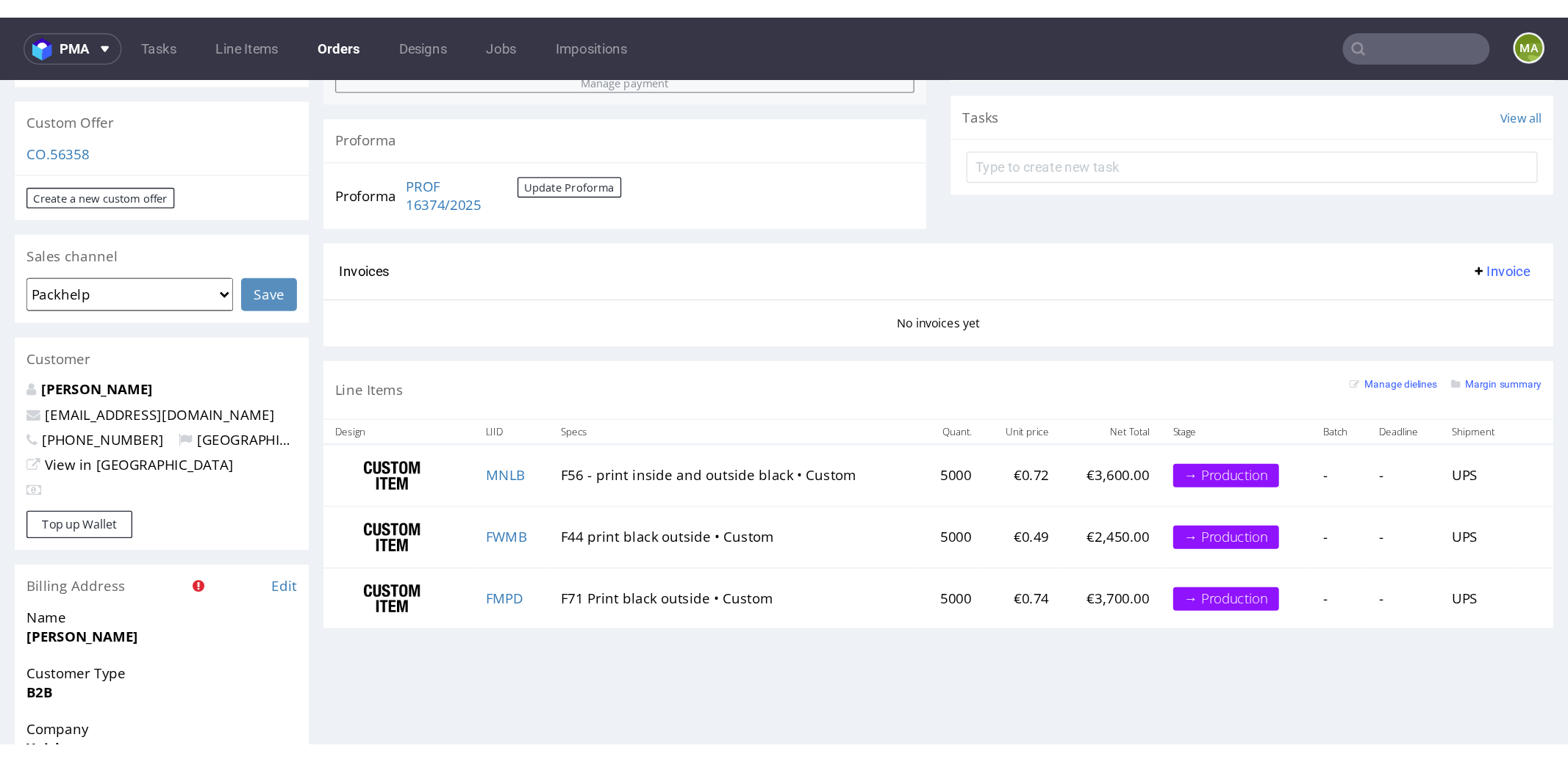
scroll to position [569, 0]
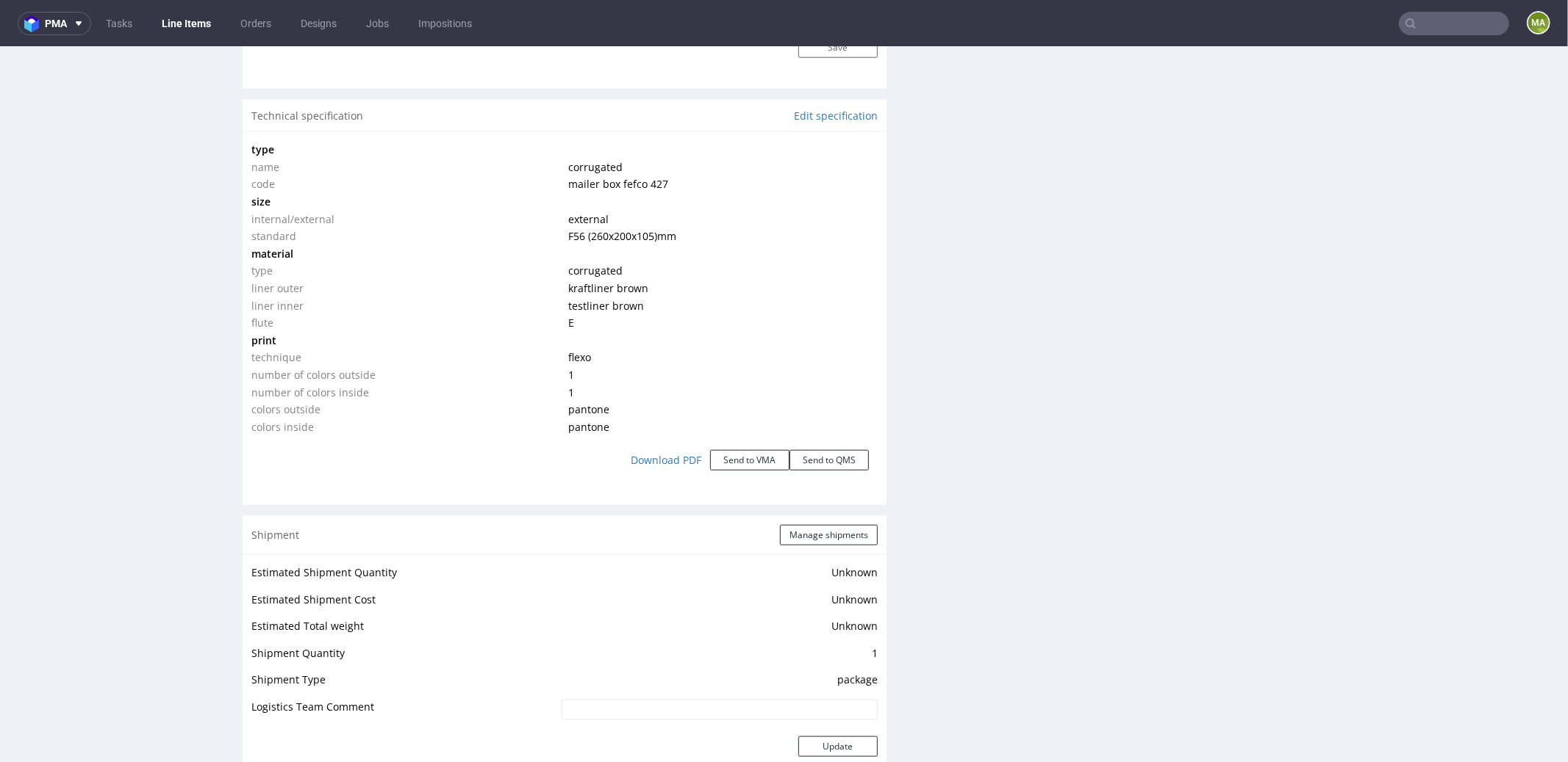
scroll to position [1937, 0]
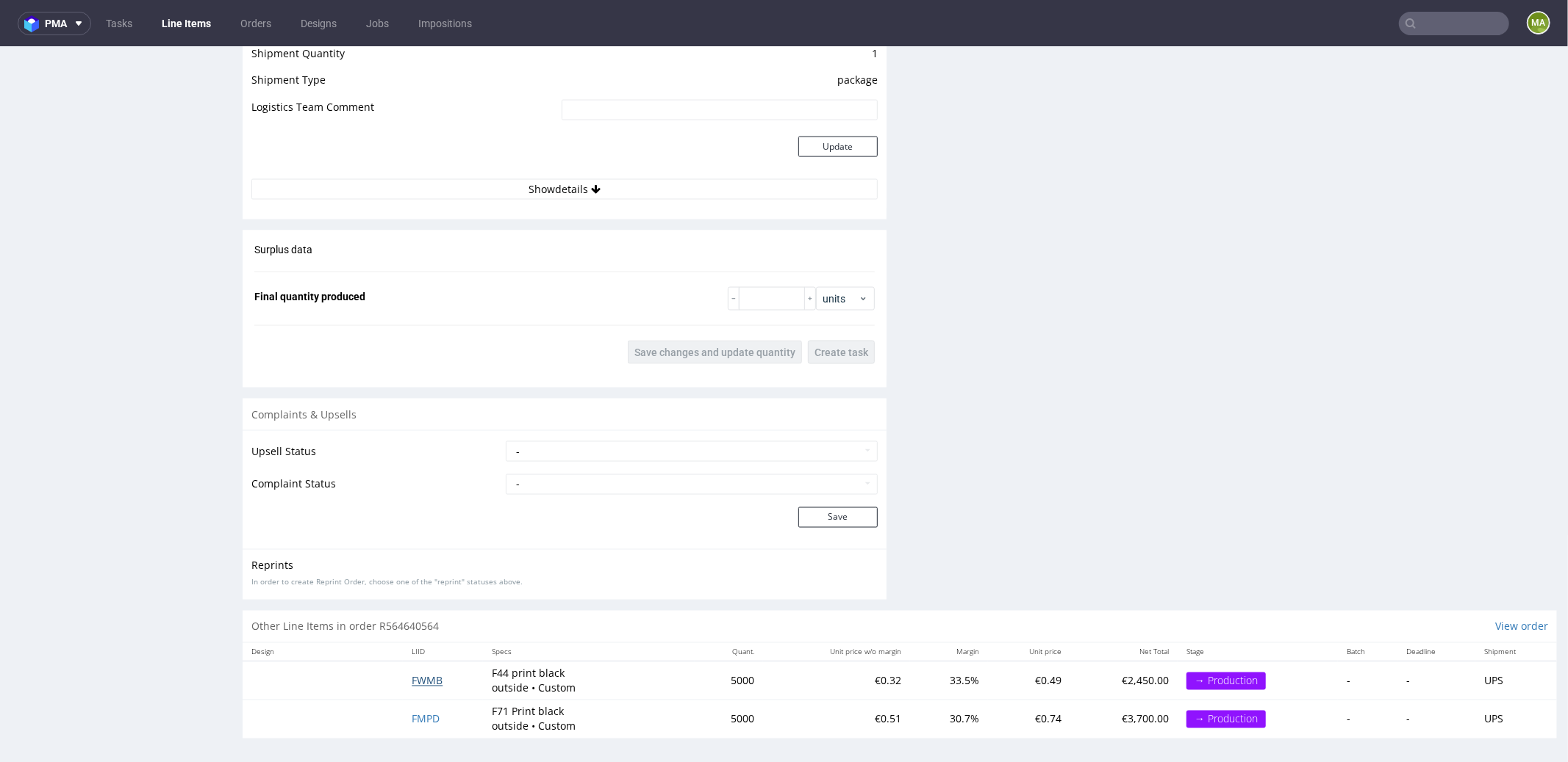
click at [424, 544] on span "FWMB" at bounding box center [426, 680] width 31 height 14
click at [427, 544] on span "FMPD" at bounding box center [425, 718] width 28 height 14
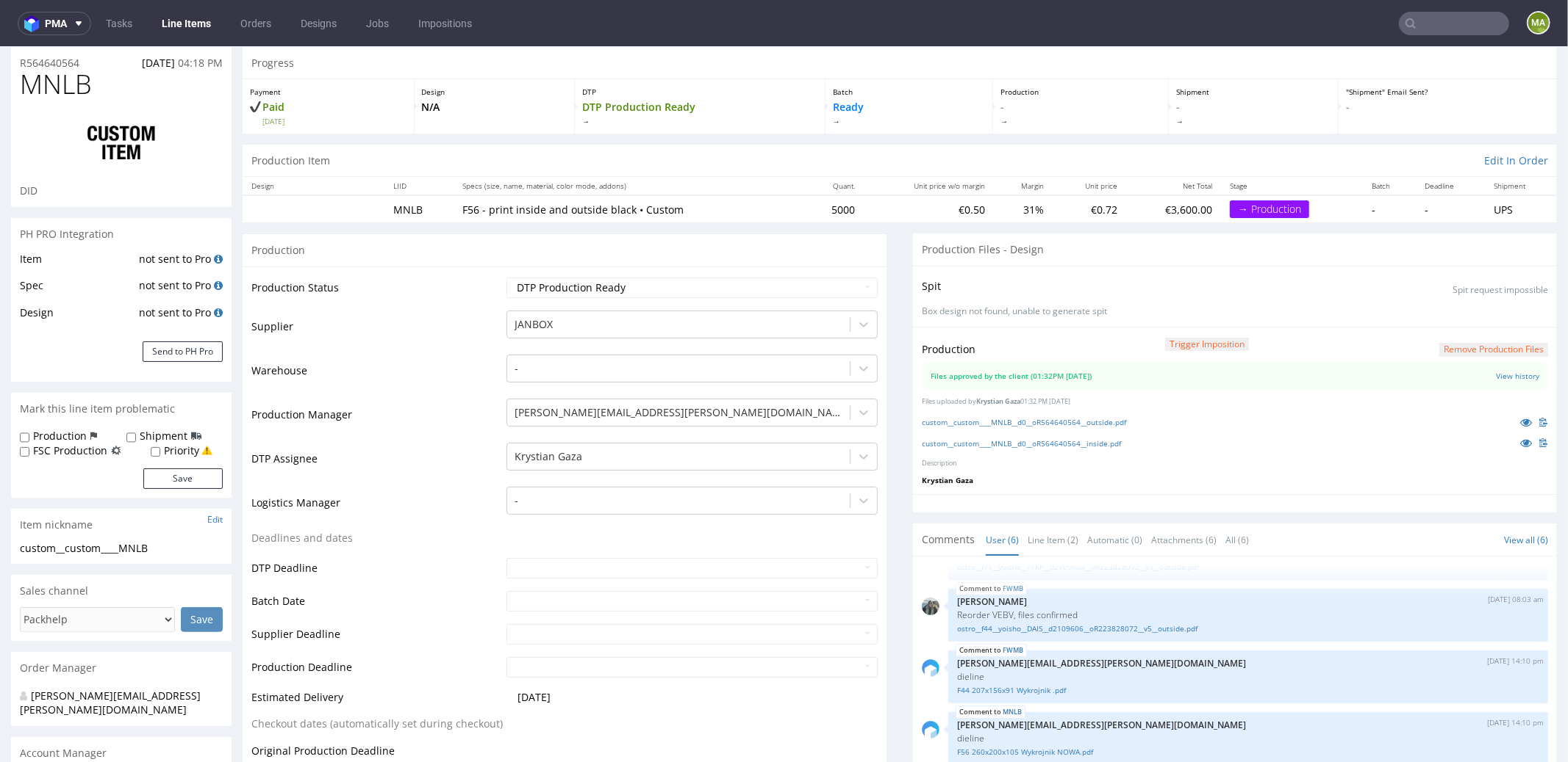
scroll to position [48, 0]
click at [170, 346] on button "Send to PH Pro" at bounding box center [182, 351] width 80 height 20
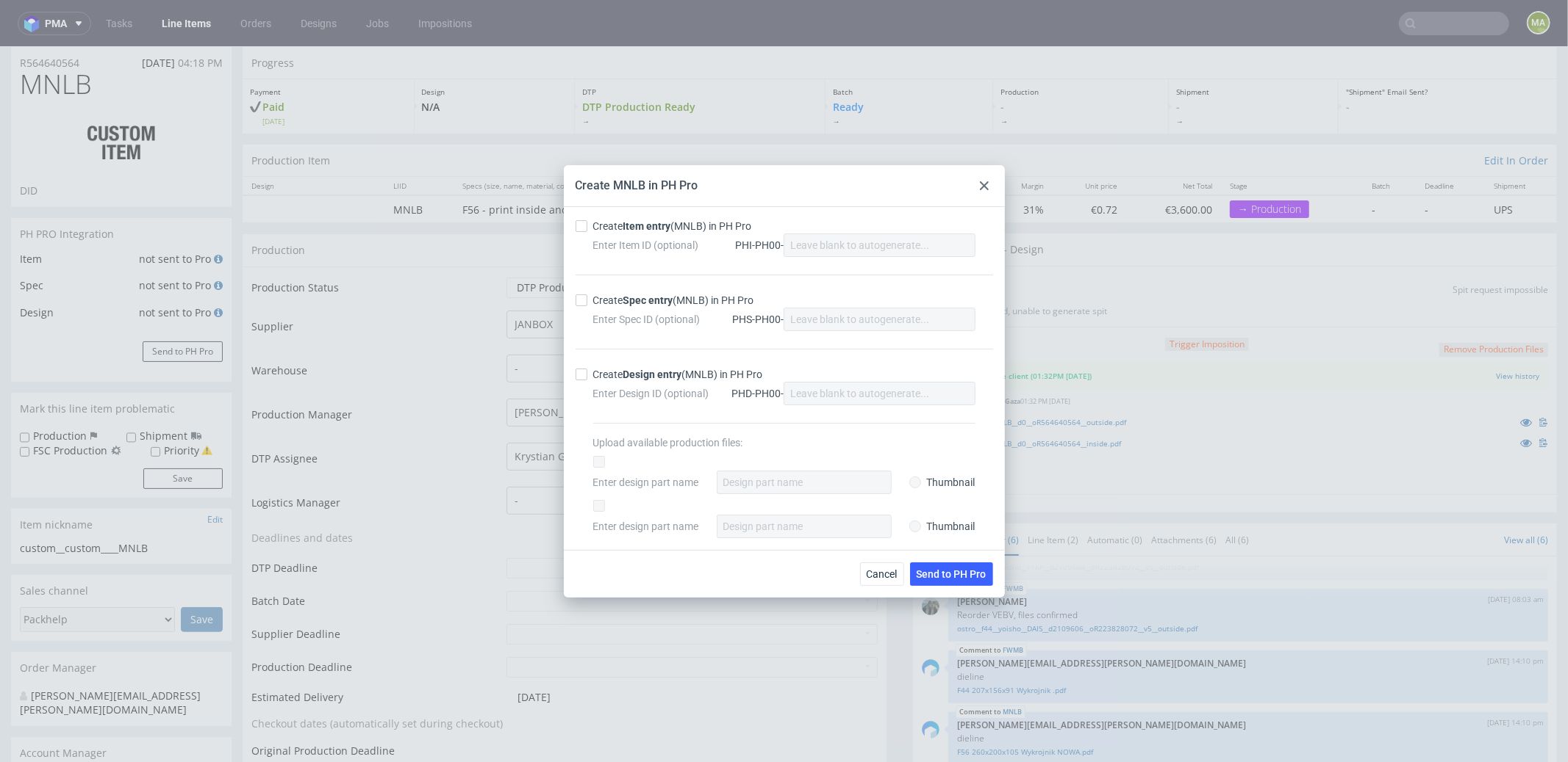
click at [600, 226] on div "Create Item entry (MNLB) in PH Pro" at bounding box center [672, 225] width 159 height 14
click at [587, 226] on input "Create Item entry (MNLB) in PH Pro" at bounding box center [582, 226] width 12 height 12
checkbox input "true"
click at [639, 295] on strong "Spec entry" at bounding box center [648, 300] width 50 height 12
click at [587, 295] on input "Create Spec entry (MNLB) in PH Pro" at bounding box center [582, 300] width 12 height 12
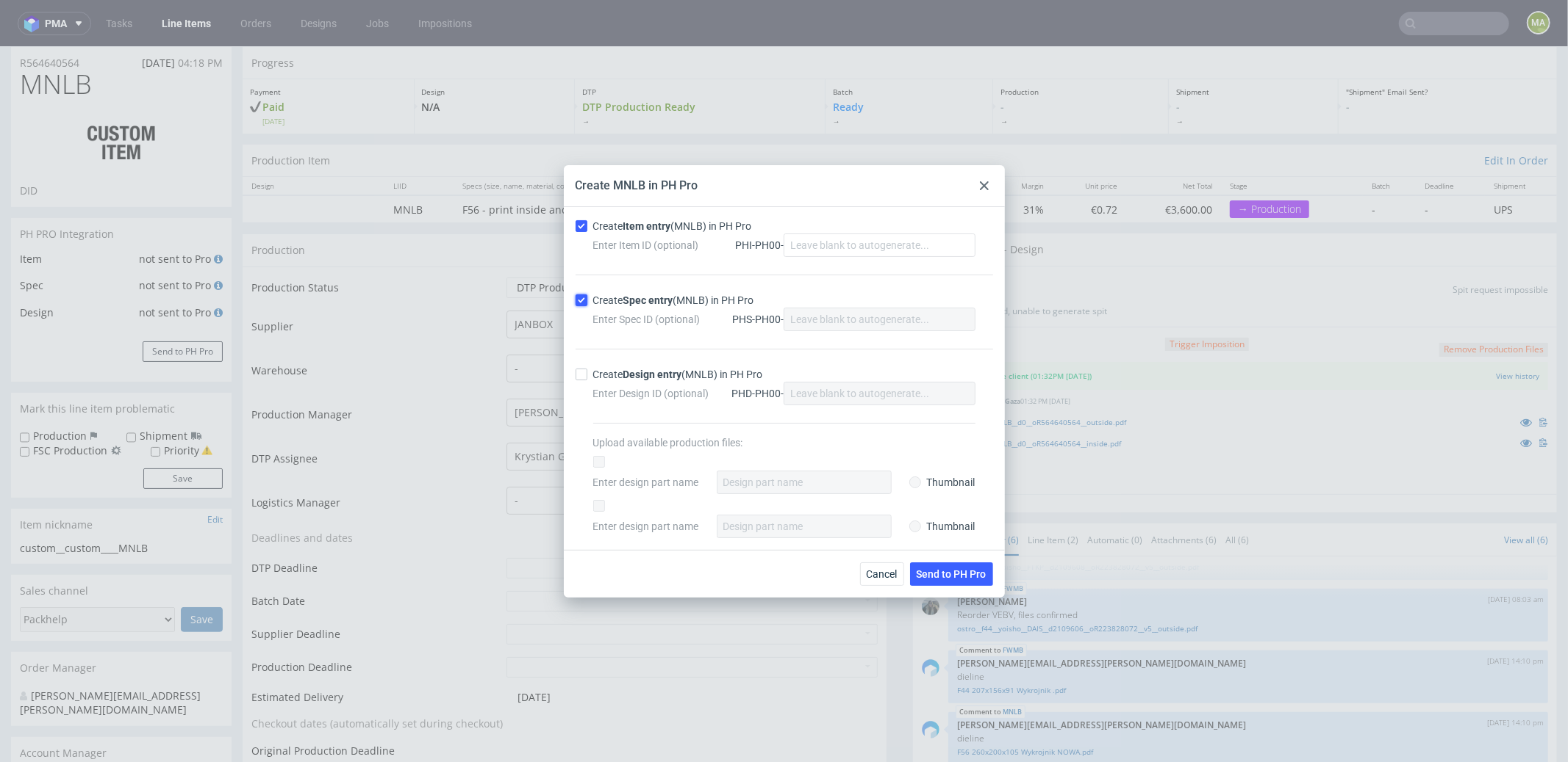
checkbox input "true"
click at [954, 544] on button "Send to PH Pro" at bounding box center [952, 575] width 83 height 24
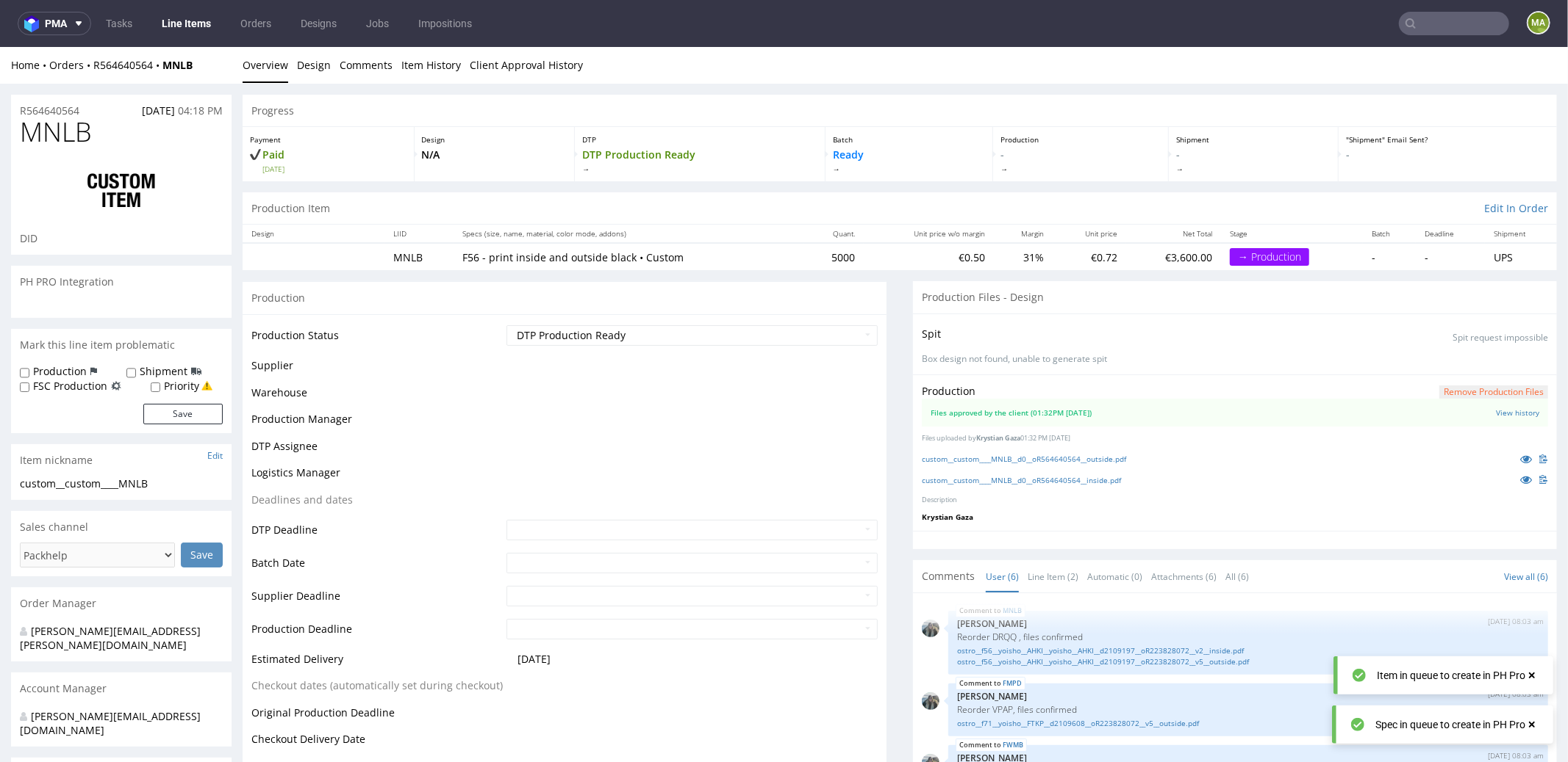
scroll to position [120, 0]
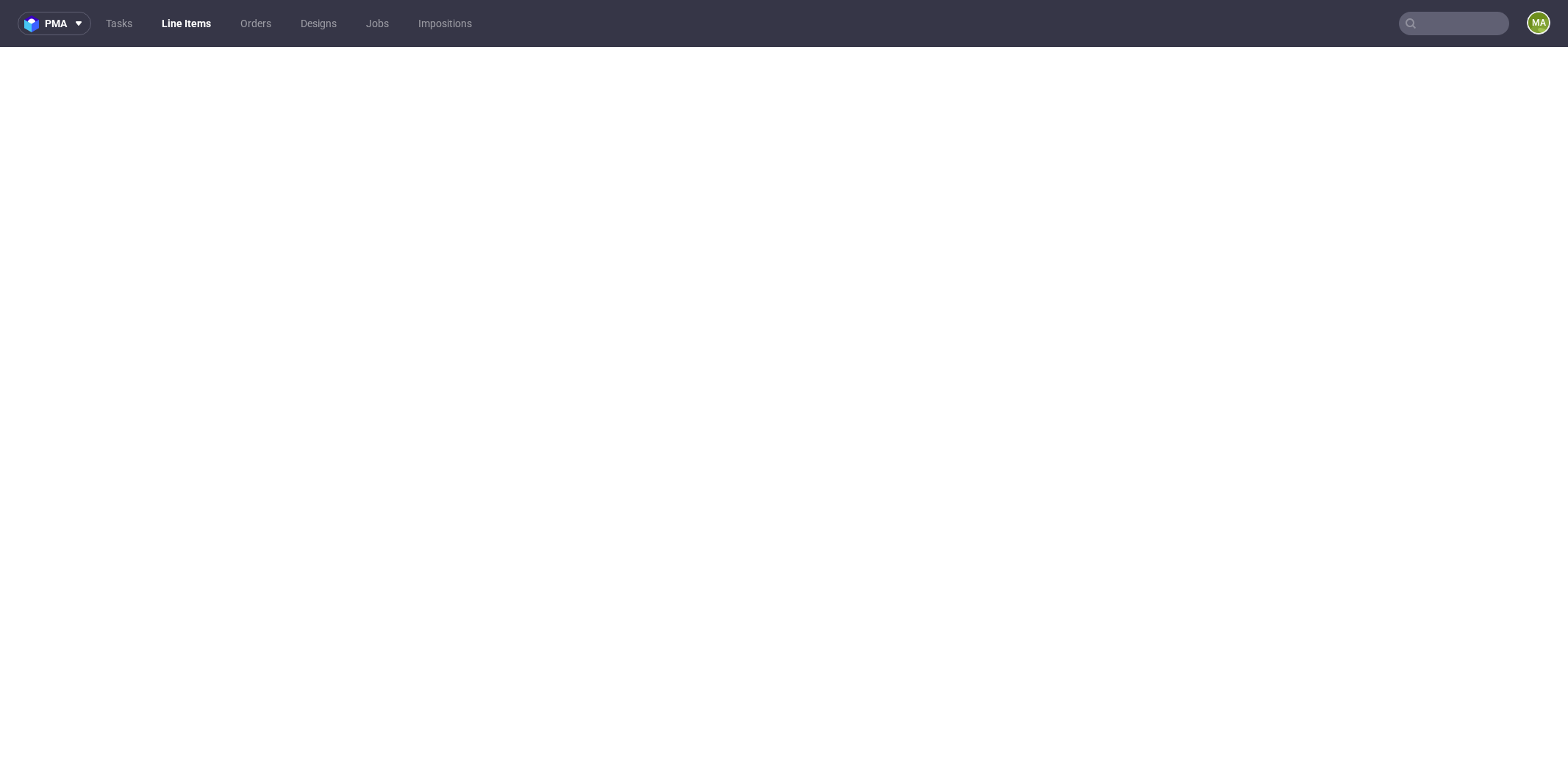
select select "in_progress"
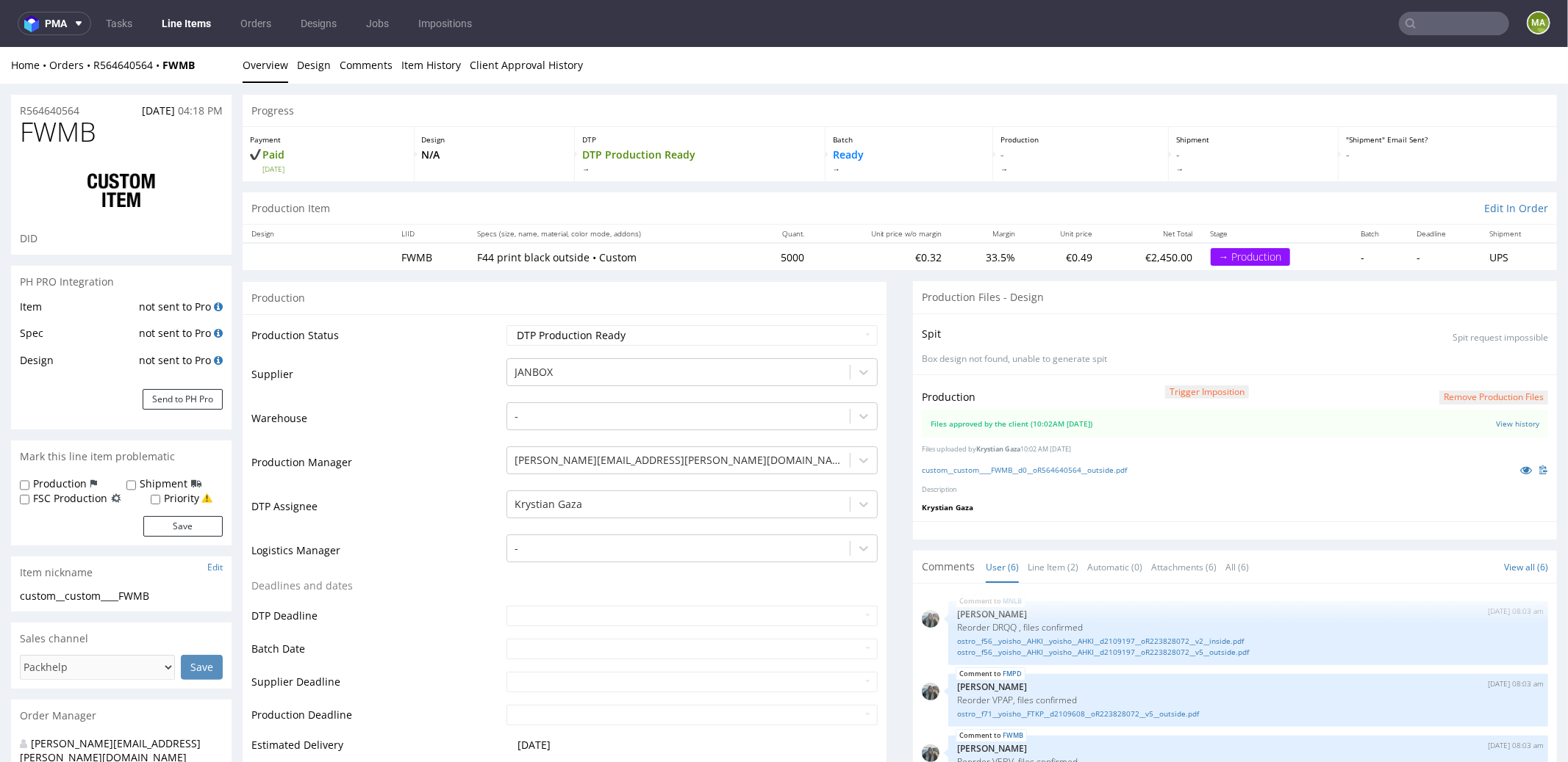
scroll to position [120, 0]
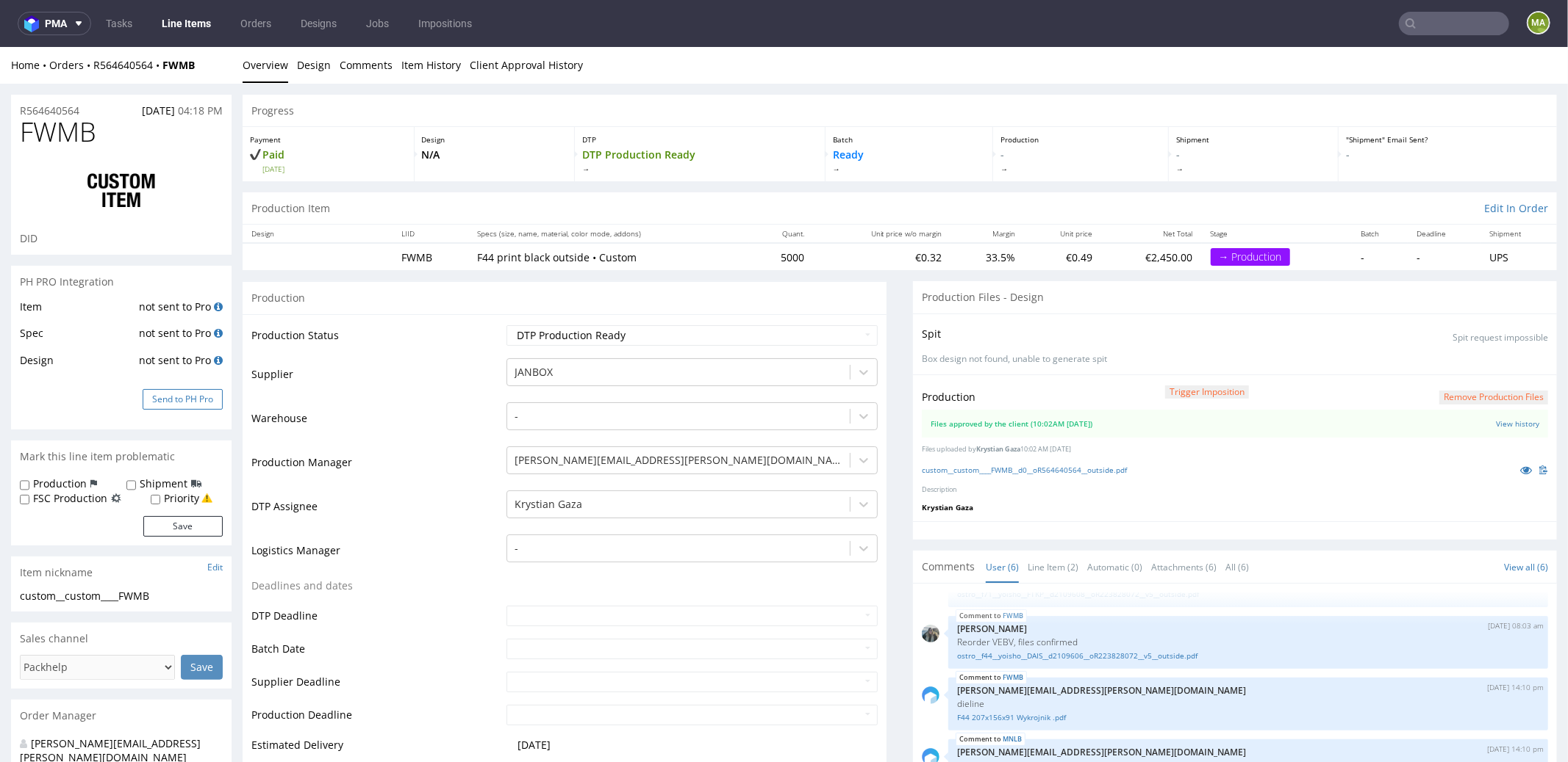
click at [205, 391] on button "Send to PH Pro" at bounding box center [182, 398] width 80 height 20
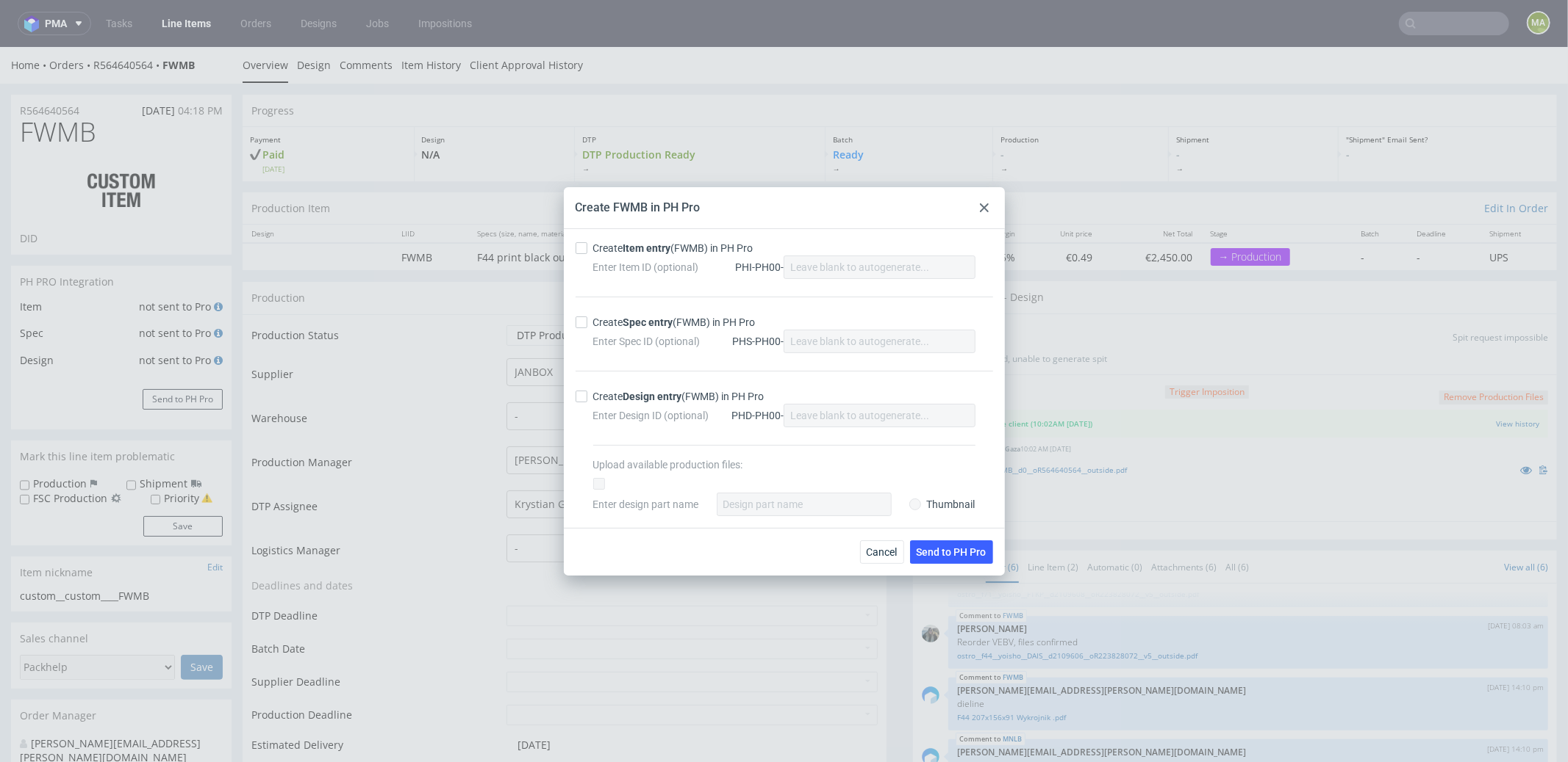
click at [621, 240] on div "Create Item entry (FWMB) in PH Pro Enter Item ID (optional) PHI-PH00- Create Sp…" at bounding box center [784, 379] width 441 height 299
click at [643, 259] on div "Enter Item ID (optional) PHI-PH00-" at bounding box center [784, 268] width 383 height 24
click at [643, 251] on strong "Item entry" at bounding box center [647, 248] width 48 height 12
click at [587, 251] on input "Create Item entry (FWMB) in PH Pro" at bounding box center [582, 248] width 12 height 12
checkbox input "true"
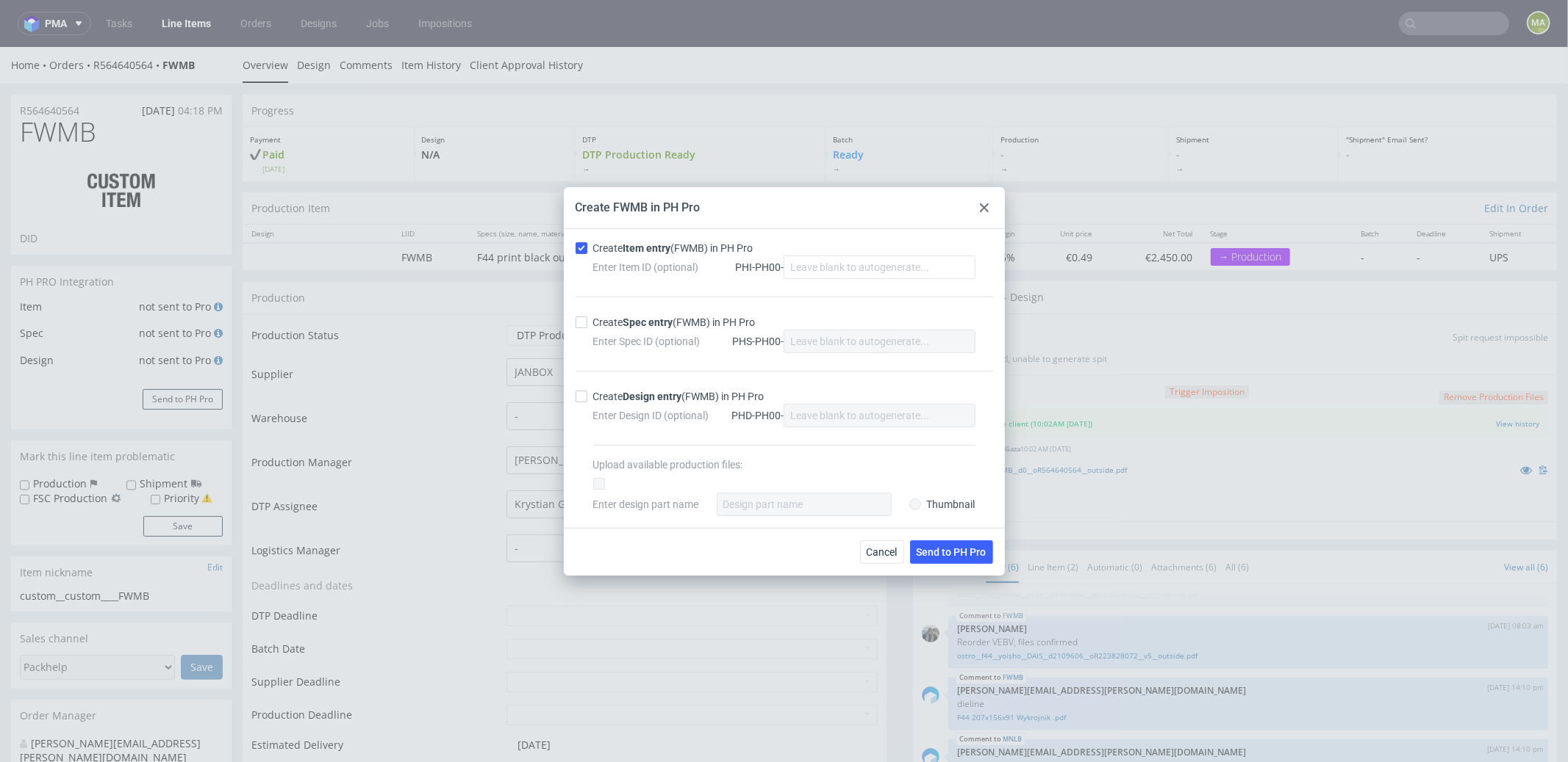
click at [649, 320] on strong "Spec entry" at bounding box center [648, 322] width 50 height 12
click at [587, 320] on input "Create Spec entry (FWMB) in PH Pro" at bounding box center [582, 322] width 12 height 12
checkbox input "true"
click at [958, 543] on button "Send to PH Pro" at bounding box center [952, 553] width 83 height 24
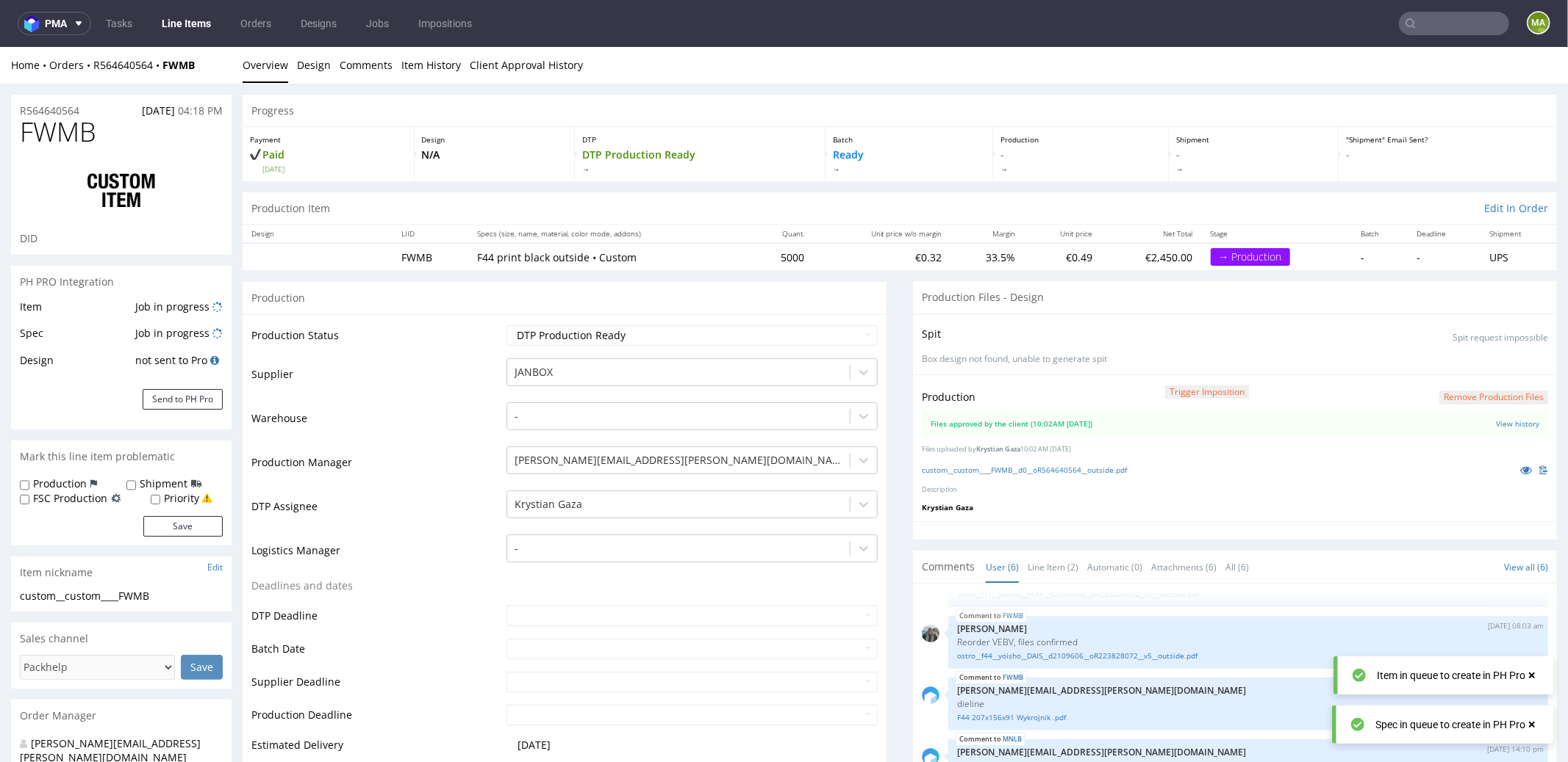
select select "in_progress"
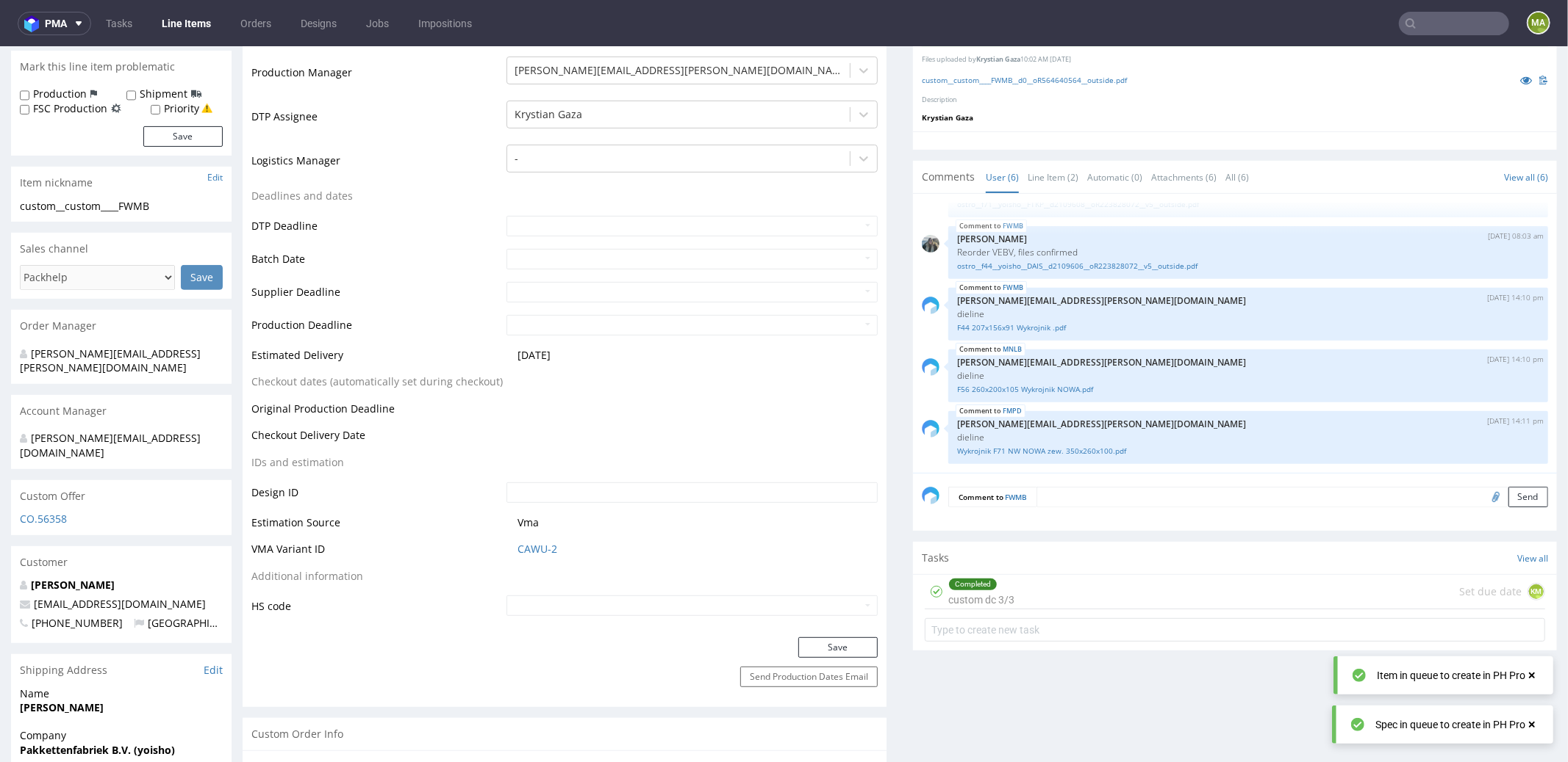
scroll to position [343, 0]
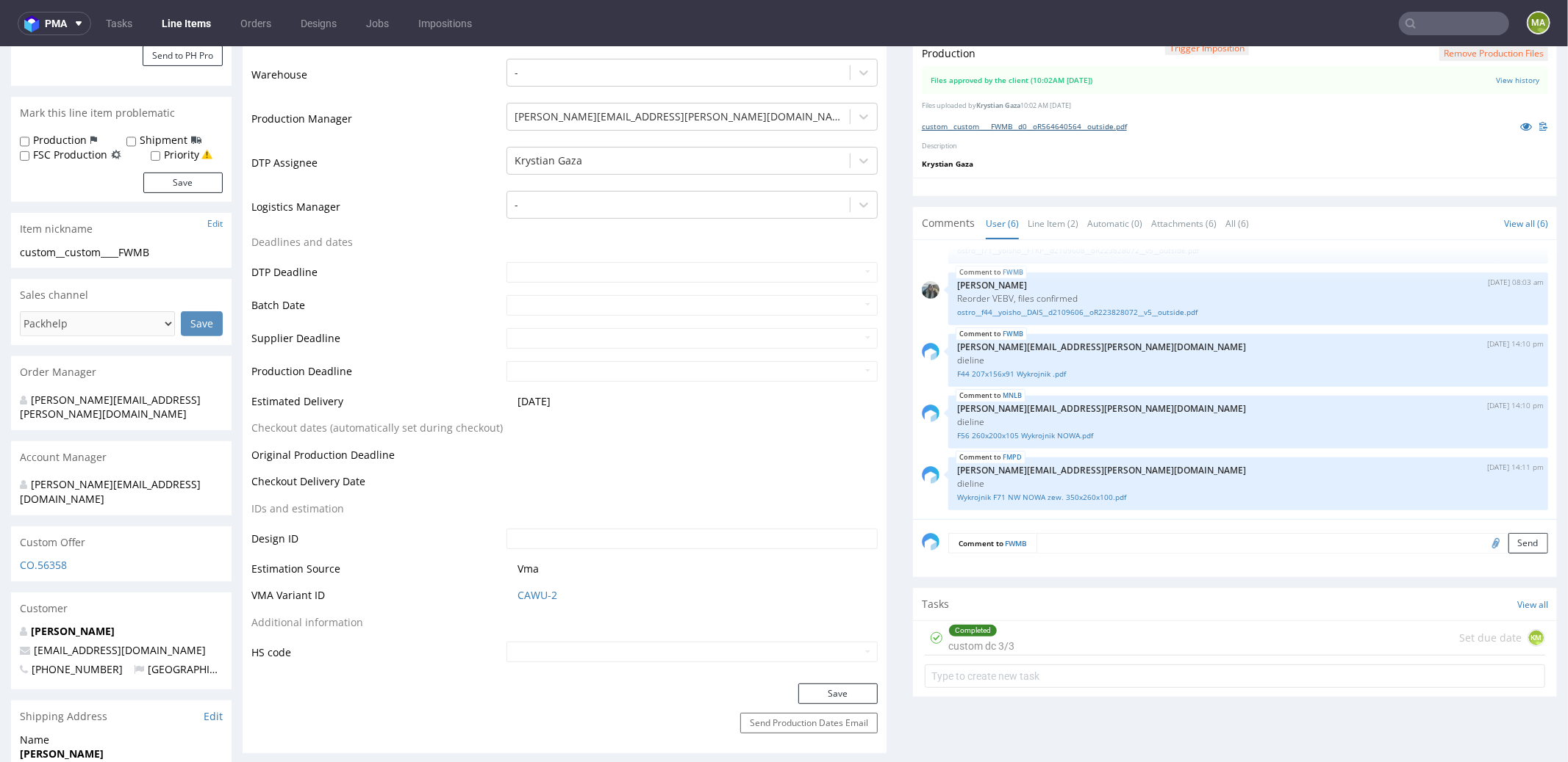
click at [1028, 127] on link "custom__custom____FWMB__d0__oR564640564__outside.pdf" at bounding box center [1023, 126] width 205 height 10
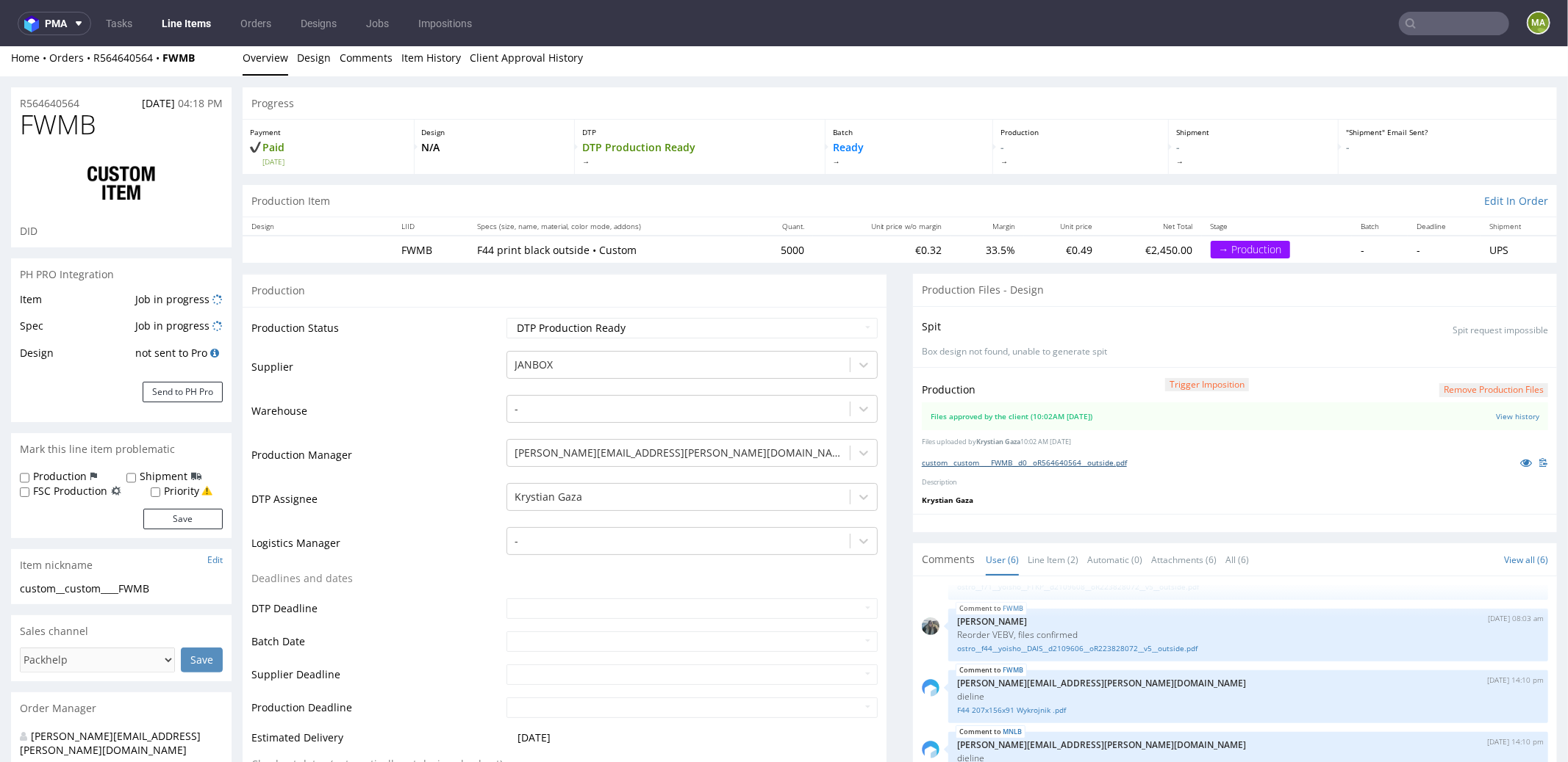
scroll to position [0, 0]
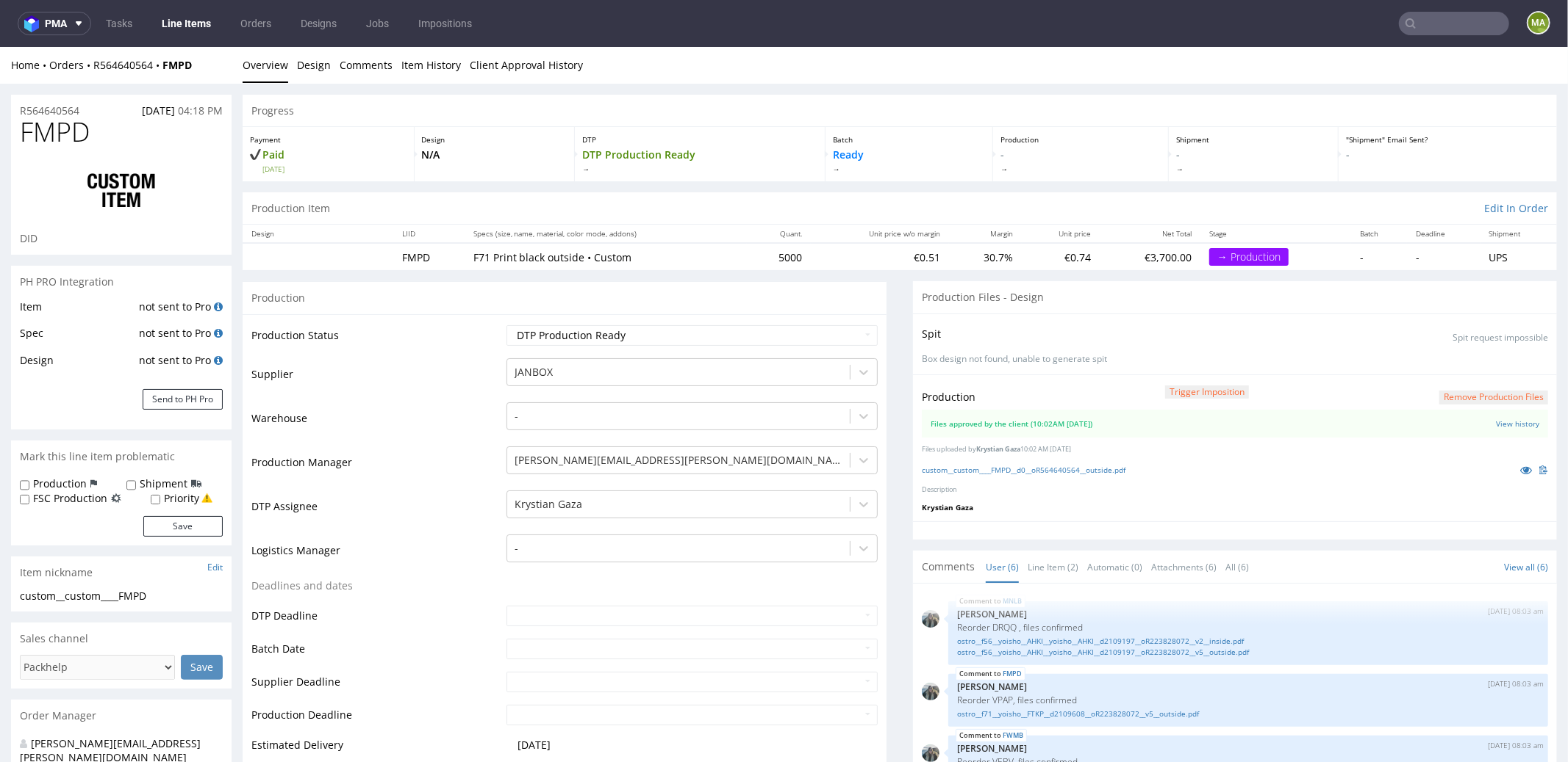
scroll to position [120, 0]
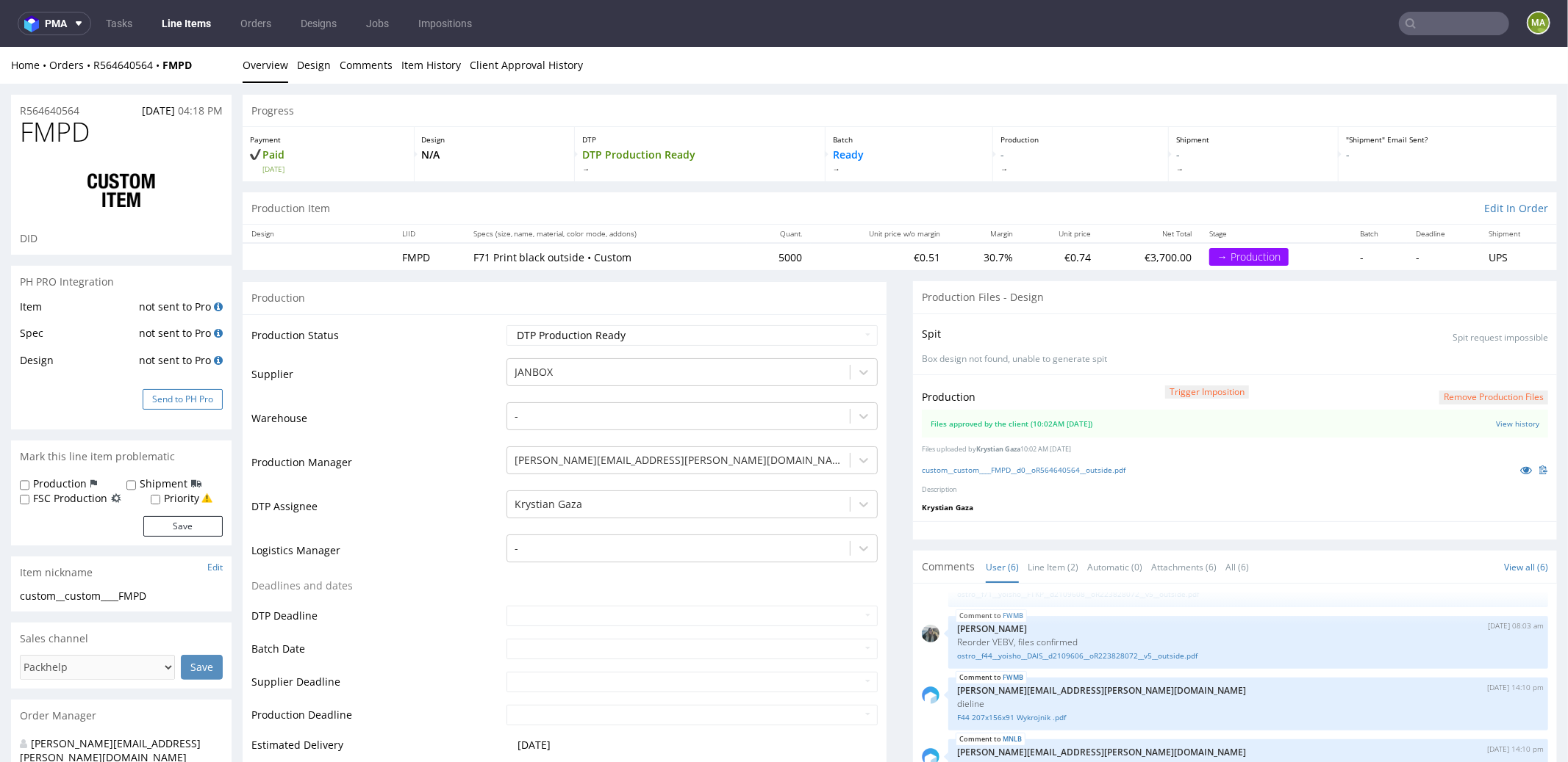
click at [189, 403] on button "Send to PH Pro" at bounding box center [182, 398] width 80 height 20
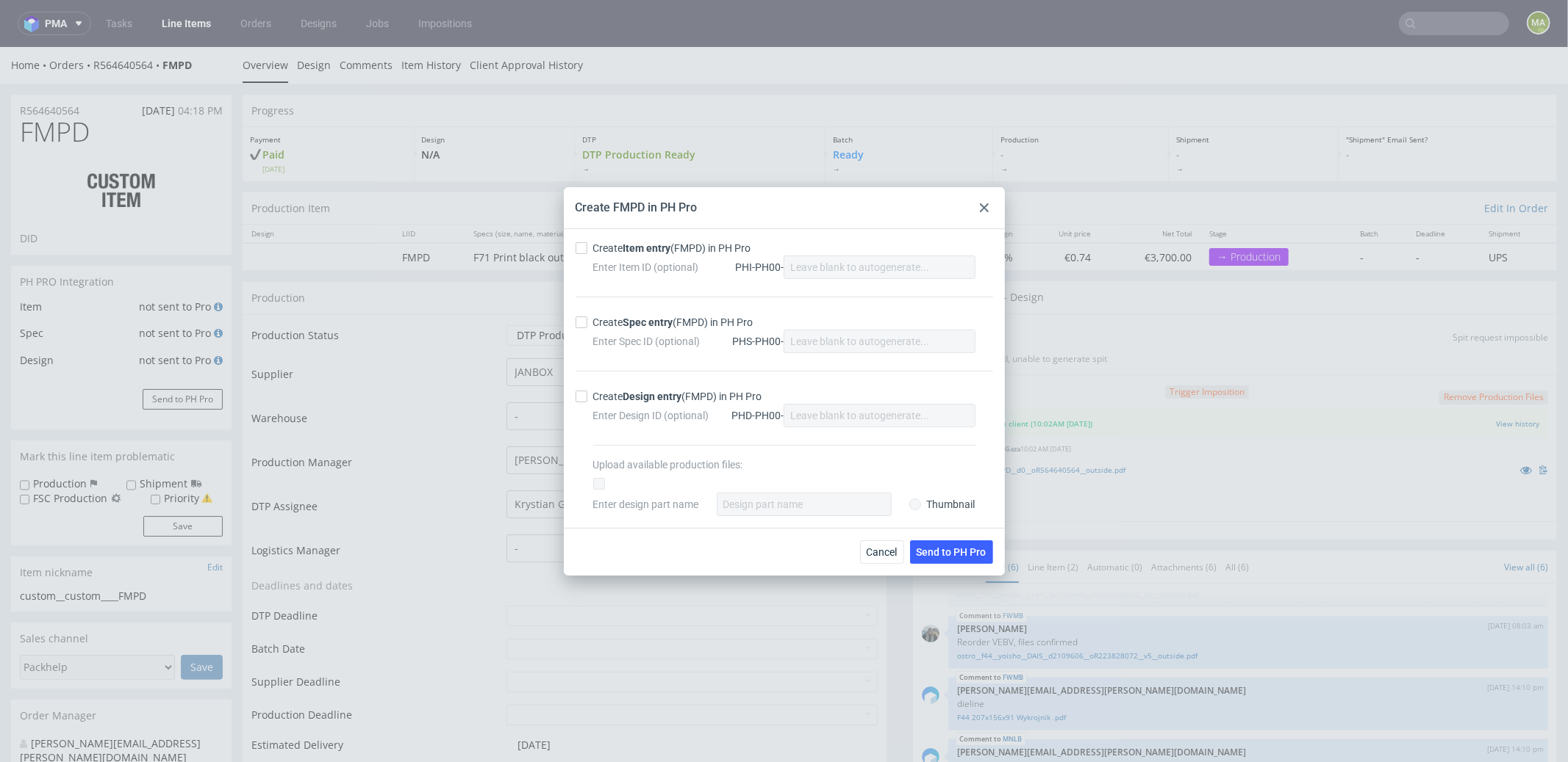
click at [689, 251] on div "Create Item entry (FMPD) in PH Pro" at bounding box center [671, 247] width 158 height 14
click at [587, 251] on input "Create Item entry (FMPD) in PH Pro" at bounding box center [582, 248] width 12 height 12
checkbox input "true"
click at [669, 334] on div "Enter Spec ID (optional)" at bounding box center [656, 341] width 128 height 14
click at [669, 318] on strong "Spec entry" at bounding box center [648, 322] width 50 height 12
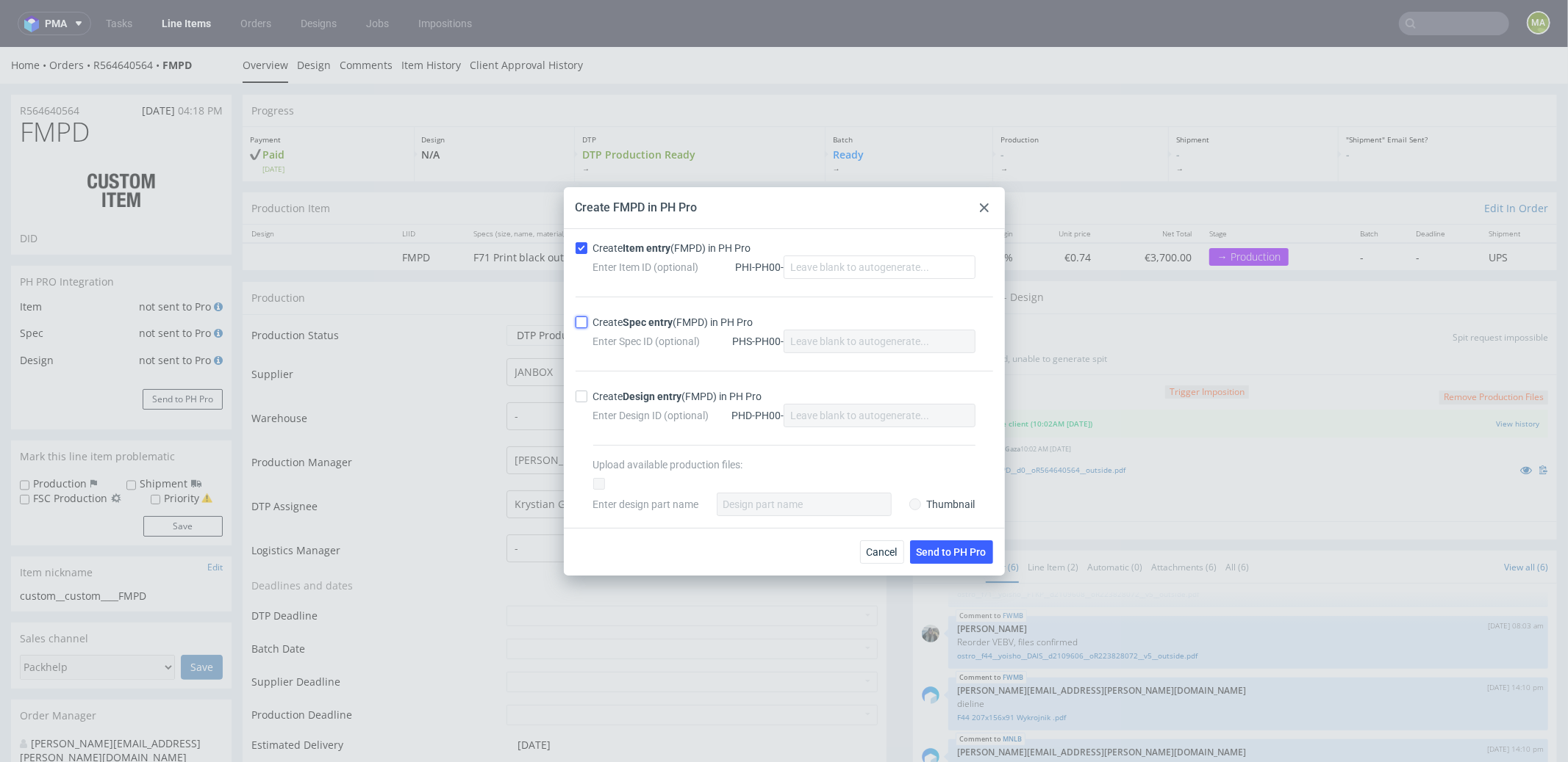
click at [587, 318] on input "Create Spec entry (FMPD) in PH Pro" at bounding box center [582, 322] width 12 height 12
checkbox input "true"
click at [951, 542] on button "Send to PH Pro" at bounding box center [952, 553] width 83 height 24
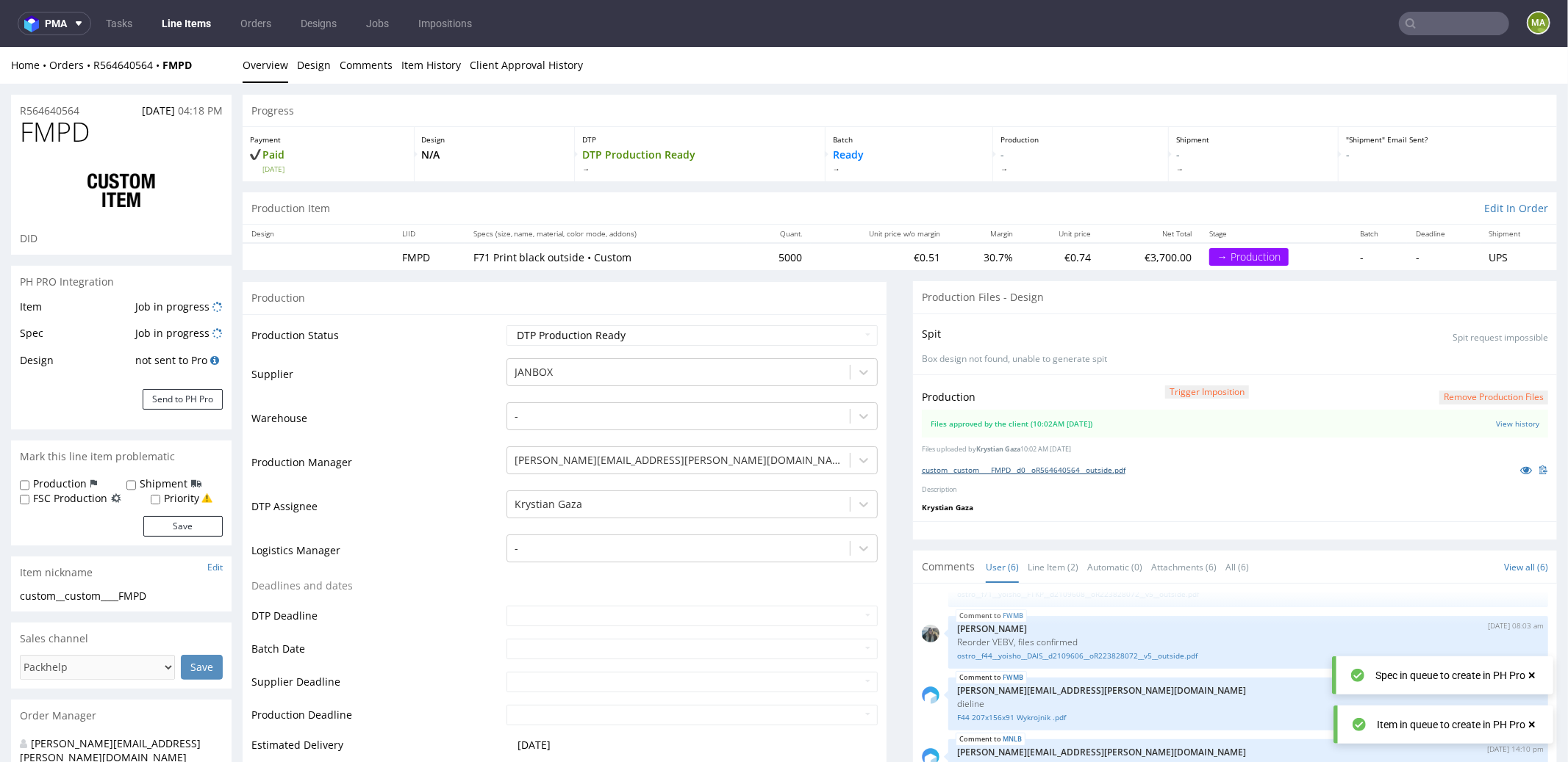
click at [1015, 464] on link "custom__custom____FMPD__d0__oR564640564__outside.pdf" at bounding box center [1023, 469] width 203 height 10
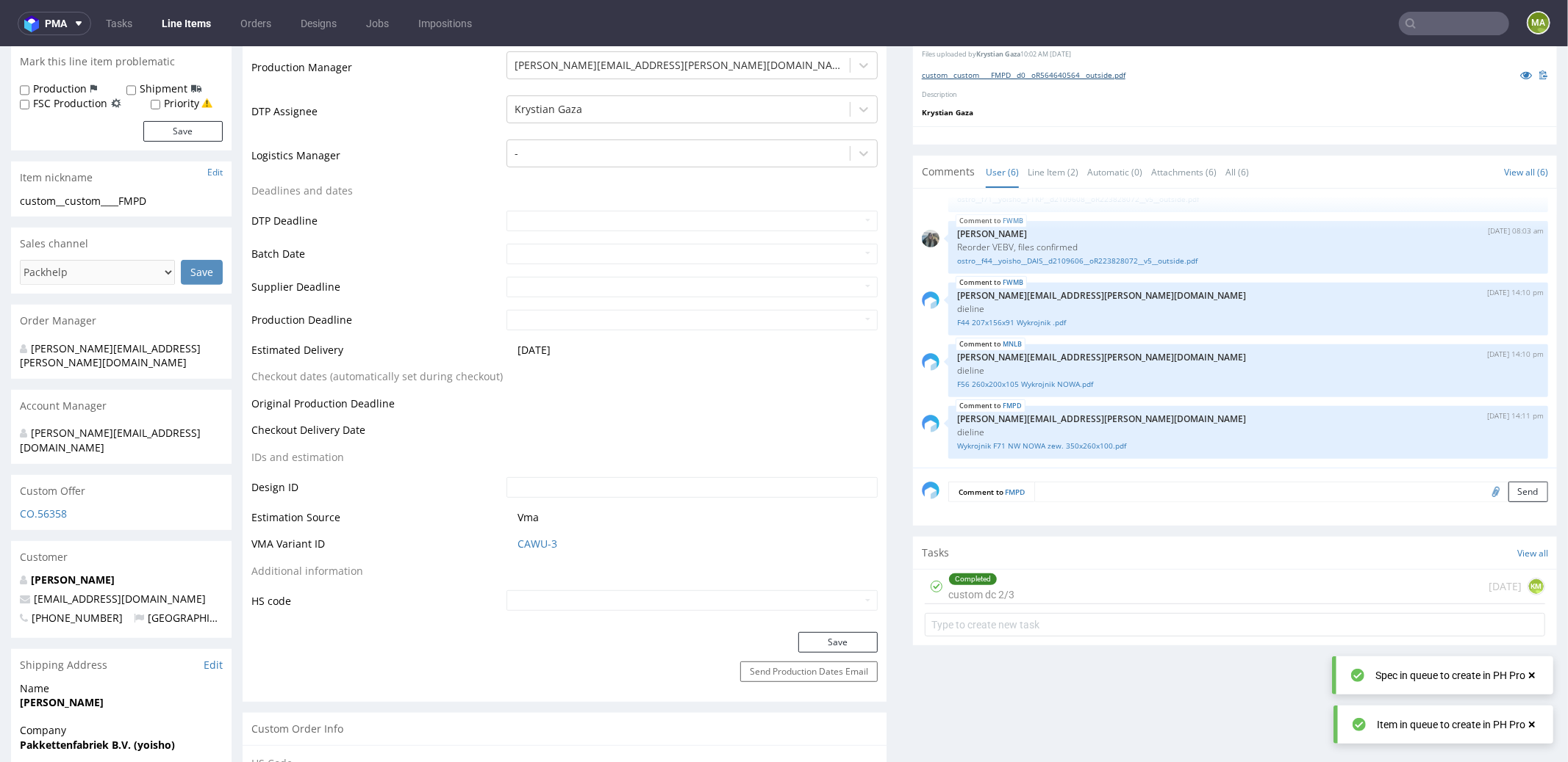
scroll to position [0, 0]
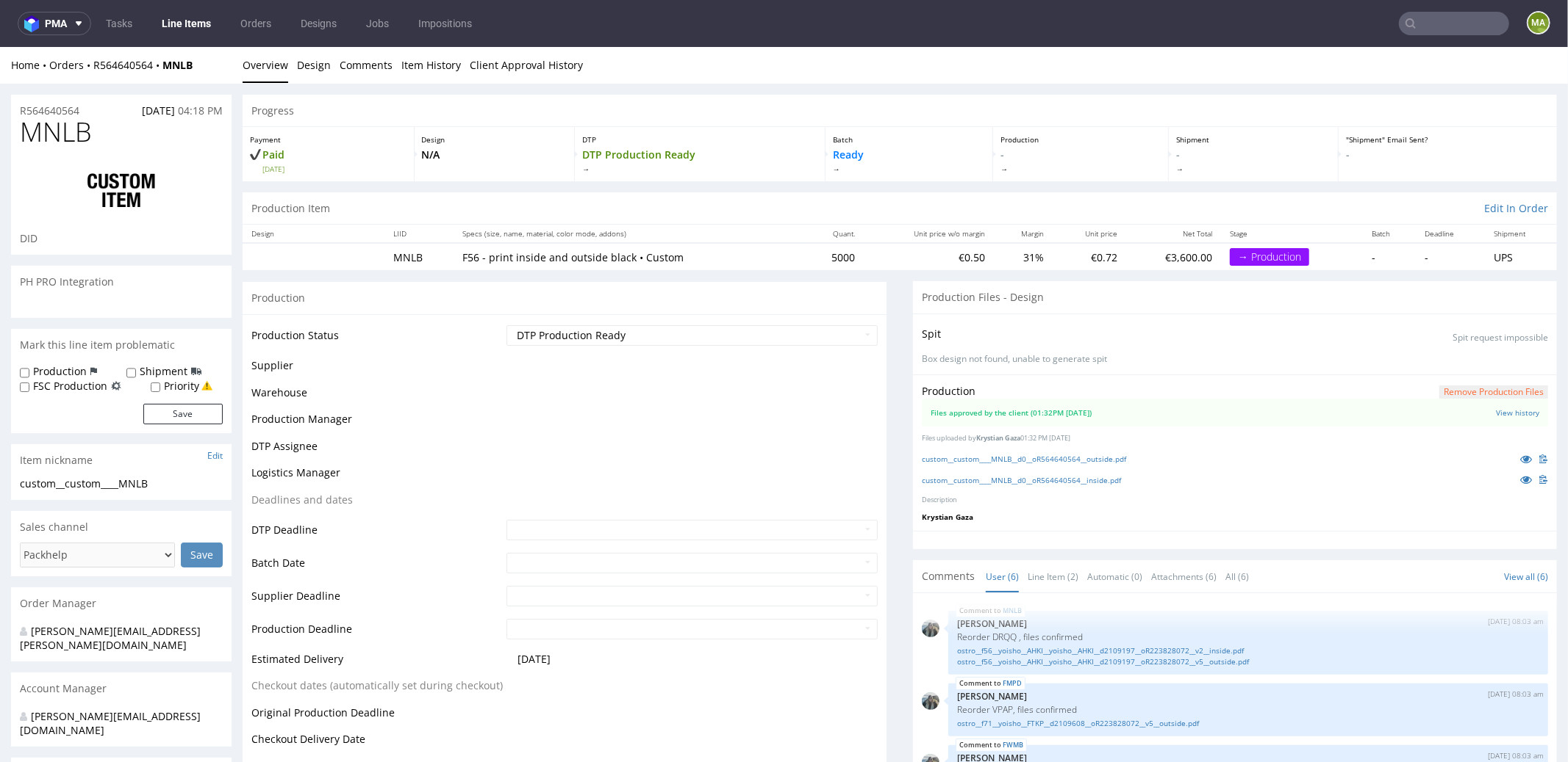
scroll to position [120, 0]
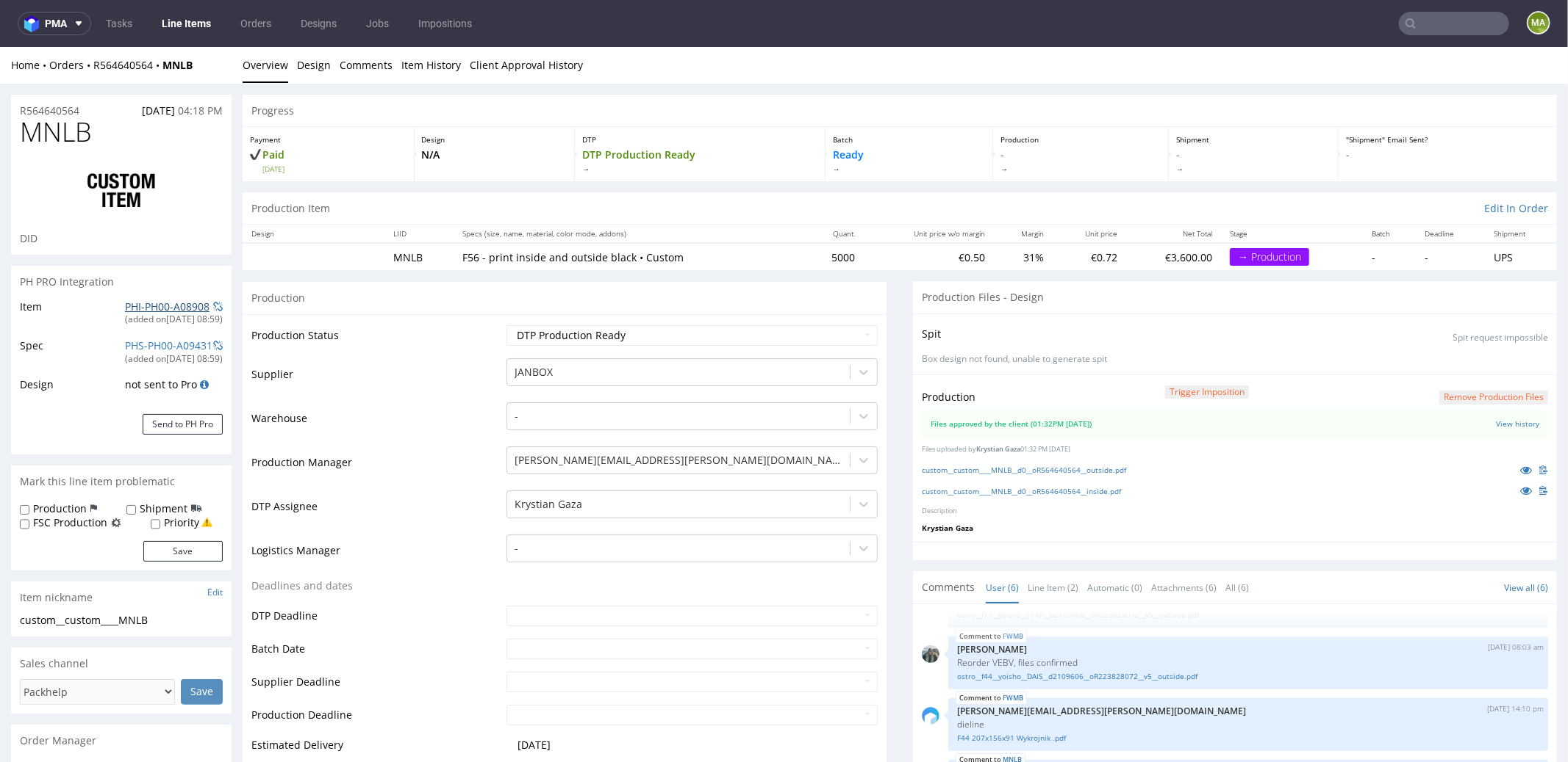
click at [162, 307] on link "PHI-PH00-A08908" at bounding box center [167, 305] width 84 height 14
click at [1016, 472] on link "custom__custom____MNLB__d0__oR564640564__outside.pdf" at bounding box center [1023, 469] width 204 height 10
click at [1002, 492] on link "custom__custom____MNLB__d0__oR564640564__inside.pdf" at bounding box center [1021, 490] width 199 height 10
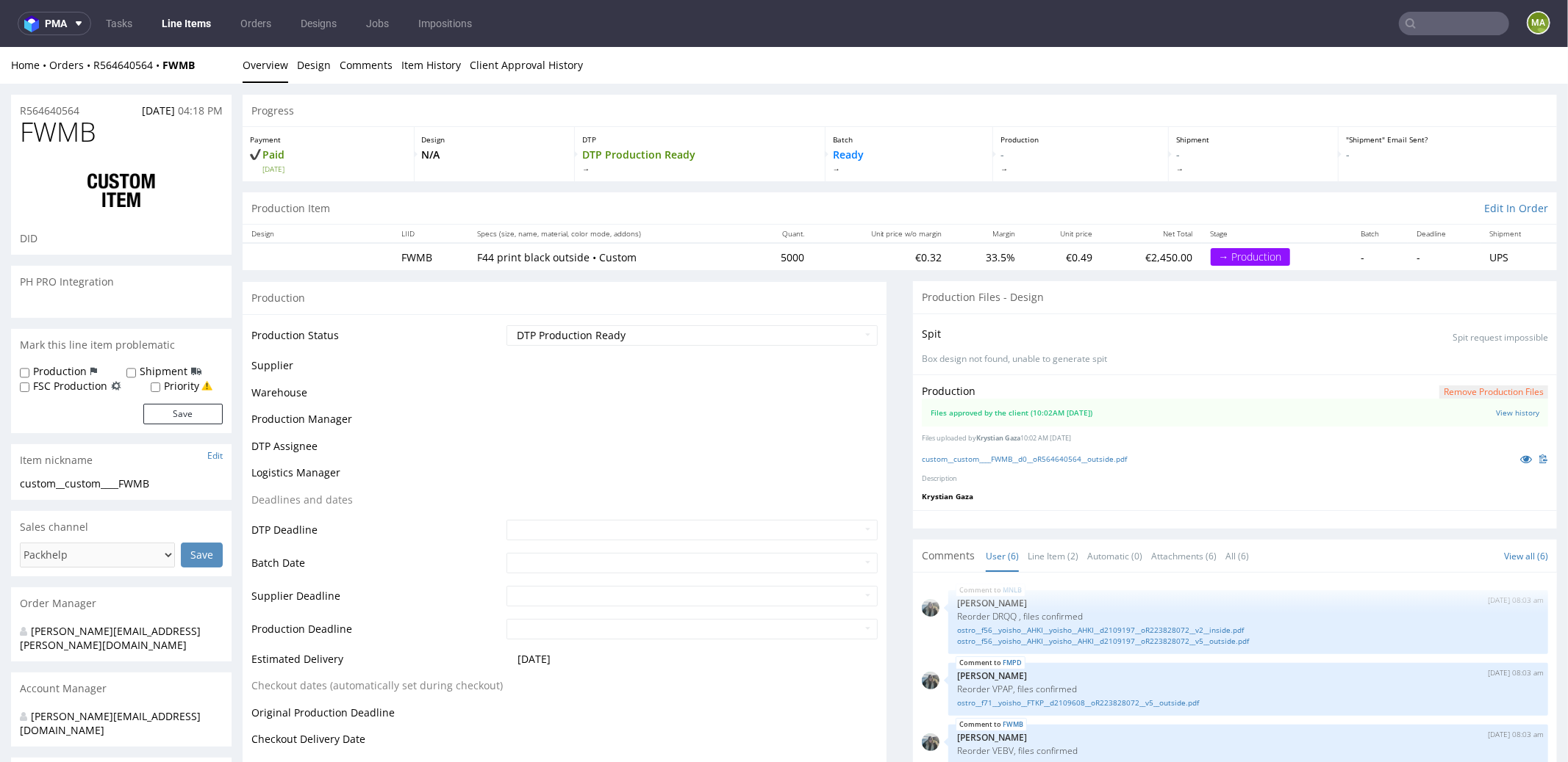
scroll to position [120, 0]
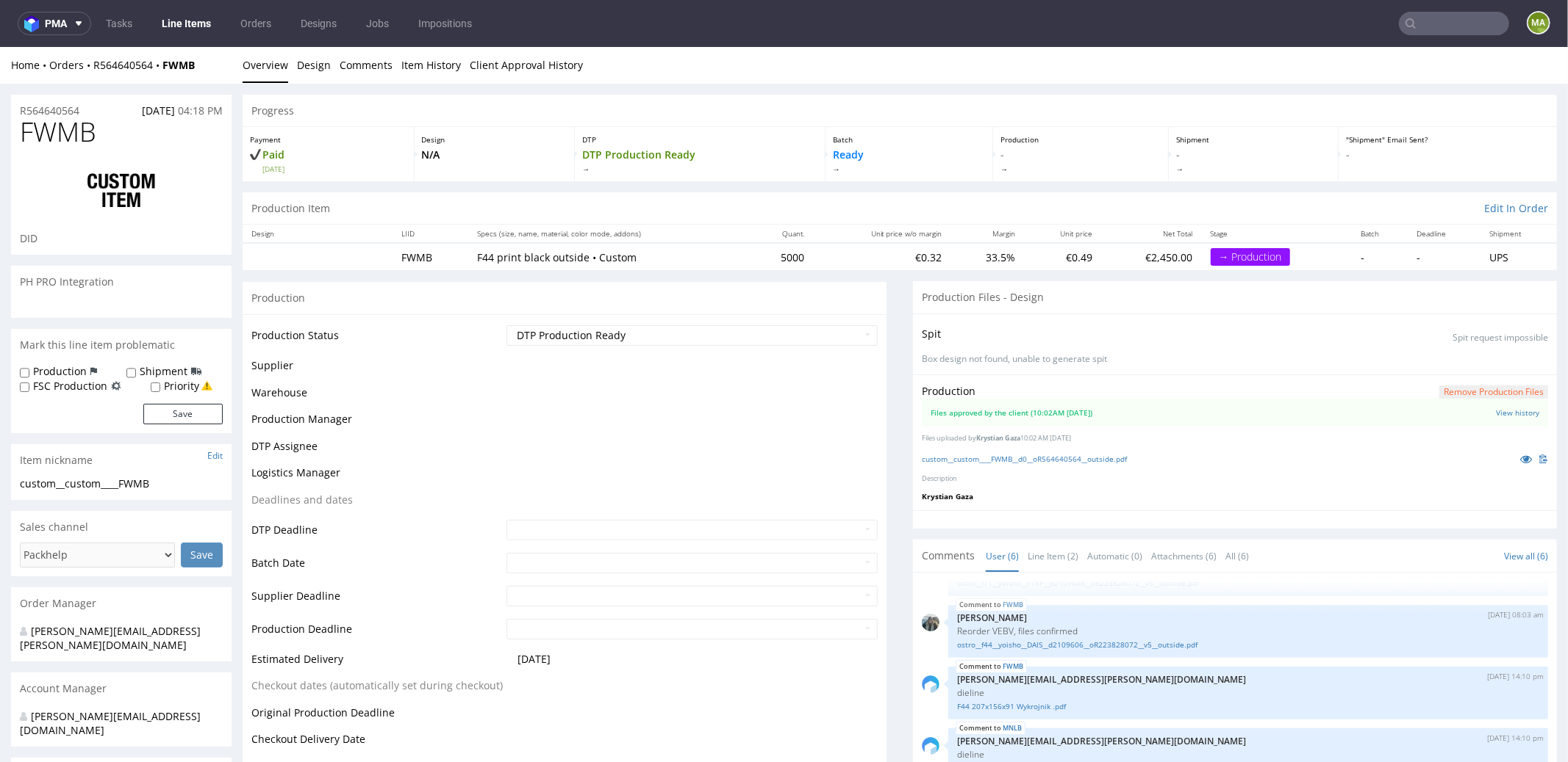
select select "in_progress"
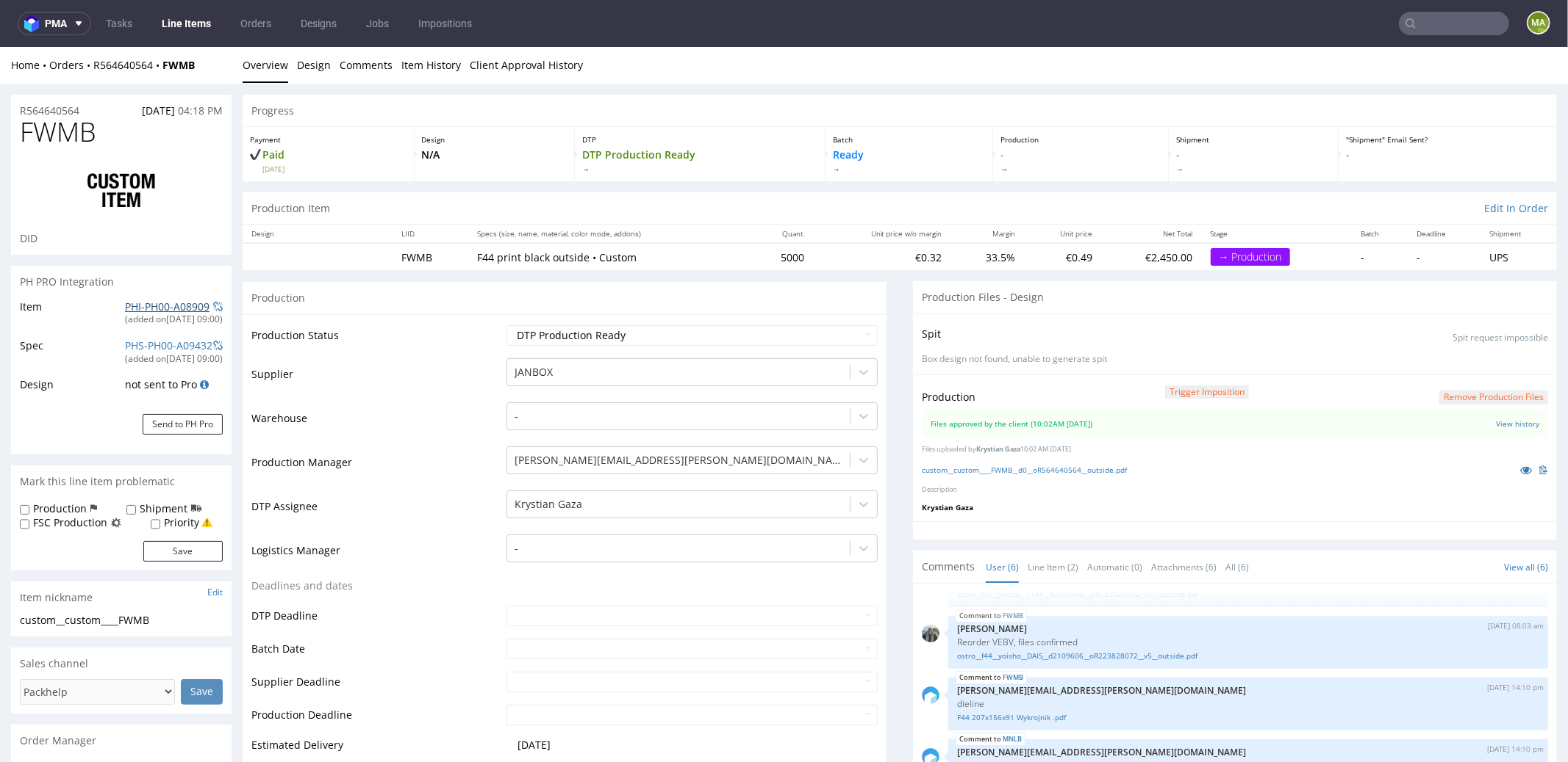
click at [142, 304] on link "PHI-PH00-A08909" at bounding box center [167, 305] width 84 height 14
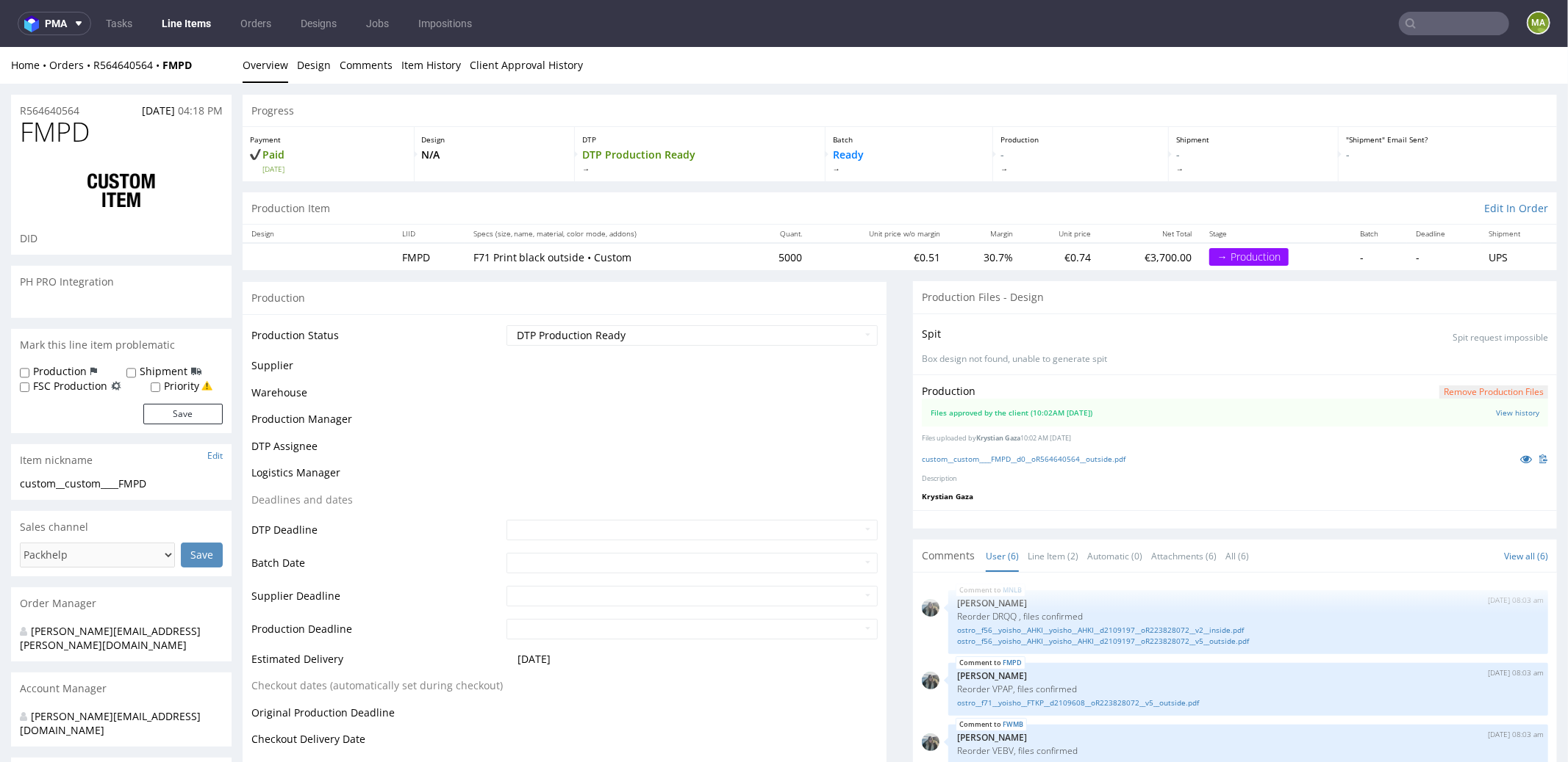
scroll to position [120, 0]
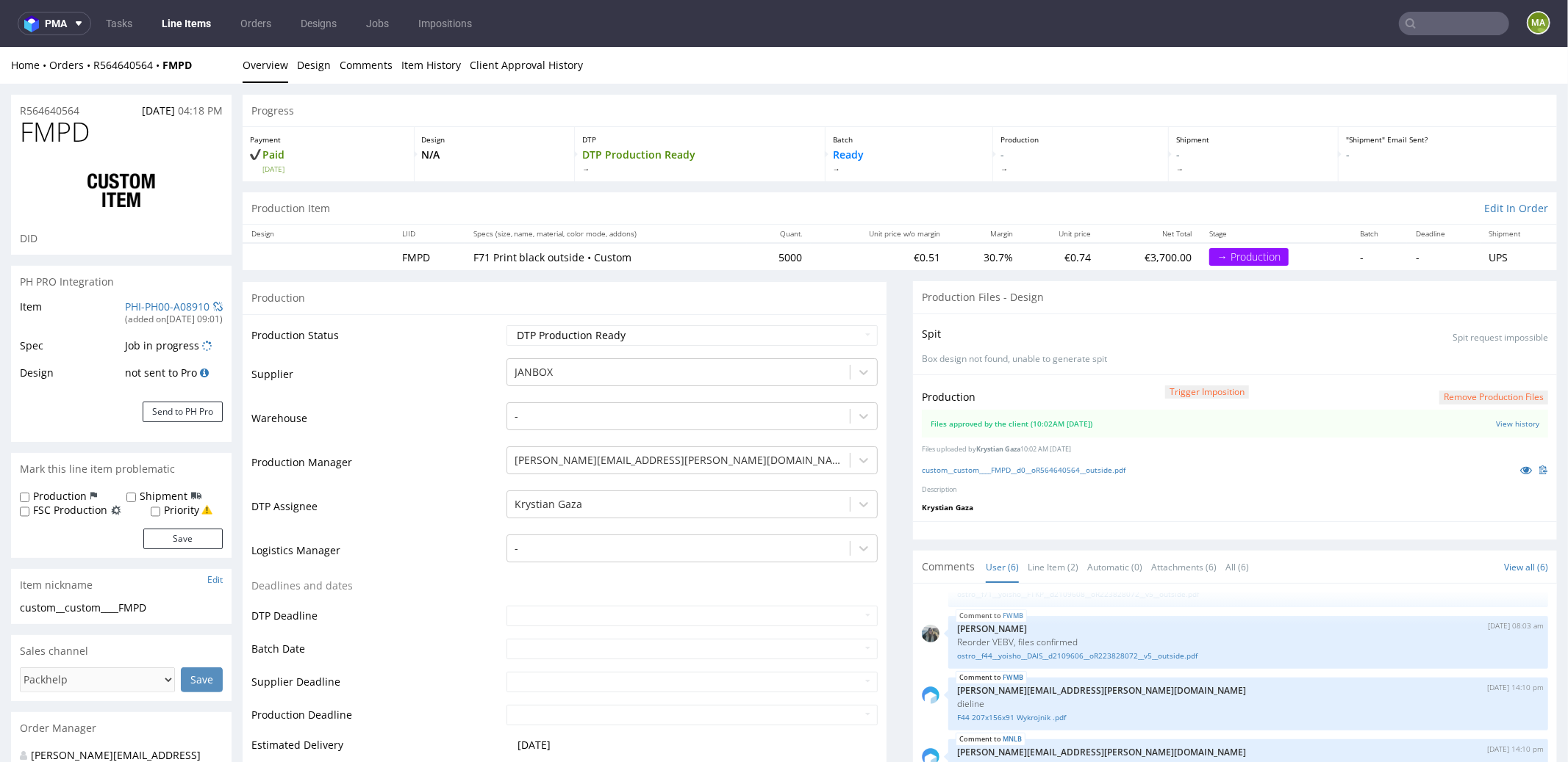
click at [172, 299] on div "PHI-PH00-A08910" at bounding box center [167, 305] width 84 height 14
click at [169, 301] on link "PHI-PH00-A08910" at bounding box center [167, 305] width 84 height 14
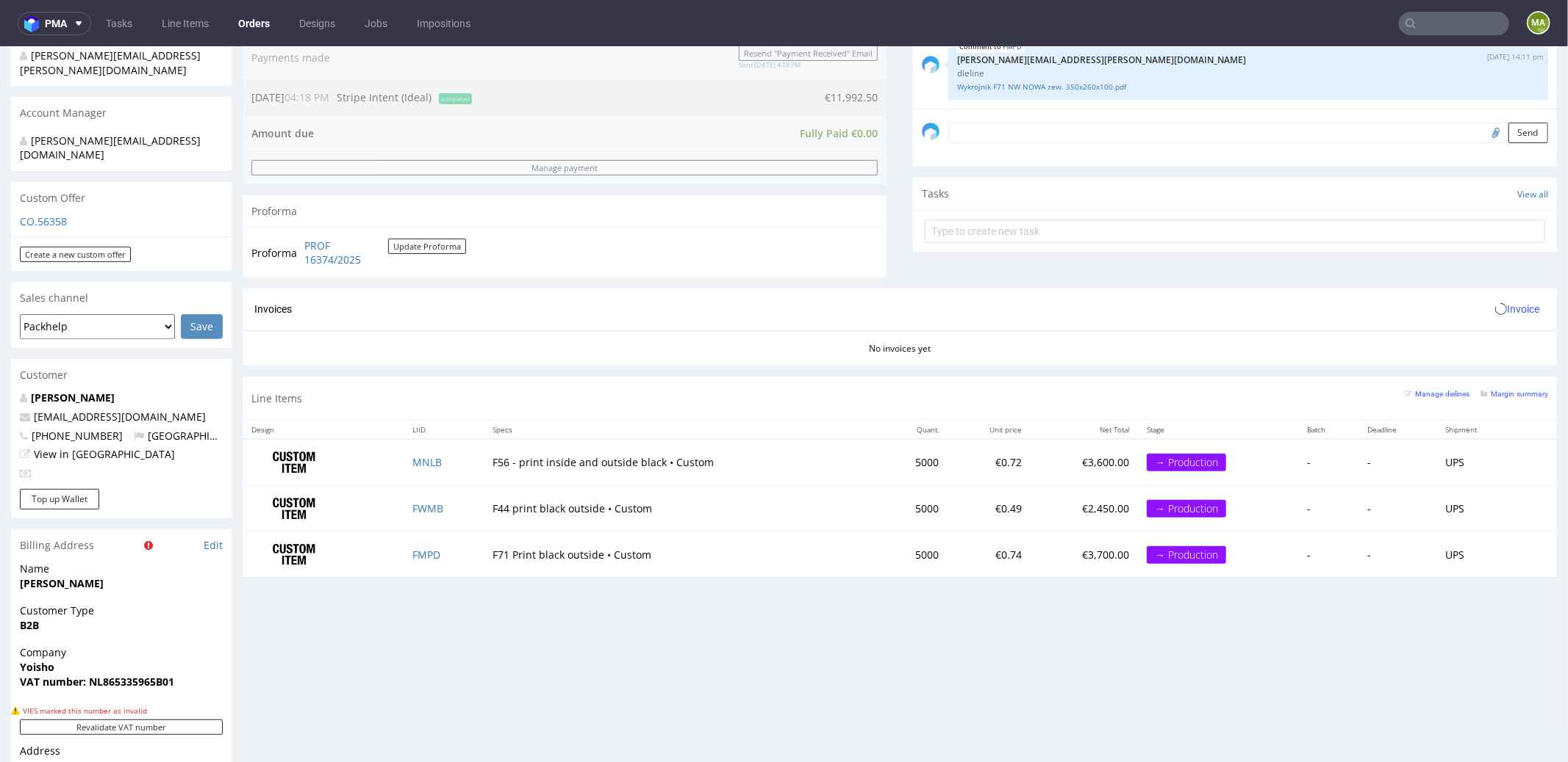
scroll to position [693, 0]
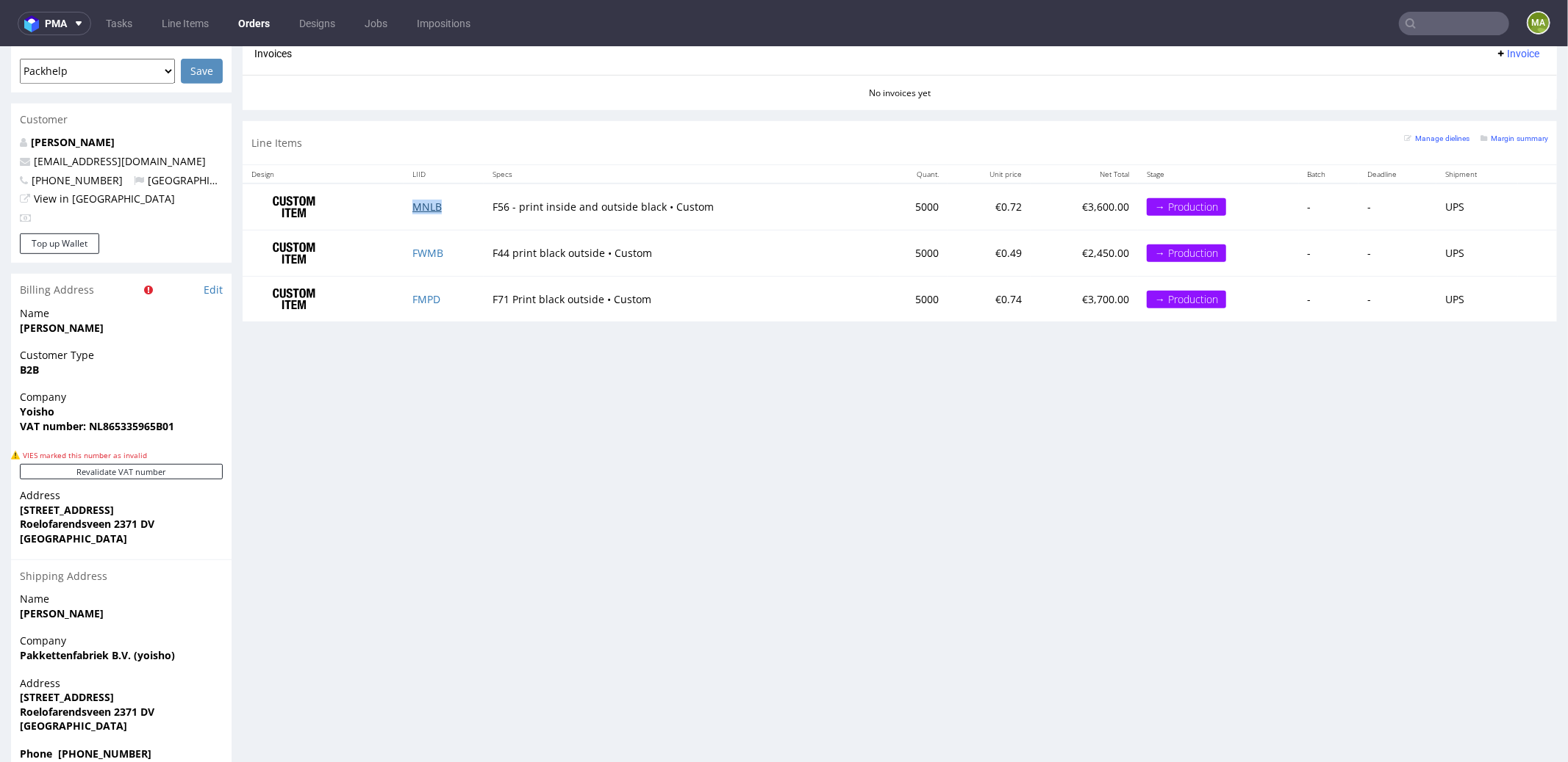
click at [430, 201] on link "MNLB" at bounding box center [426, 206] width 30 height 14
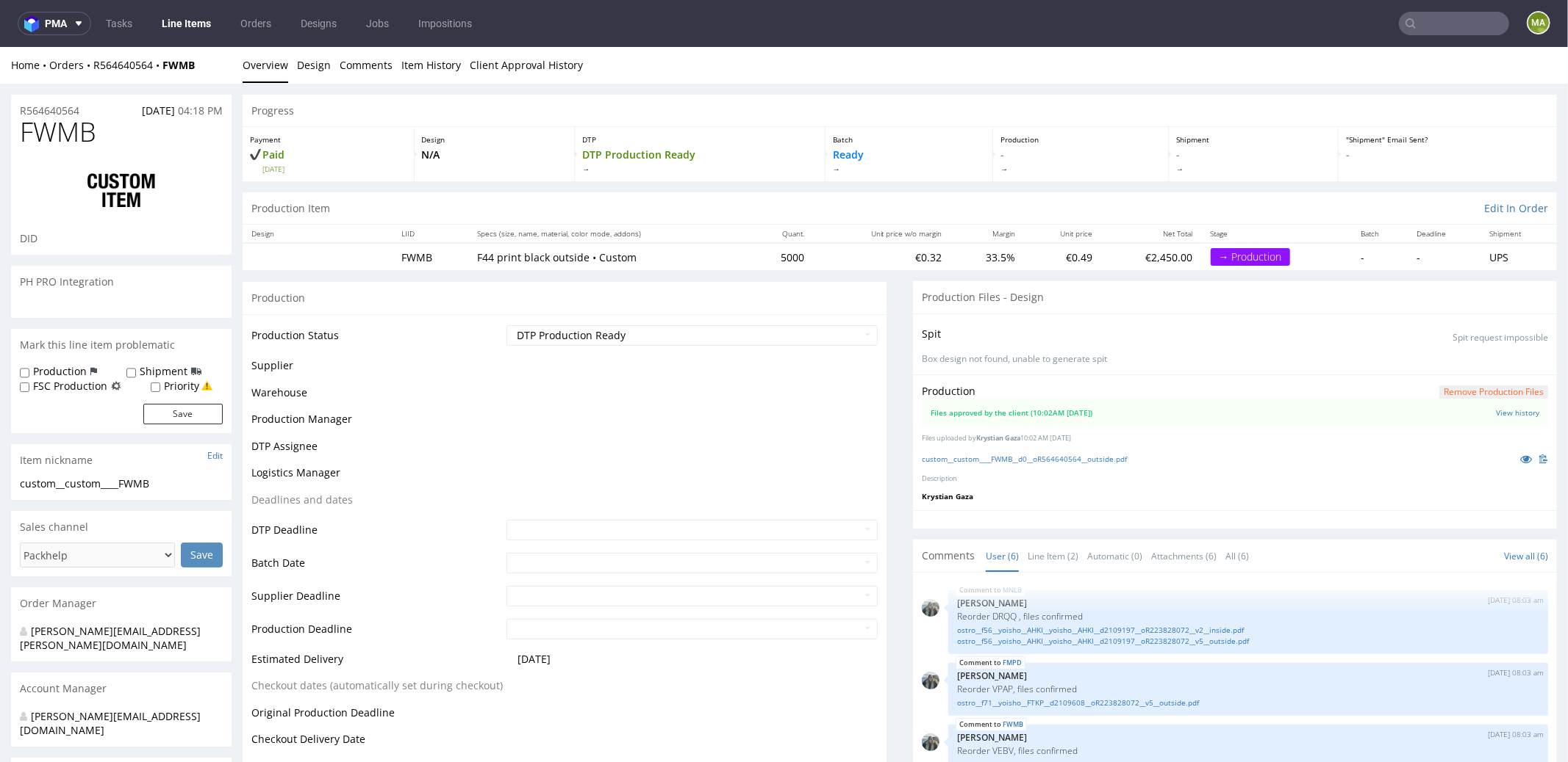
scroll to position [120, 0]
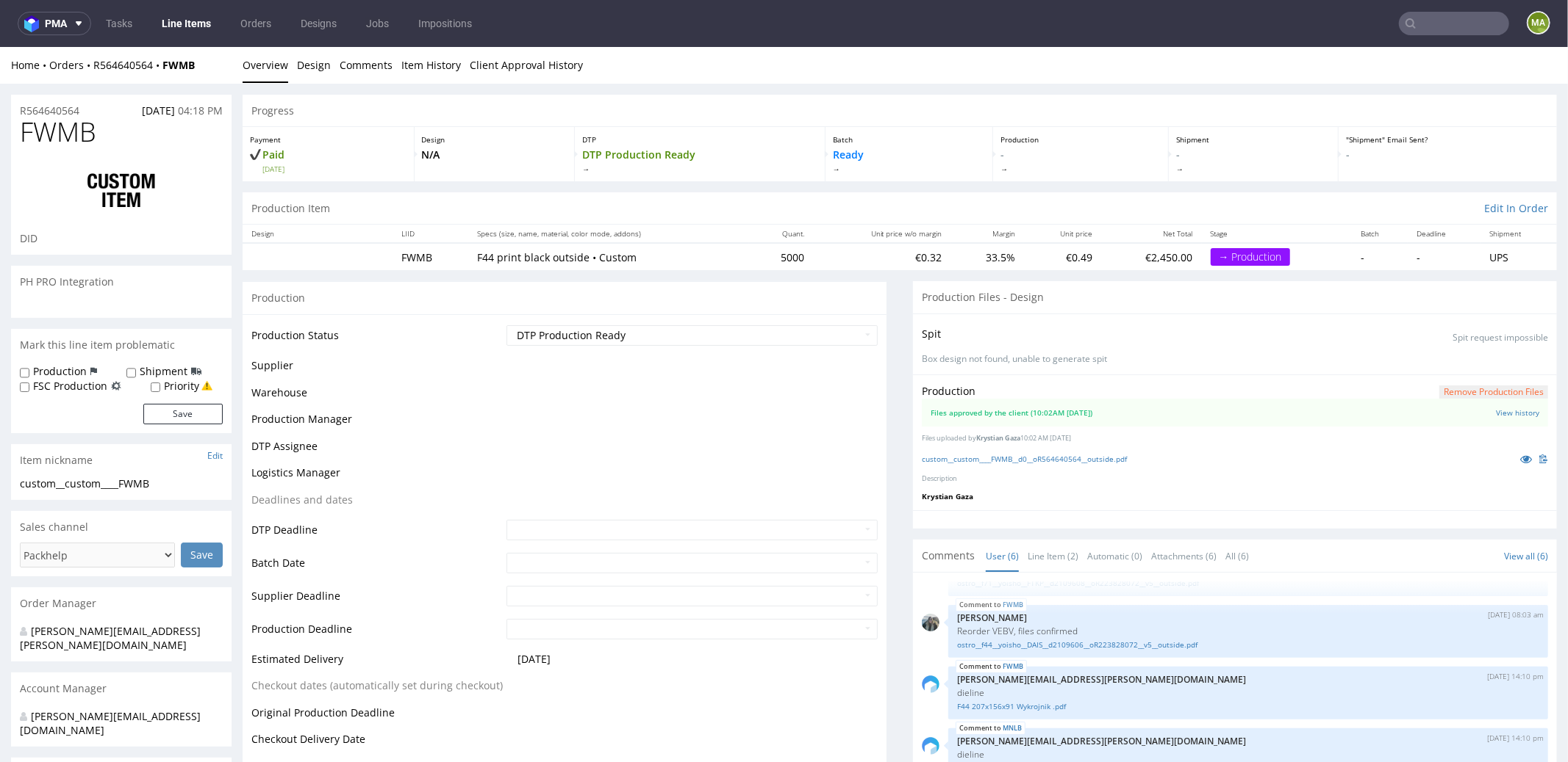
select select "in_progress"
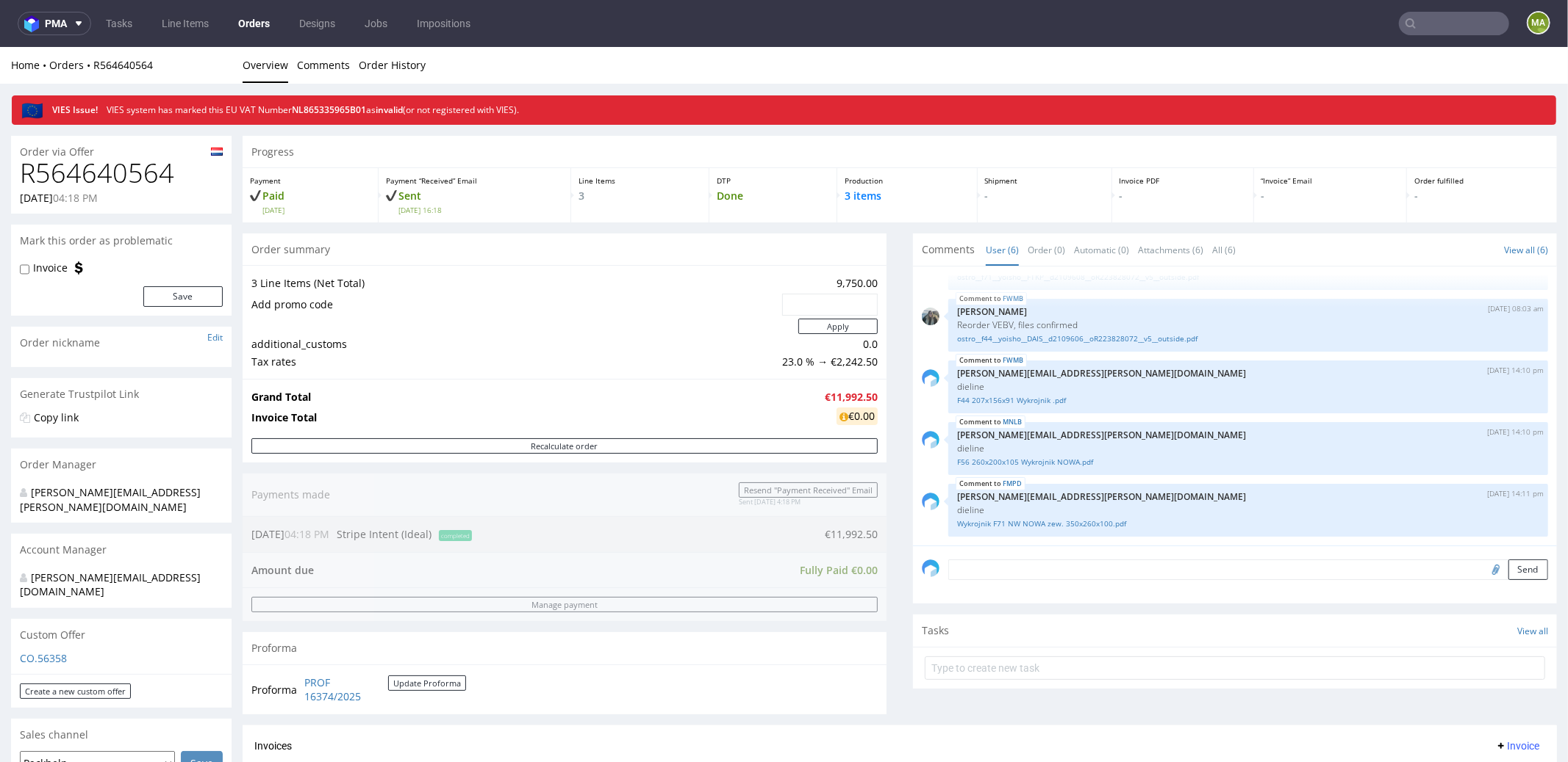
scroll to position [693, 0]
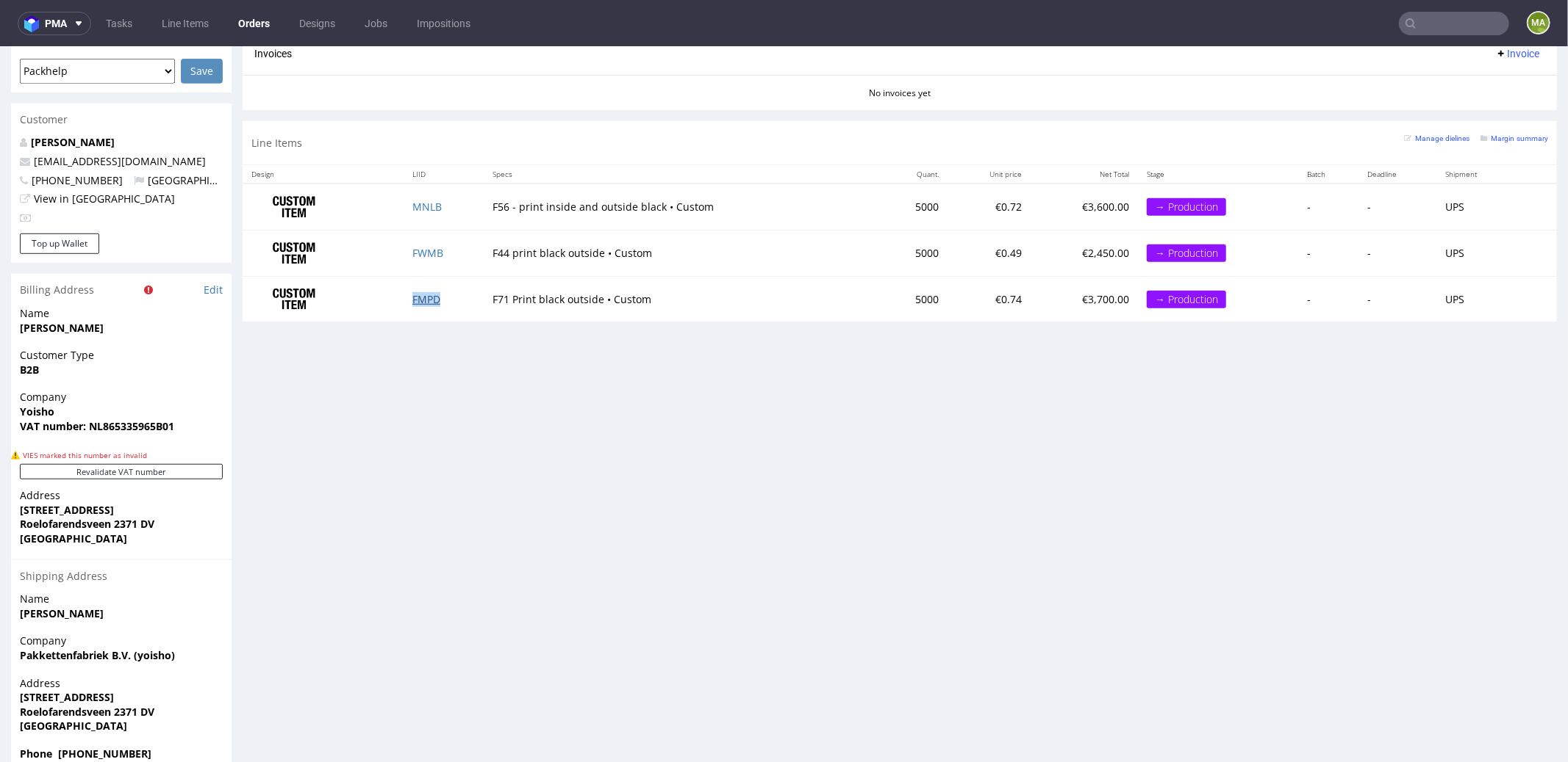
click at [420, 292] on link "FMPD" at bounding box center [426, 299] width 28 height 14
click at [426, 199] on link "MNLB" at bounding box center [426, 206] width 30 height 14
click at [421, 246] on link "FWMB" at bounding box center [427, 252] width 31 height 14
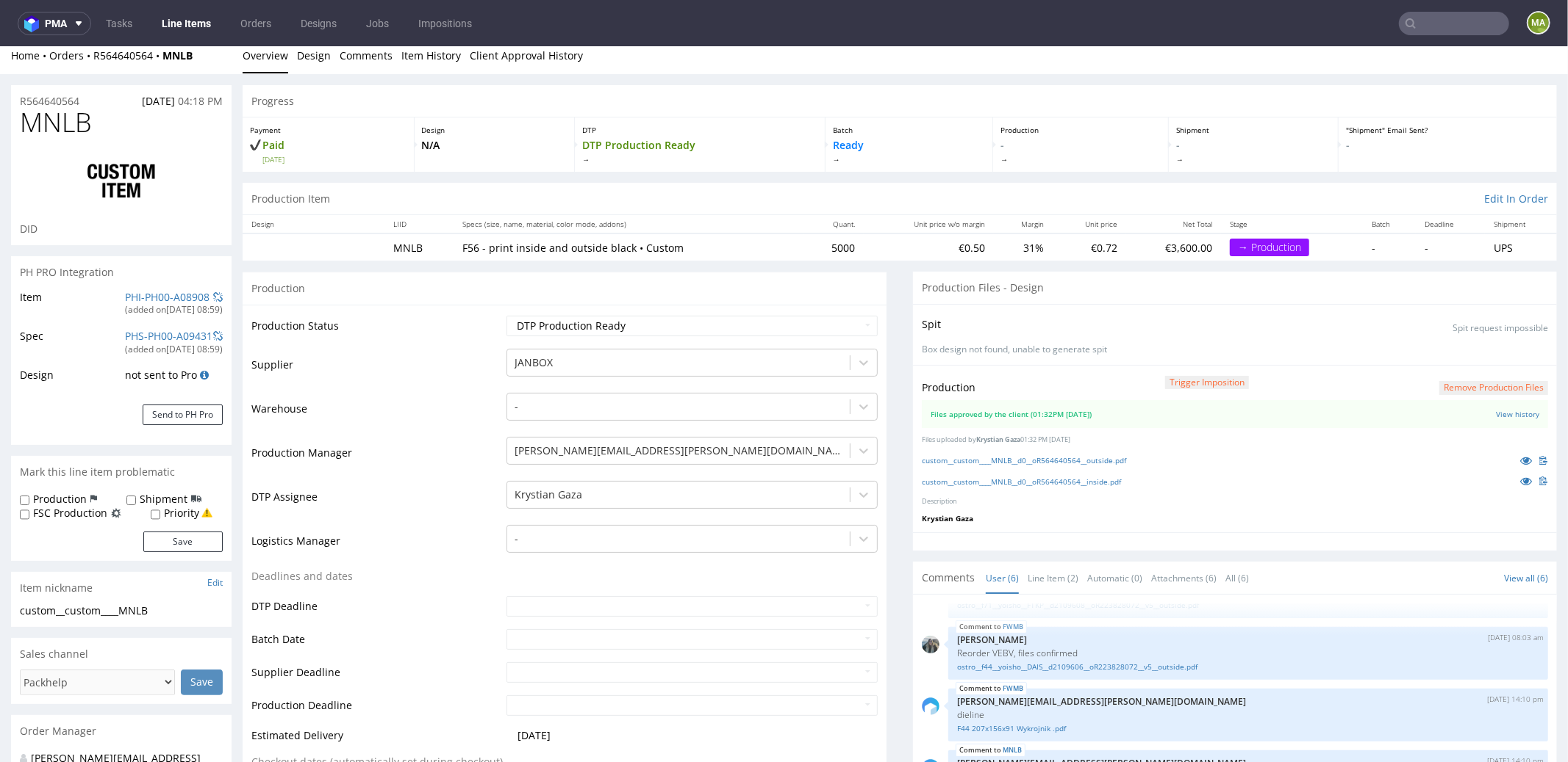
scroll to position [532, 0]
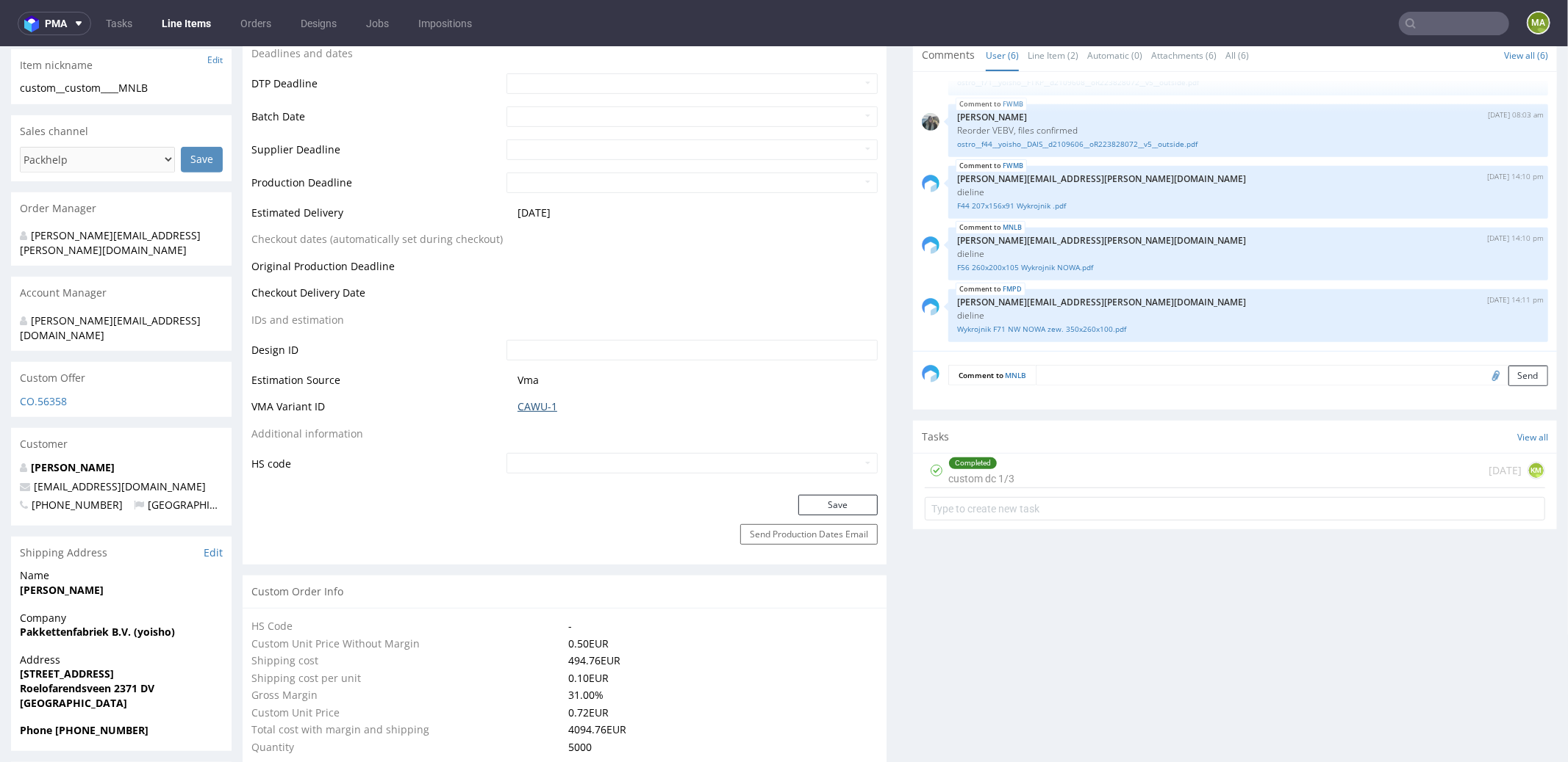
click at [545, 403] on link "CAWU-1" at bounding box center [537, 406] width 40 height 14
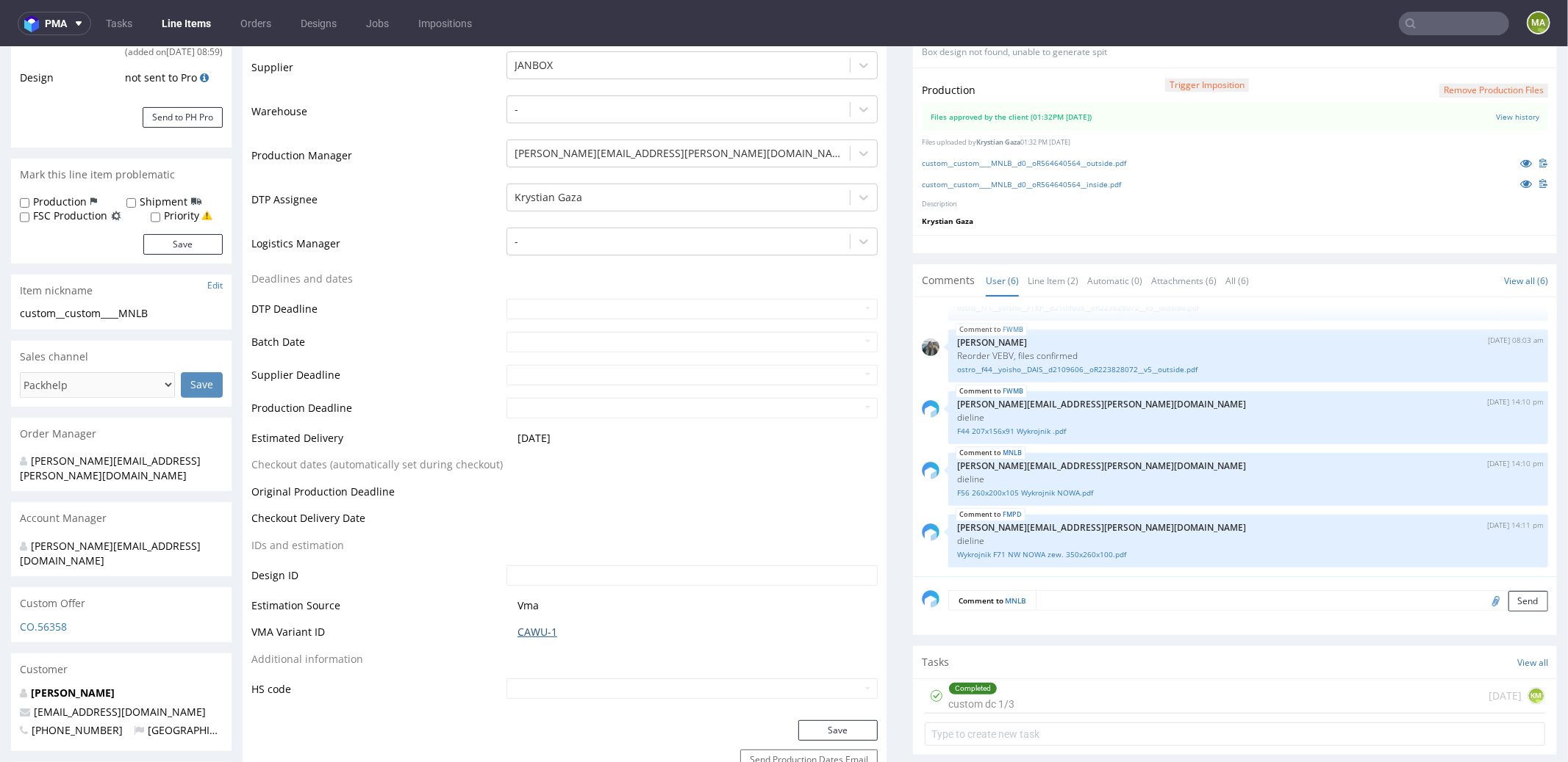
scroll to position [0, 0]
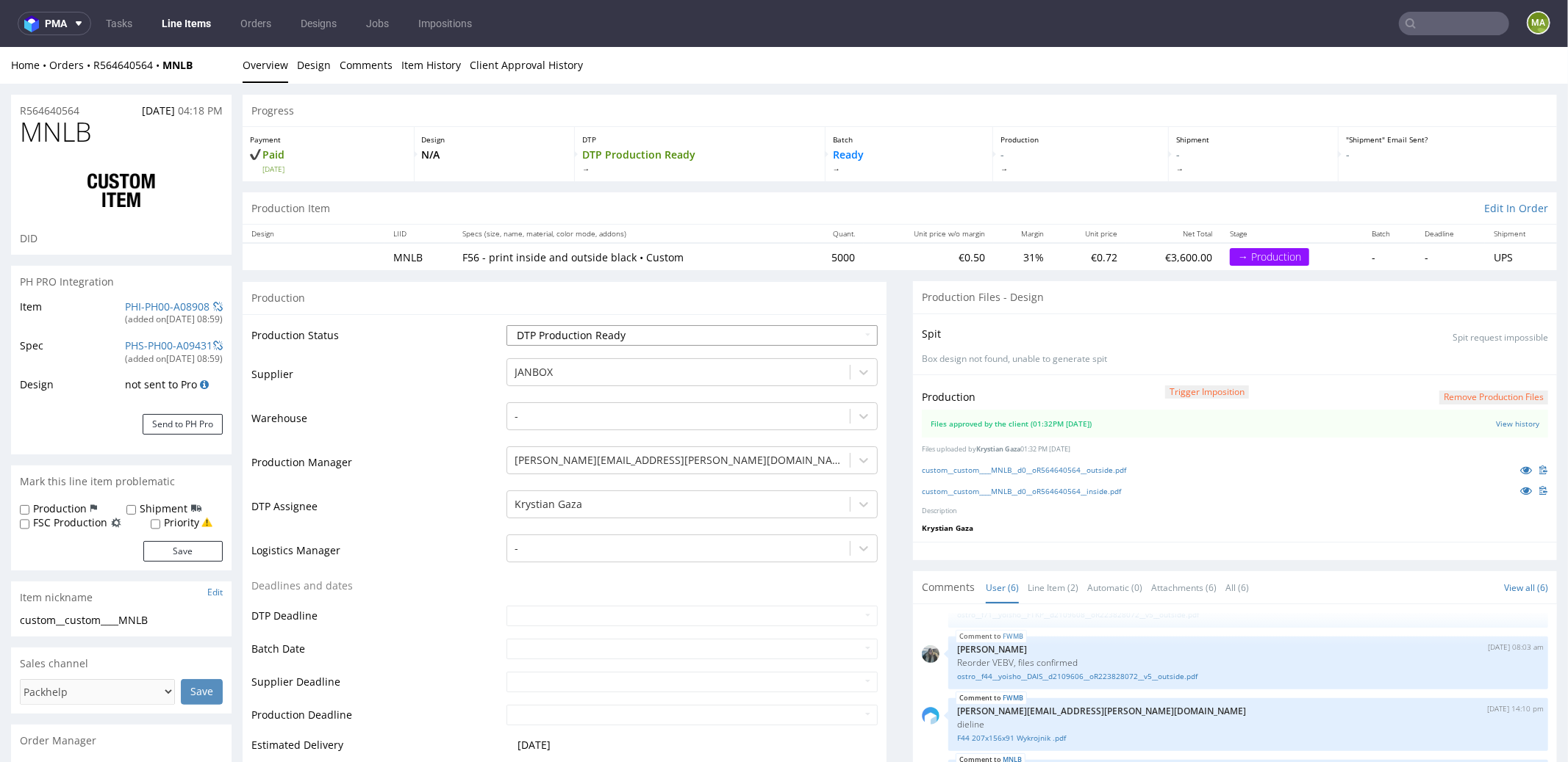
click at [572, 340] on select "Waiting for Artwork Waiting for Diecut Waiting for Mockup Waiting for DTP Waiti…" at bounding box center [692, 335] width 372 height 20
select select "production_in_process"
click at [407, 400] on td "Warehouse" at bounding box center [377, 422] width 252 height 44
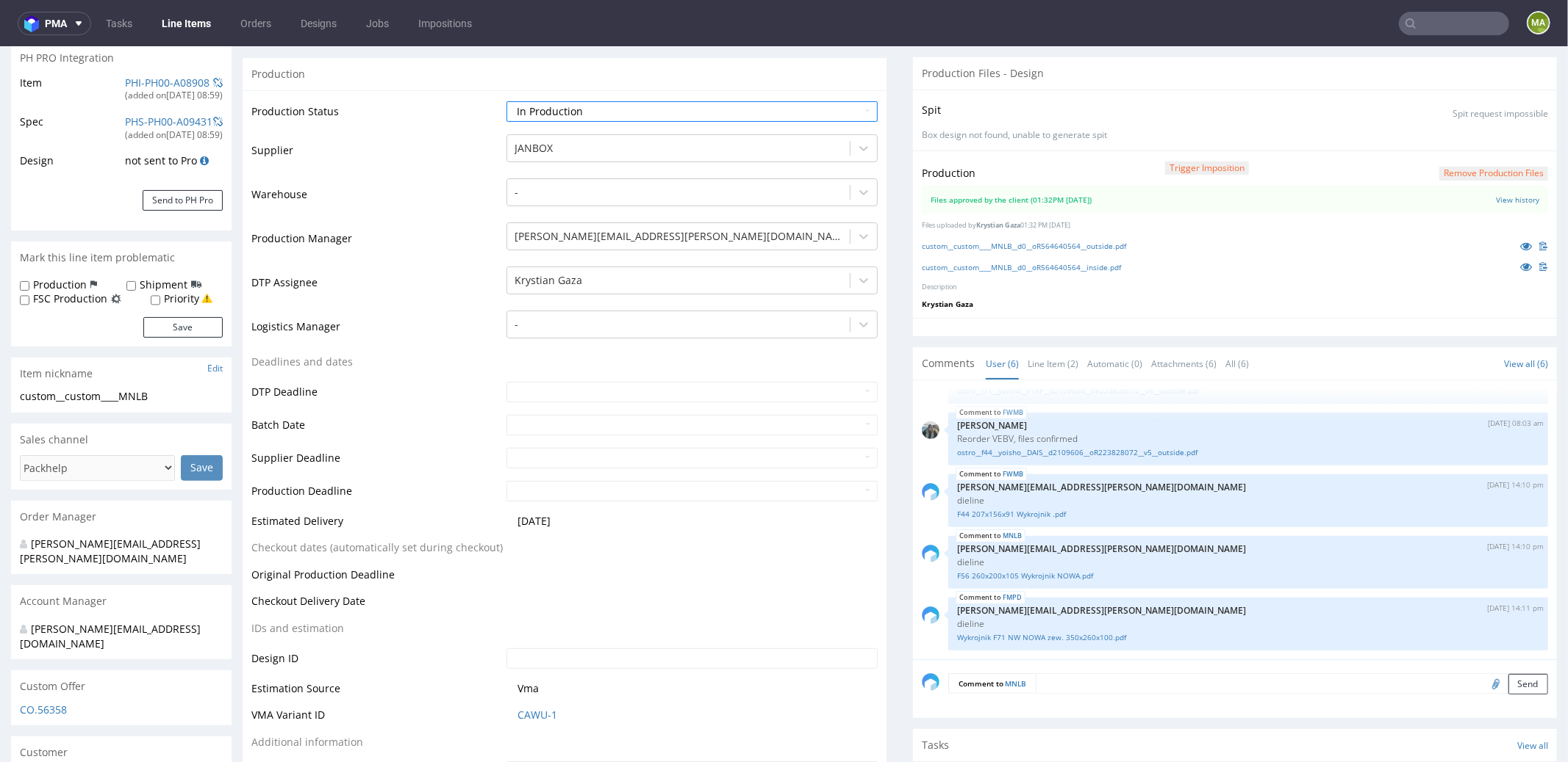
scroll to position [332, 0]
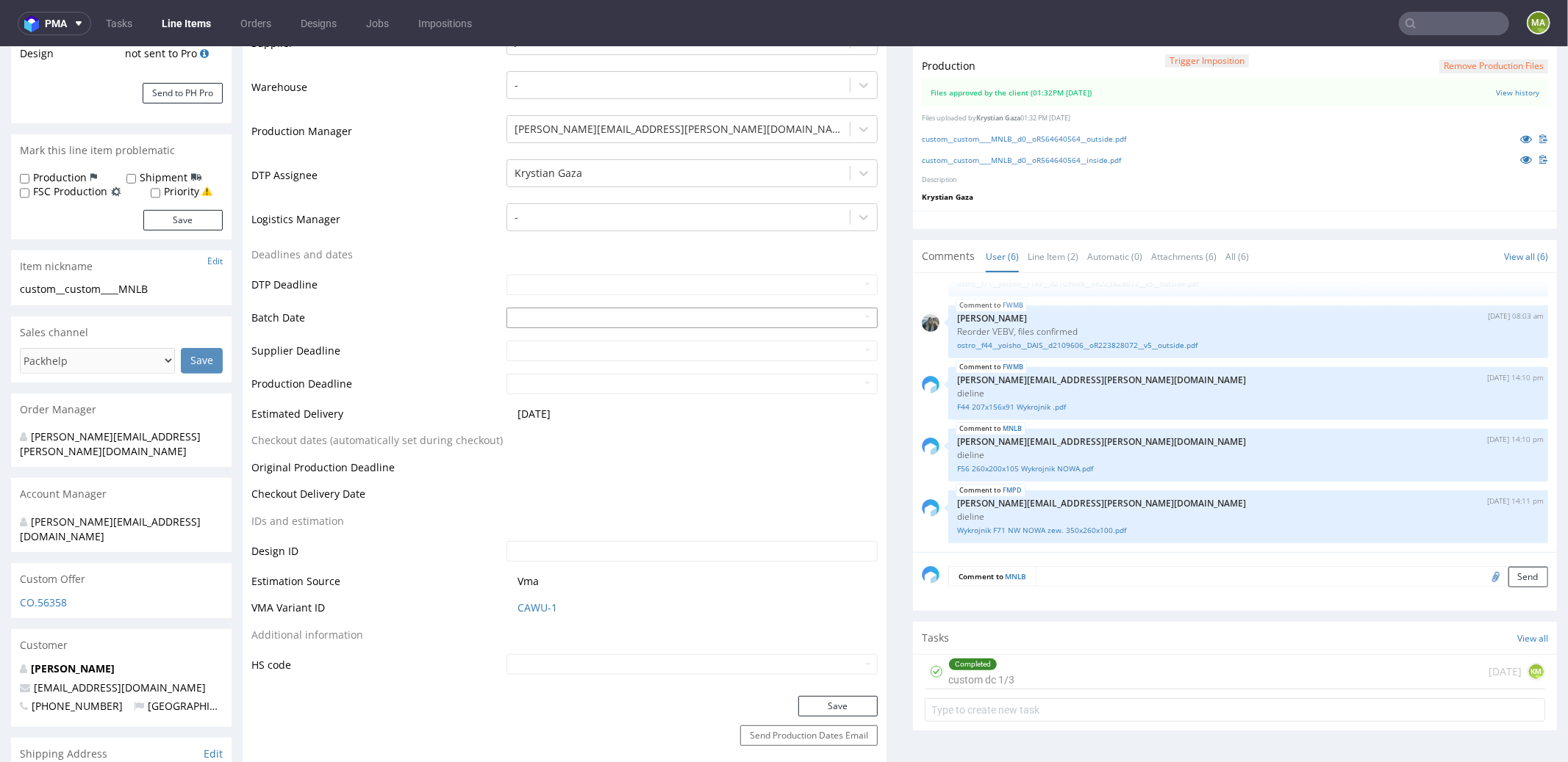
click at [527, 312] on input "text" at bounding box center [692, 317] width 372 height 20
click at [567, 227] on td "12" at bounding box center [561, 228] width 22 height 22
type input "[DATE]"
click at [822, 689] on div "Production Status Waiting for Artwork Waiting for Diecut Waiting for Mockup Wai…" at bounding box center [564, 338] width 643 height 713
click at [822, 697] on button "Save" at bounding box center [838, 705] width 79 height 20
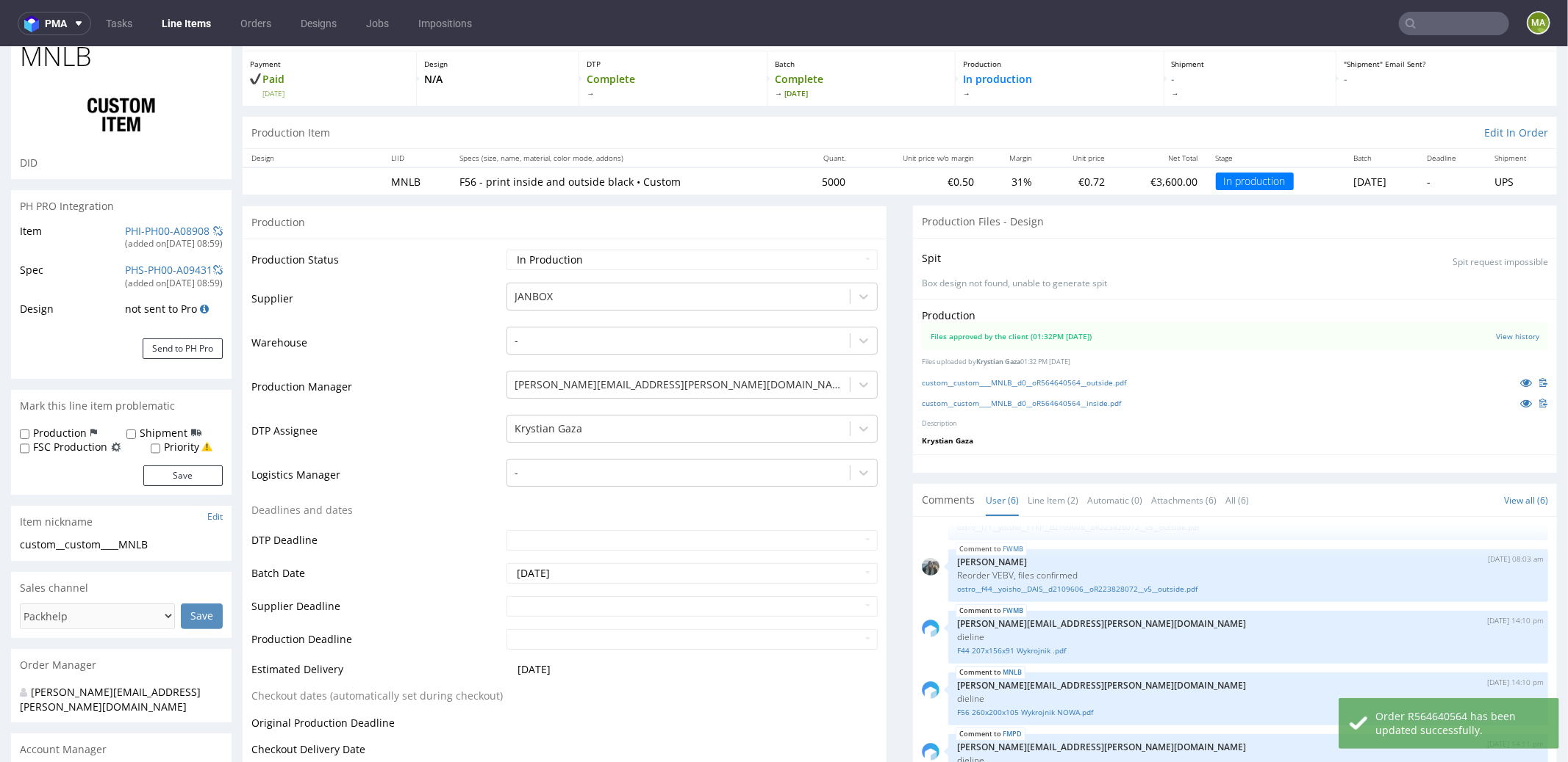
scroll to position [0, 0]
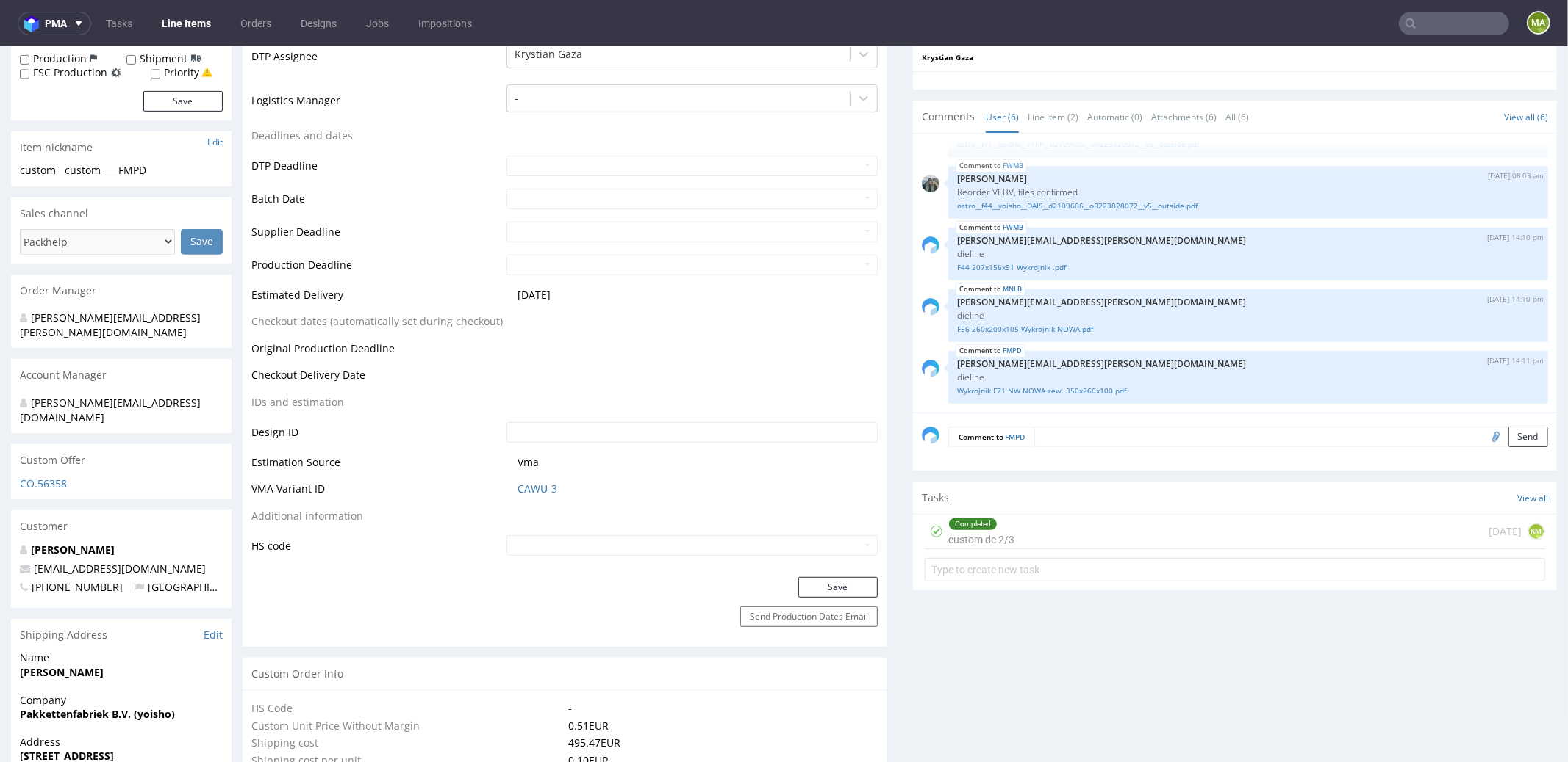
scroll to position [544, 0]
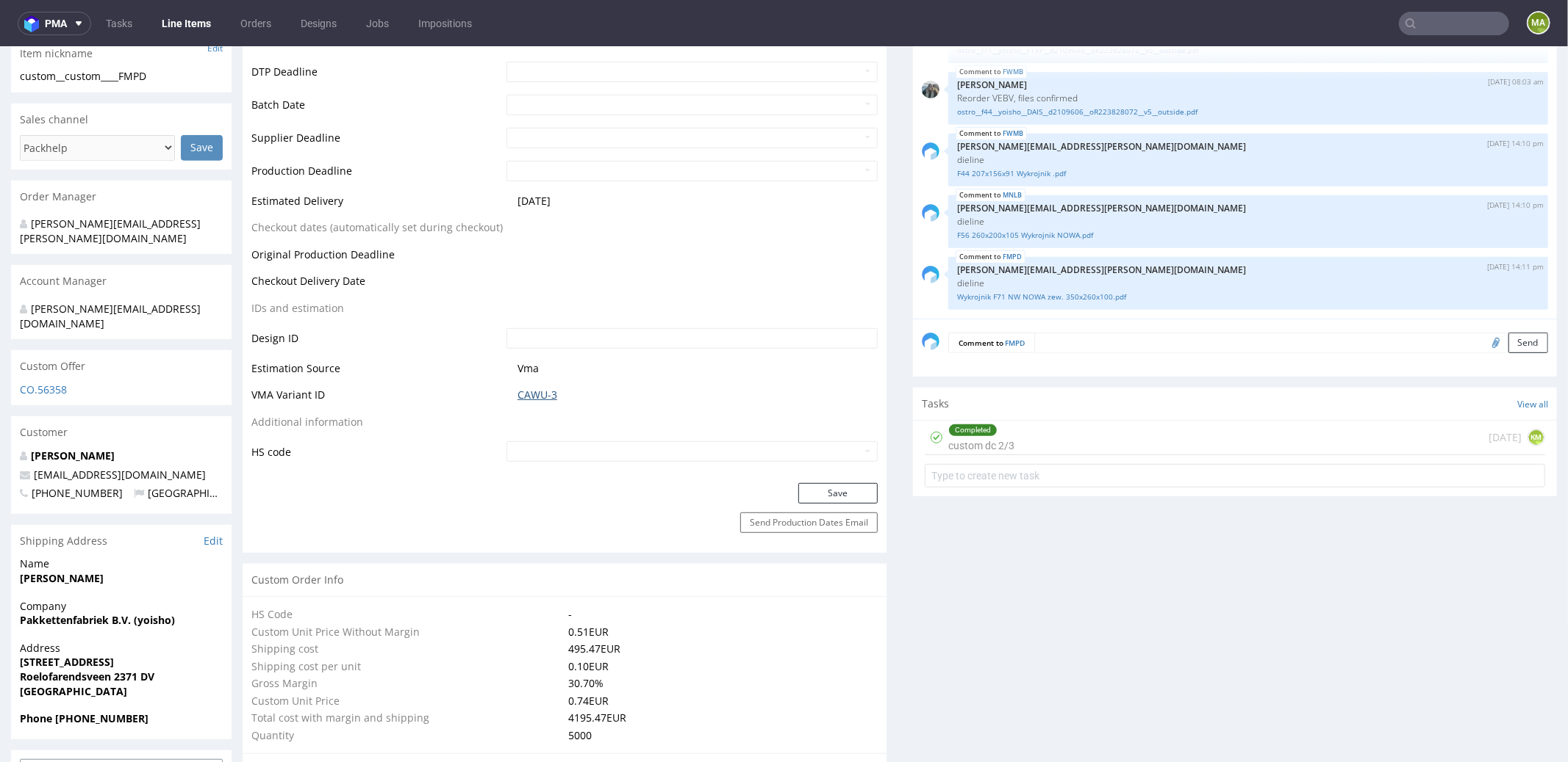
click at [545, 394] on link "CAWU-3" at bounding box center [537, 394] width 40 height 14
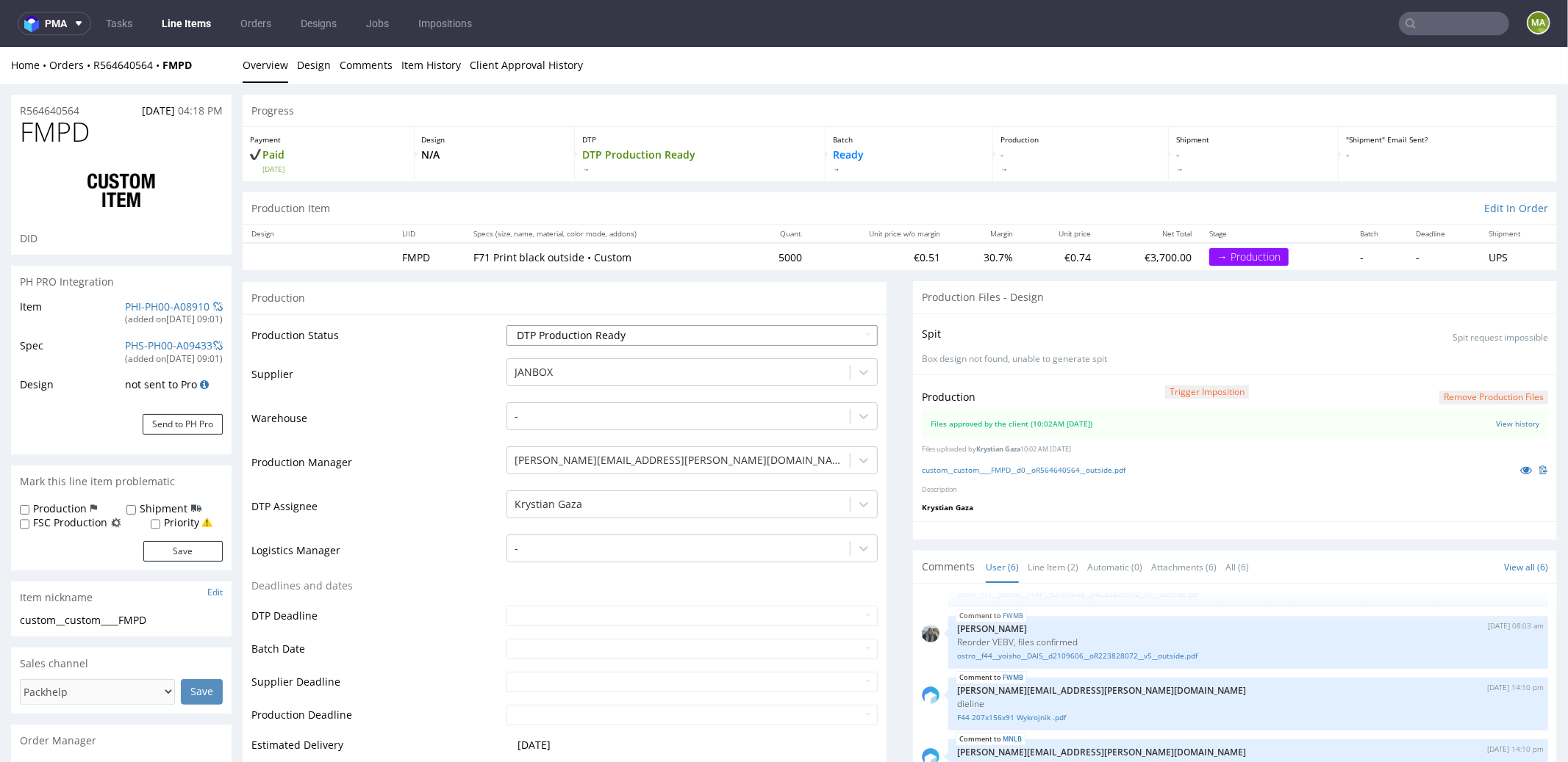
scroll to position [134, 0]
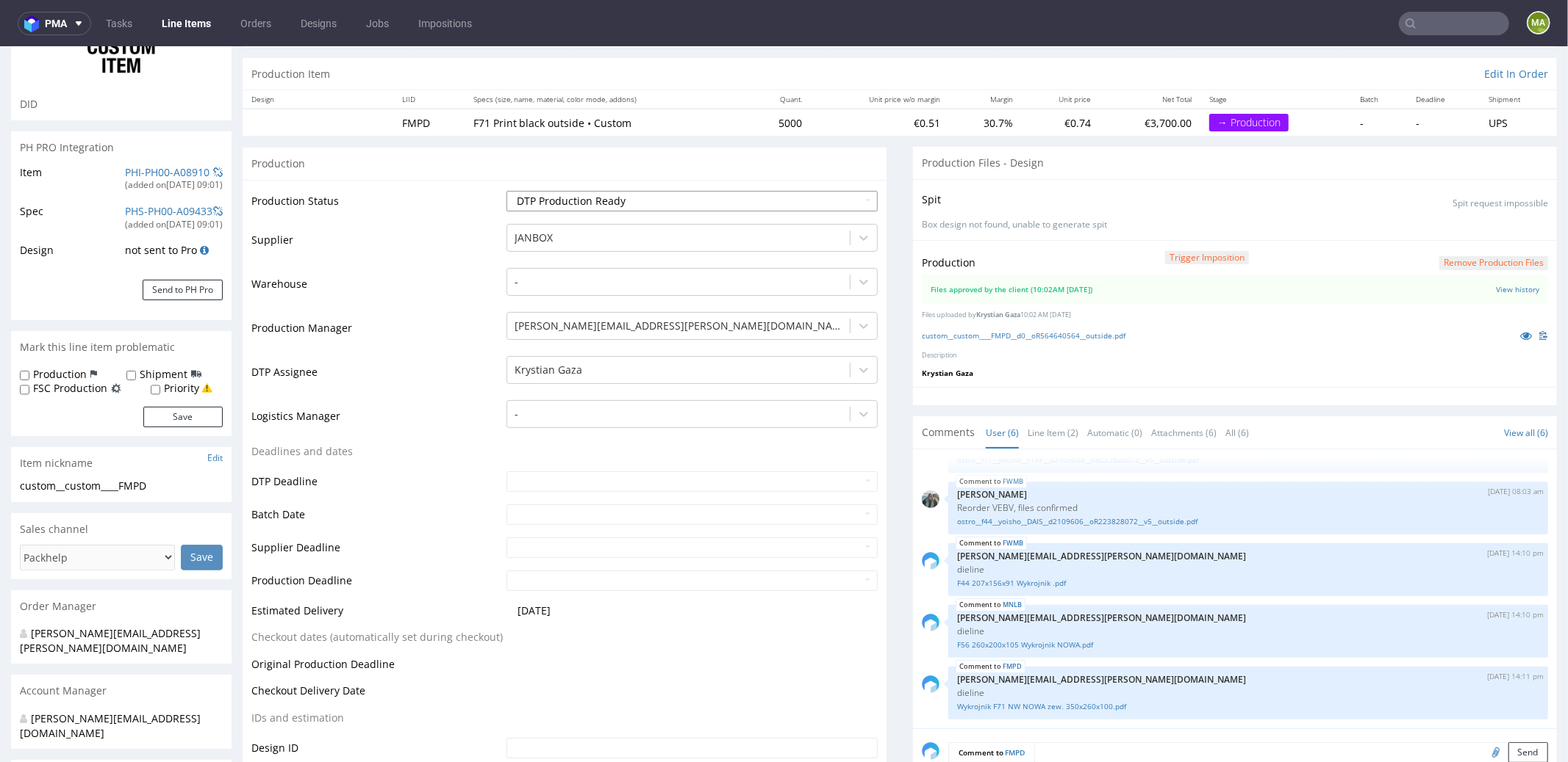
click at [558, 194] on select "Waiting for Artwork Waiting for Diecut Waiting for Mockup Waiting for DTP Waiti…" at bounding box center [692, 200] width 372 height 20
select select "production_in_process"
click at [534, 507] on input "text" at bounding box center [692, 514] width 372 height 20
click at [557, 430] on td "12" at bounding box center [561, 424] width 22 height 22
type input "[DATE]"
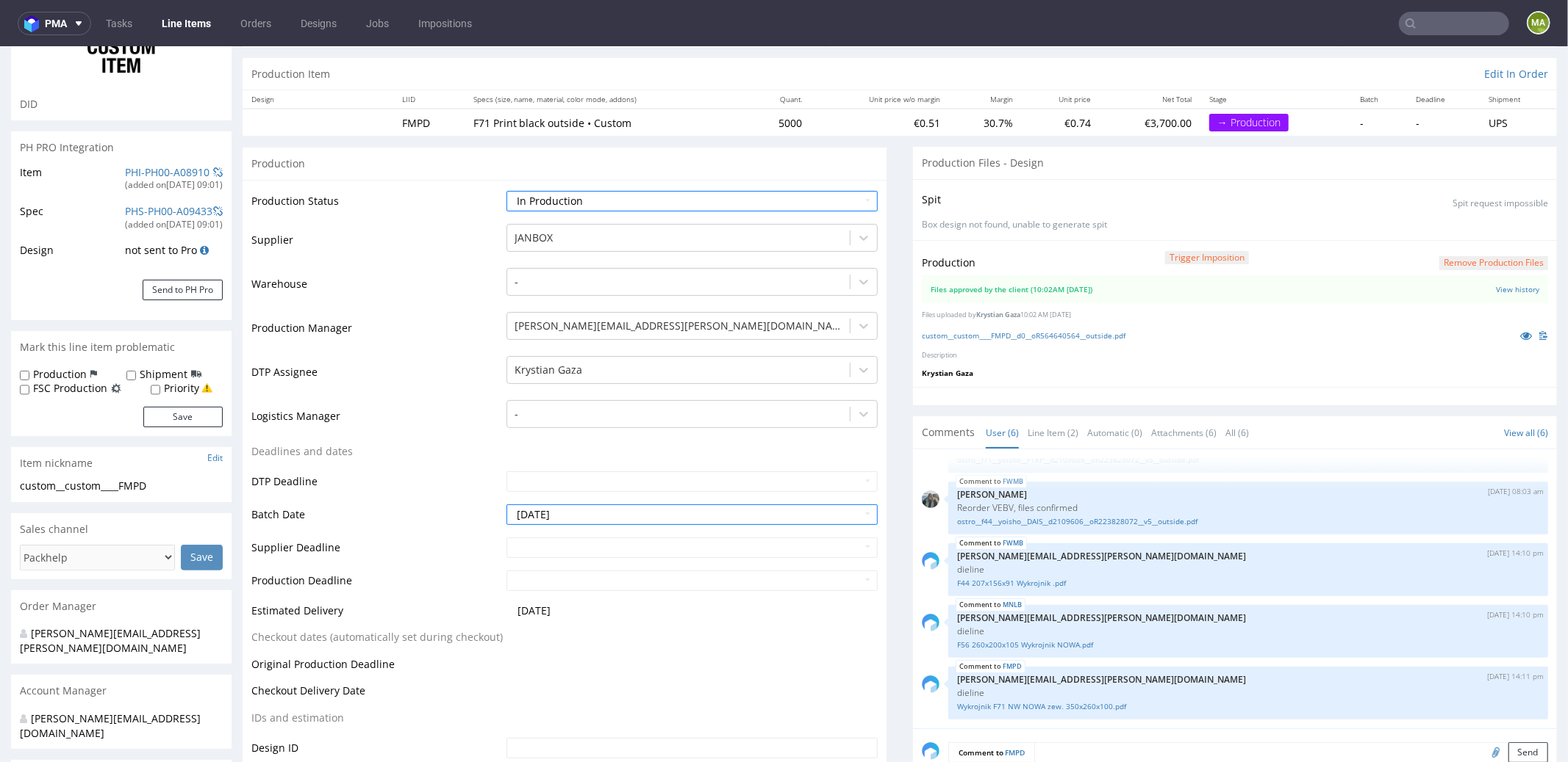
click at [421, 442] on td "Deadlines and dates" at bounding box center [377, 456] width 252 height 27
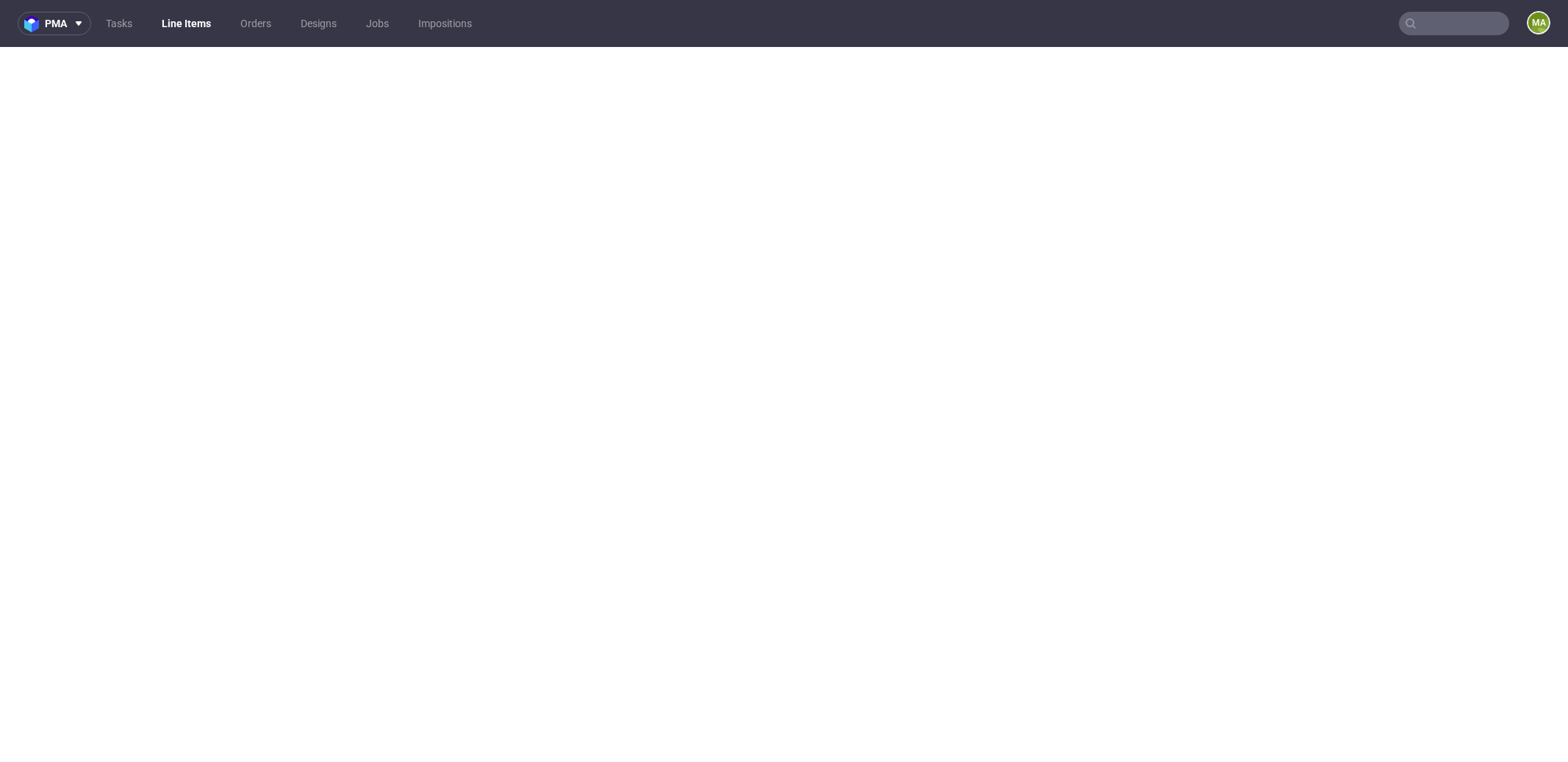
select select "in_progress"
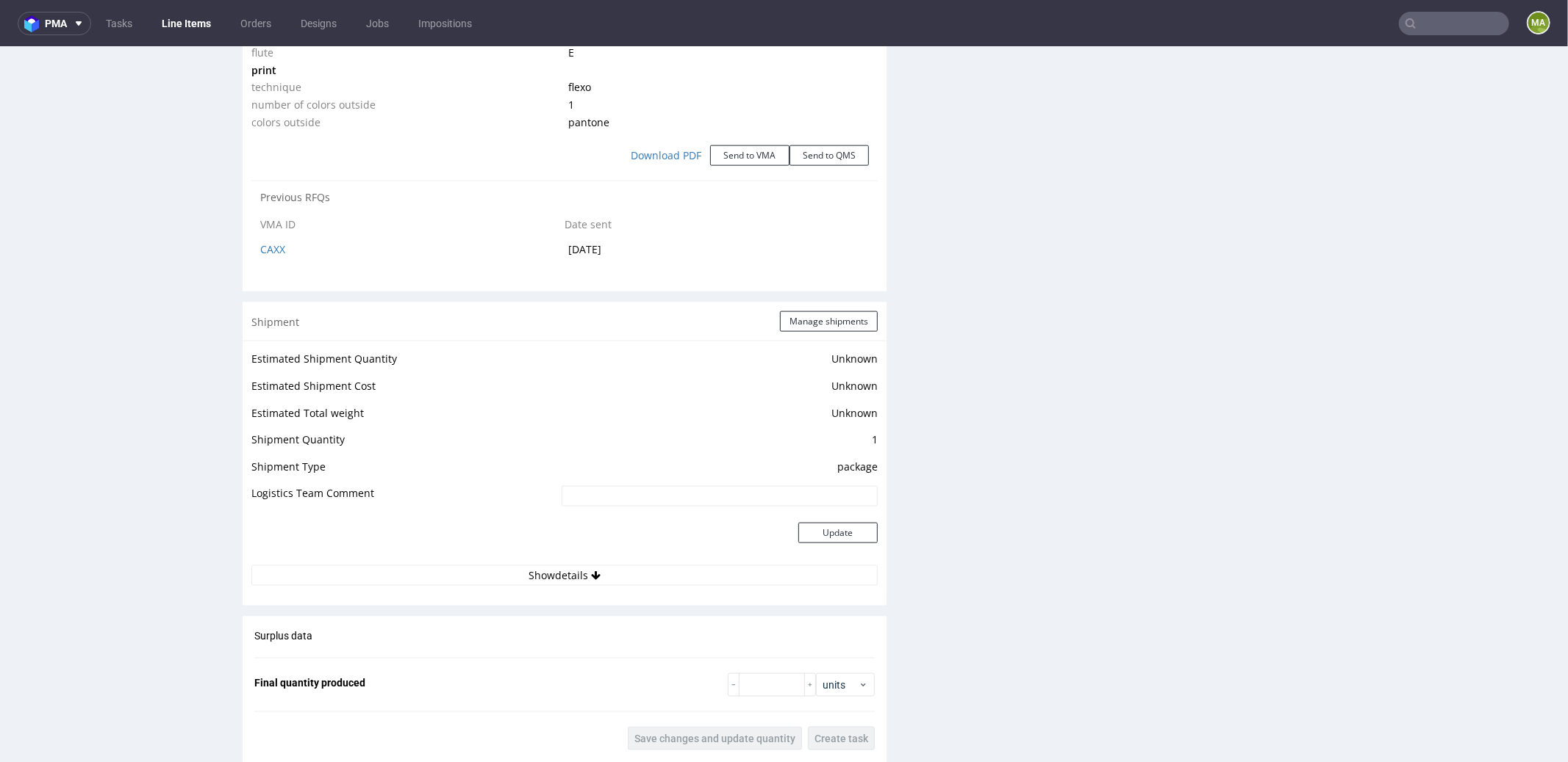
scroll to position [1392, 0]
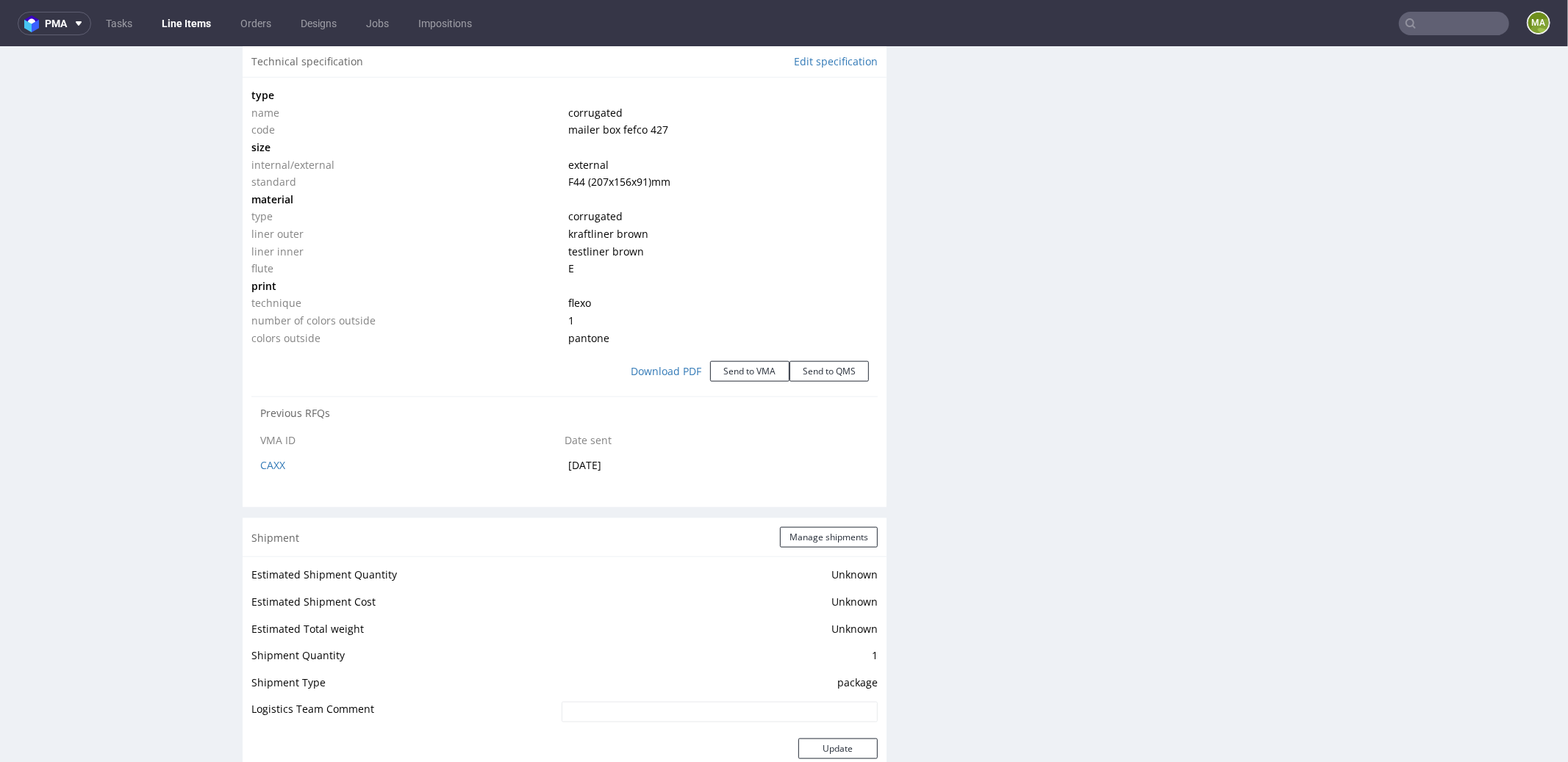
click td "CAXX"
click link "CAXX"
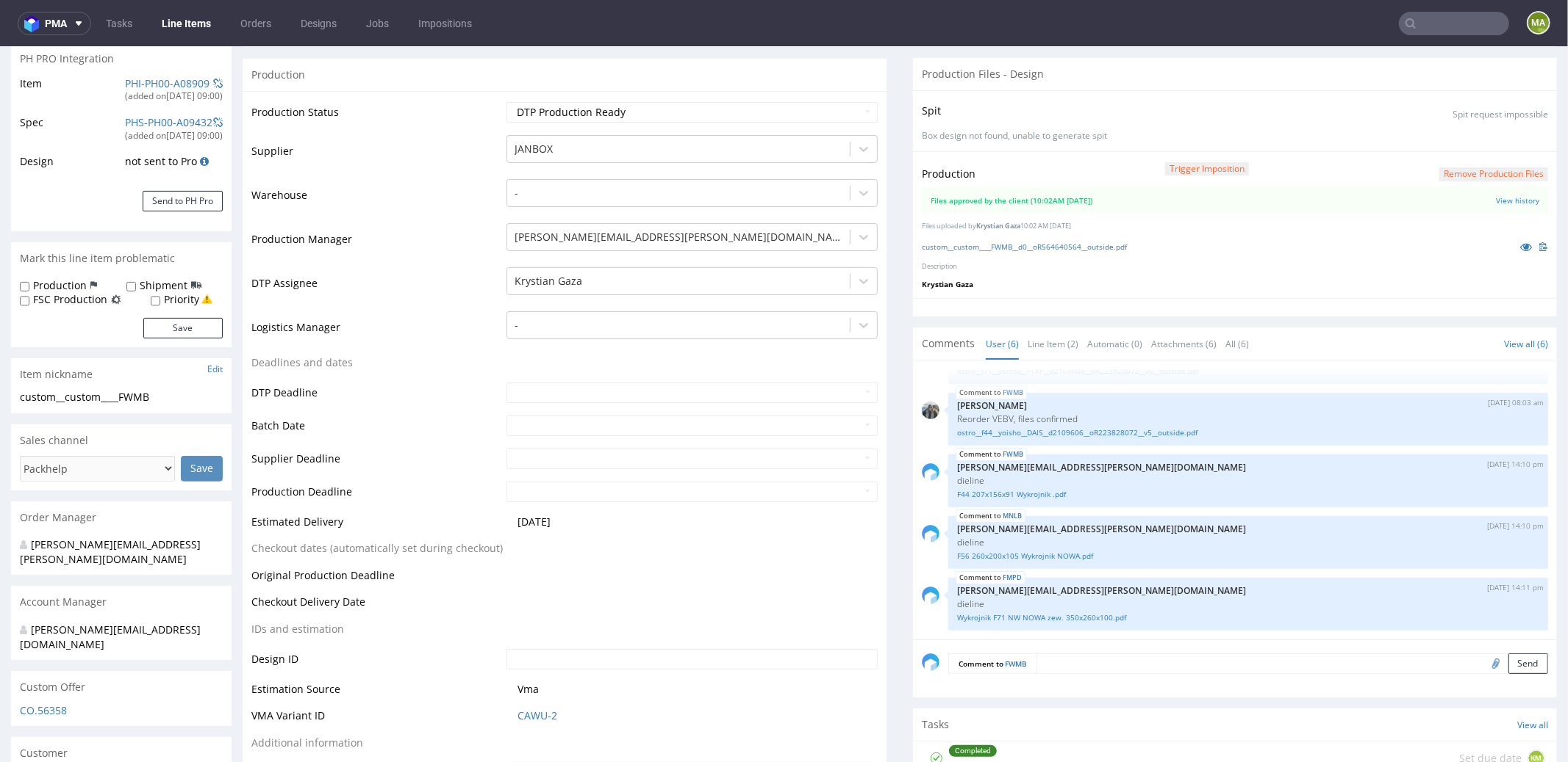
scroll to position [0, 0]
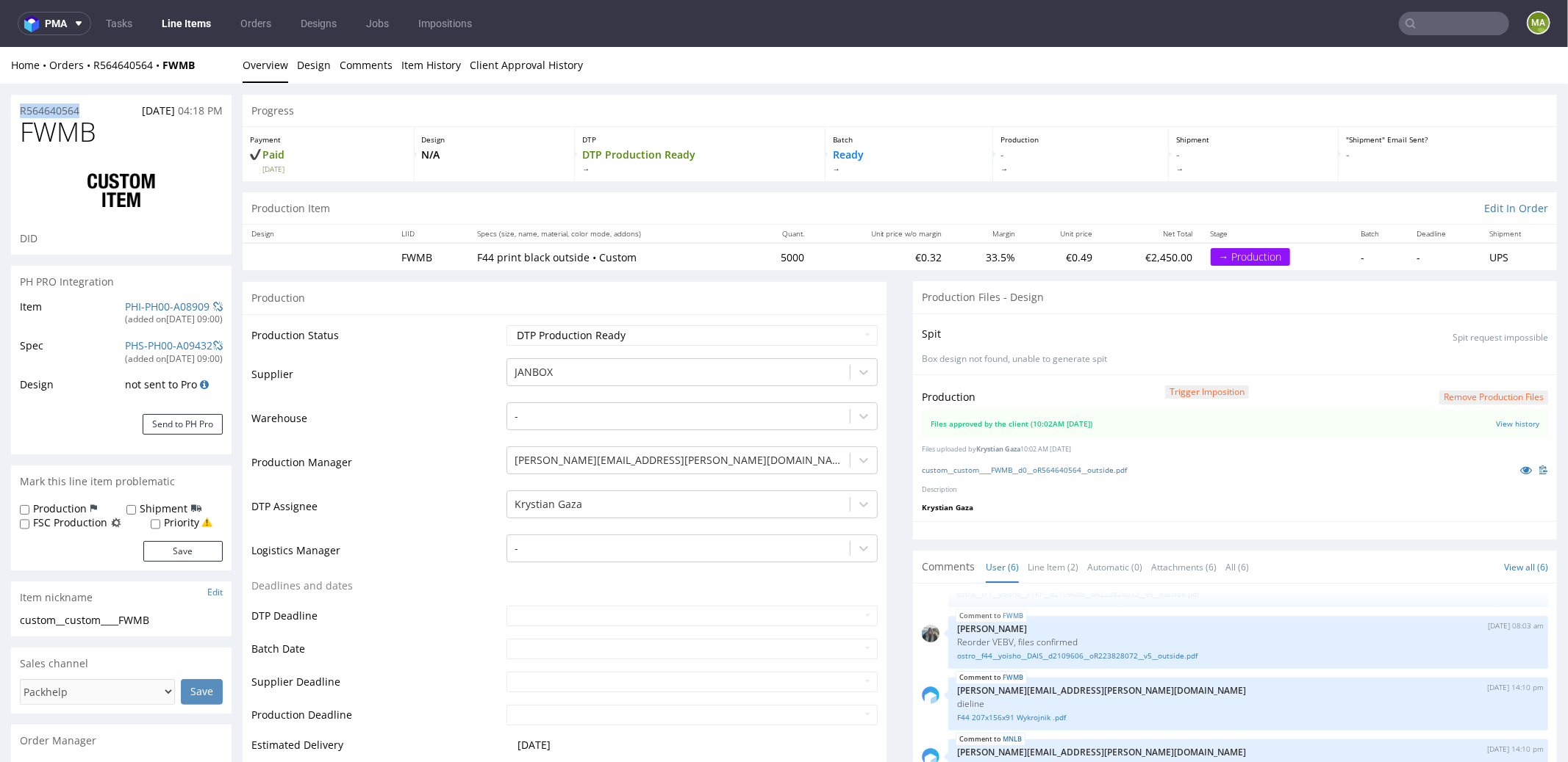
drag, startPoint x: 95, startPoint y: 105, endPoint x: 0, endPoint y: 100, distance: 95.1
copy p "R564640564"
click at [119, 133] on h1 "FWMB" at bounding box center [122, 131] width 203 height 30
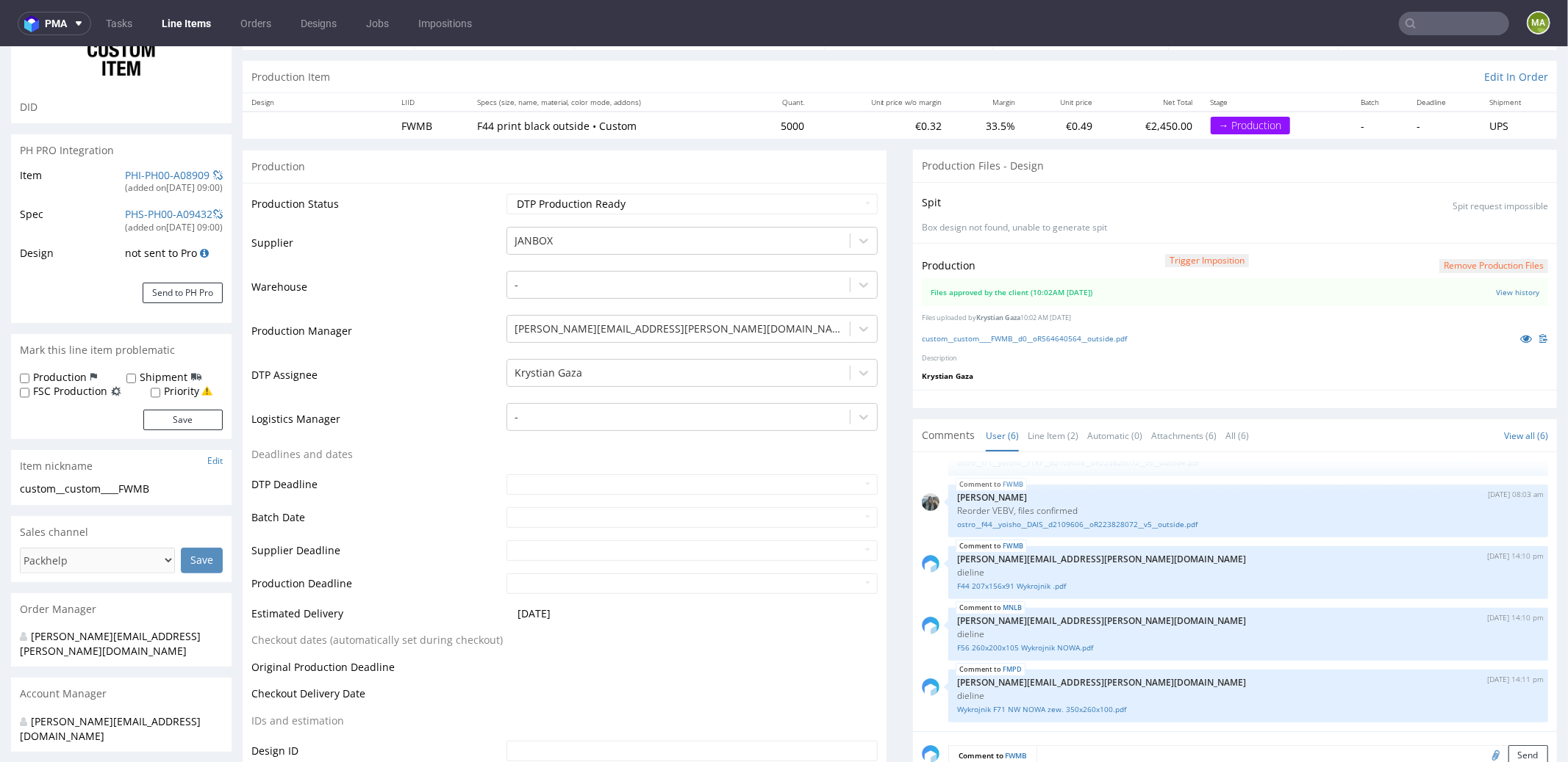
scroll to position [159, 0]
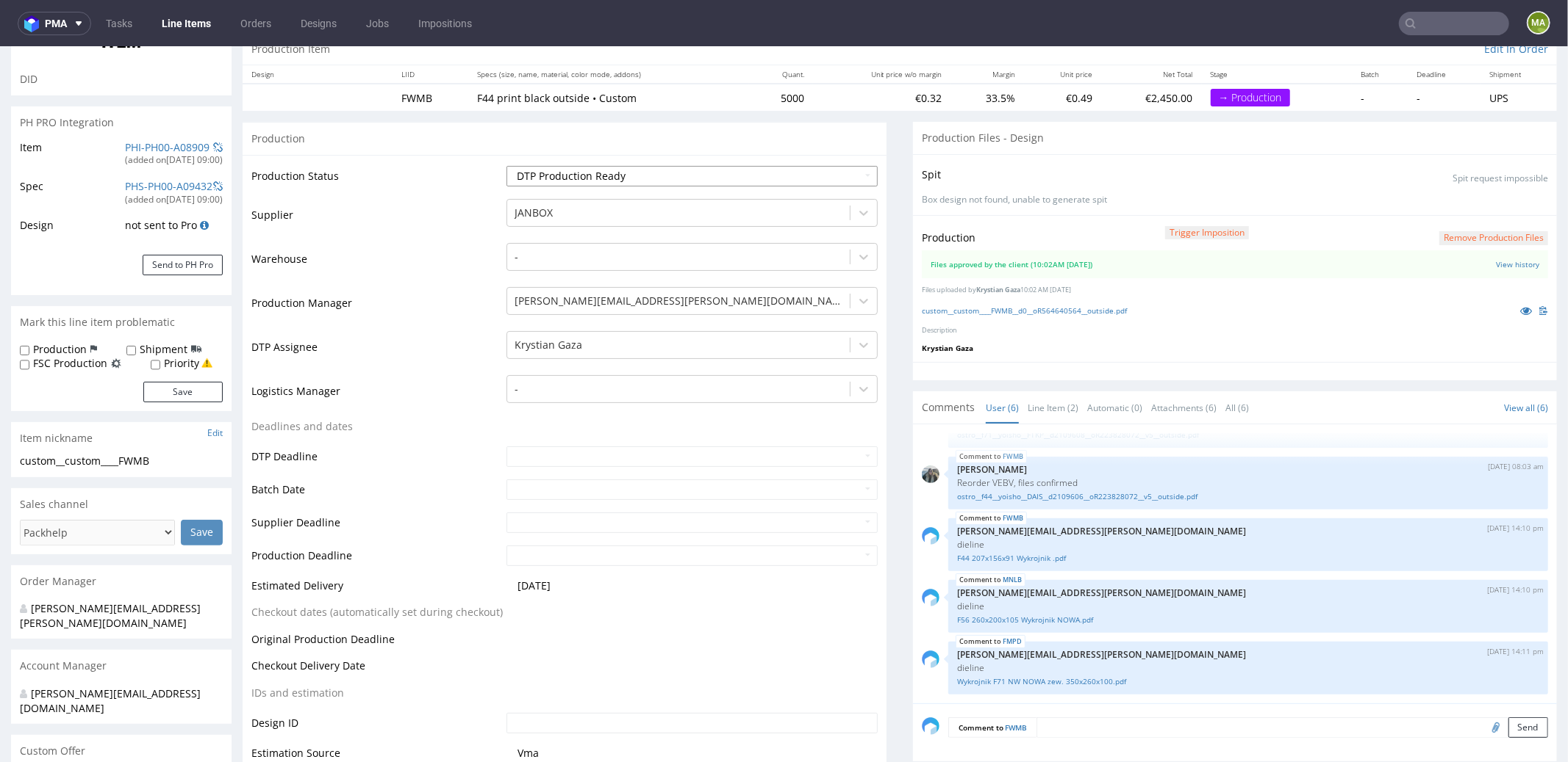
click at [567, 175] on select "Waiting for Artwork Waiting for Diecut Waiting for Mockup Waiting for DTP Waiti…" at bounding box center [692, 176] width 372 height 20
select select "production_in_process"
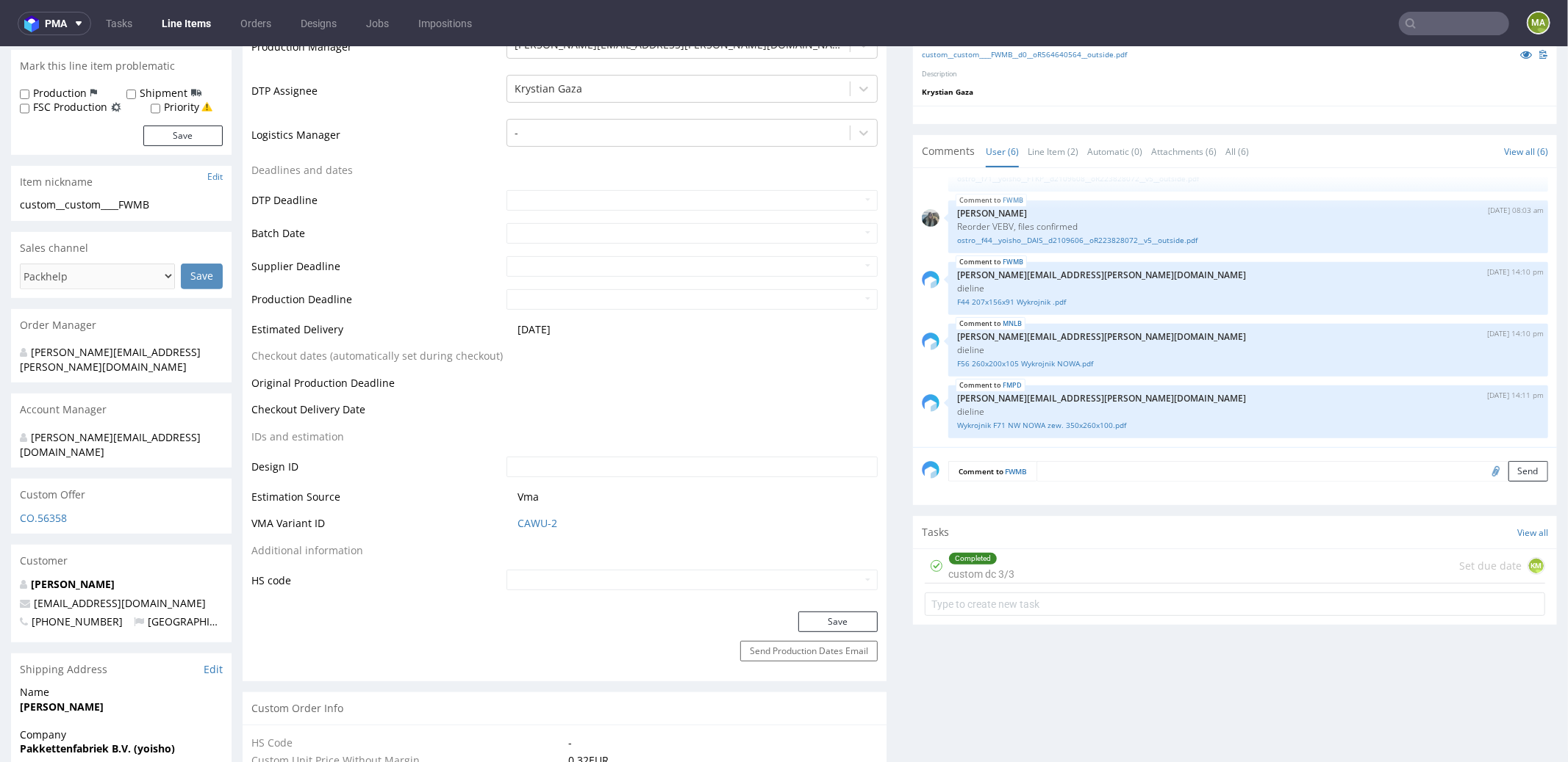
scroll to position [424, 0]
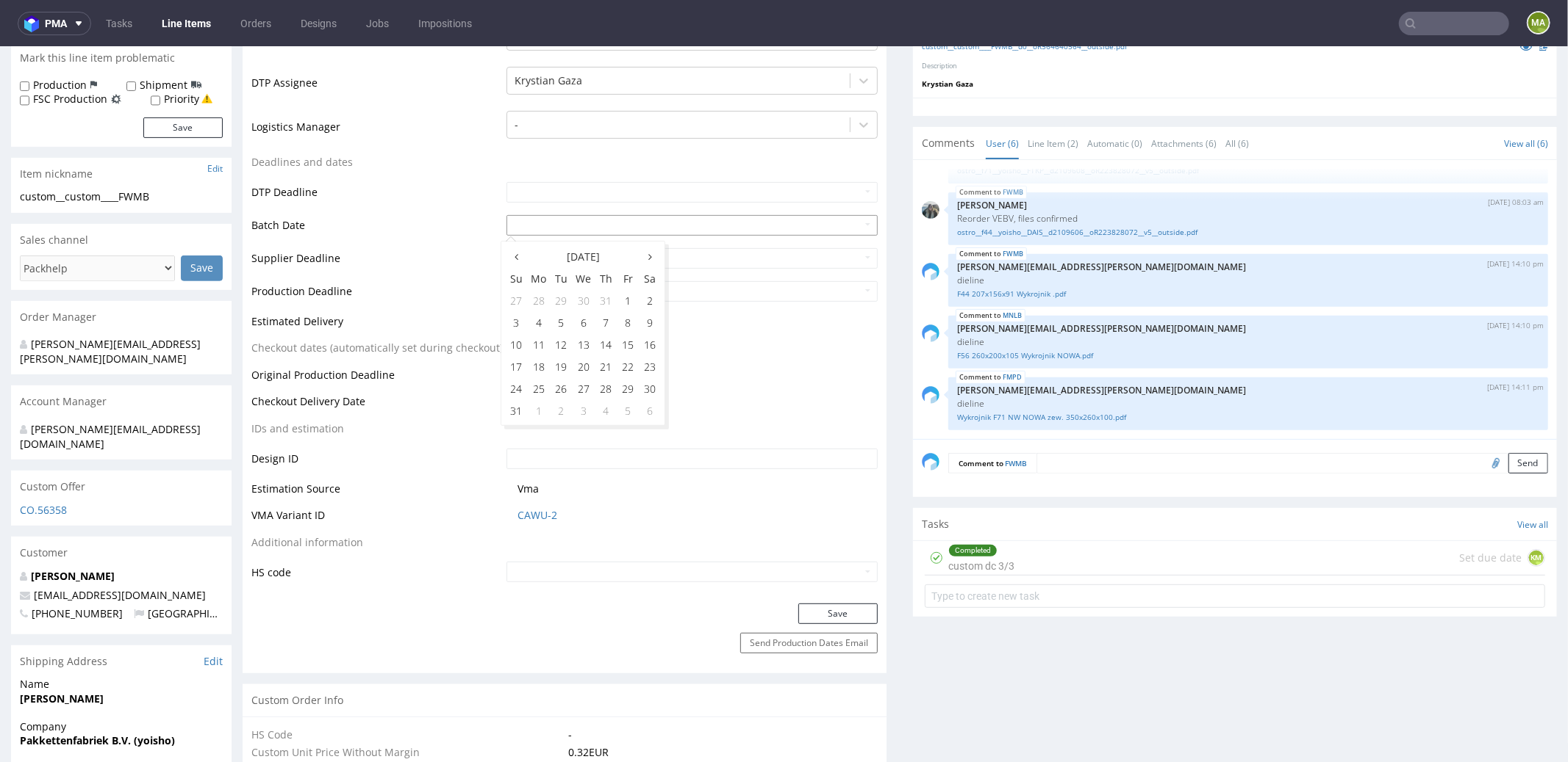
click at [522, 222] on input "text" at bounding box center [692, 224] width 372 height 20
click at [565, 344] on td "12" at bounding box center [561, 343] width 22 height 22
type input "2025-08-12"
click at [836, 607] on button "Save" at bounding box center [838, 613] width 79 height 20
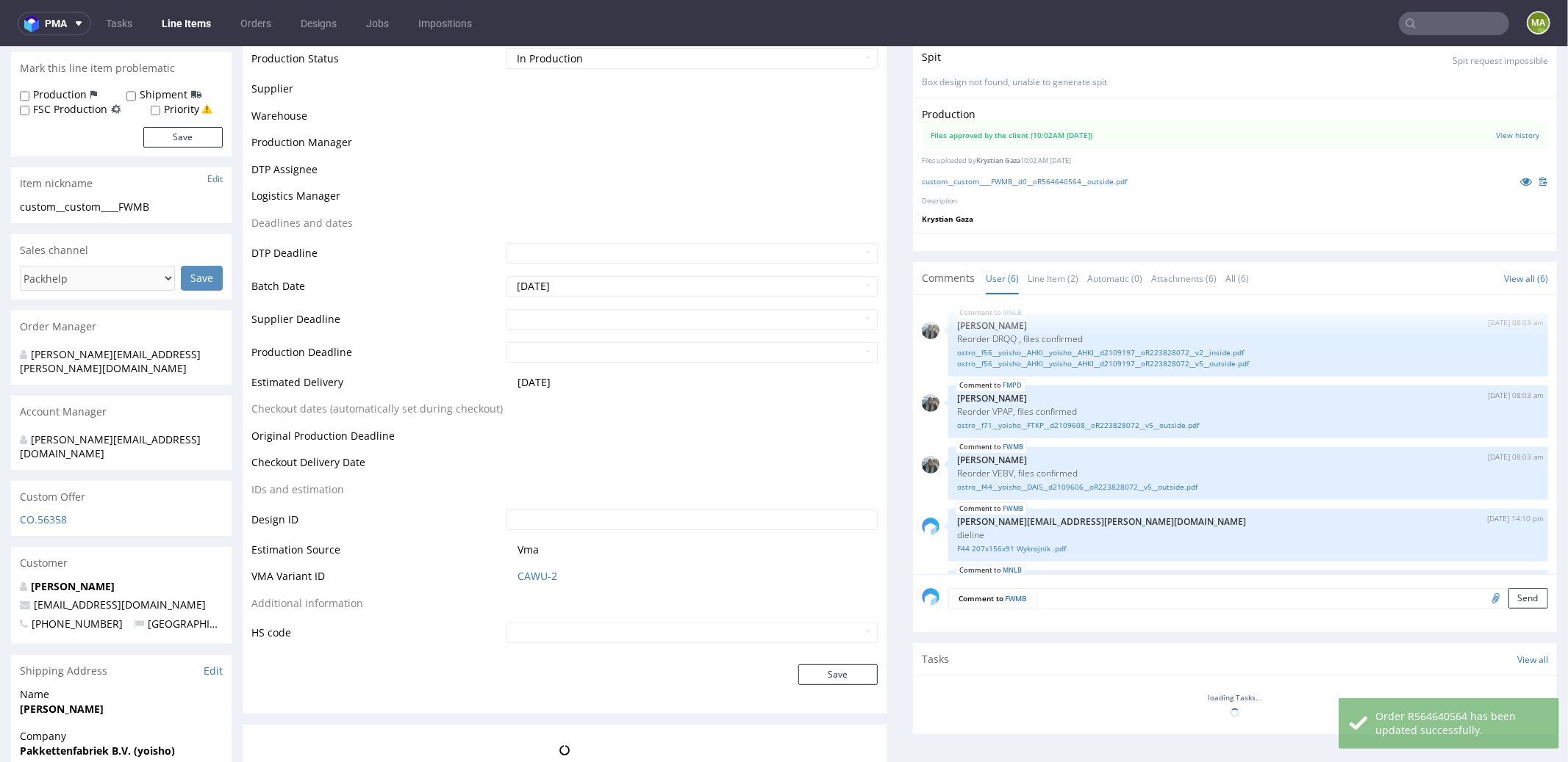
scroll to position [120, 0]
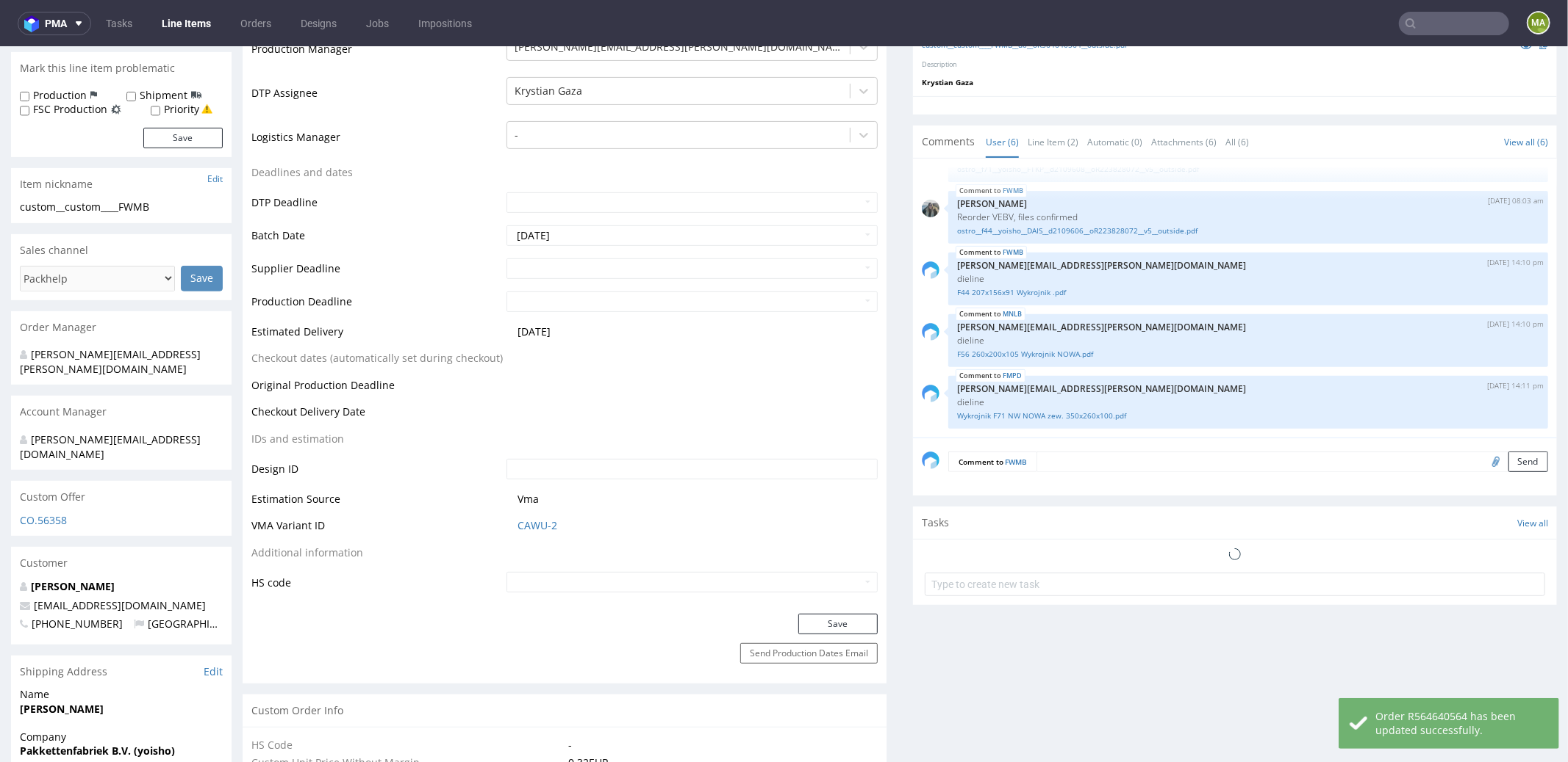
select select "in_progress"
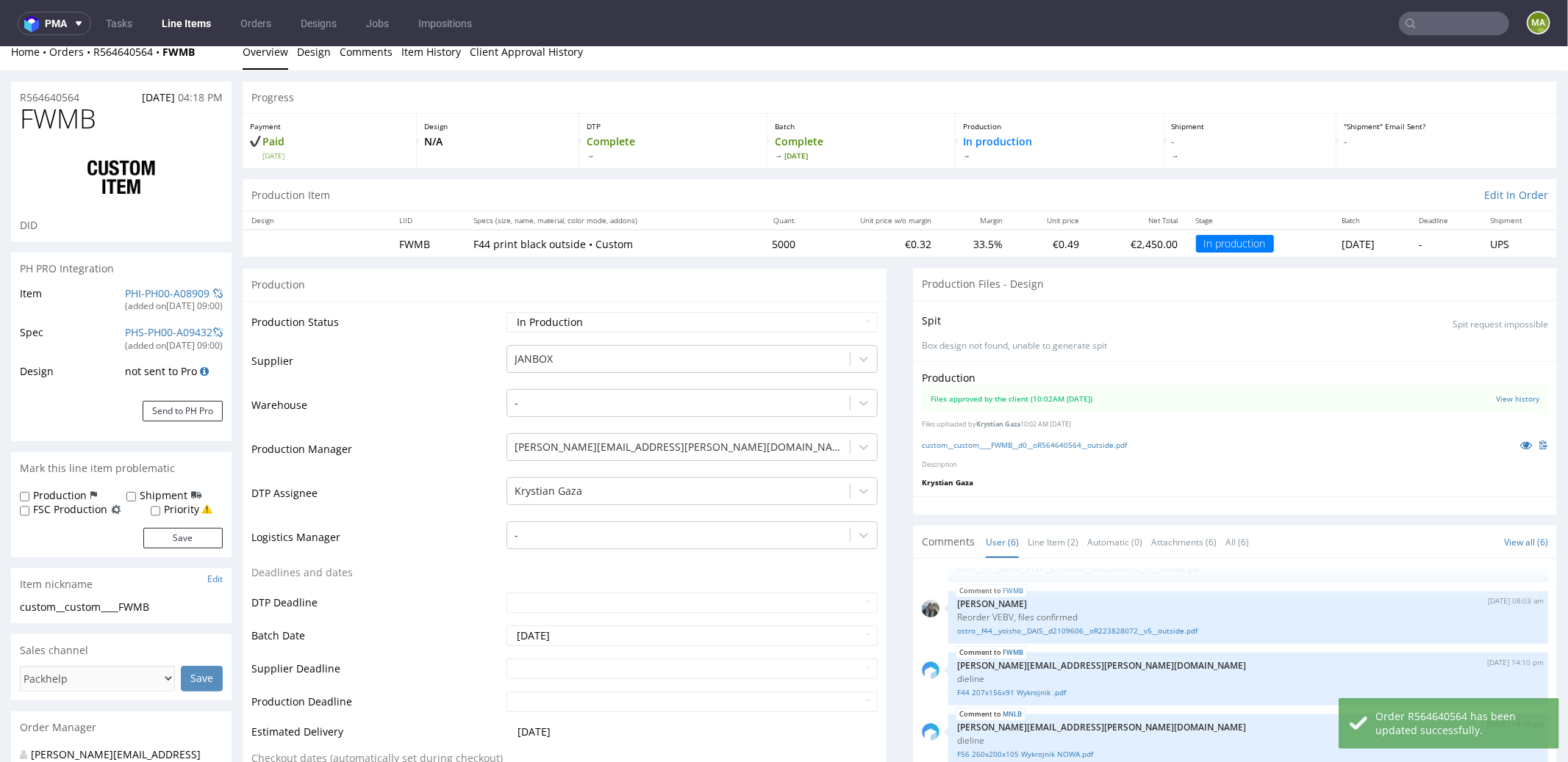
scroll to position [0, 0]
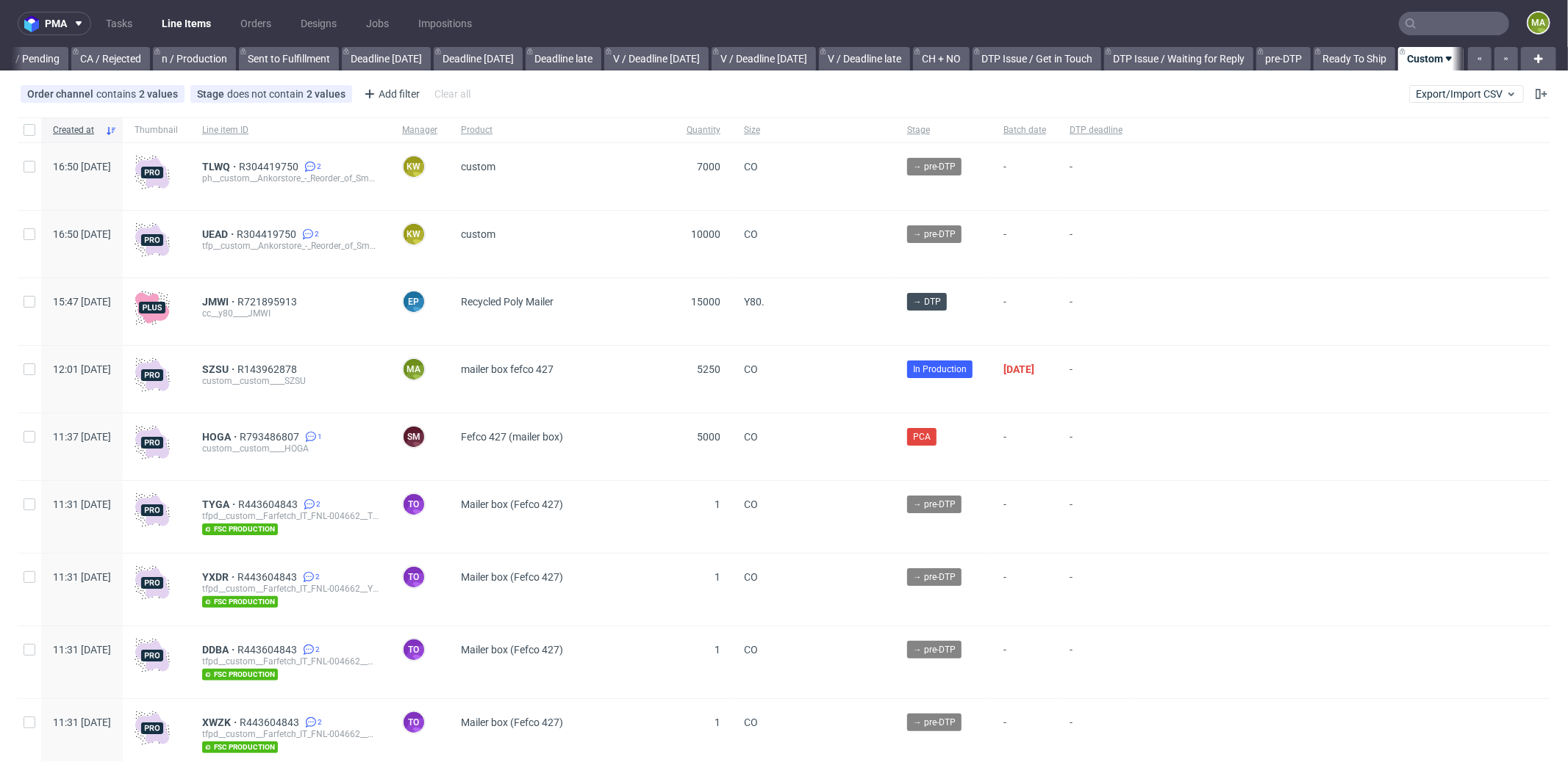
scroll to position [0, 1268]
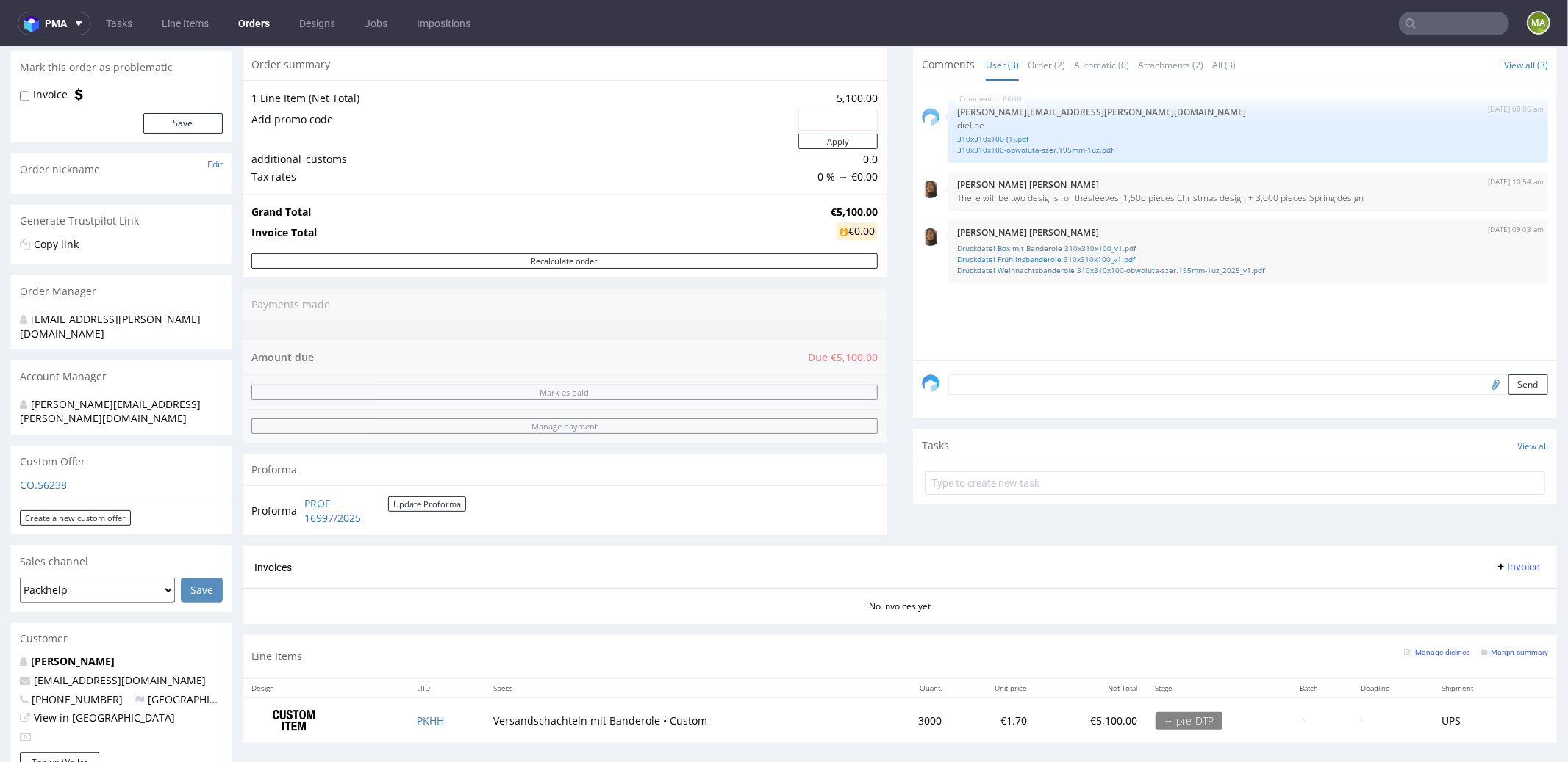
scroll to position [44, 0]
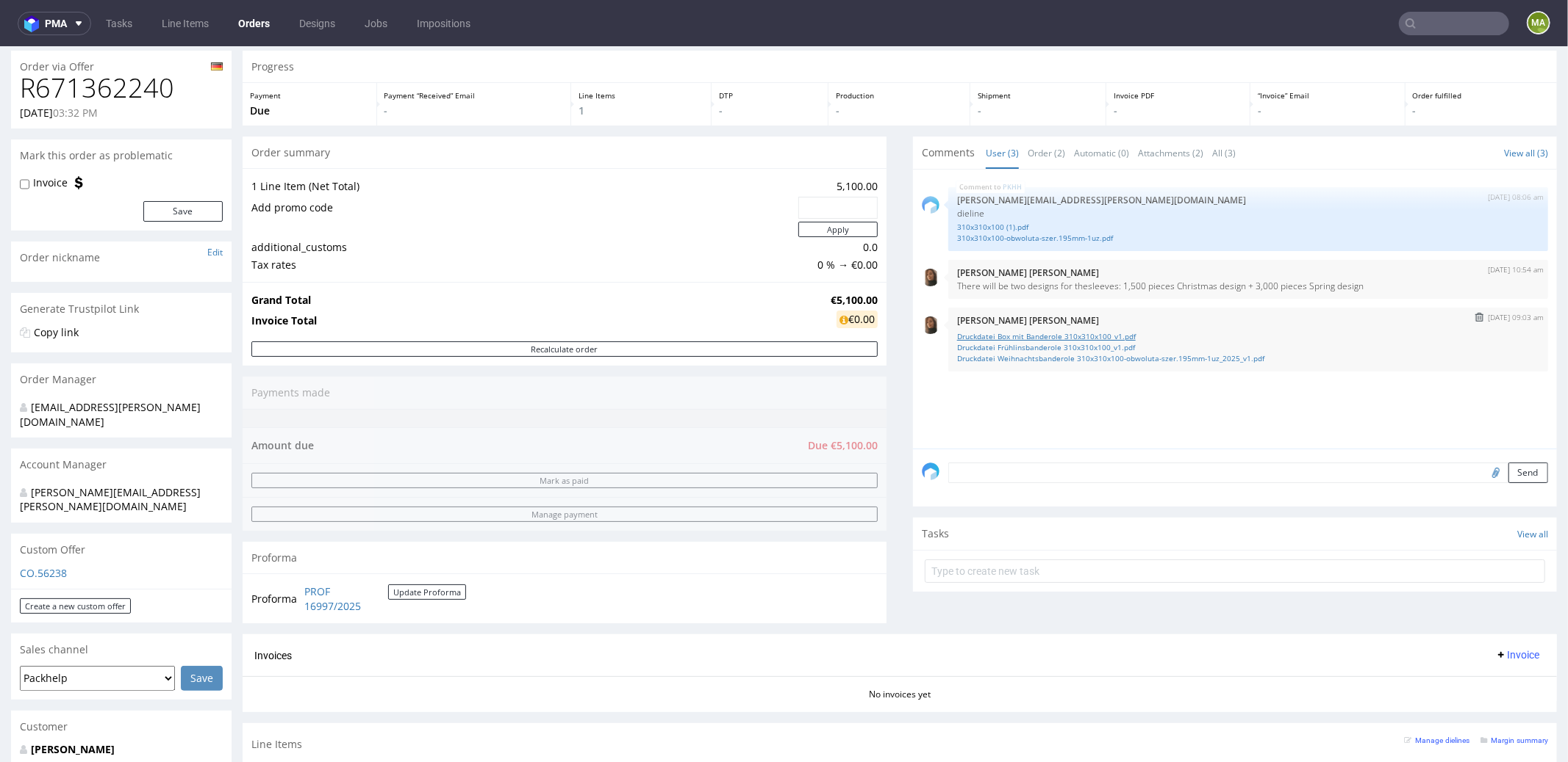
click at [1037, 336] on link "Druckdatei Box mit Banderole 310x310x100_v1.pdf" at bounding box center [1247, 336] width 582 height 11
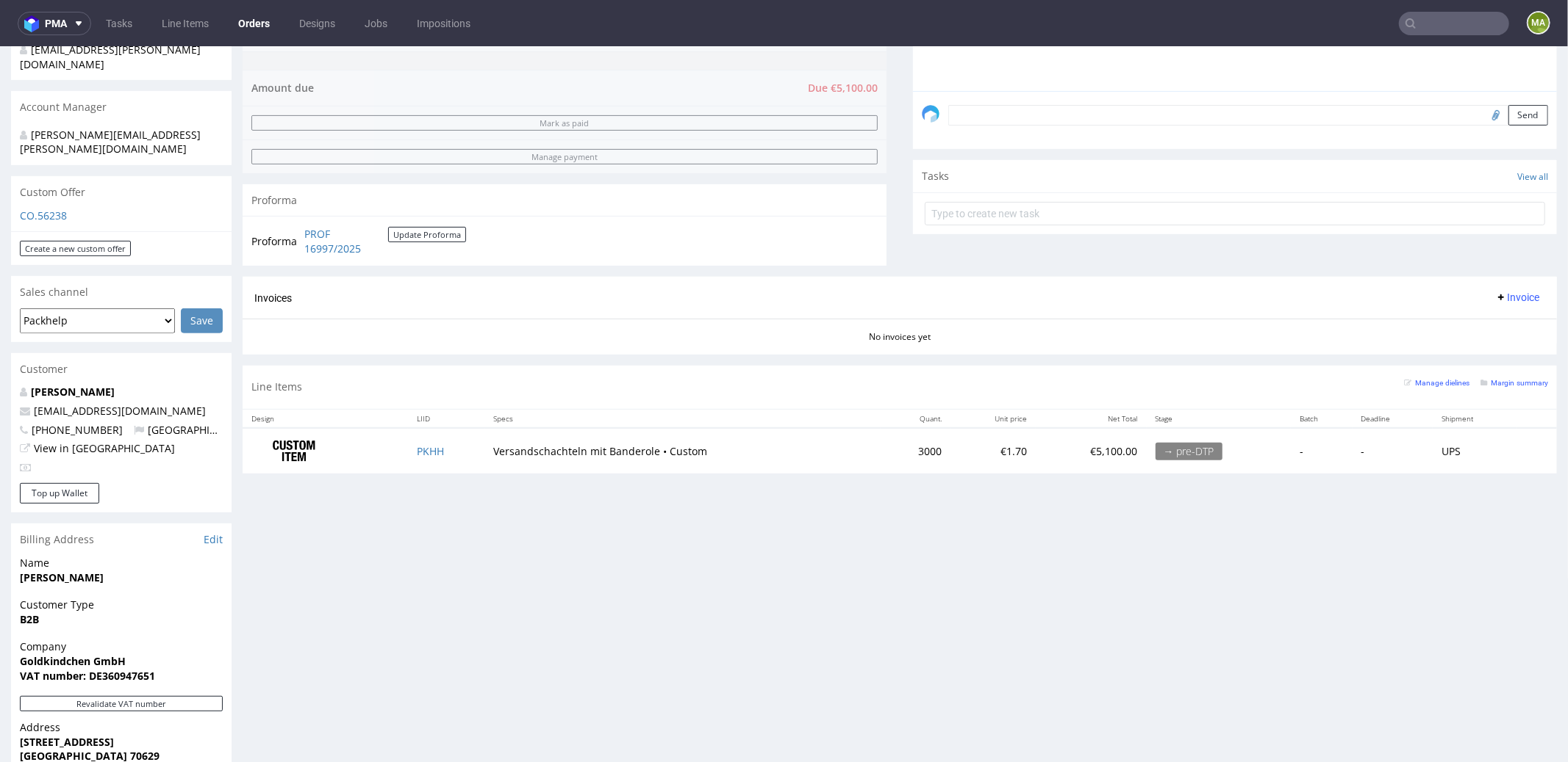
scroll to position [598, 0]
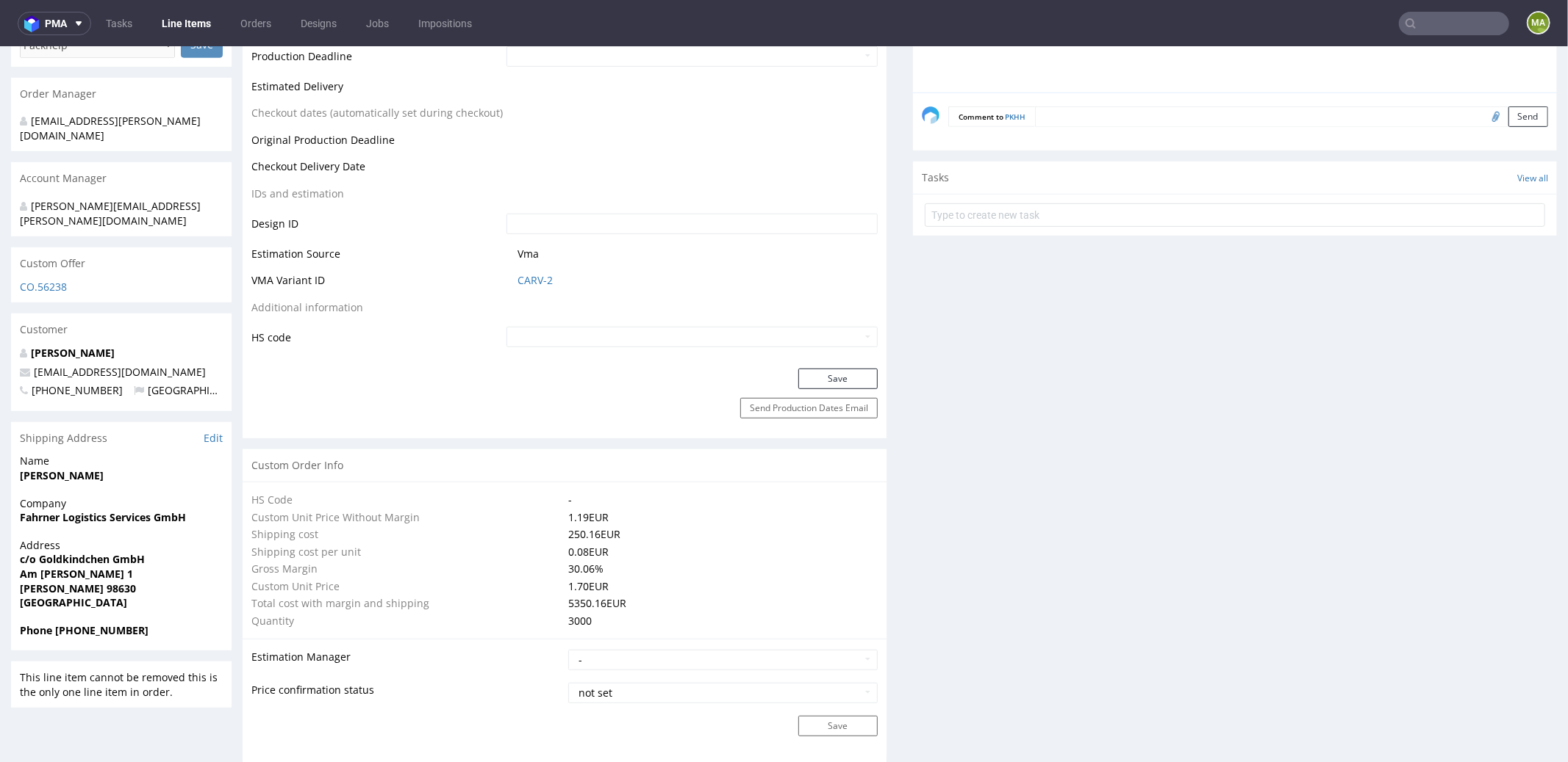
scroll to position [354, 0]
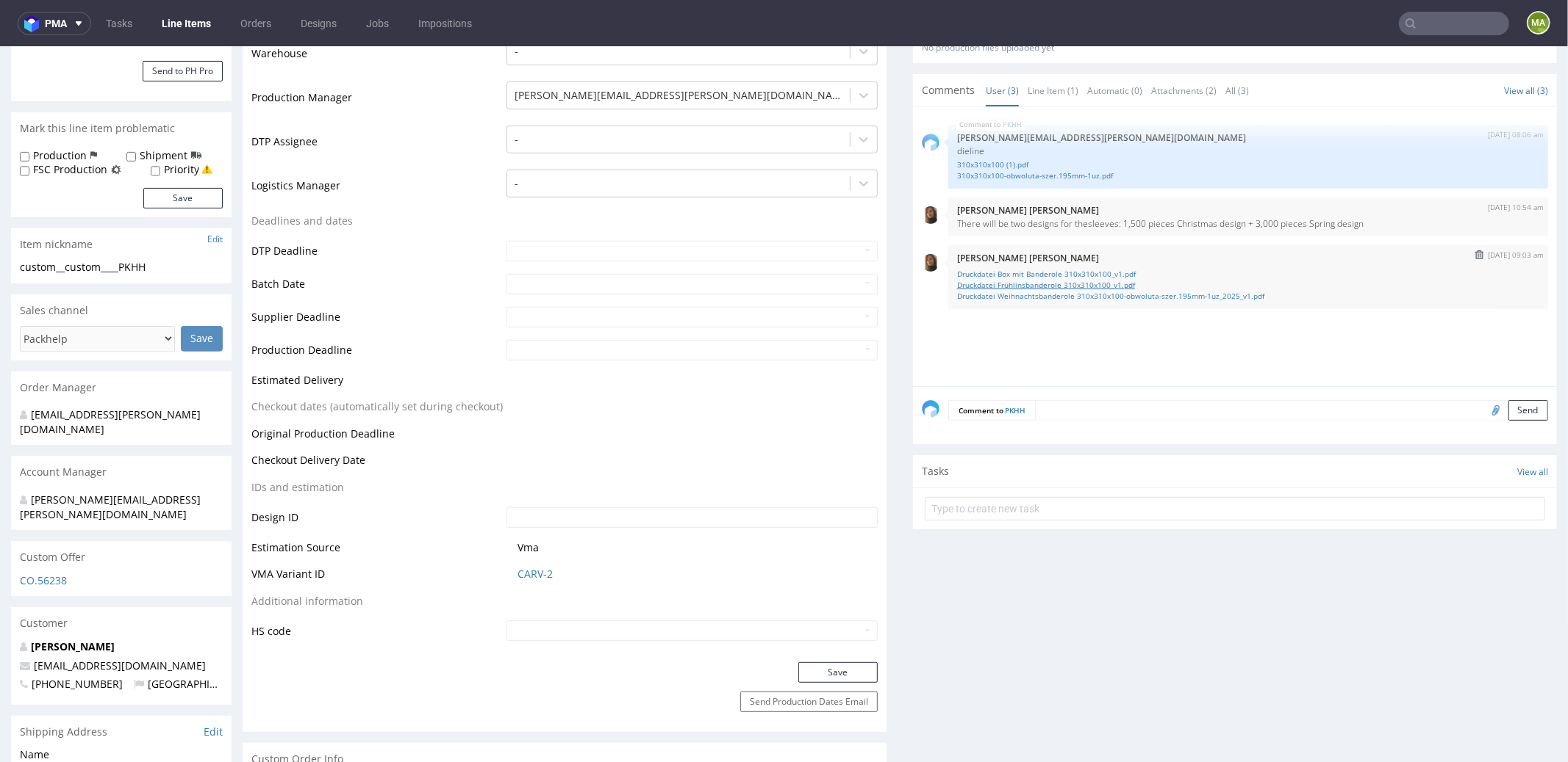
click at [1097, 284] on link "Druckdatei Frühlinsbanderole 310x310x100_v1.pdf" at bounding box center [1247, 284] width 582 height 11
click at [1061, 290] on link "Druckdatei Weihnachtsbanderole 310x310x100-obwoluta-szer.195mm-1uz_2025_v1.pdf" at bounding box center [1247, 295] width 582 height 11
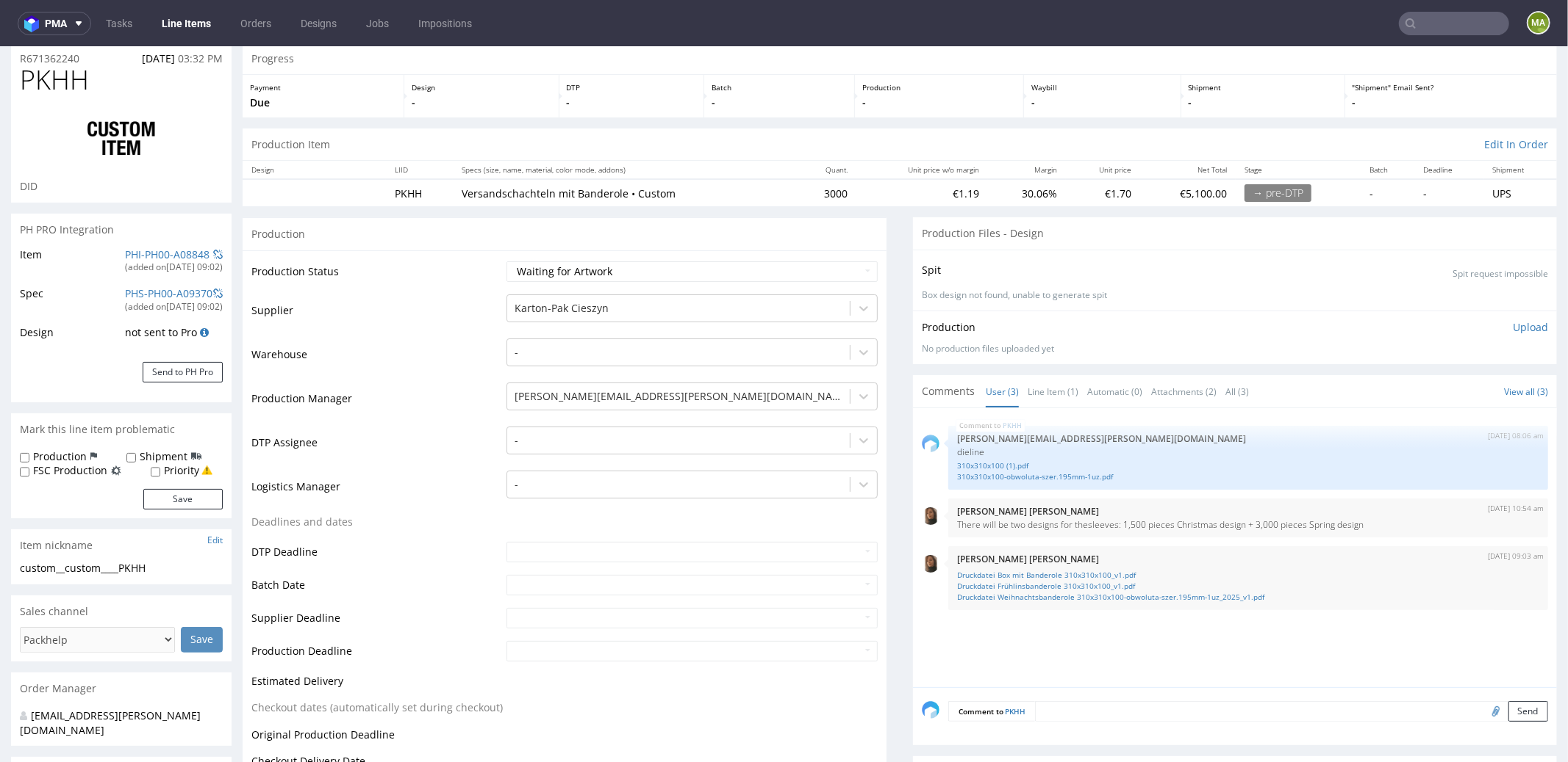
scroll to position [0, 0]
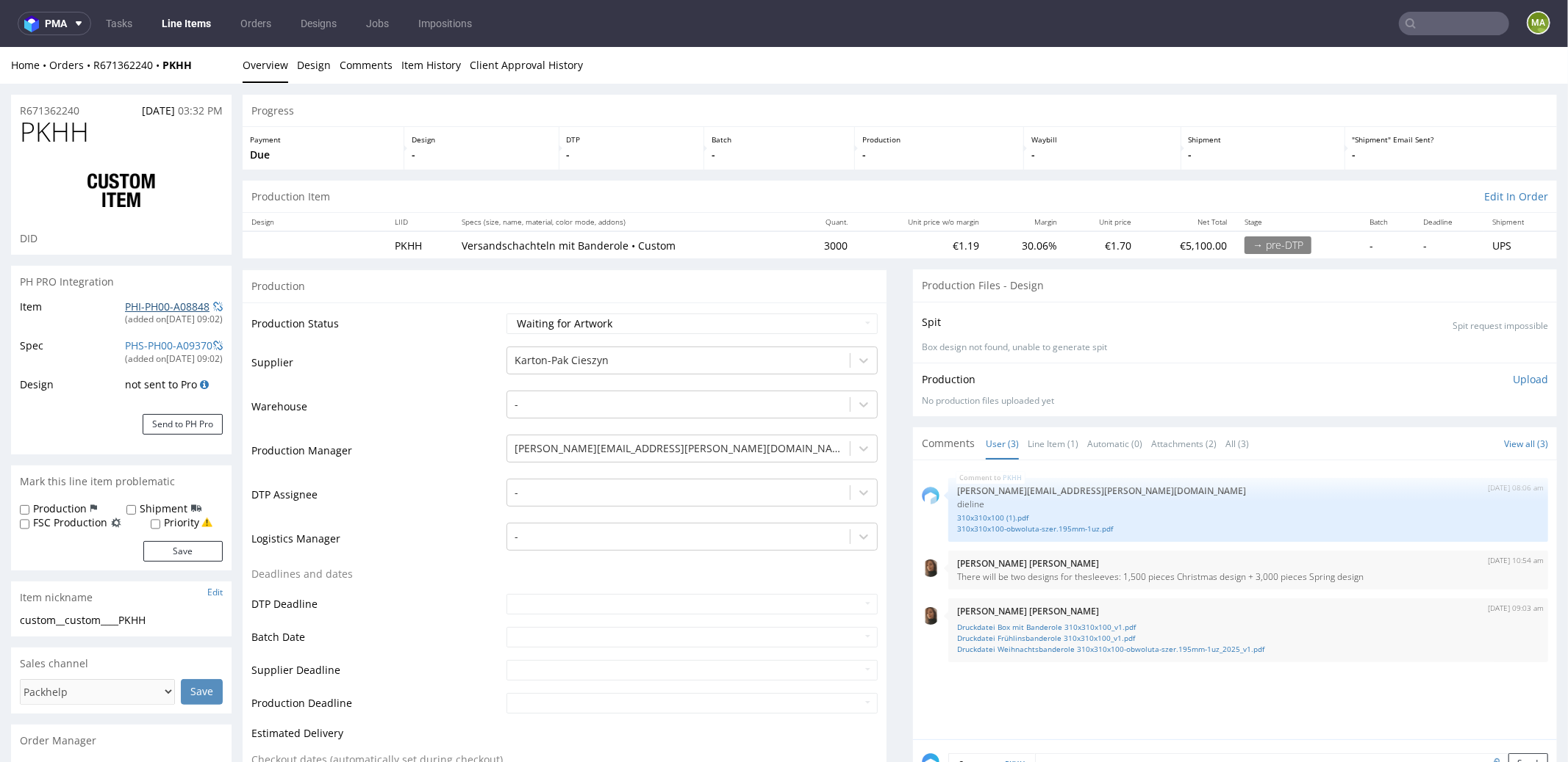
click at [144, 301] on link "PHI-PH00-A08848" at bounding box center [167, 305] width 84 height 14
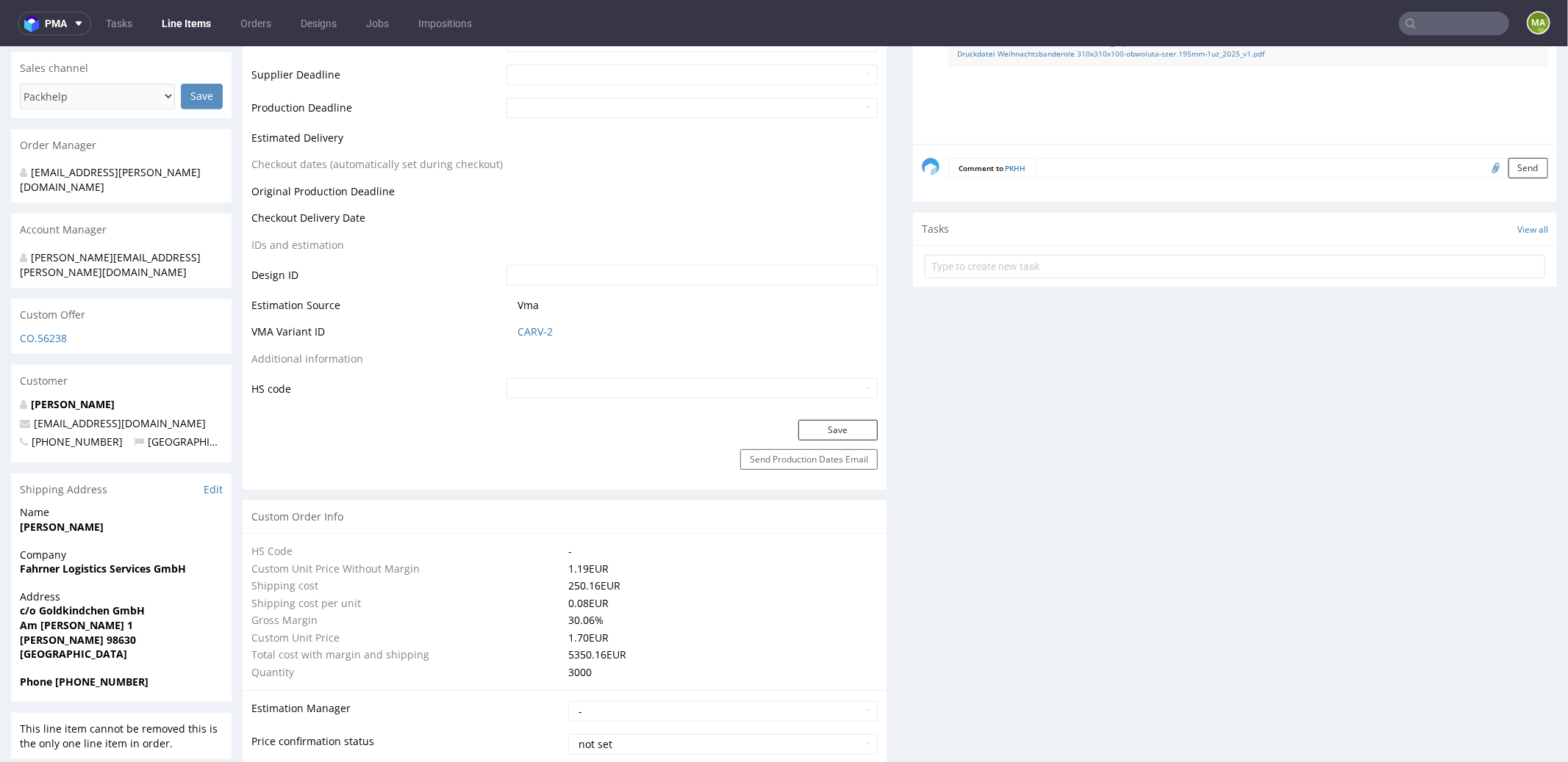
scroll to position [808, 0]
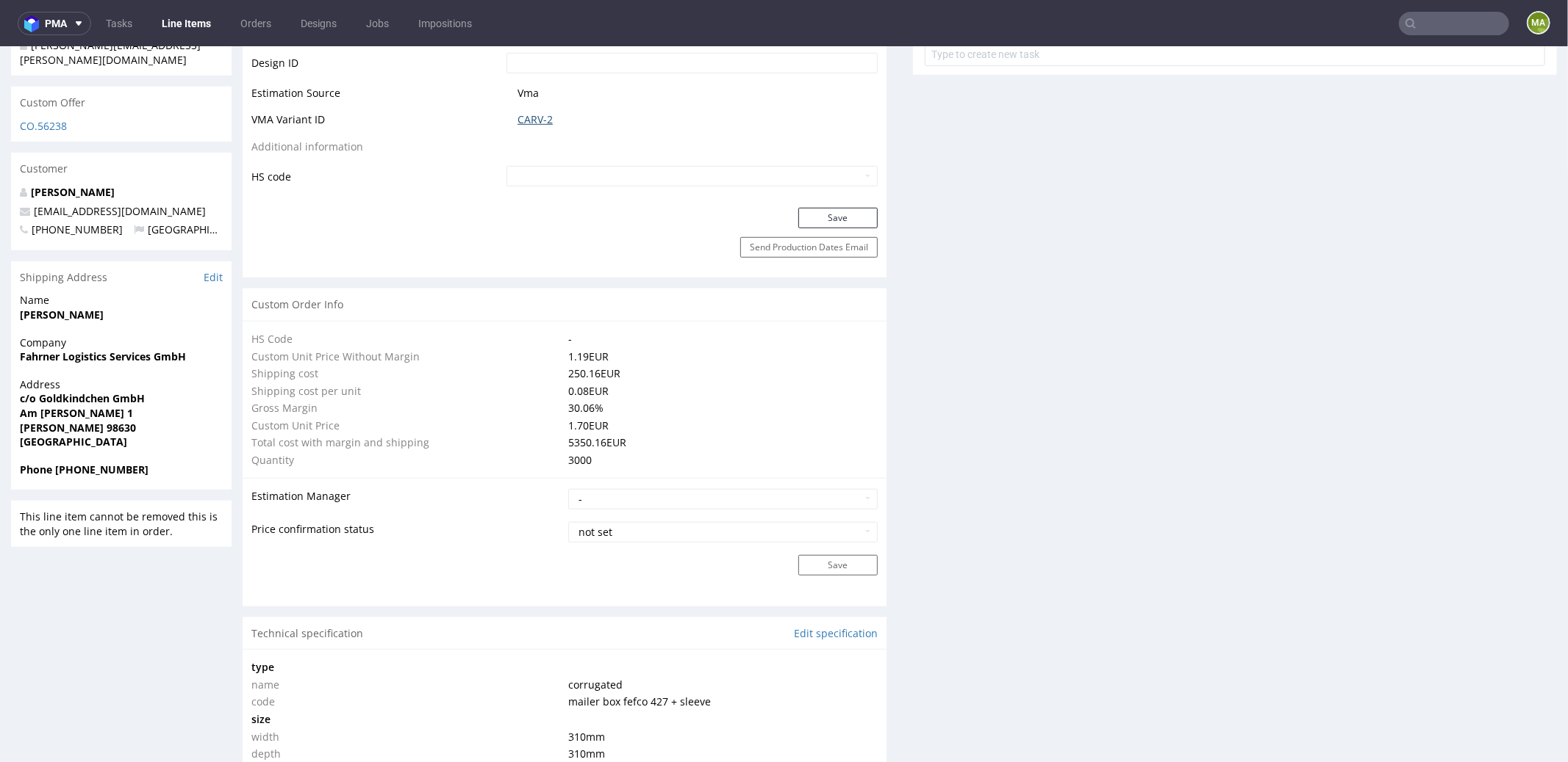
click at [534, 113] on link "CARV-2" at bounding box center [535, 118] width 35 height 14
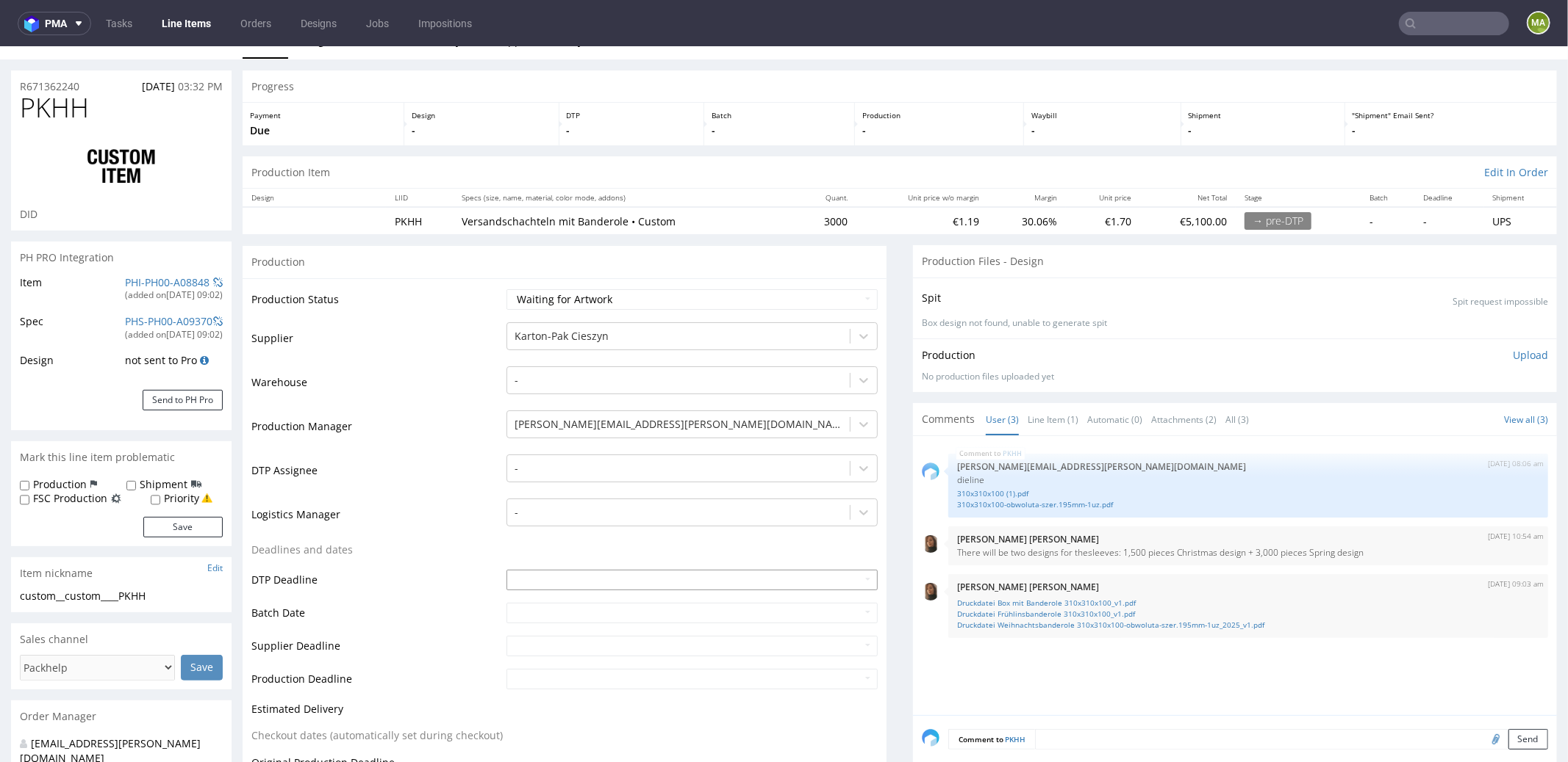
scroll to position [25, 0]
click at [1414, 27] on input "text" at bounding box center [1453, 24] width 111 height 24
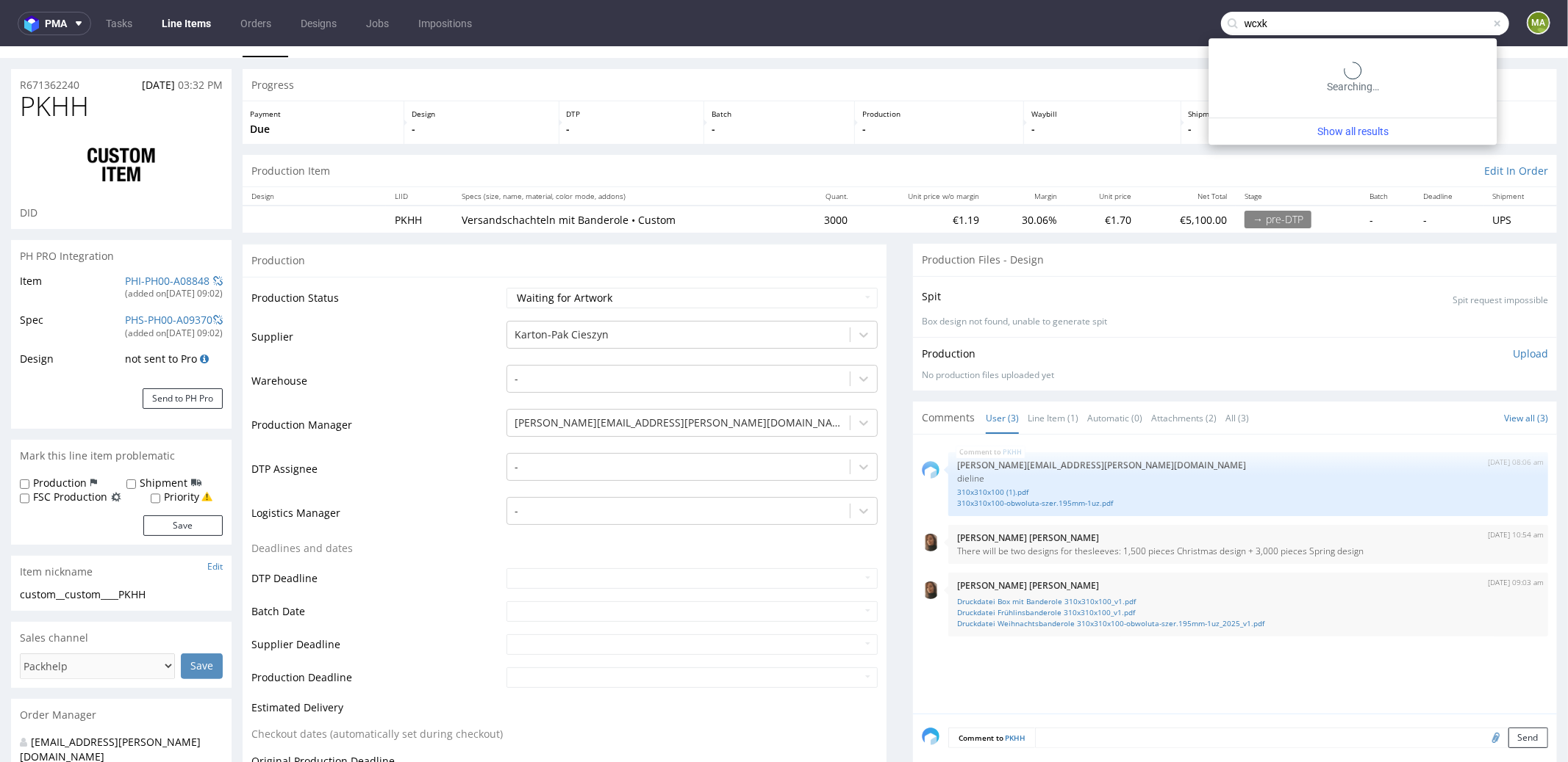
type input "wcxk"
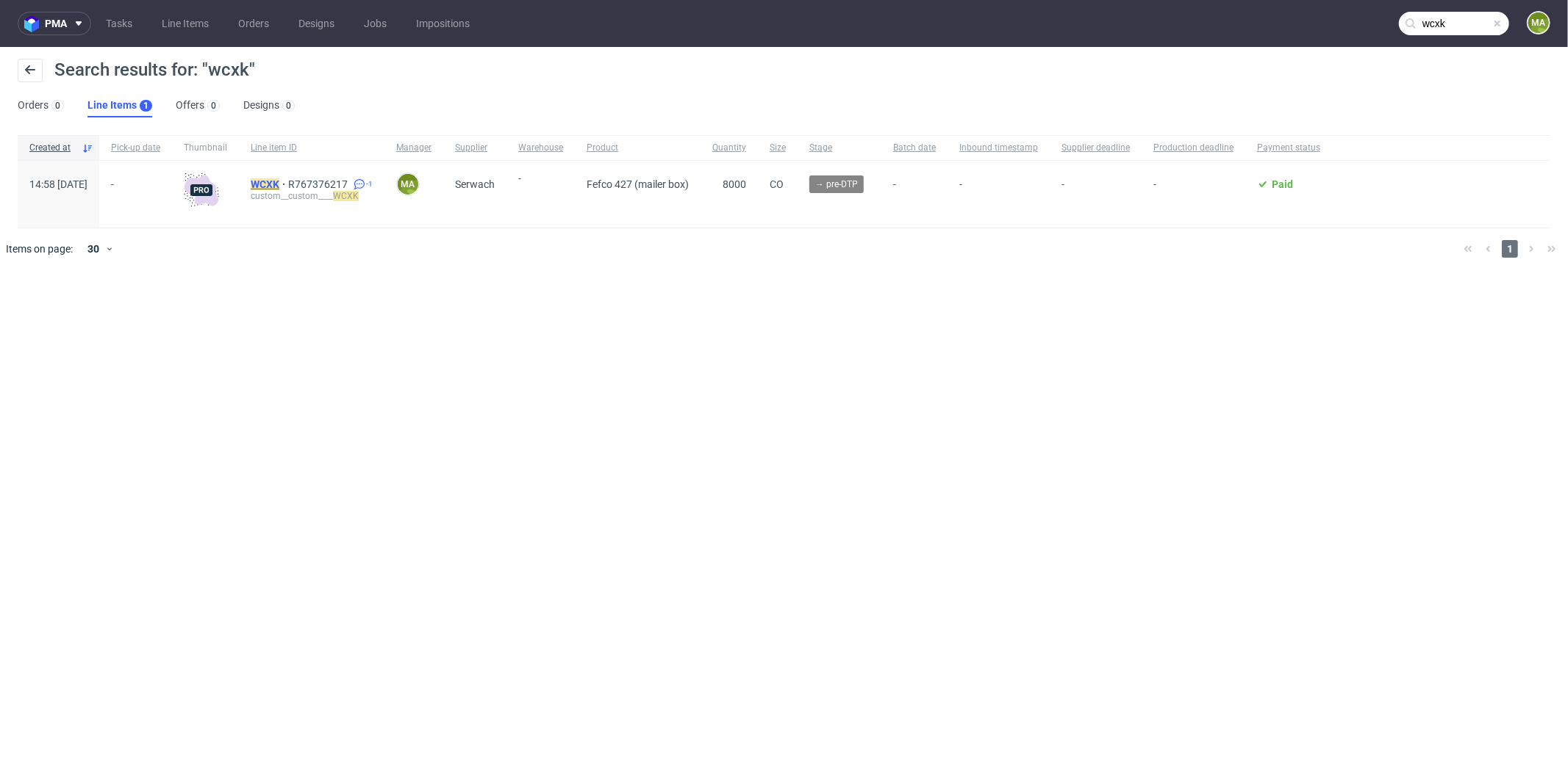
click at [279, 189] on mark "WCXK" at bounding box center [265, 185] width 29 height 12
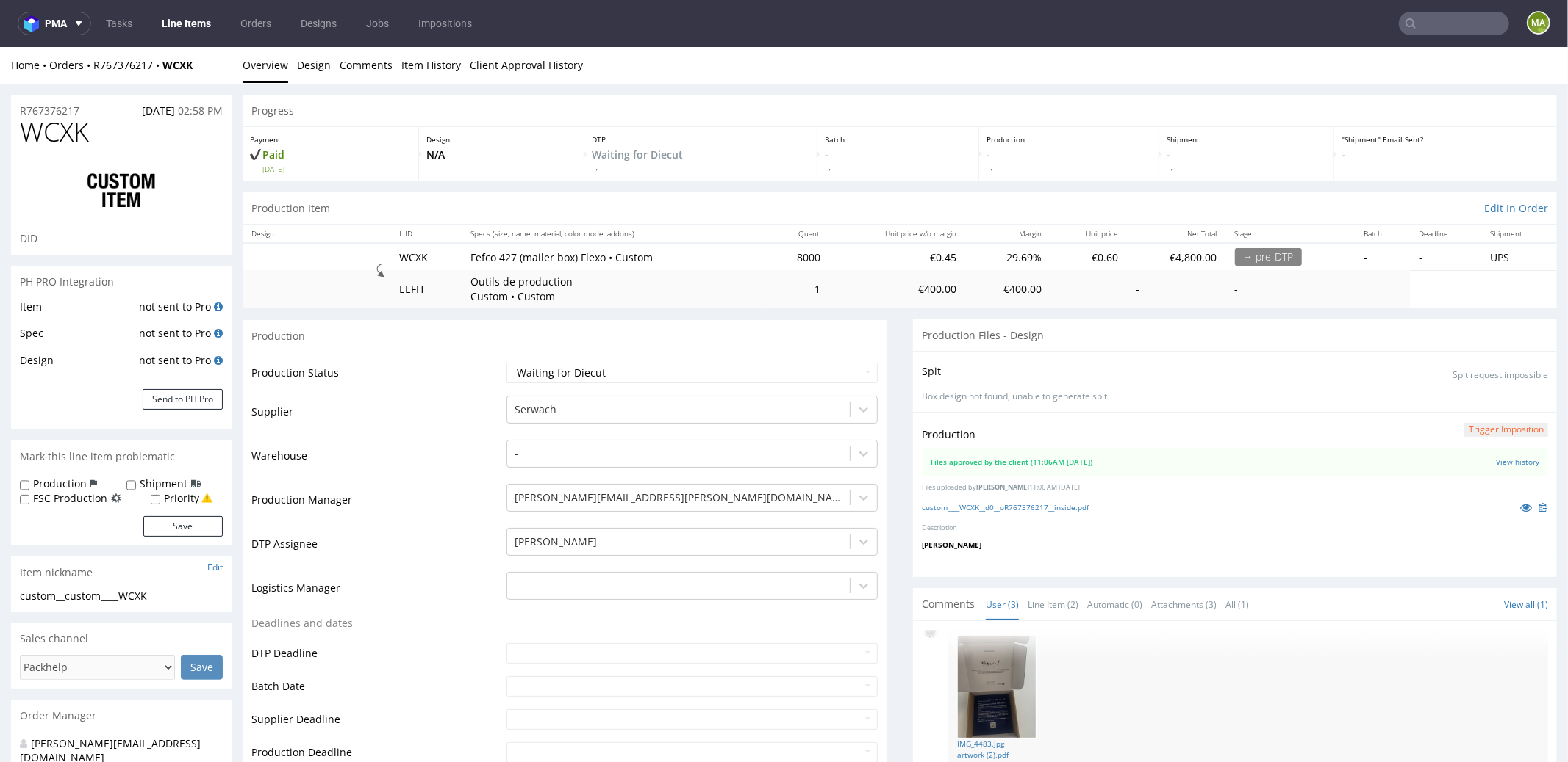
scroll to position [319, 0]
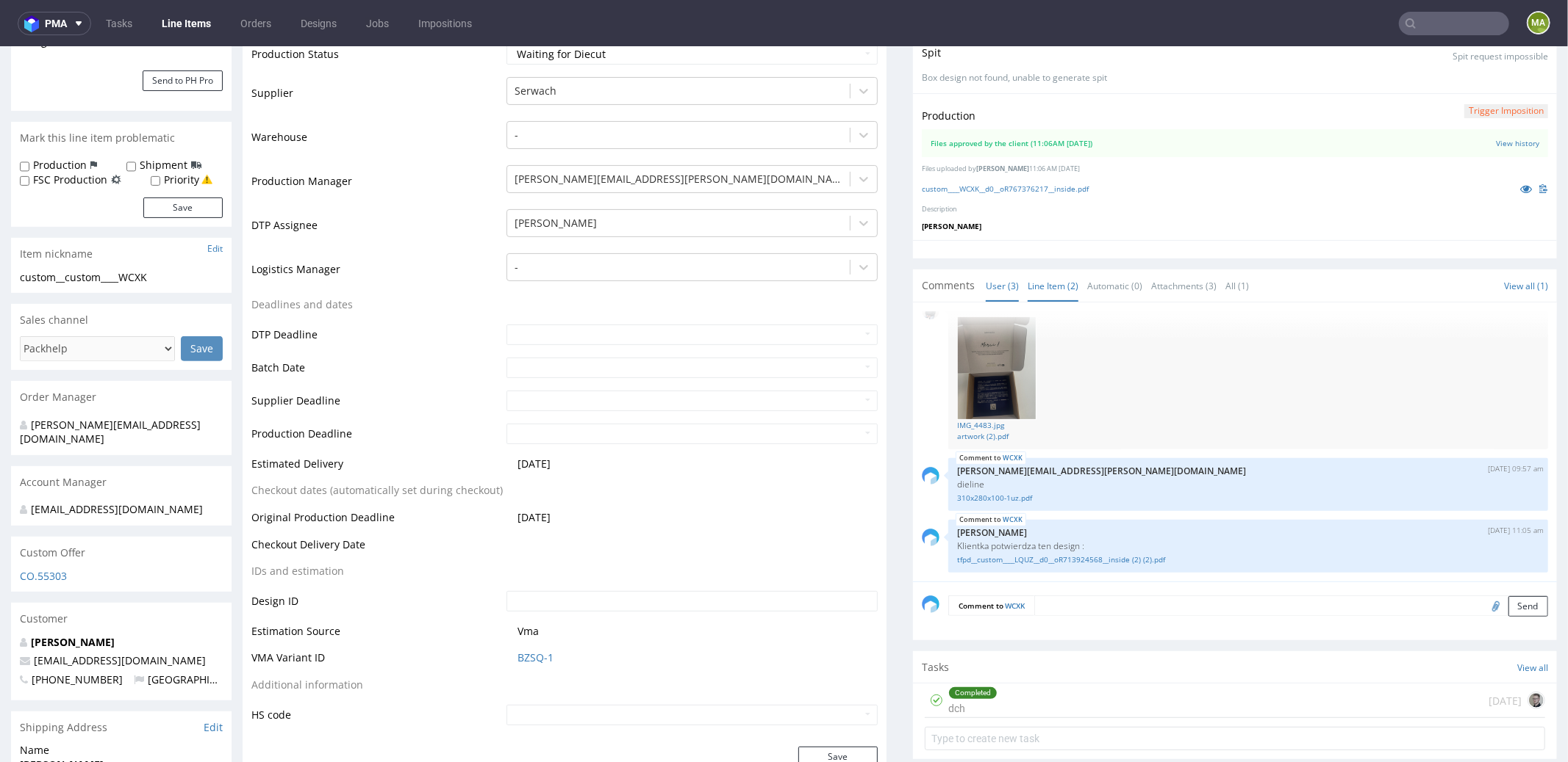
click at [1029, 291] on link "Line Item (2)" at bounding box center [1053, 284] width 51 height 31
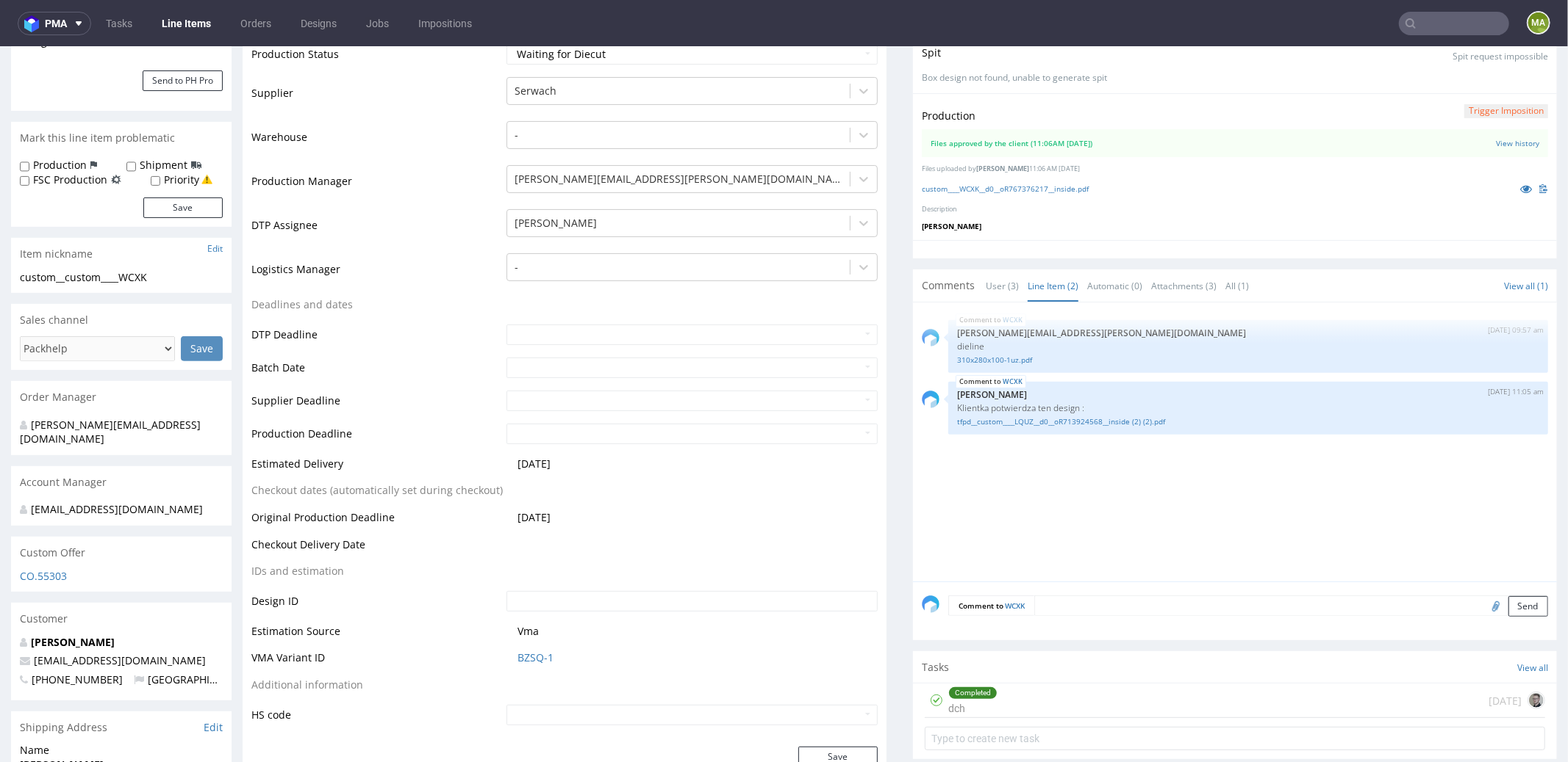
scroll to position [447, 0]
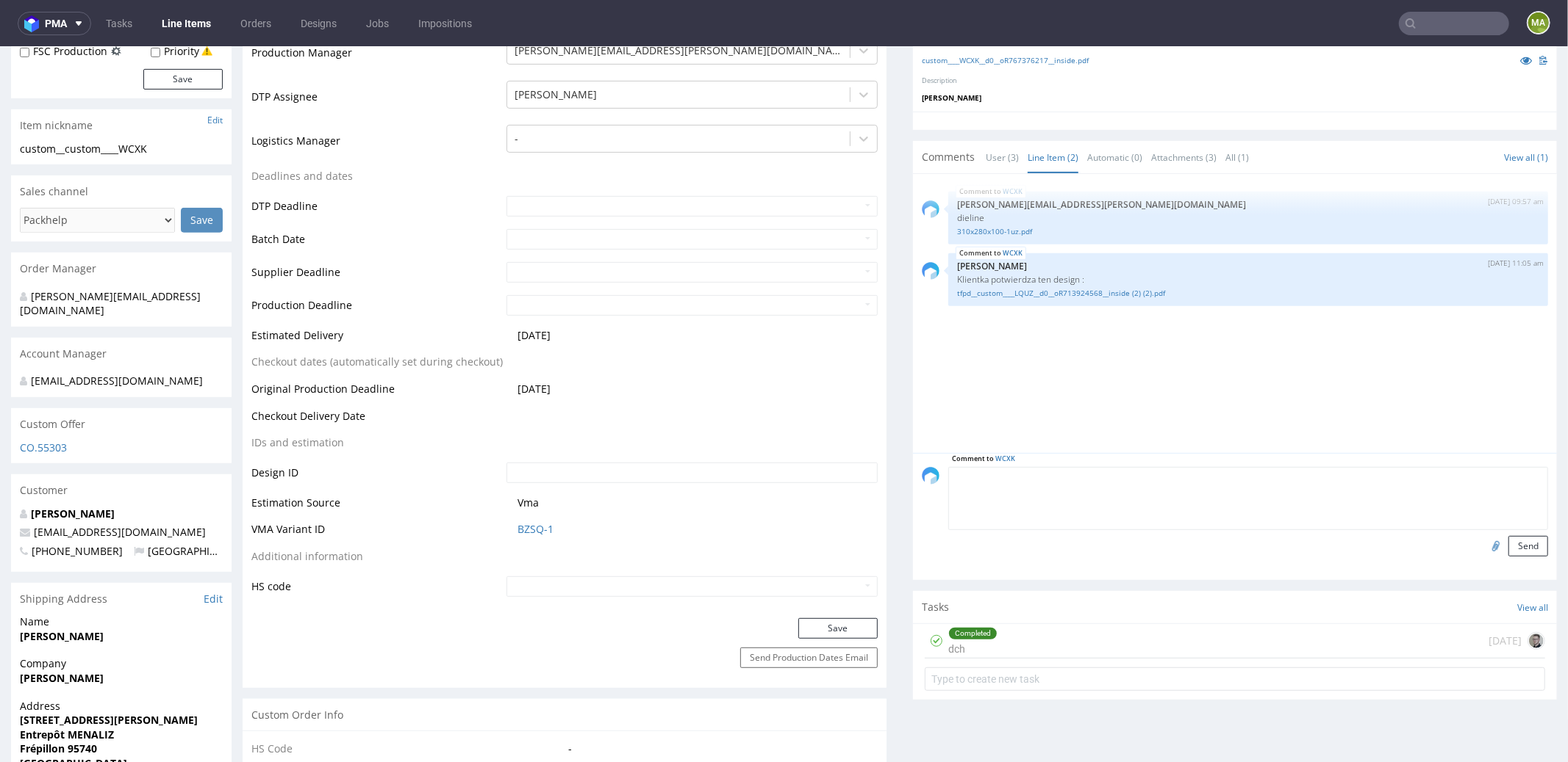
click at [1072, 478] on textarea at bounding box center [1248, 498] width 600 height 63
type textarea "correct dieline"
click at [1483, 536] on input "file" at bounding box center [1493, 545] width 20 height 19
type input "C:\fakepath\a40222-wcxk-310x280x100xe.pdf"
click at [1508, 543] on button "Send" at bounding box center [1527, 546] width 40 height 20
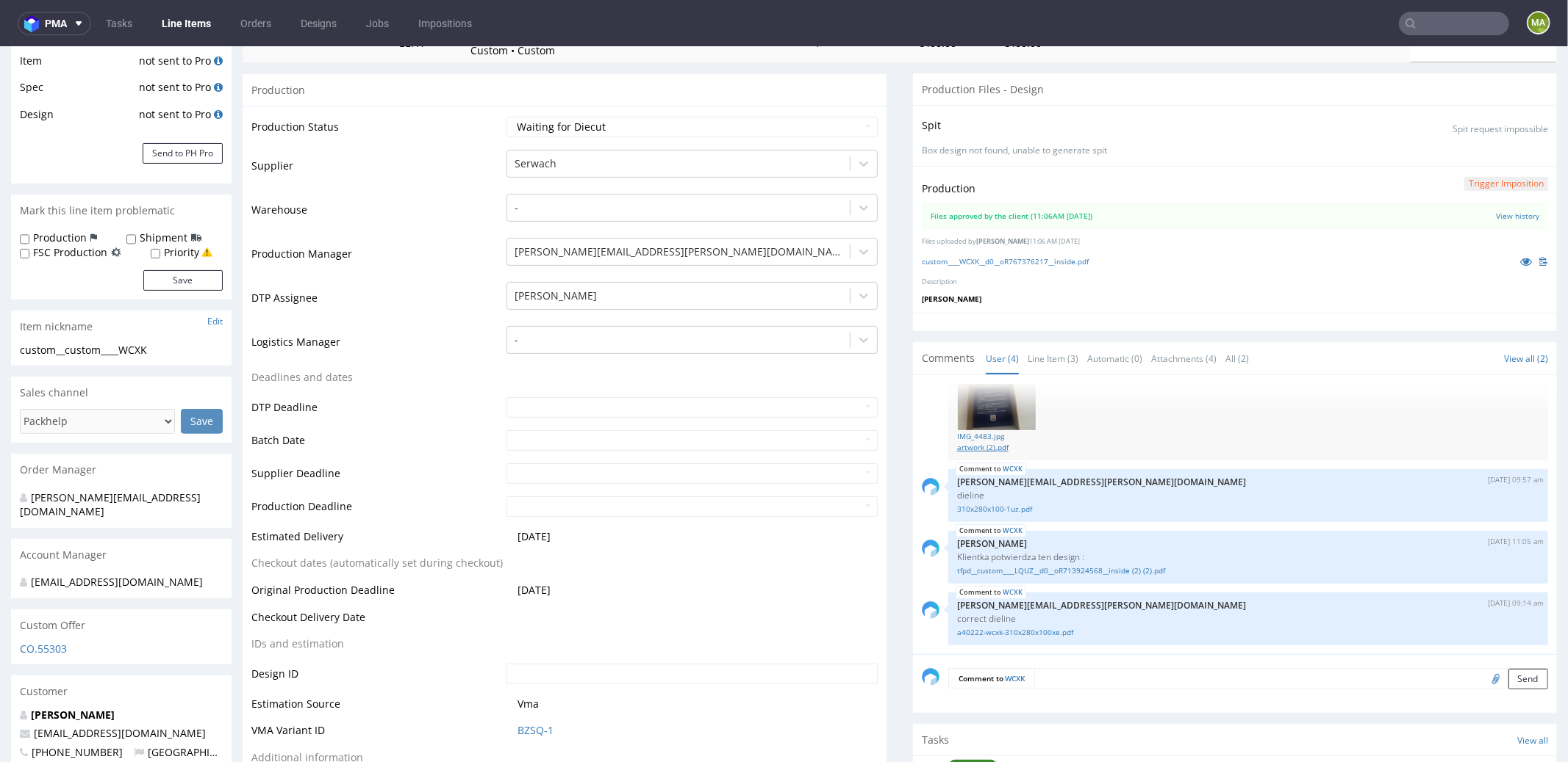
scroll to position [322, 0]
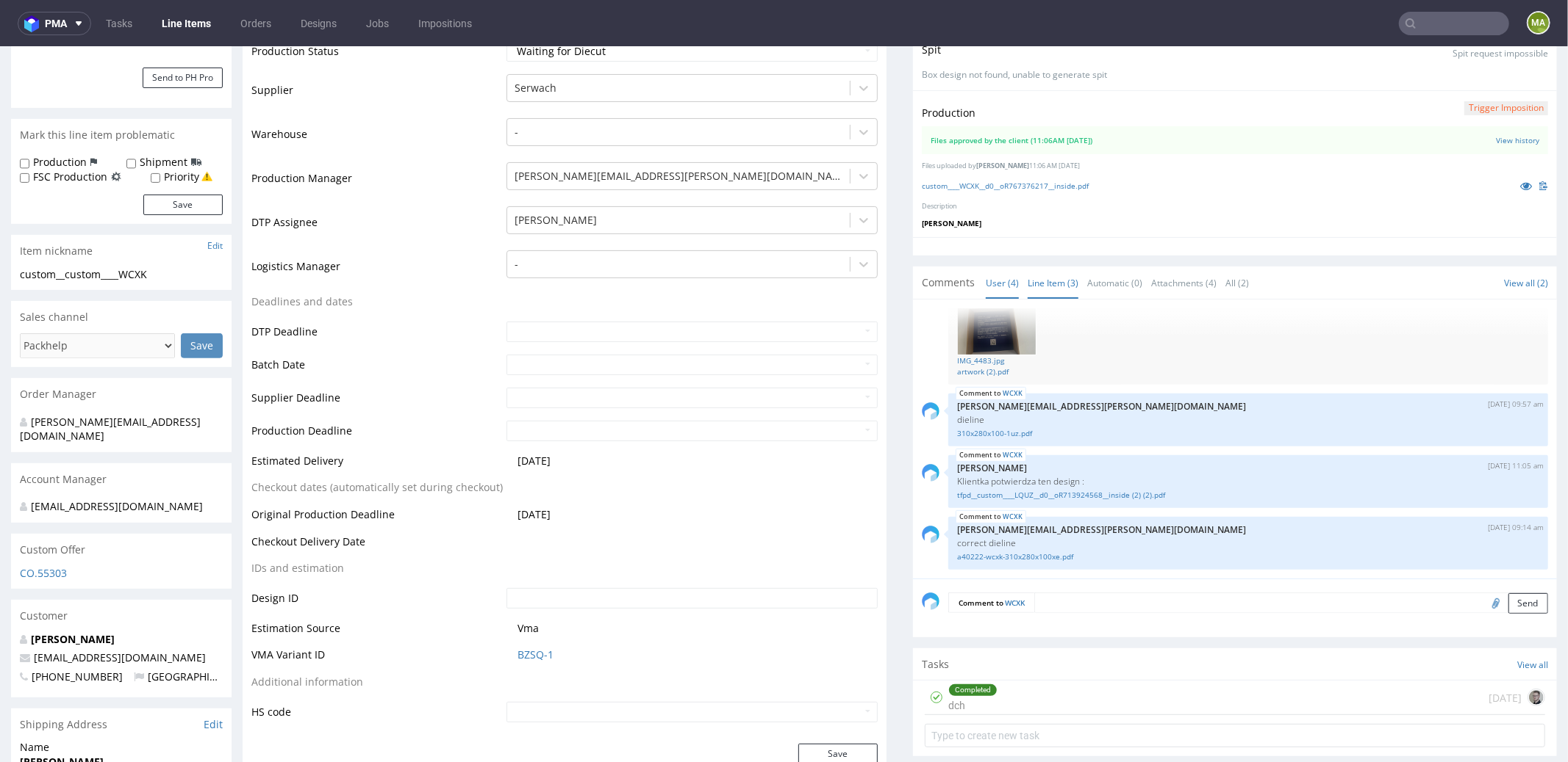
click at [1043, 273] on link "Line Item (3)" at bounding box center [1053, 282] width 51 height 31
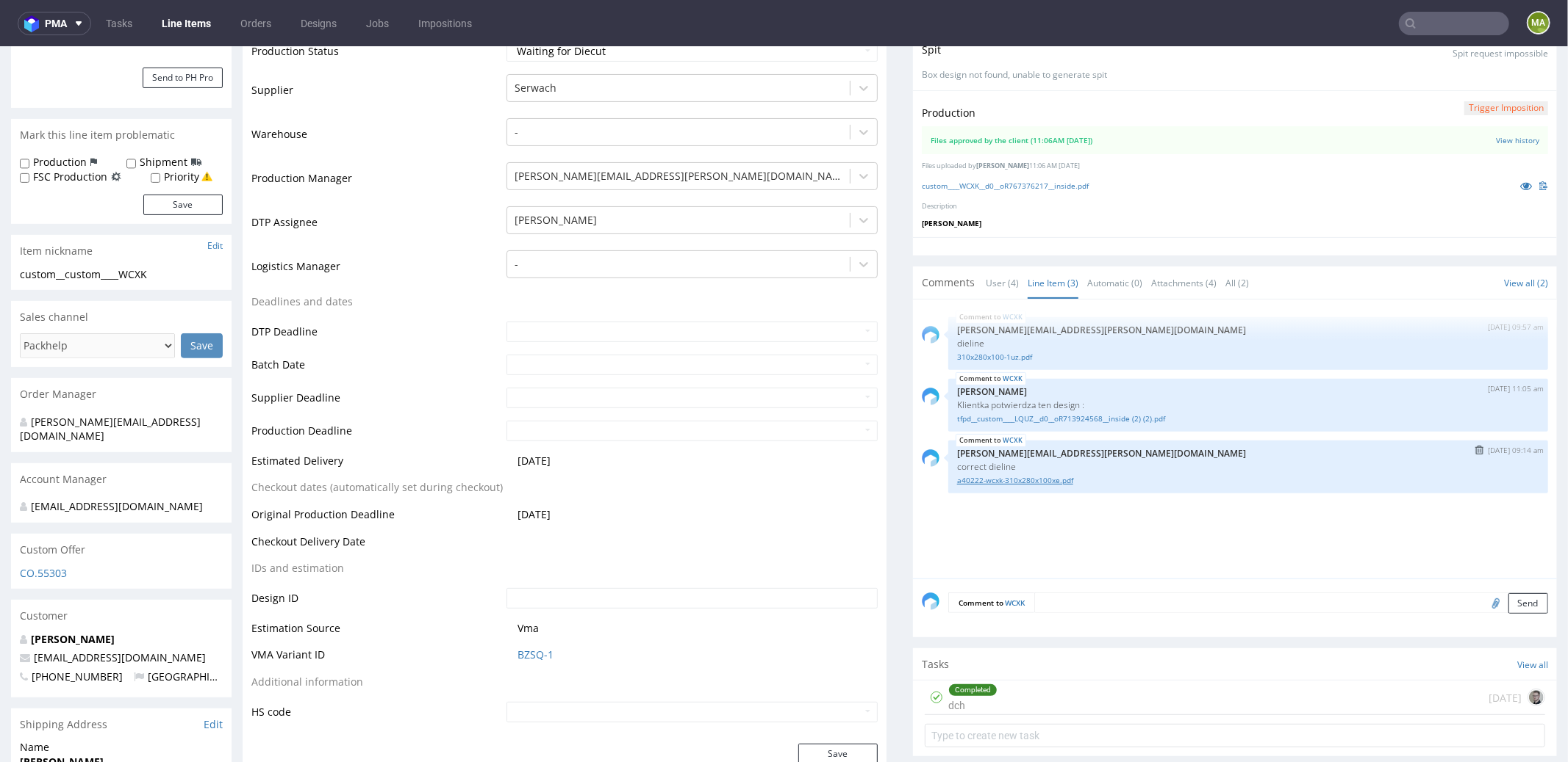
click at [1028, 474] on link "a40222-wcxk-310x280x100xe.pdf" at bounding box center [1247, 479] width 582 height 11
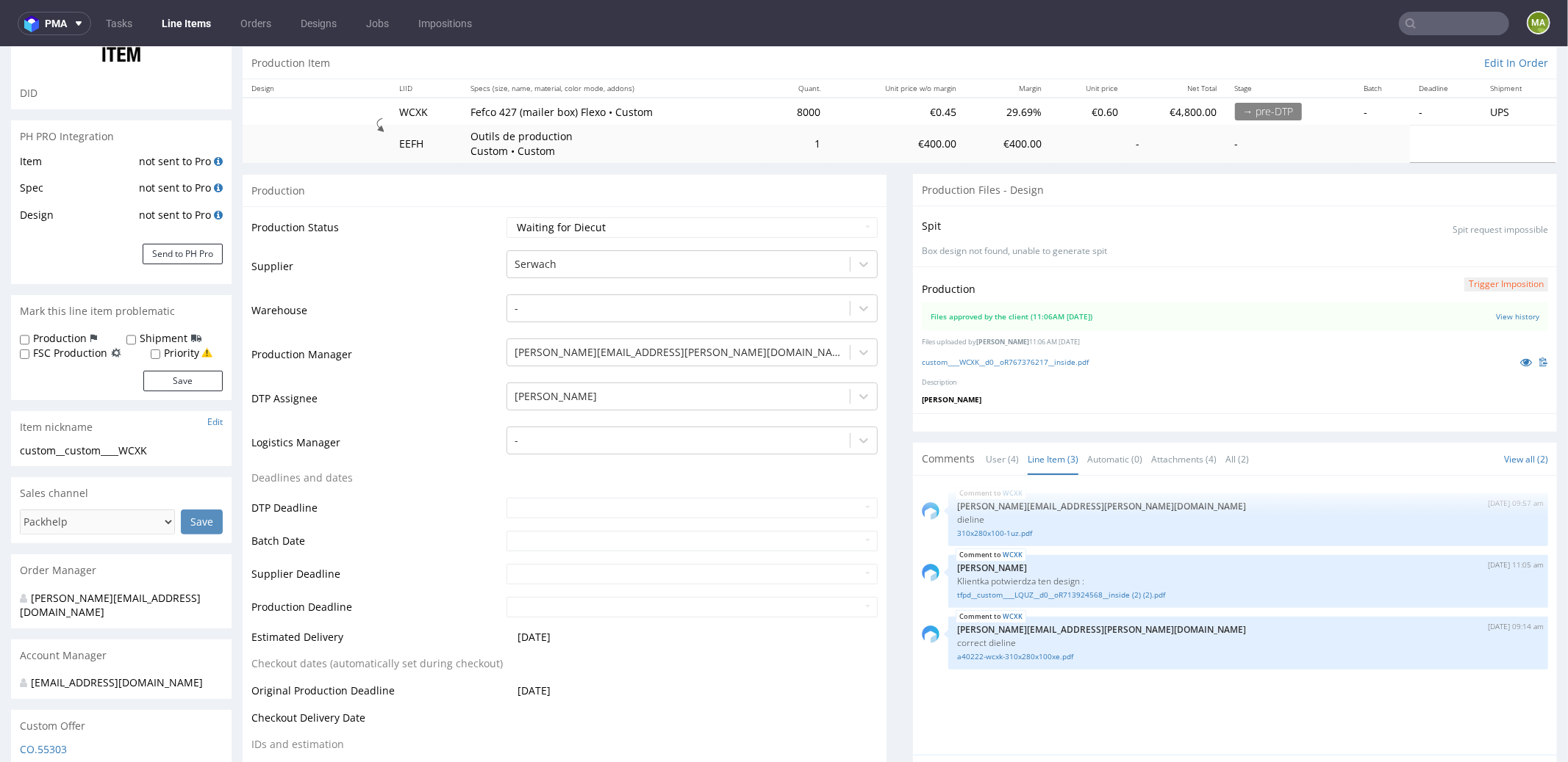
scroll to position [0, 0]
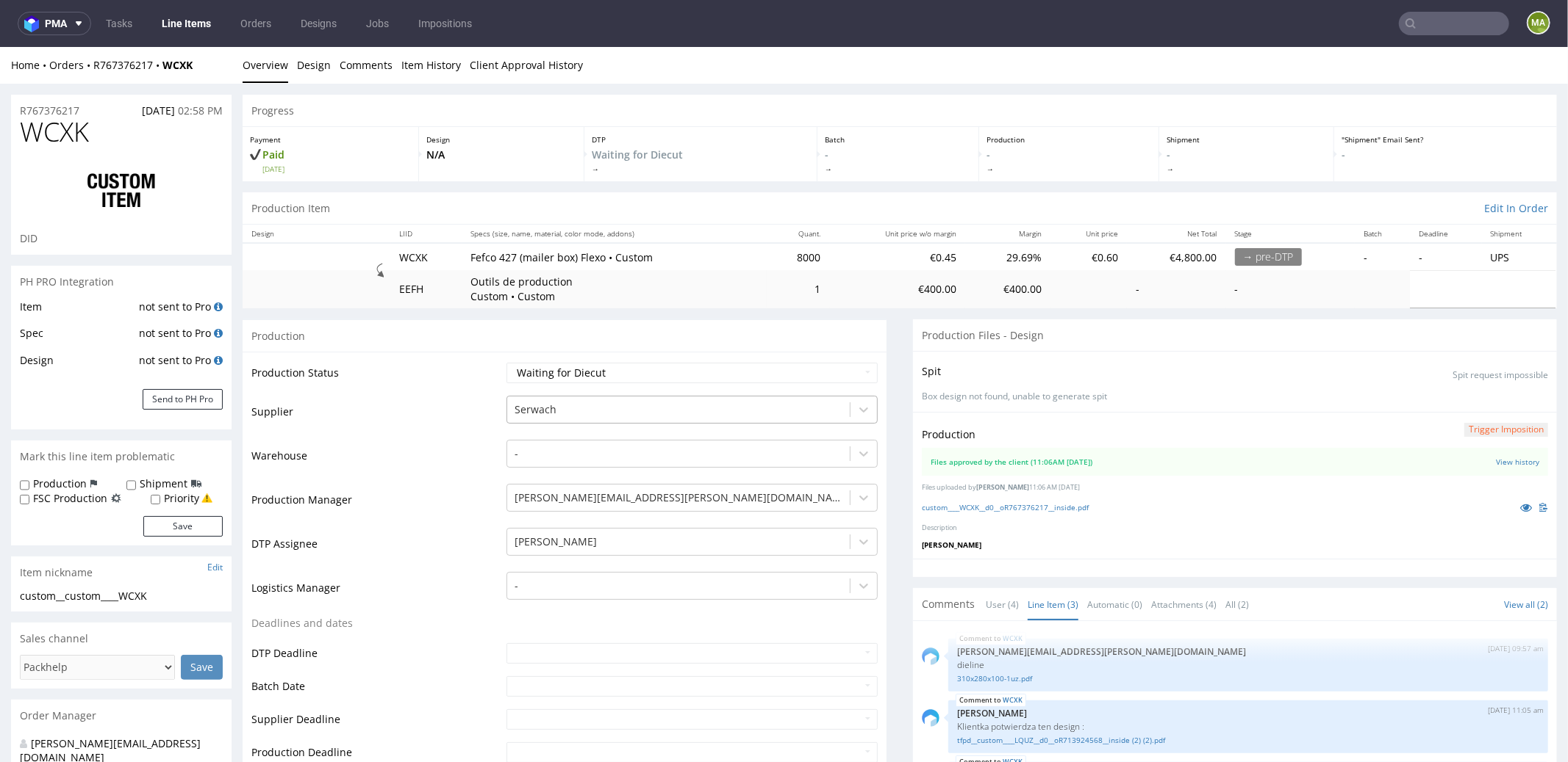
click at [564, 395] on div "Serwach" at bounding box center [692, 408] width 372 height 28
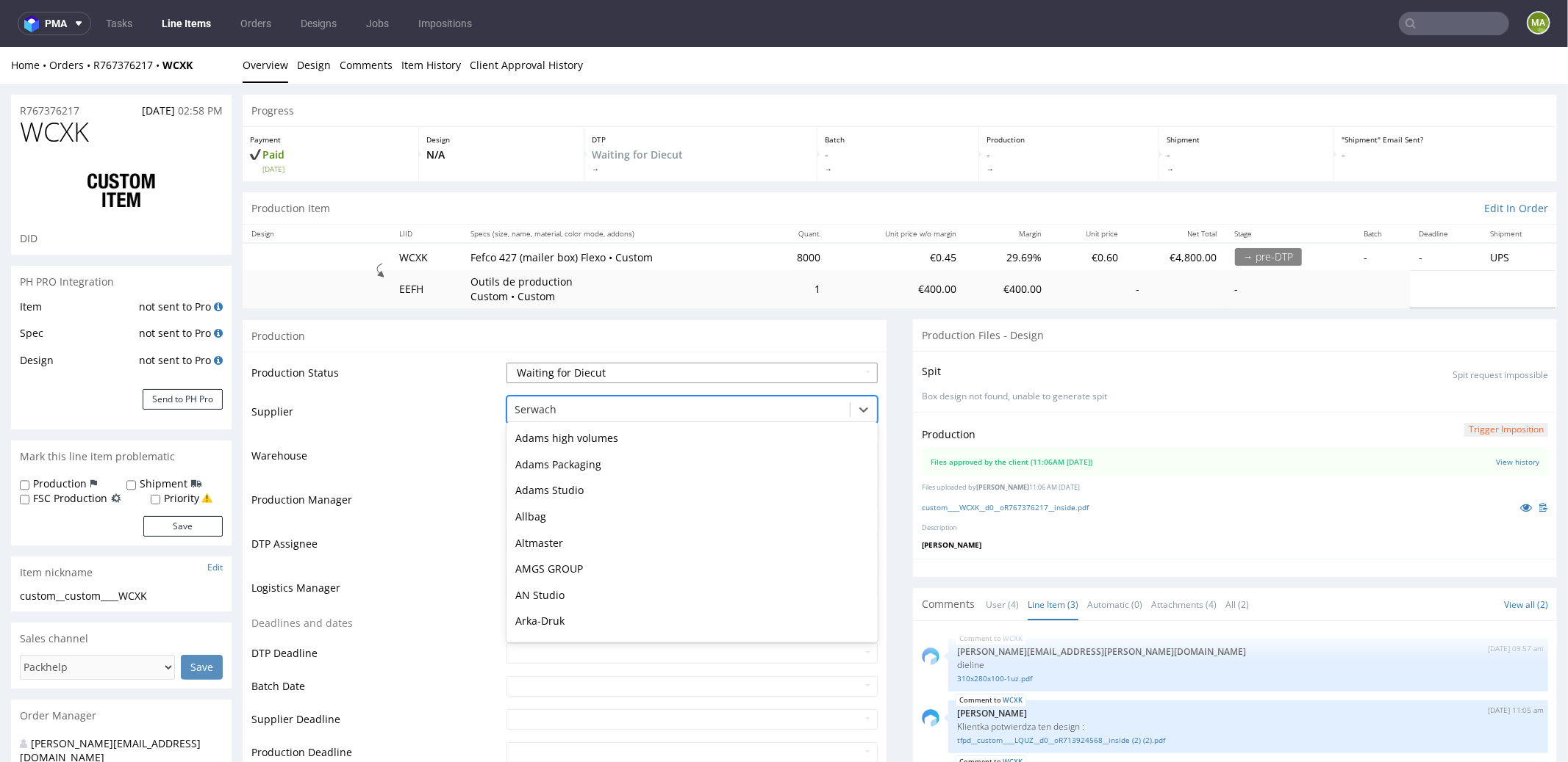
click at [564, 377] on select "Waiting for Artwork Waiting for Diecut Waiting for Mockup Waiting for DTP Waiti…" at bounding box center [692, 372] width 372 height 20
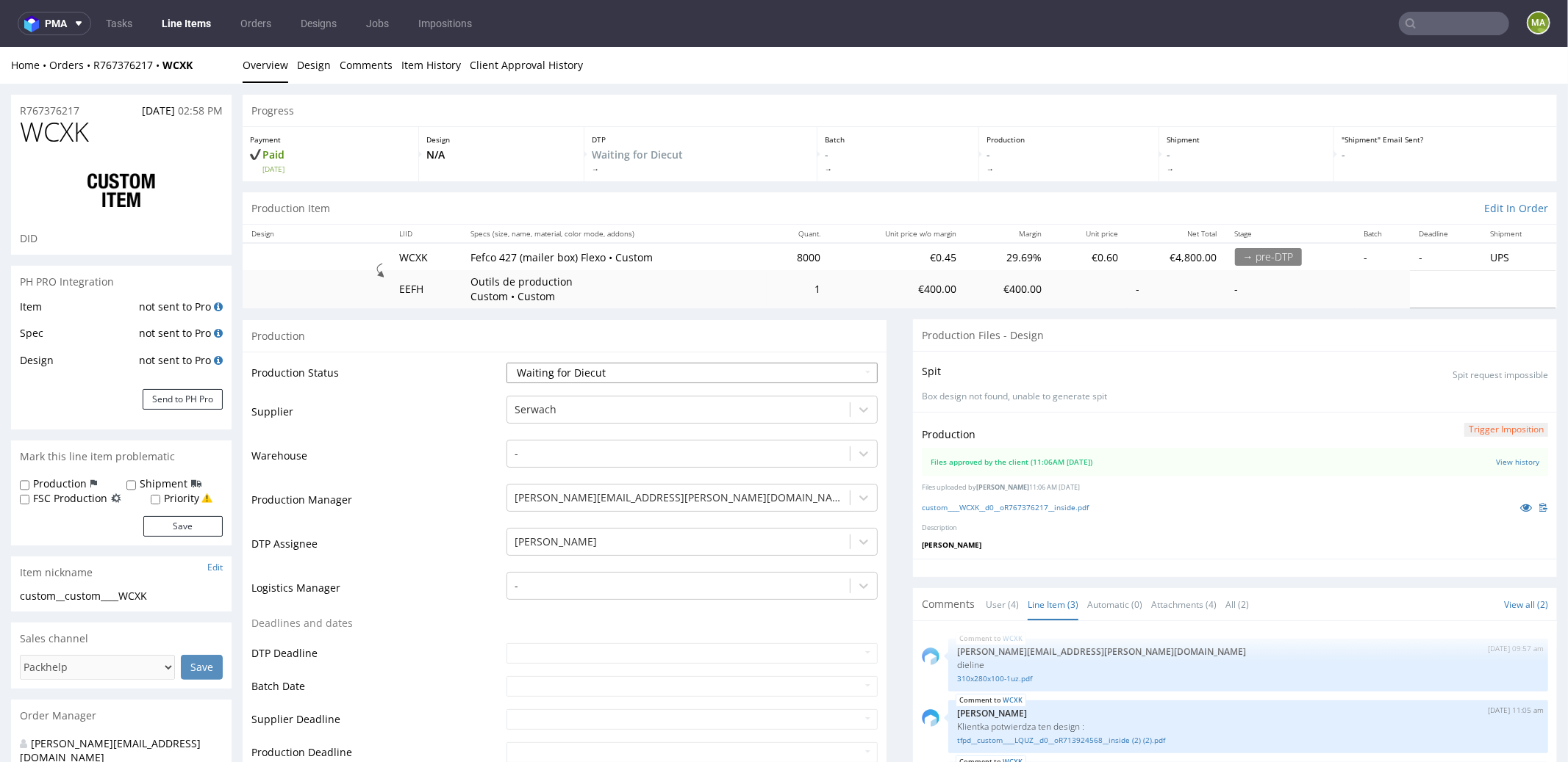
select select "dtp_waiting_for_check"
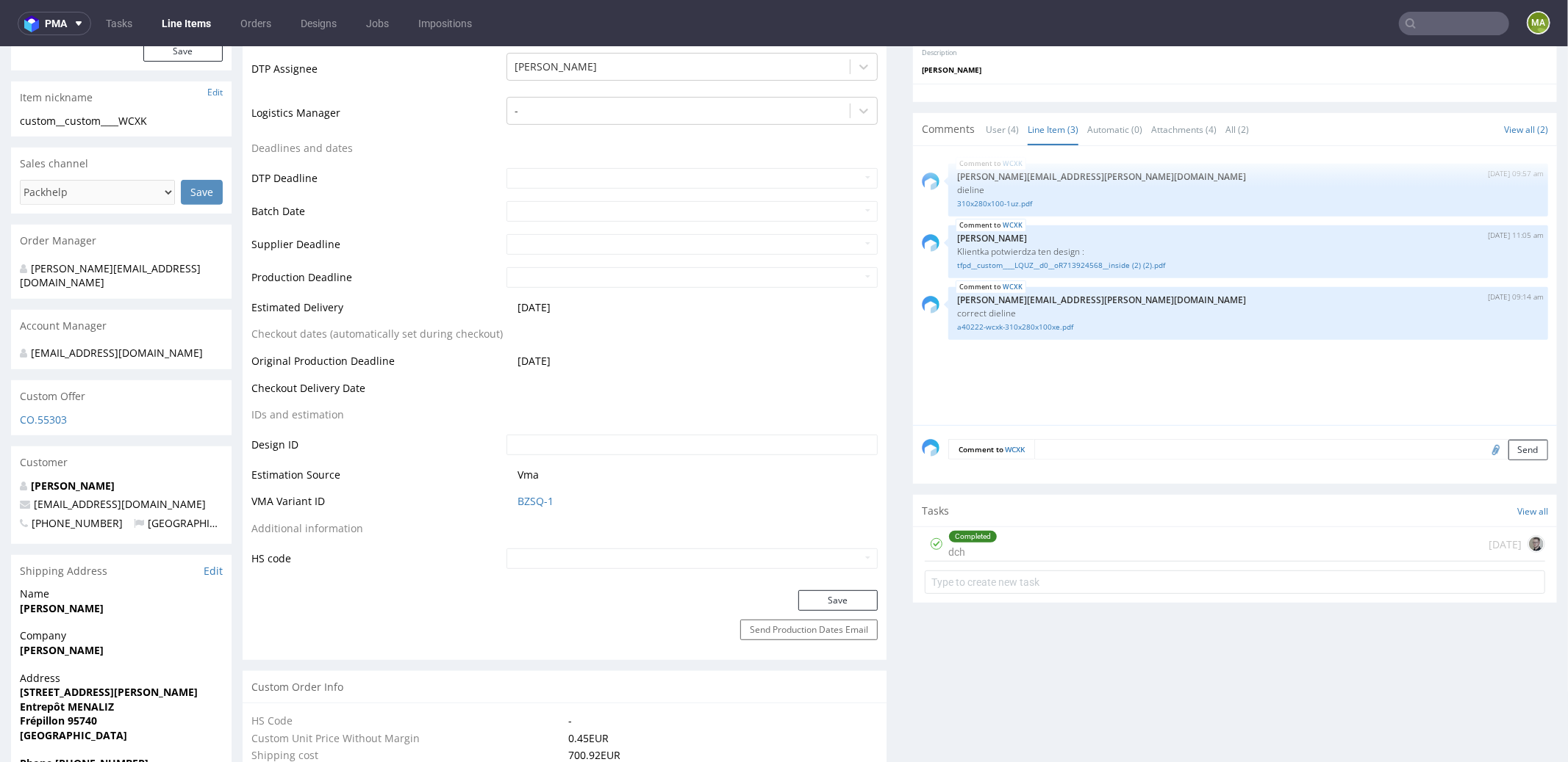
scroll to position [666, 0]
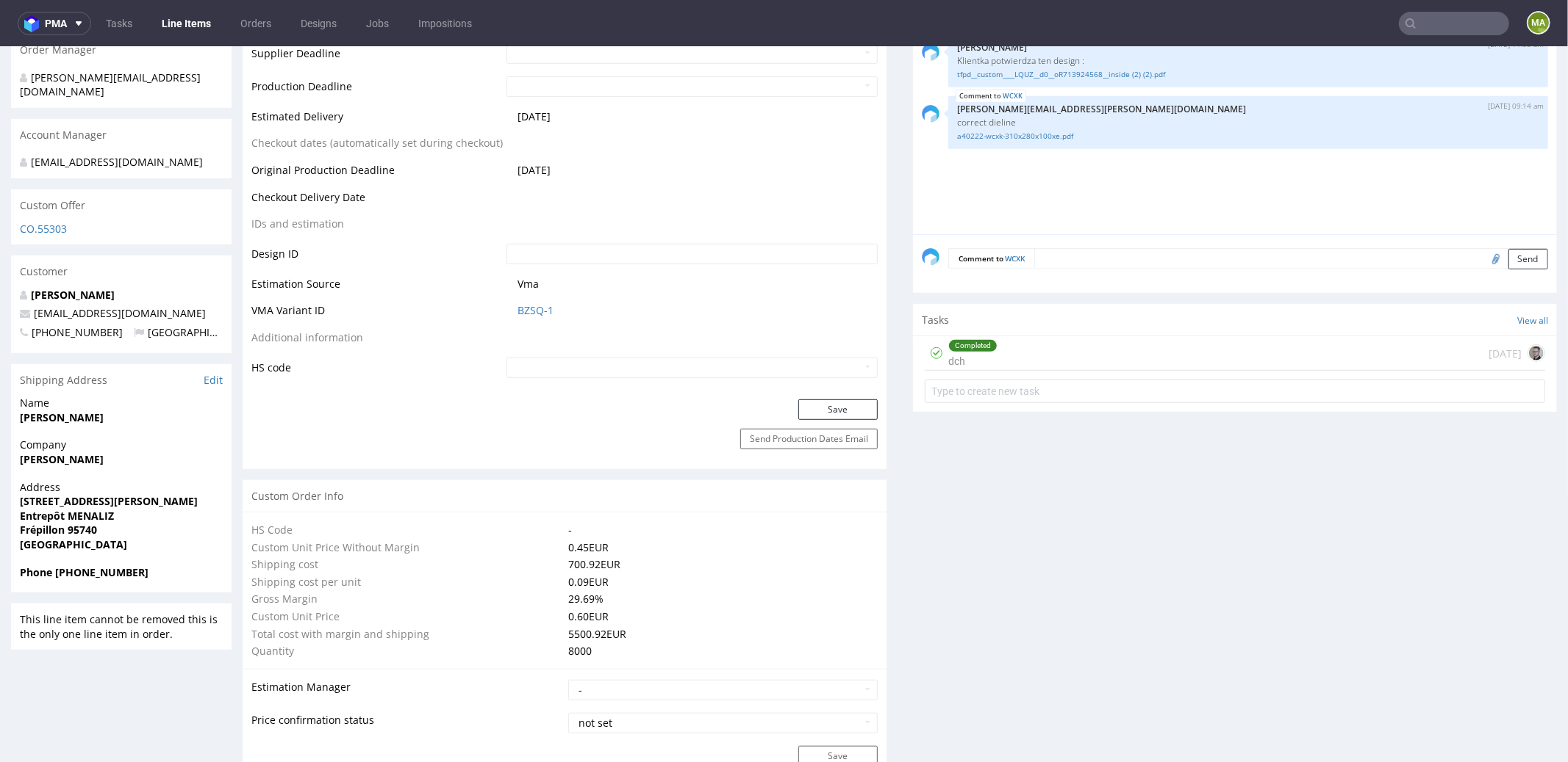
click at [834, 417] on div "Save" at bounding box center [564, 413] width 643 height 30
click at [834, 404] on button "Save" at bounding box center [838, 409] width 79 height 20
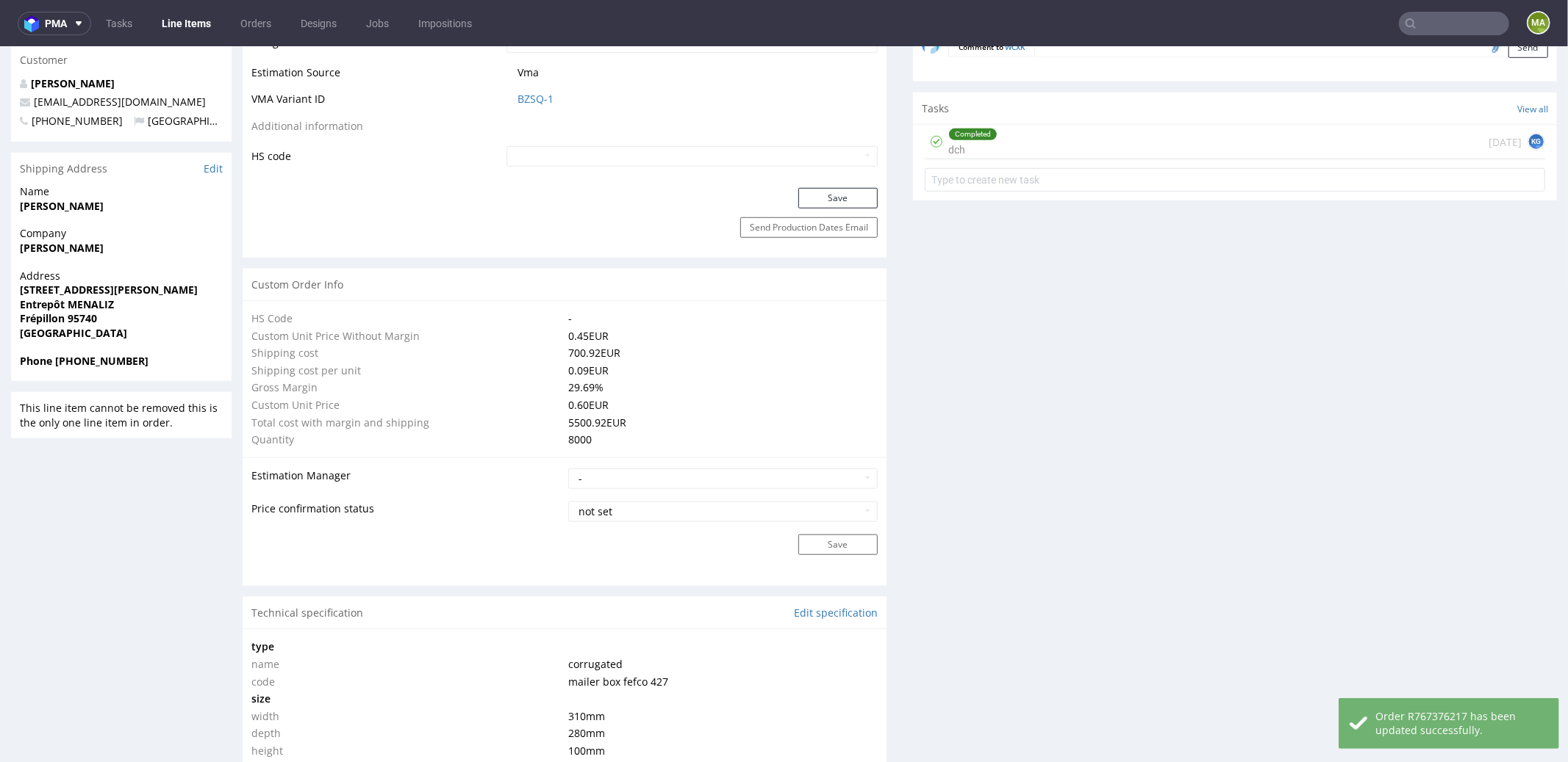
scroll to position [0, 0]
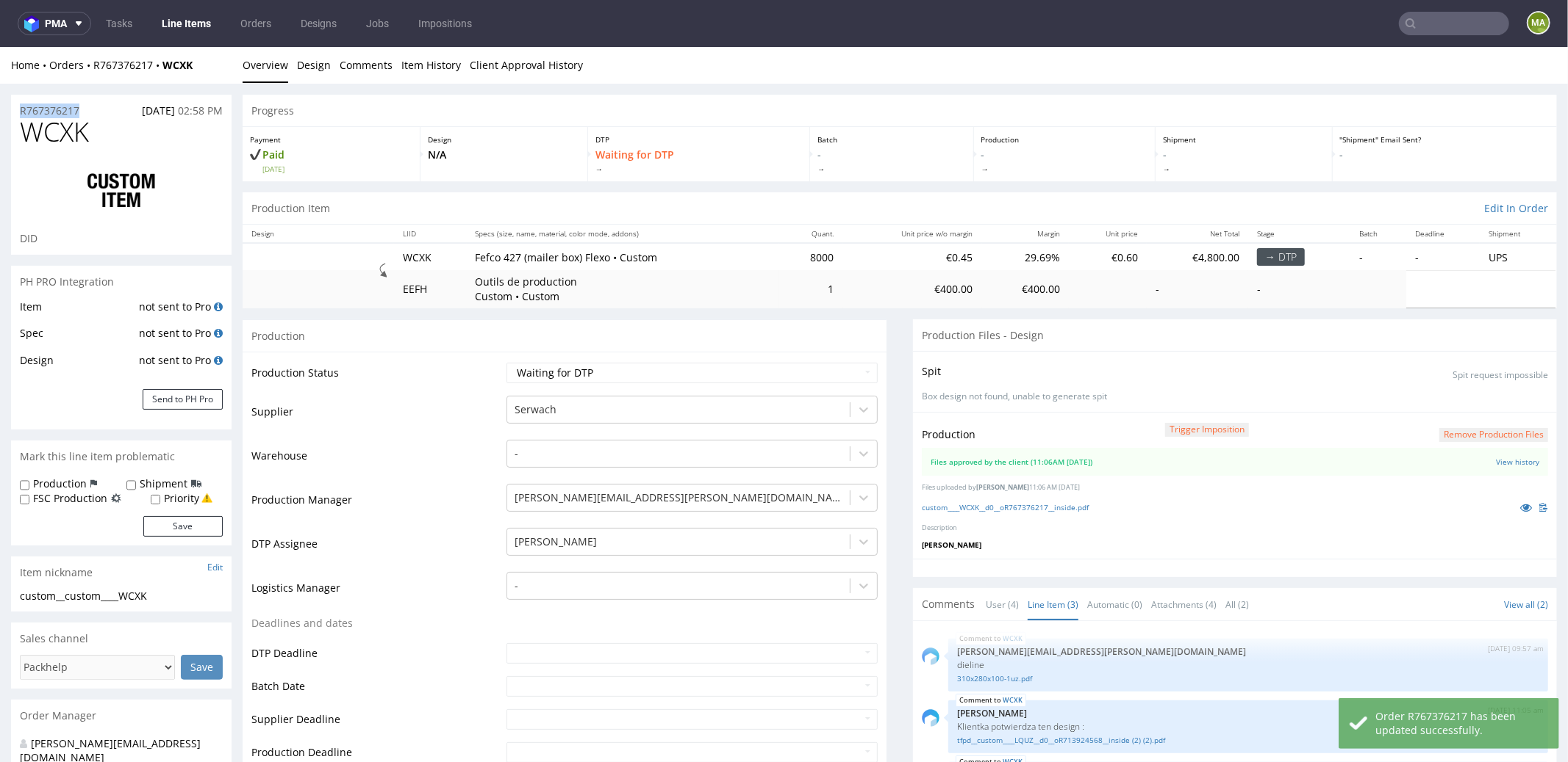
drag, startPoint x: 94, startPoint y: 107, endPoint x: 0, endPoint y: 109, distance: 94.0
copy p "R767376217"
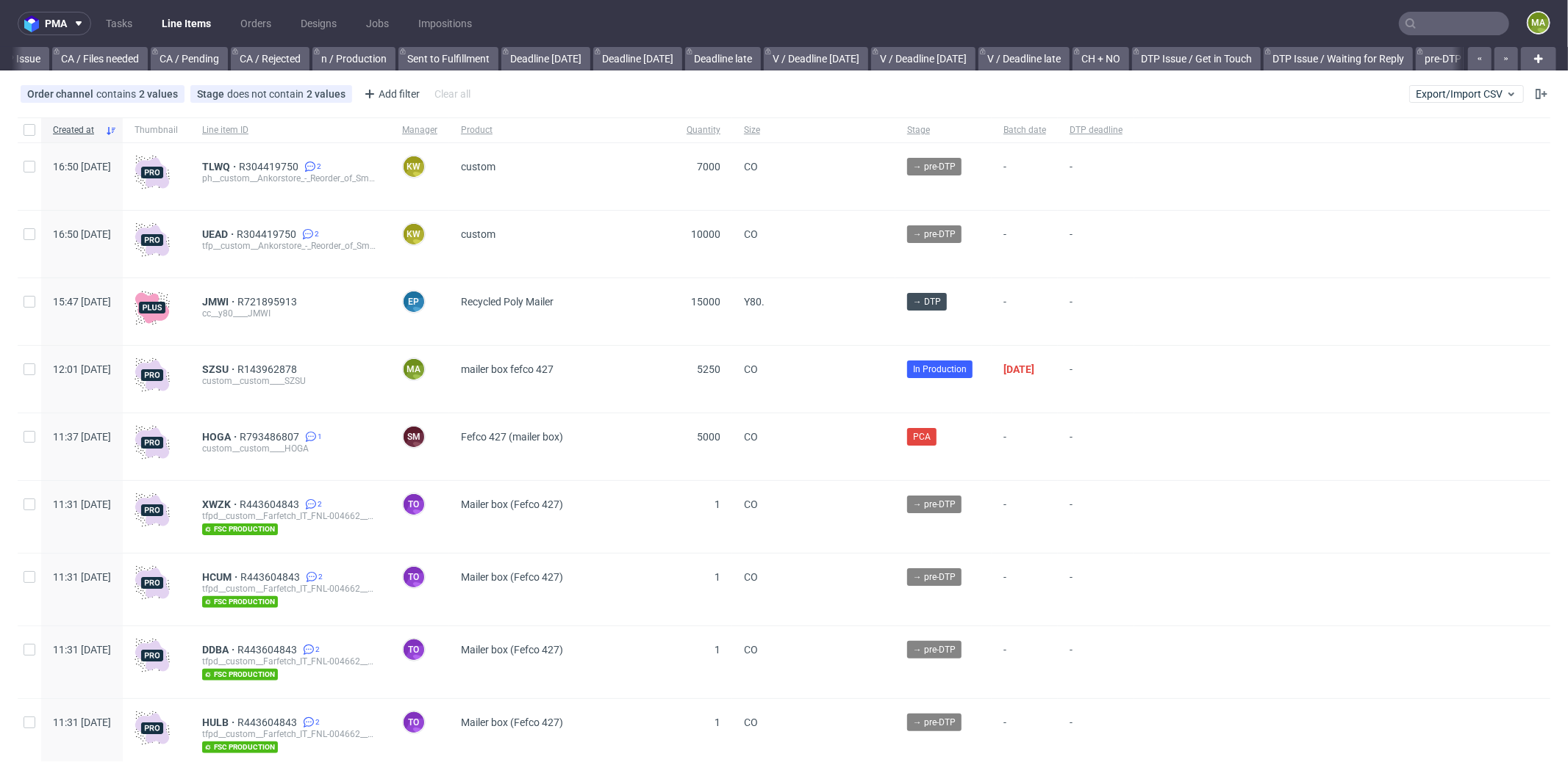
scroll to position [0, 1268]
click at [399, 94] on div "Add filter" at bounding box center [390, 94] width 65 height 24
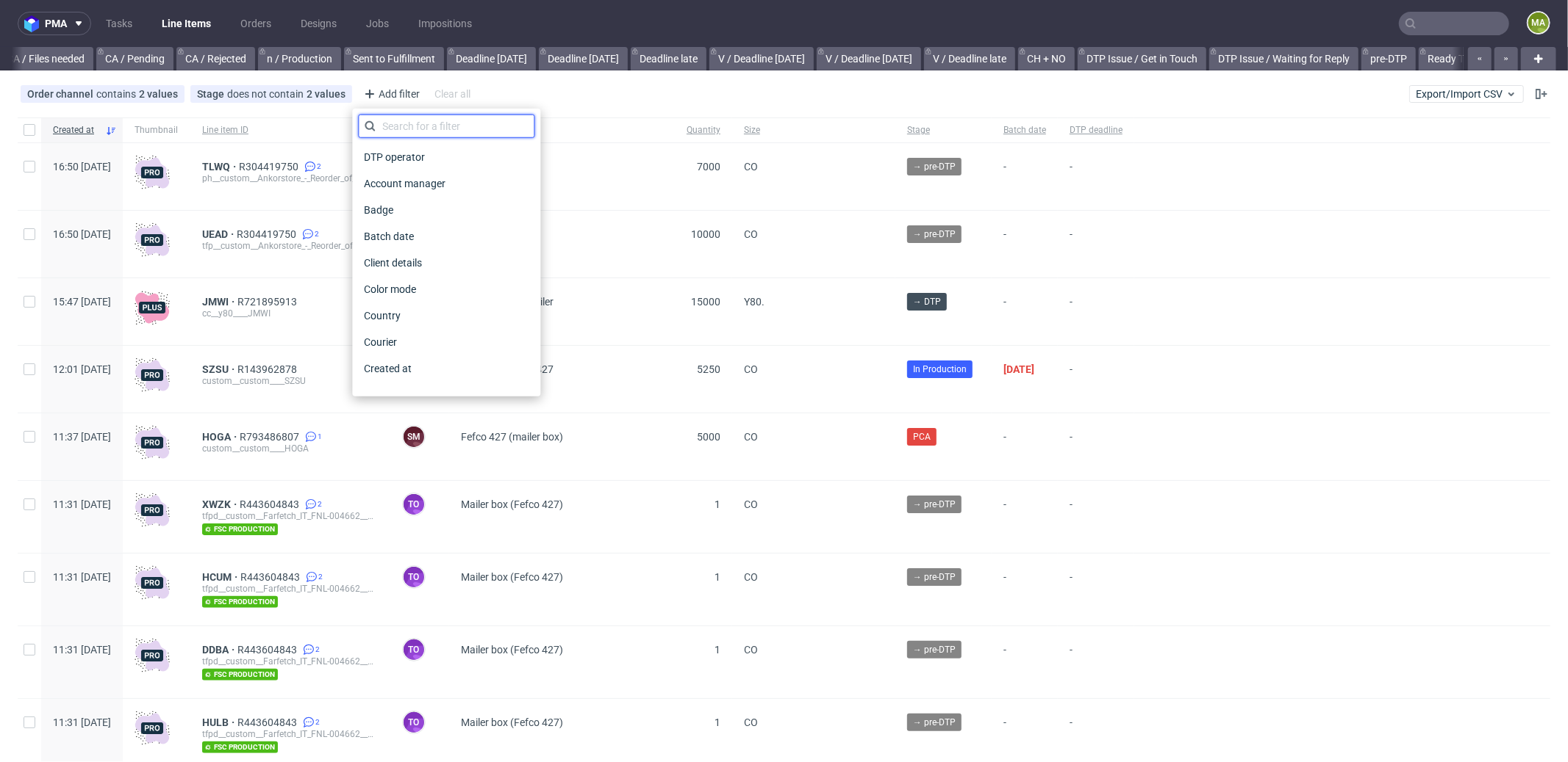
scroll to position [0, 1268]
click at [426, 128] on input "text" at bounding box center [446, 127] width 176 height 24
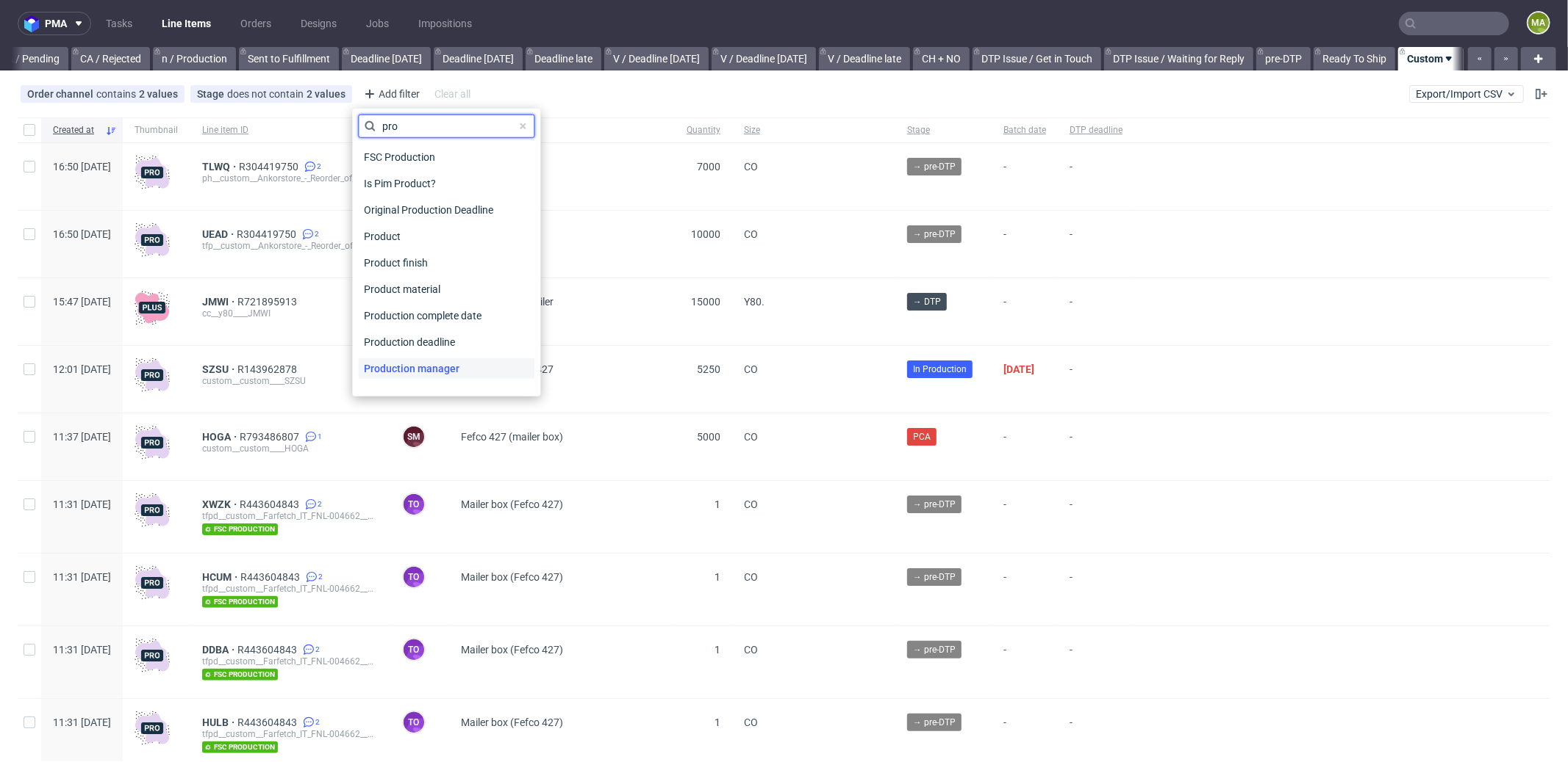
type input "pro"
click at [428, 369] on span "Production manager" at bounding box center [411, 369] width 107 height 20
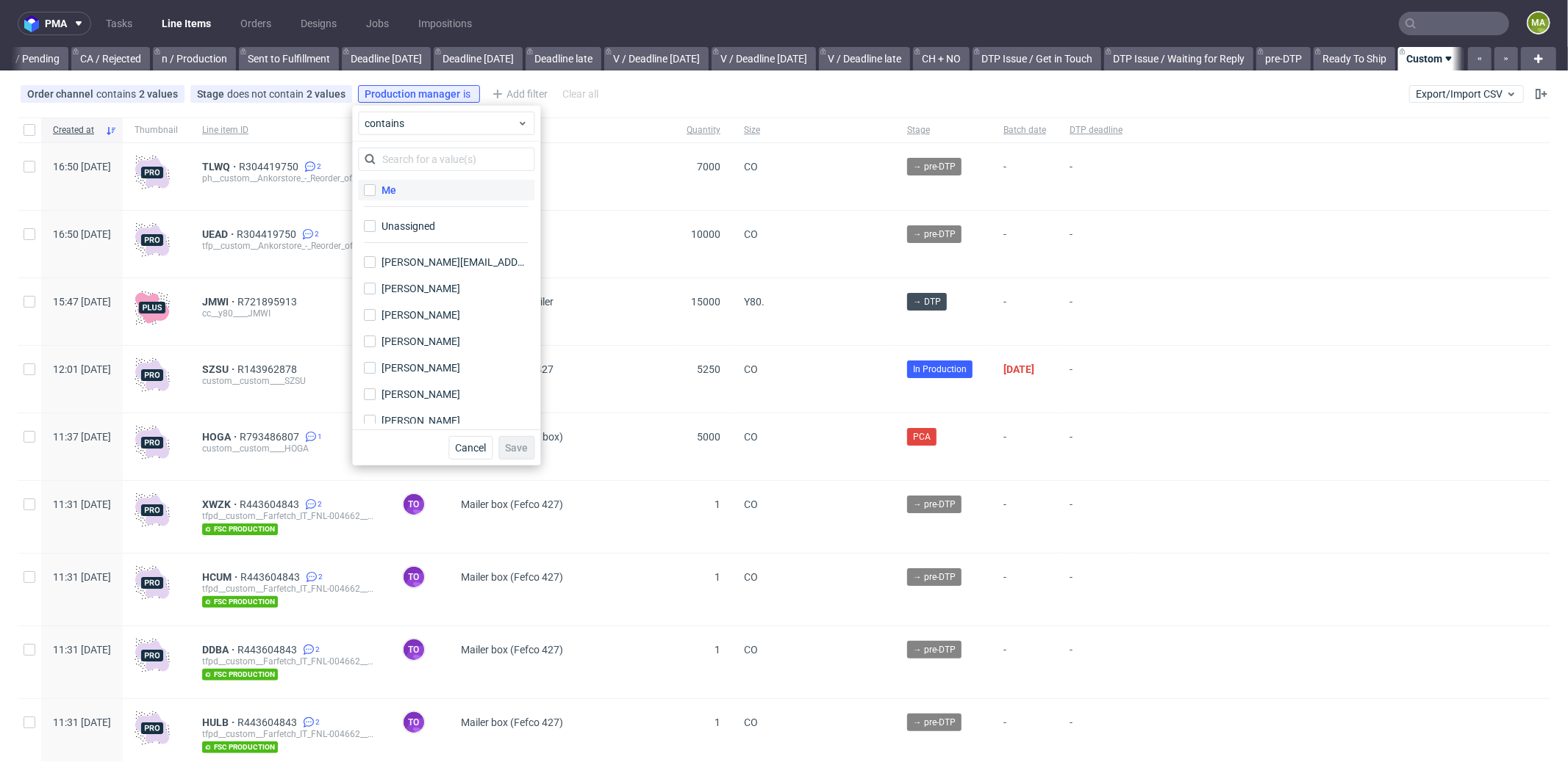
click at [405, 186] on label "Me" at bounding box center [446, 190] width 176 height 20
click at [376, 186] on input "Me" at bounding box center [370, 190] width 12 height 12
checkbox input "true"
click at [513, 445] on span "Save" at bounding box center [516, 448] width 23 height 10
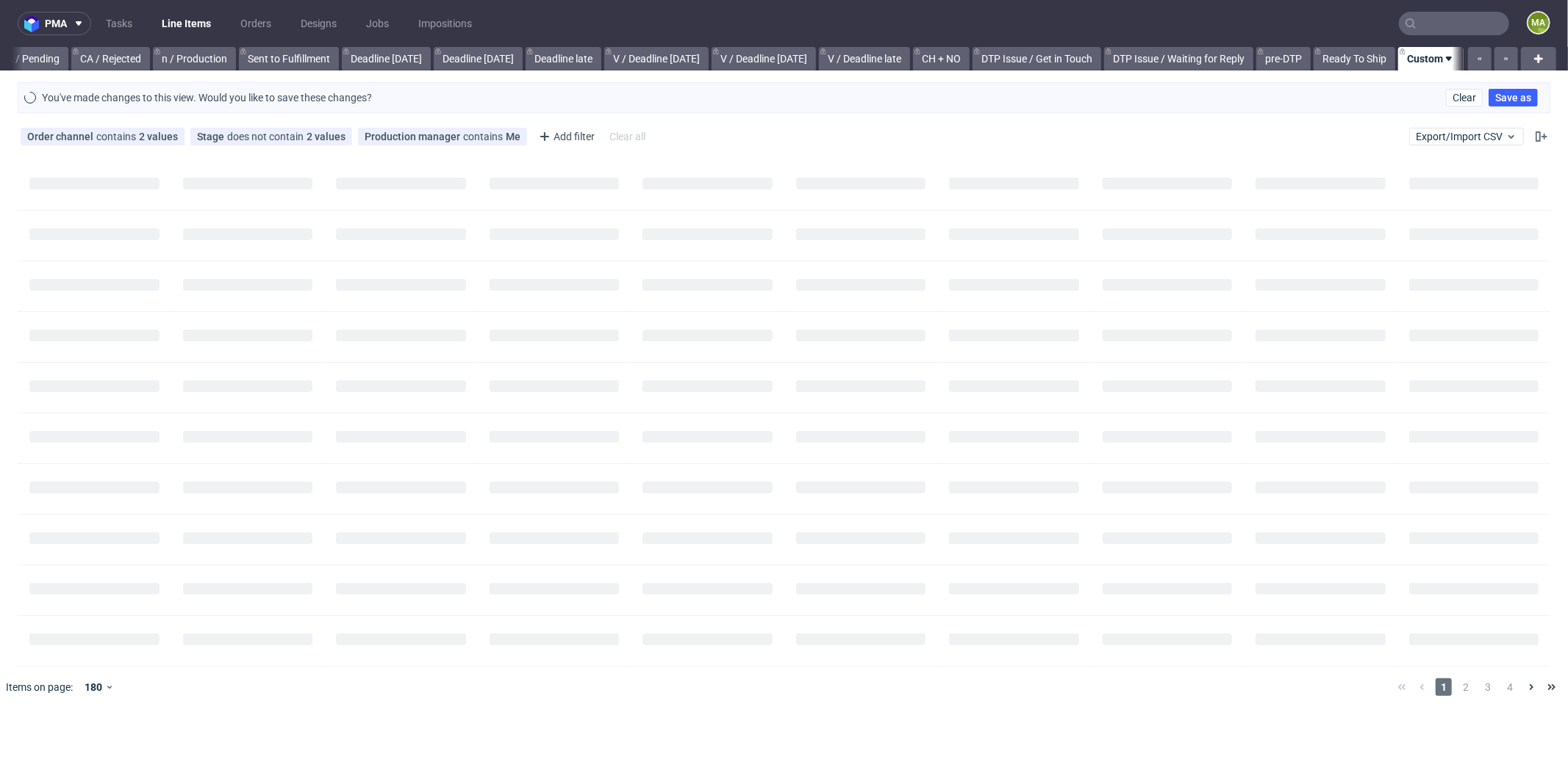
scroll to position [0, 1256]
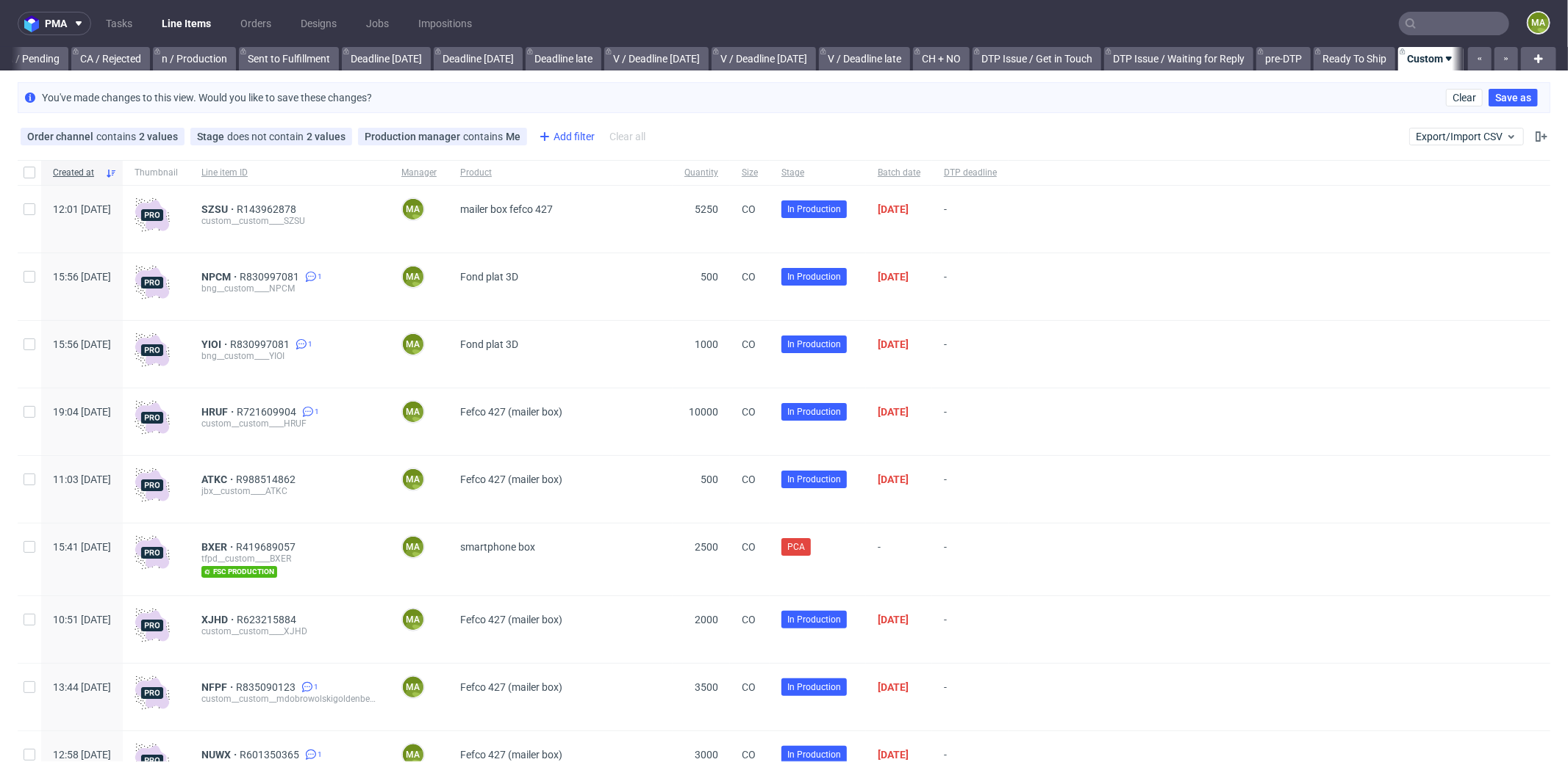
click at [578, 136] on div "Add filter" at bounding box center [565, 137] width 65 height 24
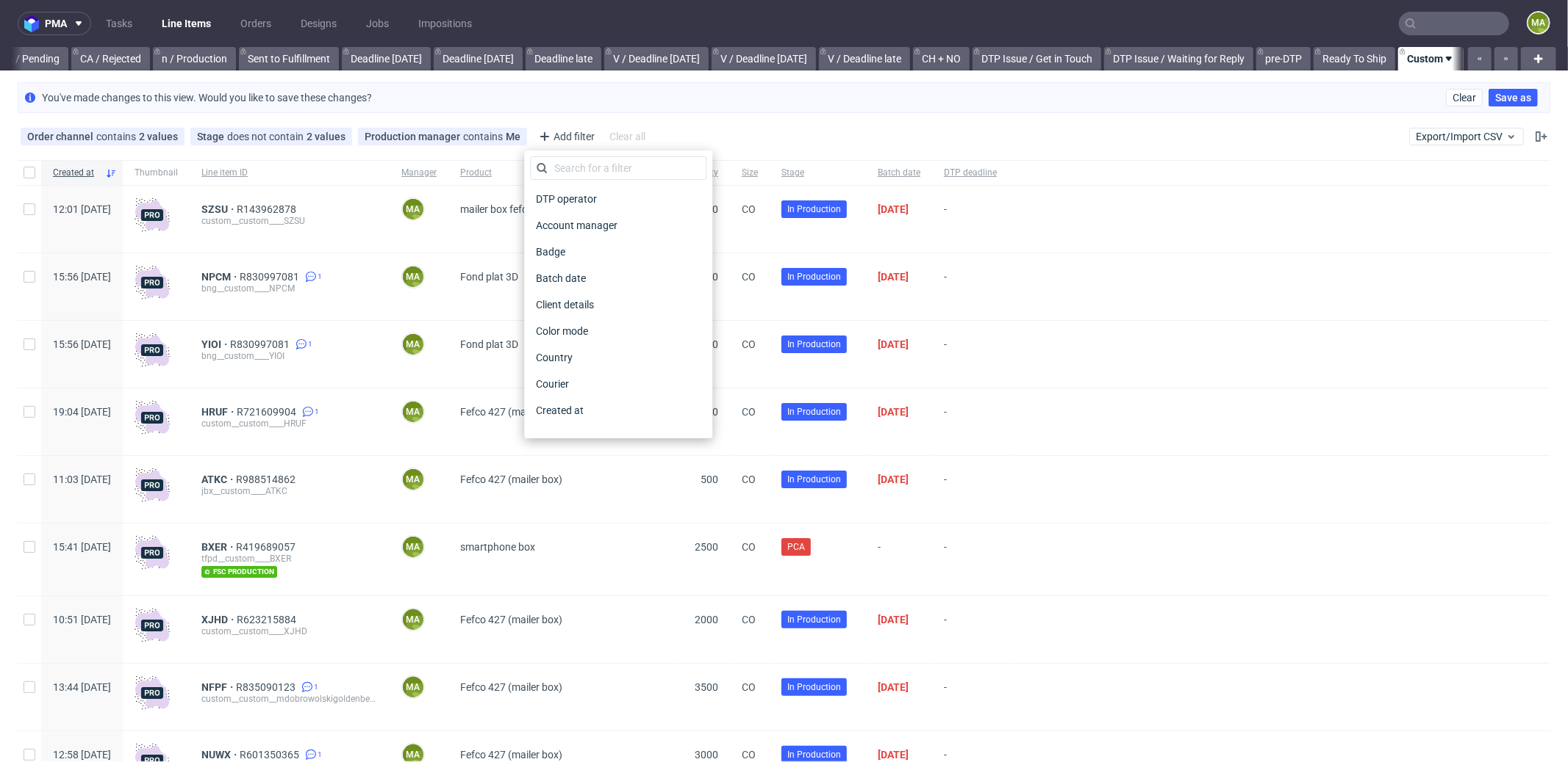
click at [601, 184] on div "DTP operator Account manager Badge Batch date Client details Color mode Country…" at bounding box center [618, 294] width 176 height 276
click at [598, 167] on input "text" at bounding box center [618, 168] width 176 height 24
type input "pro"
click at [601, 388] on span "Production deadline" at bounding box center [583, 384] width 106 height 20
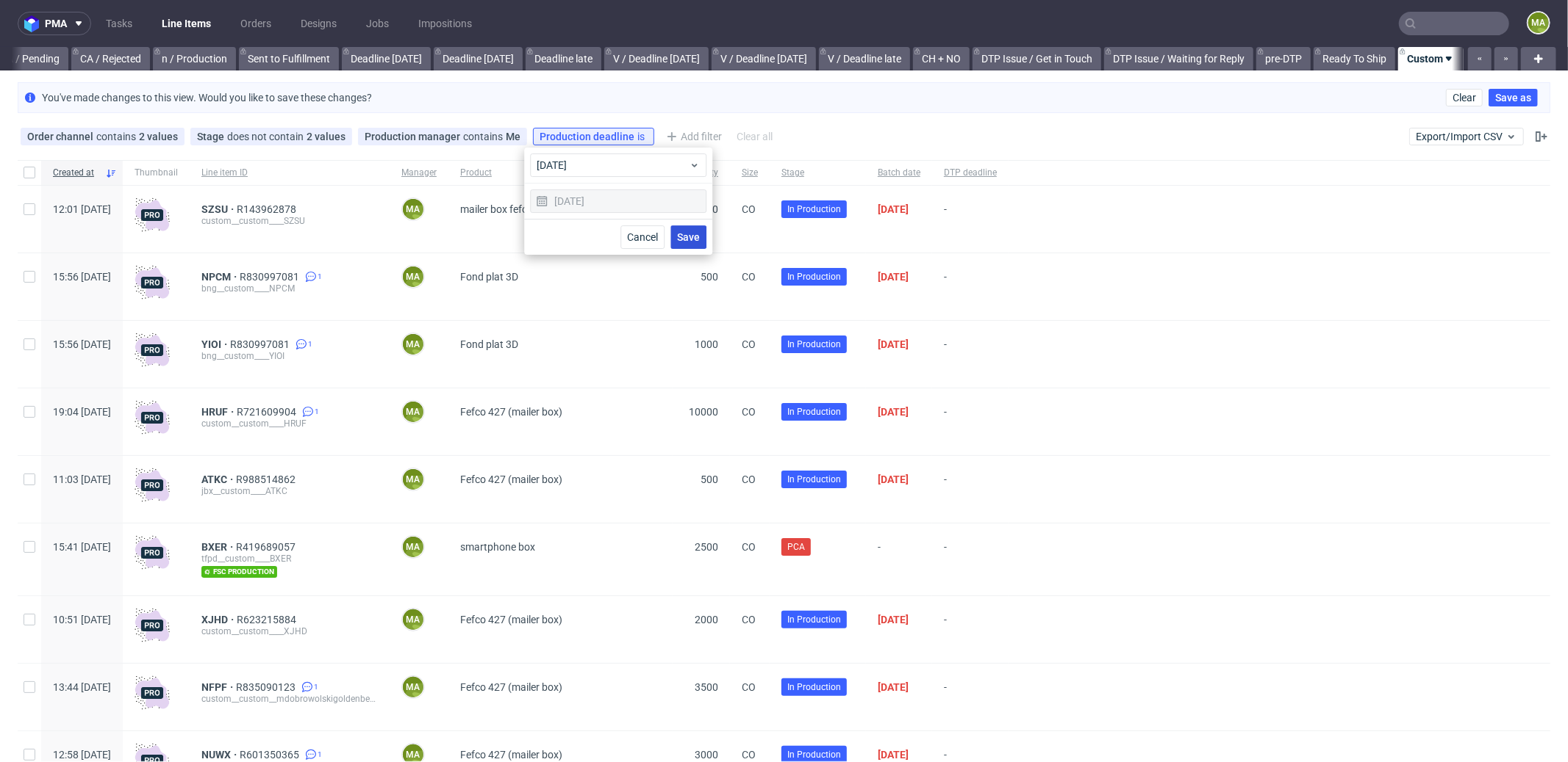
click at [696, 233] on span "Save" at bounding box center [688, 237] width 23 height 10
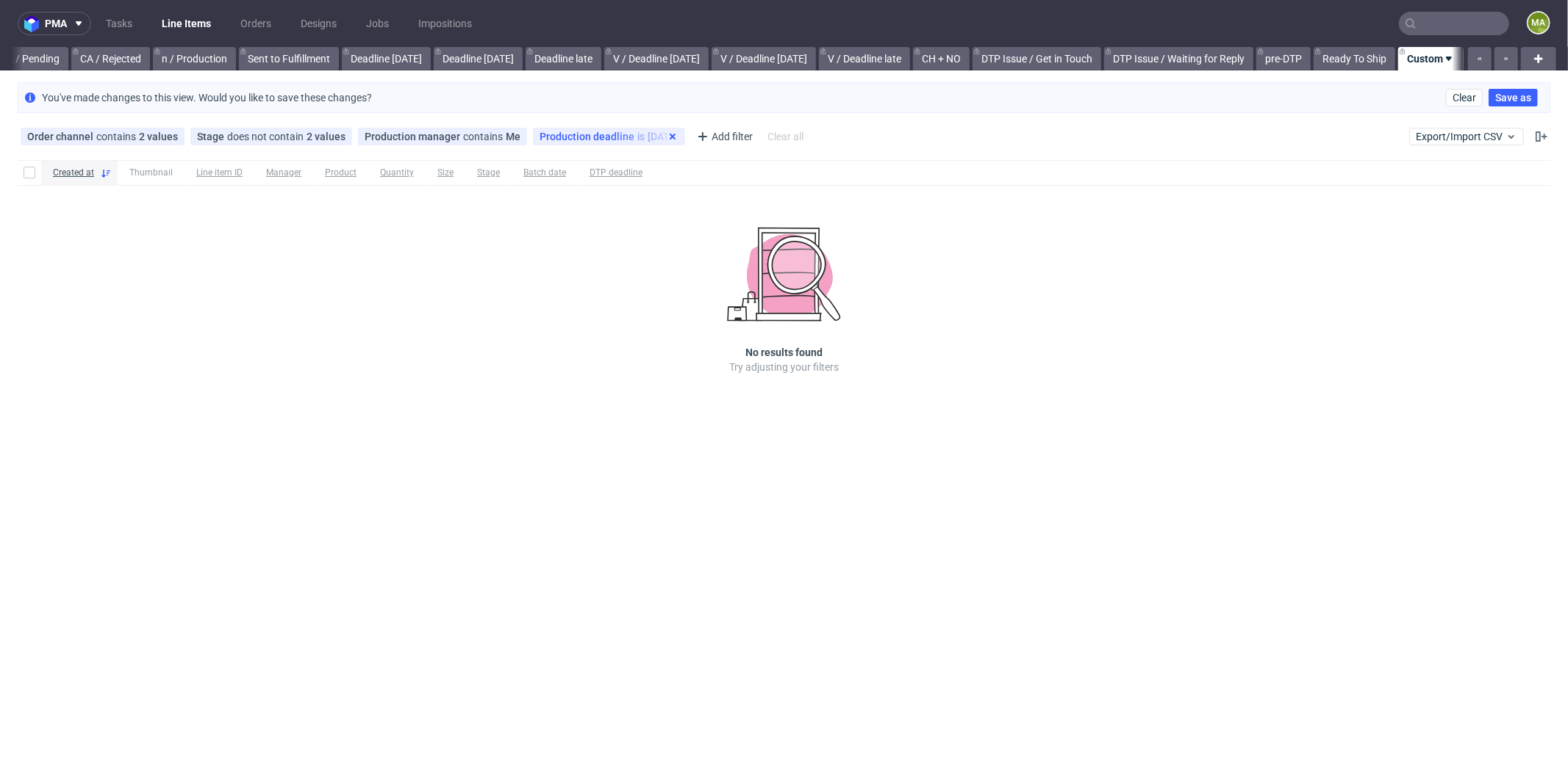
click at [670, 133] on use at bounding box center [672, 136] width 6 height 6
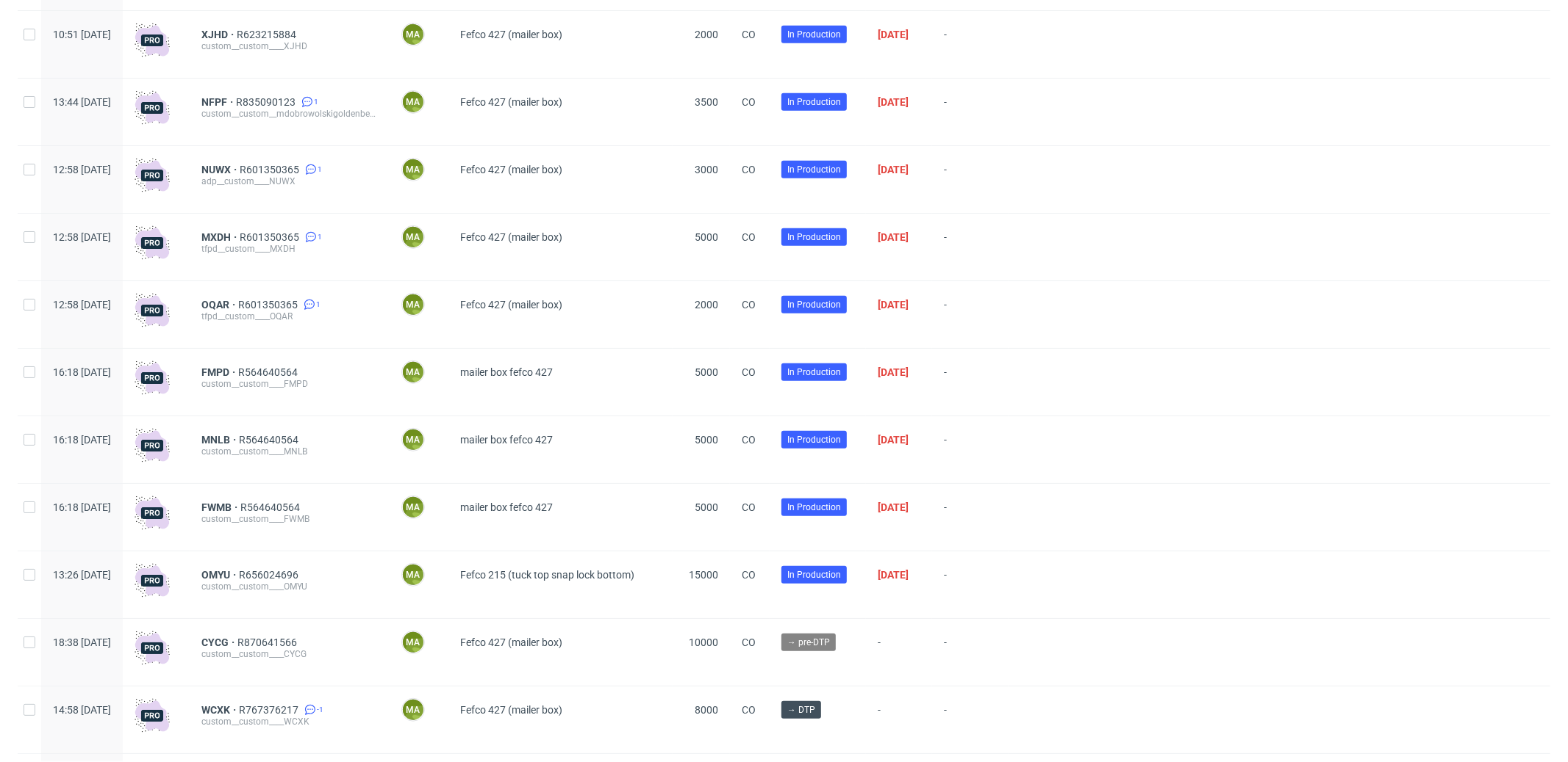
scroll to position [878, 0]
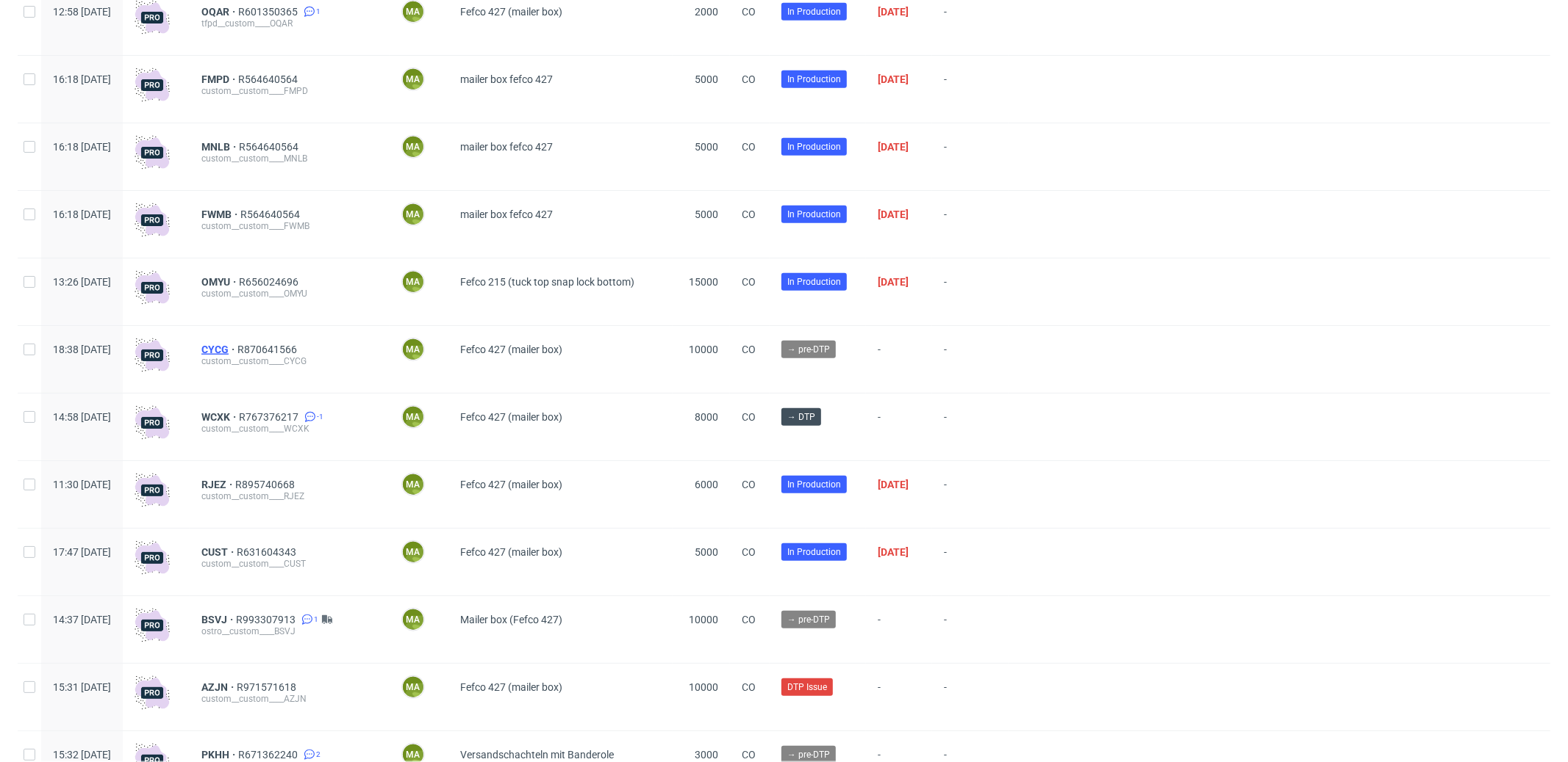
click at [237, 350] on span "CYCG" at bounding box center [219, 349] width 36 height 12
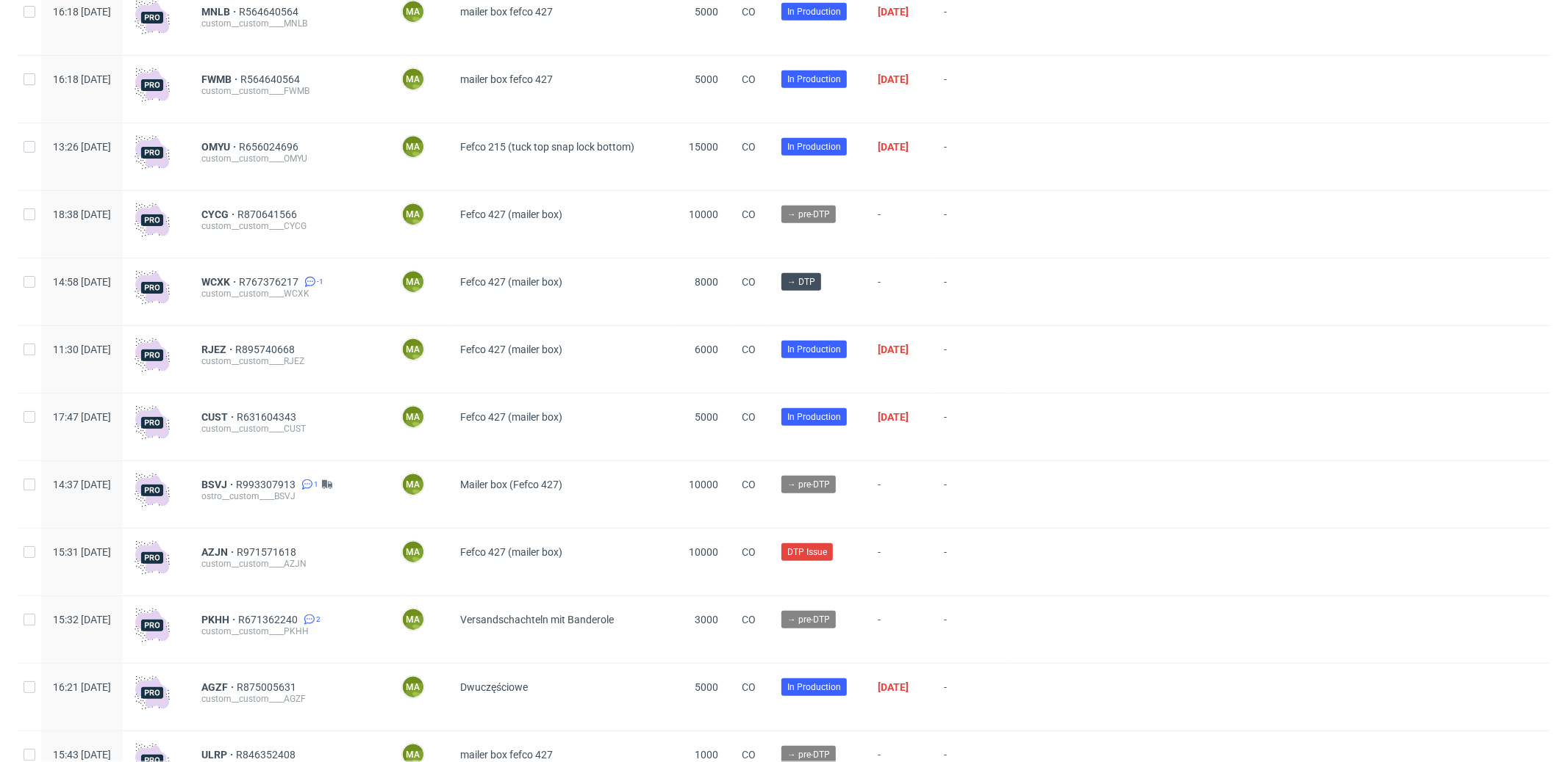
scroll to position [1041, 0]
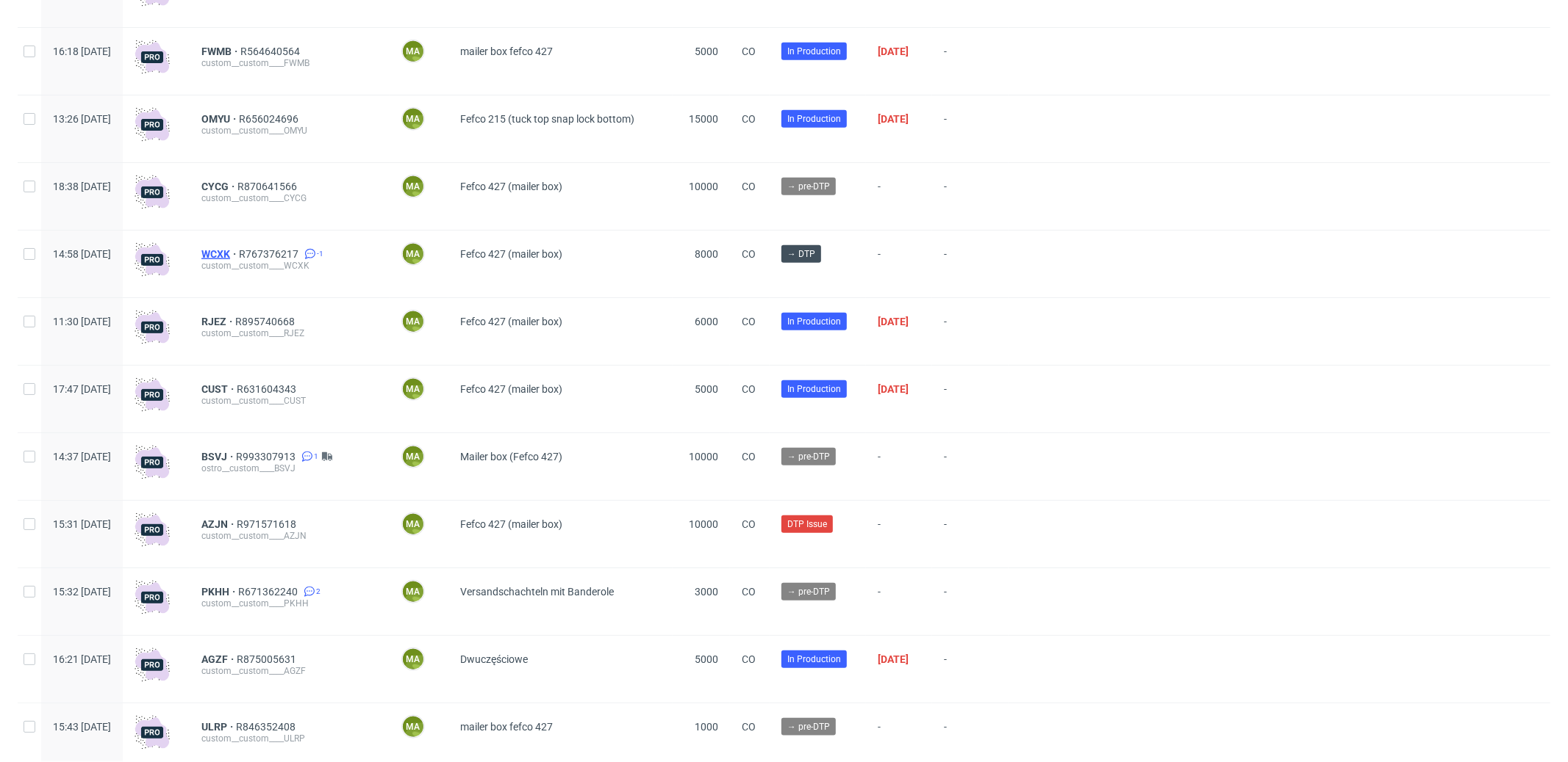
click at [239, 254] on span "WCXK" at bounding box center [220, 254] width 37 height 12
click at [236, 462] on span "BSVJ" at bounding box center [218, 457] width 35 height 12
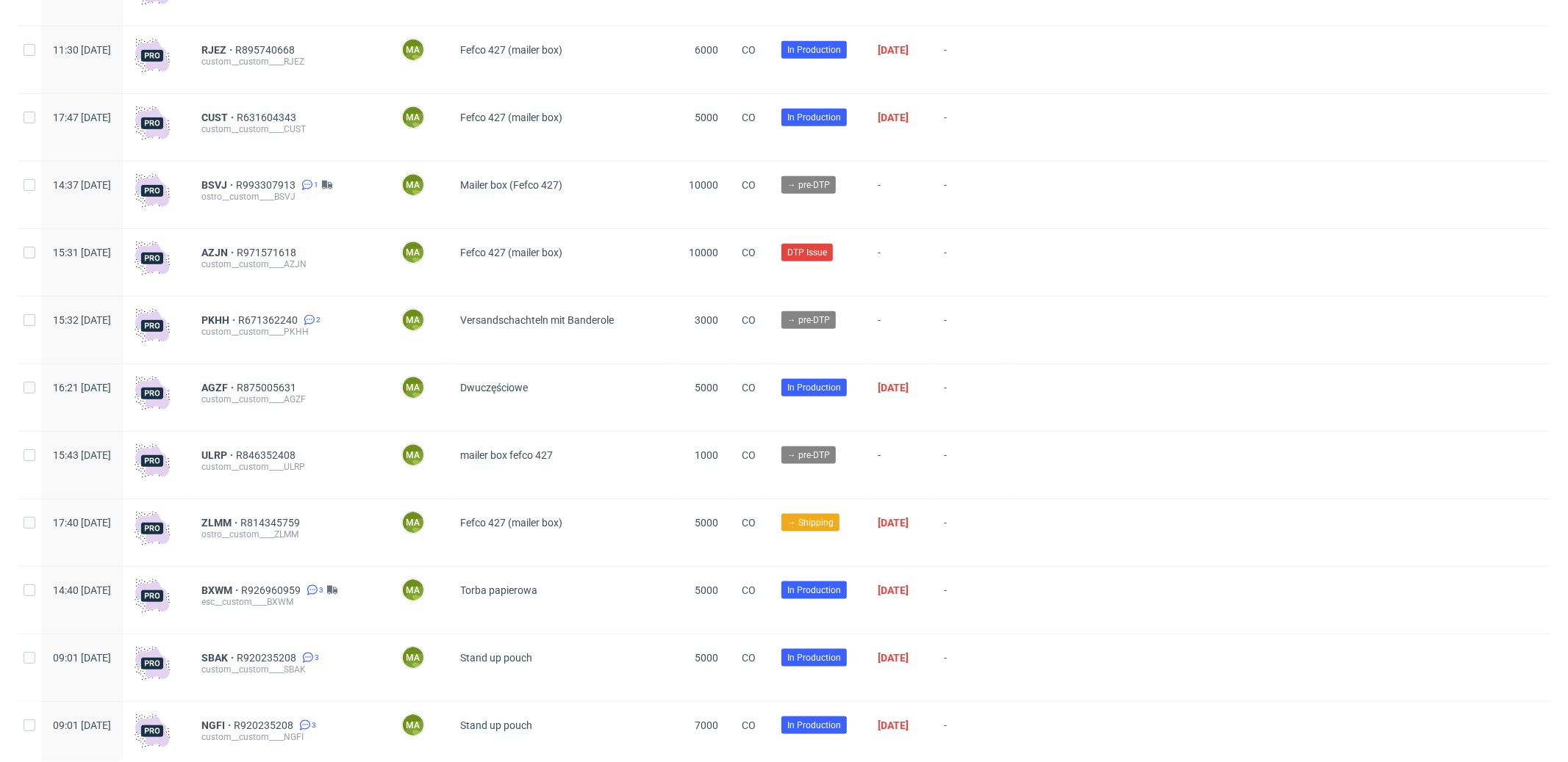
scroll to position [1325, 0]
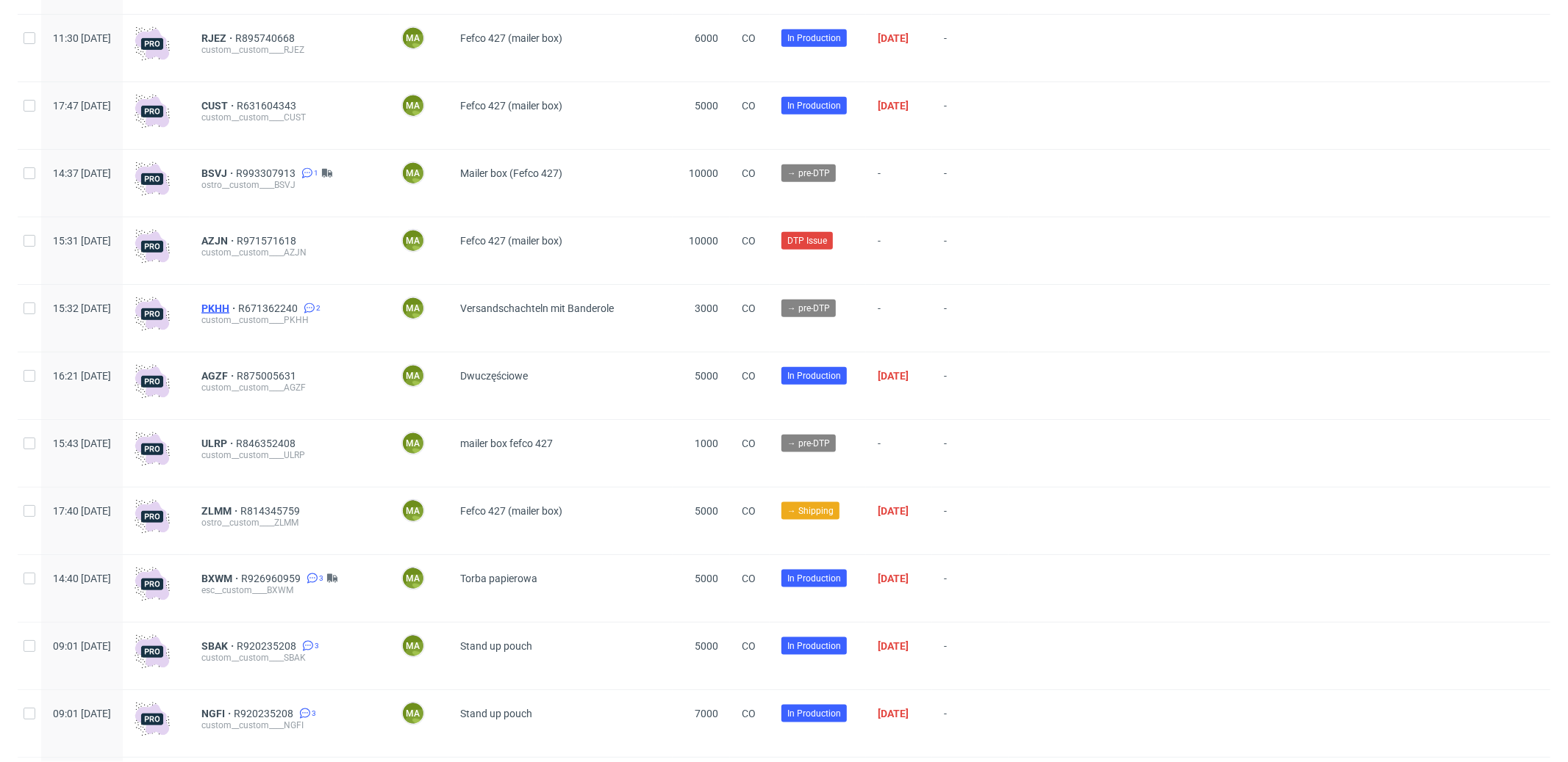
click at [238, 311] on span "PKHH" at bounding box center [220, 309] width 37 height 12
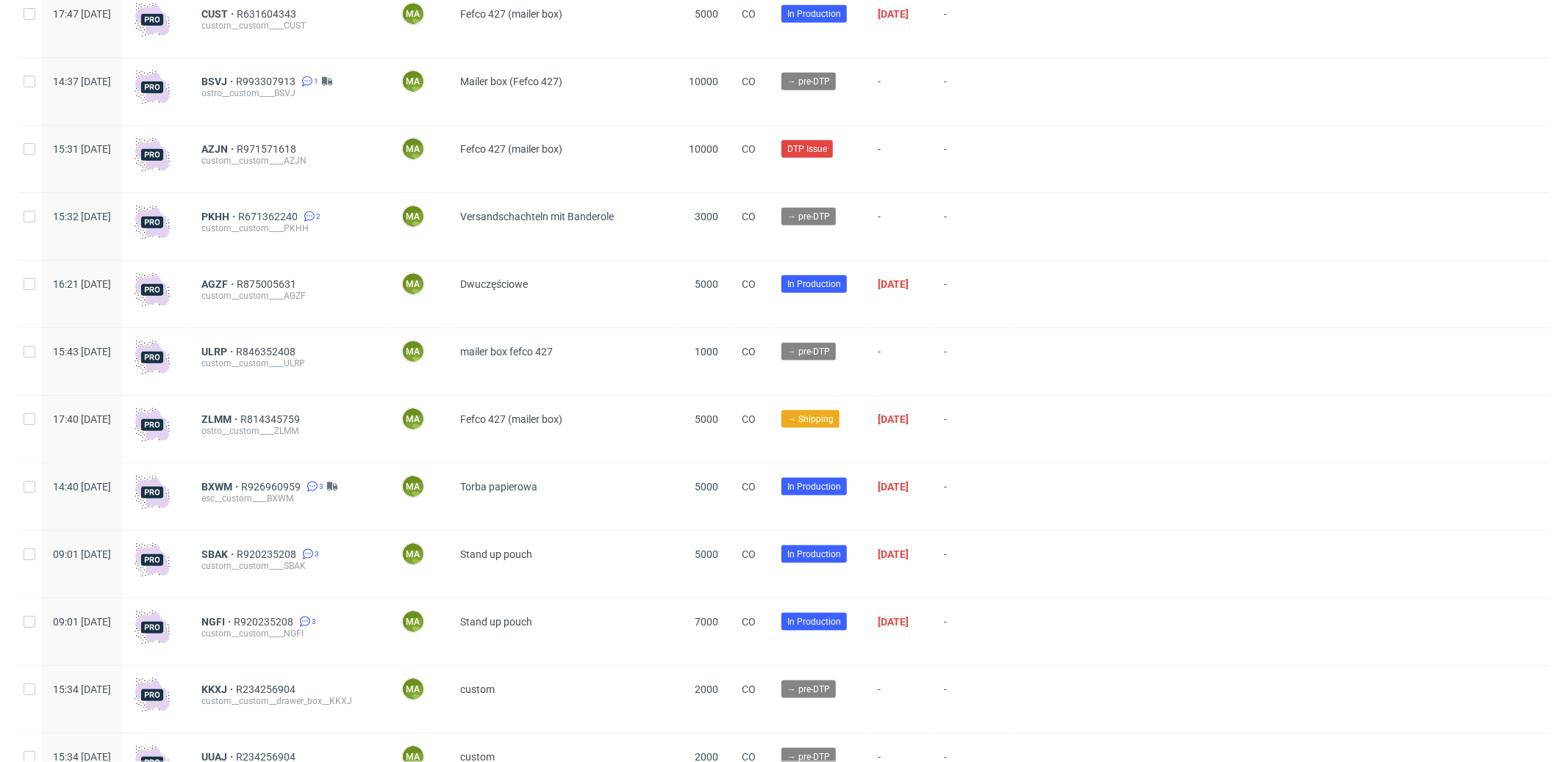
scroll to position [1427, 0]
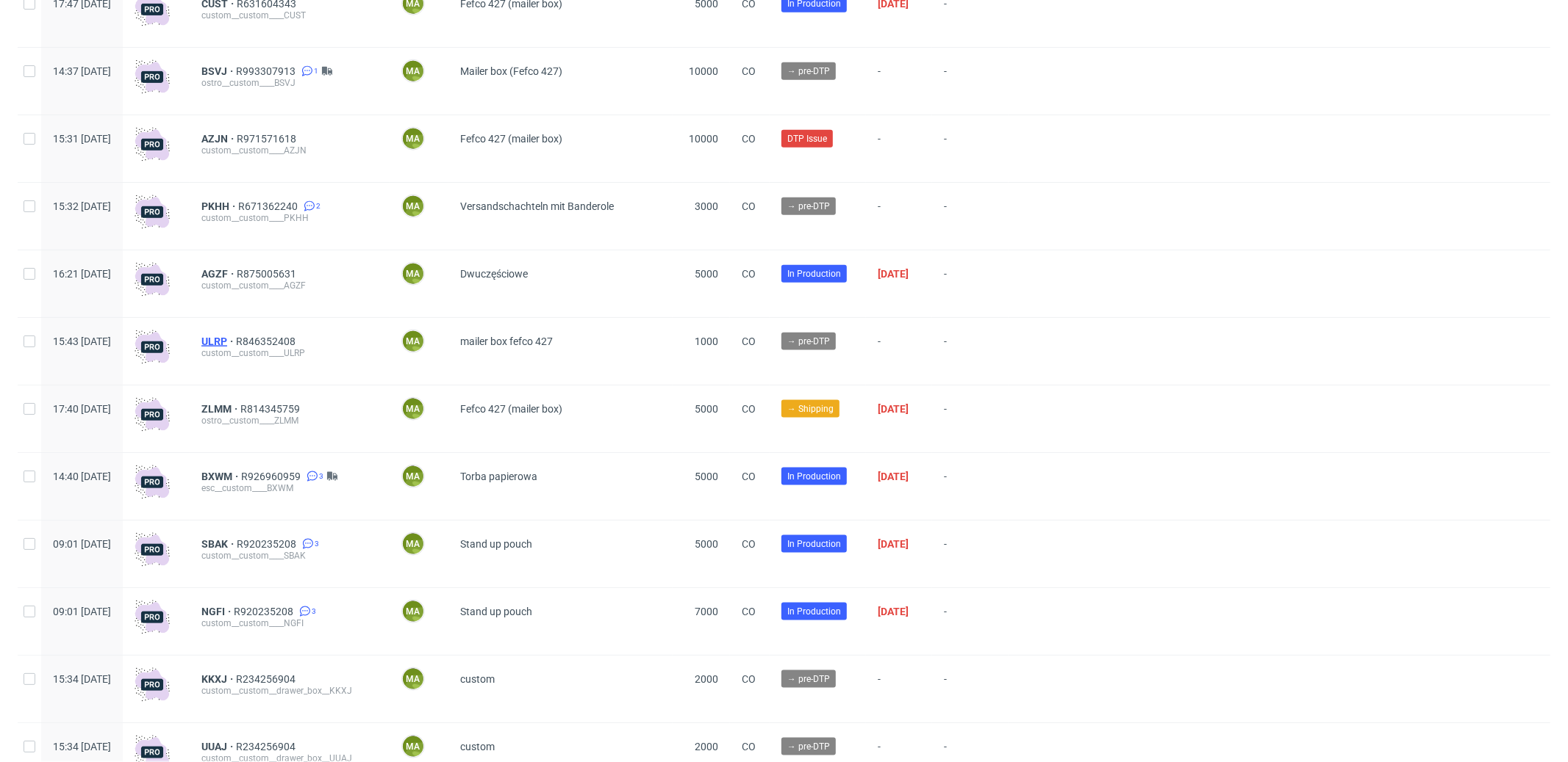
click at [236, 348] on span "ULRP" at bounding box center [218, 342] width 35 height 12
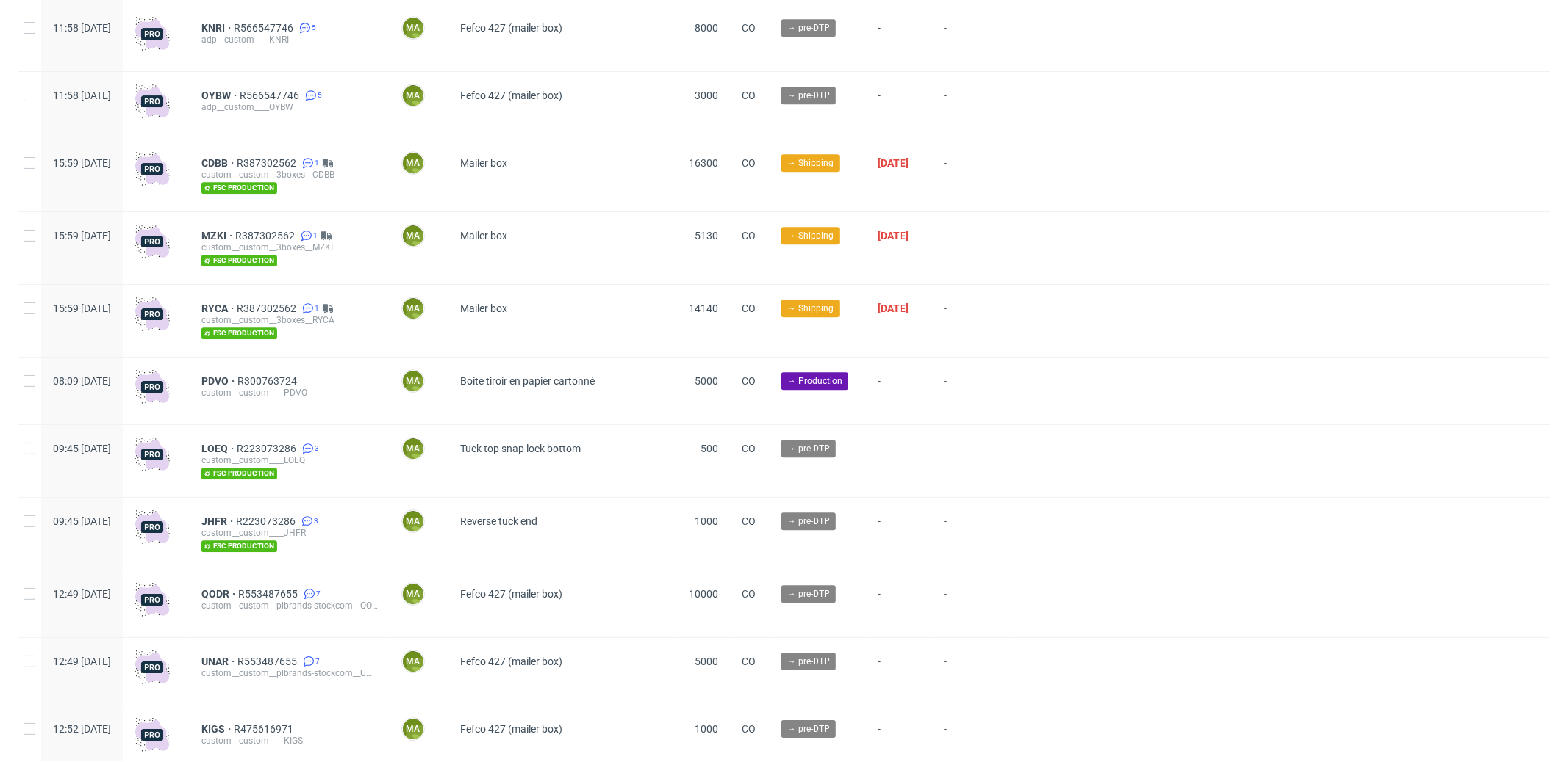
scroll to position [3698, 0]
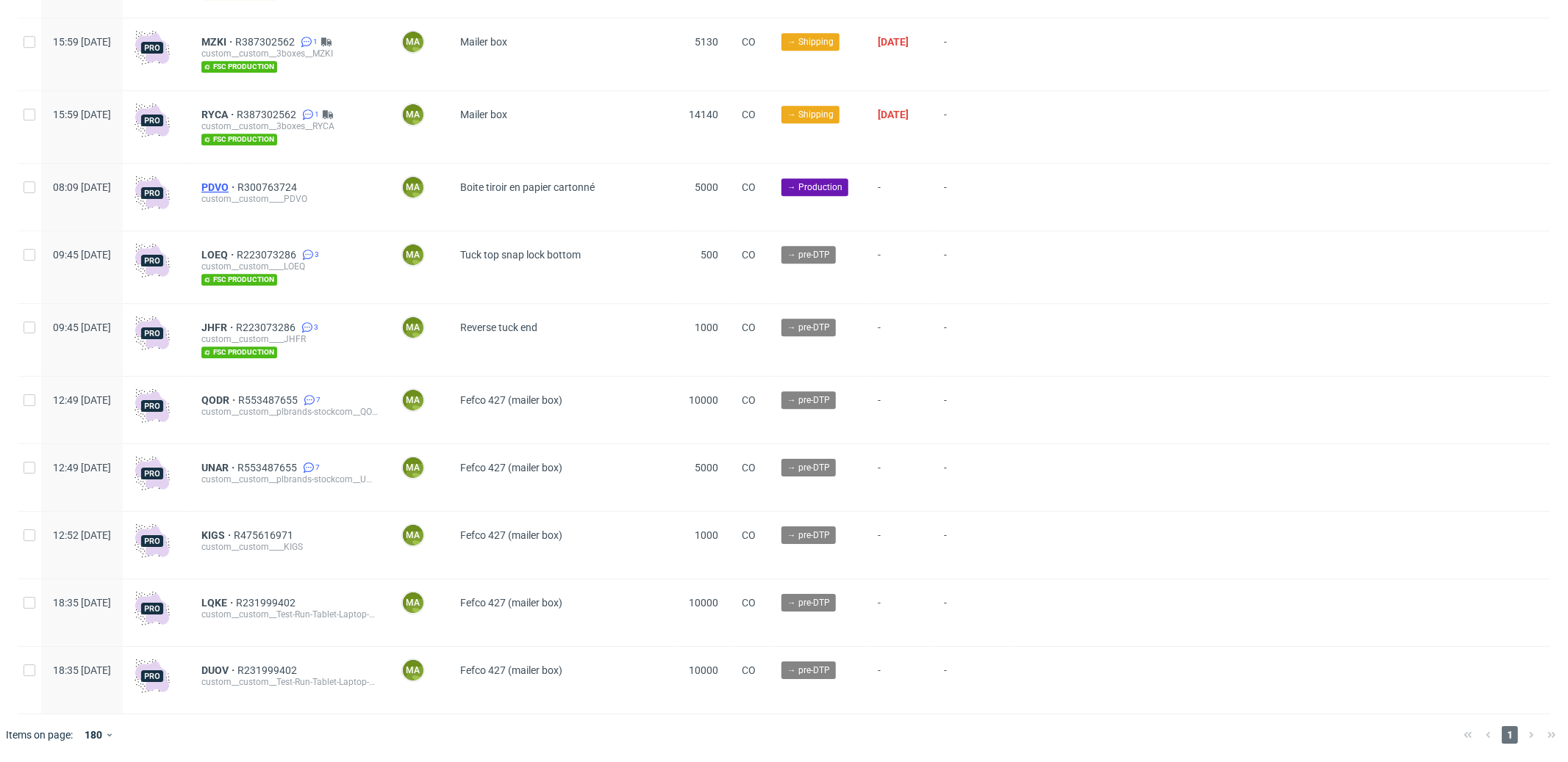
click at [237, 190] on span "PDVO" at bounding box center [219, 187] width 36 height 12
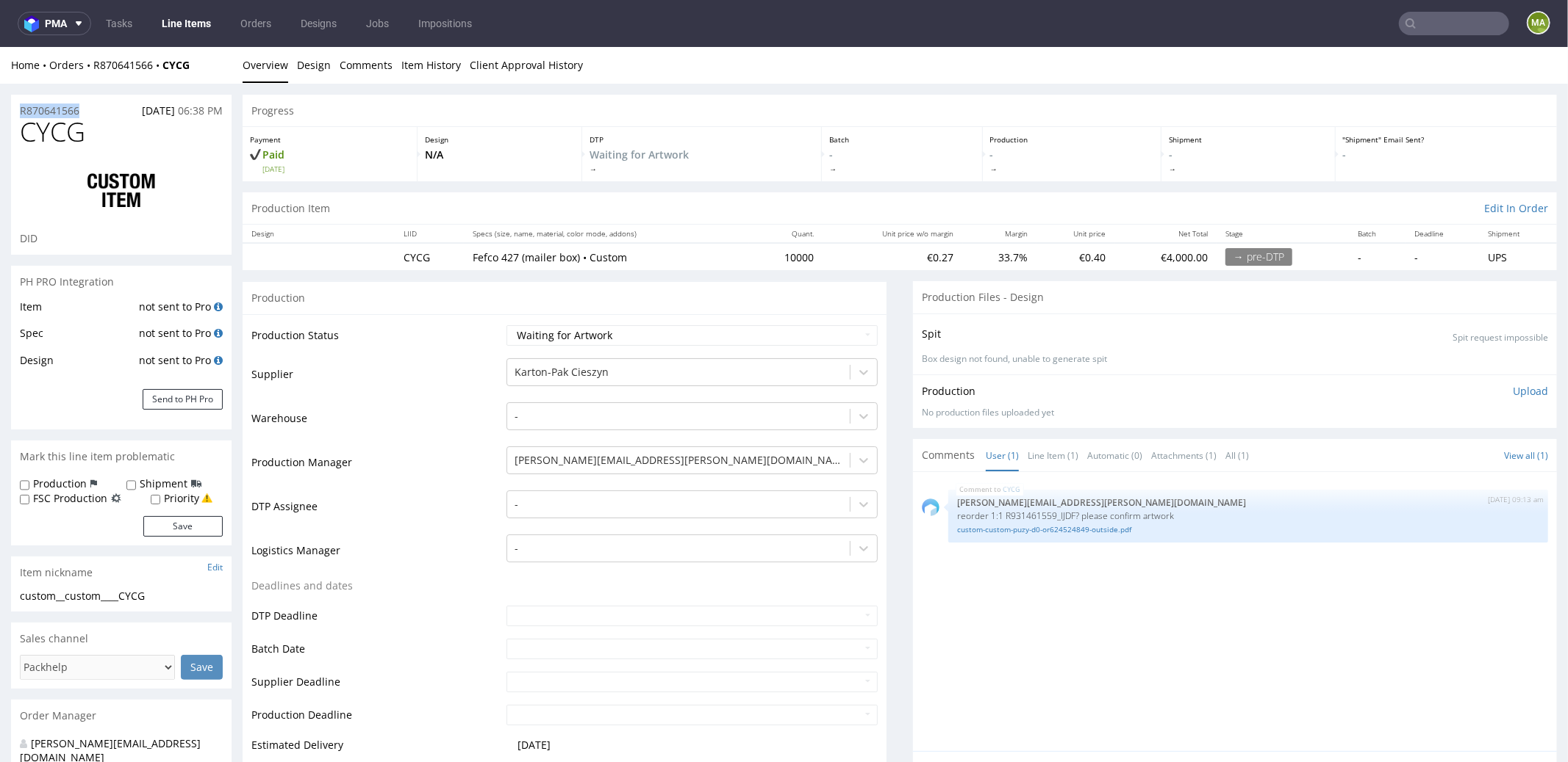
drag, startPoint x: 100, startPoint y: 105, endPoint x: 0, endPoint y: 110, distance: 100.1
copy p "R870641566"
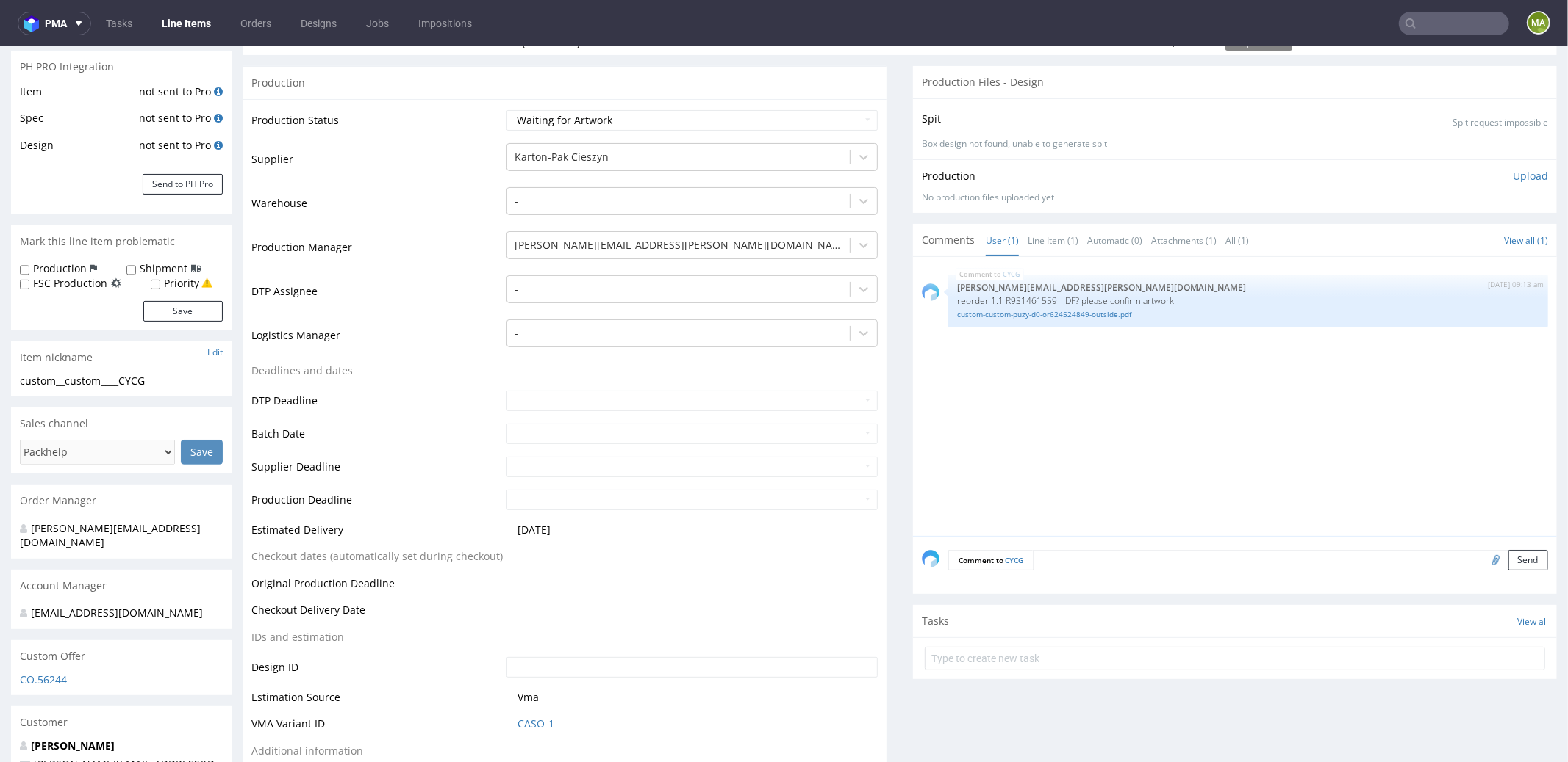
scroll to position [324, 0]
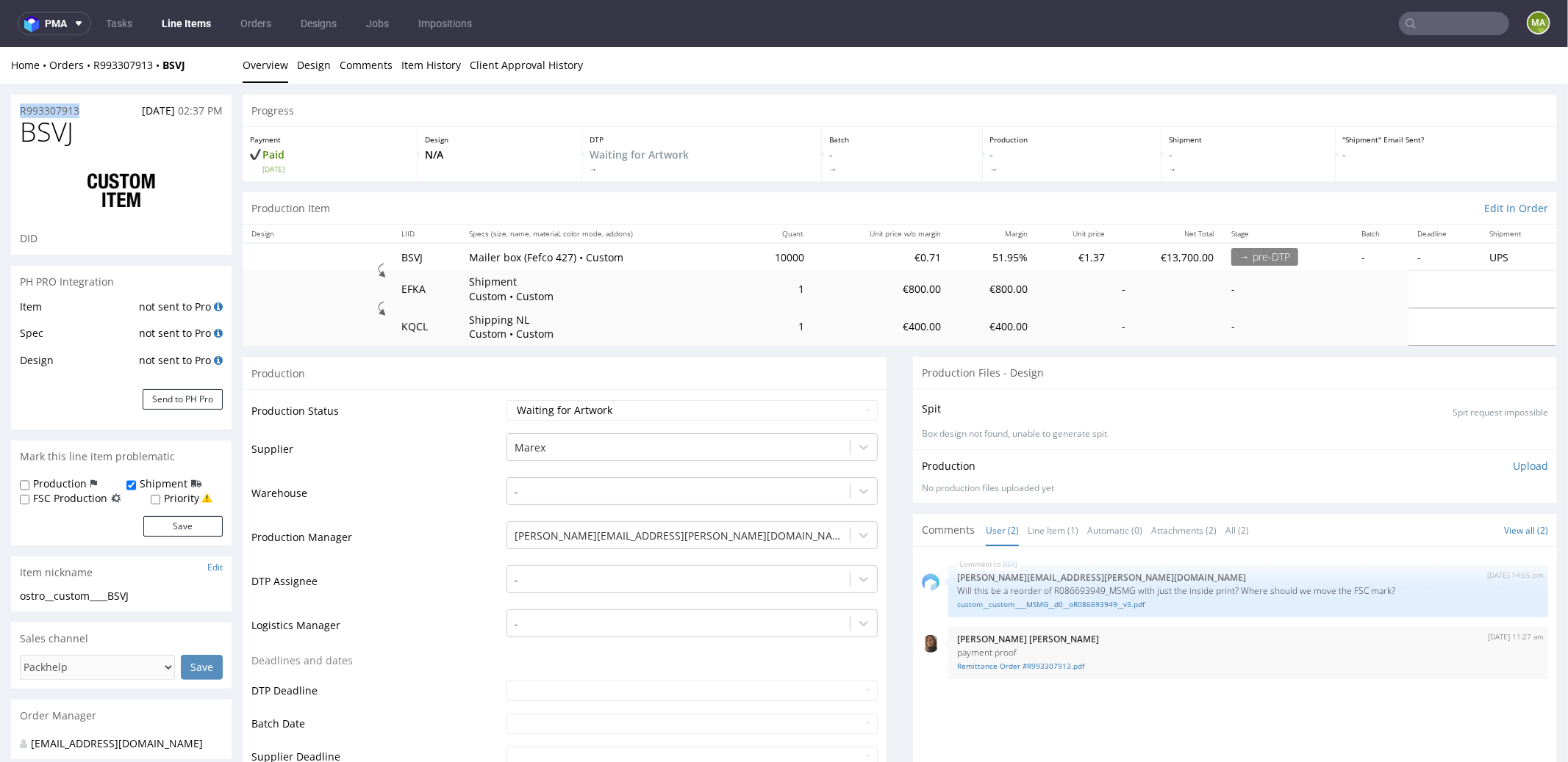
drag, startPoint x: 84, startPoint y: 109, endPoint x: 0, endPoint y: 106, distance: 84.1
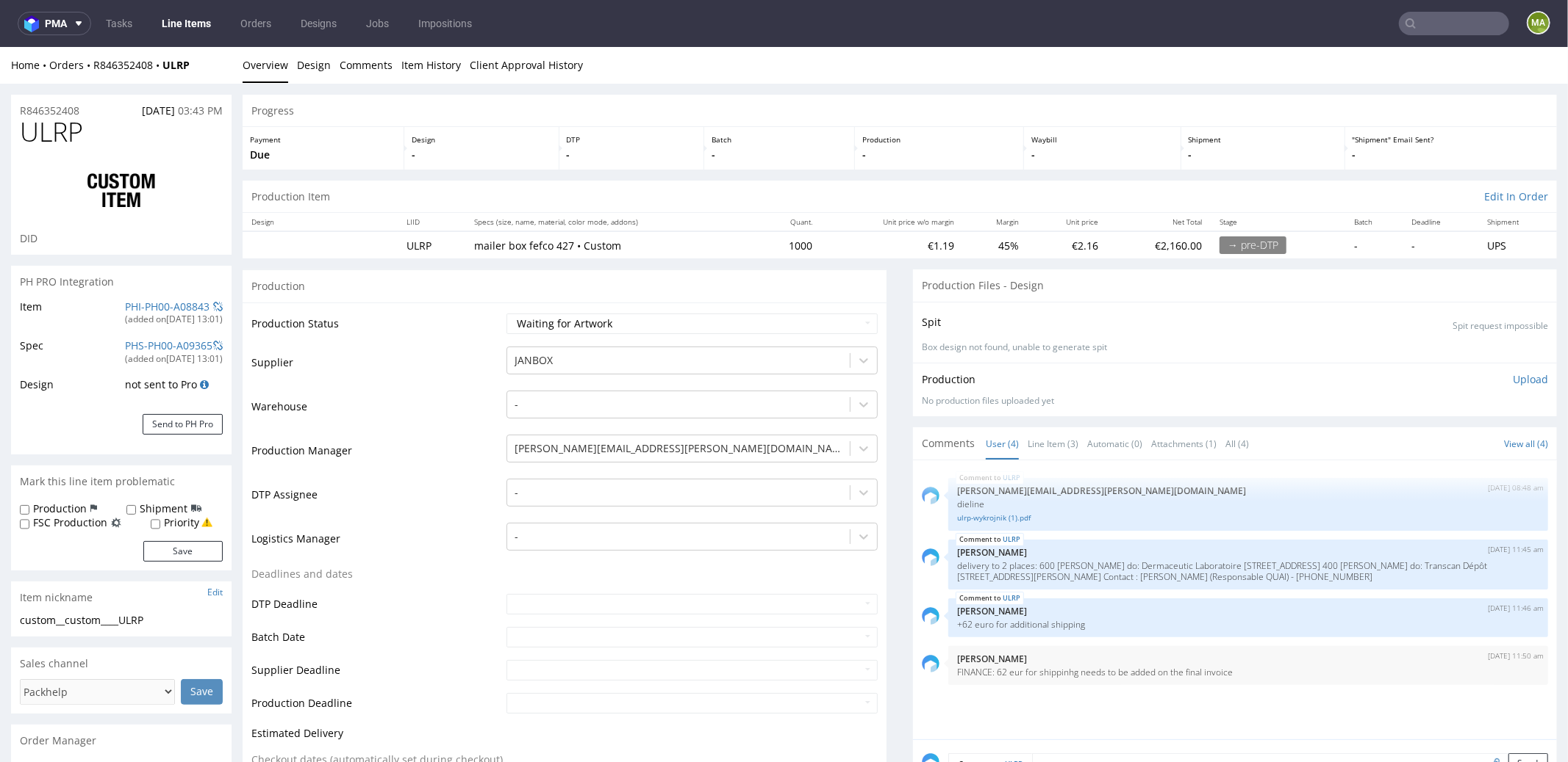
select select "in_progress"
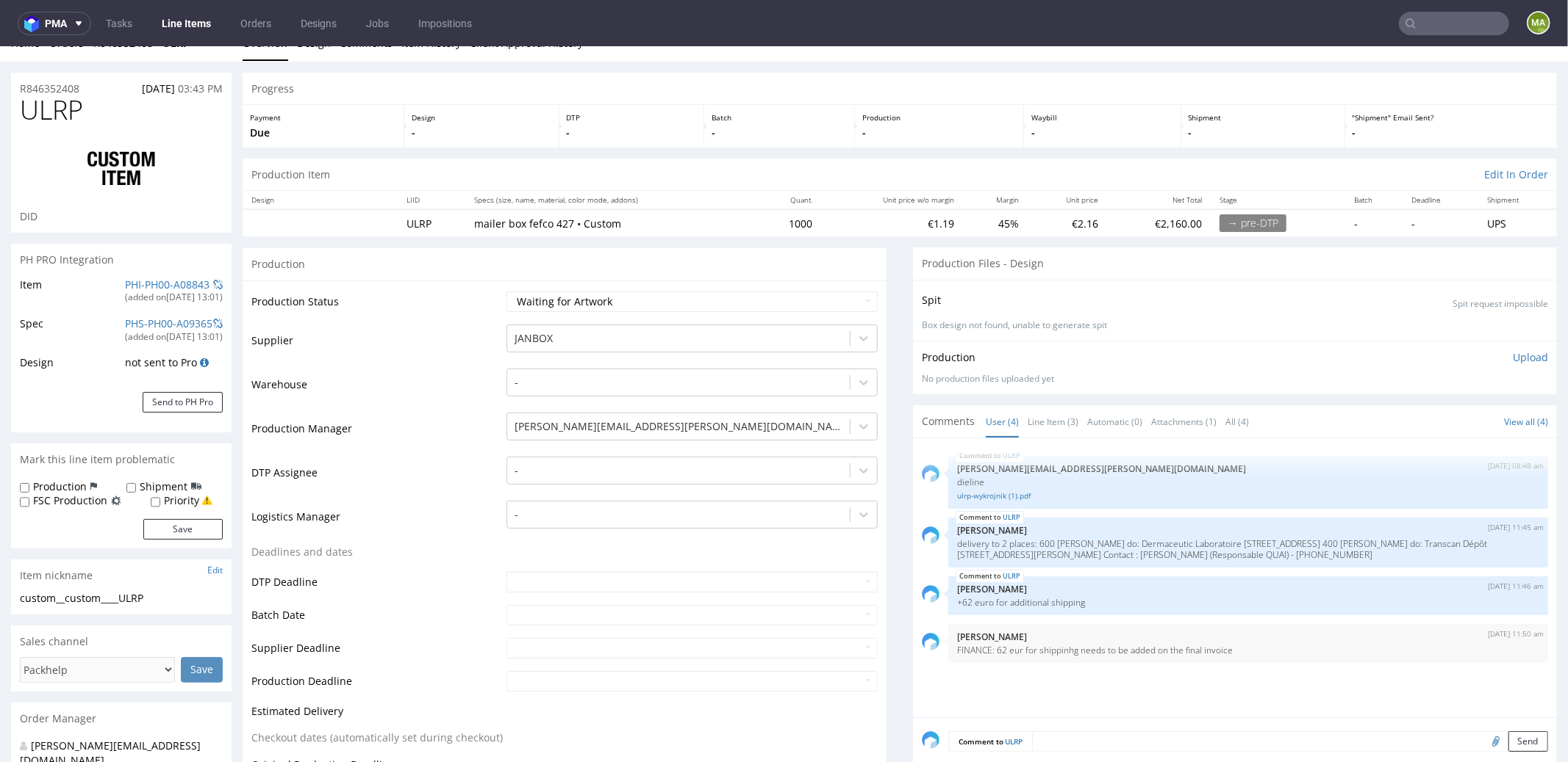
scroll to position [592, 0]
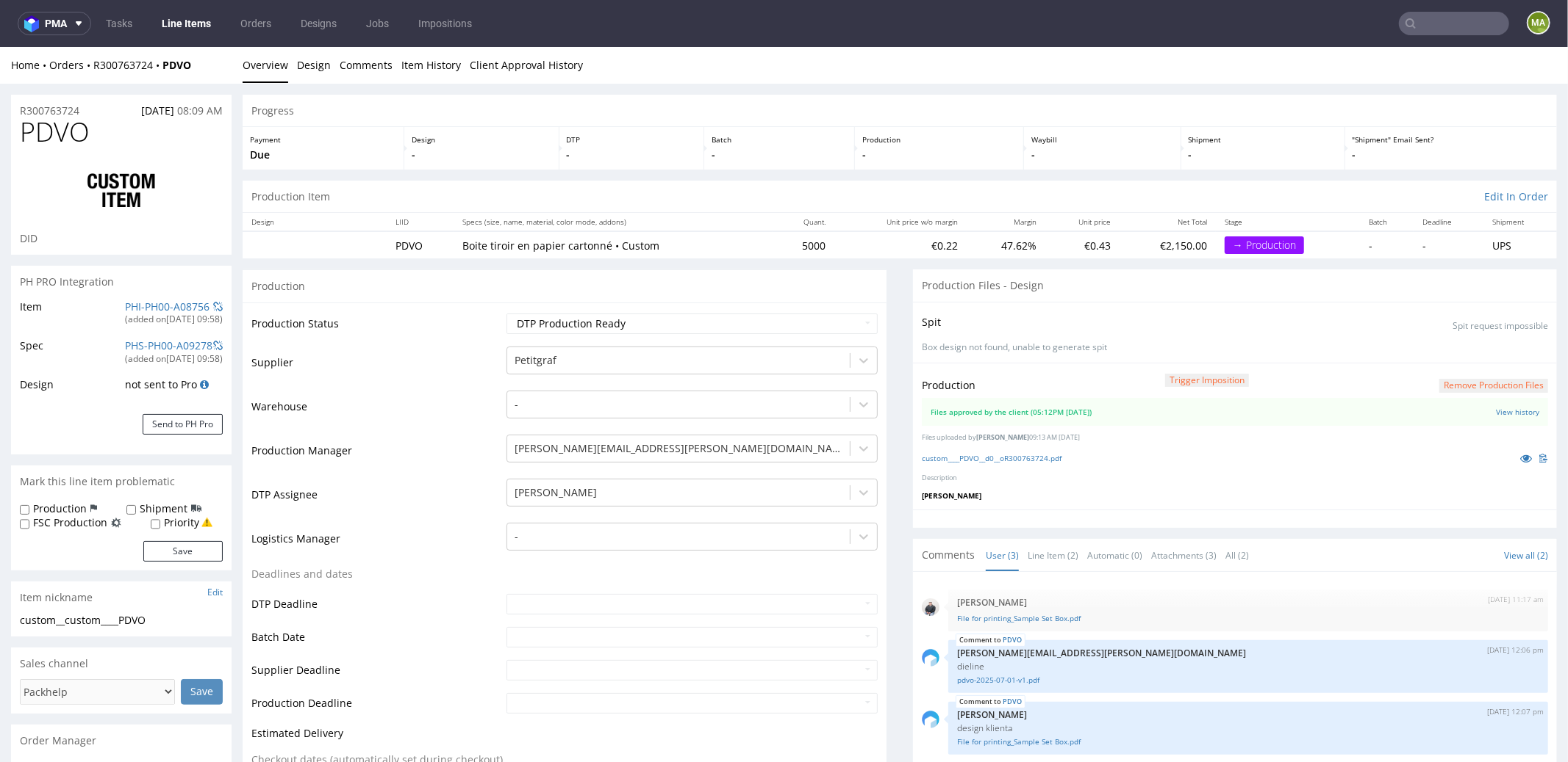
scroll to position [150, 0]
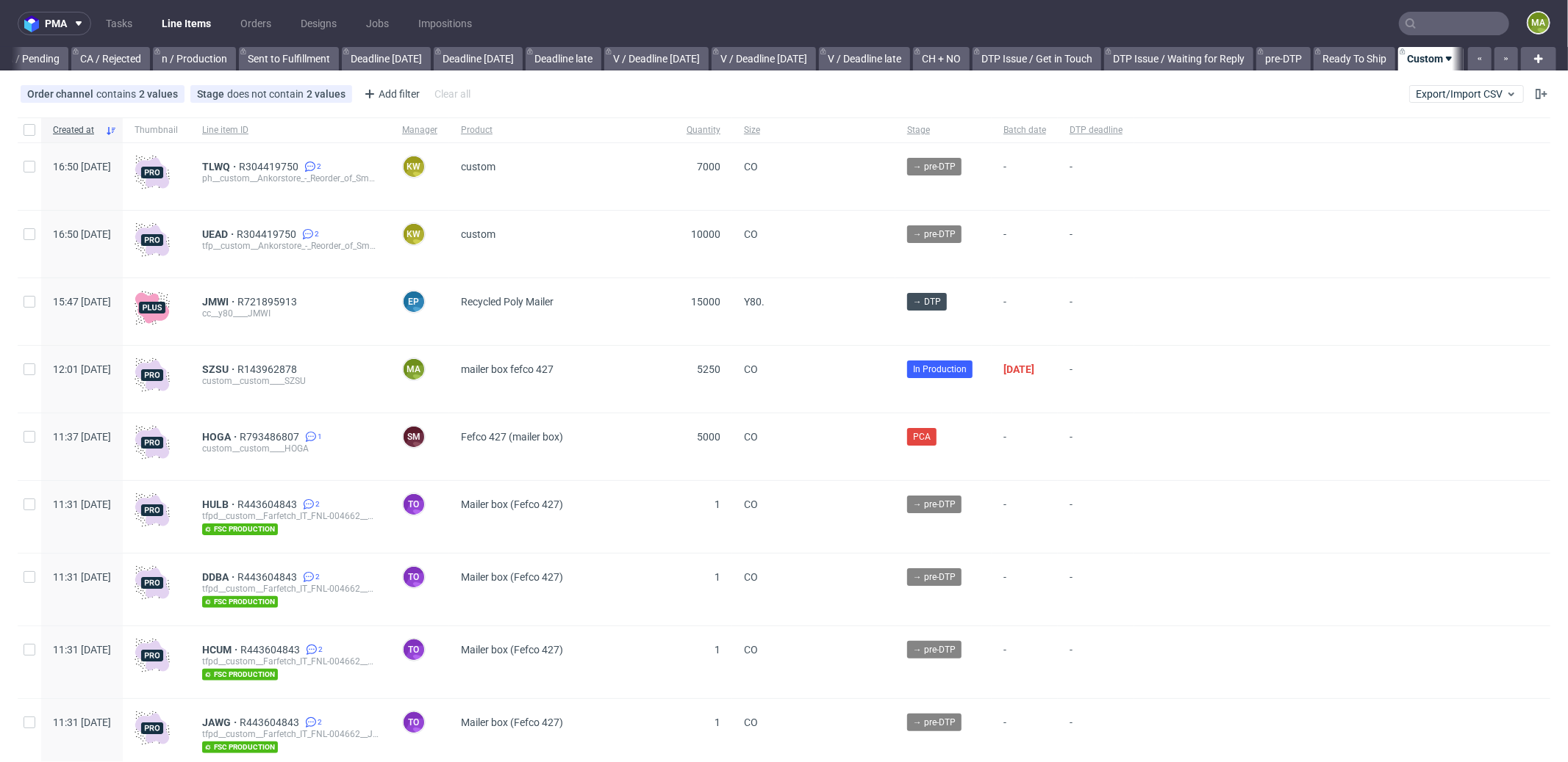
scroll to position [0, 1268]
click at [399, 92] on div "Add filter" at bounding box center [390, 94] width 65 height 24
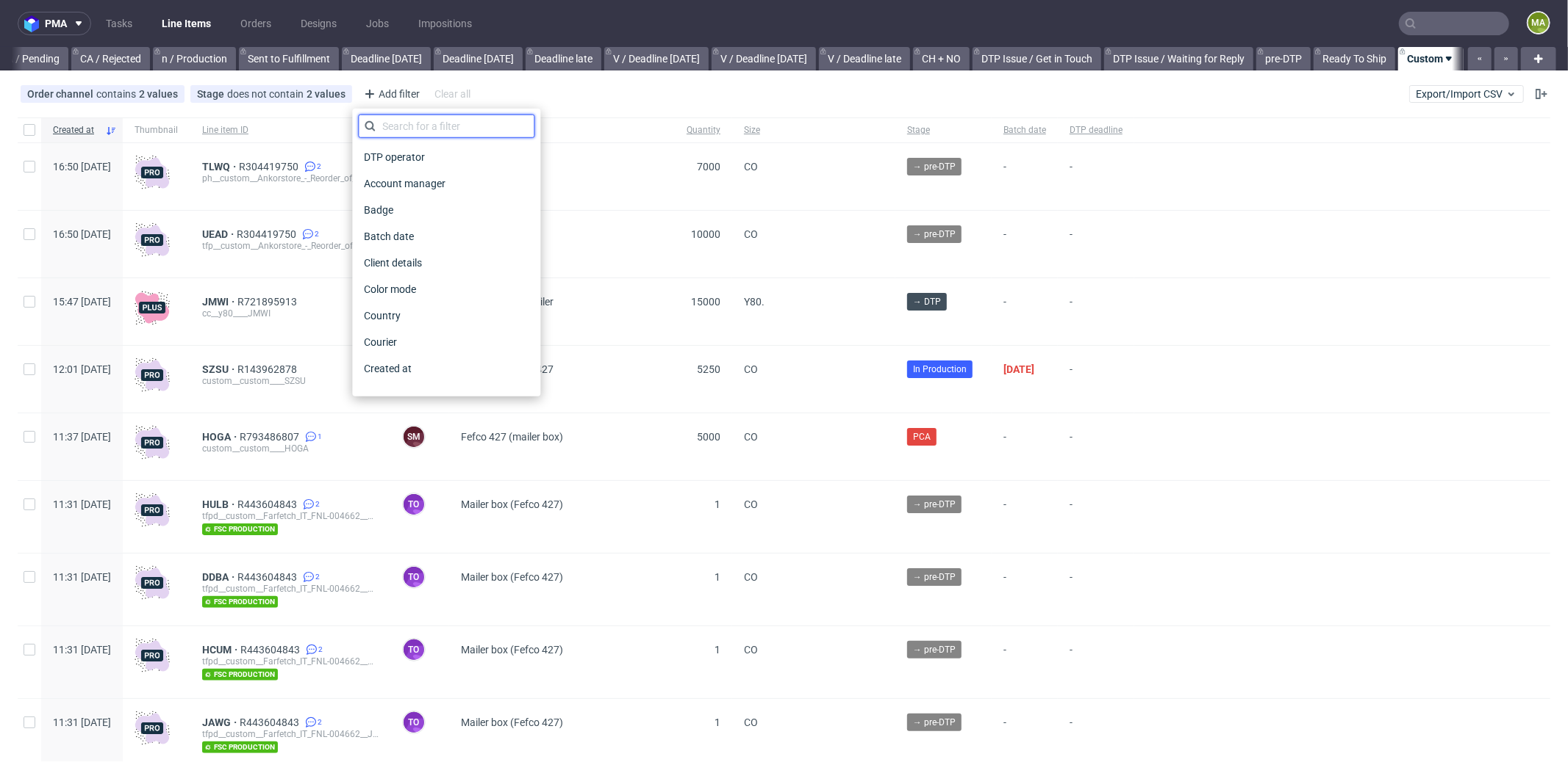
click at [419, 122] on input "text" at bounding box center [446, 127] width 176 height 24
type input "pro"
click at [461, 365] on span "Production manager" at bounding box center [411, 369] width 107 height 20
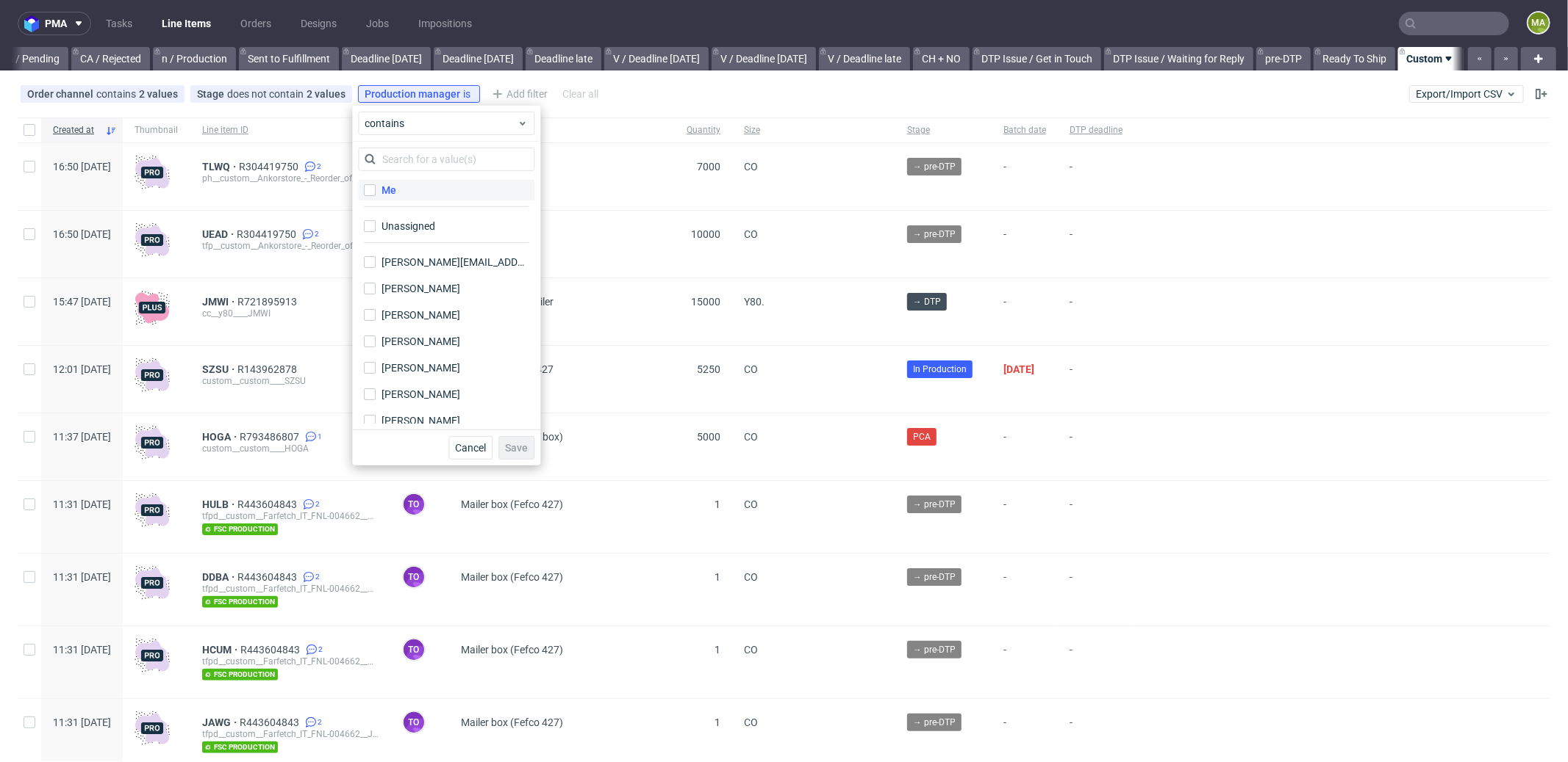
click at [417, 200] on label "Me" at bounding box center [446, 190] width 176 height 20
click at [376, 196] on input "Me" at bounding box center [370, 190] width 12 height 12
checkbox input "true"
click at [515, 448] on span "Save" at bounding box center [516, 448] width 23 height 10
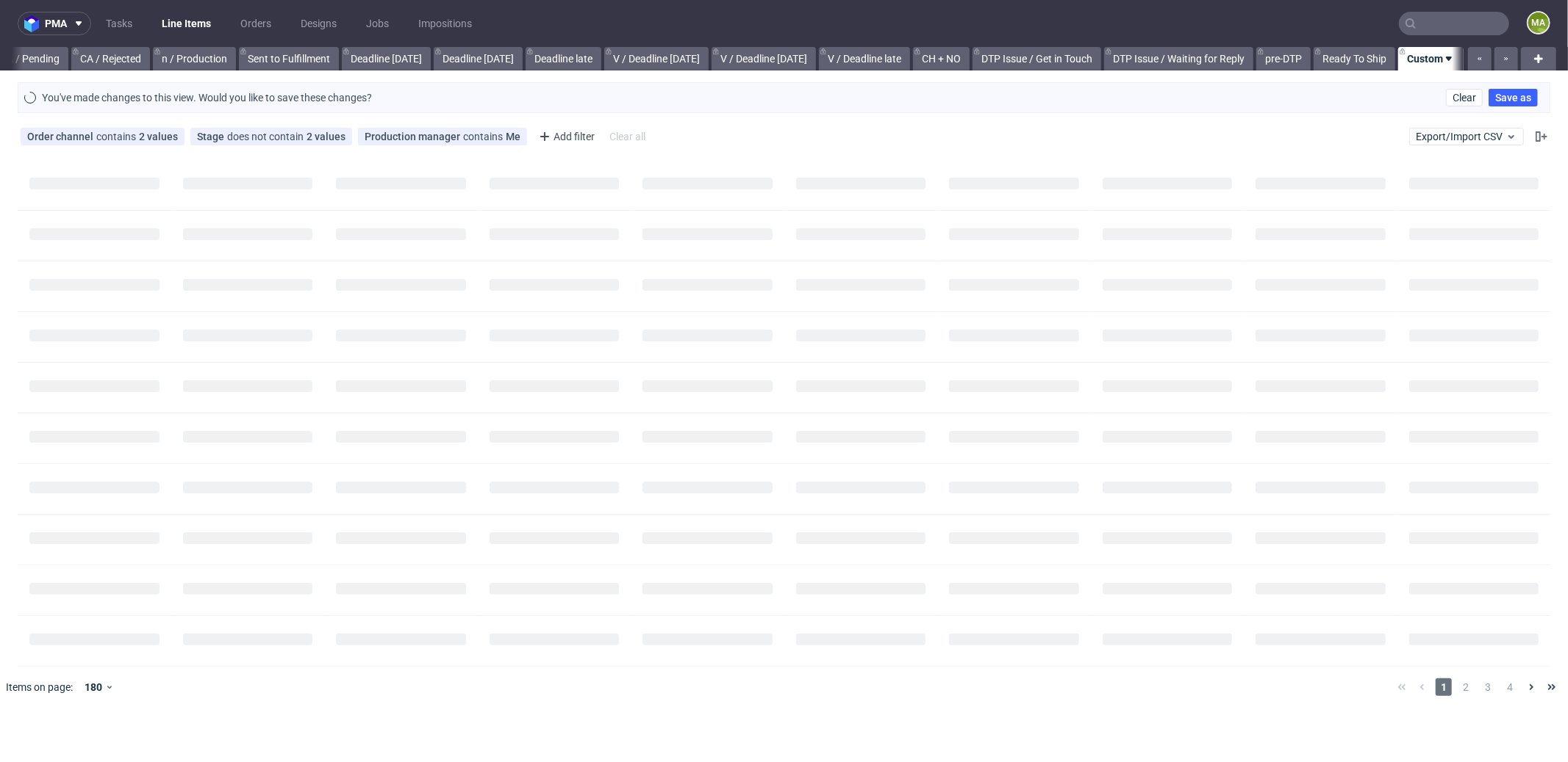
scroll to position [0, 1256]
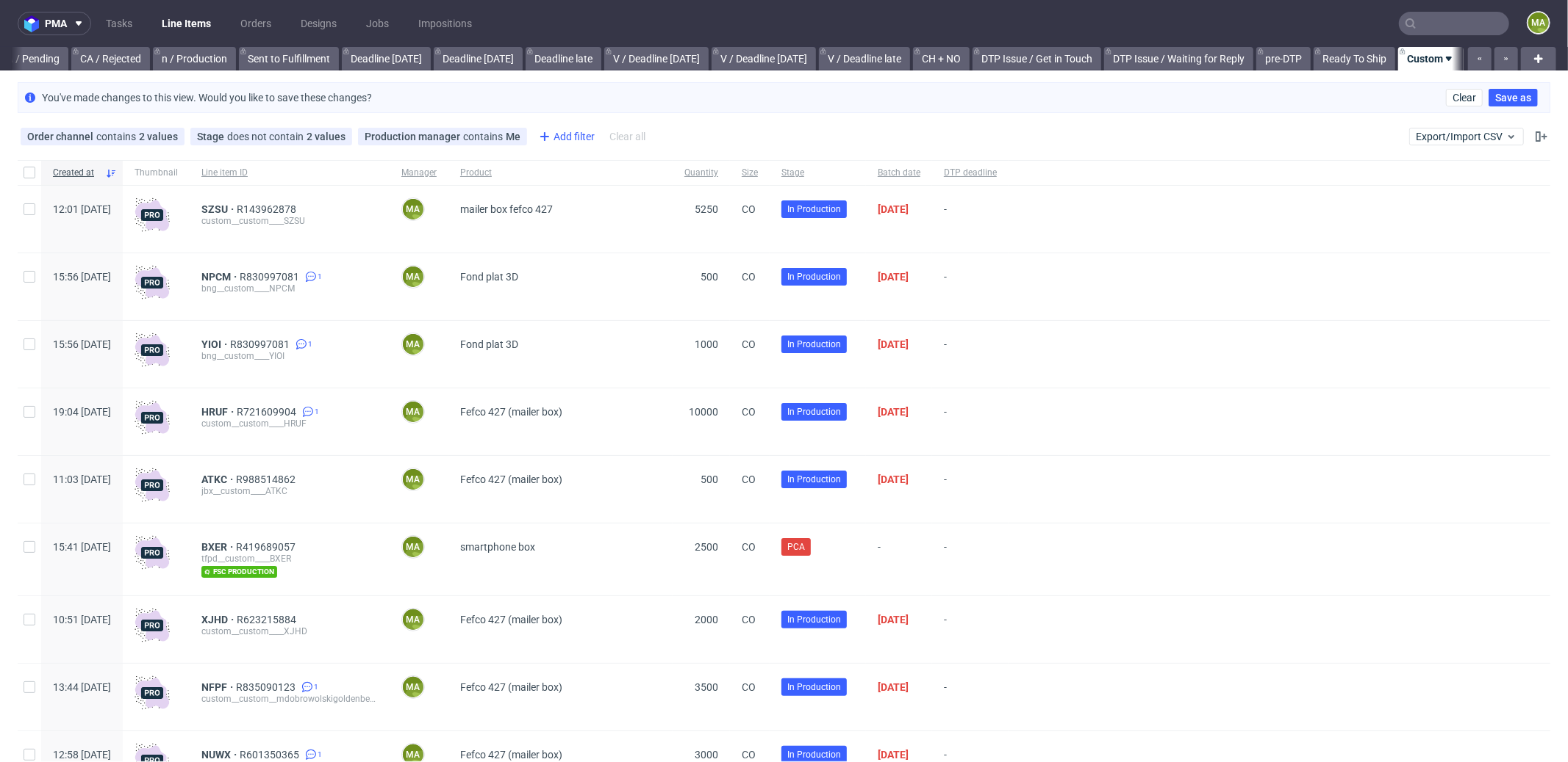
click at [577, 146] on div "Add filter" at bounding box center [565, 137] width 65 height 24
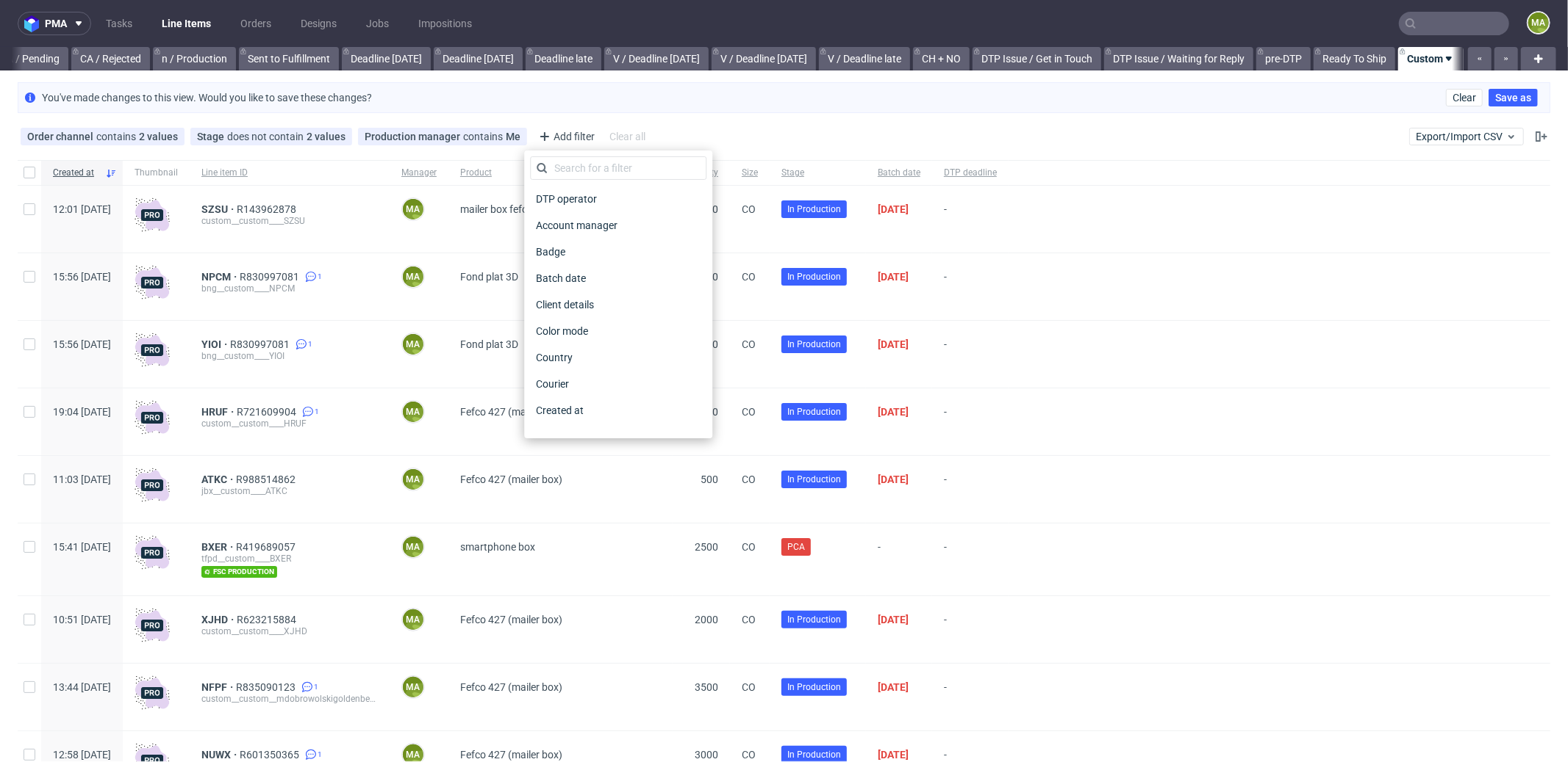
click at [580, 181] on div "DTP operator Account manager Badge Batch date Client details Color mode Country…" at bounding box center [618, 294] width 176 height 276
click at [578, 170] on input "text" at bounding box center [618, 168] width 176 height 24
type input "pro"
click at [606, 378] on span "Production deadline" at bounding box center [583, 384] width 106 height 20
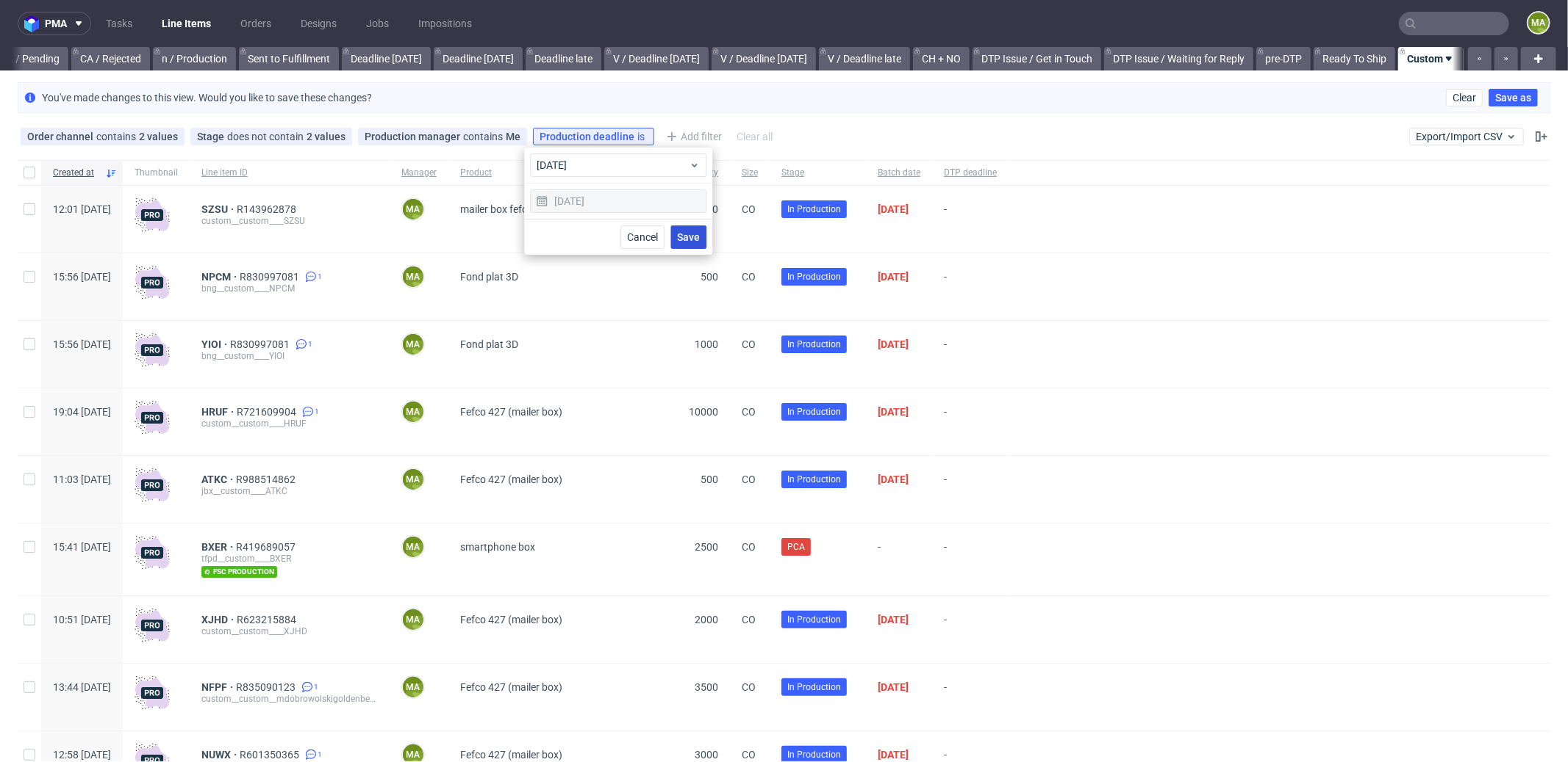
click at [684, 238] on span "Save" at bounding box center [688, 237] width 23 height 10
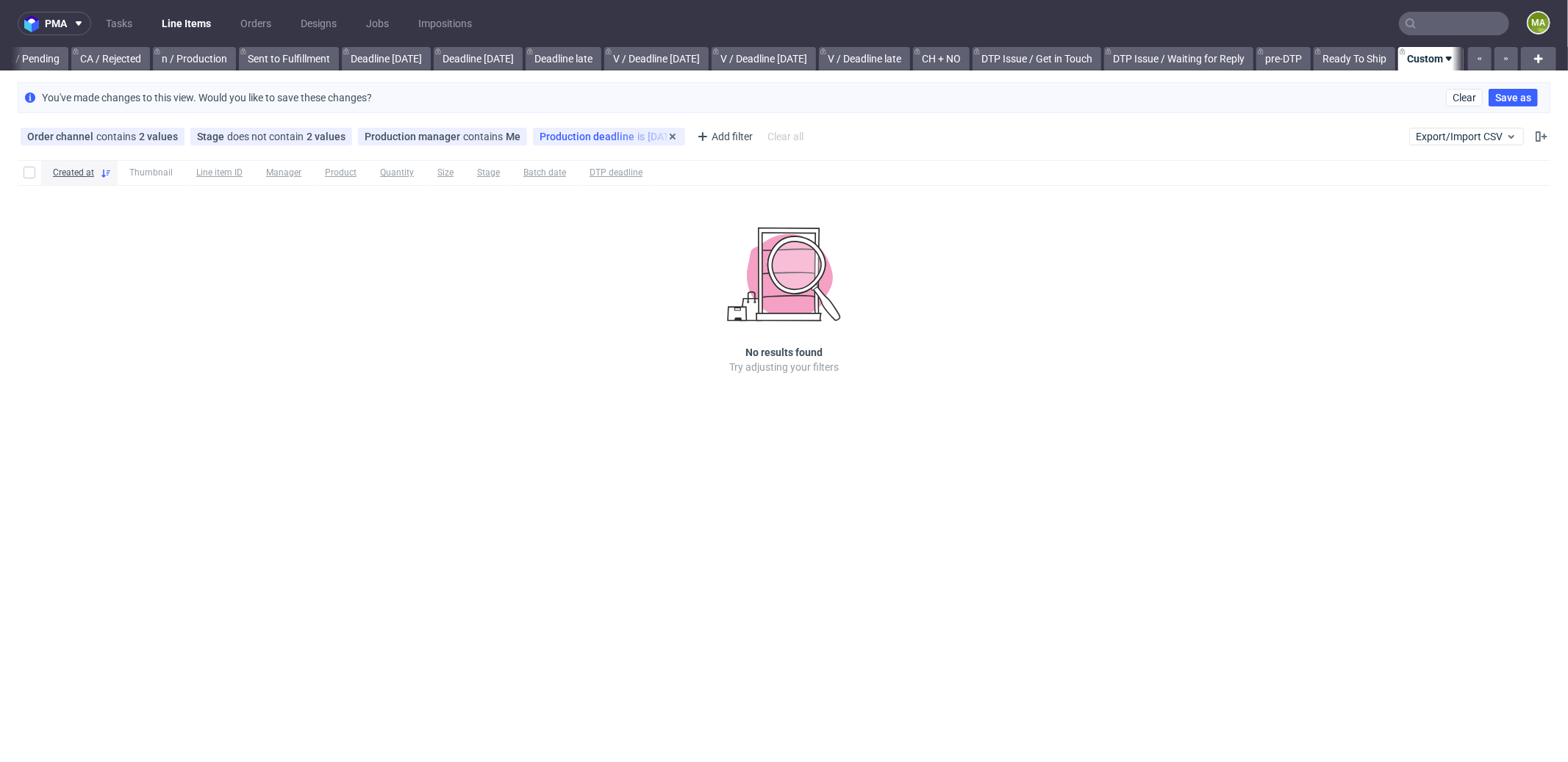
click at [579, 138] on span "Production deadline" at bounding box center [589, 137] width 98 height 12
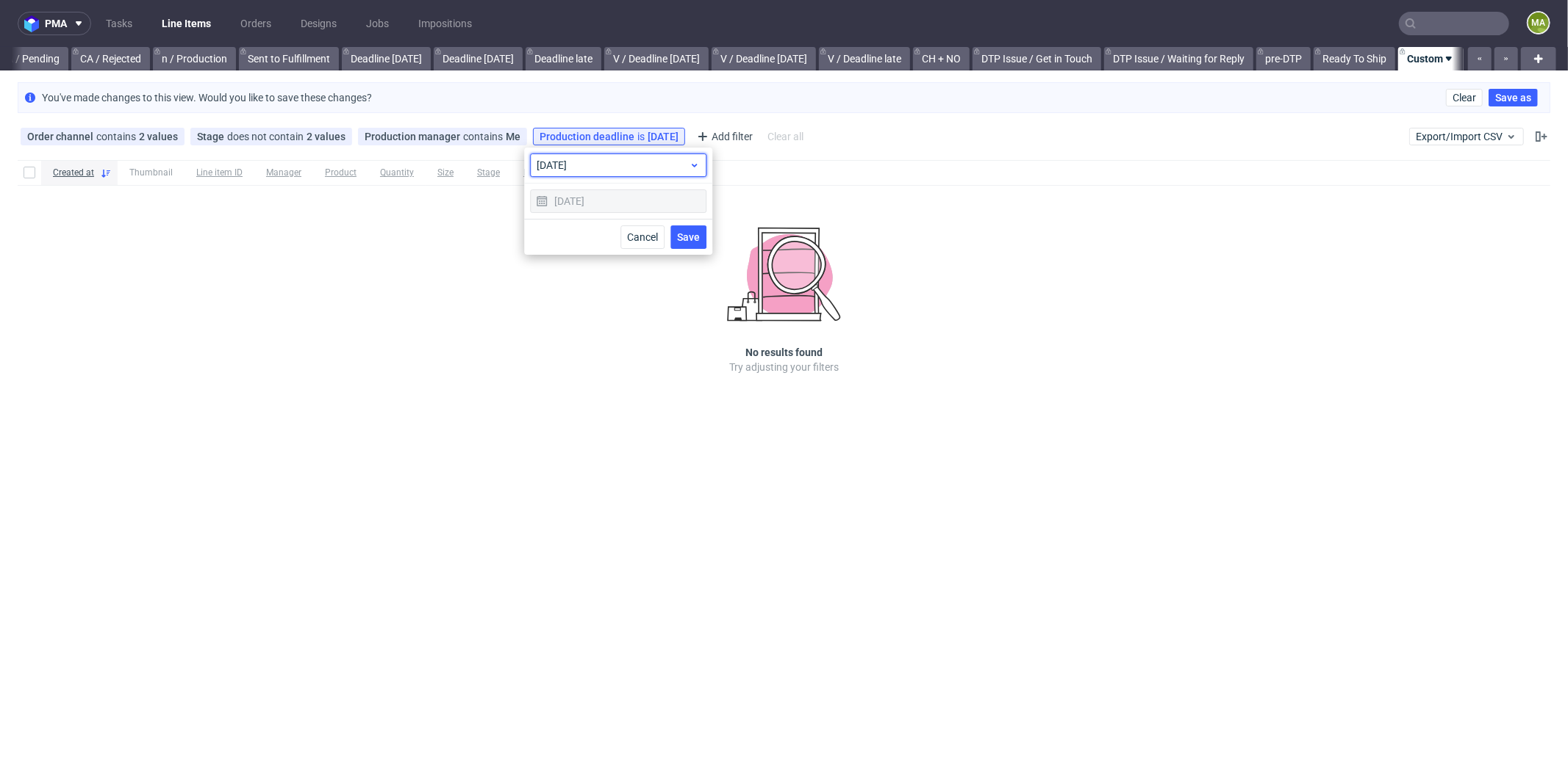
click at [595, 163] on span "today" at bounding box center [612, 165] width 152 height 14
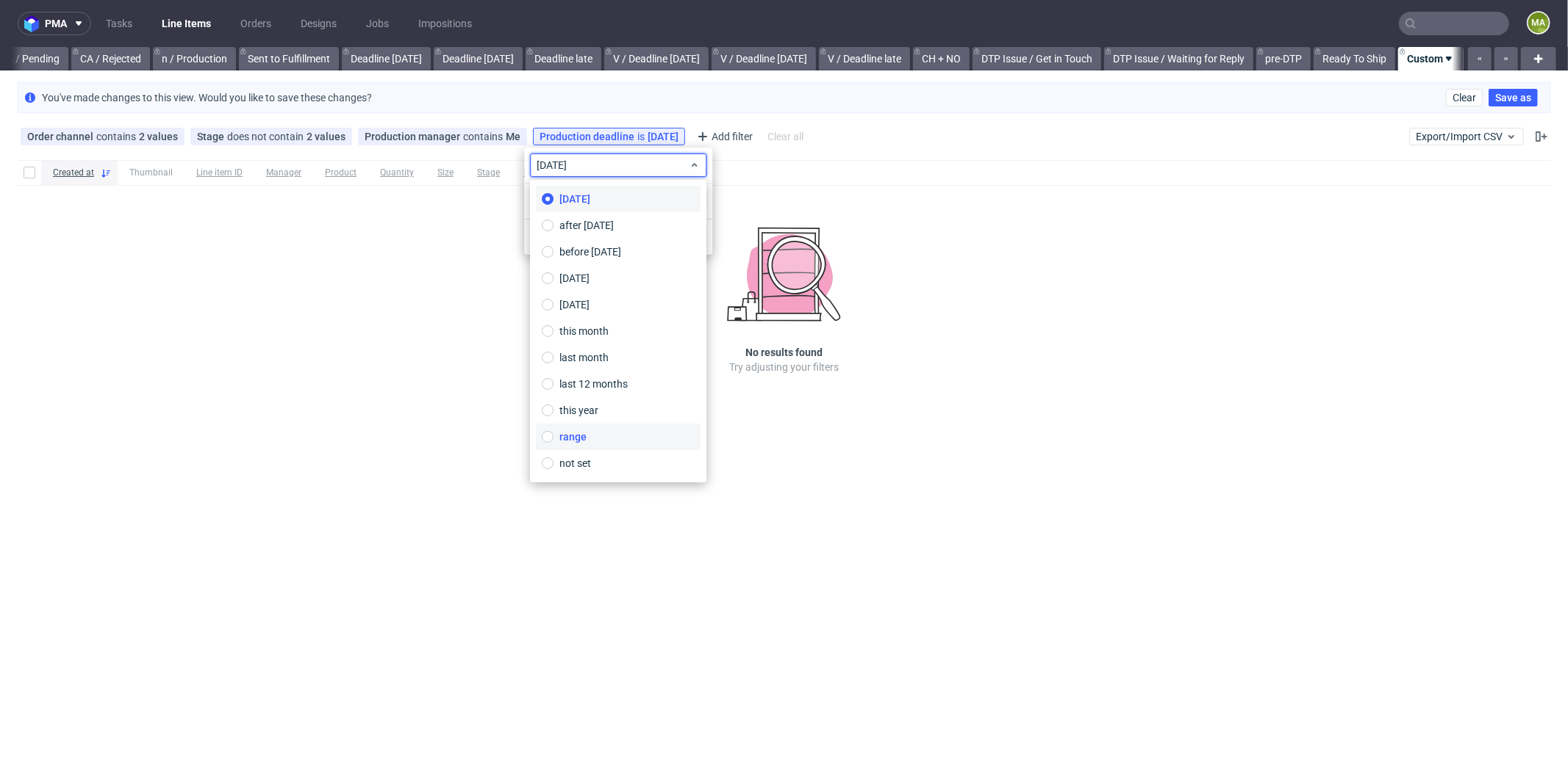
click at [568, 435] on span "range" at bounding box center [572, 436] width 27 height 14
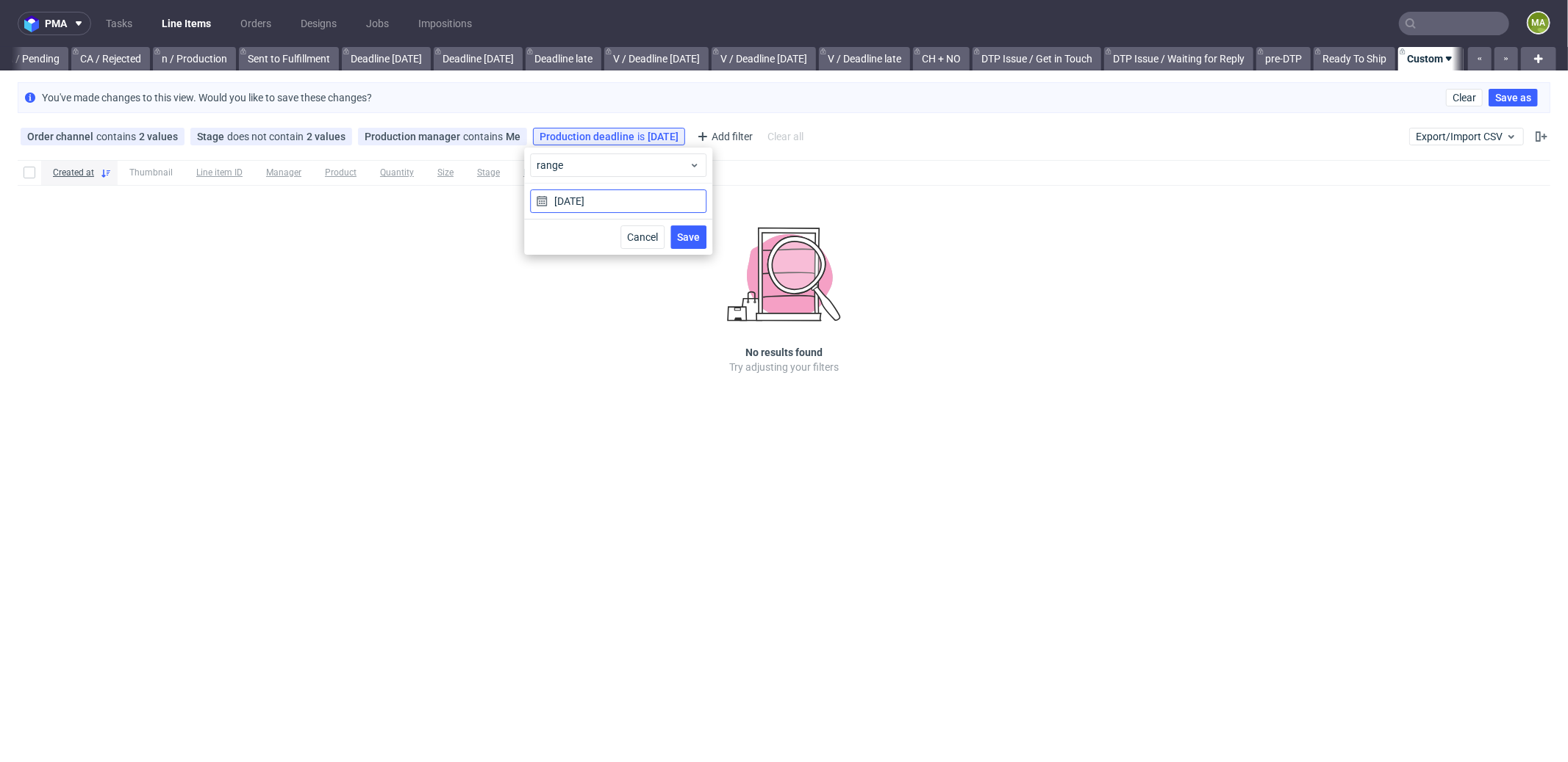
click at [604, 205] on input "[DATE]" at bounding box center [618, 202] width 176 height 24
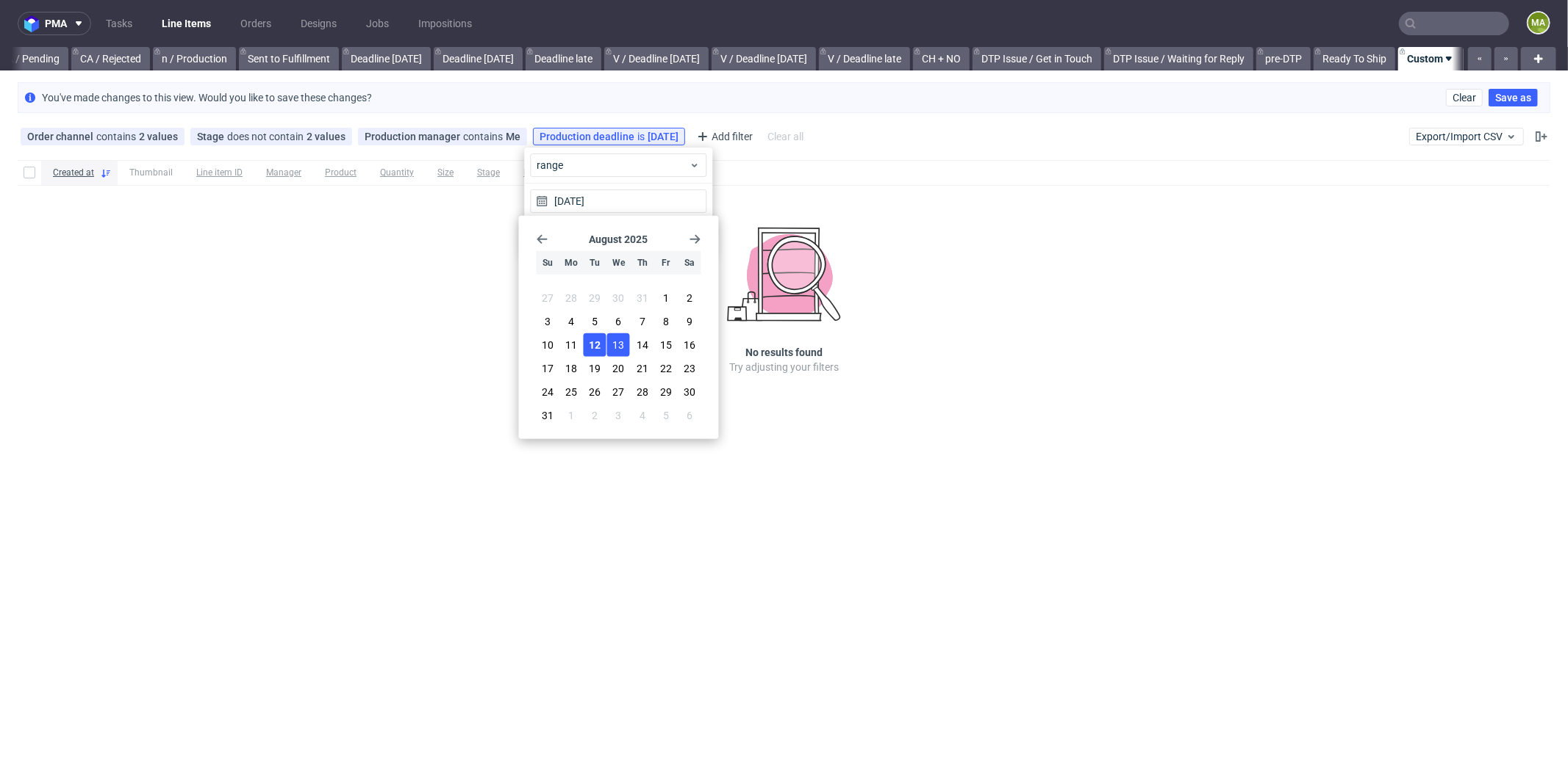
click at [616, 343] on span "13" at bounding box center [619, 344] width 12 height 14
type input "12/08/2025 - 13/08/2025"
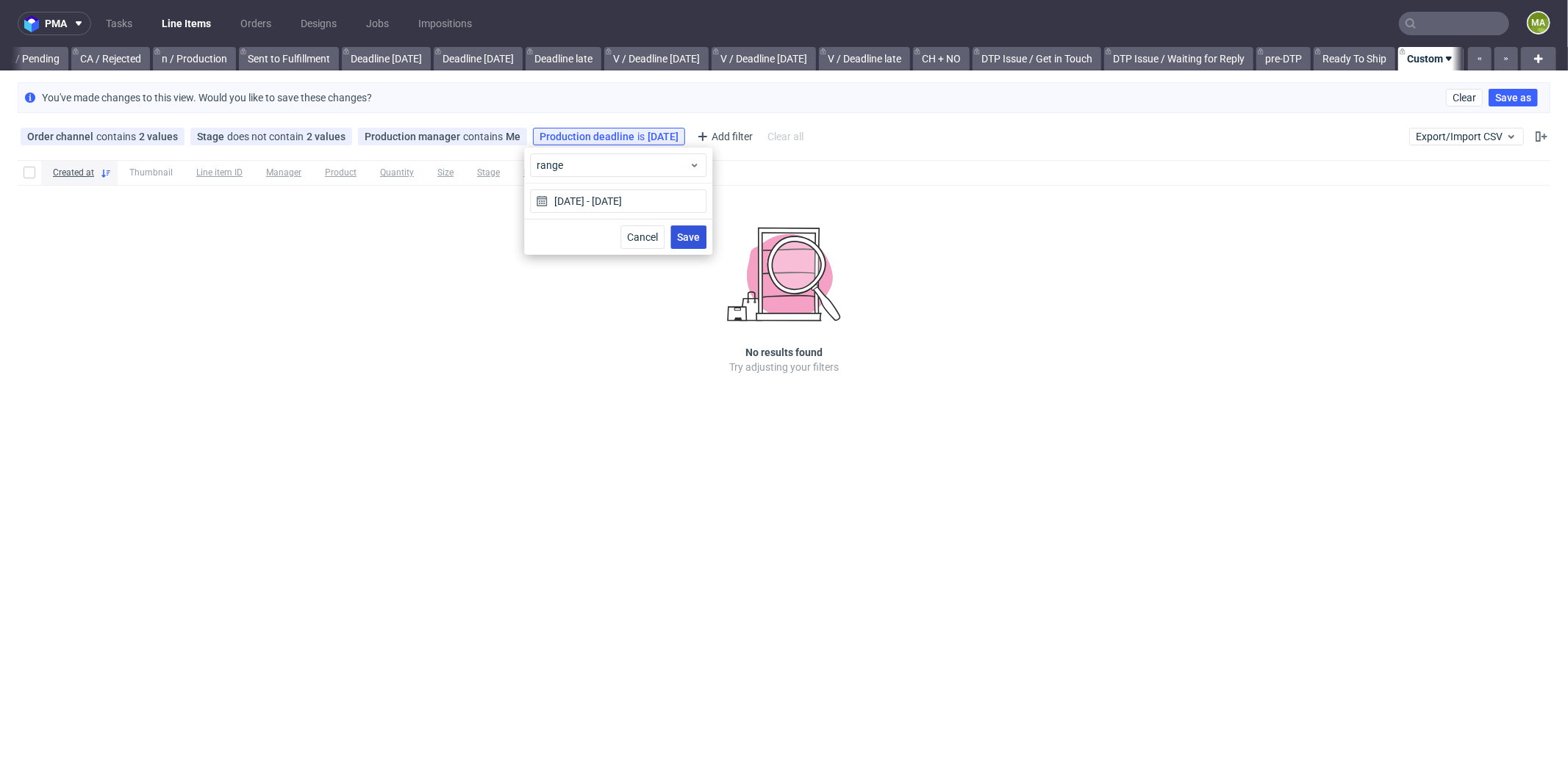
click at [695, 245] on button "Save" at bounding box center [688, 237] width 36 height 24
click at [654, 141] on div "Production deadline range 12/08/2025 - 13/08/2025" at bounding box center [638, 137] width 197 height 12
click at [620, 199] on input "12/08/2025 - 13/08/2025" at bounding box center [618, 202] width 176 height 24
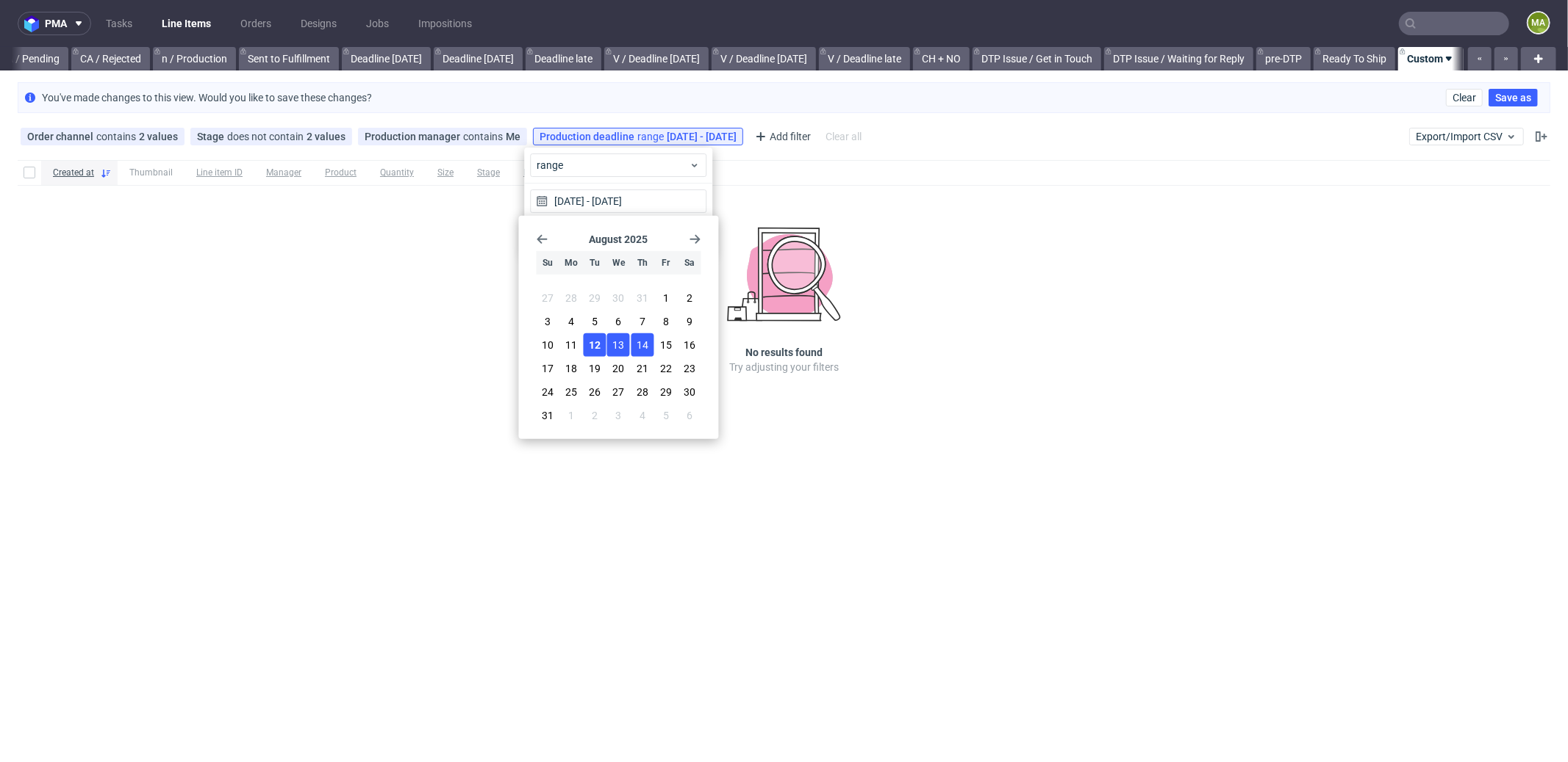
click at [643, 354] on button "14" at bounding box center [642, 345] width 23 height 24
click at [640, 345] on span "14" at bounding box center [643, 344] width 12 height 14
type input "14/08/2025 - 14/08/2025"
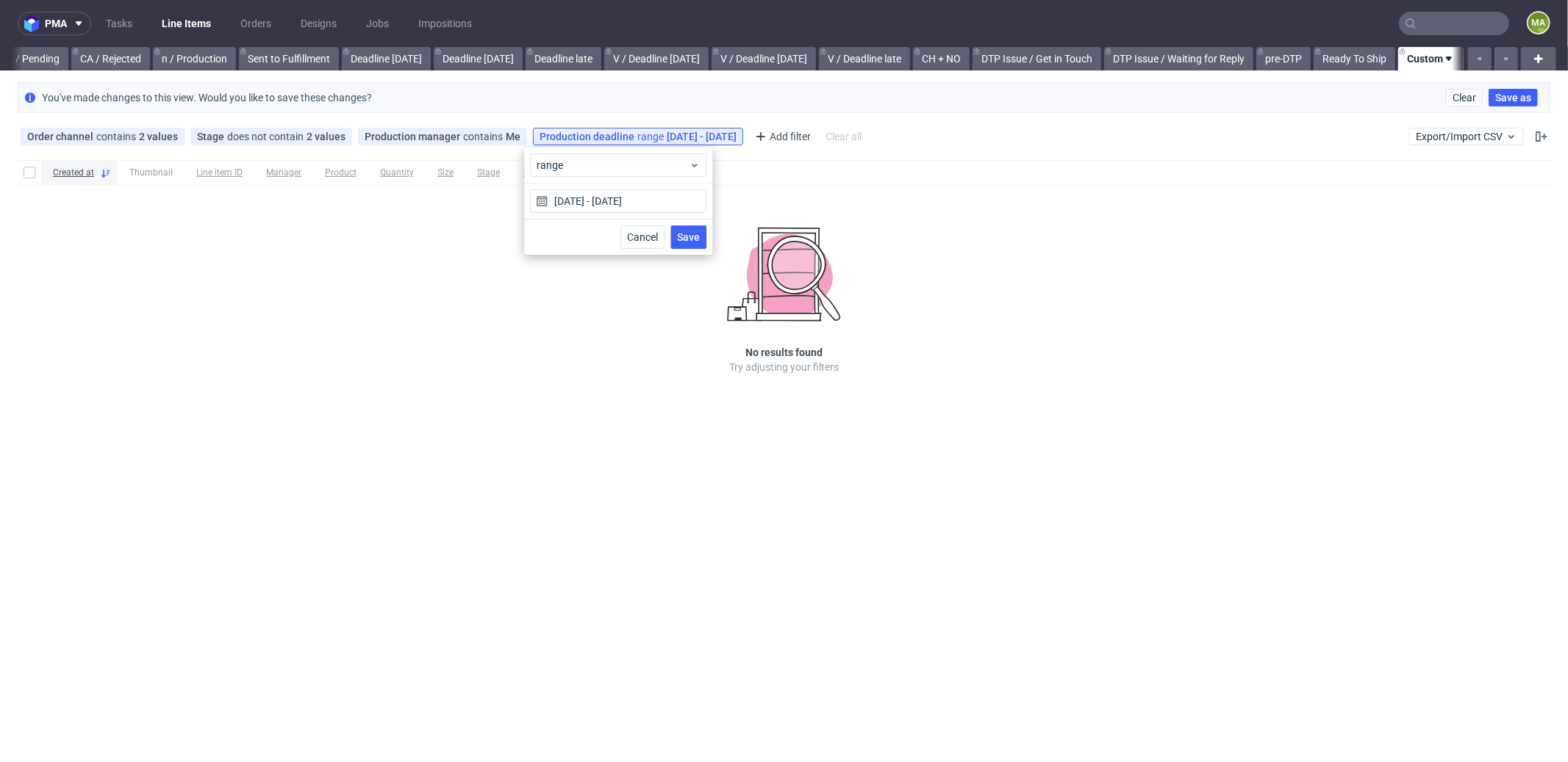
click at [697, 224] on div "Cancel Save" at bounding box center [618, 236] width 188 height 36
click at [695, 230] on button "Save" at bounding box center [688, 237] width 36 height 24
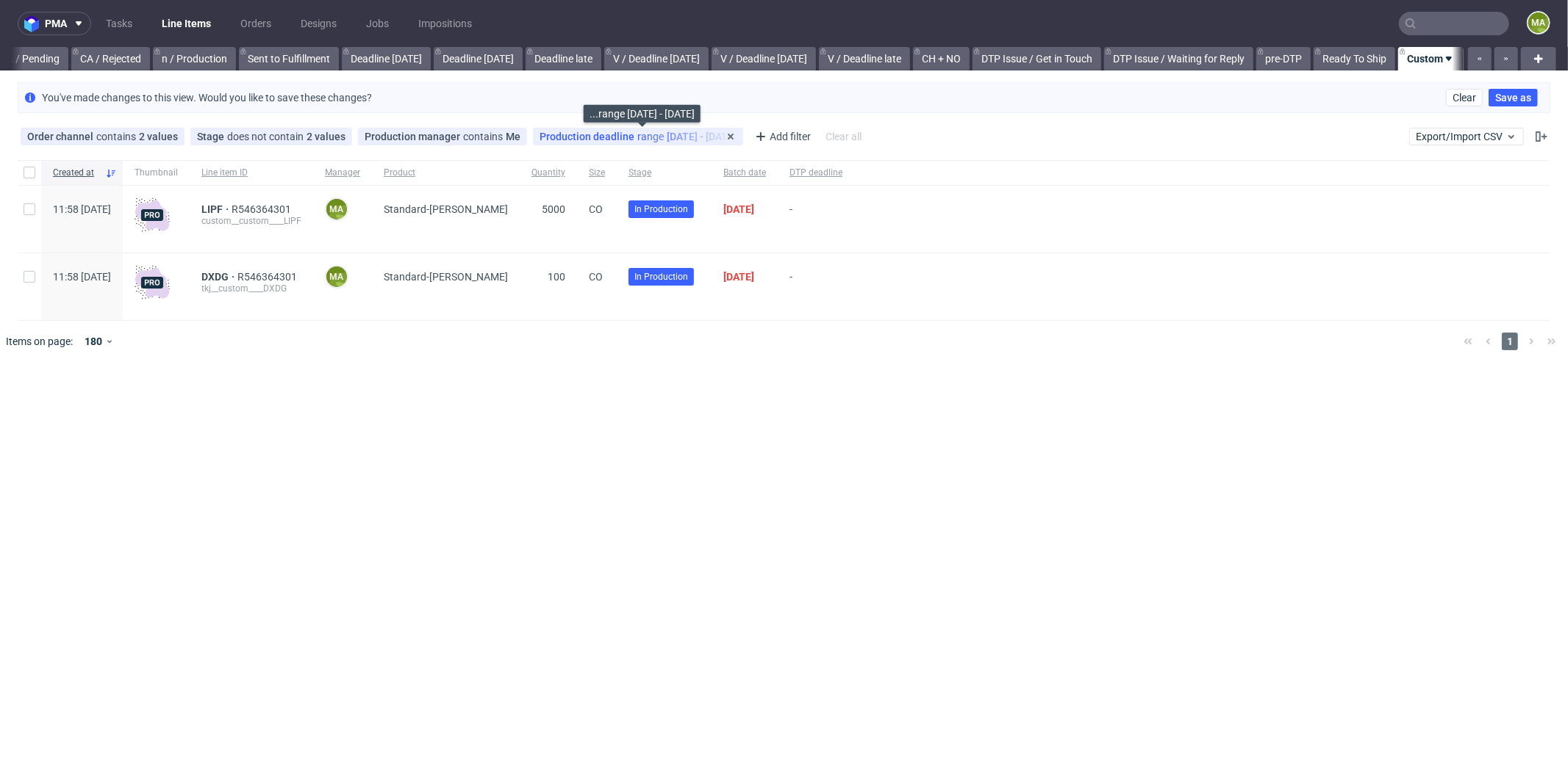
click at [623, 136] on span "Production deadline" at bounding box center [589, 137] width 98 height 12
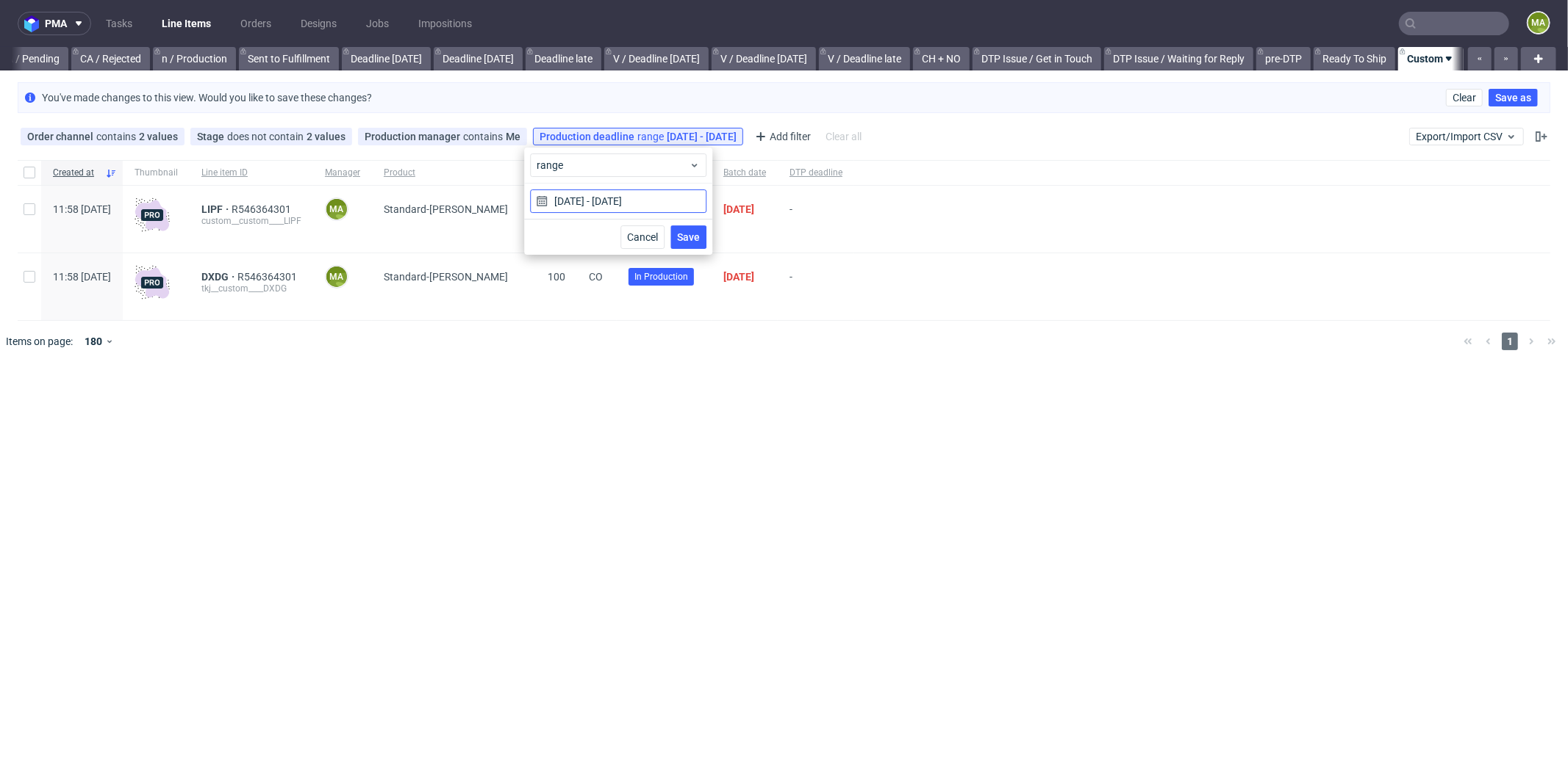
click at [601, 196] on input "14/08/2025 - 14/08/2025" at bounding box center [618, 202] width 176 height 24
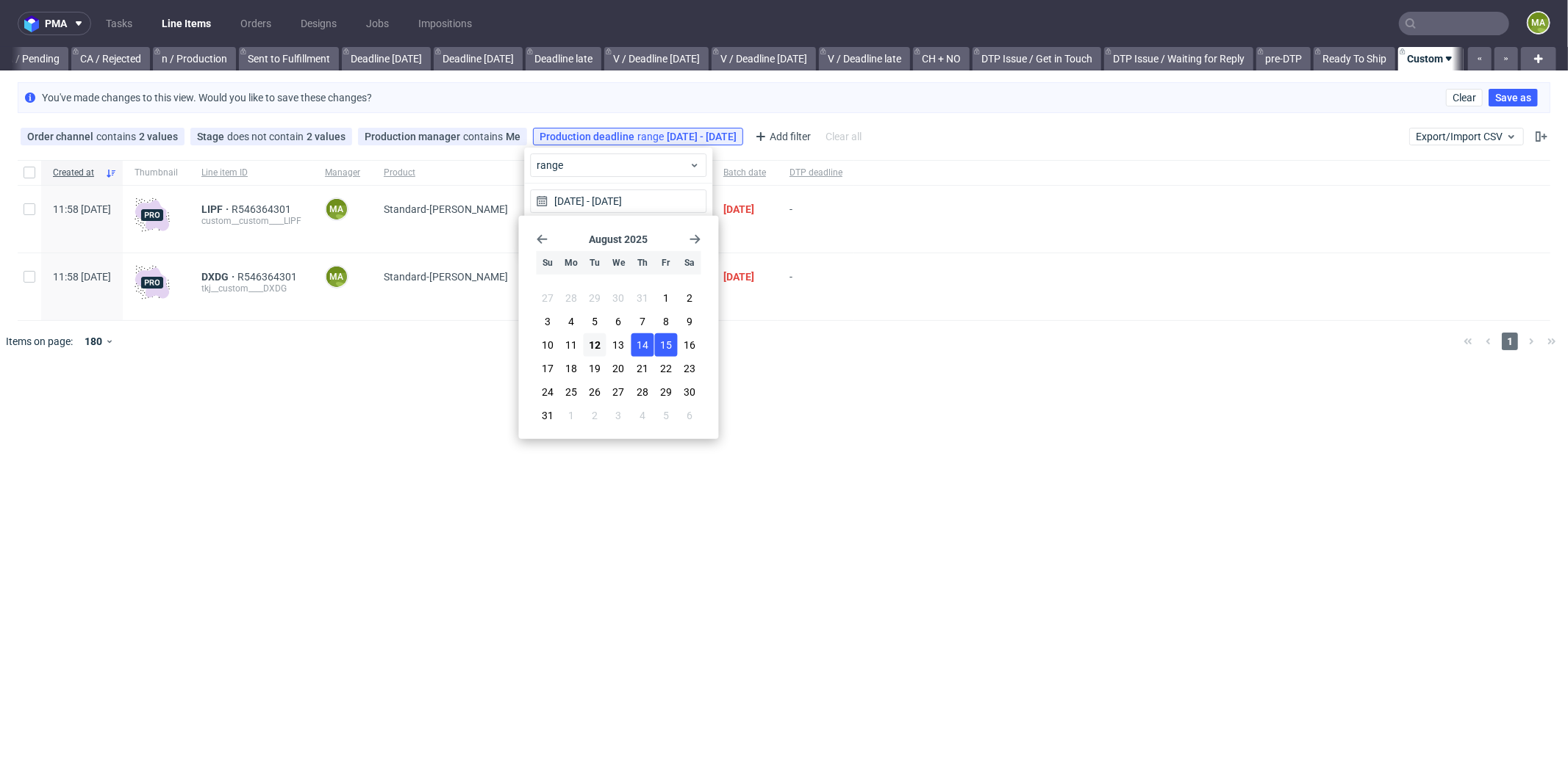
click at [662, 349] on span "15" at bounding box center [666, 344] width 12 height 14
type input "15/08/2025 - 15/08/2025"
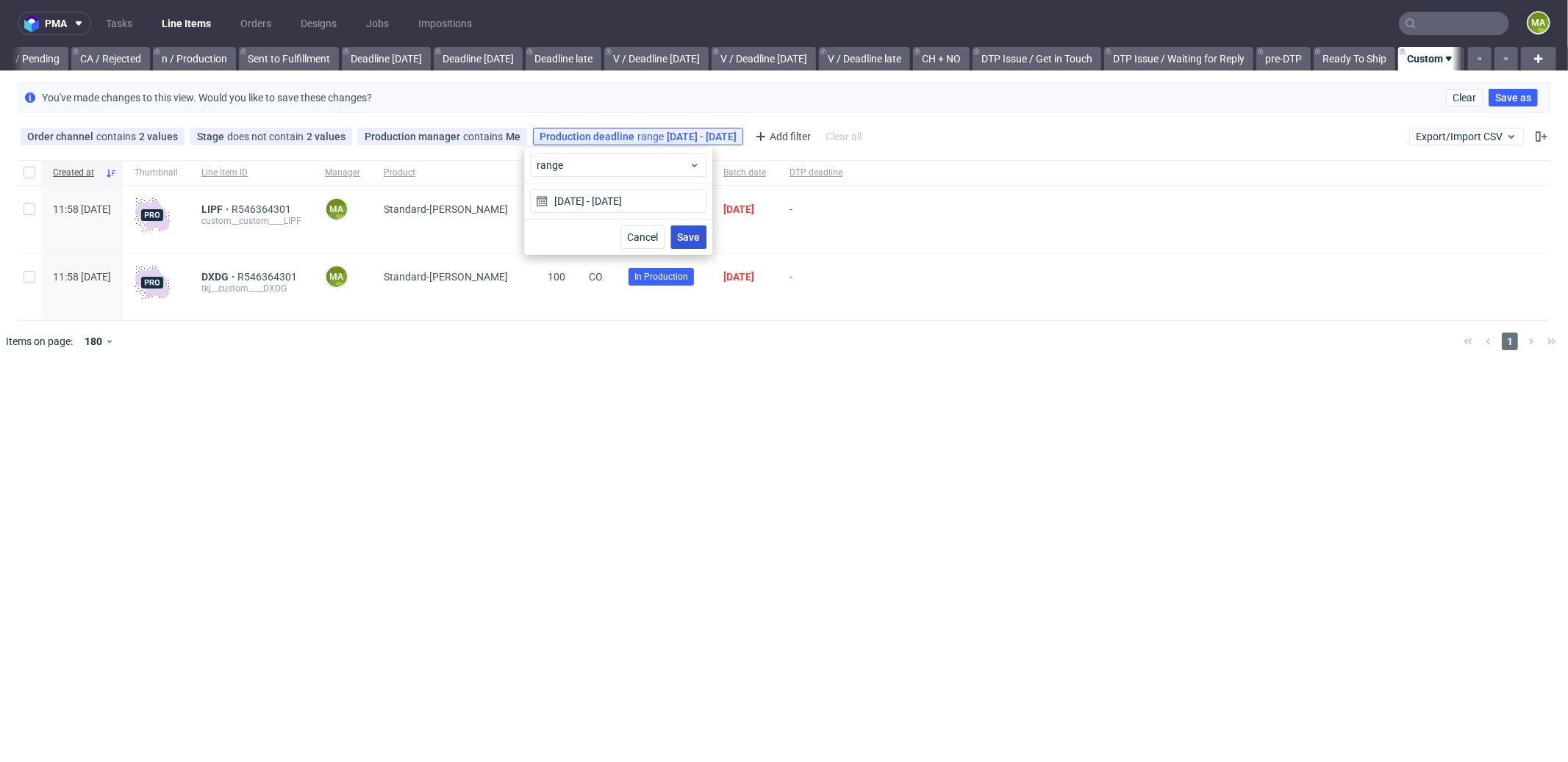
click at [685, 244] on button "Save" at bounding box center [688, 237] width 36 height 24
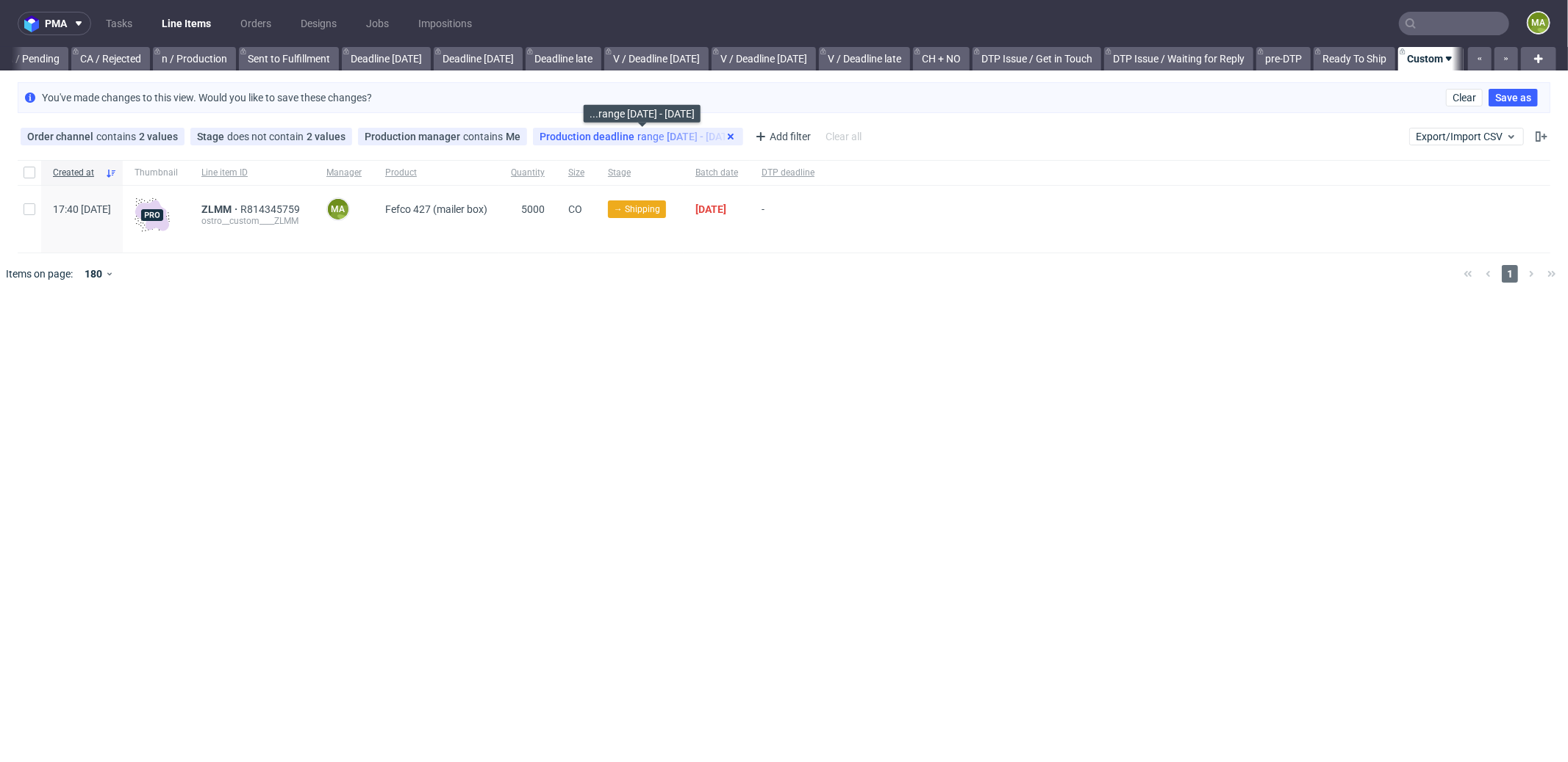
click at [734, 138] on use at bounding box center [730, 136] width 6 height 6
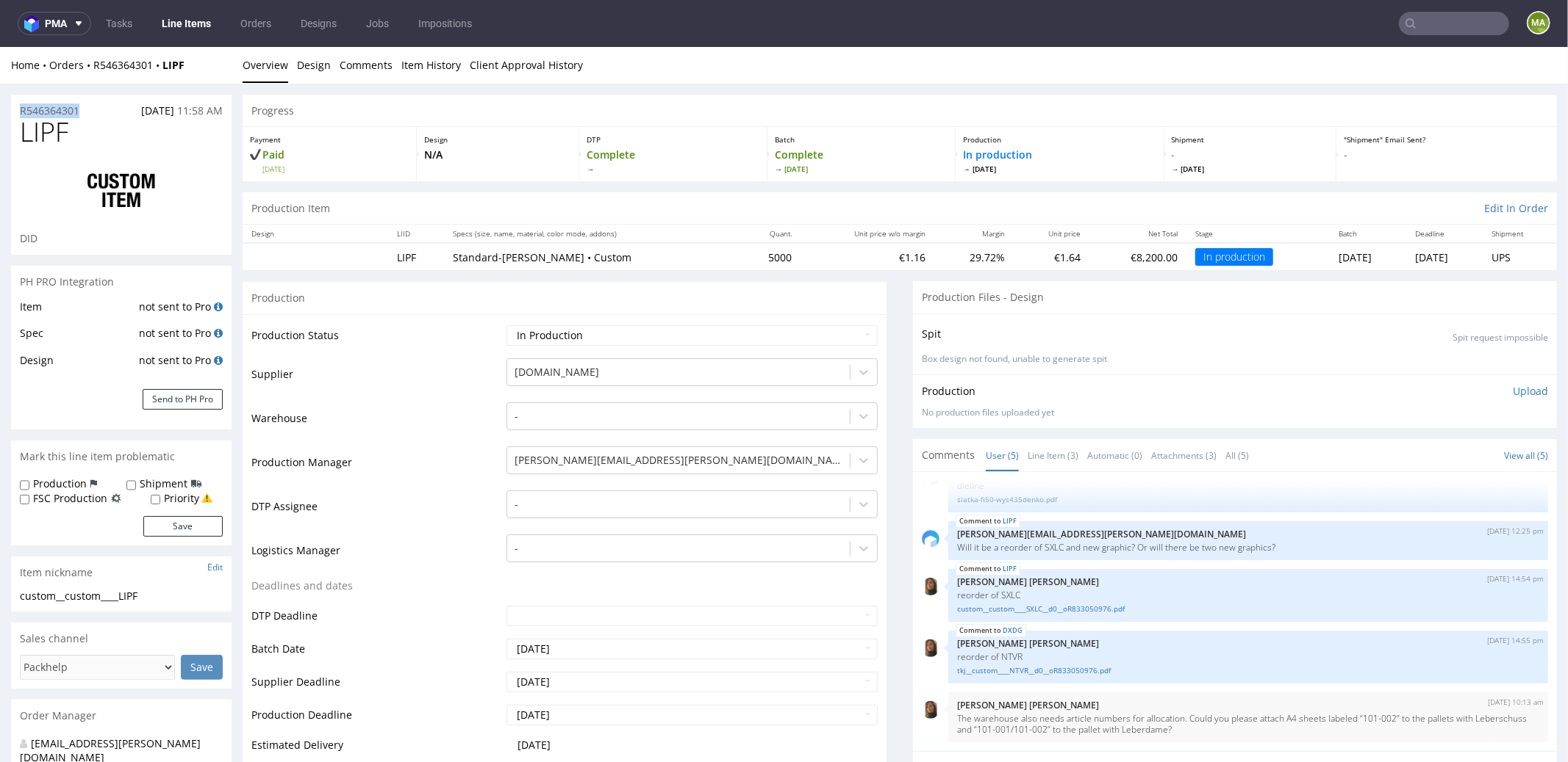
drag, startPoint x: 93, startPoint y: 112, endPoint x: 0, endPoint y: 111, distance: 93.0
copy p "R546364301"
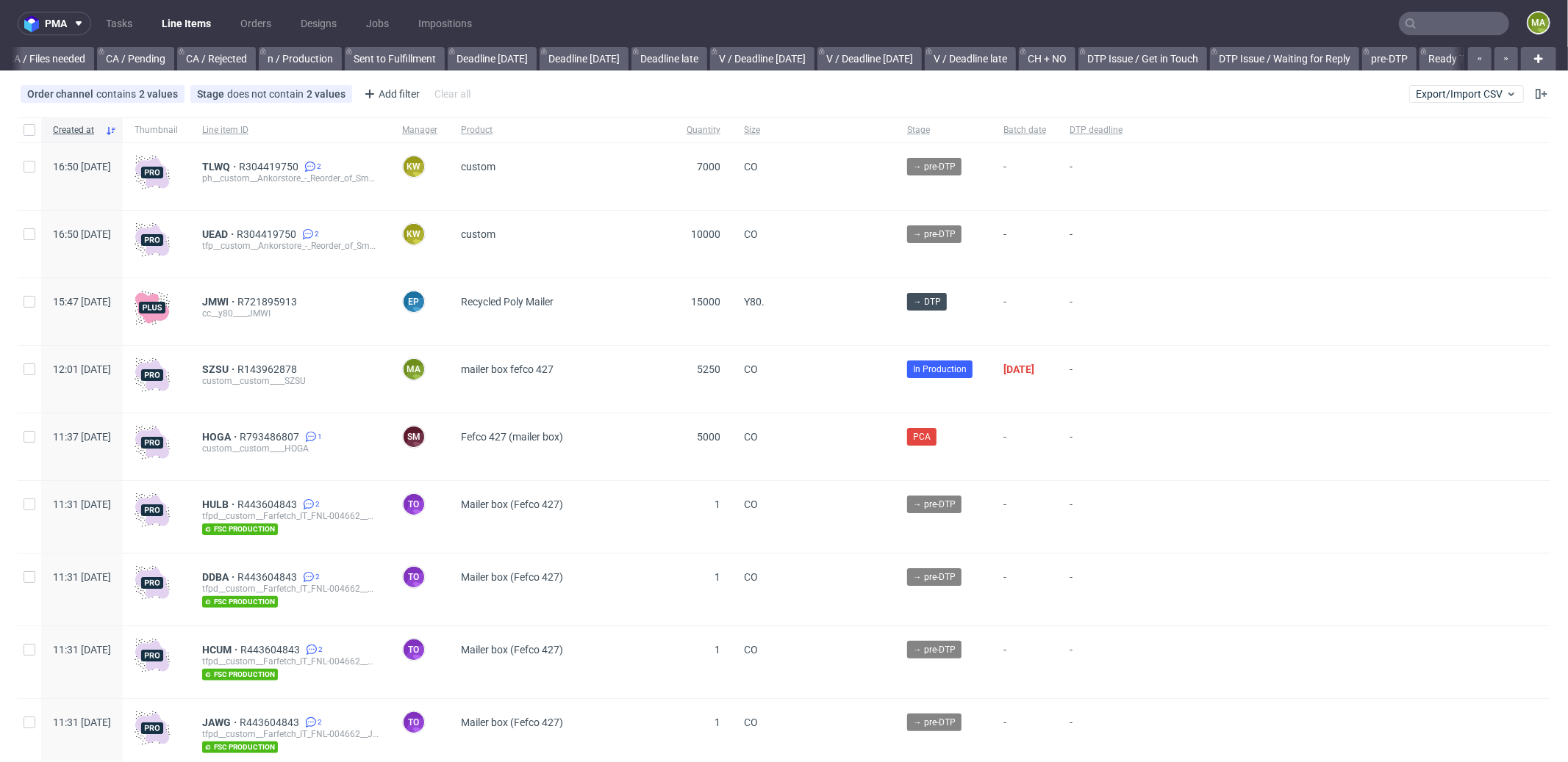
scroll to position [0, 1268]
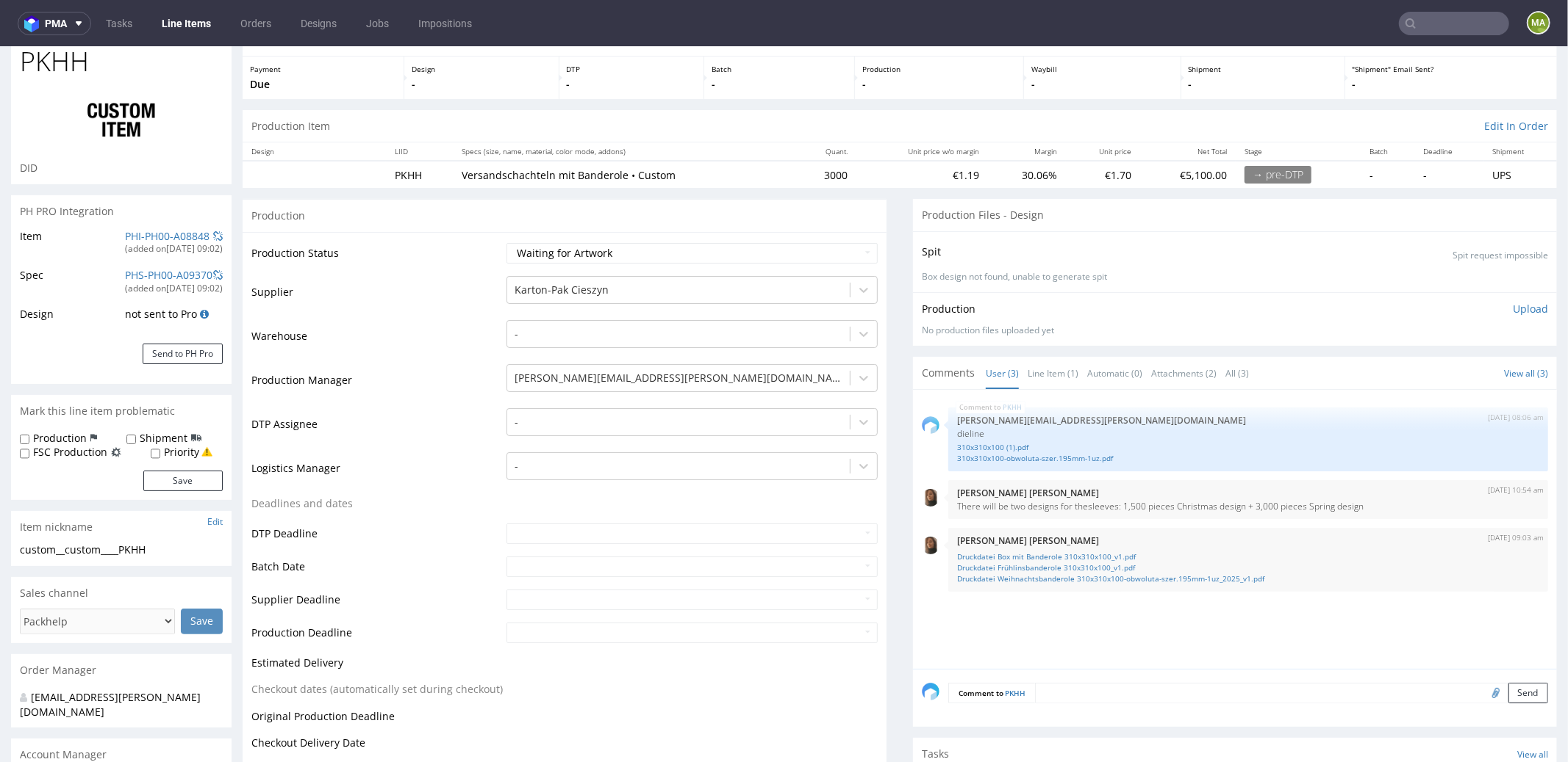
scroll to position [138, 0]
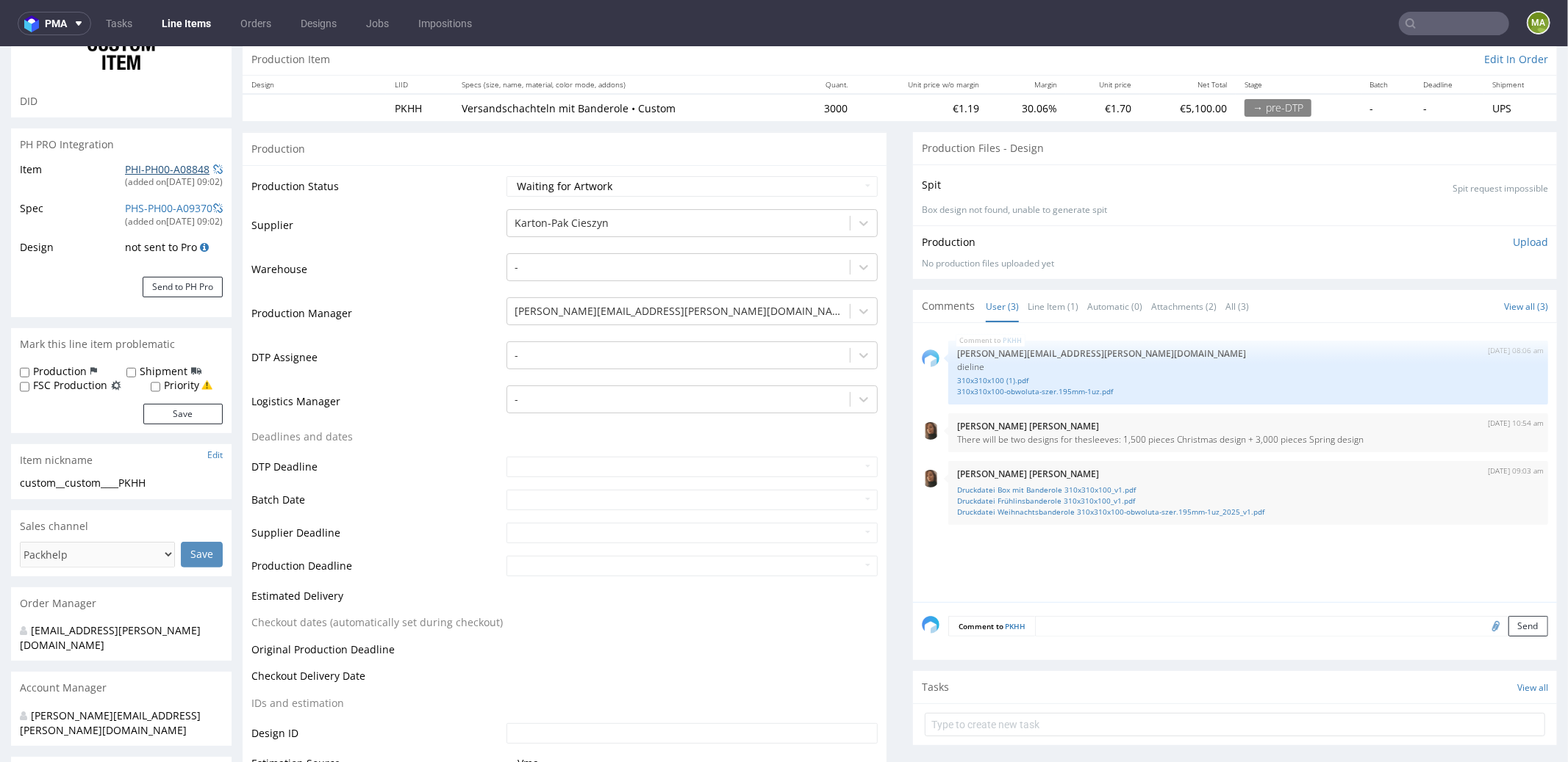
click at [144, 167] on link "PHI-PH00-A08848" at bounding box center [167, 168] width 84 height 14
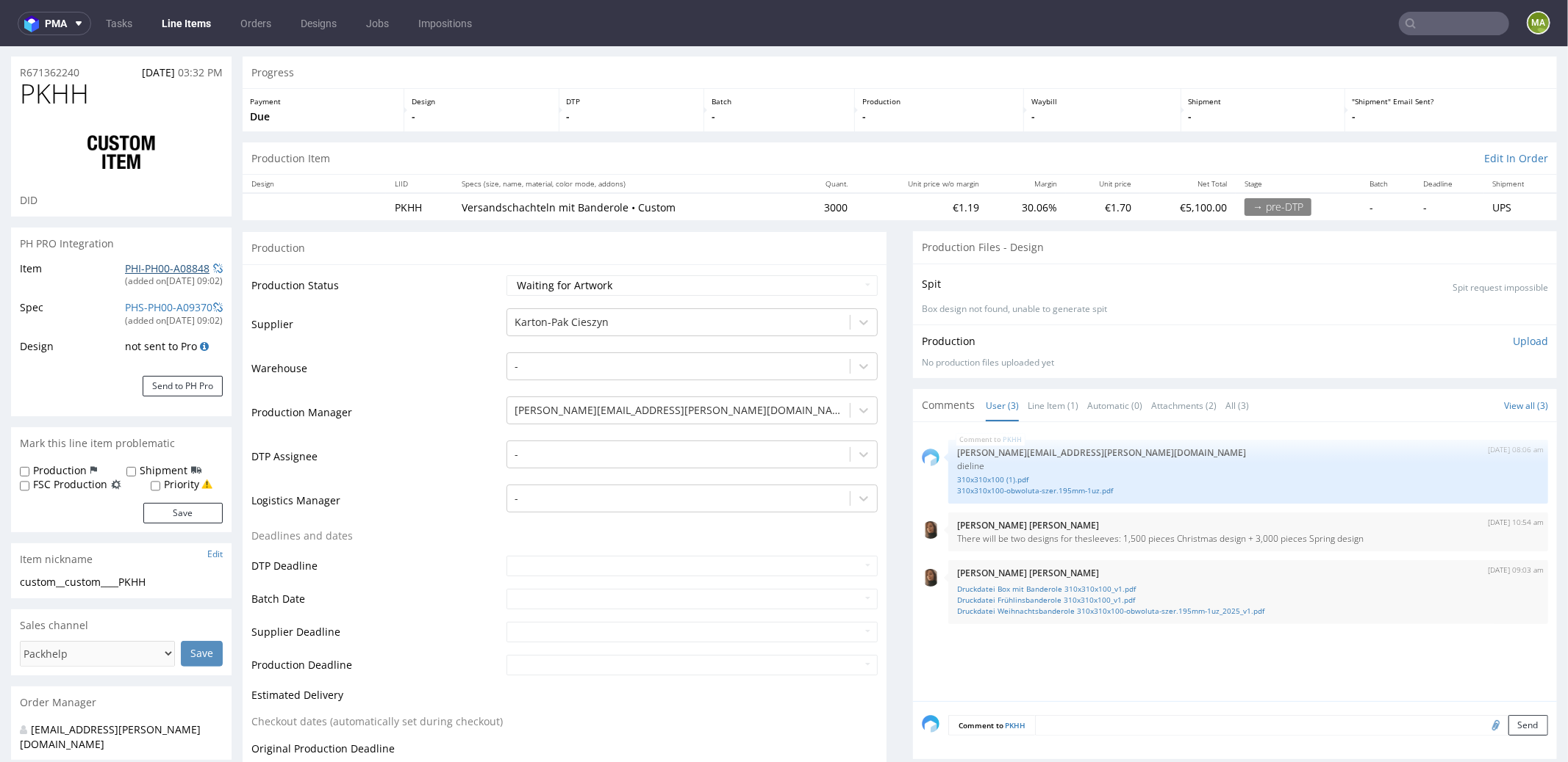
scroll to position [0, 0]
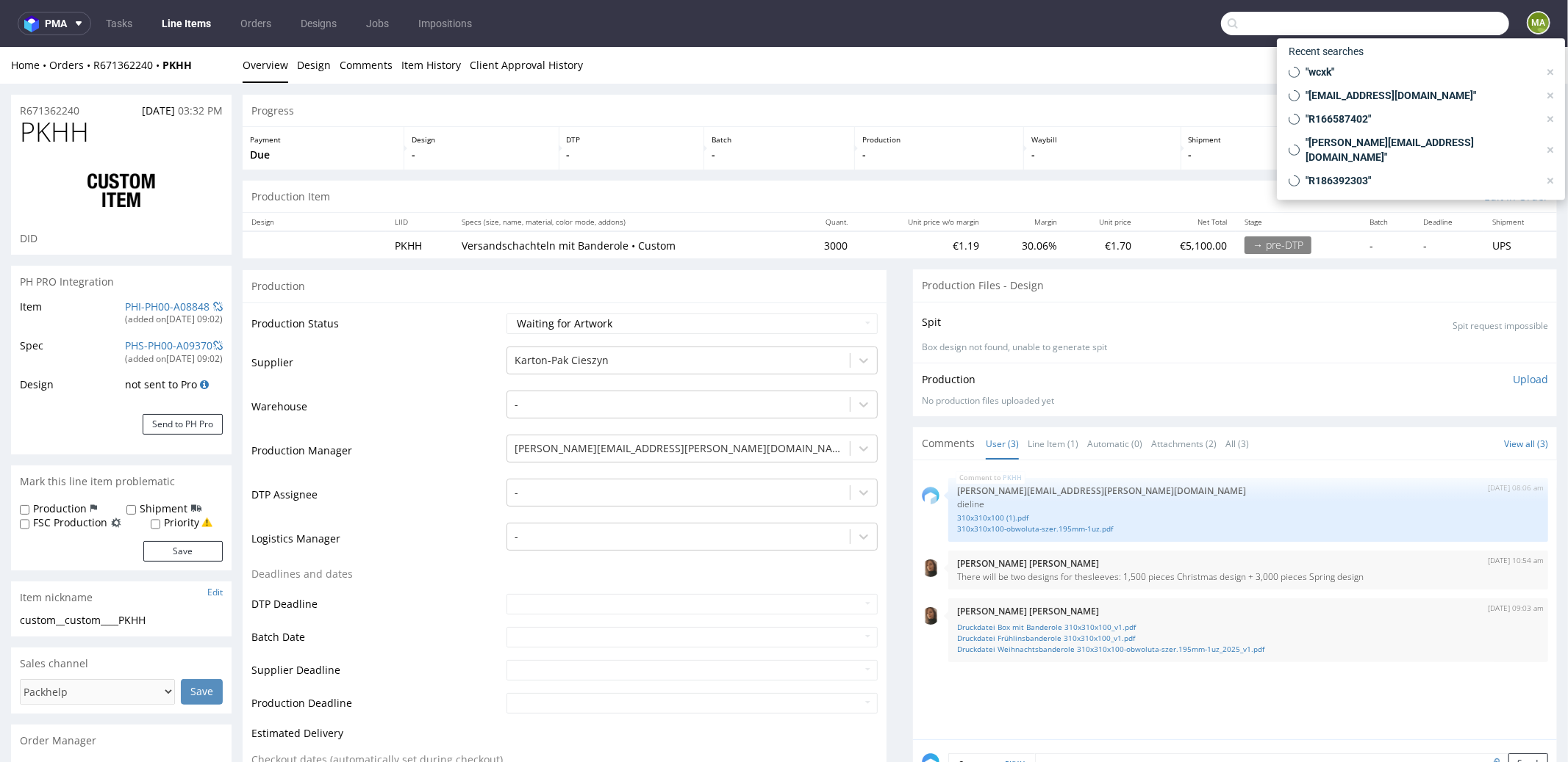
click at [1427, 30] on input "text" at bounding box center [1365, 24] width 288 height 24
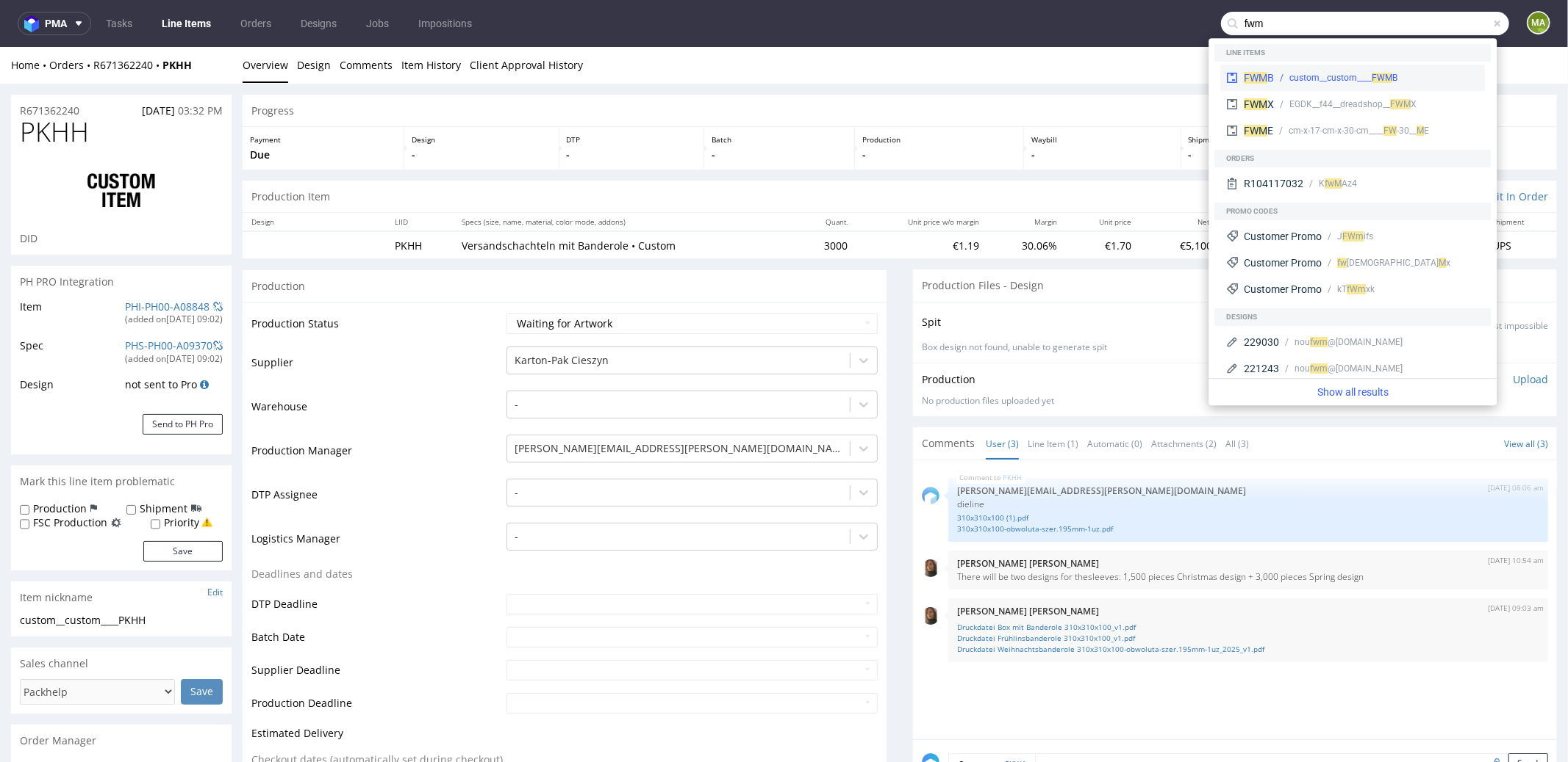
type input "fwm"
click at [1337, 69] on div "FWM B custom__custom____ FW M B" at bounding box center [1352, 78] width 264 height 26
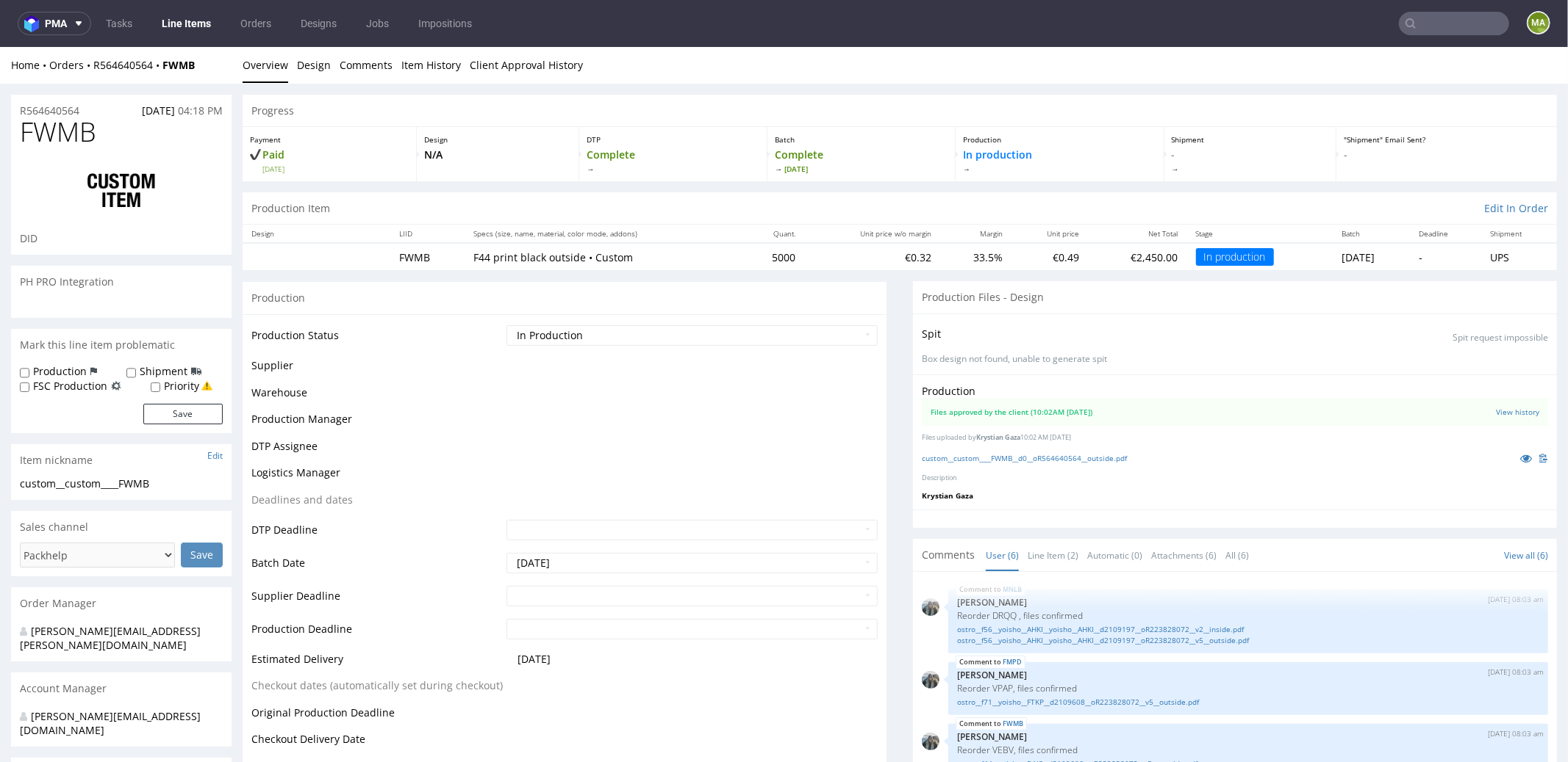
scroll to position [120, 0]
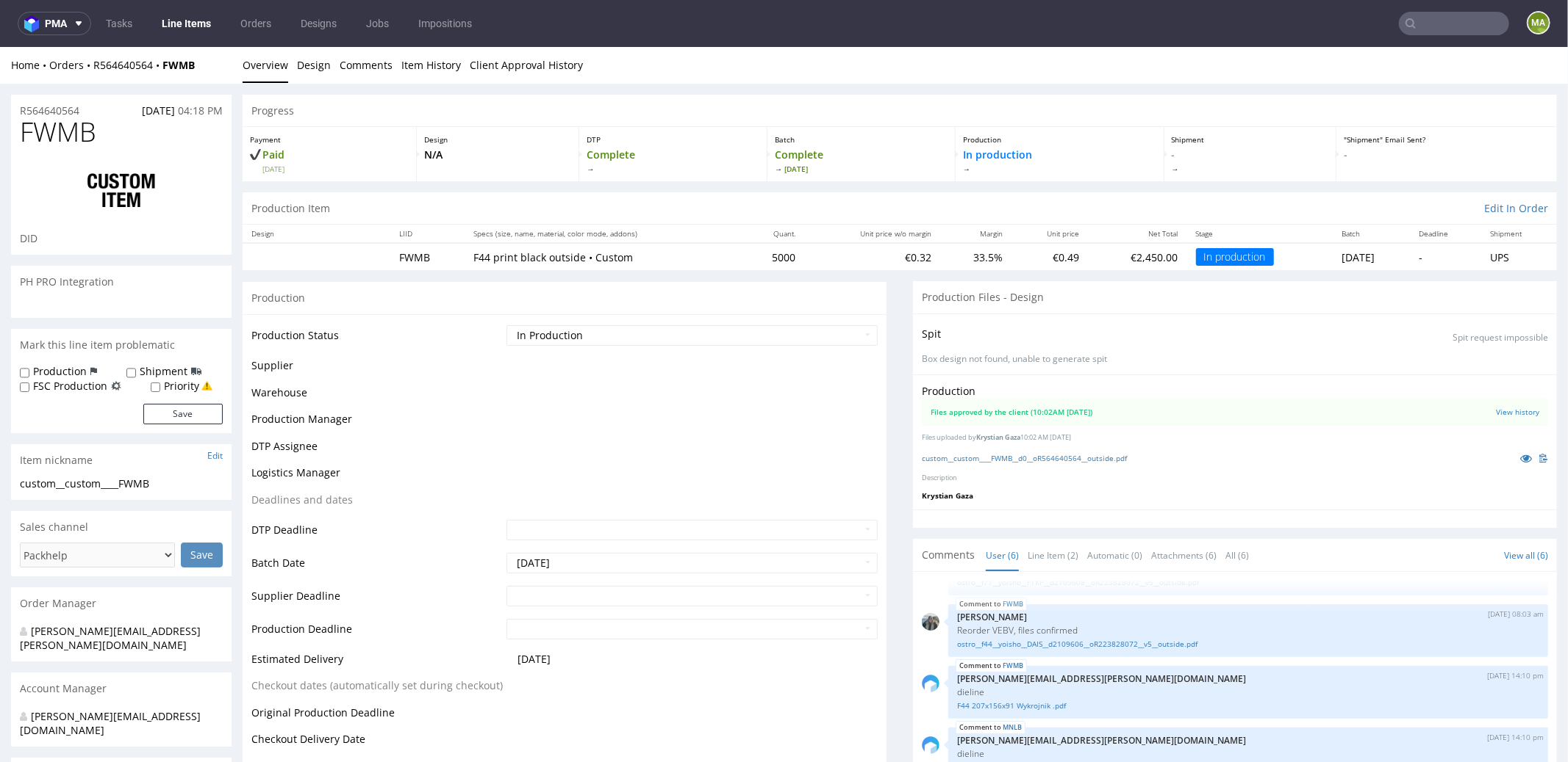
select select "in_progress"
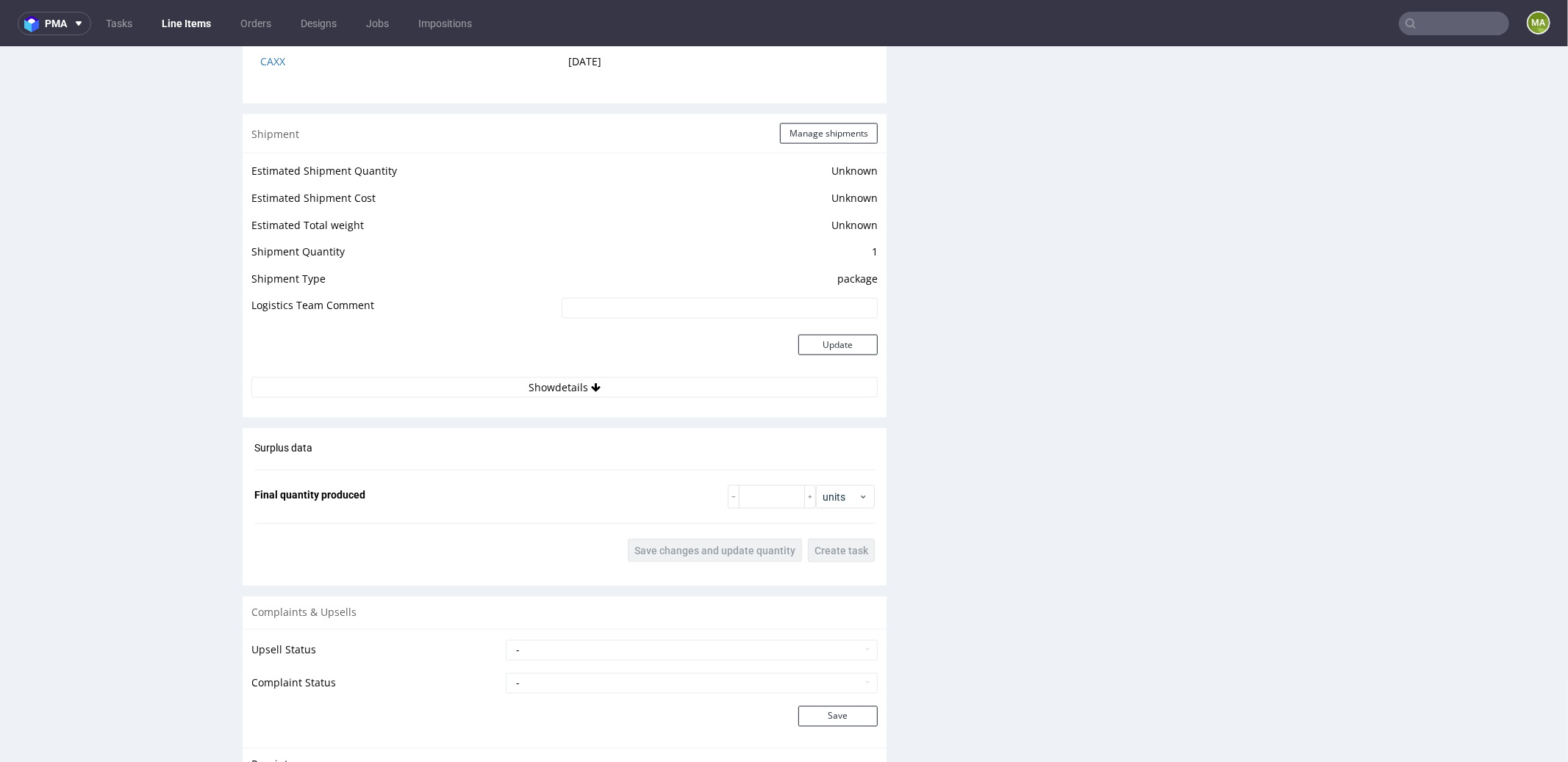
scroll to position [1548, 0]
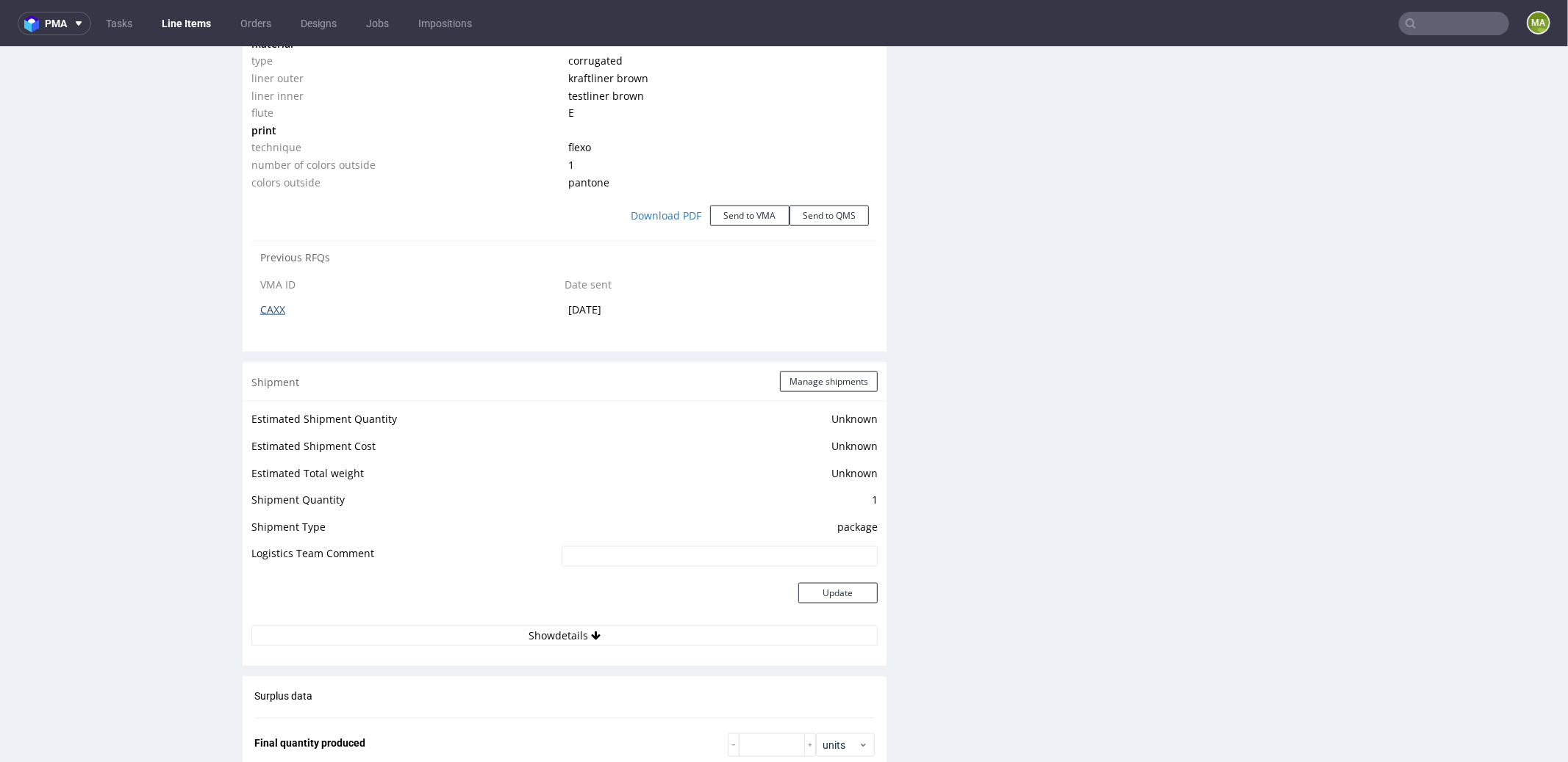
click link "CAXX"
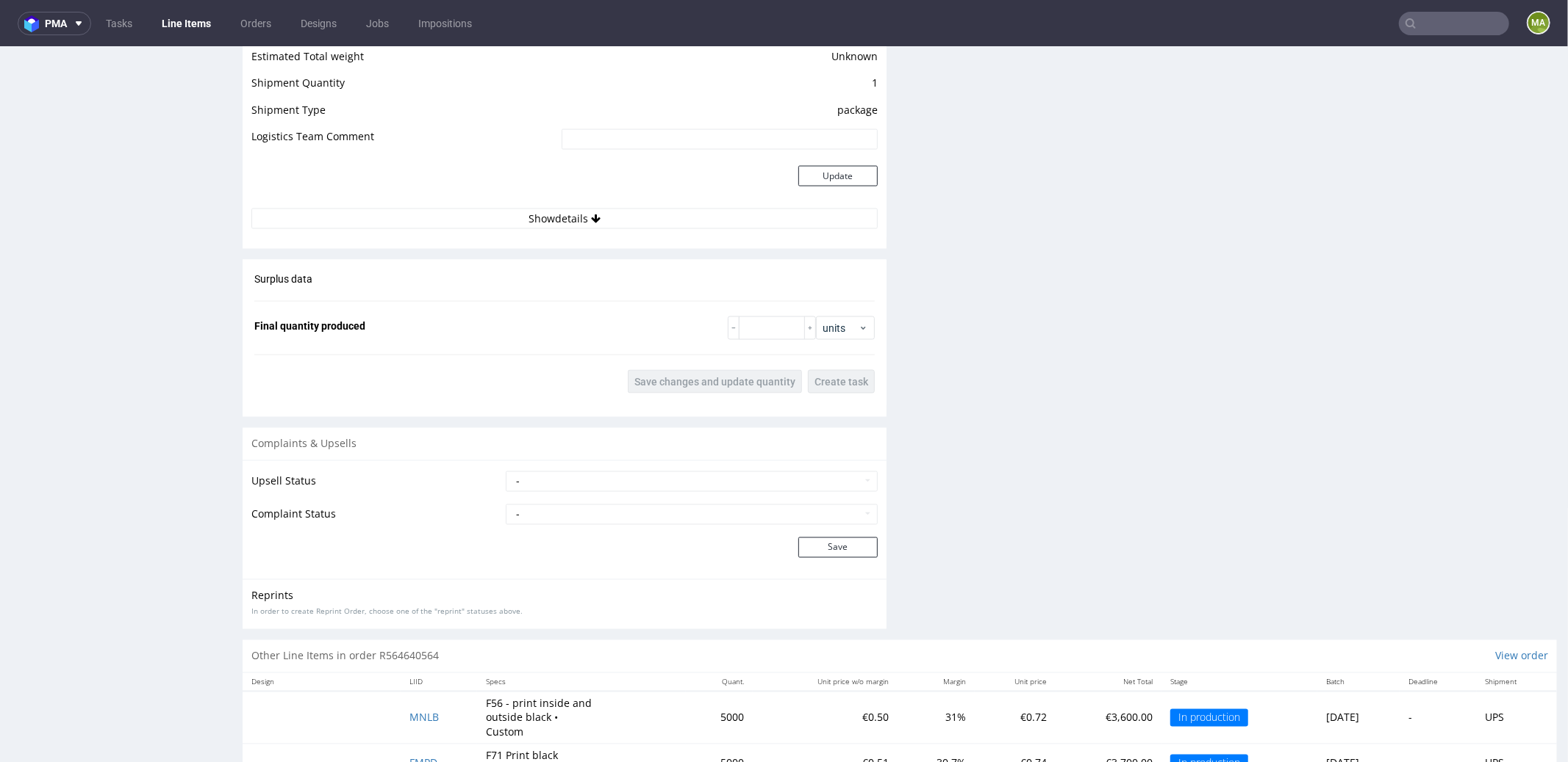
scroll to position [2009, 0]
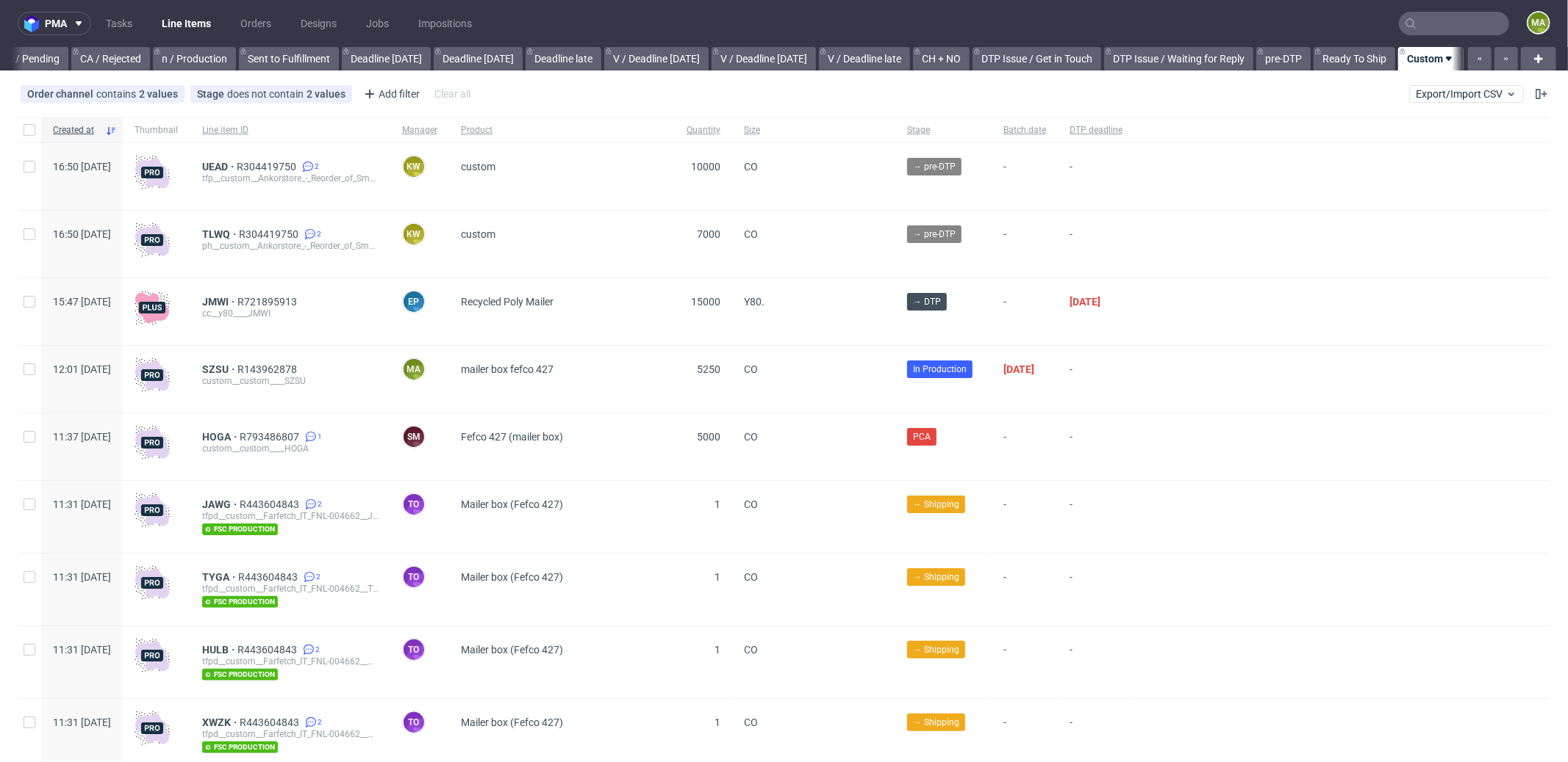
scroll to position [0, 1268]
click at [406, 95] on div "Add filter" at bounding box center [390, 94] width 65 height 24
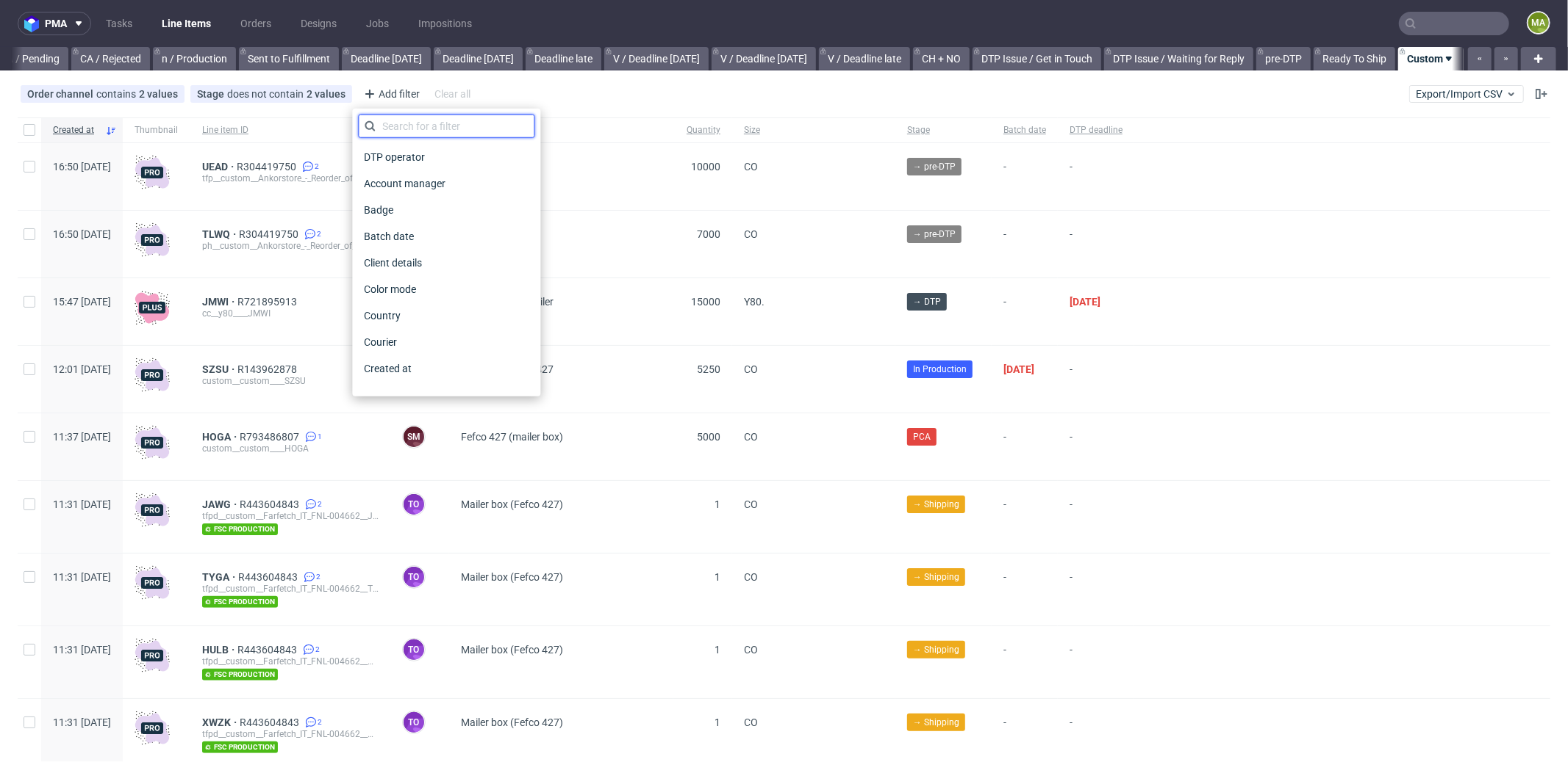
click at [428, 127] on input "text" at bounding box center [446, 127] width 176 height 24
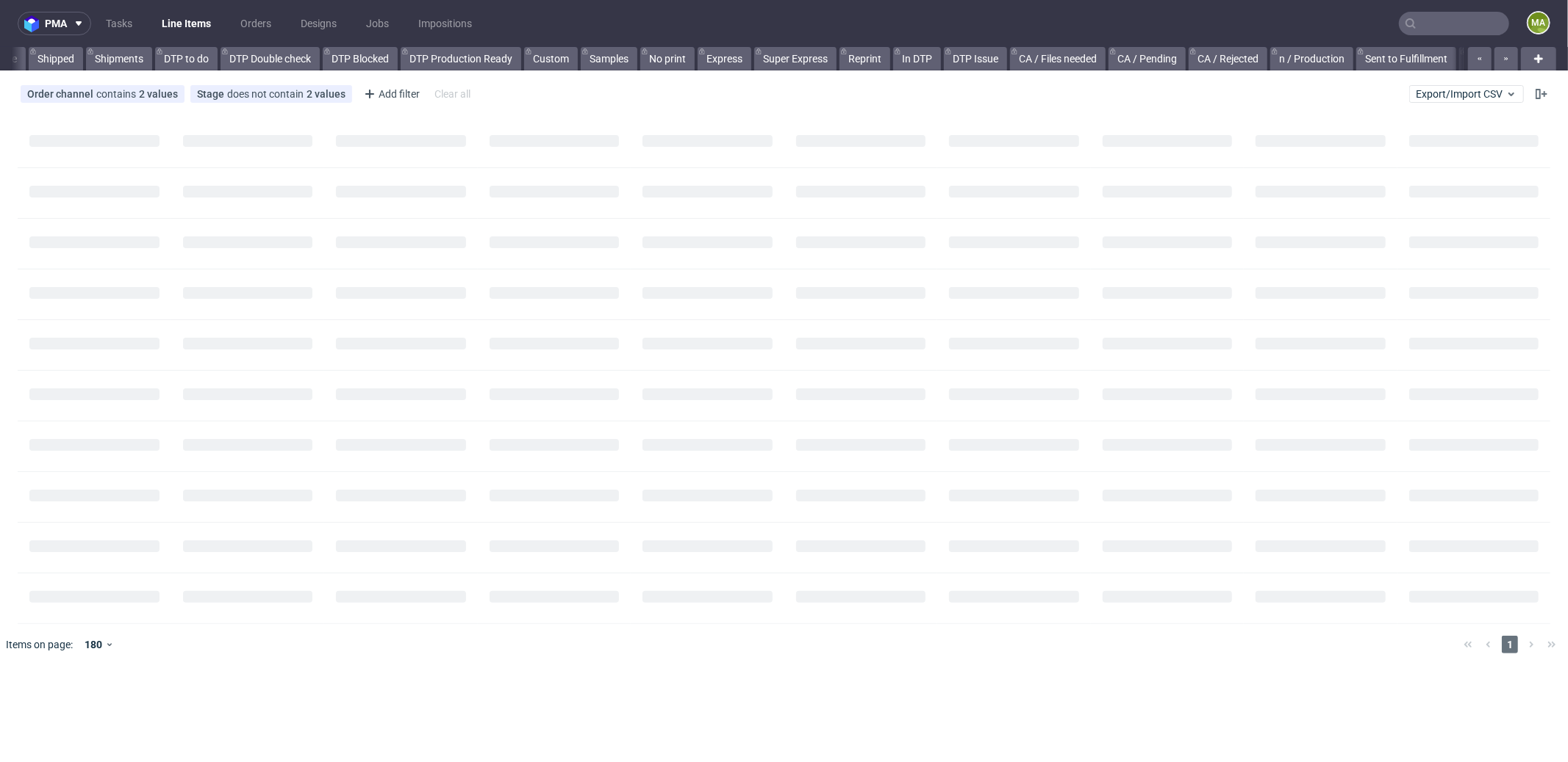
click at [1457, 28] on input "text" at bounding box center [1453, 24] width 111 height 24
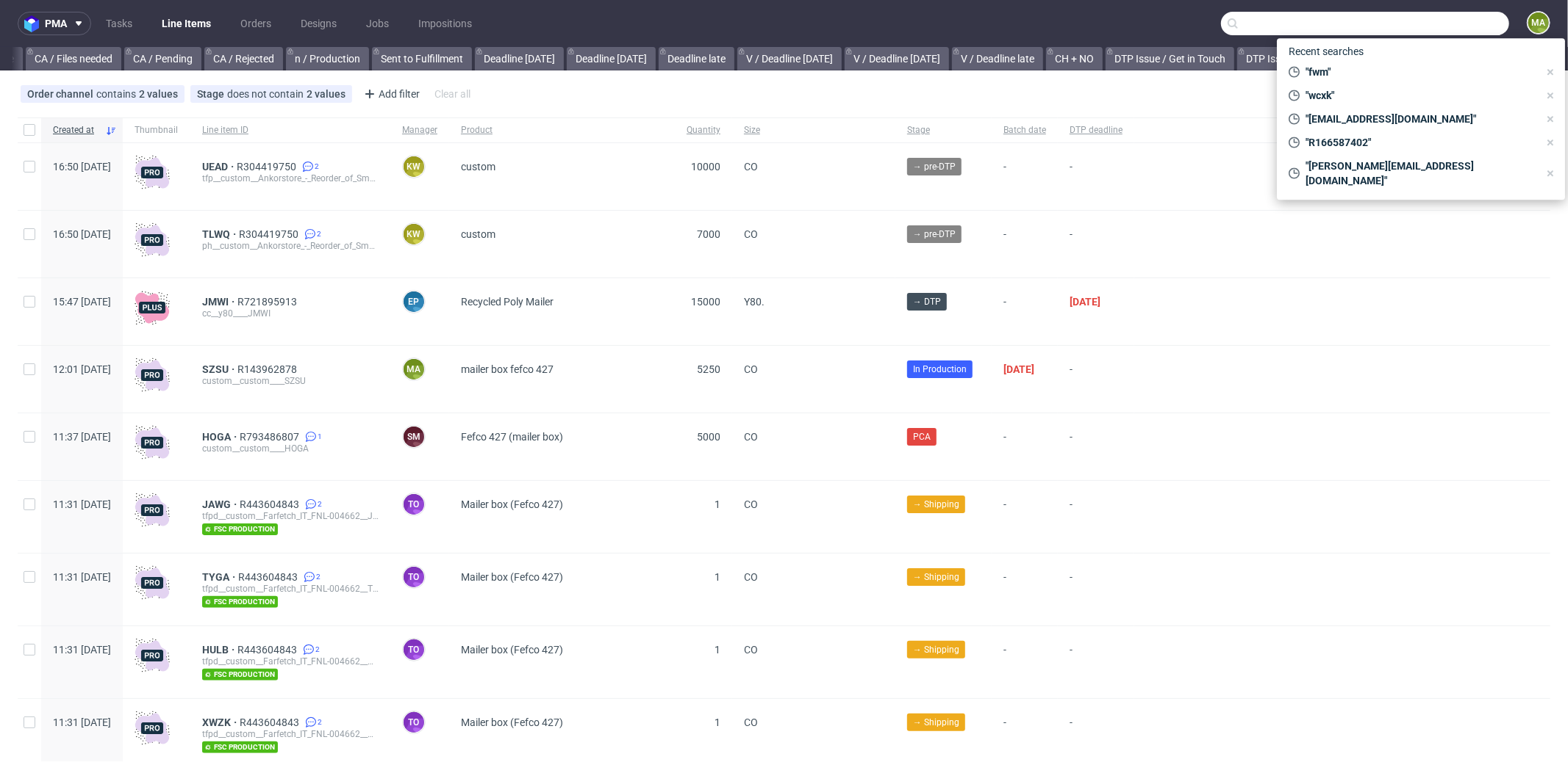
scroll to position [0, 1268]
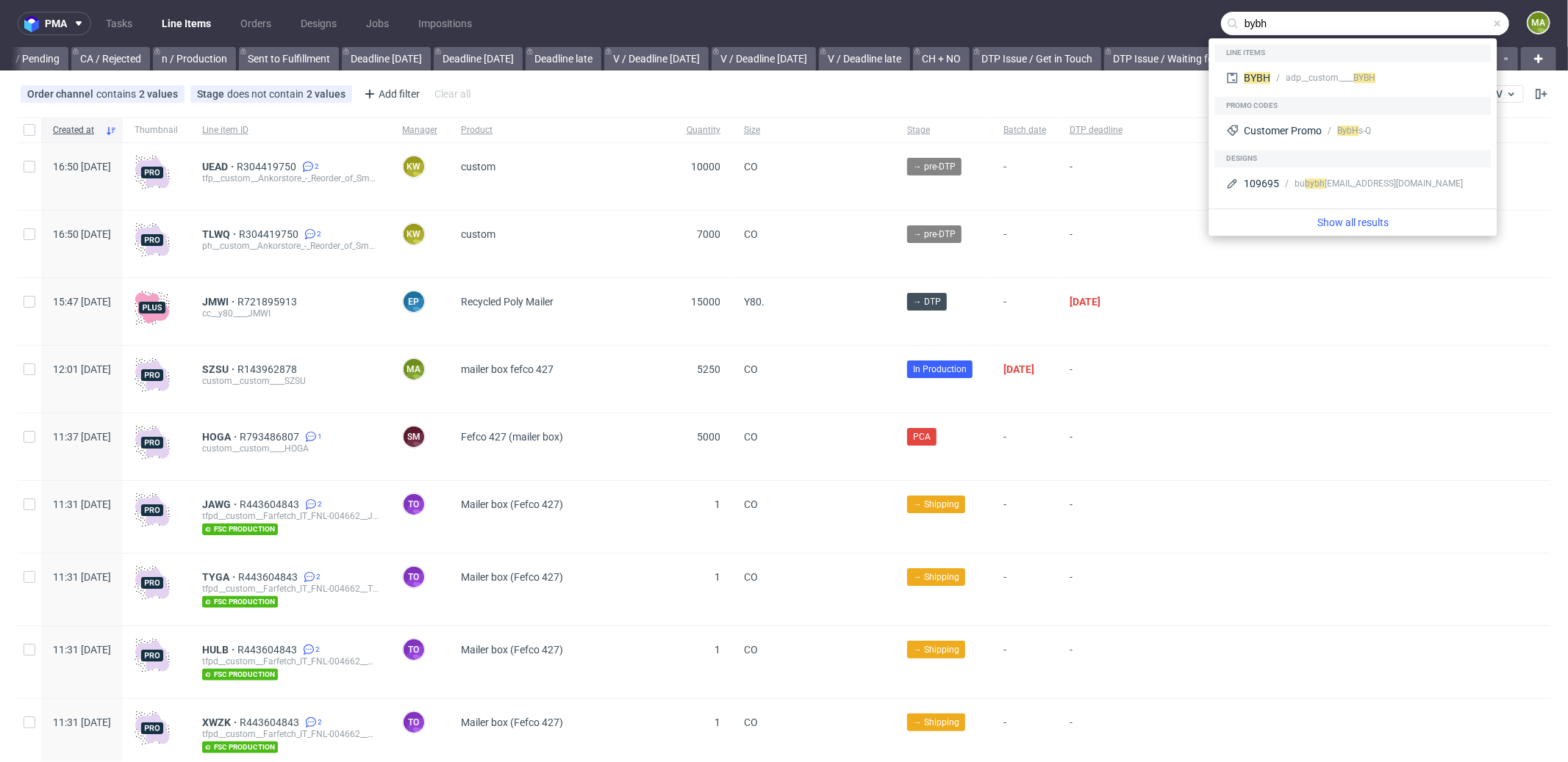
type input "bybh"
click at [1332, 61] on div "Line items" at bounding box center [1352, 52] width 276 height 18
click at [1326, 68] on div "BYBH adp__custom____ BYBH" at bounding box center [1352, 78] width 264 height 26
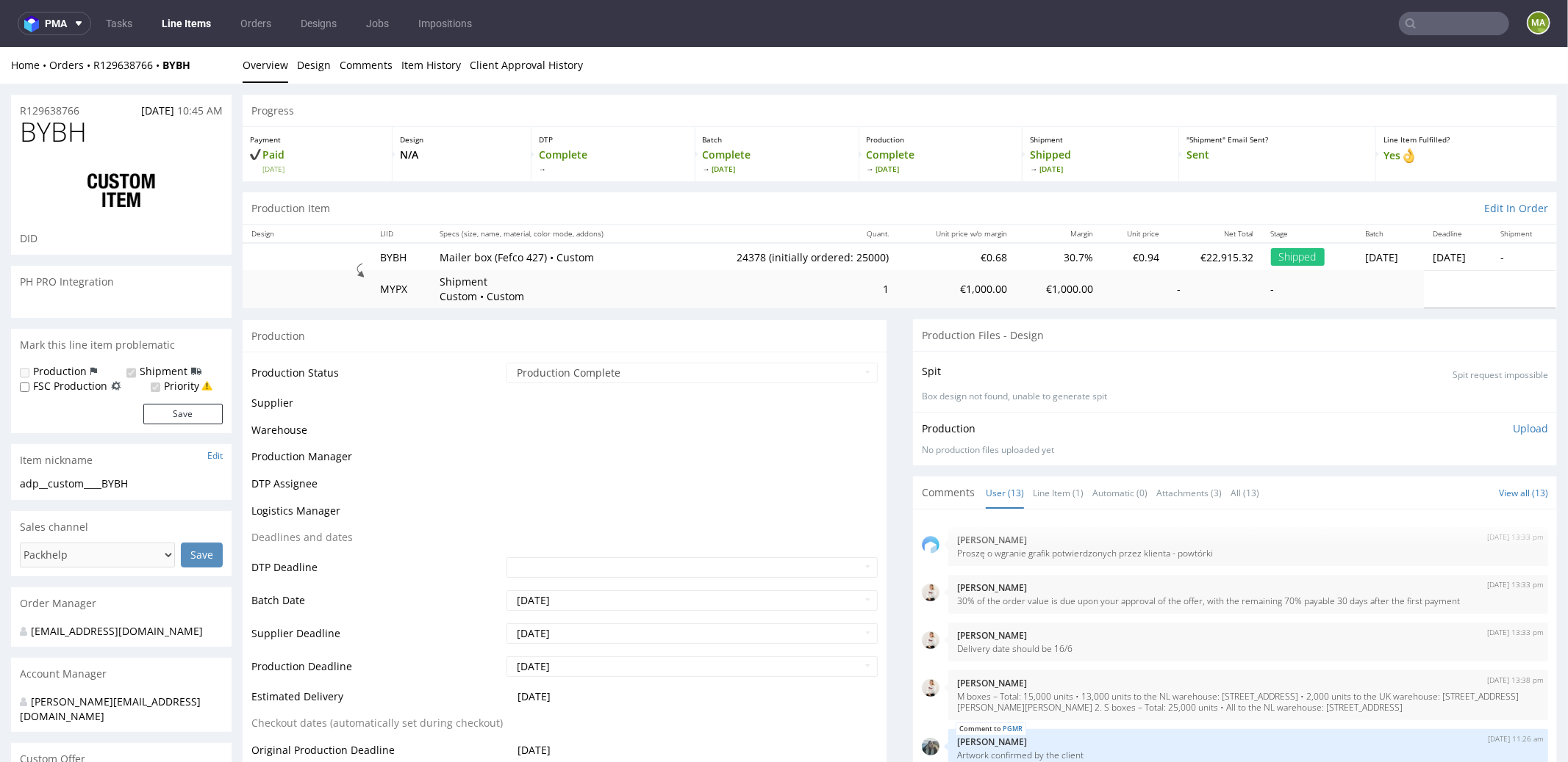
scroll to position [473, 0]
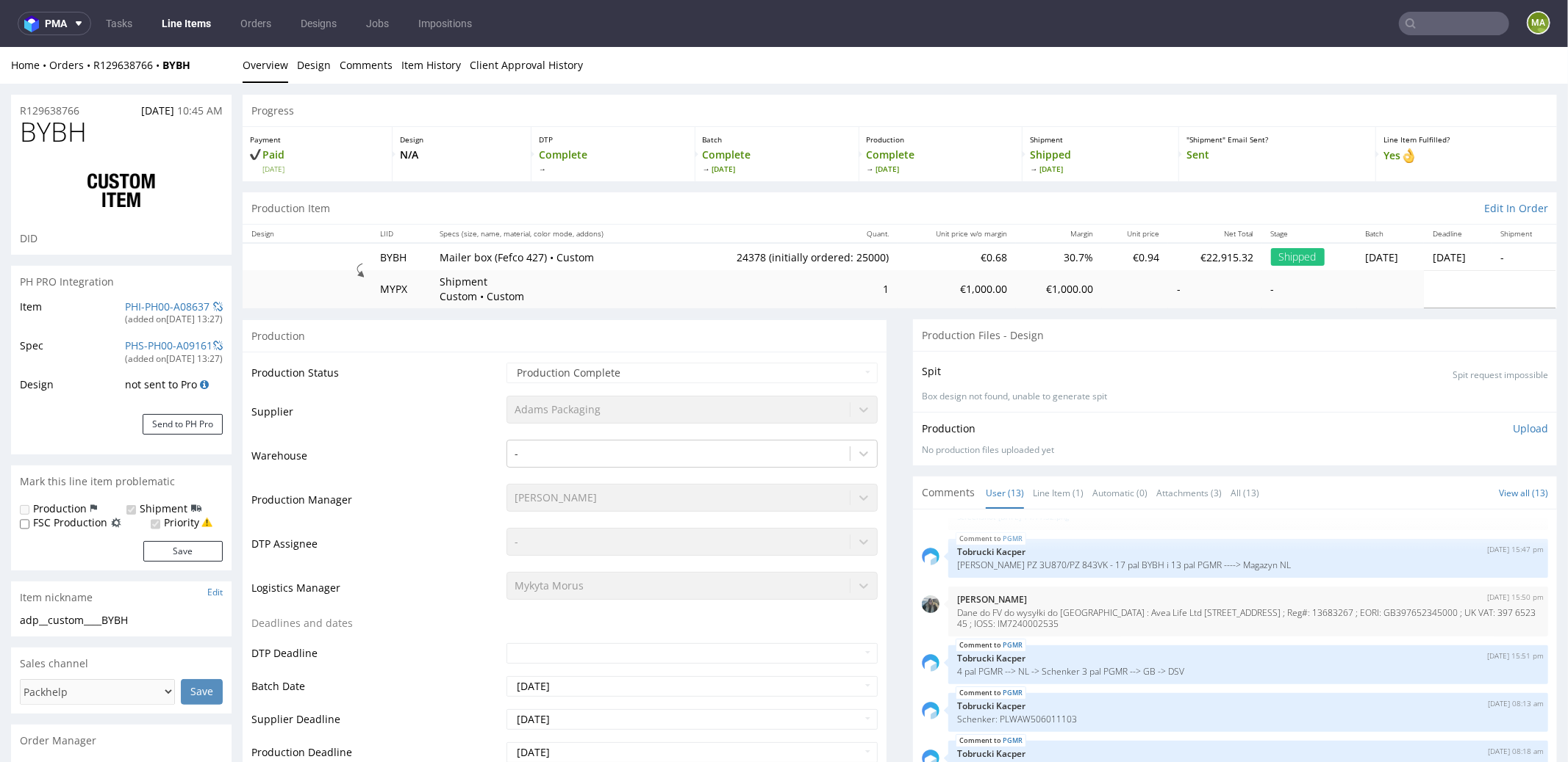
select select "in_progress"
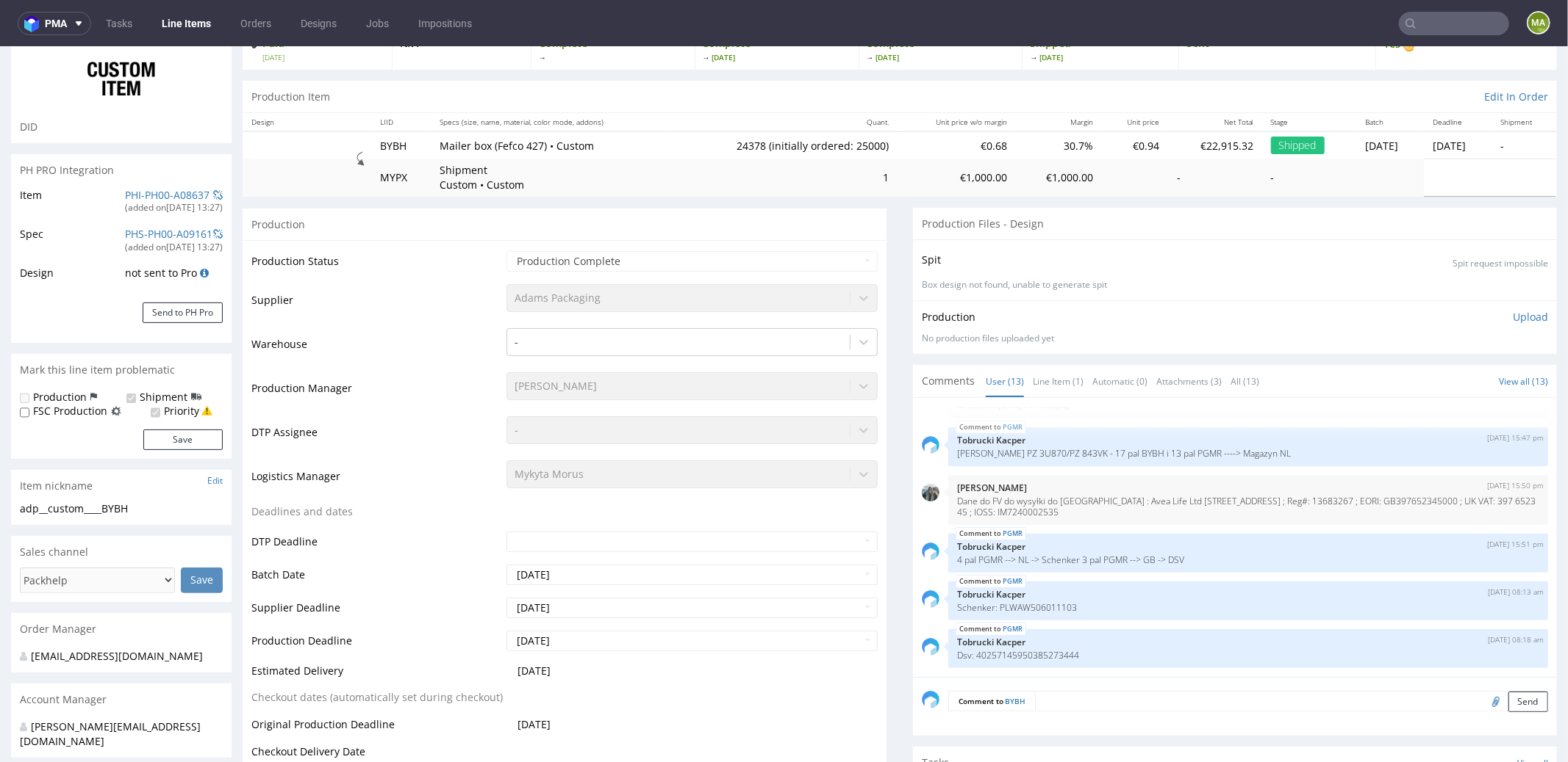
scroll to position [149, 0]
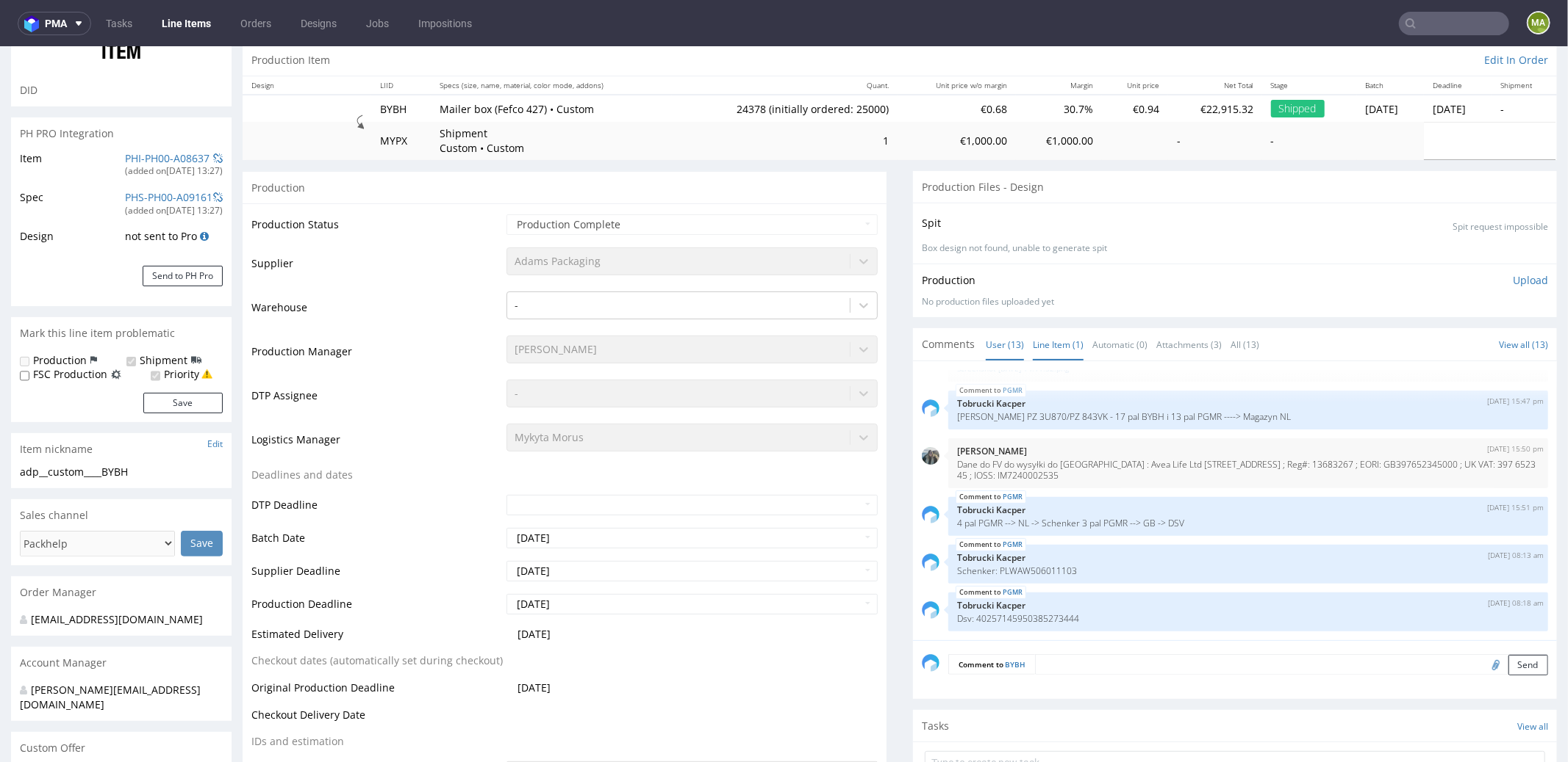
click at [1057, 337] on link "Line Item (1)" at bounding box center [1058, 343] width 51 height 31
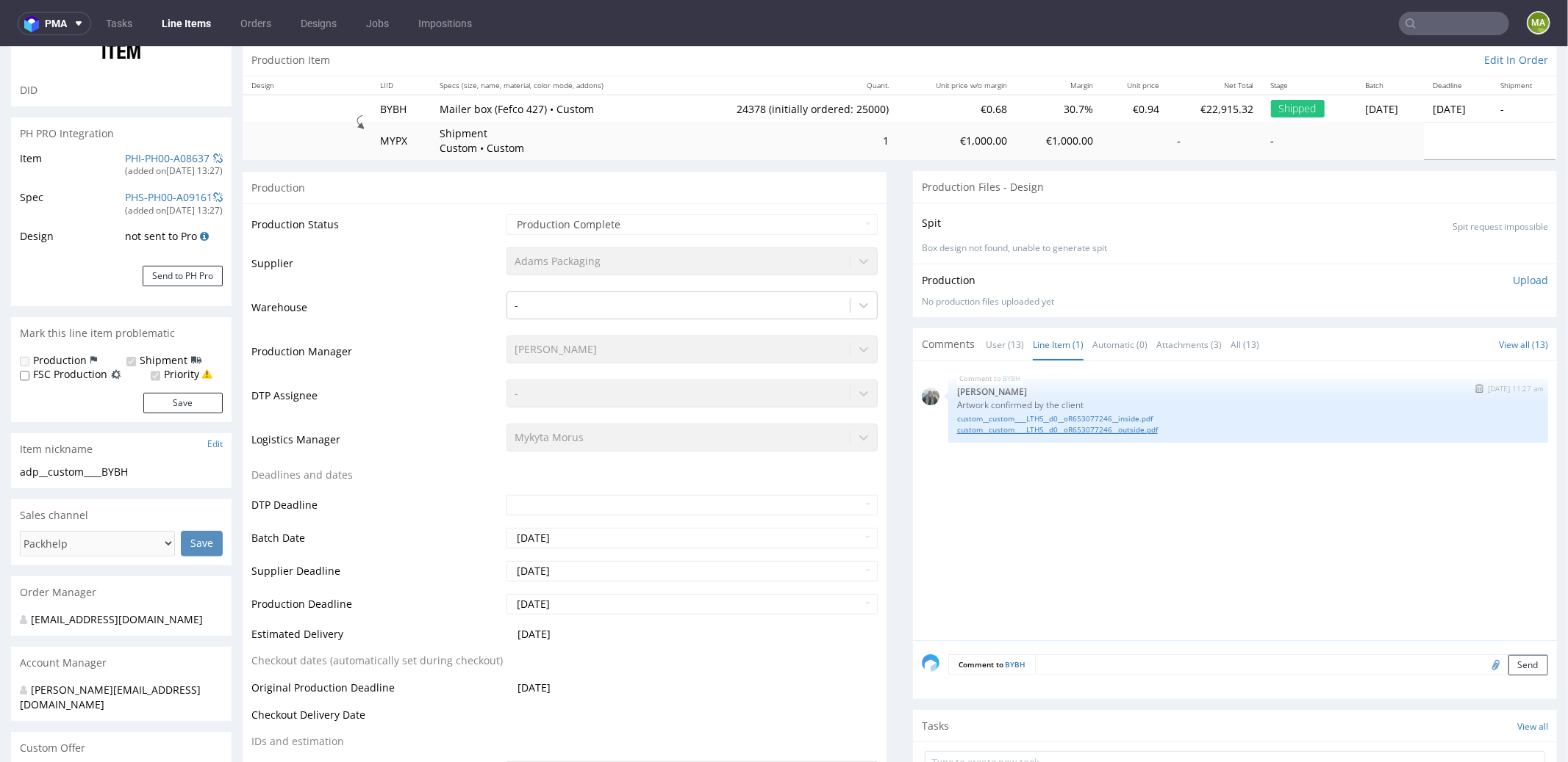
click at [1099, 426] on link "custom__custom____LTHS__d0__oR653077246__outside.pdf" at bounding box center [1247, 429] width 582 height 11
click at [1132, 418] on link "custom__custom____LTHS__d0__oR653077246__inside.pdf" at bounding box center [1247, 418] width 582 height 11
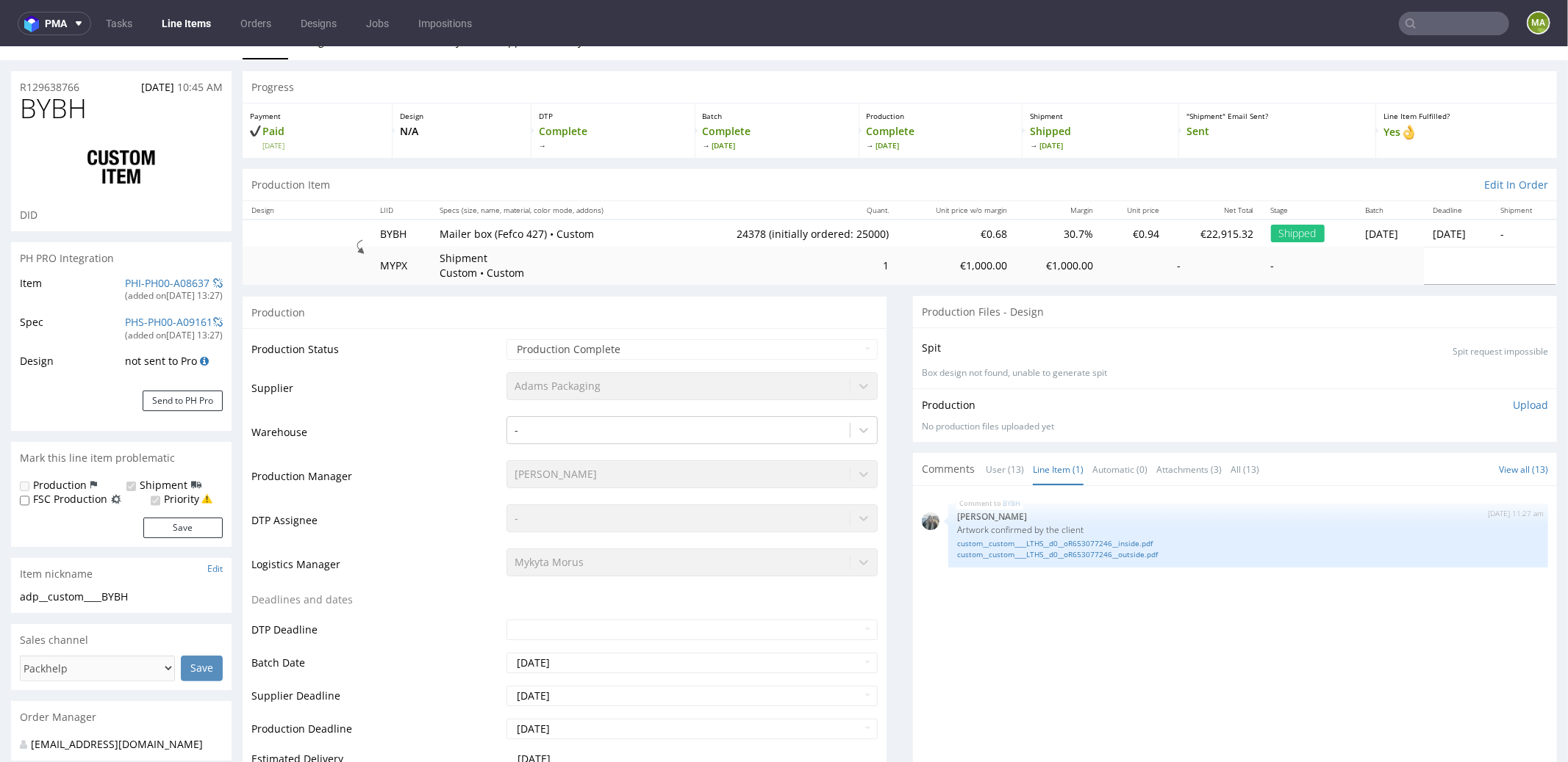
scroll to position [0, 0]
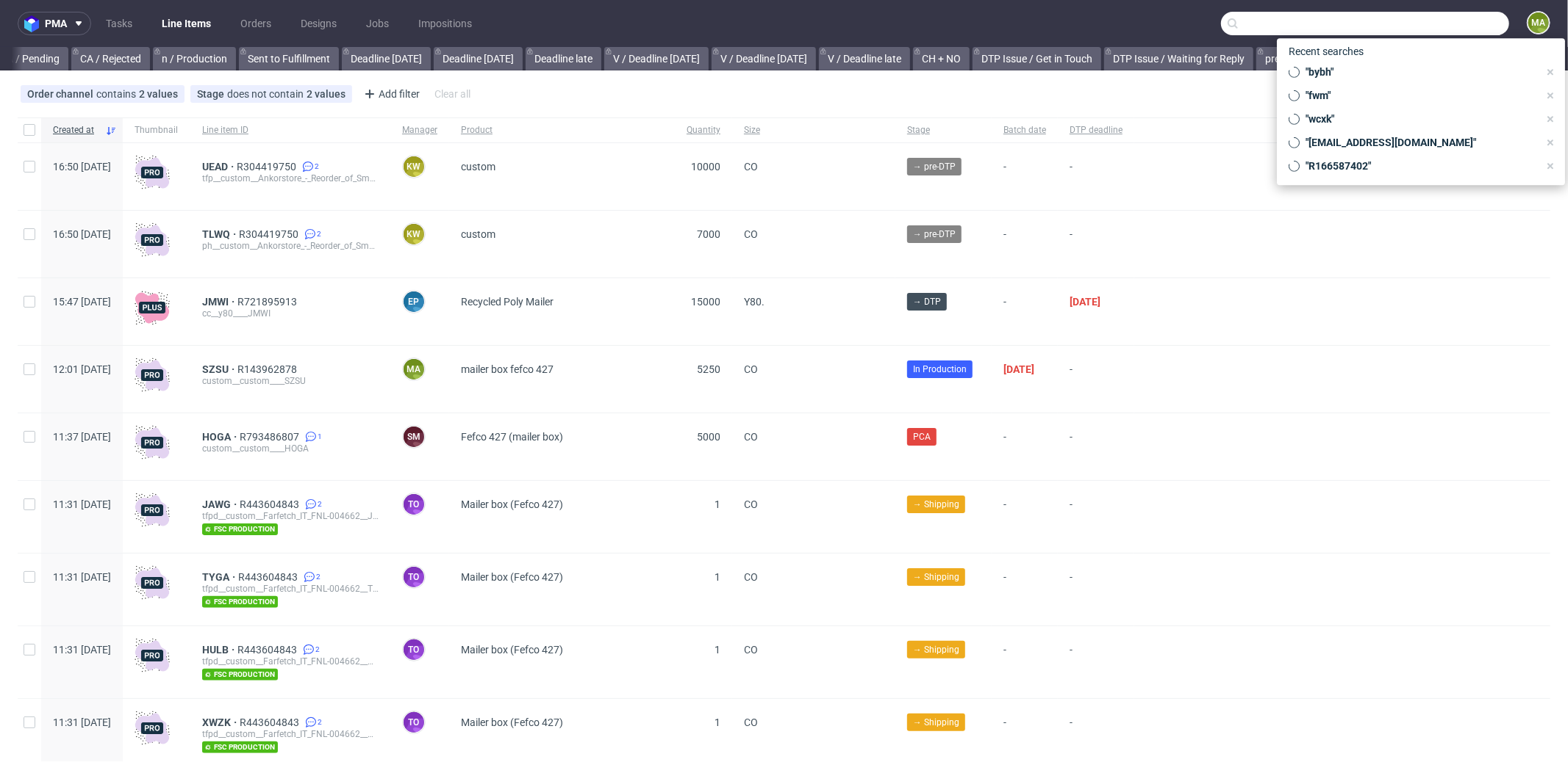
click at [1446, 20] on input "text" at bounding box center [1365, 24] width 288 height 24
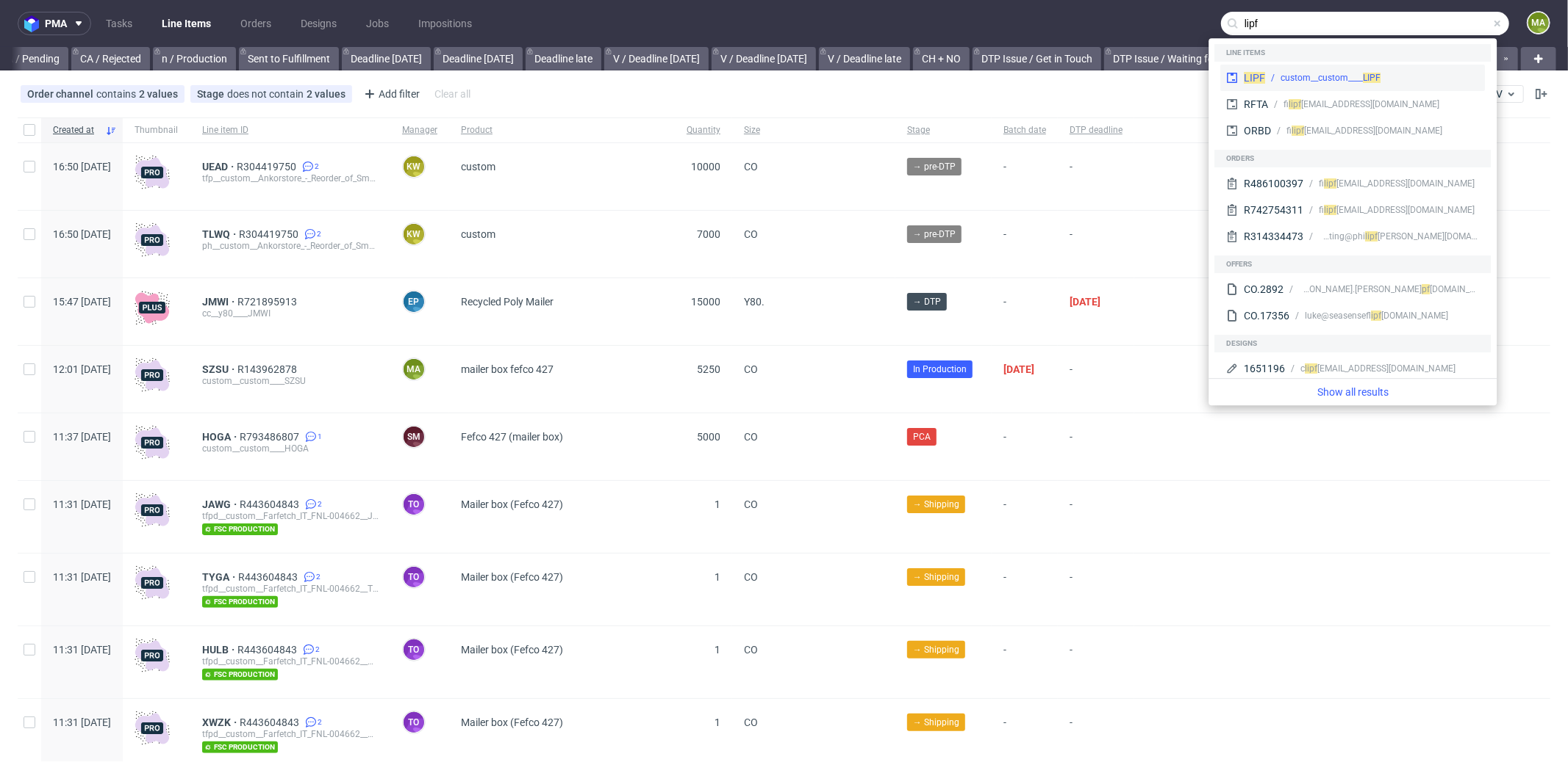
type input "lipf"
click at [1267, 89] on div "LIPF custom__custom____ LIPF" at bounding box center [1352, 78] width 264 height 26
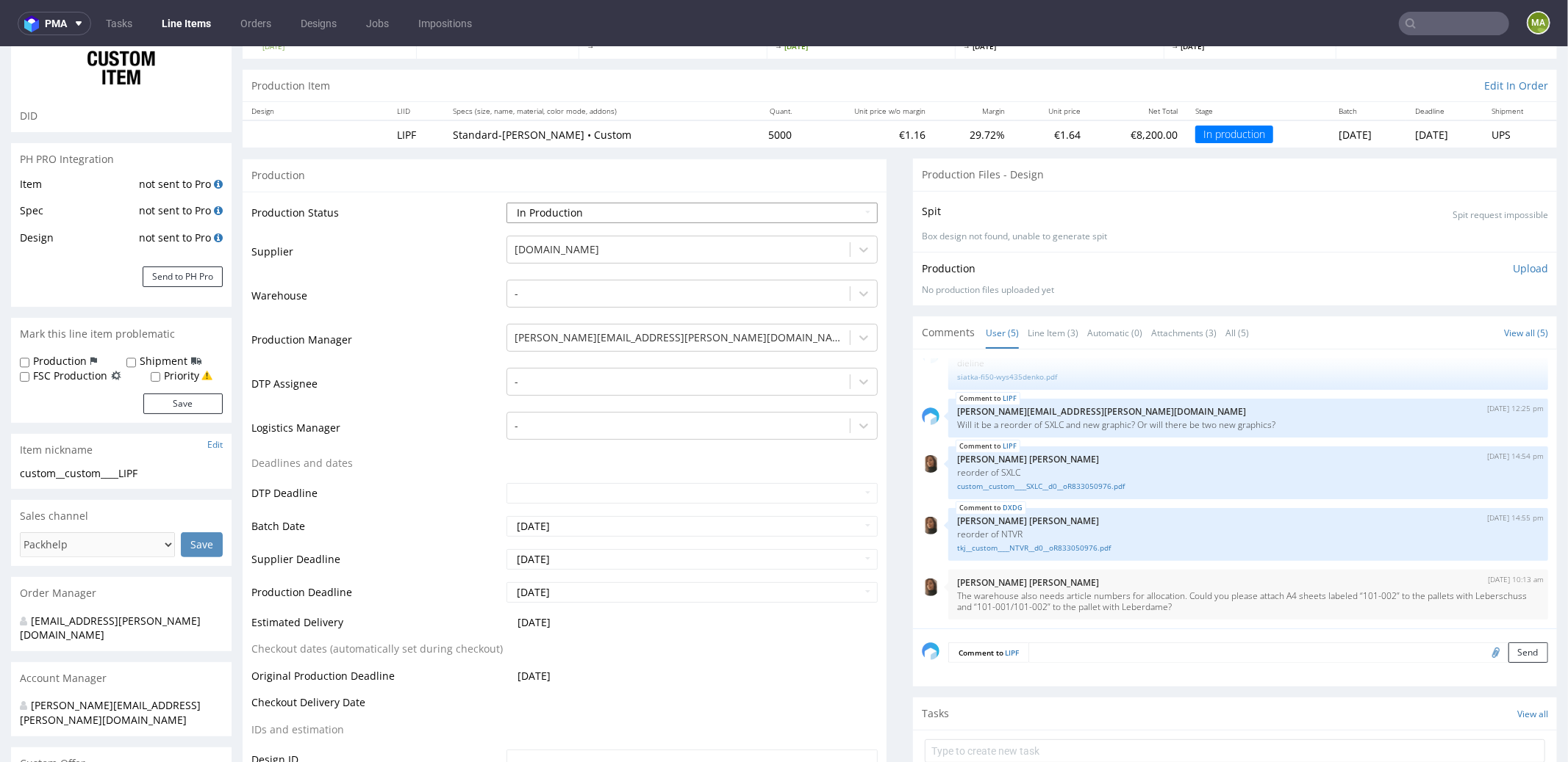
scroll to position [155, 0]
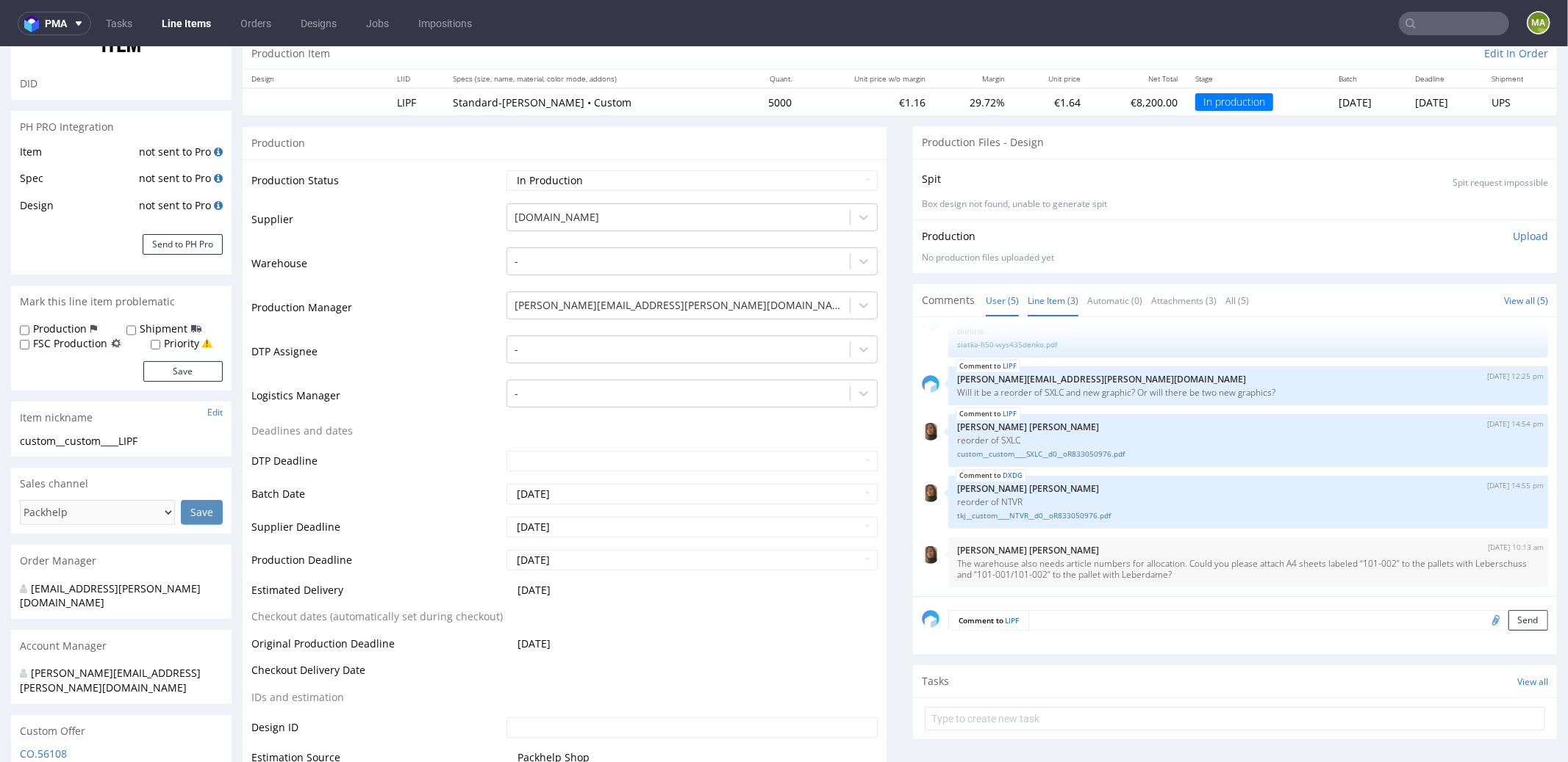
click at [1028, 294] on link "Line Item (3)" at bounding box center [1053, 300] width 51 height 31
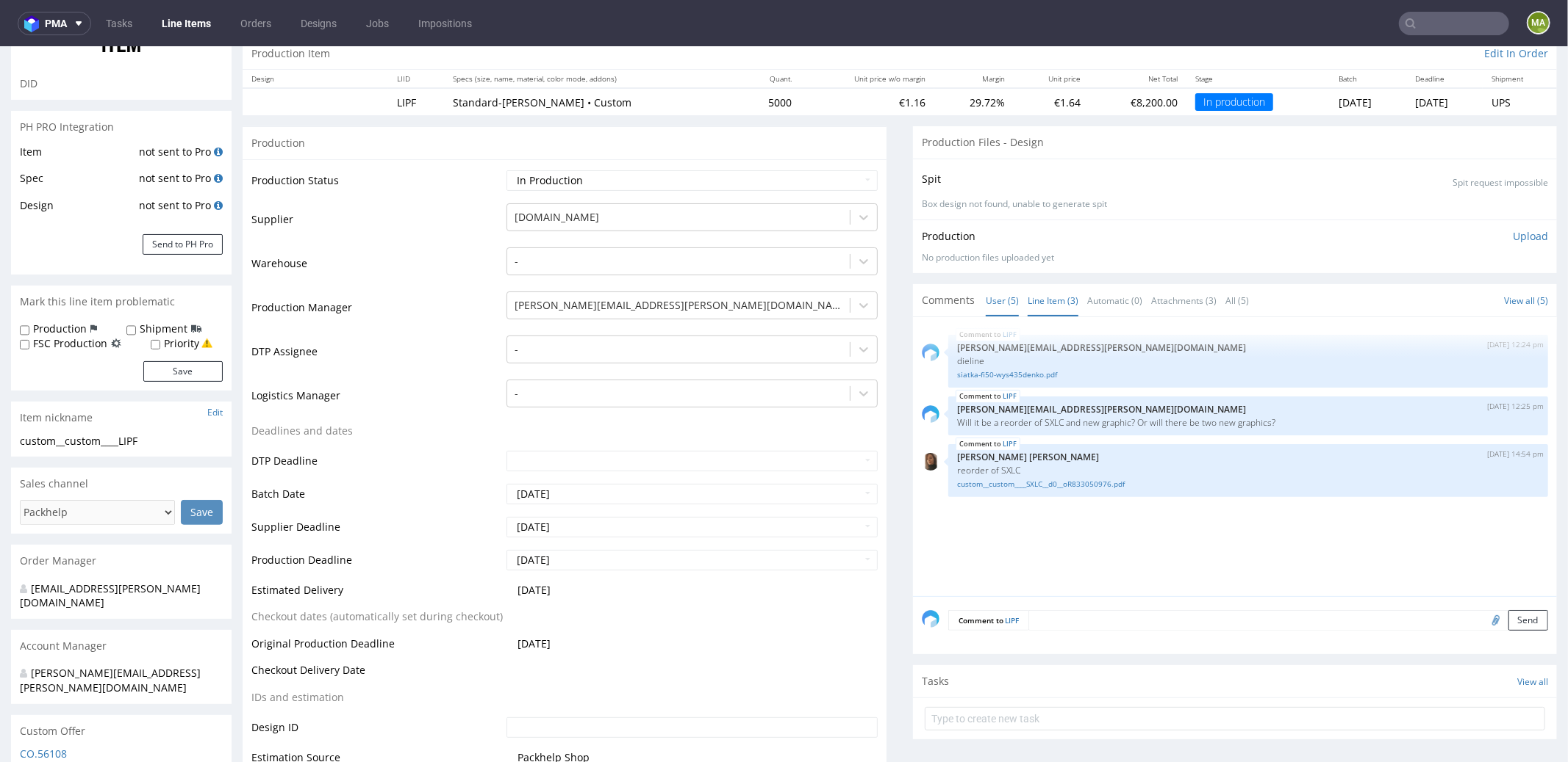
click at [988, 295] on link "User (5)" at bounding box center [1001, 300] width 33 height 31
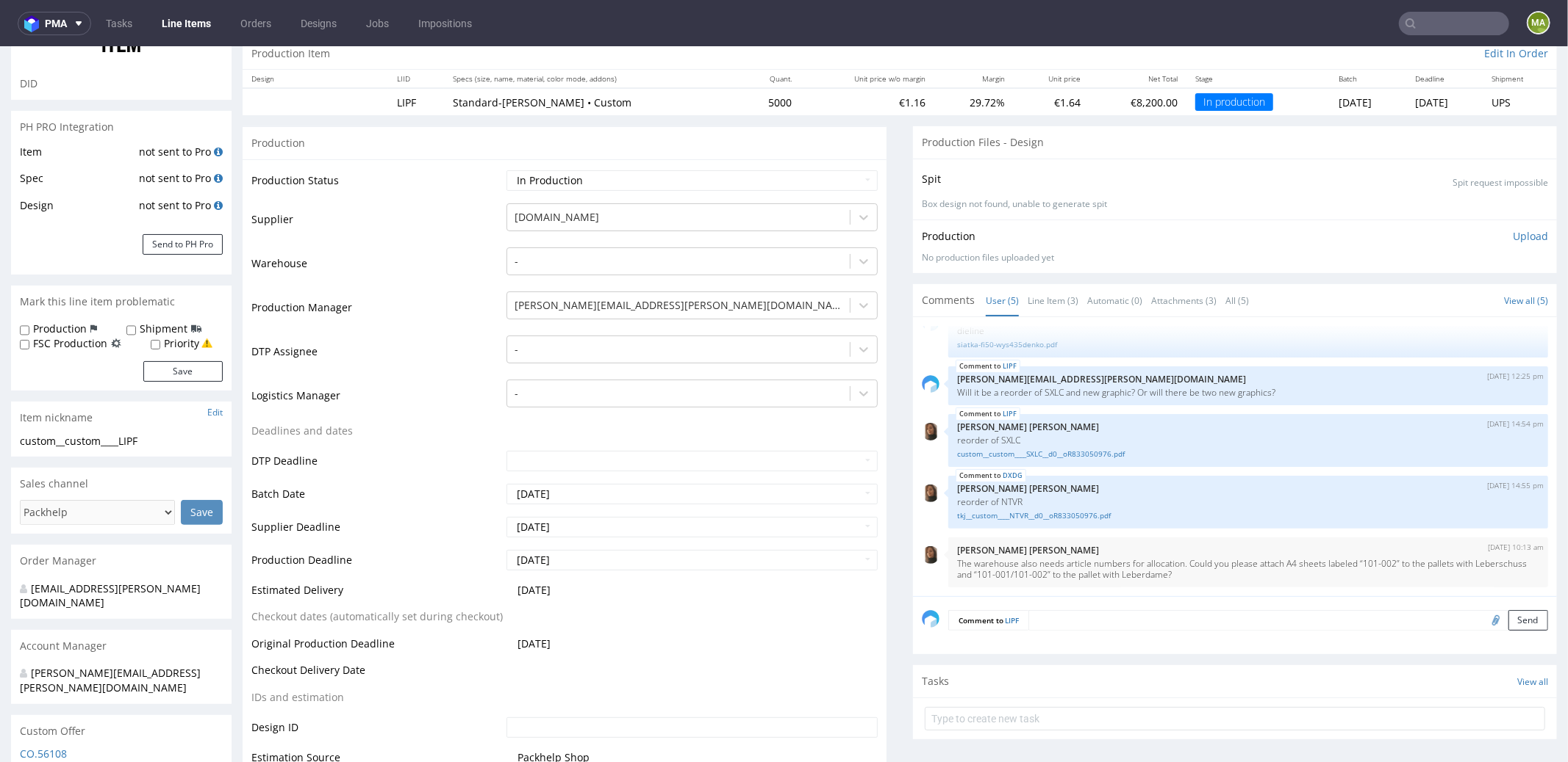
scroll to position [30, 0]
click at [1028, 454] on link "custom__custom____SXLC__d0__oR833050976.pdf" at bounding box center [1247, 454] width 582 height 11
click at [1034, 507] on div "tkj__custom____NTVR__d0__oR833050976.pdf" at bounding box center [1247, 514] width 582 height 14
click at [1034, 511] on link "tkj__custom____NTVR__d0__oR833050976.pdf" at bounding box center [1247, 516] width 582 height 11
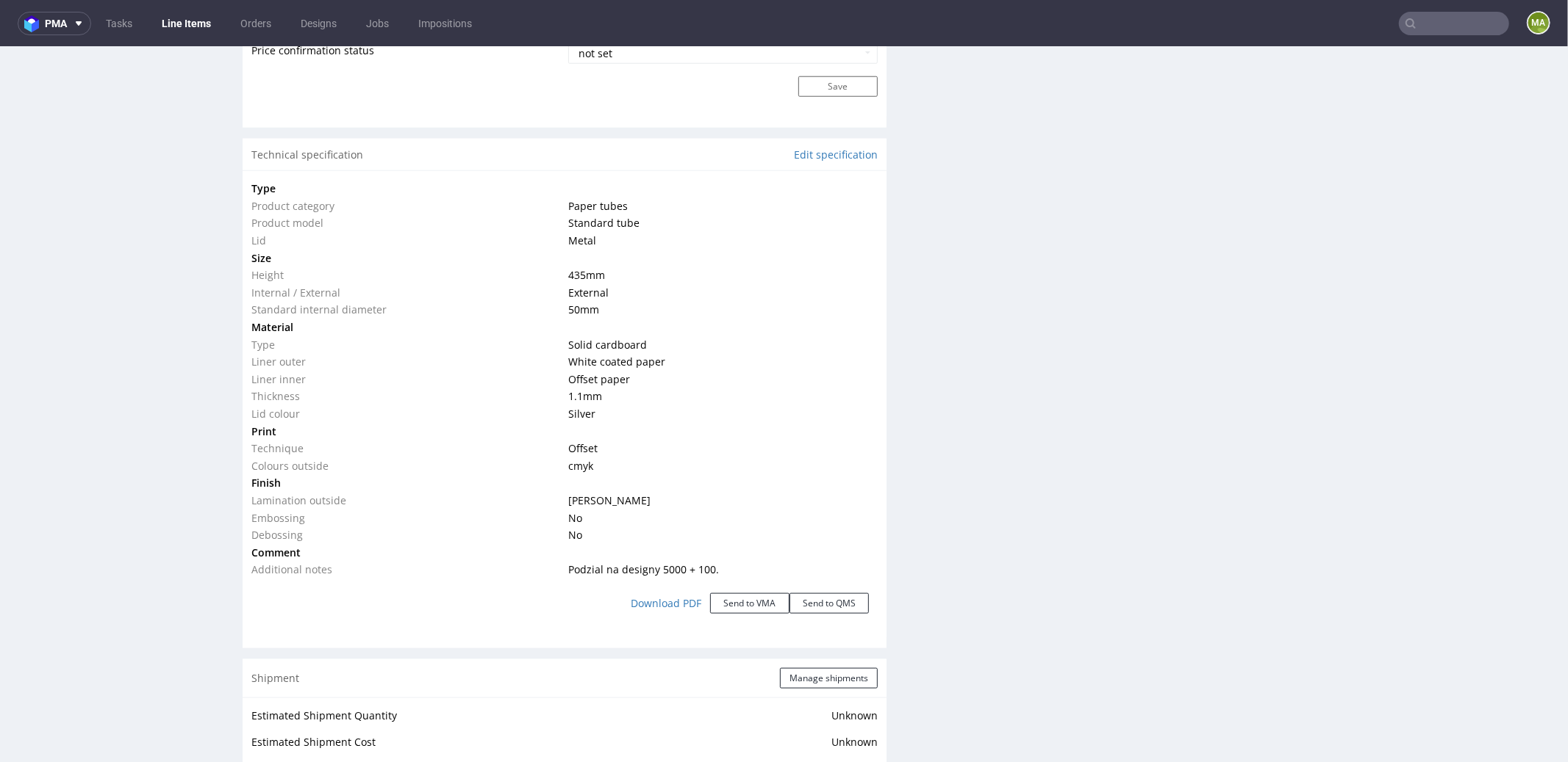
scroll to position [1543, 0]
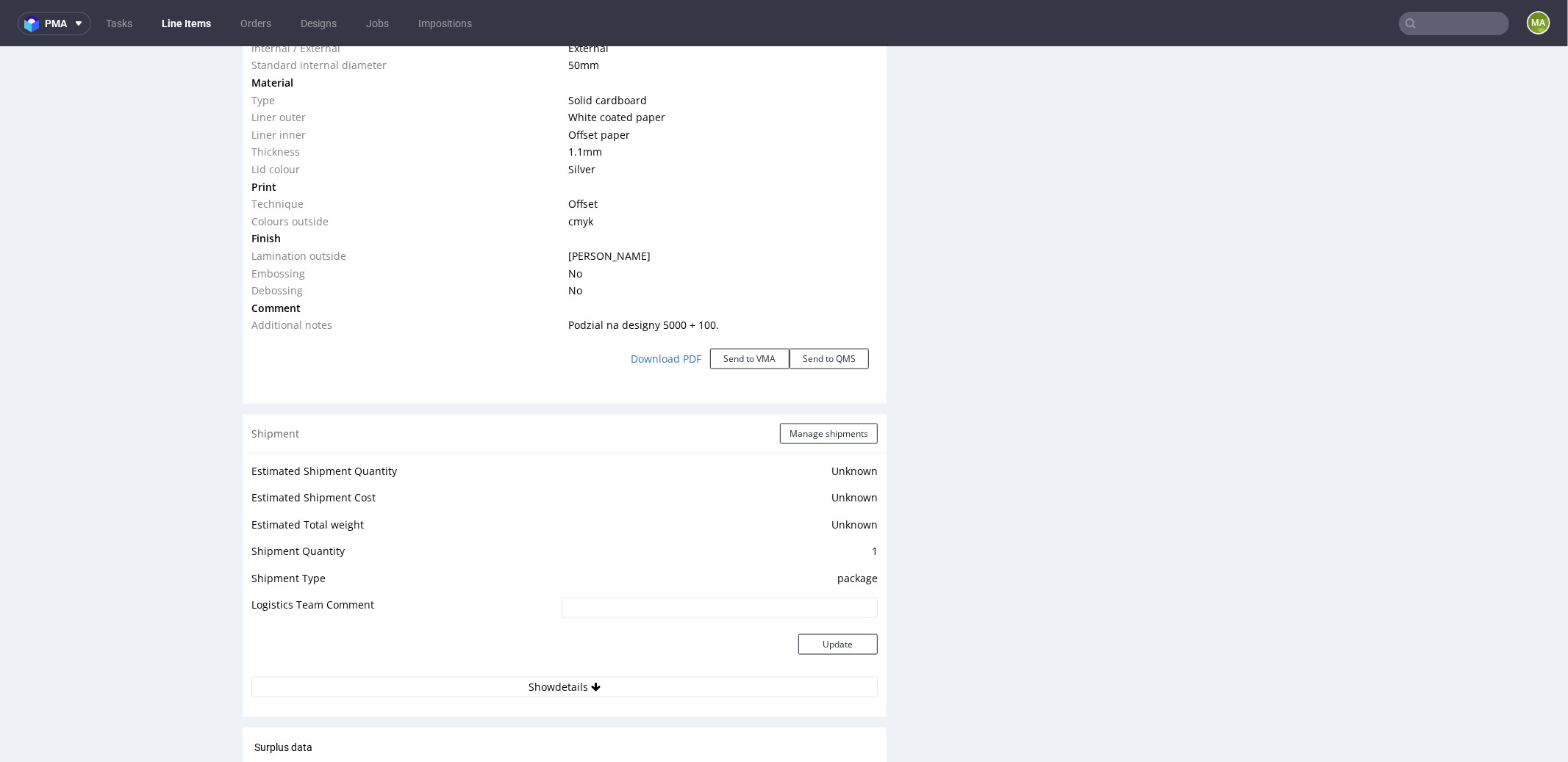
click at [789, 443] on div "Shipment Manage shipments" at bounding box center [564, 433] width 643 height 38
click at [800, 435] on button "Manage shipments" at bounding box center [828, 433] width 98 height 20
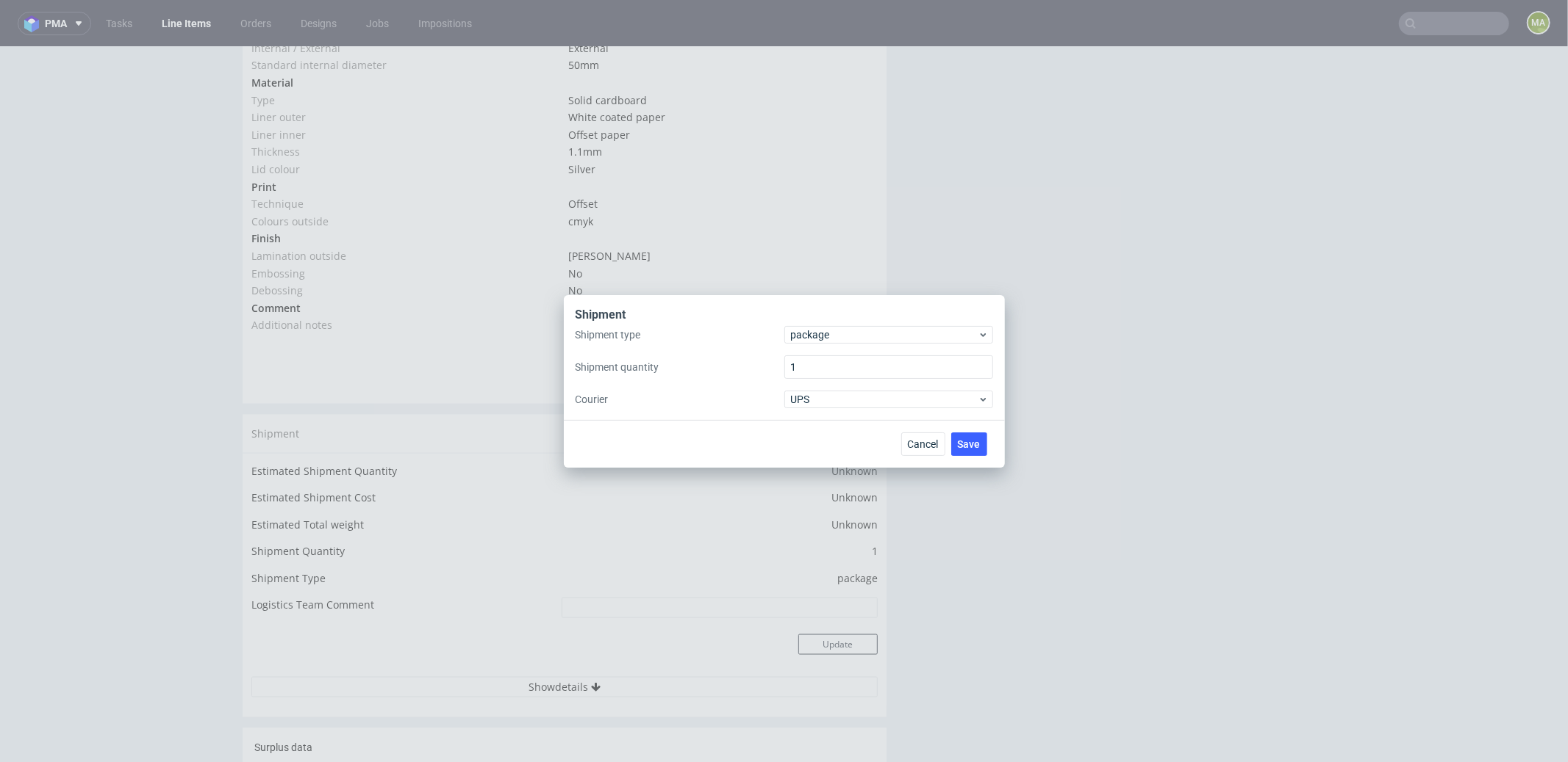
click at [813, 343] on div "Shipment type package Shipment quantity 1 Courier UPS" at bounding box center [784, 366] width 417 height 82
click at [817, 338] on span "package" at bounding box center [885, 334] width 187 height 14
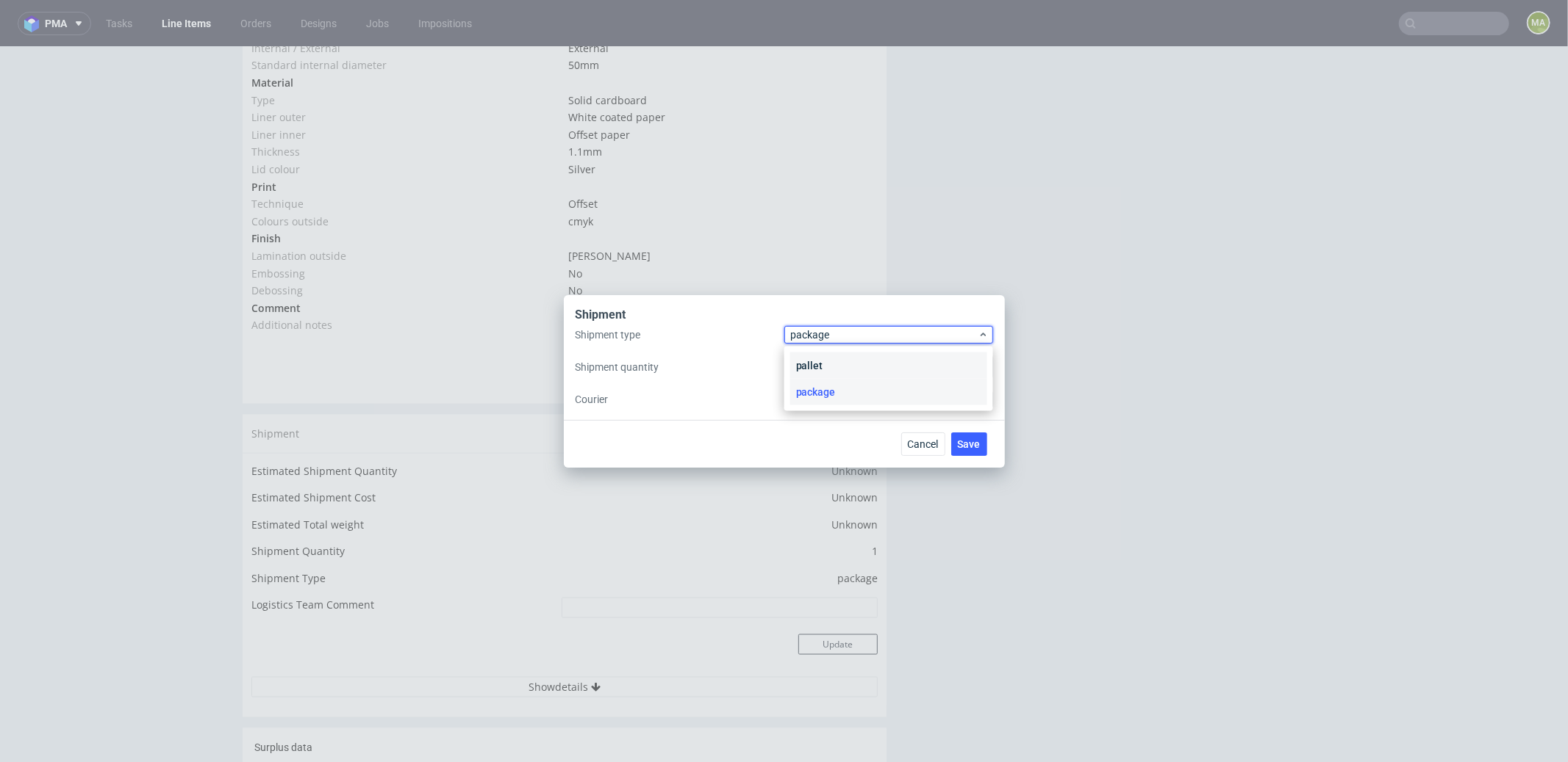
click at [819, 354] on div "pallet" at bounding box center [888, 365] width 197 height 26
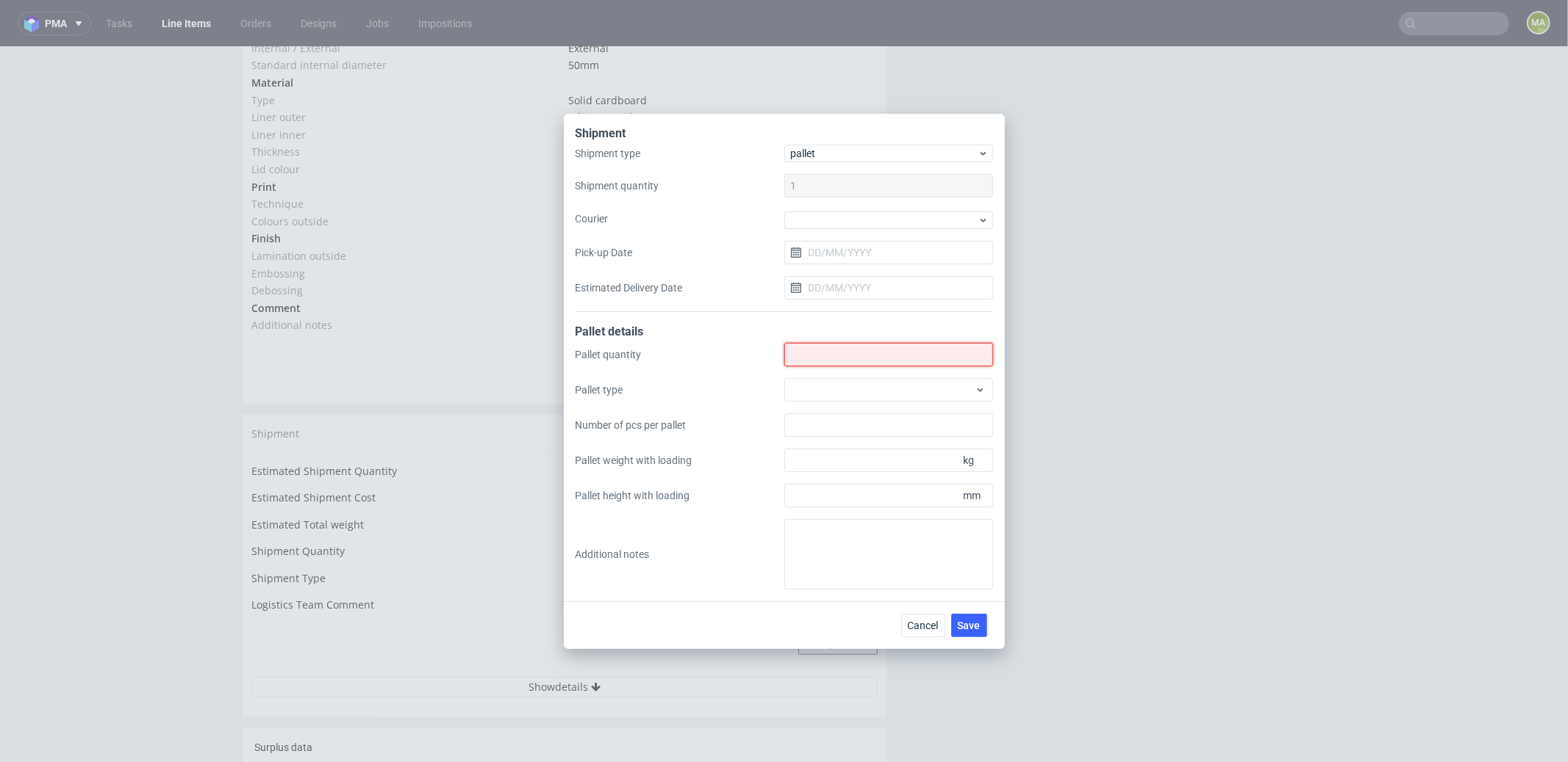
click at [819, 358] on input "Shipment type" at bounding box center [888, 354] width 209 height 24
click at [820, 346] on input "Shipment type" at bounding box center [888, 354] width 209 height 24
type input "6"
click at [824, 390] on div at bounding box center [888, 390] width 209 height 24
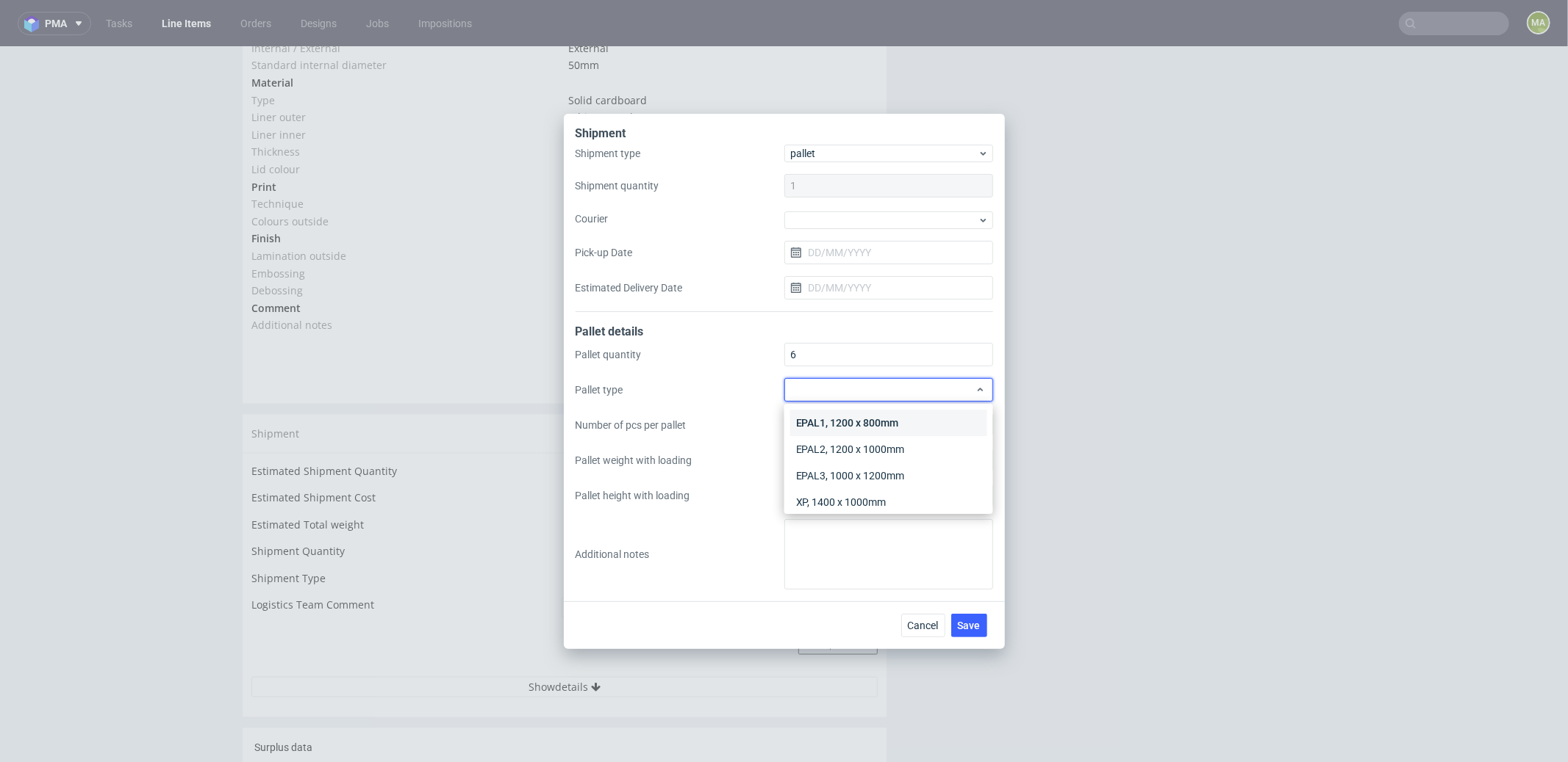
click at [837, 419] on div "EPAL1, 1200 x 800mm" at bounding box center [888, 423] width 197 height 26
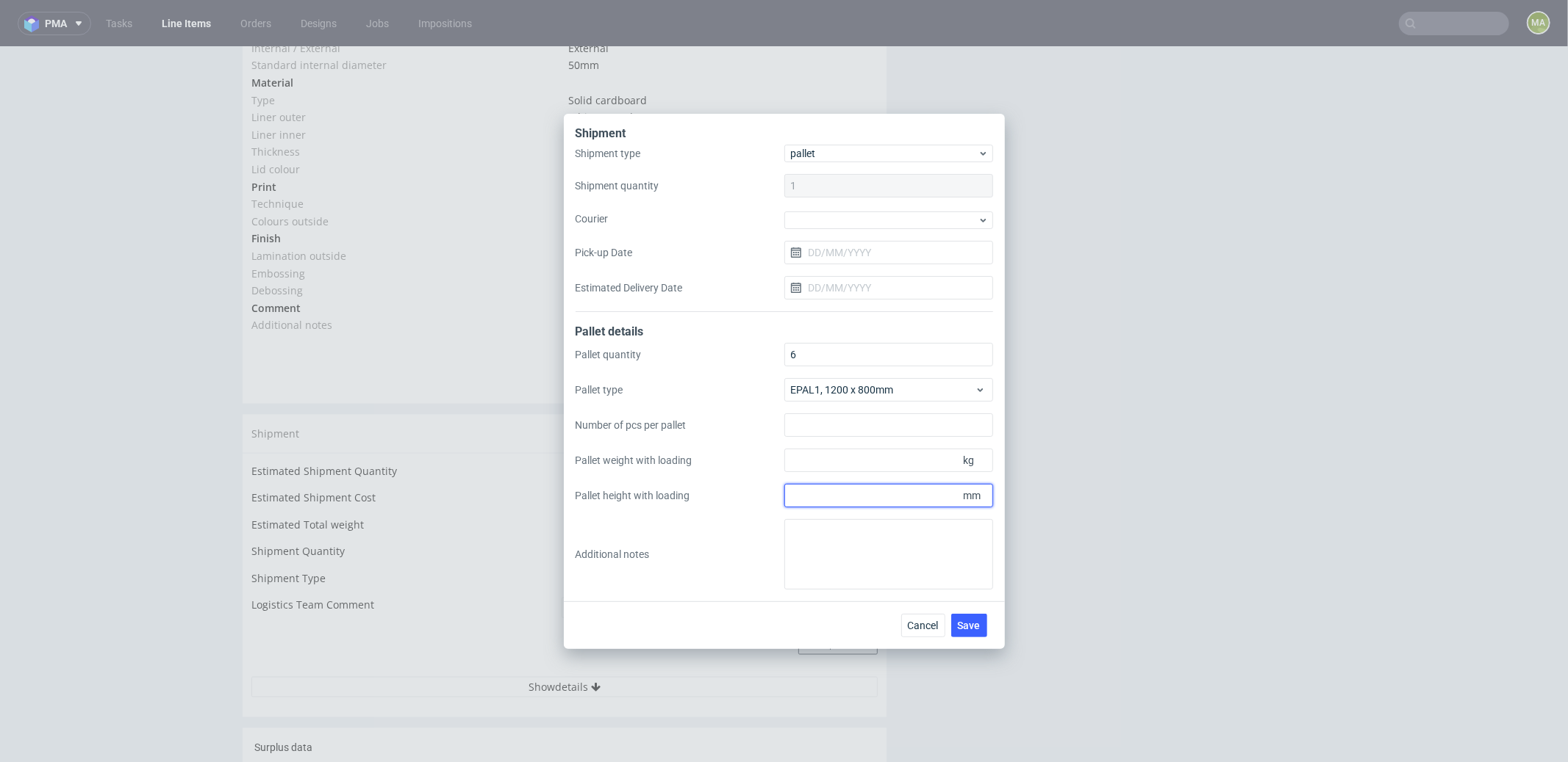
click at [871, 505] on input "Pallet height with loading" at bounding box center [888, 496] width 209 height 24
type input "1800"
click at [844, 466] on input "Pallet weight with loading" at bounding box center [888, 461] width 209 height 24
type input "120"
click at [961, 617] on button "Save" at bounding box center [968, 626] width 36 height 24
